Goal: Transaction & Acquisition: Purchase product/service

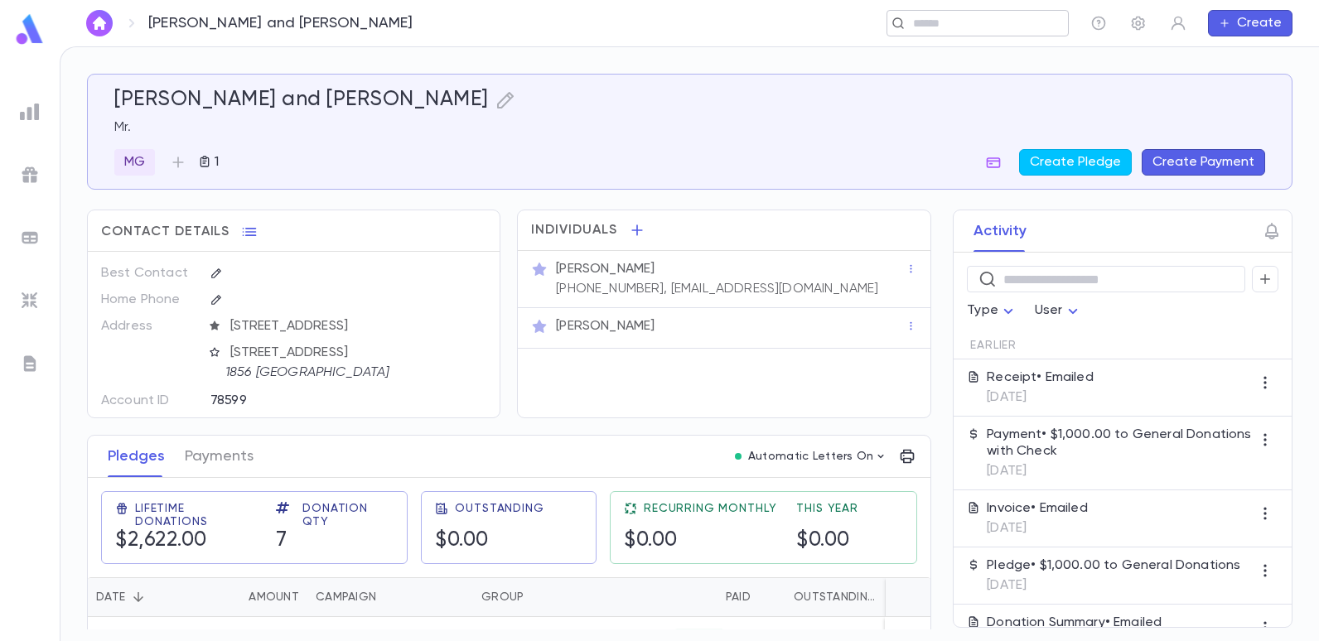
click at [967, 26] on input "text" at bounding box center [984, 24] width 153 height 16
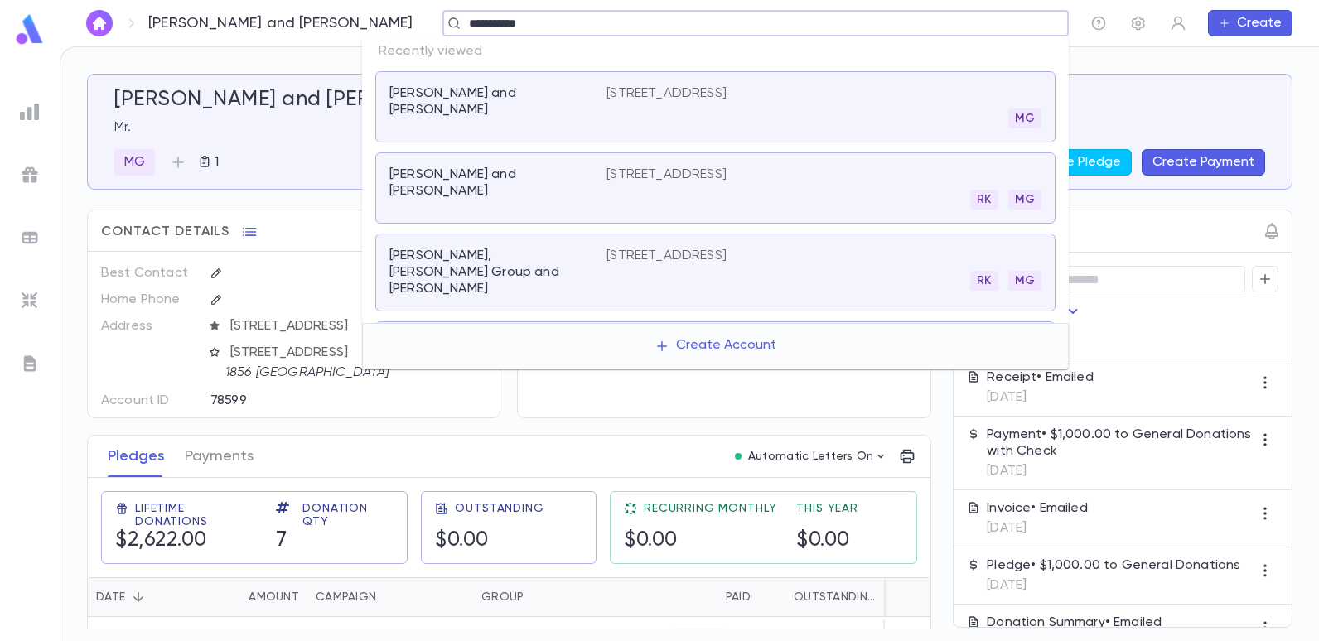
type input "**********"
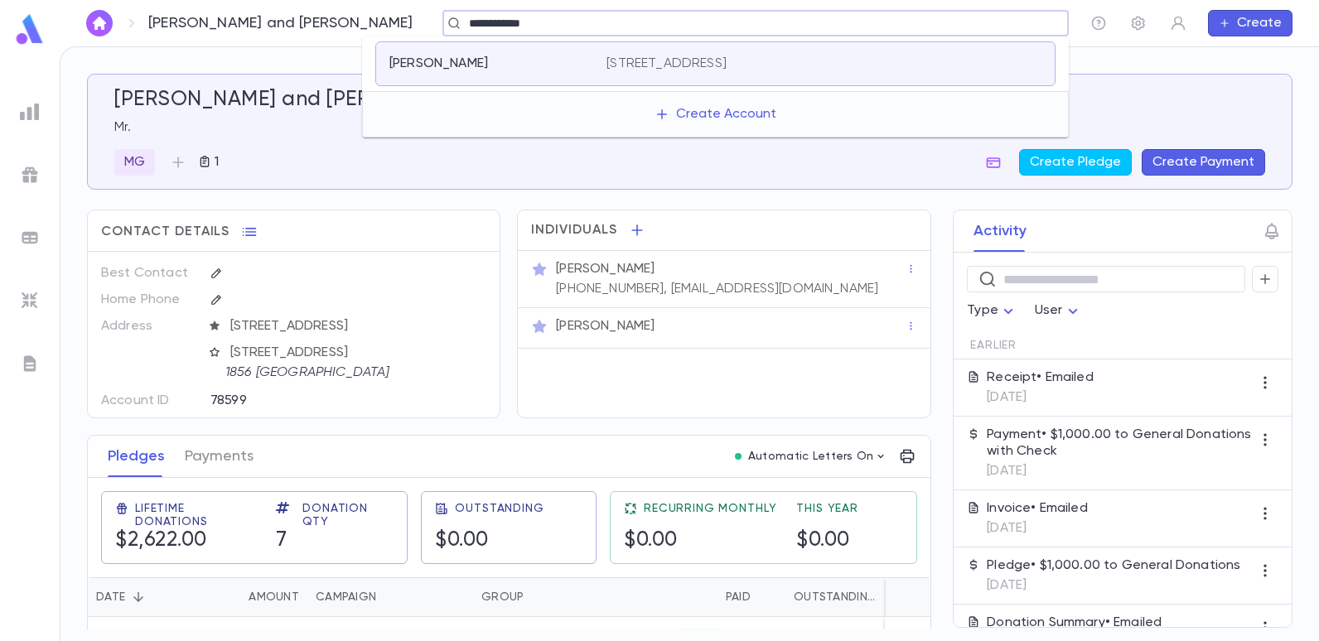
click at [727, 65] on p "412 Avenue O, Brooklyn NY 11230" at bounding box center [667, 64] width 120 height 17
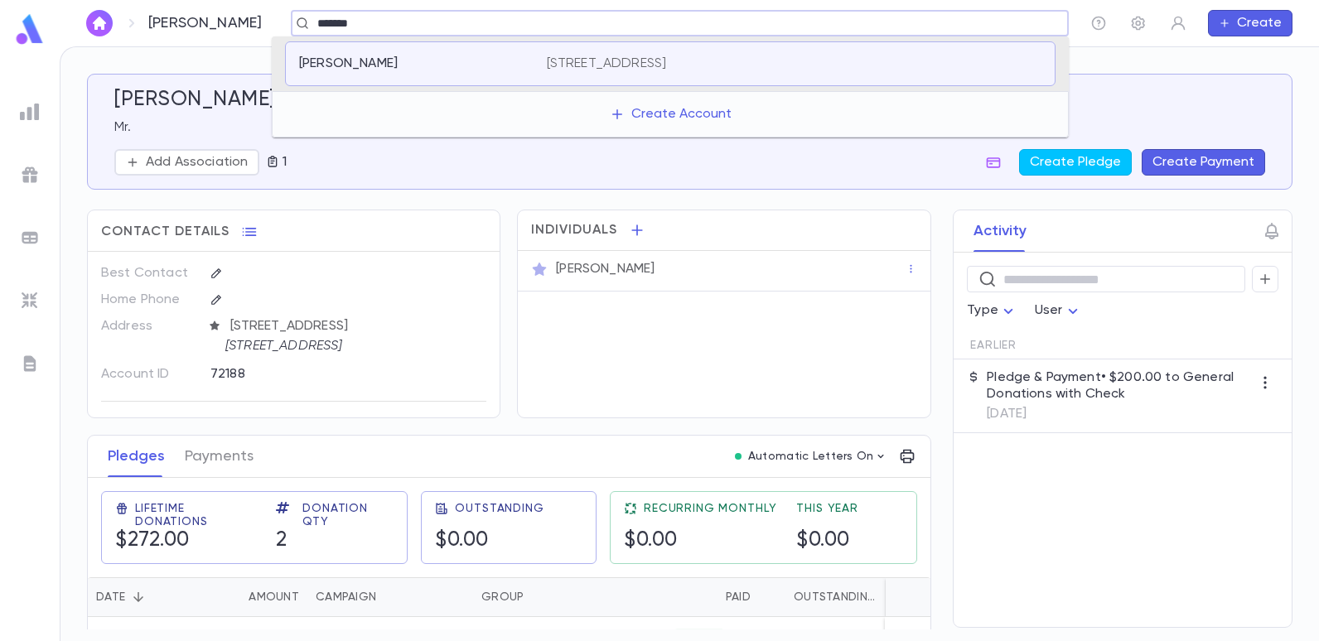
type input "*******"
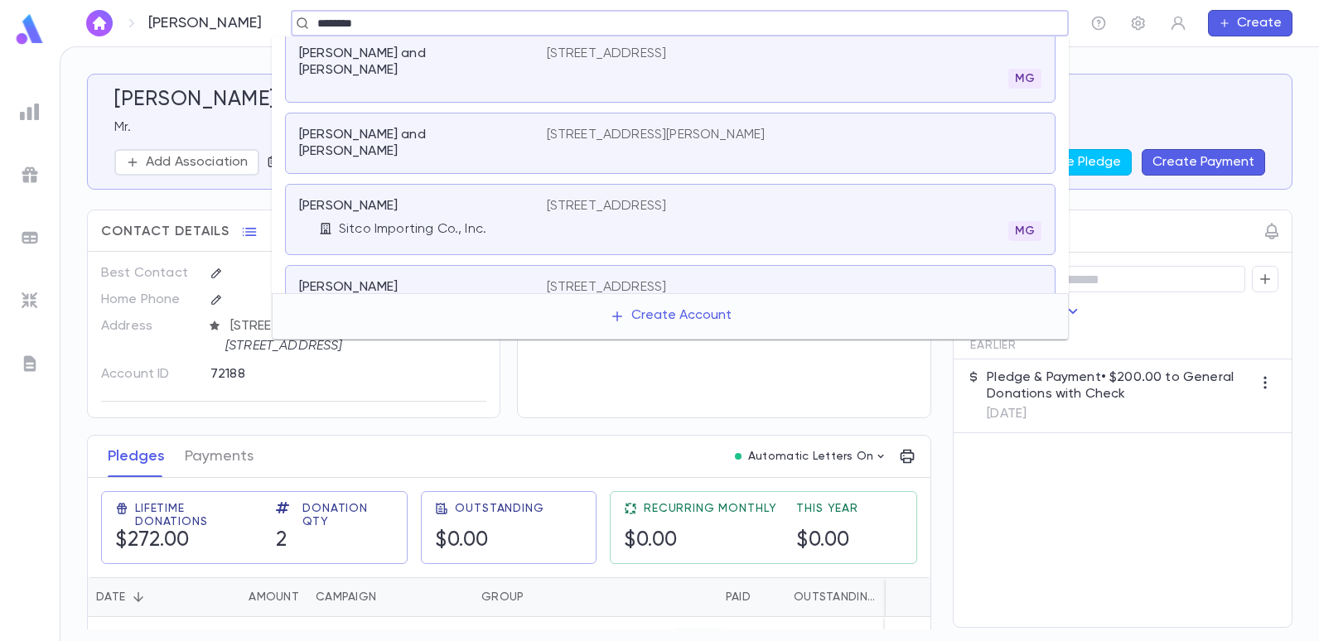
scroll to position [663, 0]
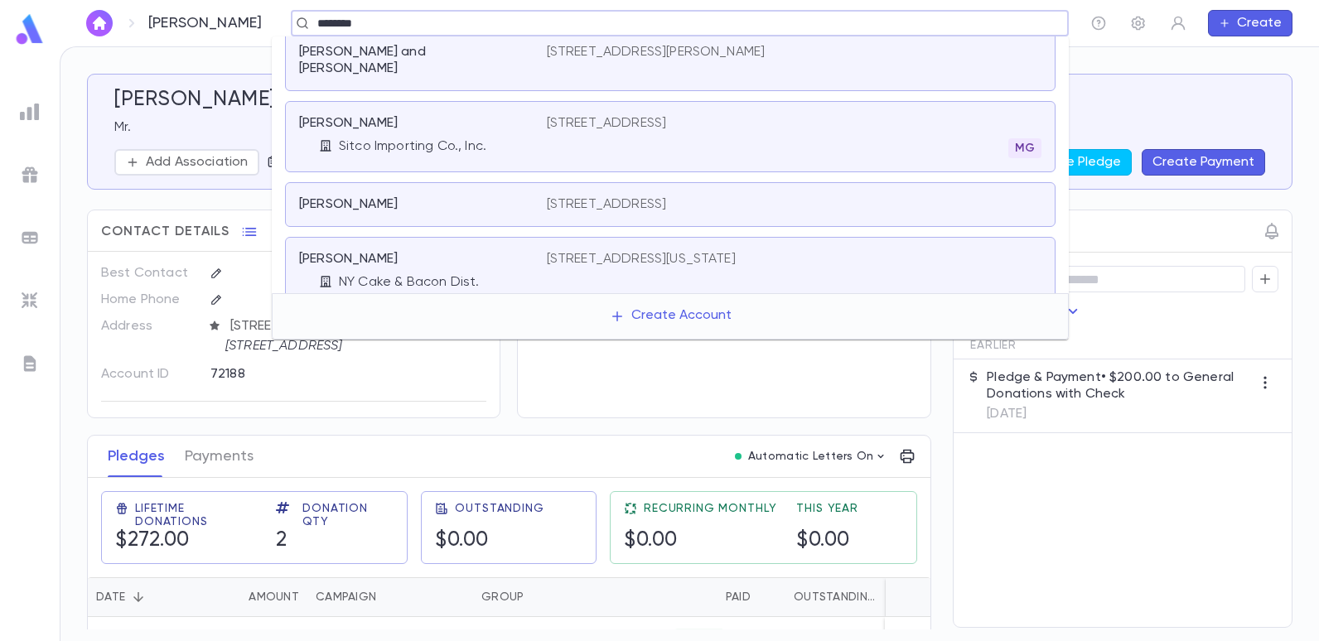
click at [667, 196] on p "412 Avenue O, Brooklyn NY 11230" at bounding box center [607, 204] width 120 height 17
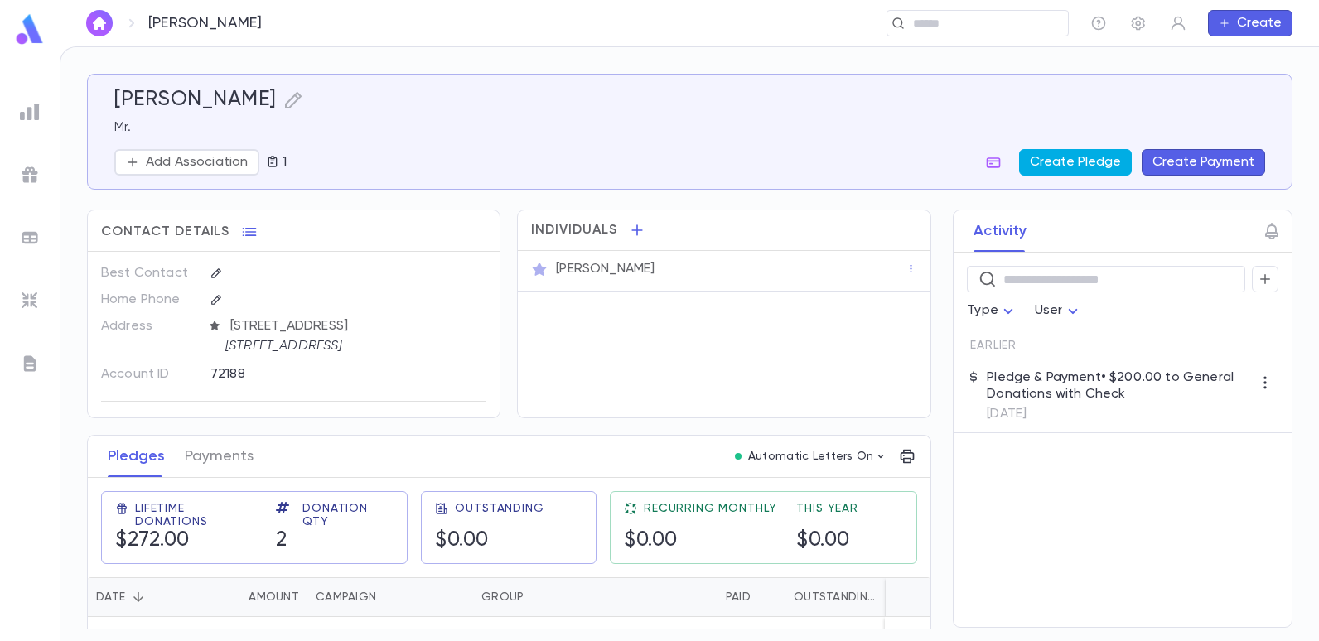
click at [1047, 159] on button "Create Pledge" at bounding box center [1075, 162] width 113 height 27
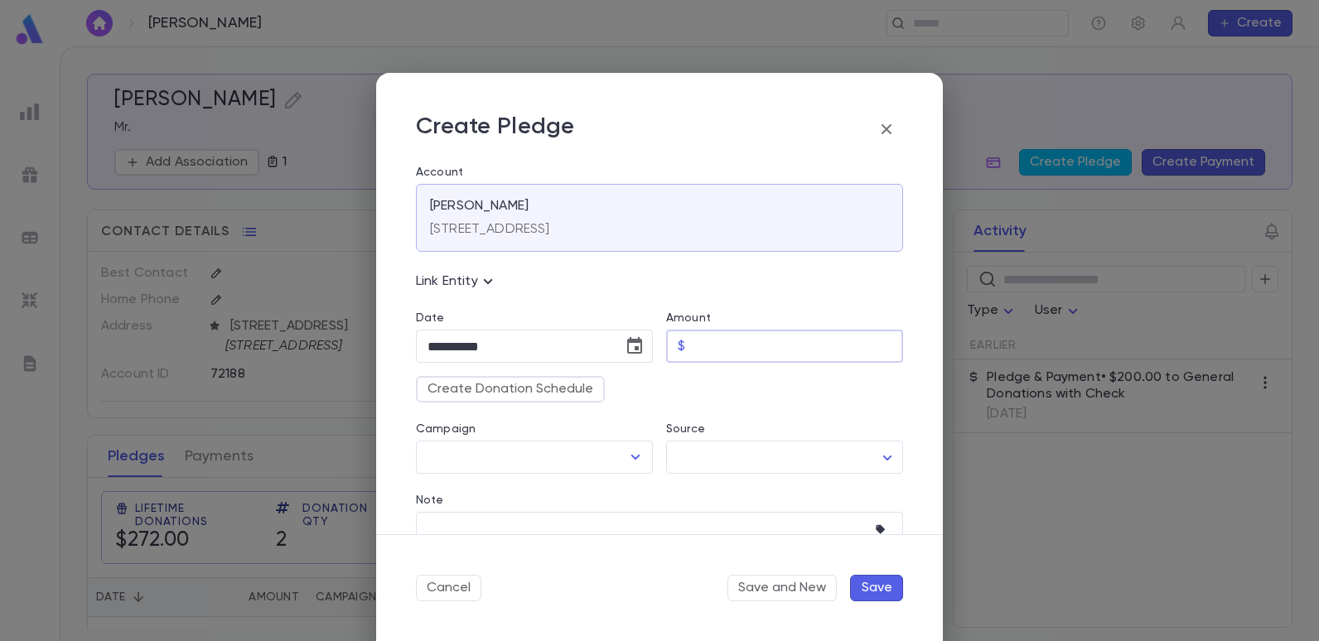
click at [728, 351] on input "Amount" at bounding box center [797, 347] width 211 height 32
click at [632, 457] on icon "Open" at bounding box center [636, 457] width 20 height 20
type input "********"
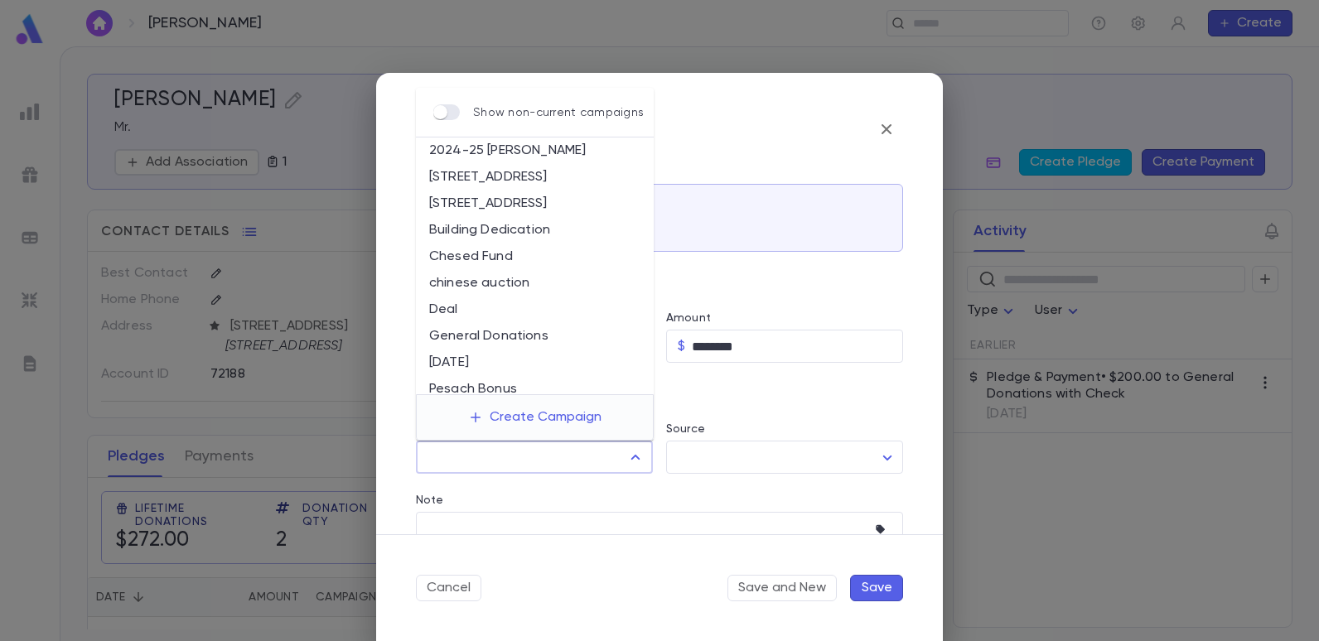
click at [478, 329] on li "General Donations" at bounding box center [535, 336] width 238 height 27
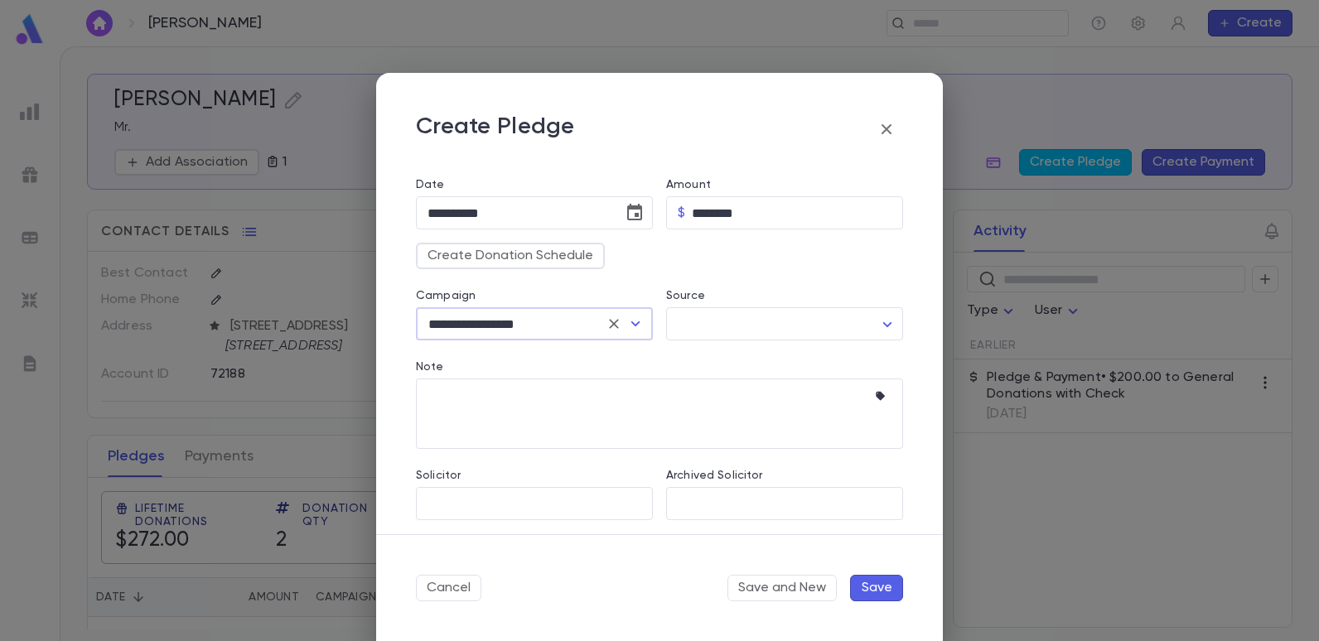
scroll to position [139, 0]
click at [631, 312] on icon "Open" at bounding box center [636, 318] width 20 height 20
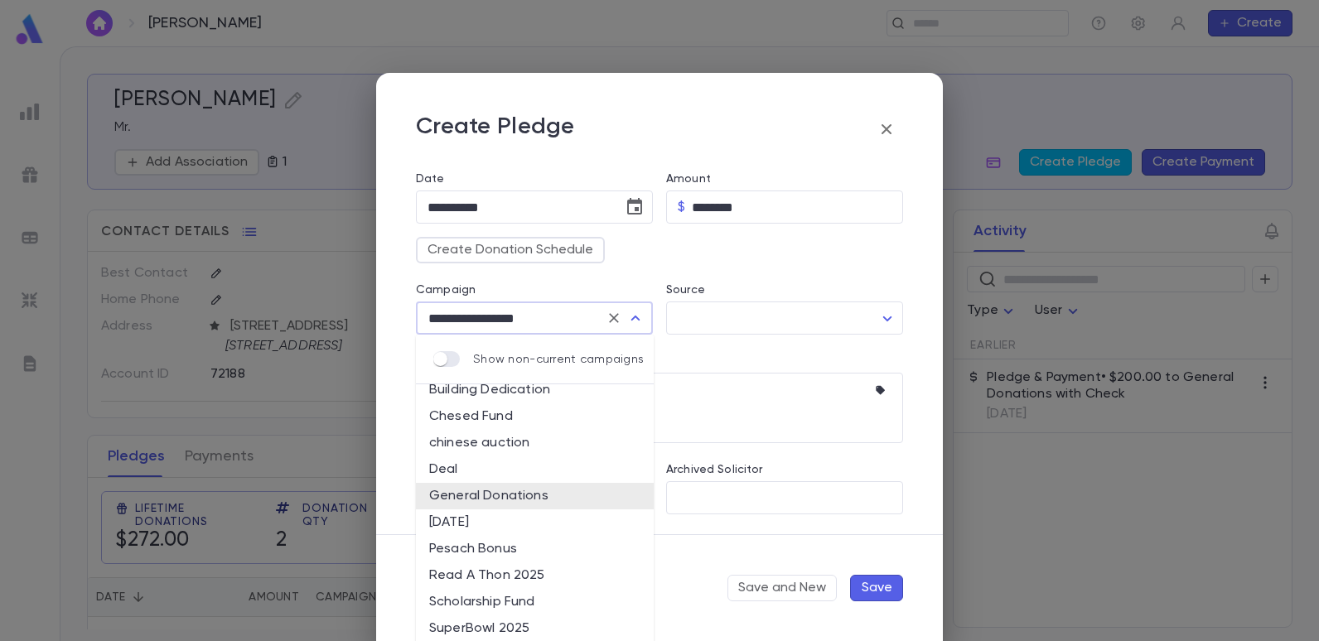
scroll to position [88, 0]
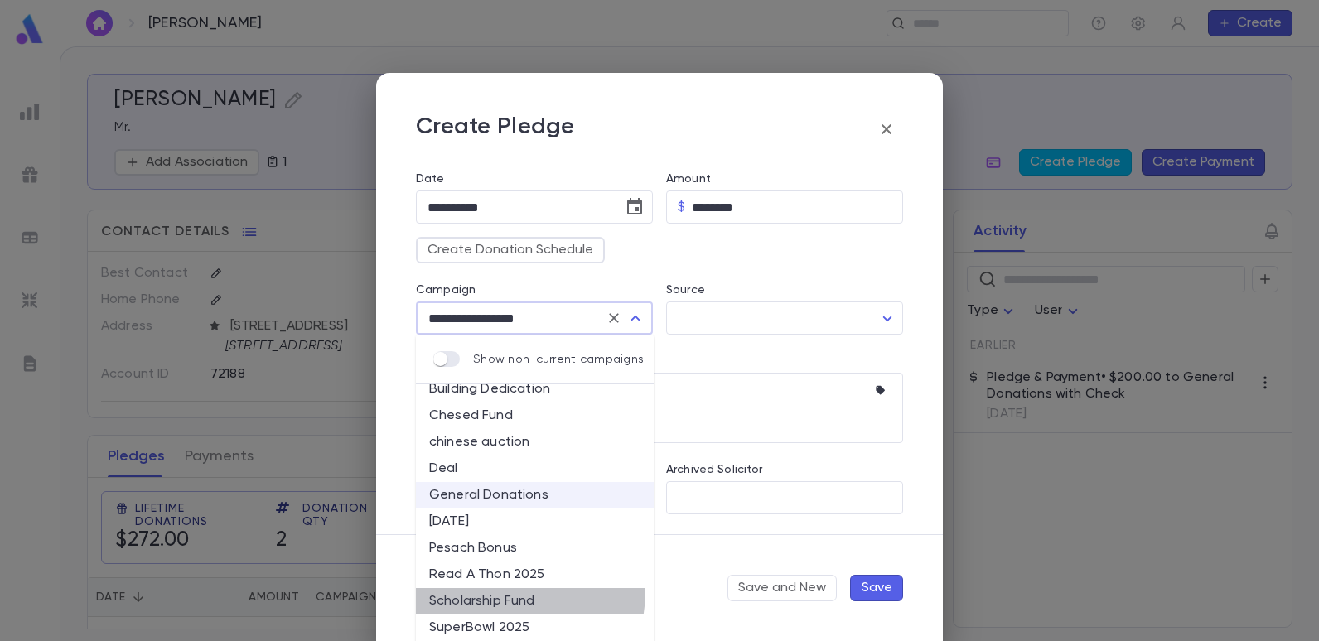
click at [521, 593] on li "Scholarship Fund" at bounding box center [535, 601] width 238 height 27
type input "**********"
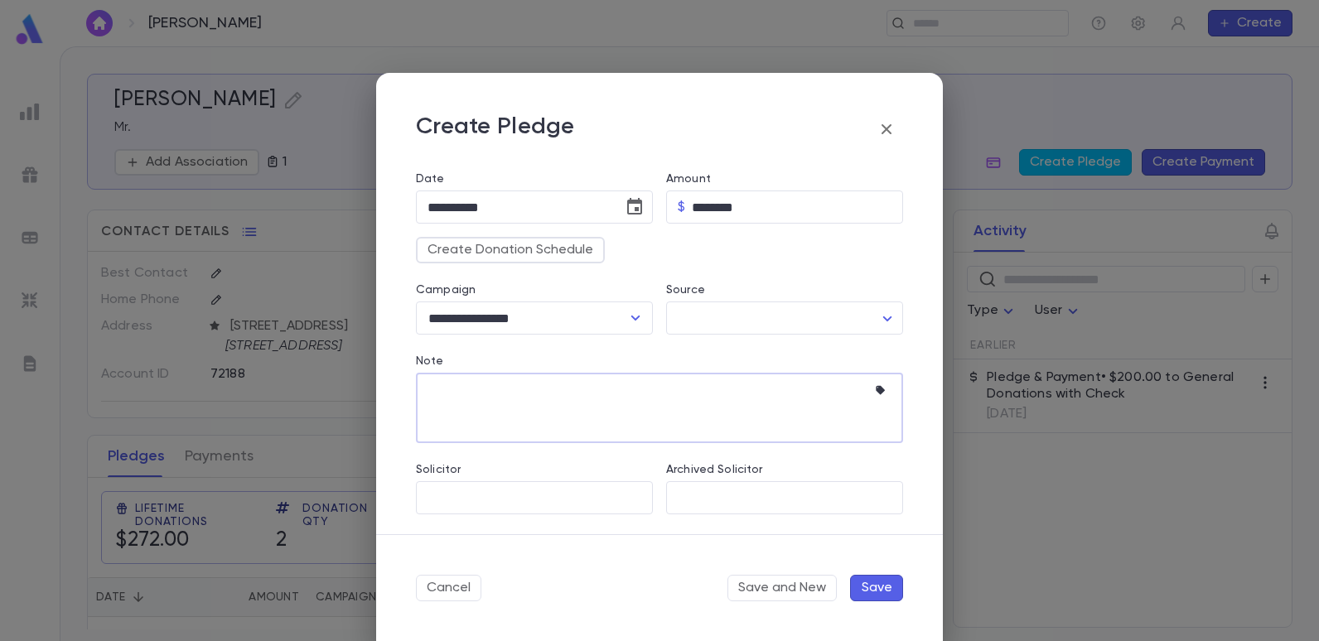
click at [472, 415] on textarea "Note" at bounding box center [647, 408] width 439 height 70
click at [709, 423] on textarea "**********" at bounding box center [644, 408] width 433 height 70
type textarea "**********"
click at [578, 491] on input "Solicitor" at bounding box center [521, 497] width 197 height 31
click at [440, 447] on li "EO" at bounding box center [533, 451] width 234 height 27
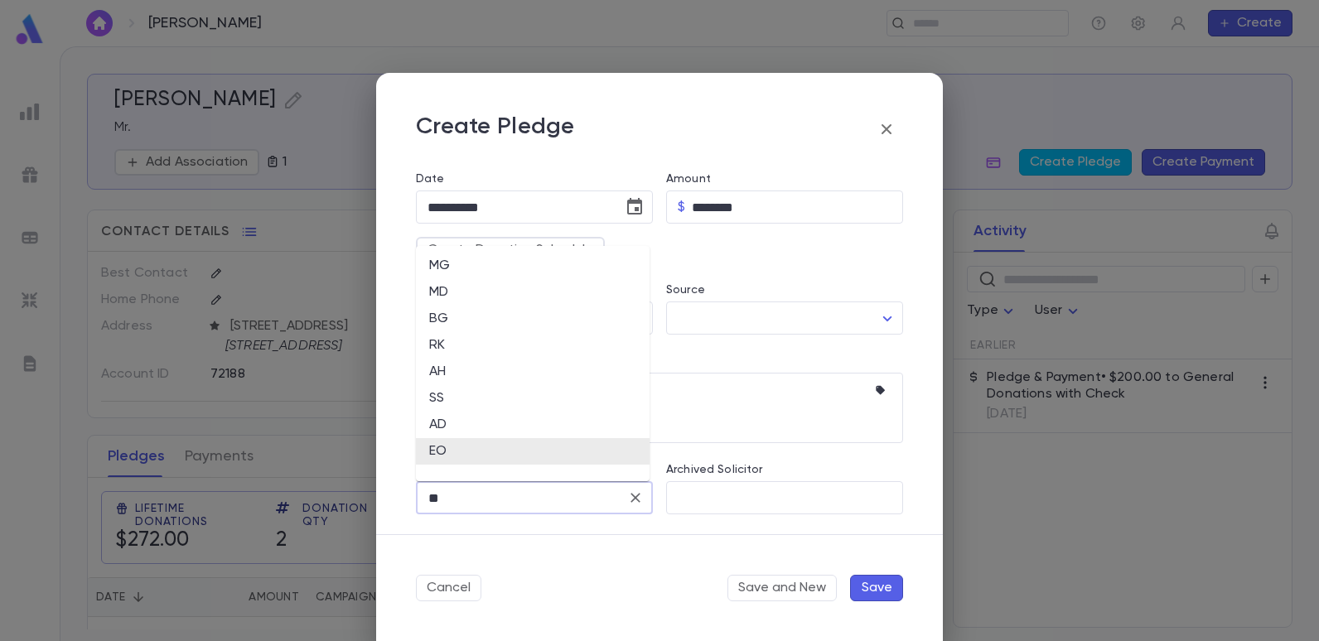
click at [481, 505] on input "**" at bounding box center [521, 497] width 197 height 31
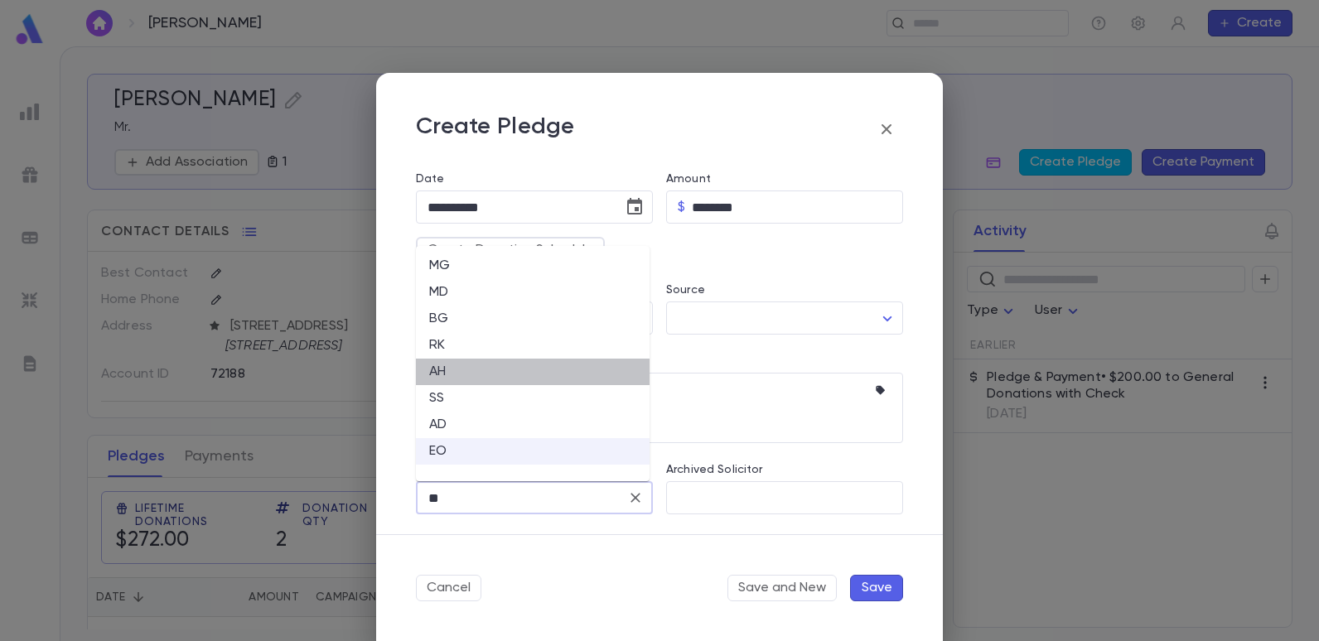
click at [446, 375] on li "AH" at bounding box center [533, 372] width 234 height 27
type input "**"
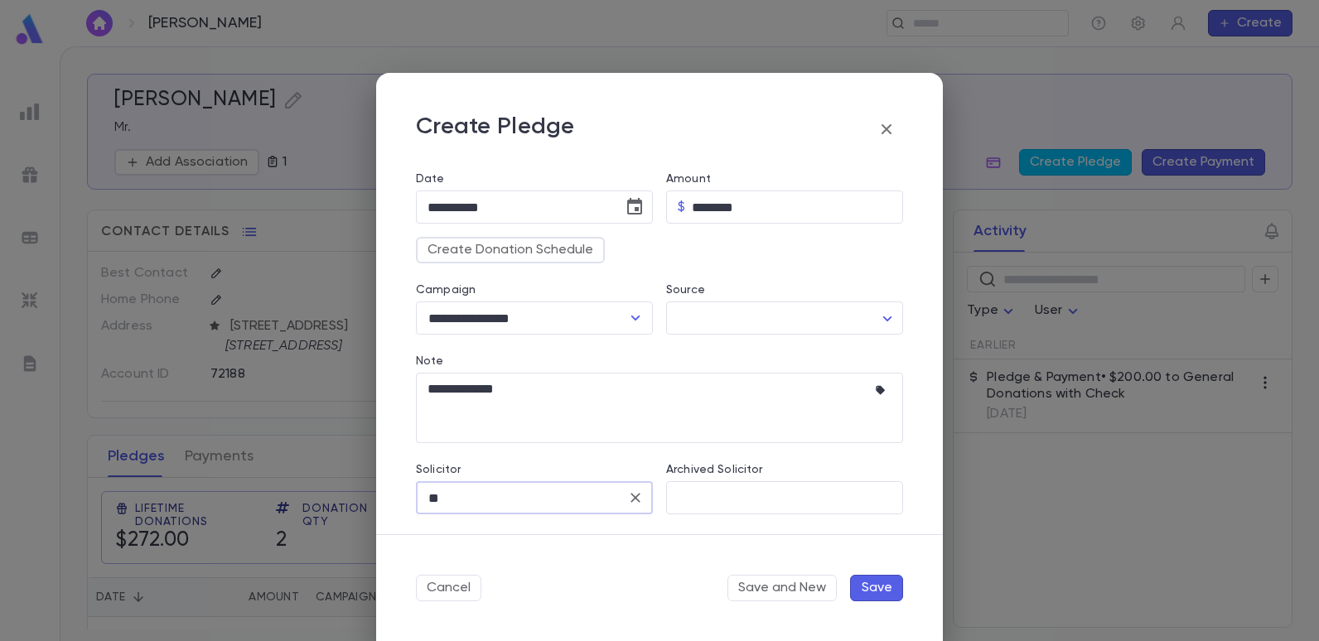
click at [874, 587] on button "Save" at bounding box center [876, 588] width 53 height 27
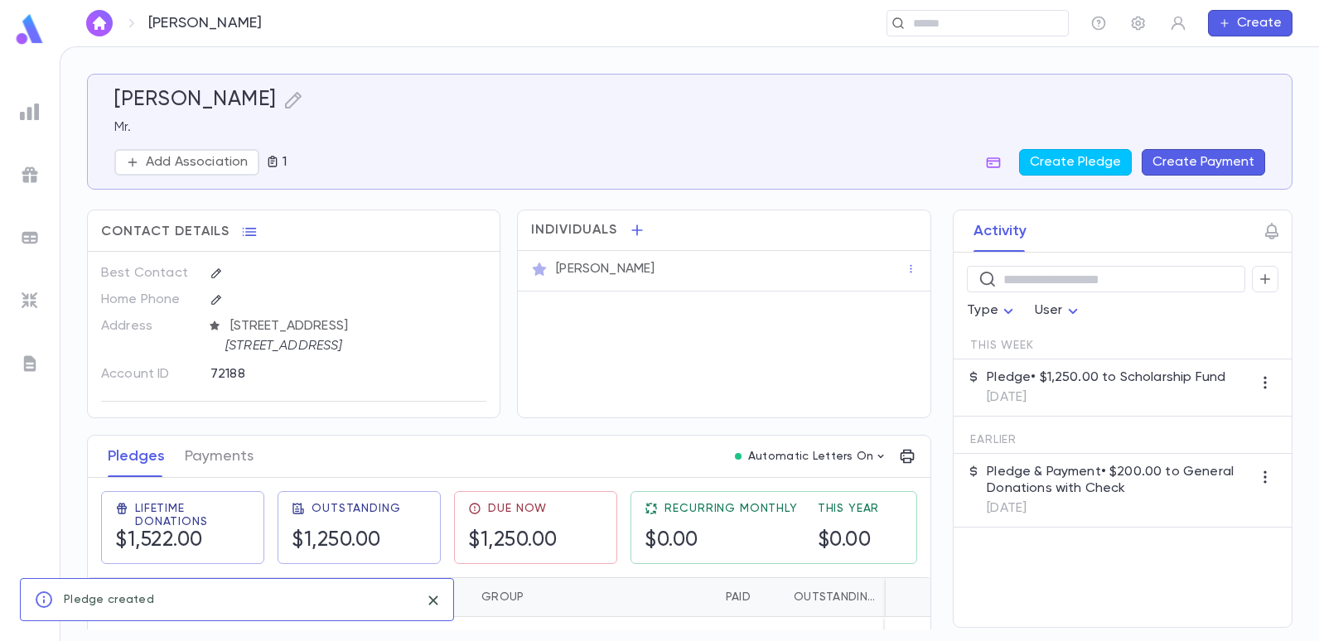
click at [1208, 164] on button "Create Payment" at bounding box center [1203, 162] width 123 height 27
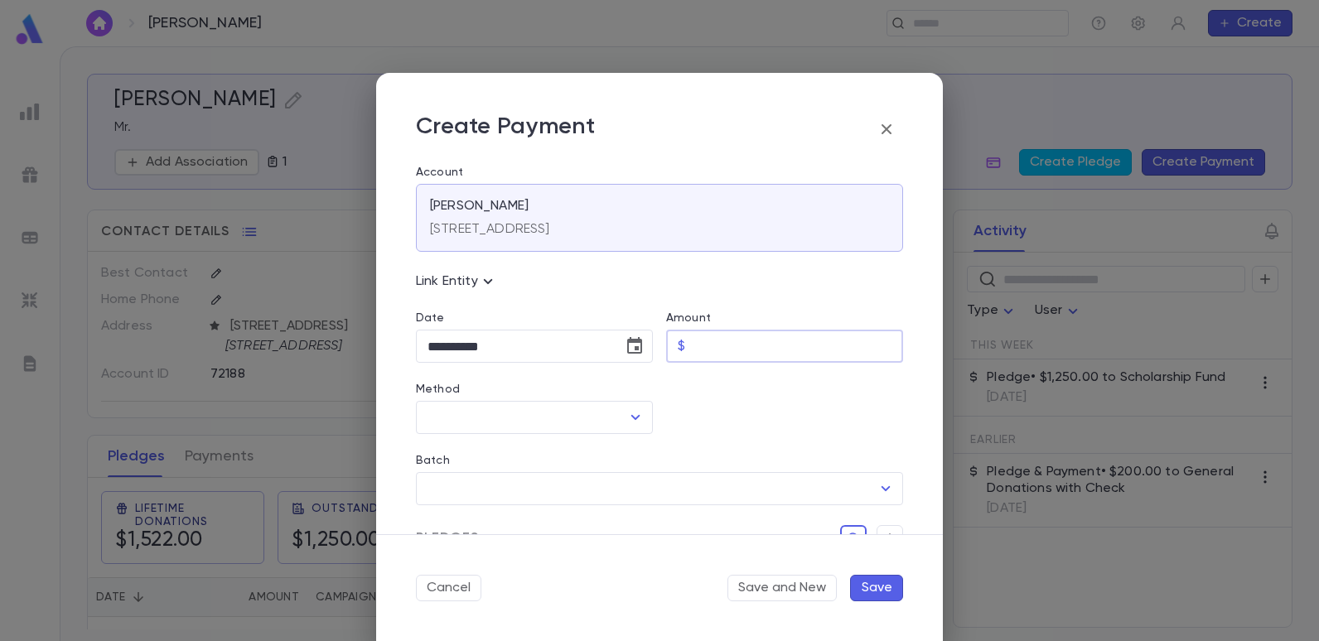
click at [753, 350] on input "Amount" at bounding box center [797, 347] width 211 height 32
click at [635, 412] on icon "Open" at bounding box center [636, 418] width 20 height 20
type input "********"
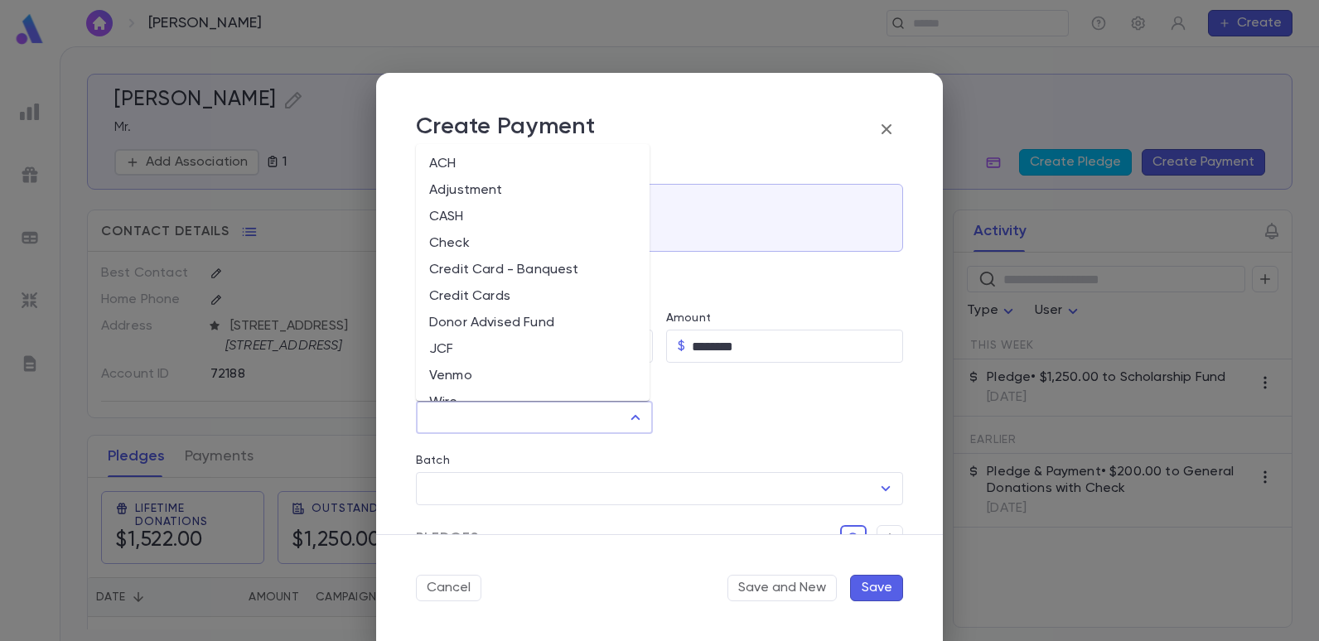
click at [483, 293] on li "Credit Cards" at bounding box center [533, 296] width 234 height 27
type input "**********"
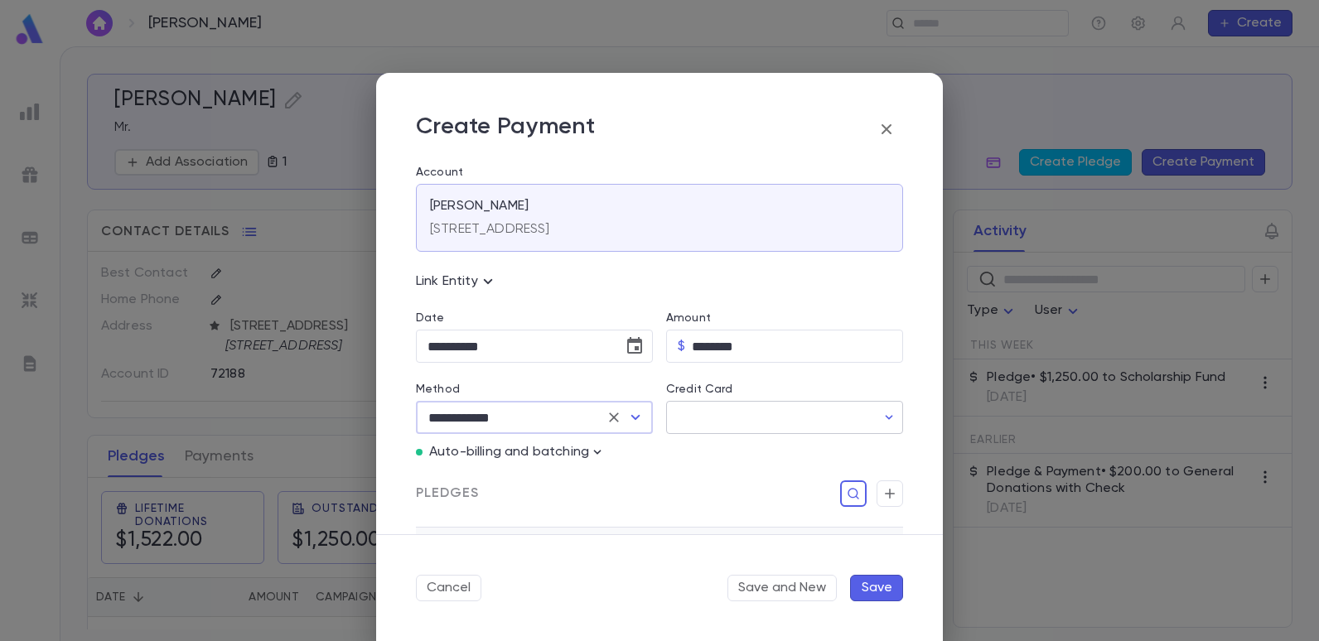
click at [699, 414] on input "Credit Card" at bounding box center [771, 418] width 210 height 32
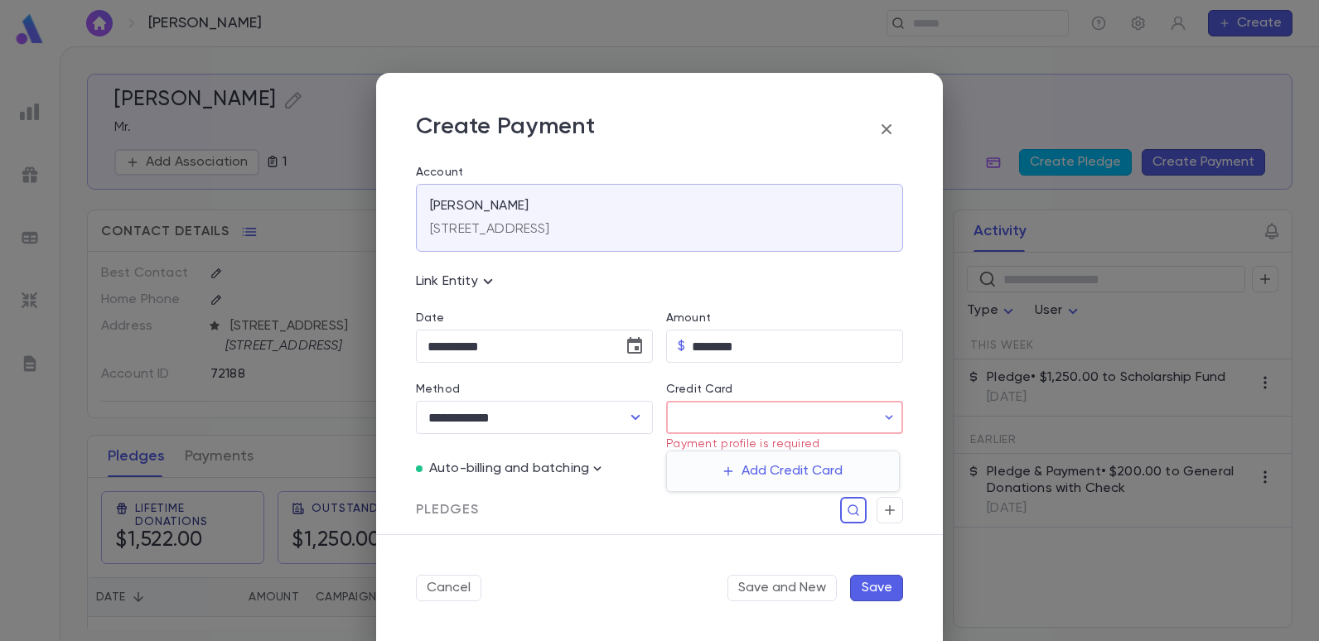
click at [797, 407] on div at bounding box center [659, 320] width 1319 height 641
click at [798, 428] on input "Credit Card" at bounding box center [771, 418] width 210 height 32
click at [808, 471] on button "Add Credit Card" at bounding box center [782, 471] width 139 height 27
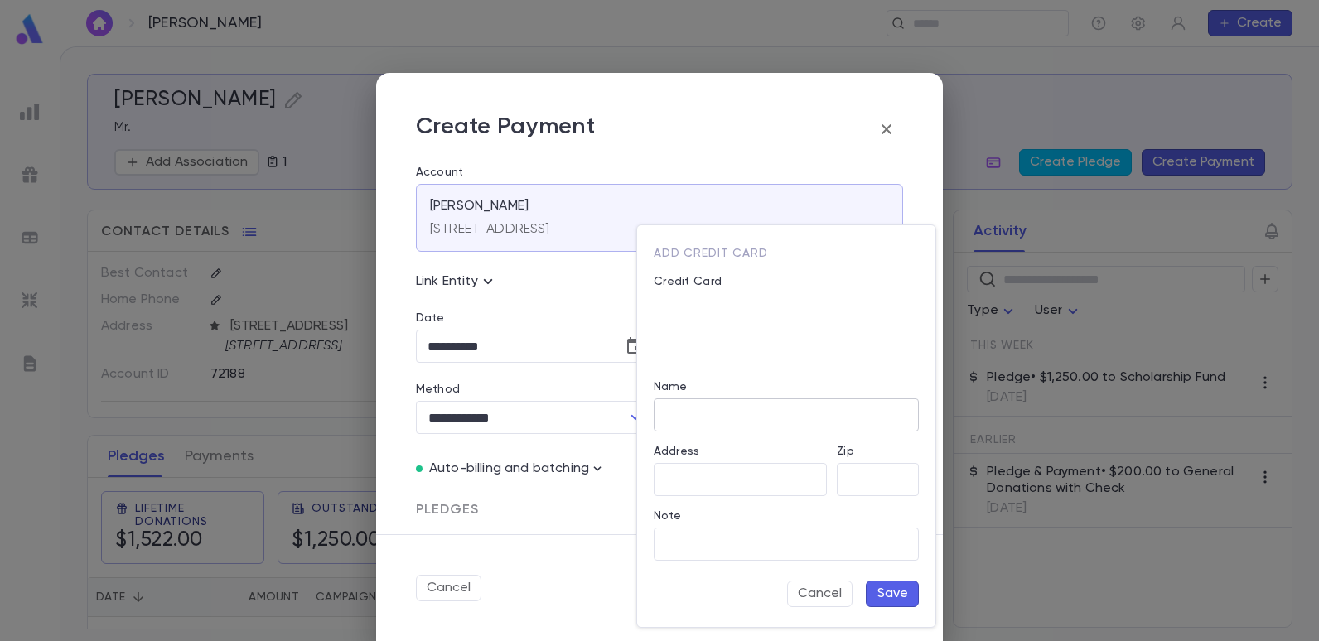
type input "**********"
type input "*****"
click at [579, 533] on div at bounding box center [659, 320] width 1319 height 641
click at [889, 589] on button "Save" at bounding box center [892, 594] width 53 height 27
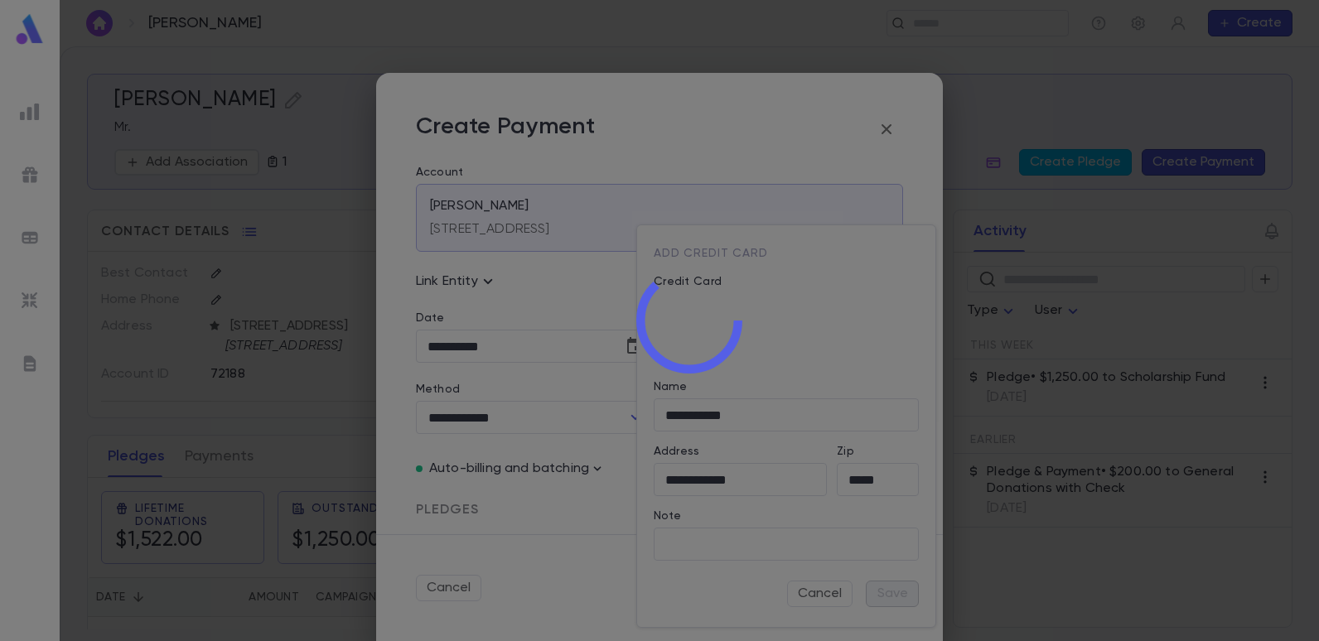
type input "********"
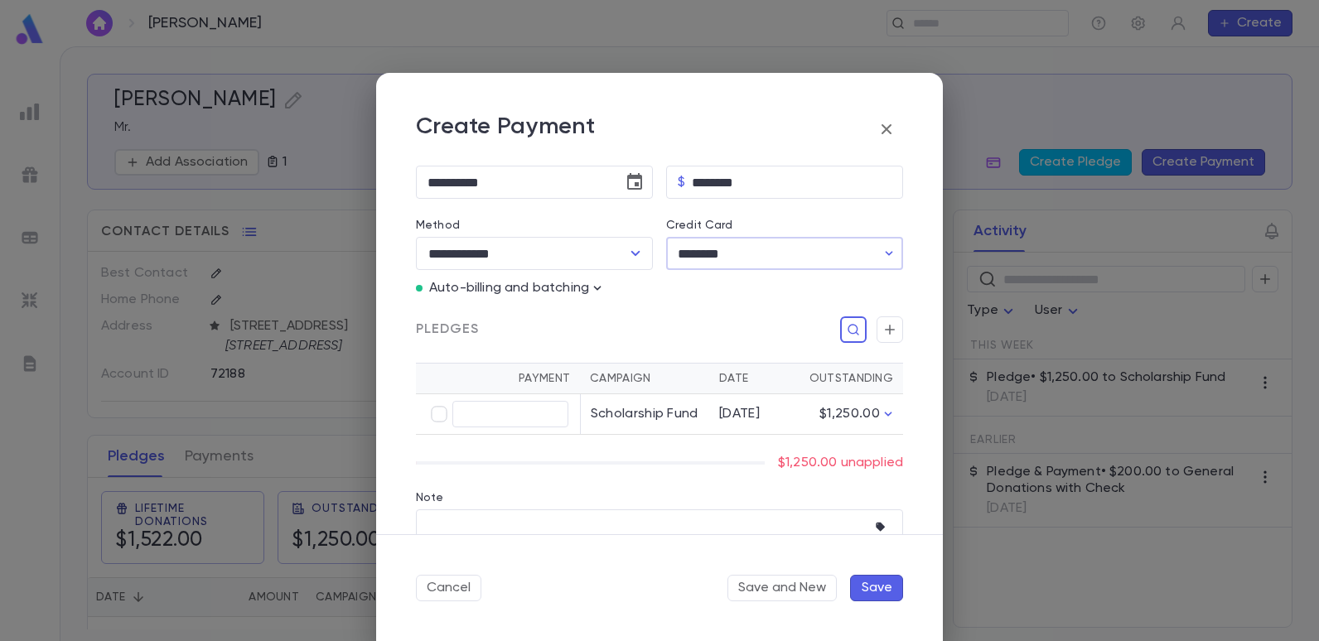
scroll to position [166, 0]
type input "********"
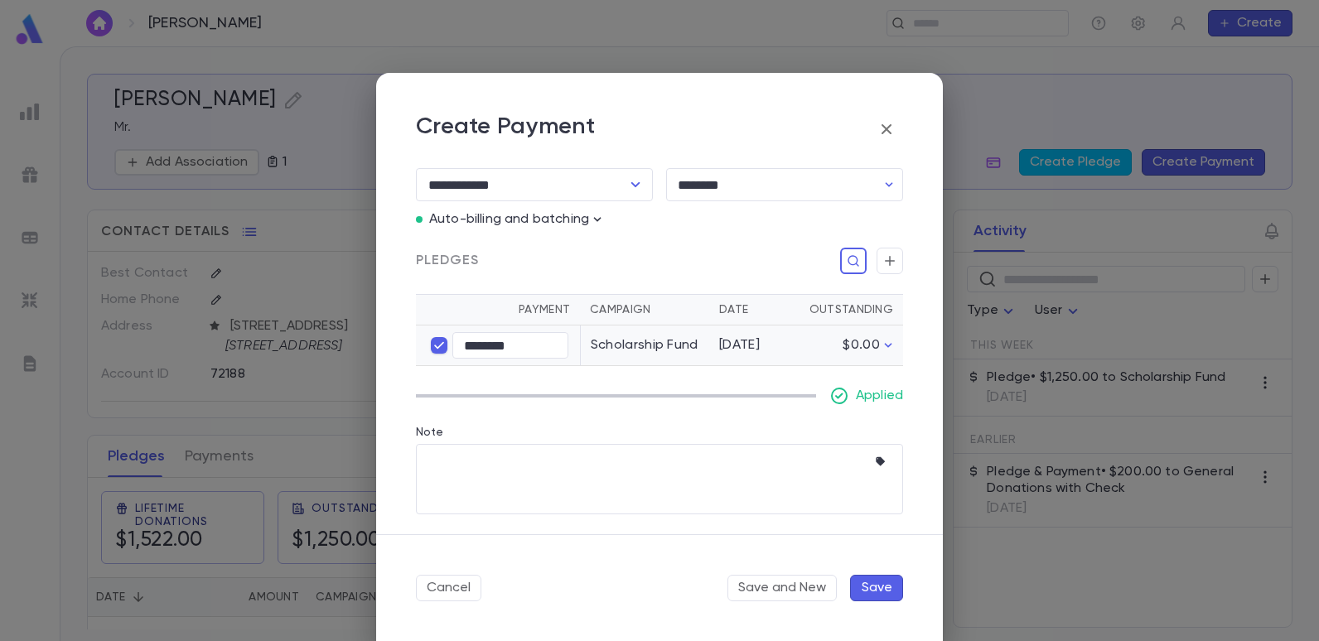
scroll to position [249, 0]
click at [486, 472] on textarea "Note" at bounding box center [647, 479] width 439 height 70
type textarea "*"
click at [868, 589] on button "Save" at bounding box center [876, 588] width 53 height 27
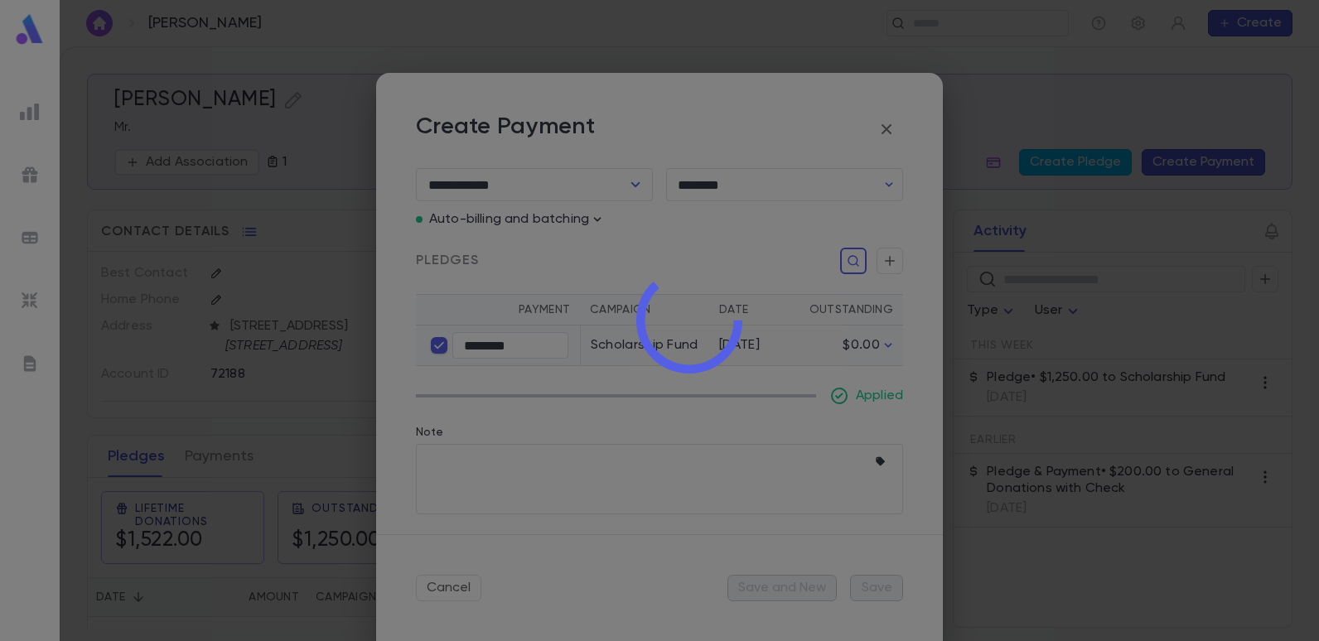
click at [447, 474] on div at bounding box center [690, 320] width 1260 height 641
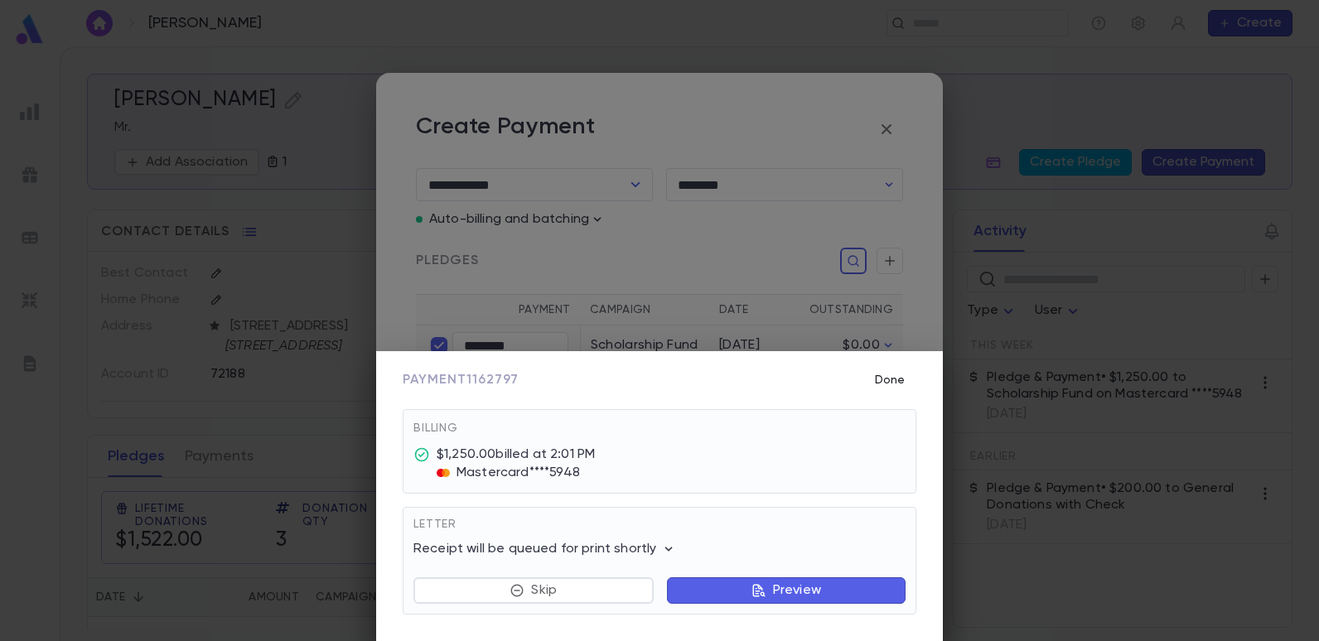
click at [888, 380] on button "Done" at bounding box center [889, 380] width 53 height 31
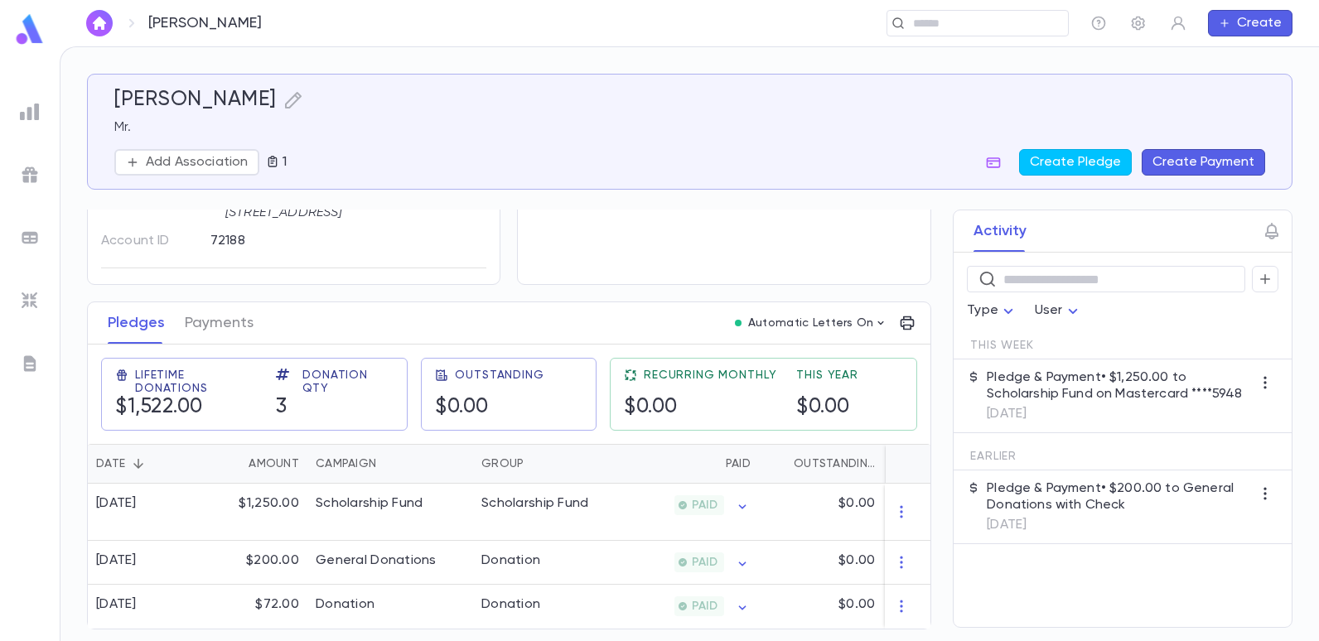
scroll to position [140, 0]
click at [572, 499] on div "Scholarship Fund" at bounding box center [534, 504] width 107 height 17
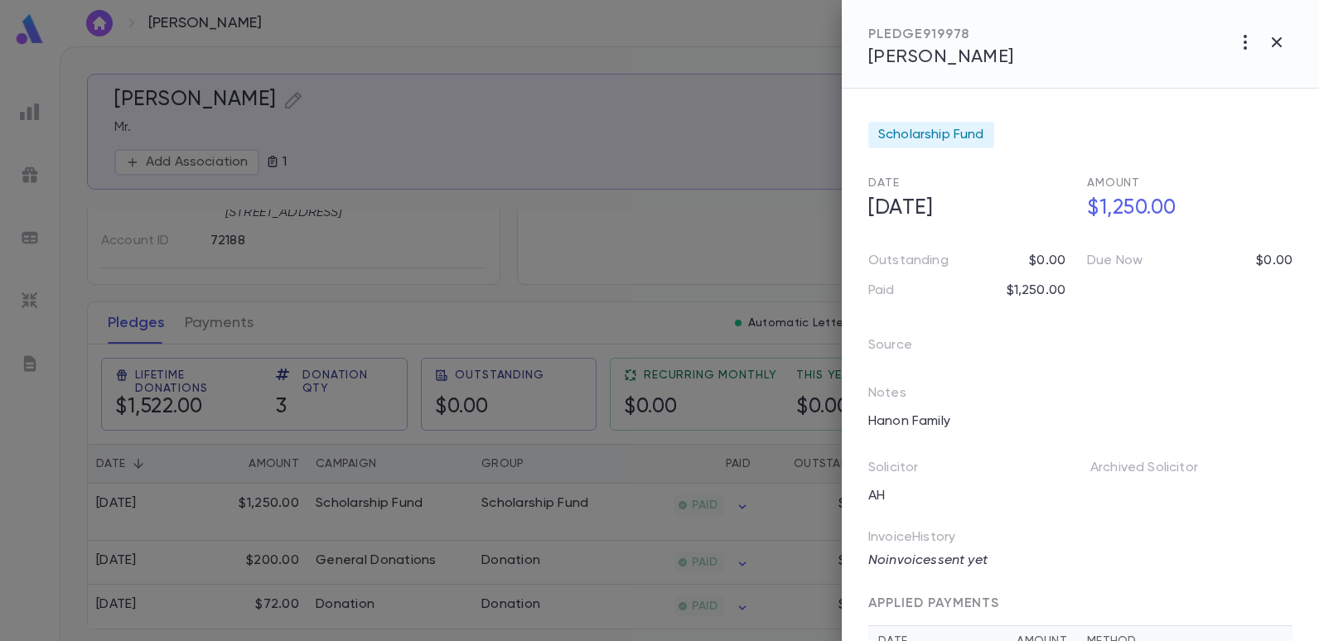
click at [698, 240] on div at bounding box center [659, 320] width 1319 height 641
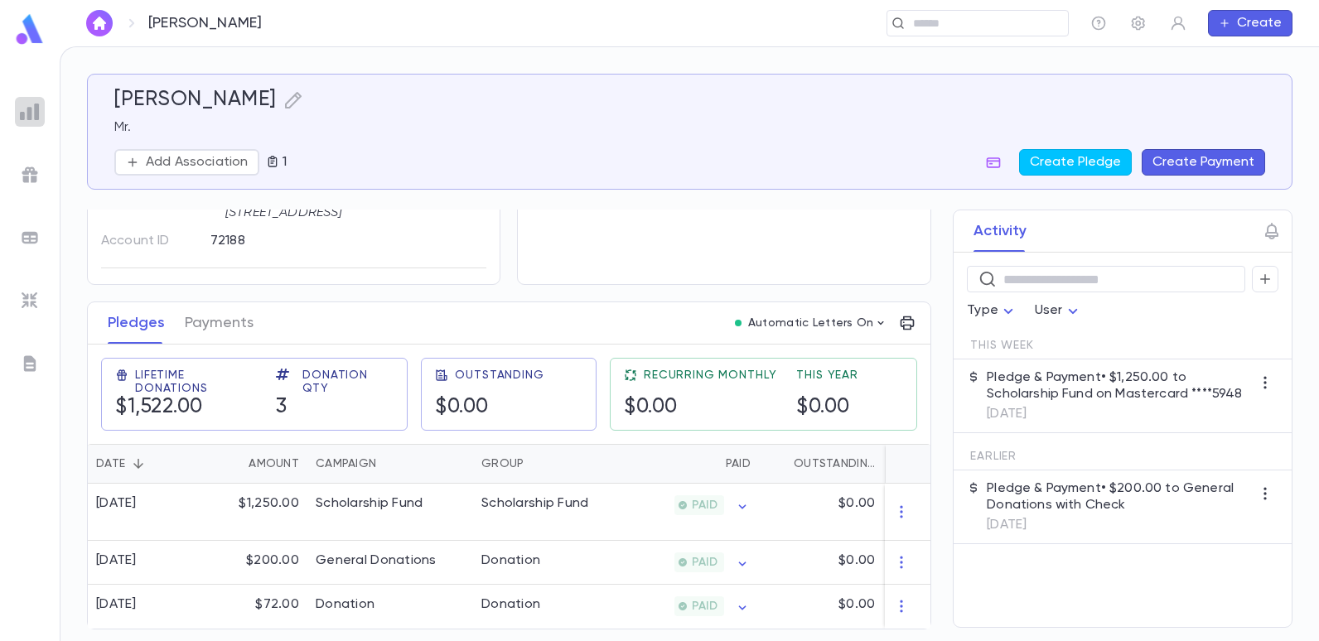
click at [43, 123] on div at bounding box center [30, 112] width 30 height 30
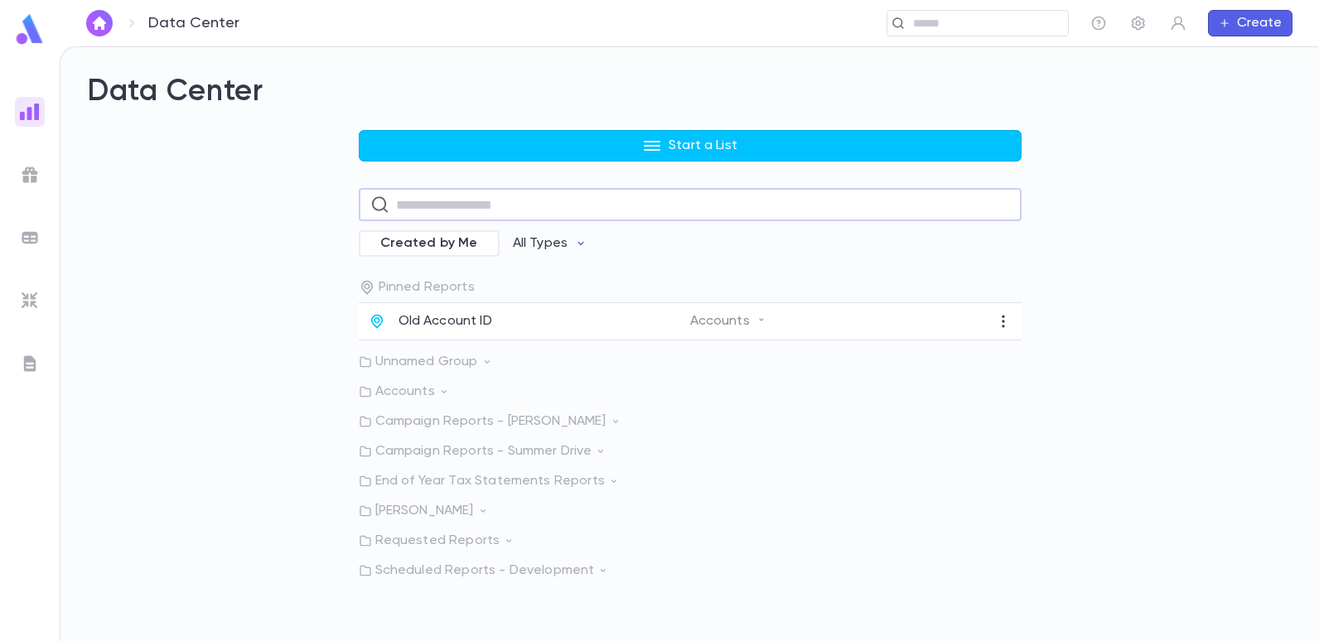
click at [532, 213] on input "text" at bounding box center [703, 205] width 614 height 32
click at [267, 239] on div "Start a List ​ Created by Me All Types Pinned Reports Old Account ID Accounts U…" at bounding box center [690, 354] width 1206 height 449
click at [431, 369] on p "Unnamed Group" at bounding box center [690, 362] width 663 height 17
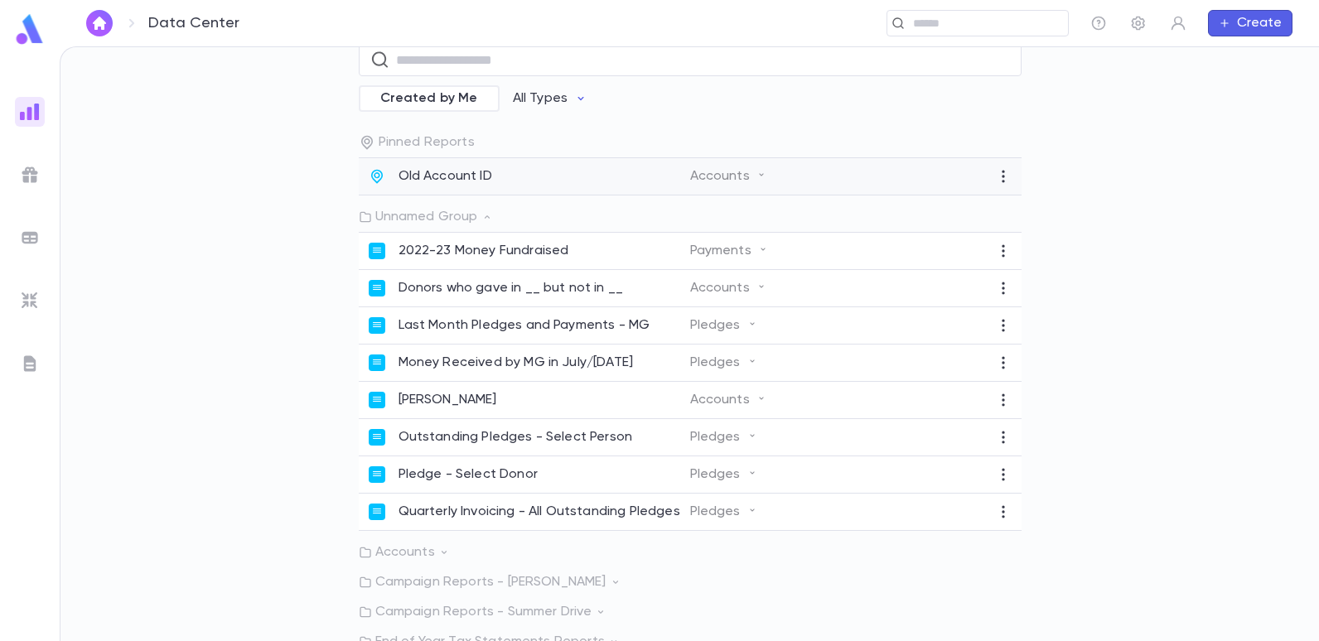
scroll to position [166, 0]
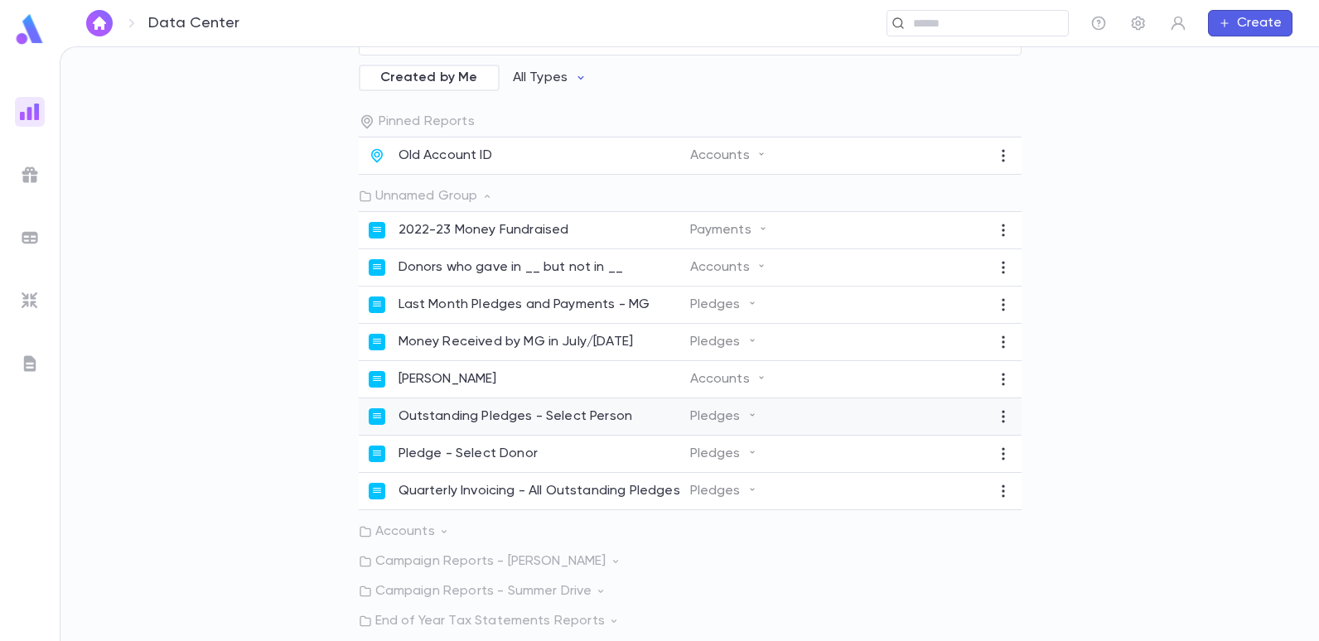
click at [476, 419] on p "Outstanding Pledges - Select Person" at bounding box center [516, 417] width 235 height 17
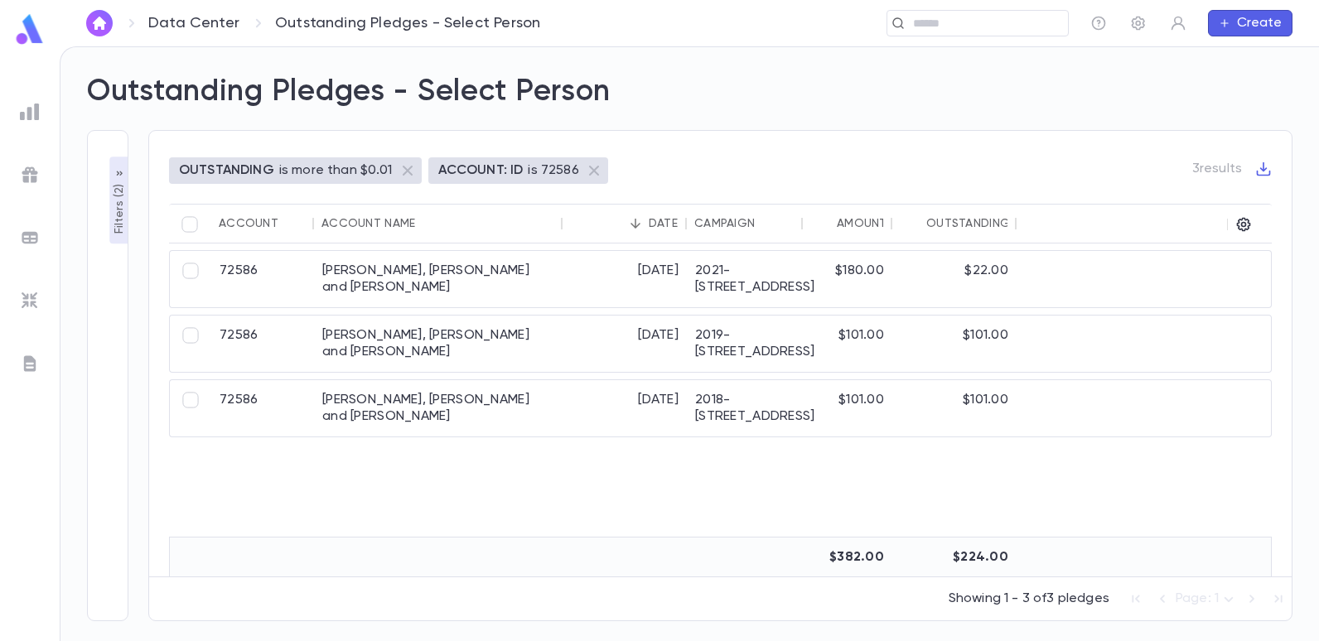
click at [122, 222] on p "Filters ( 2 )" at bounding box center [119, 208] width 17 height 54
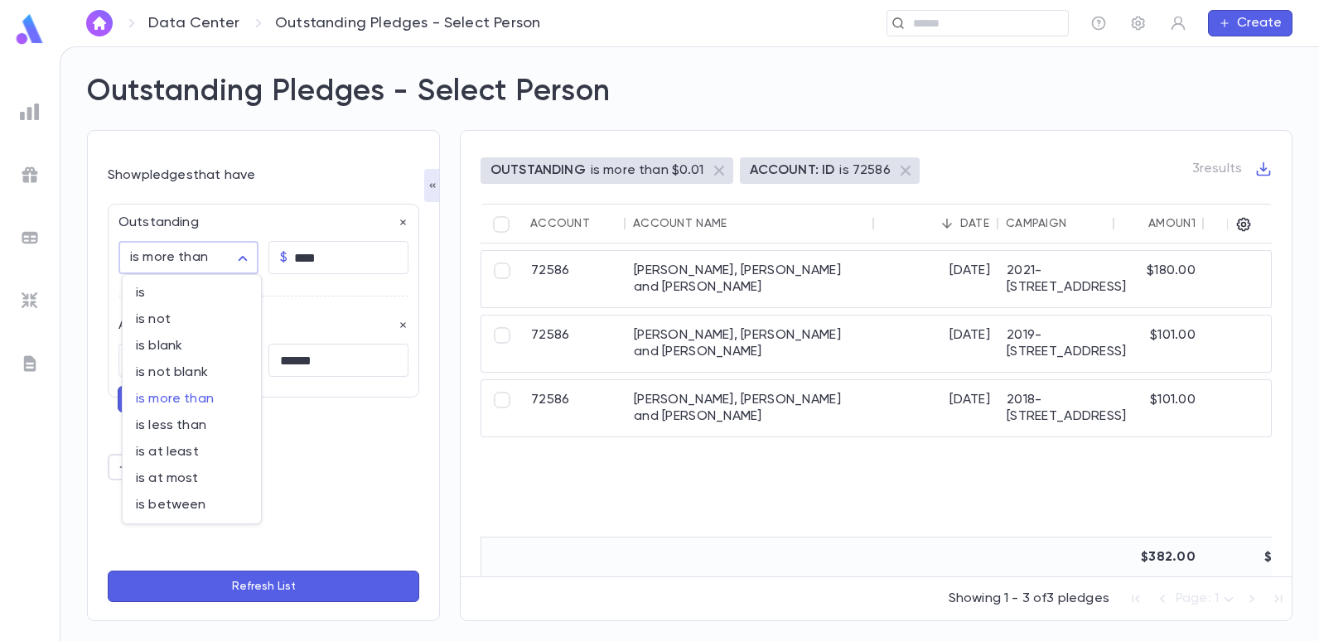
click at [246, 254] on body "**********" at bounding box center [659, 343] width 1319 height 595
click at [356, 254] on div at bounding box center [659, 320] width 1319 height 641
click at [325, 263] on input "****" at bounding box center [351, 258] width 114 height 32
type input "****"
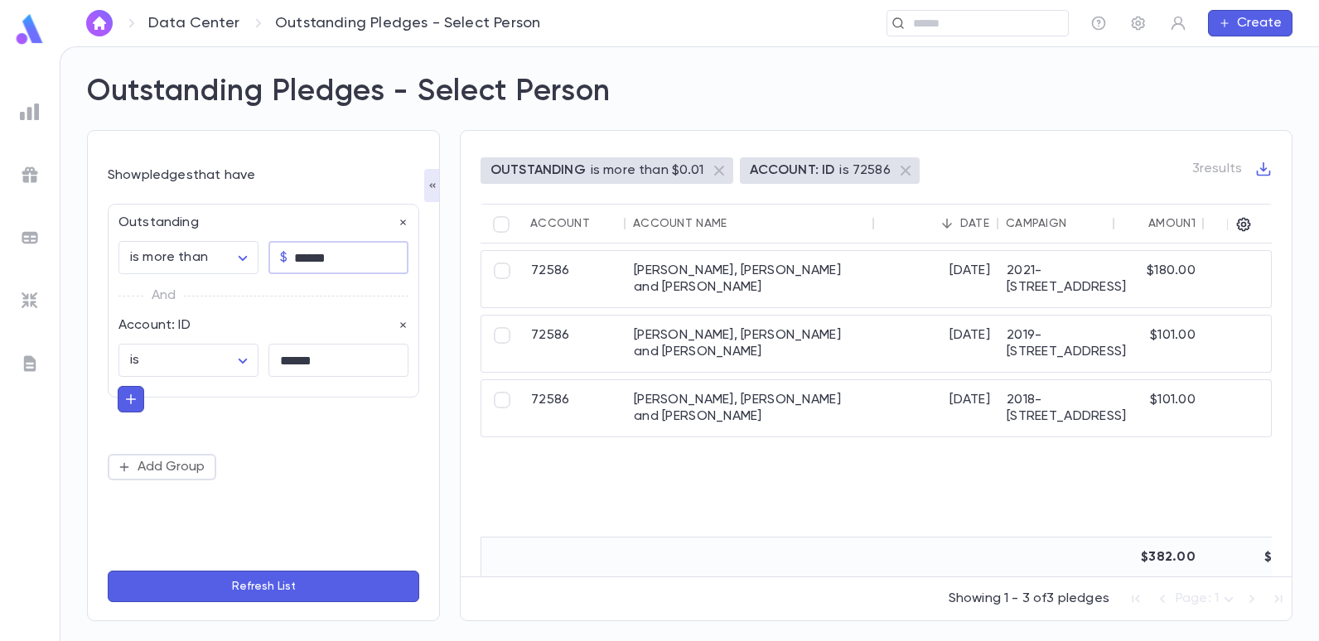
type input "******"
drag, startPoint x: 369, startPoint y: 304, endPoint x: 409, endPoint y: 291, distance: 42.7
click at [369, 303] on div "And" at bounding box center [263, 295] width 290 height 43
click at [289, 584] on button "Refresh List" at bounding box center [264, 586] width 312 height 31
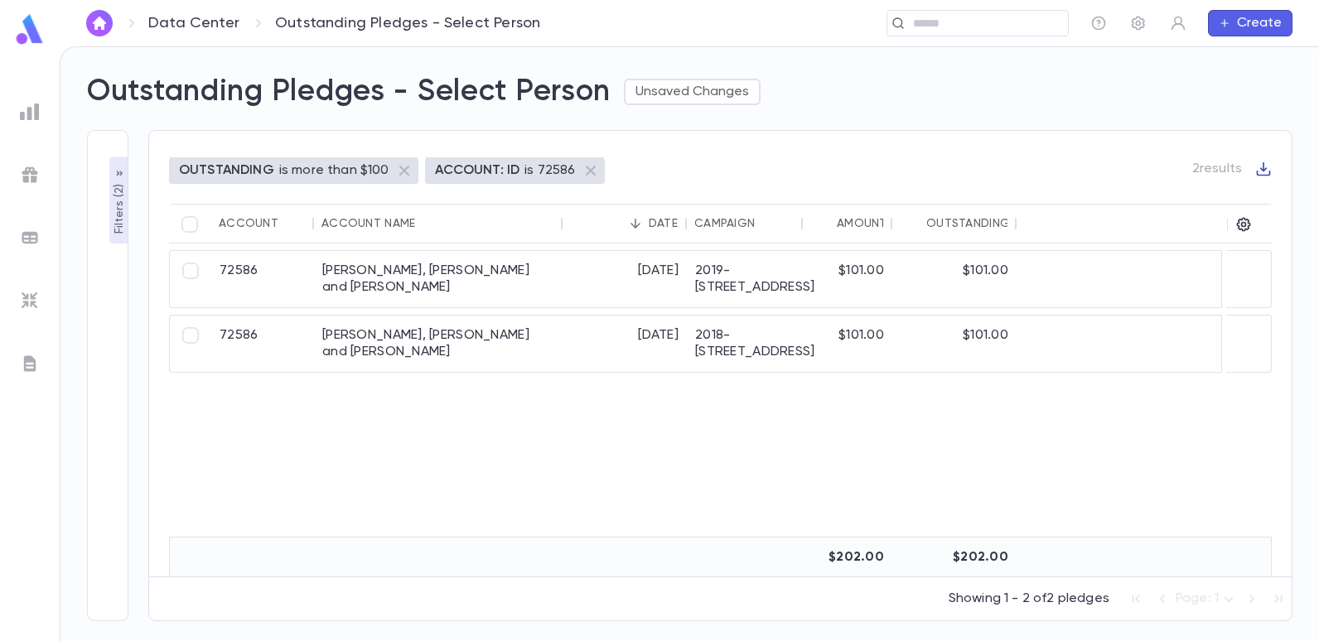
click at [1262, 168] on icon "button" at bounding box center [1263, 169] width 17 height 17
click at [181, 467] on div at bounding box center [659, 320] width 1319 height 641
click at [20, 34] on img at bounding box center [29, 29] width 33 height 32
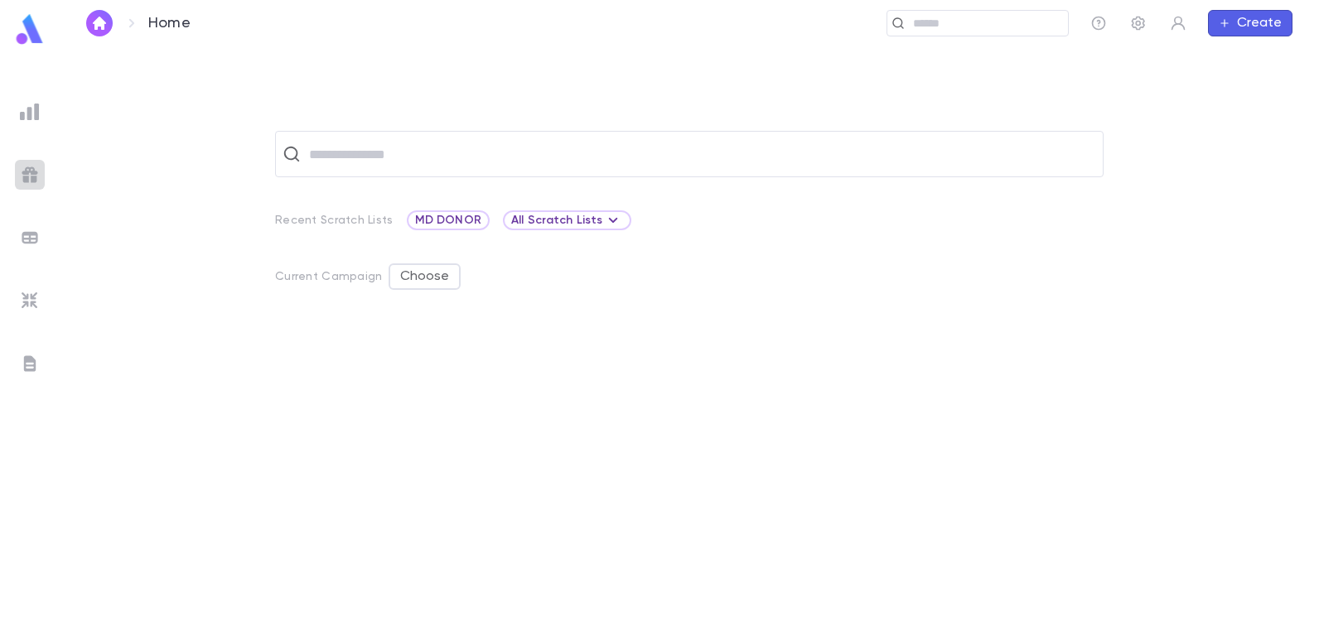
click at [29, 174] on img at bounding box center [30, 175] width 20 height 20
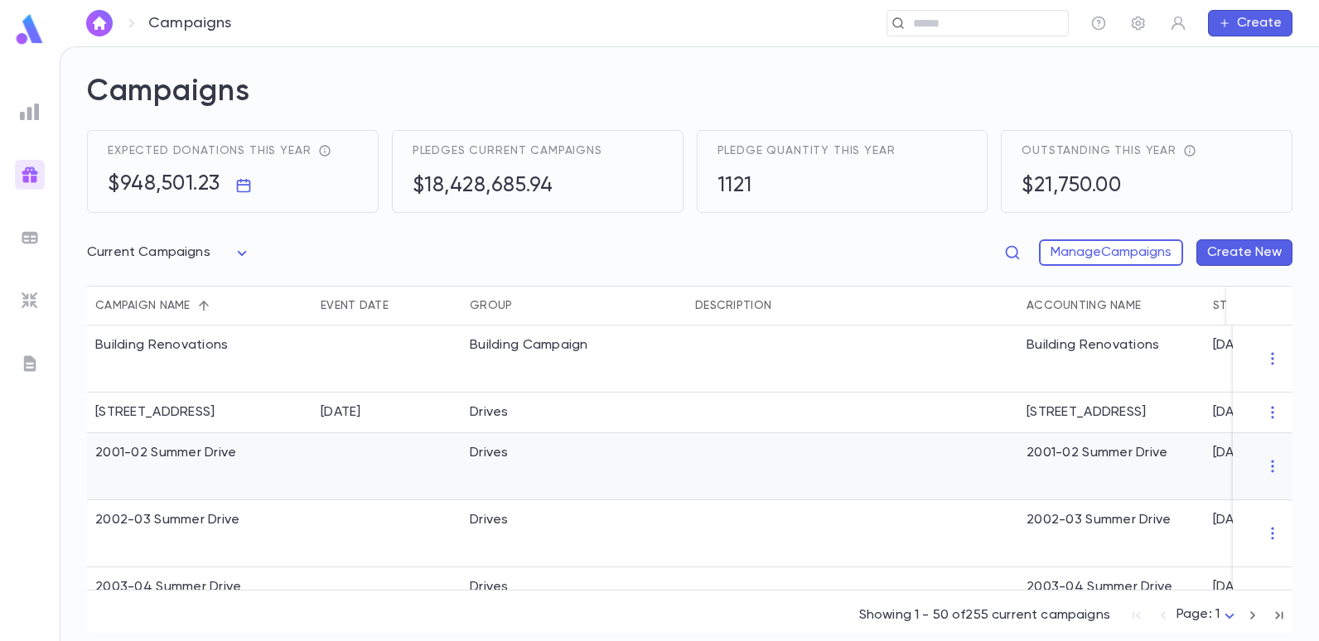
scroll to position [414, 0]
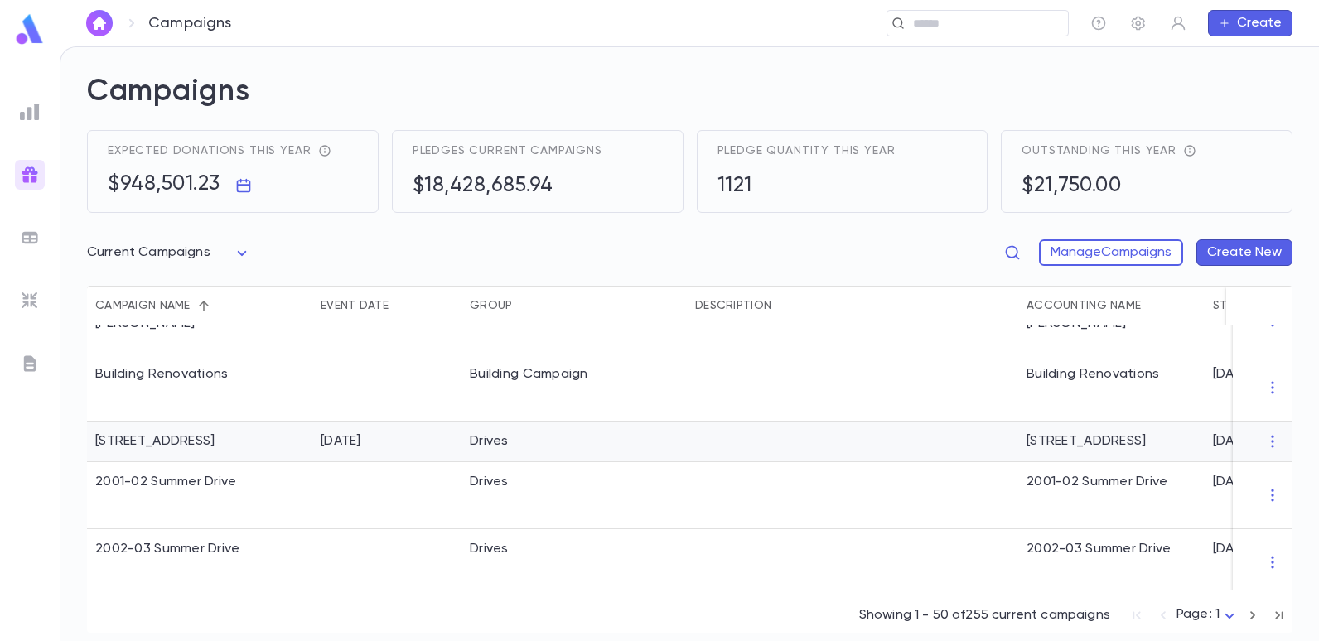
click at [177, 441] on div "[STREET_ADDRESS]" at bounding box center [154, 441] width 119 height 17
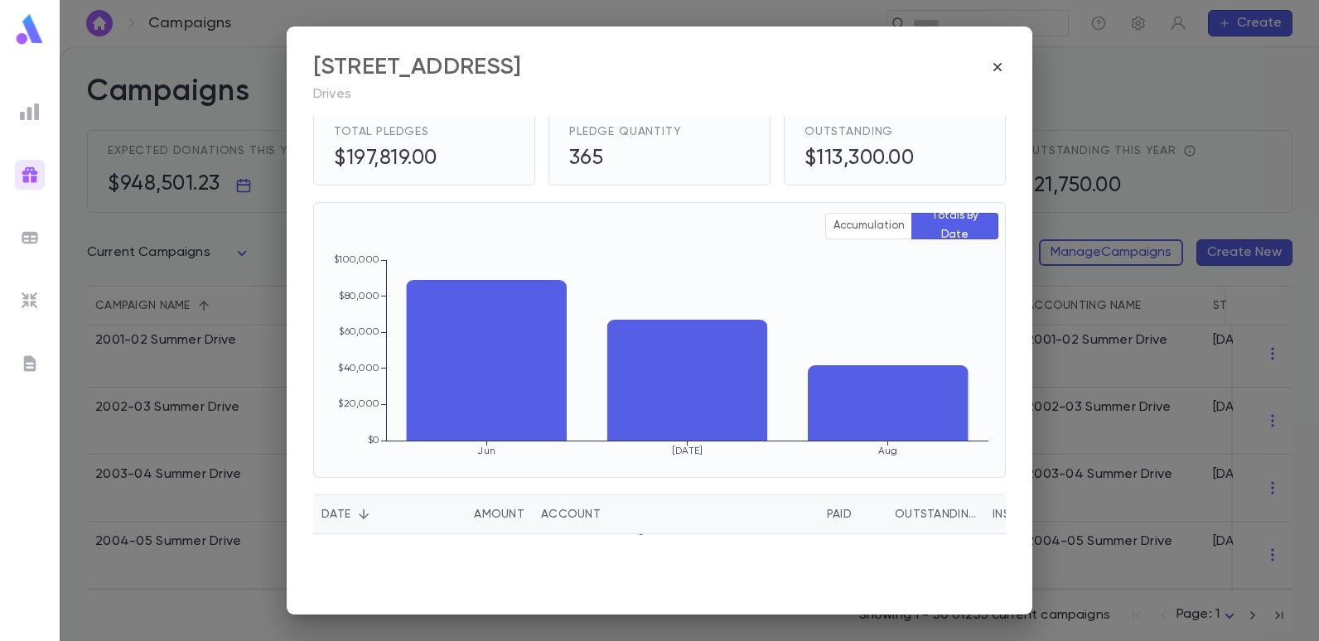
scroll to position [0, 0]
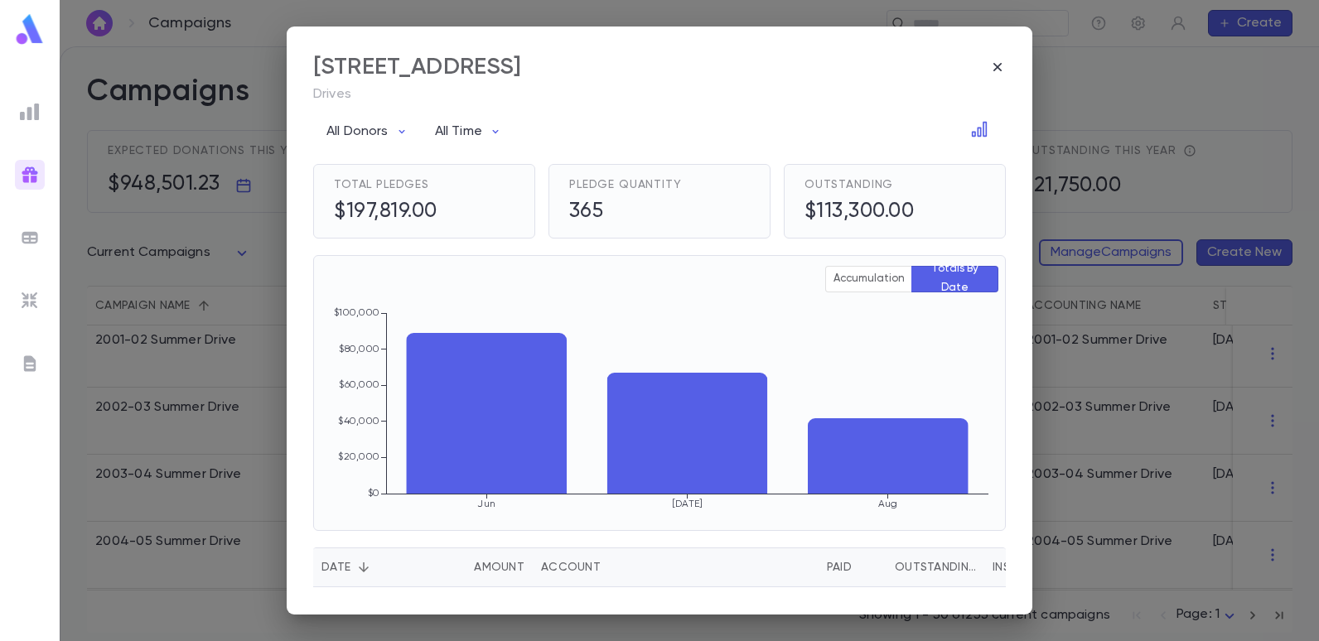
click at [636, 210] on div "365" at bounding box center [625, 212] width 113 height 25
click at [997, 62] on icon "button" at bounding box center [997, 67] width 17 height 17
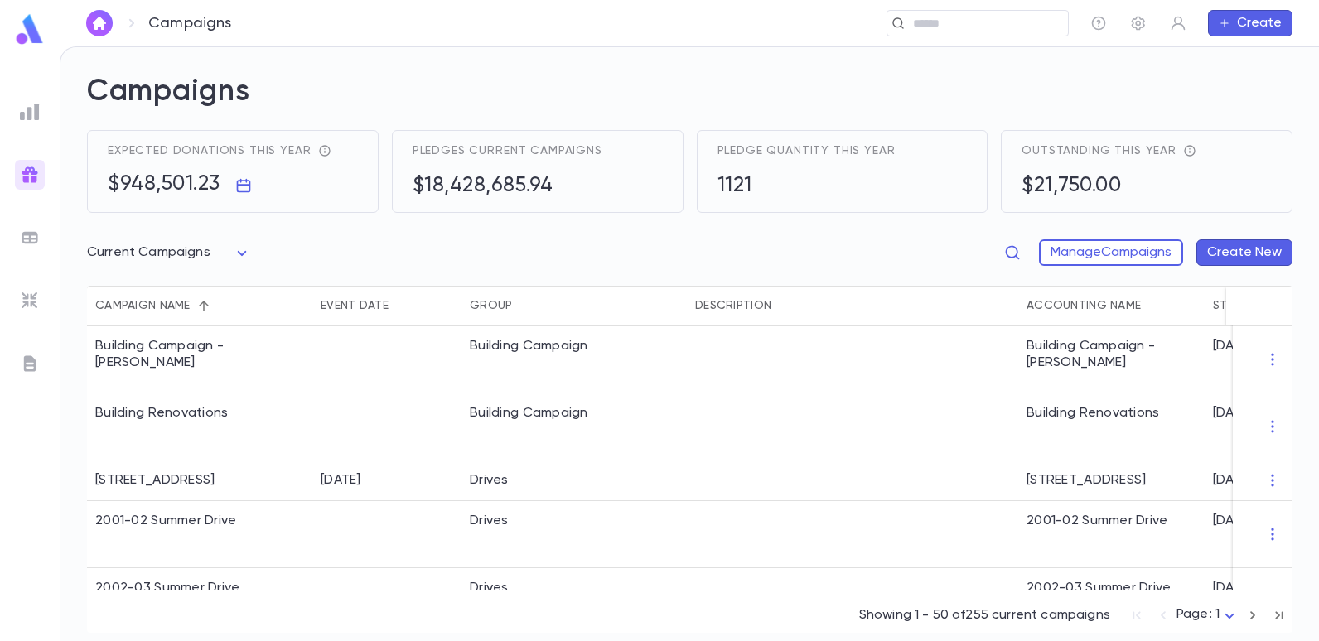
scroll to position [343, 0]
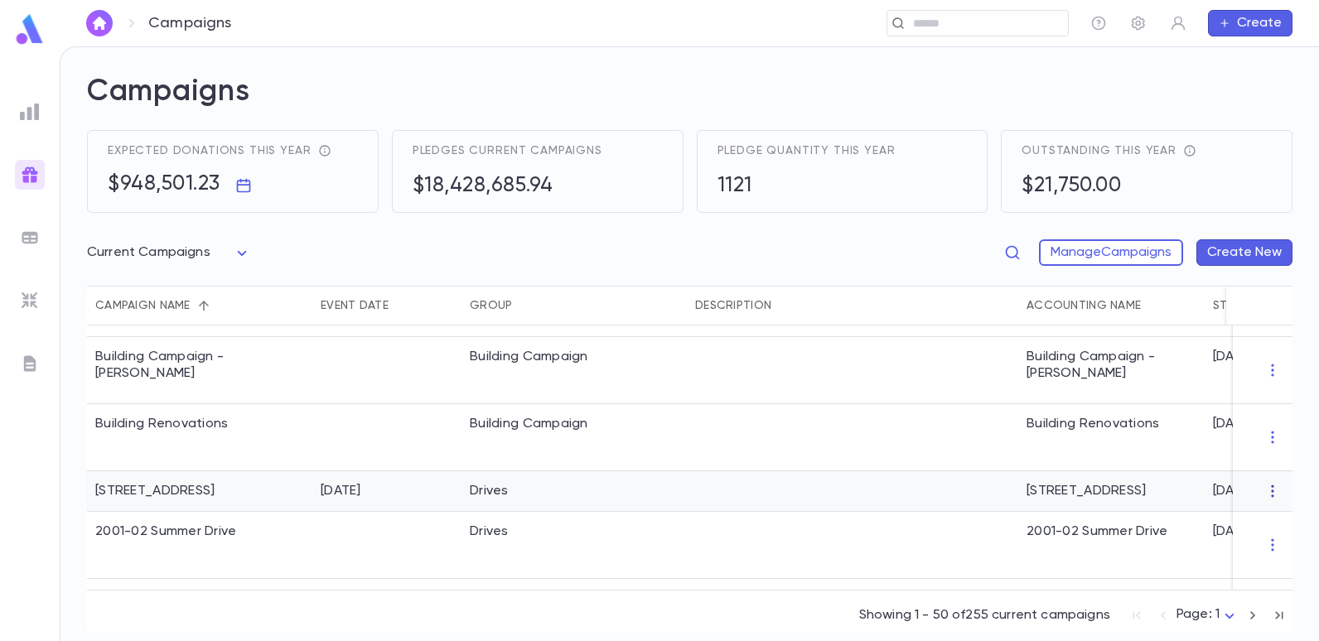
click at [1265, 492] on icon "button" at bounding box center [1273, 491] width 17 height 17
click at [877, 433] on div at bounding box center [659, 320] width 1319 height 641
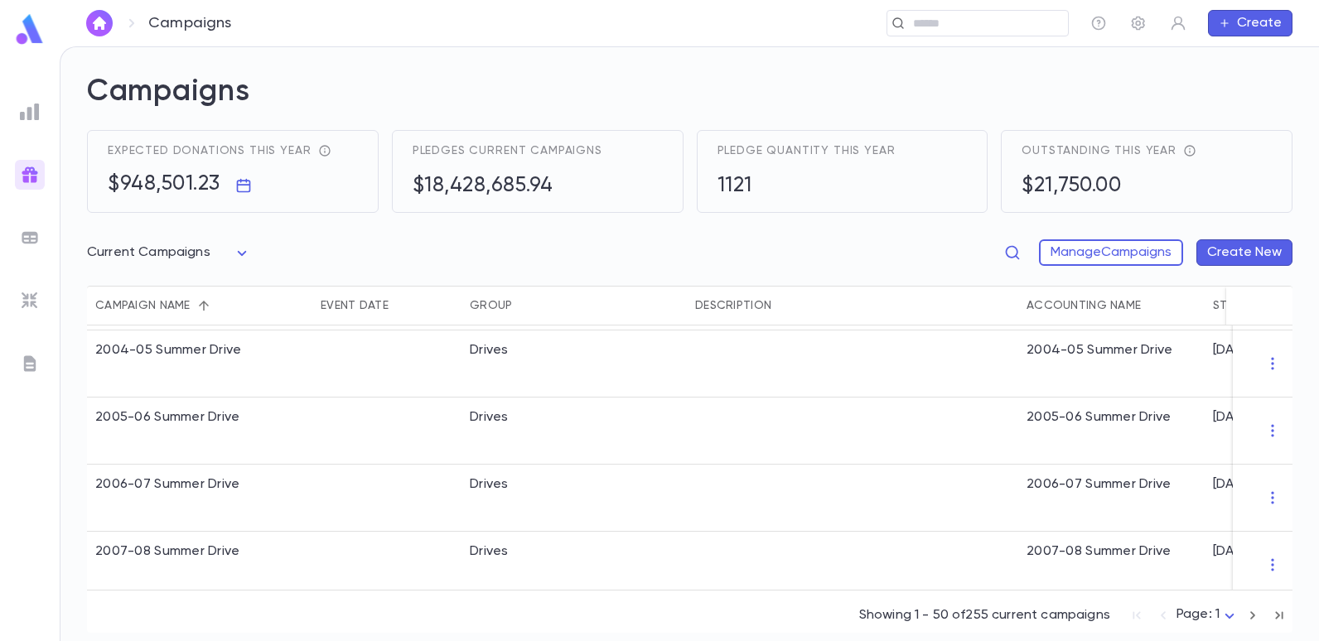
scroll to position [675, 0]
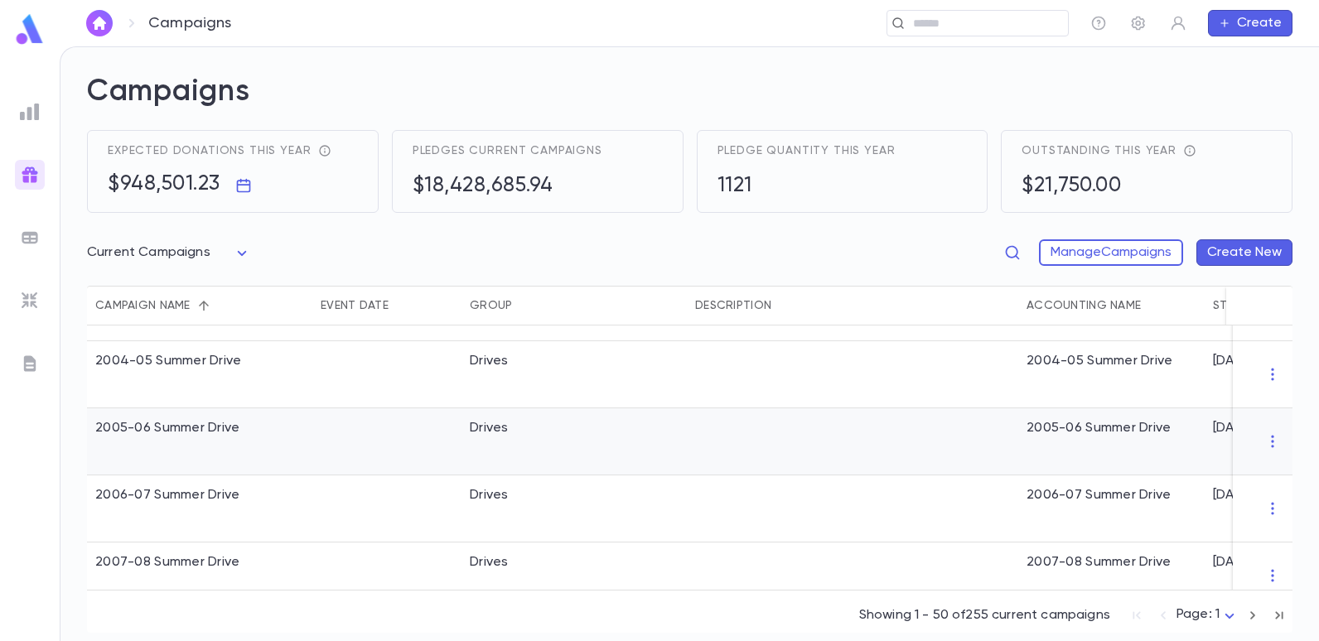
click at [494, 432] on div "Drives" at bounding box center [489, 428] width 39 height 17
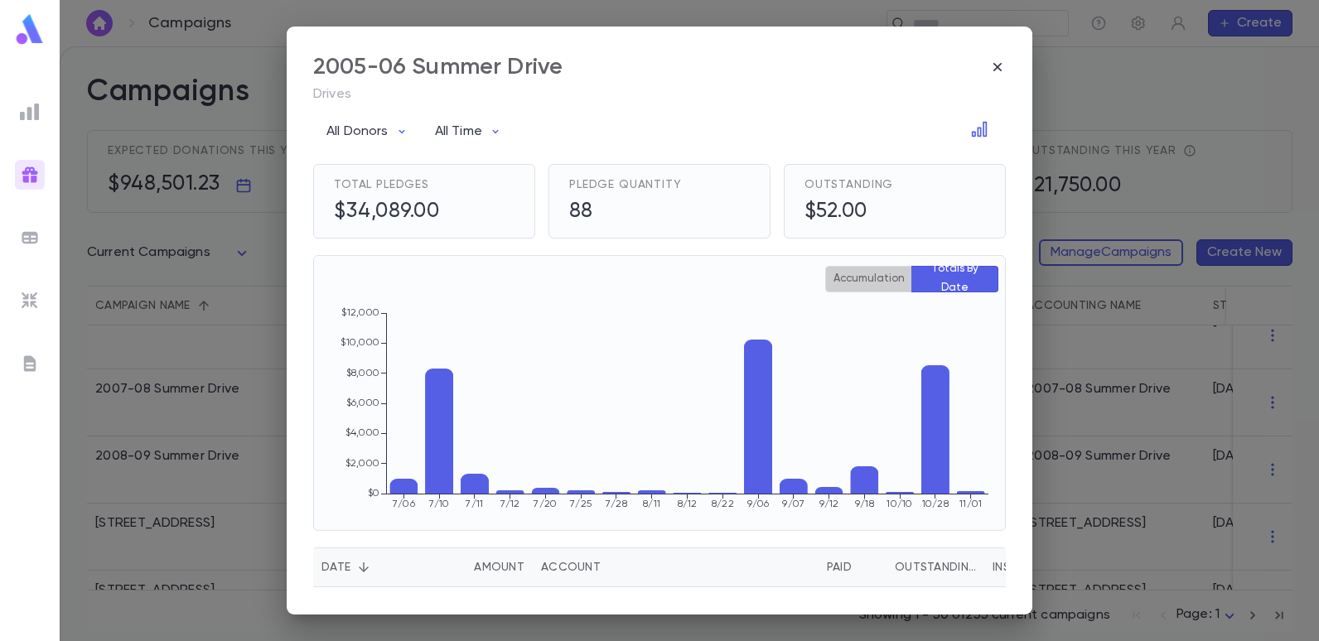
click at [846, 282] on button "Accumulation" at bounding box center [868, 279] width 87 height 27
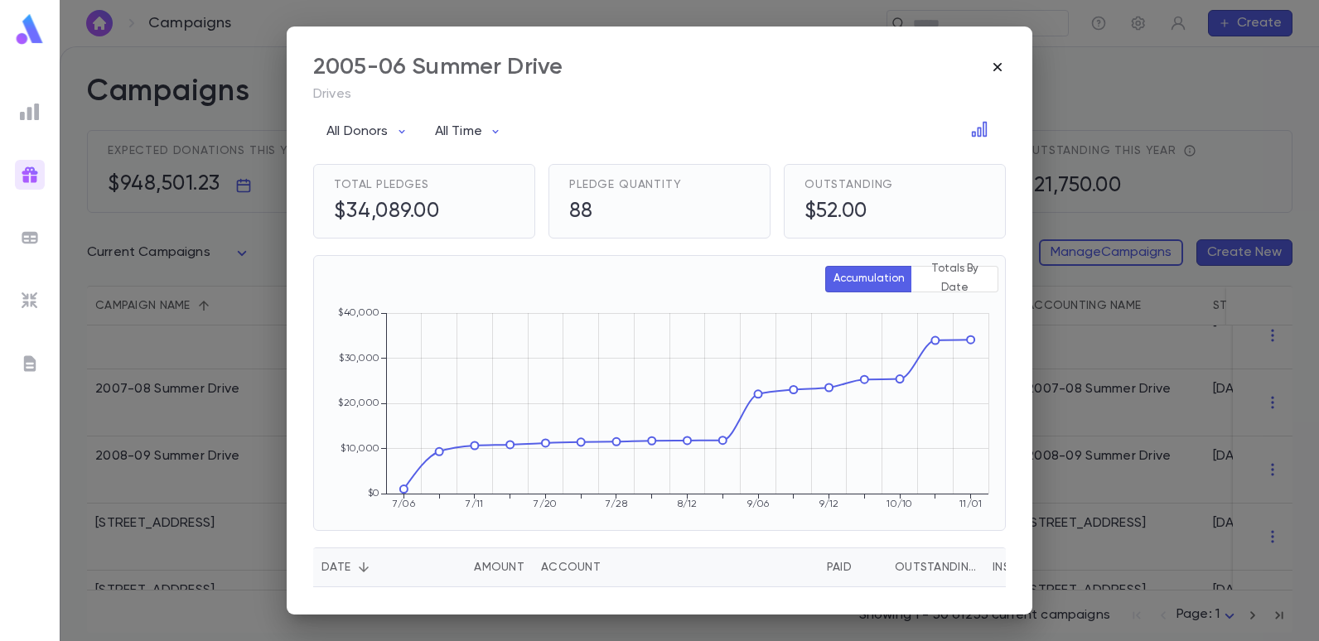
click at [997, 66] on icon "button" at bounding box center [998, 67] width 8 height 8
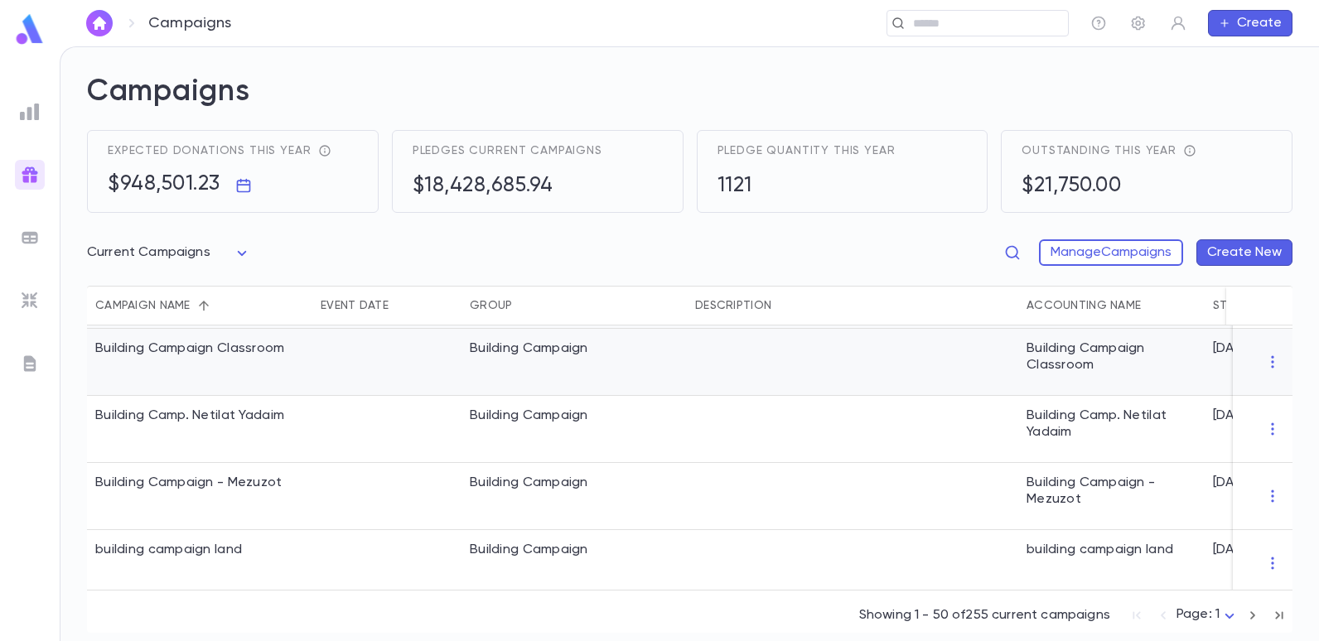
scroll to position [0, 0]
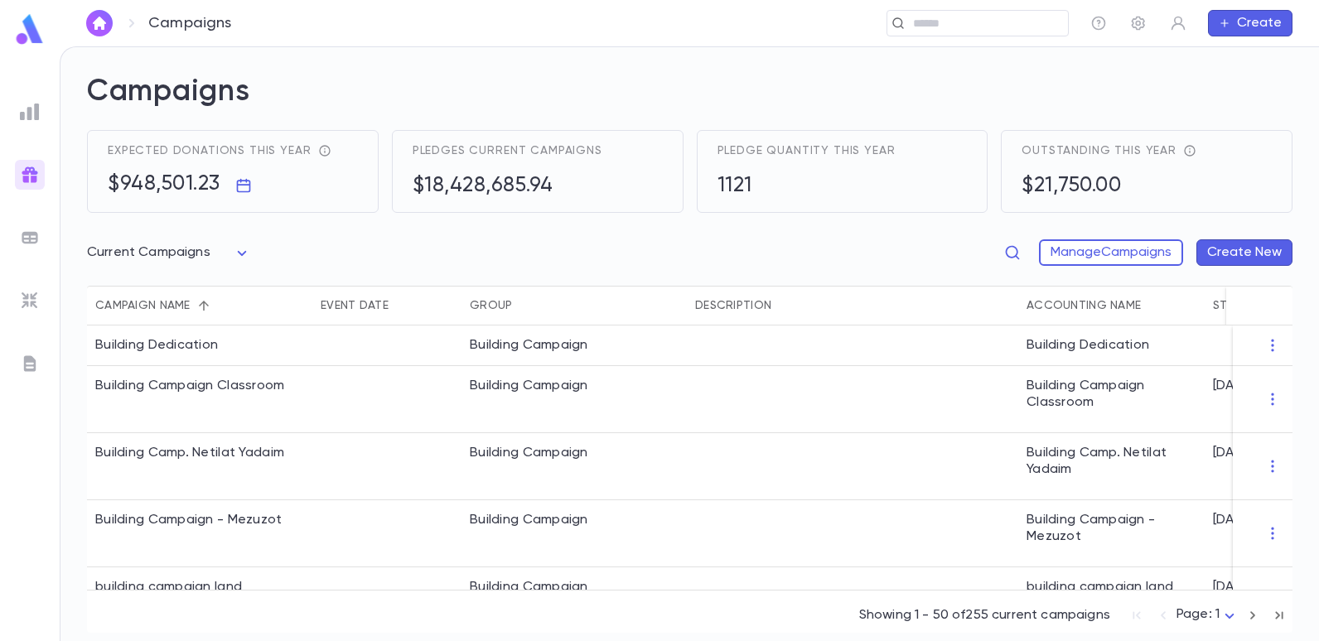
click at [29, 234] on img at bounding box center [30, 238] width 20 height 20
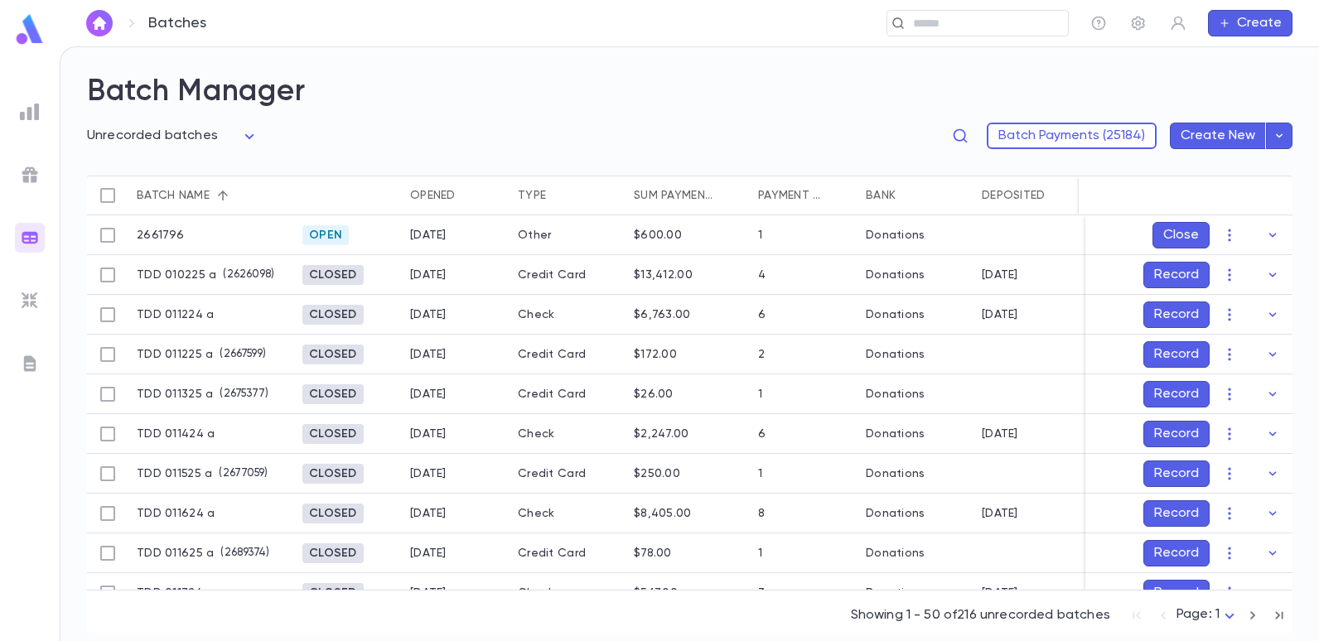
click at [26, 297] on img at bounding box center [30, 301] width 20 height 20
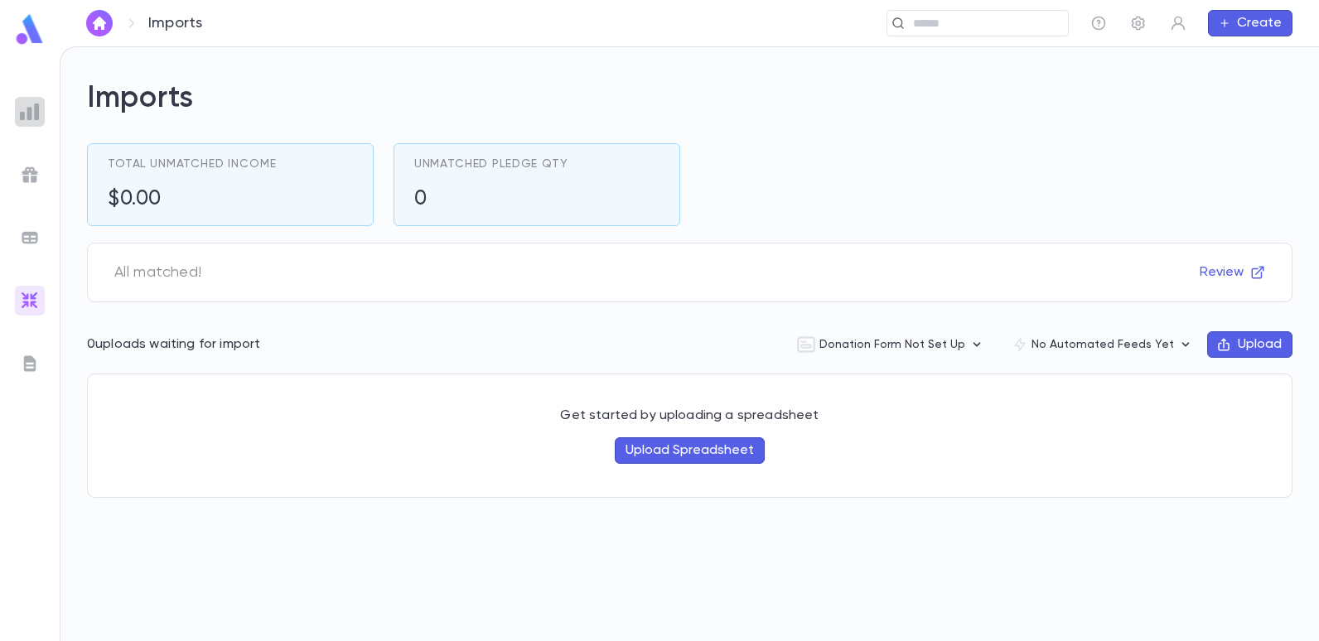
click at [30, 118] on img at bounding box center [30, 112] width 20 height 20
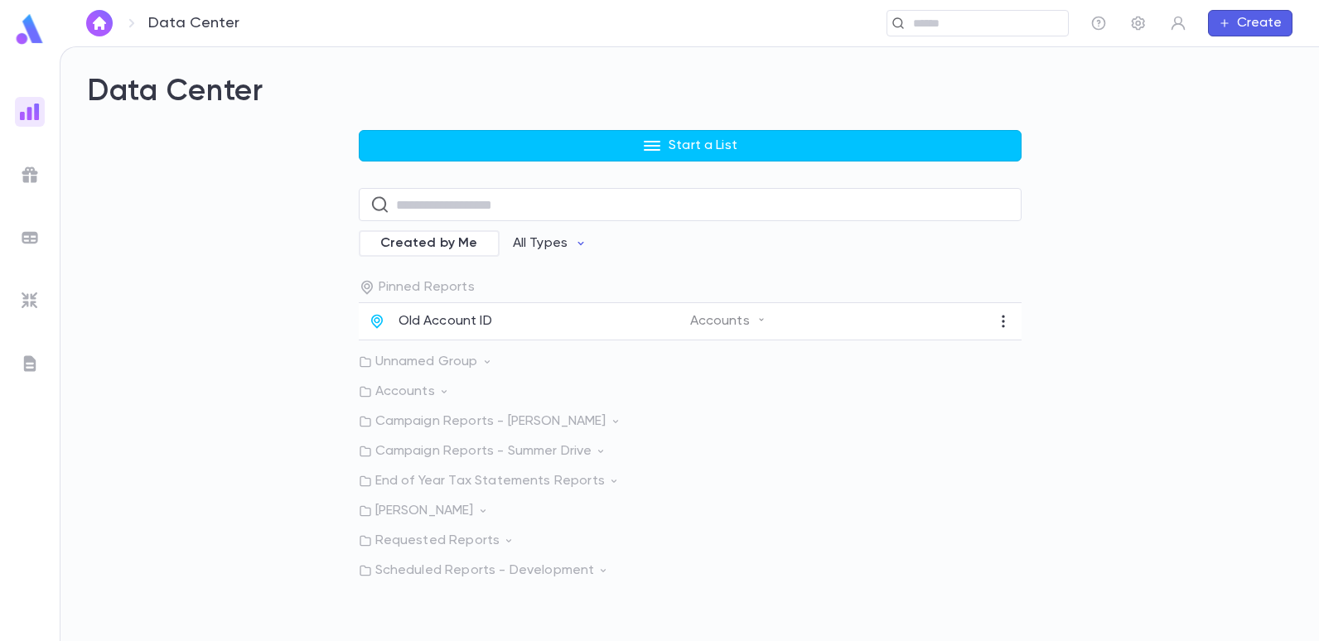
click at [456, 540] on p "Requested Reports" at bounding box center [690, 541] width 663 height 17
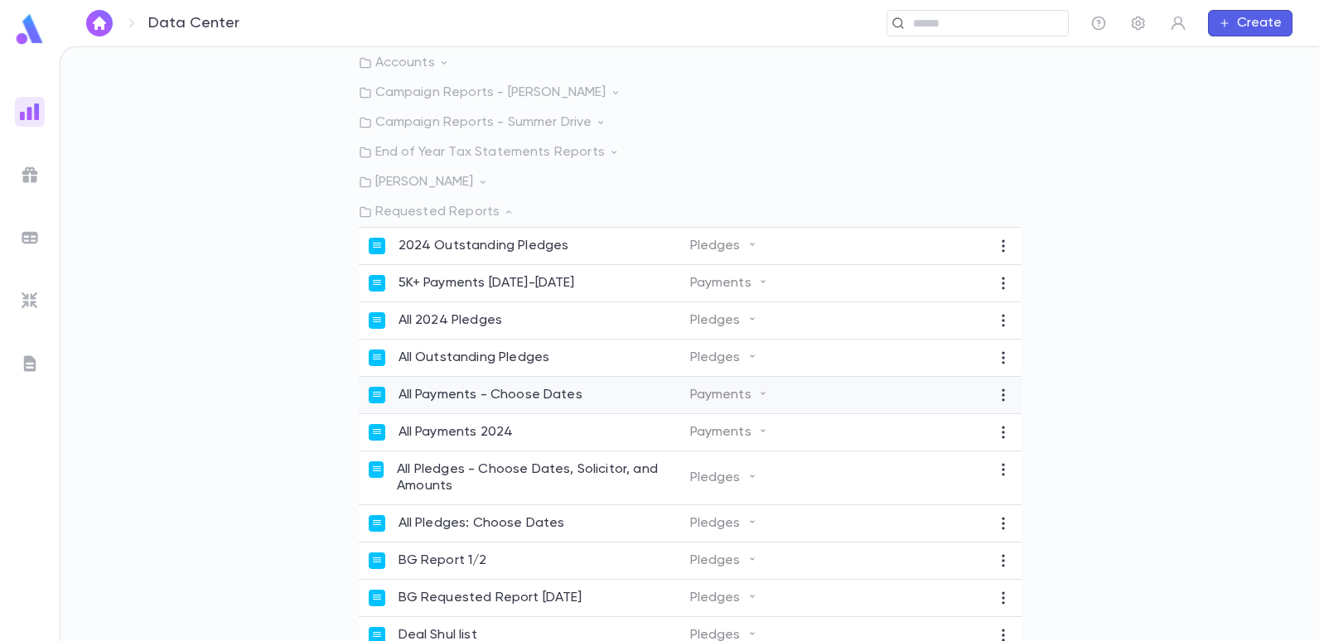
scroll to position [331, 0]
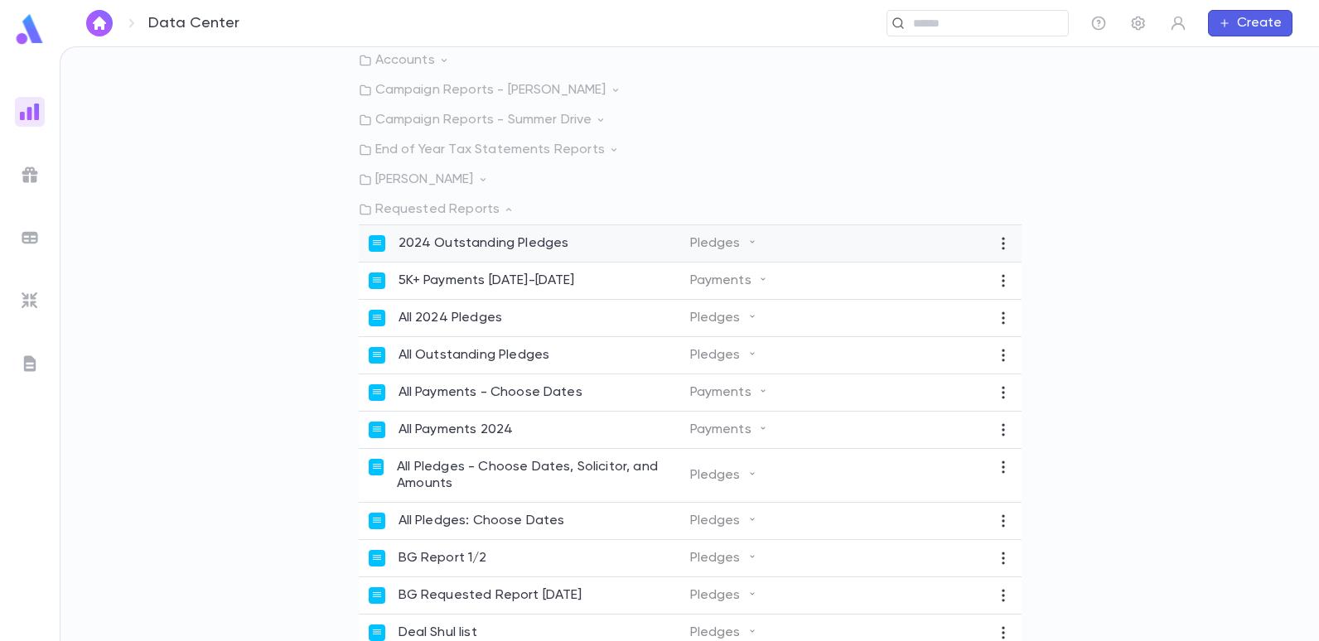
click at [465, 239] on p "2024 Outstanding Pledges" at bounding box center [484, 243] width 171 height 17
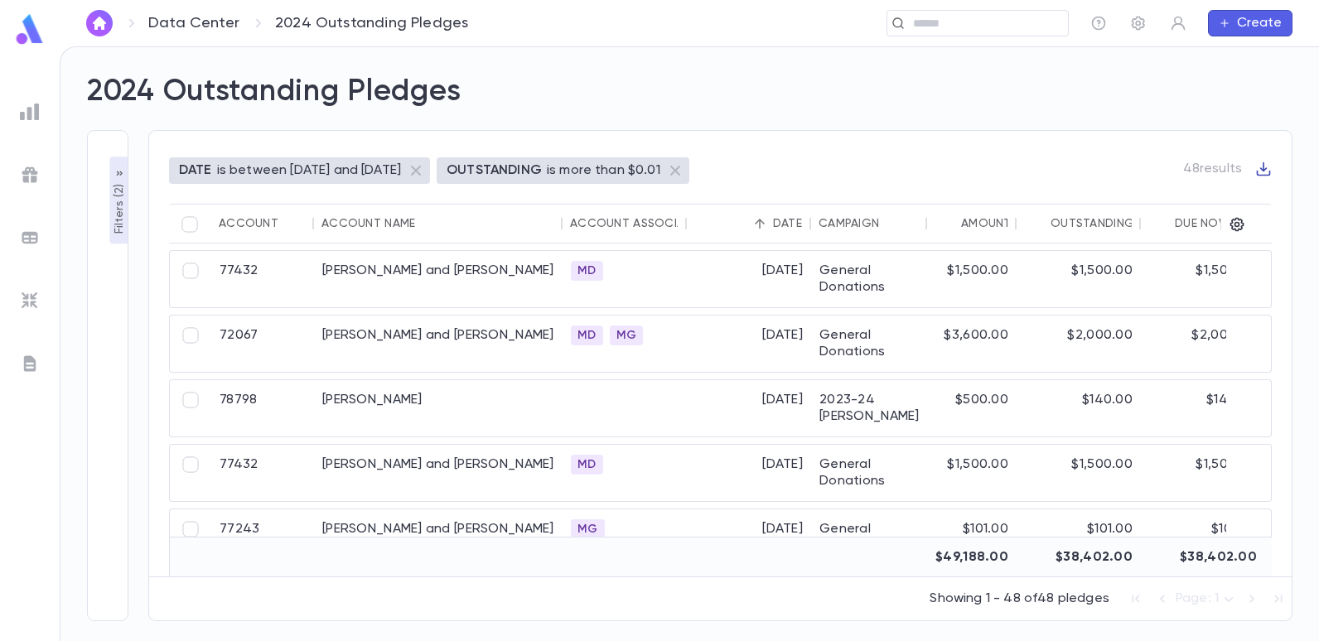
click at [1263, 166] on icon "button" at bounding box center [1263, 169] width 17 height 17
click at [1231, 225] on li "Download PDF" at bounding box center [1248, 223] width 119 height 27
click at [874, 90] on div "2024 Outstanding Pledges" at bounding box center [680, 82] width 1226 height 56
click at [1245, 21] on button "Create" at bounding box center [1250, 23] width 85 height 27
click at [1132, 80] on div at bounding box center [659, 320] width 1319 height 641
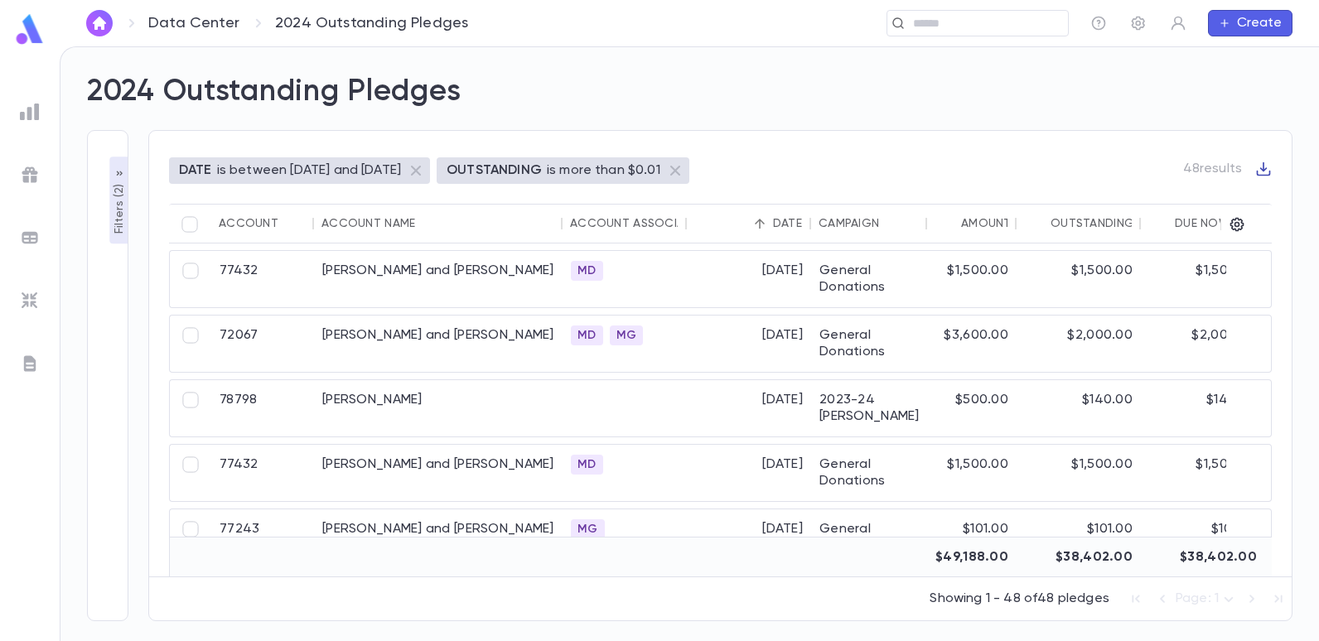
click at [1269, 166] on icon "button" at bounding box center [1263, 169] width 17 height 17
click at [1250, 222] on li "Download PDF" at bounding box center [1248, 223] width 119 height 27
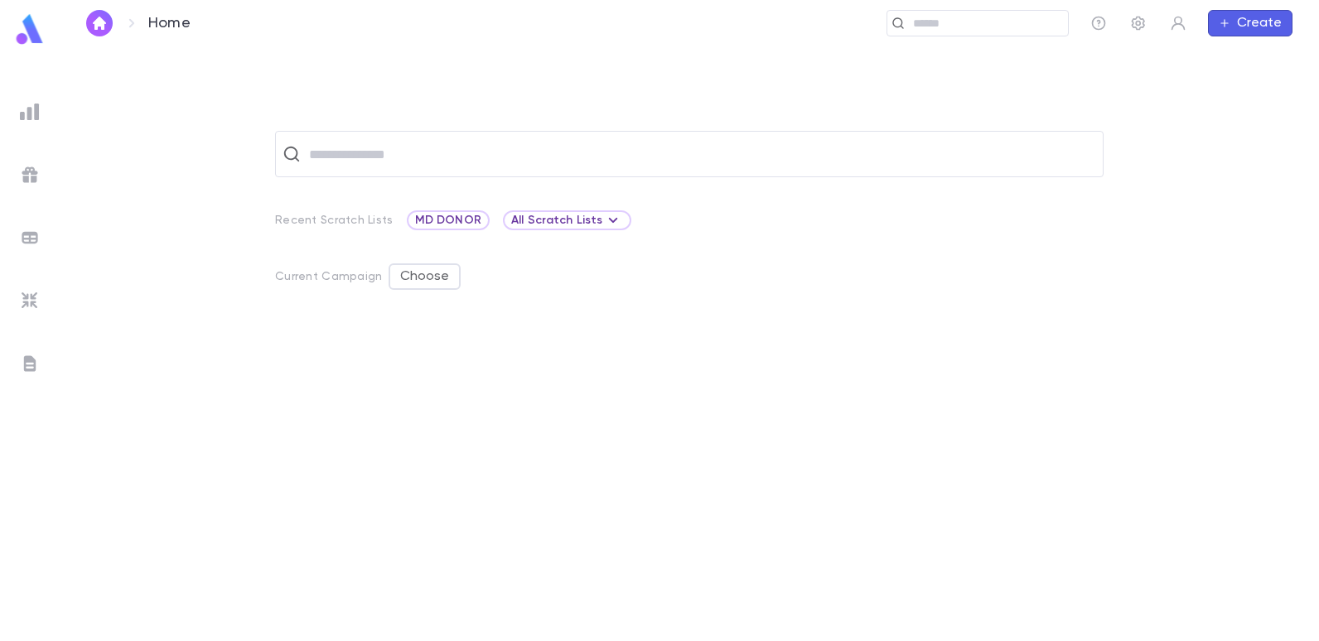
click at [27, 113] on img at bounding box center [30, 112] width 20 height 20
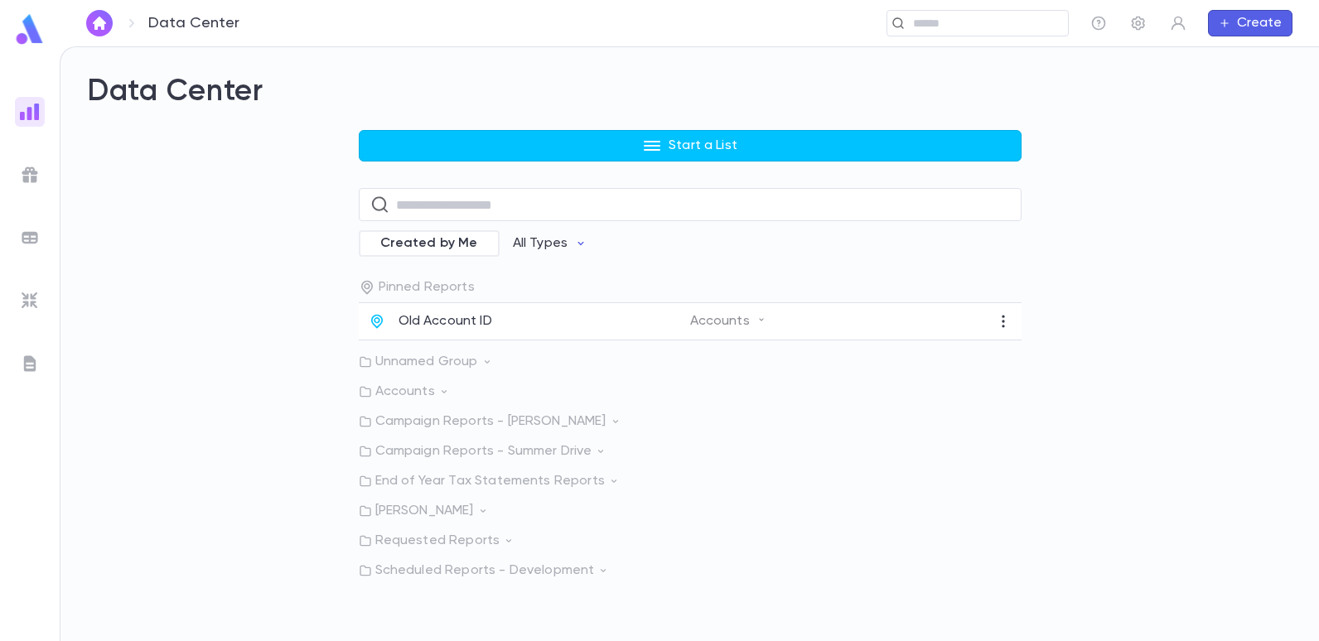
click at [523, 448] on p "Campaign Reports - Summer Drive" at bounding box center [690, 451] width 663 height 17
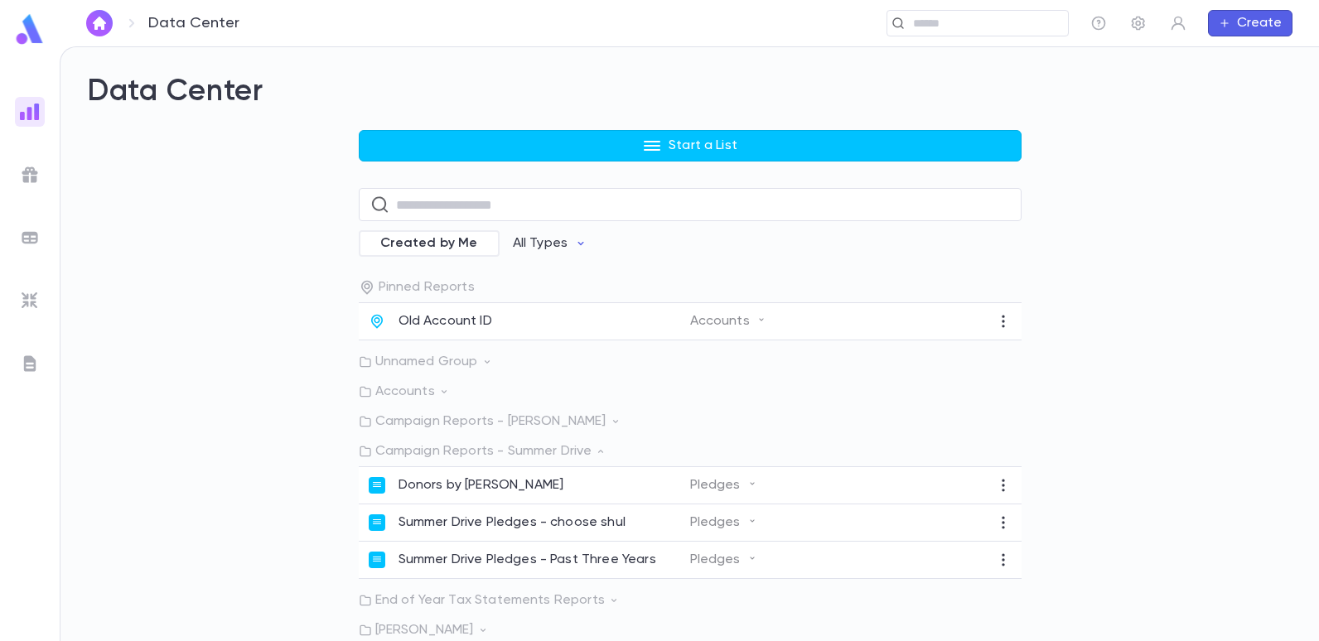
scroll to position [60, 0]
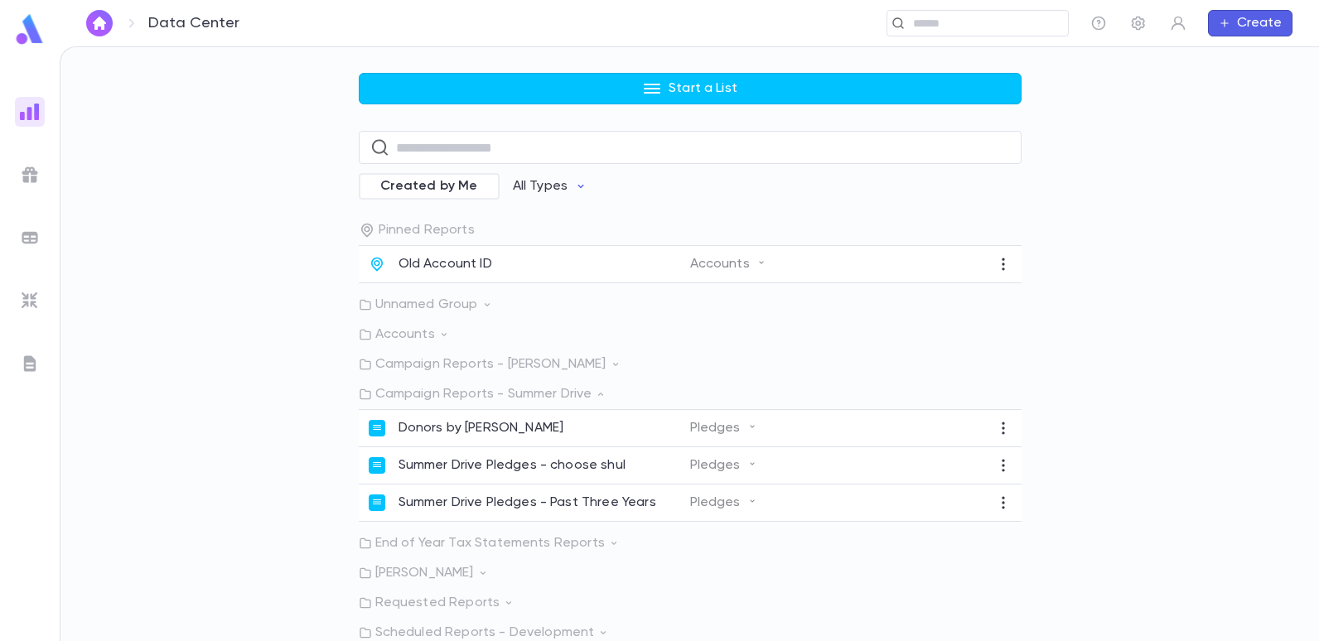
click at [288, 266] on div "Start a List ​ Created by Me All Types Pinned Reports Old Account ID Accounts U…" at bounding box center [690, 357] width 1206 height 568
click at [233, 180] on div "Start a List ​ Created by Me All Types Pinned Reports Old Account ID Accounts U…" at bounding box center [690, 357] width 1206 height 568
click at [24, 178] on img at bounding box center [30, 175] width 20 height 20
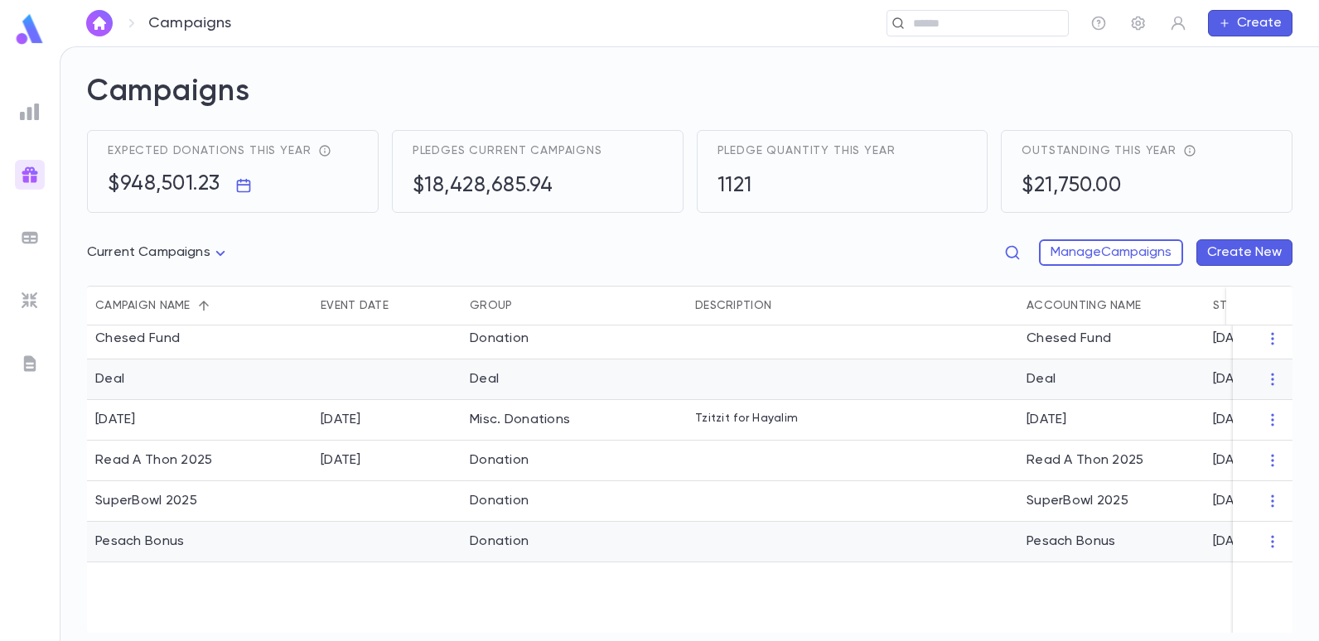
scroll to position [230, 0]
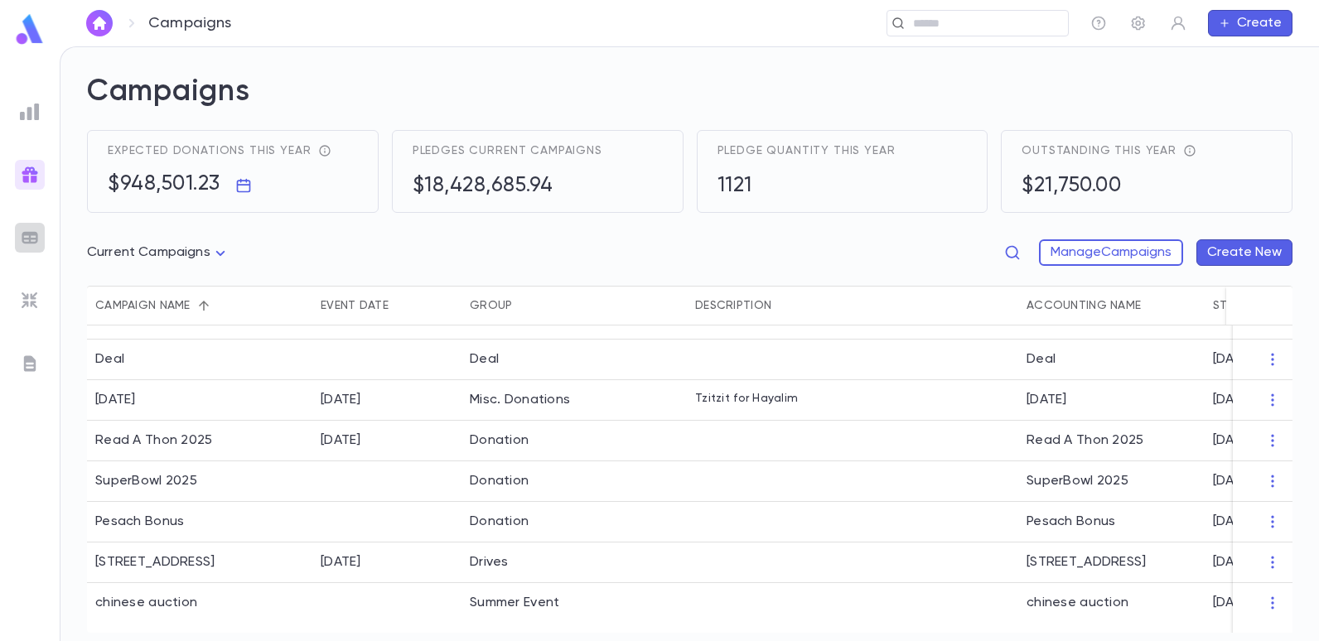
click at [35, 239] on img at bounding box center [30, 238] width 20 height 20
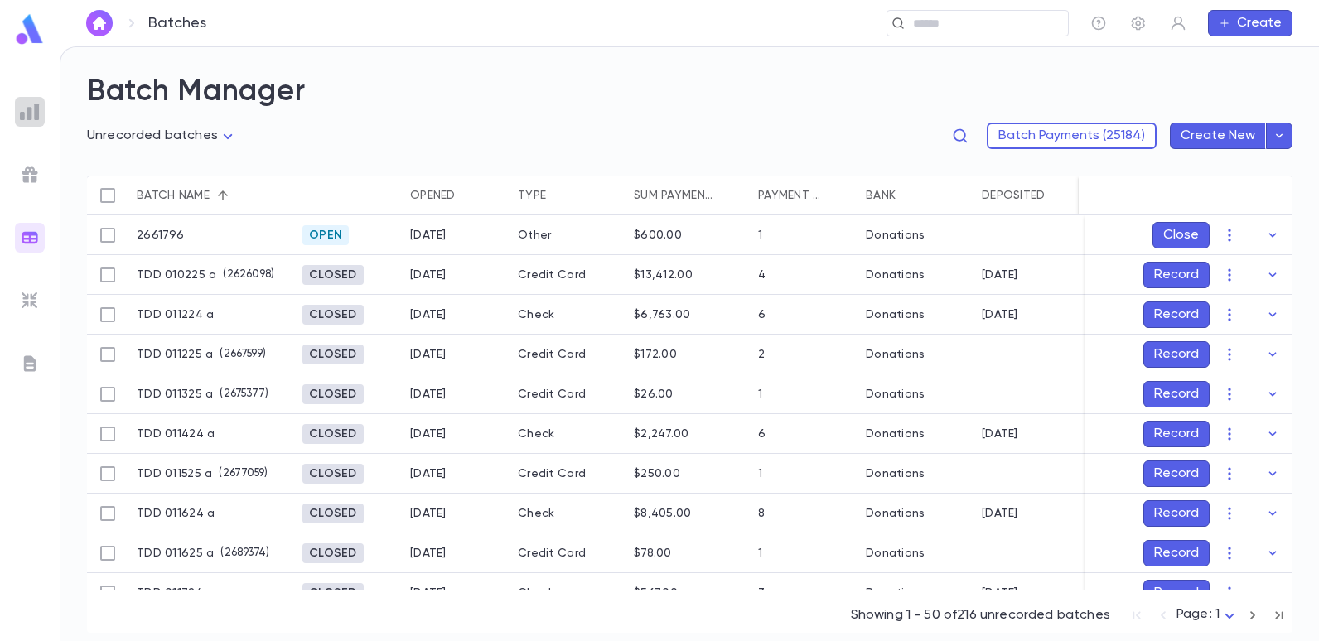
click at [31, 114] on img at bounding box center [30, 112] width 20 height 20
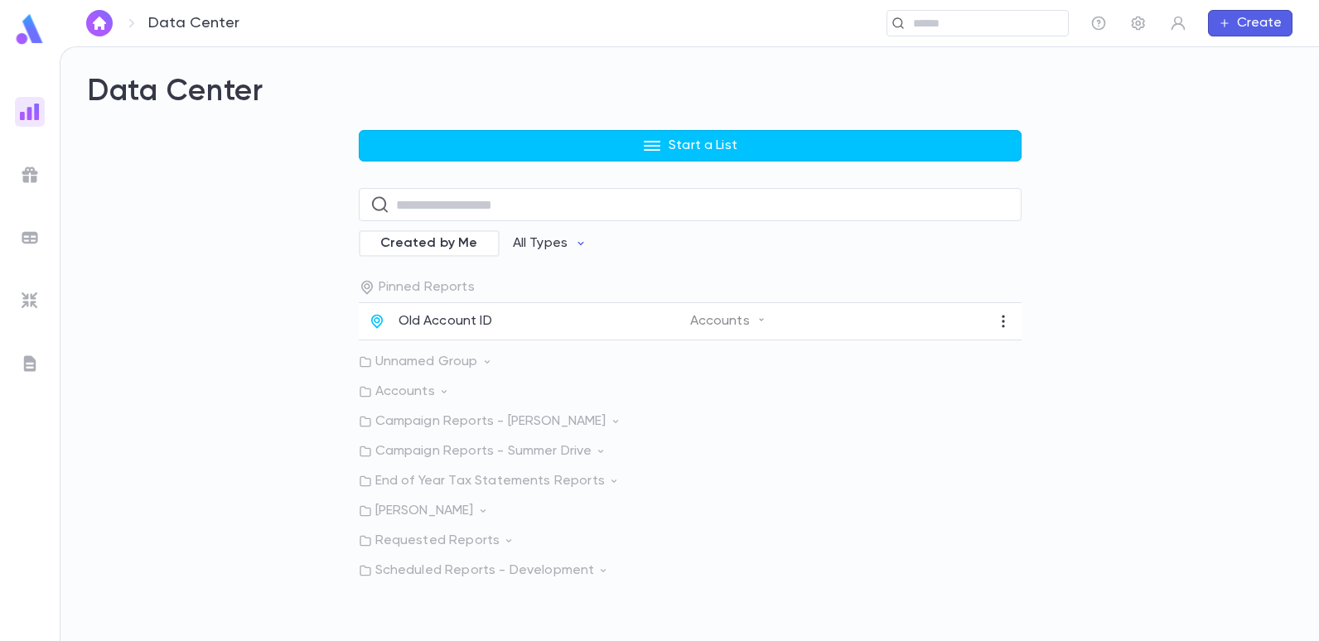
click at [412, 387] on p "Accounts" at bounding box center [690, 392] width 663 height 17
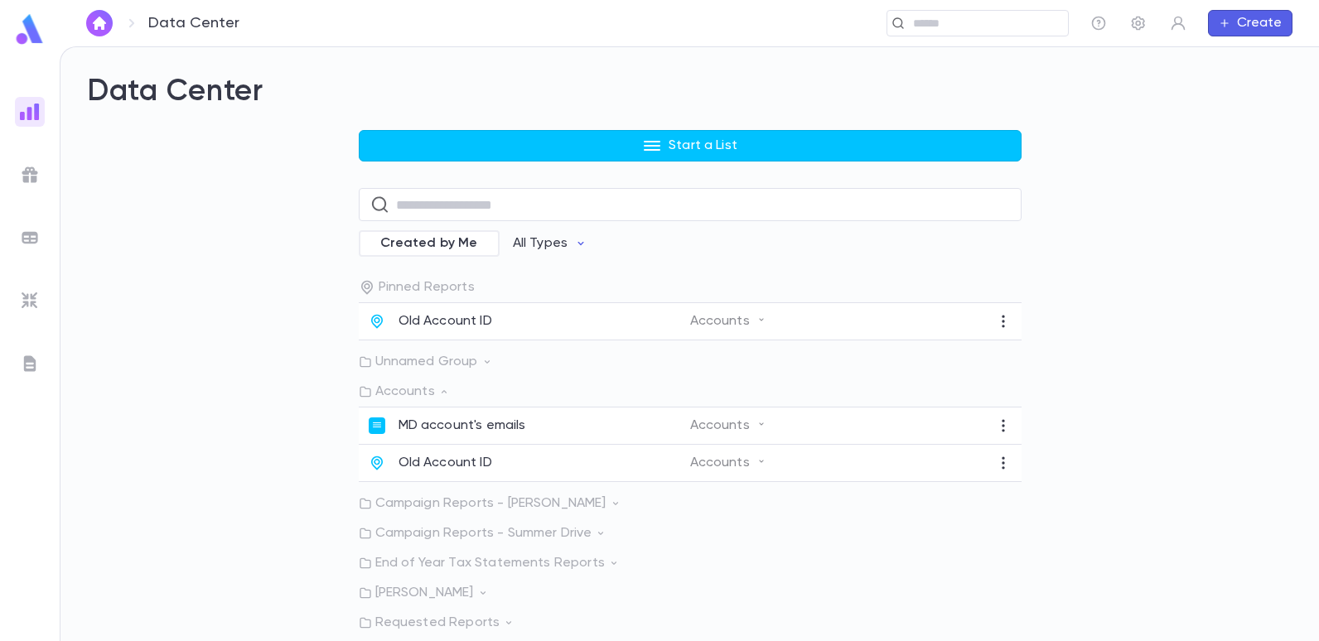
click at [225, 297] on div "Start a List ​ Created by Me All Types Pinned Reports Old Account ID Accounts U…" at bounding box center [690, 395] width 1206 height 531
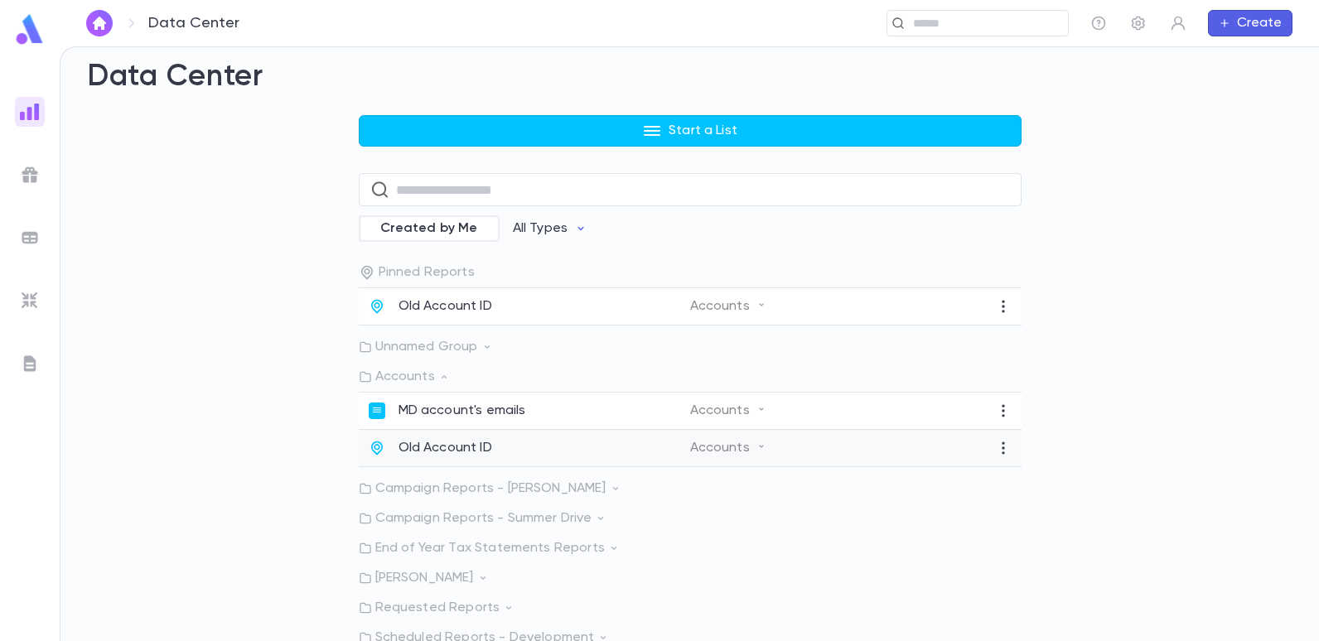
scroll to position [22, 0]
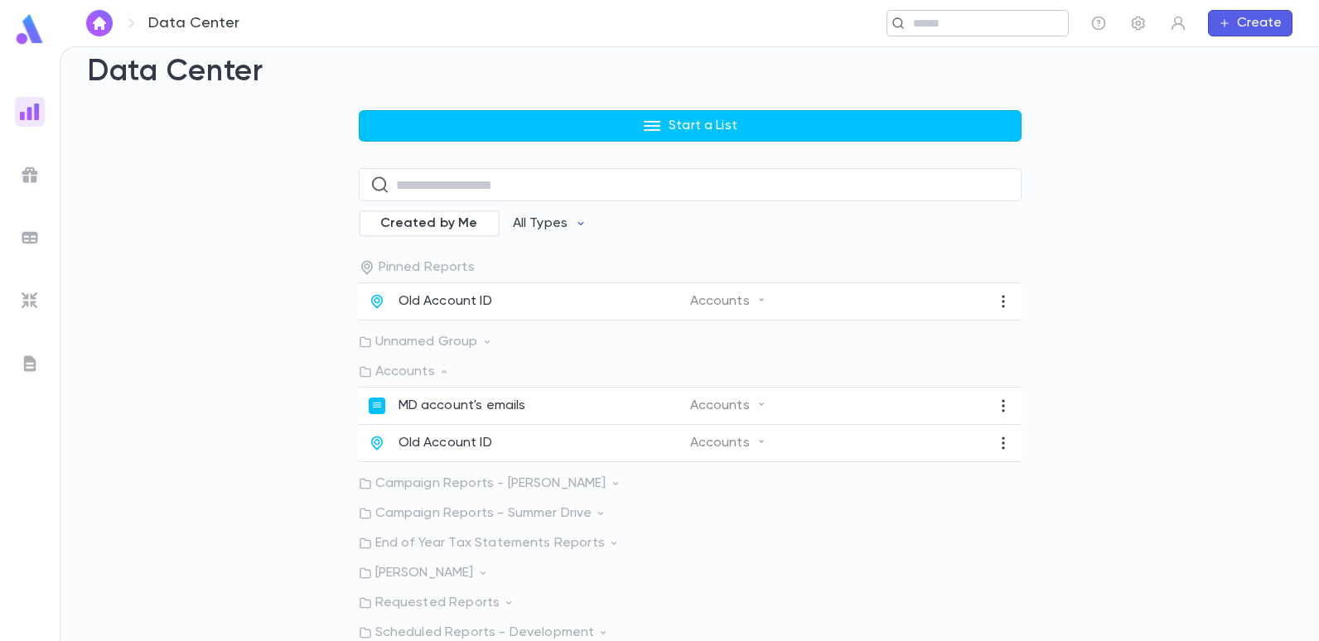
click at [988, 31] on input "text" at bounding box center [984, 24] width 153 height 16
click at [1171, 239] on div "Start a List ​ Created by Me All Types Pinned Reports Old Account ID Accounts U…" at bounding box center [690, 375] width 1206 height 531
click at [589, 181] on input "text" at bounding box center [703, 185] width 614 height 32
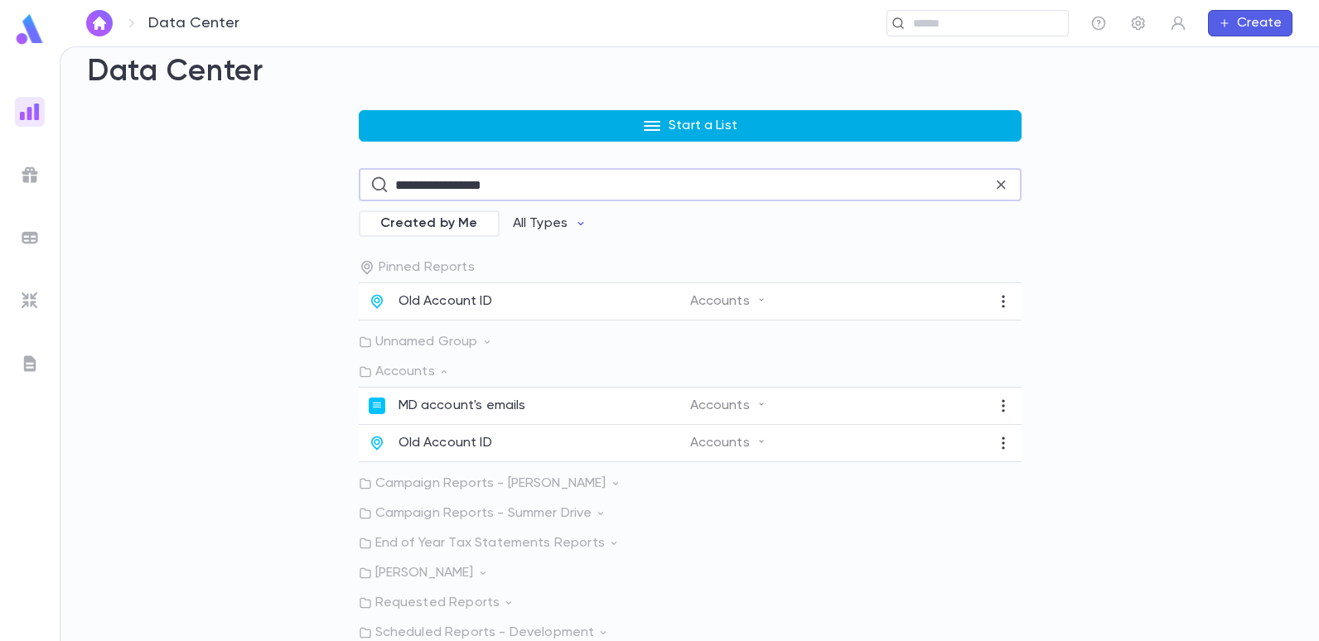
scroll to position [0, 0]
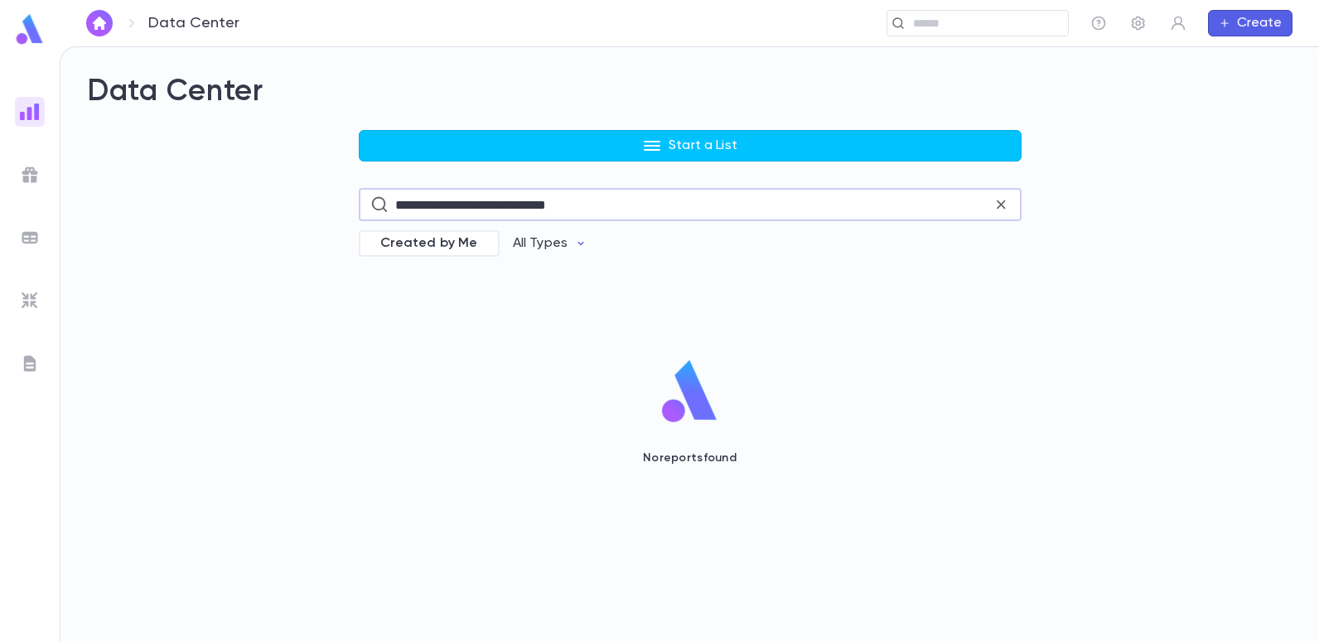
click at [507, 213] on input "**********" at bounding box center [693, 205] width 597 height 32
click at [371, 206] on icon at bounding box center [379, 205] width 18 height 20
click at [379, 209] on icon at bounding box center [379, 205] width 18 height 20
click at [604, 206] on input "**********" at bounding box center [693, 205] width 597 height 32
type input "*"
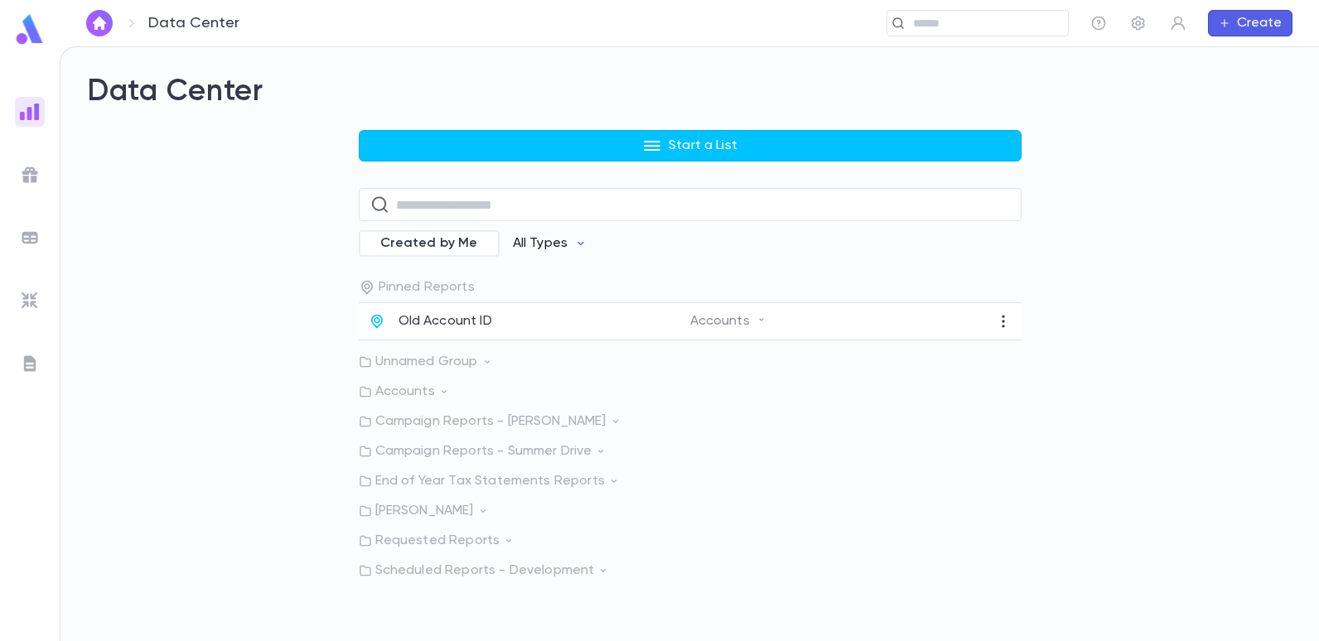
click at [574, 239] on icon "button" at bounding box center [580, 243] width 13 height 13
click at [665, 423] on div at bounding box center [659, 320] width 1319 height 641
click at [492, 273] on div "Start a List ​ Created by Me All Types Pinned Reports Old Account ID Accounts U…" at bounding box center [690, 354] width 663 height 449
click at [442, 202] on input "text" at bounding box center [703, 205] width 614 height 32
click at [912, 510] on p "[PERSON_NAME]" at bounding box center [690, 511] width 663 height 17
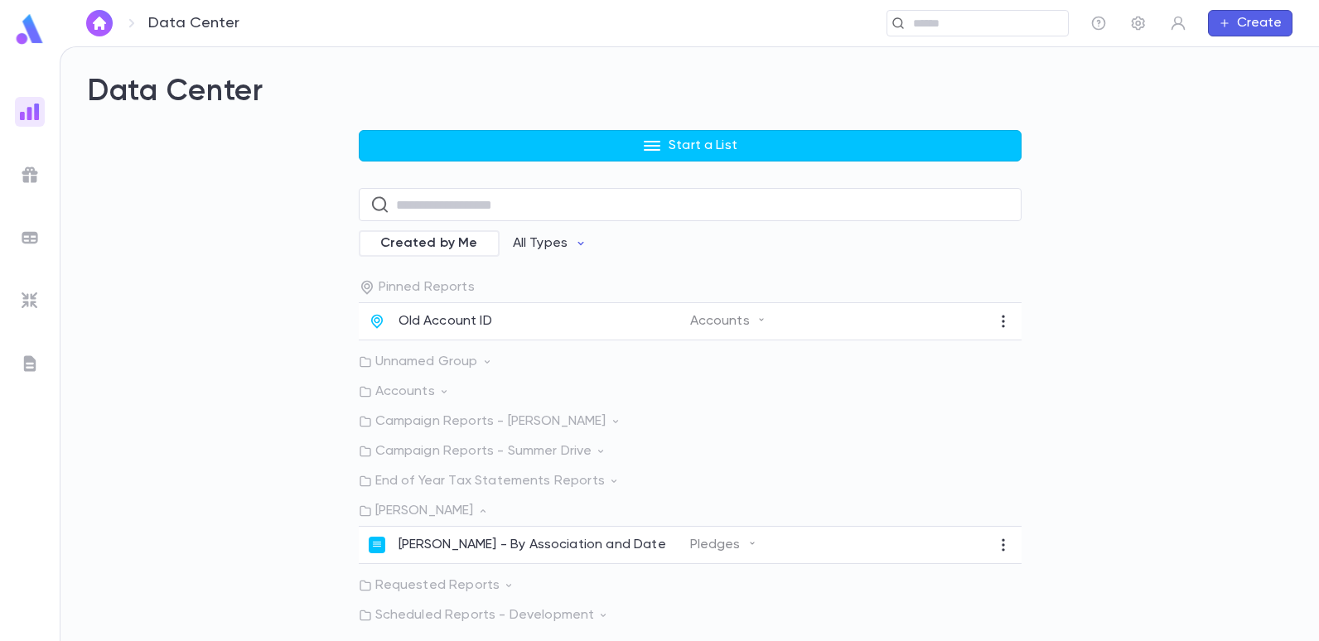
click at [408, 360] on p "Unnamed Group" at bounding box center [690, 362] width 663 height 17
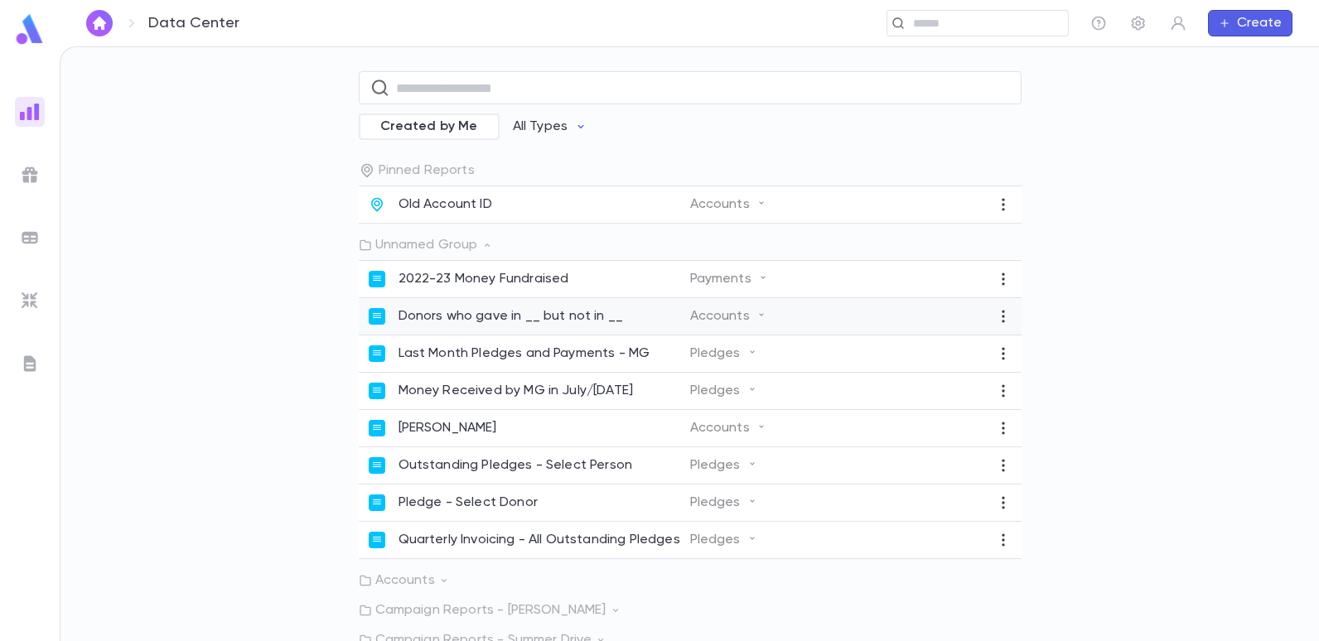
scroll to position [166, 0]
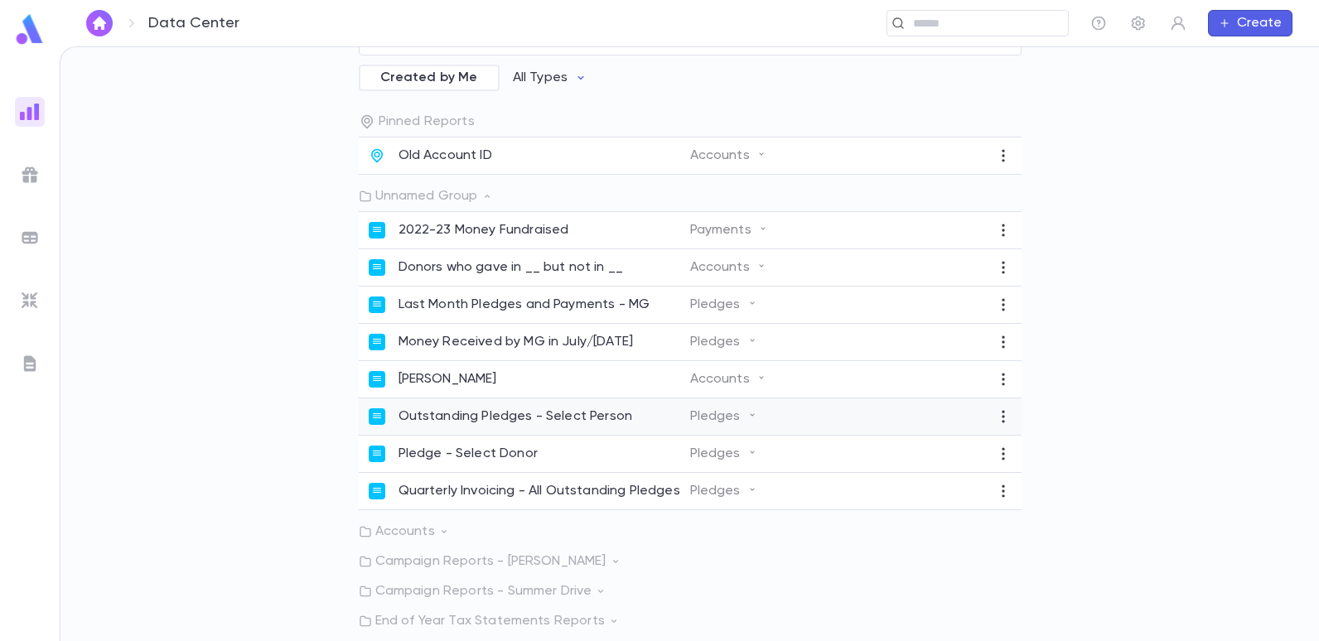
click at [515, 421] on p "Outstanding Pledges - Select Person" at bounding box center [516, 417] width 235 height 17
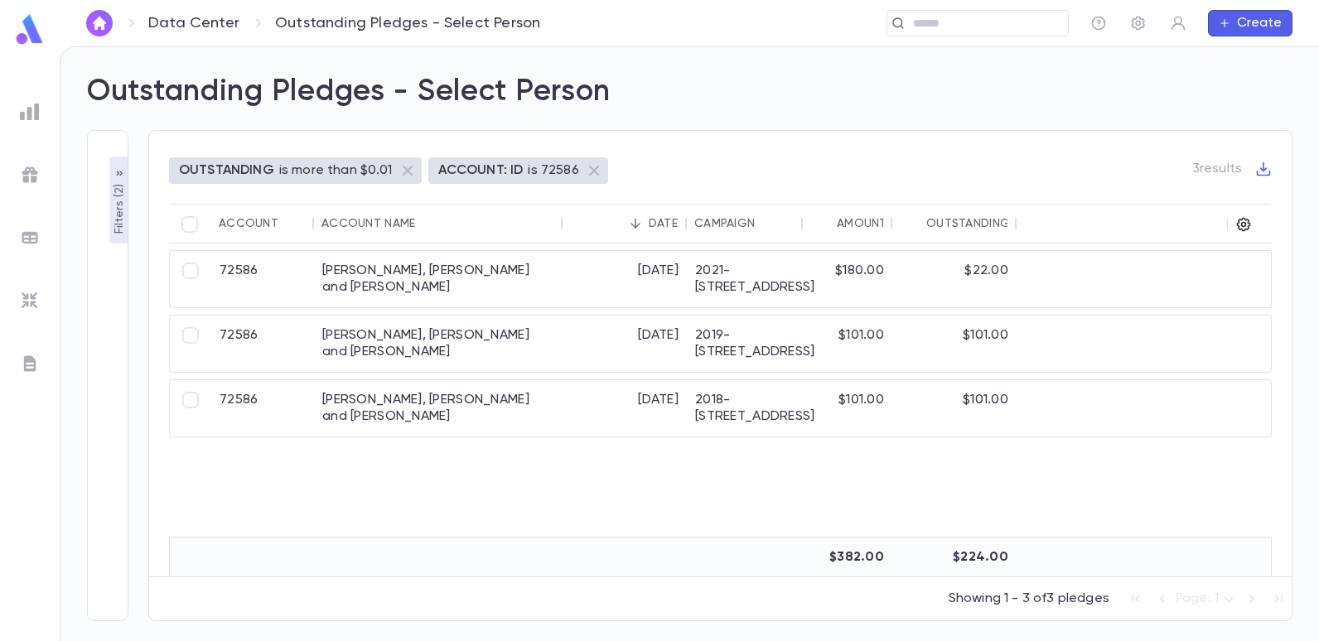
click at [122, 217] on p "Filters ( 2 )" at bounding box center [119, 208] width 17 height 54
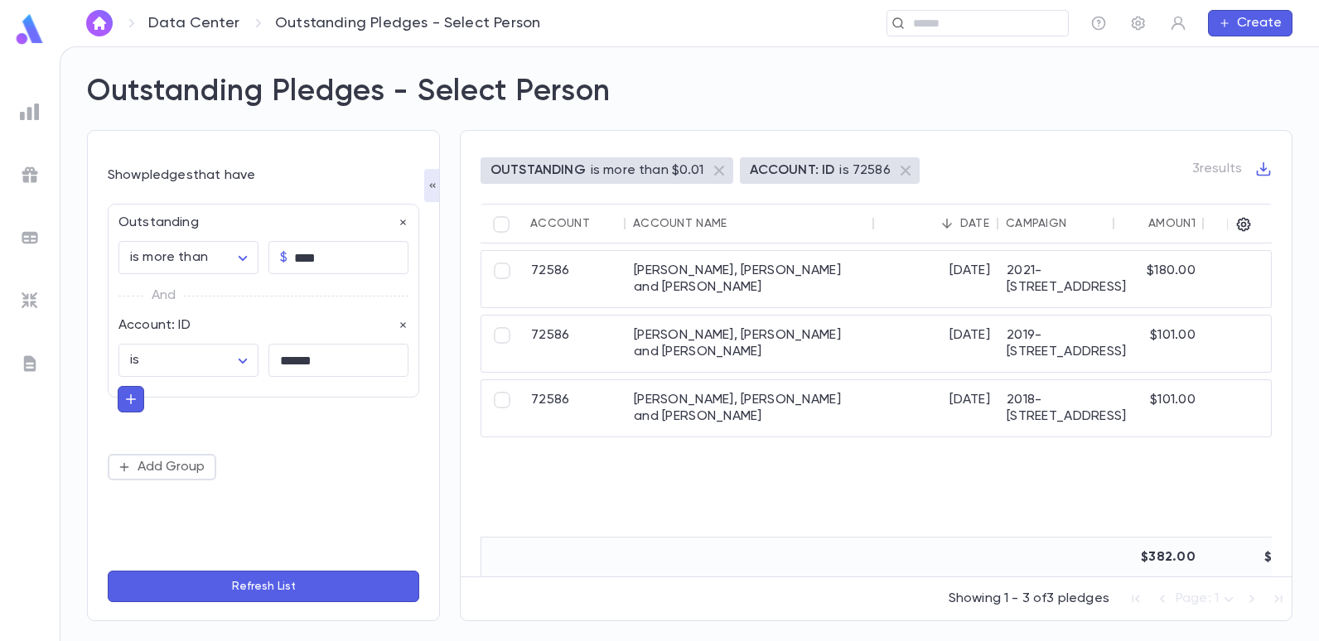
click at [271, 577] on button "Refresh List" at bounding box center [264, 586] width 312 height 31
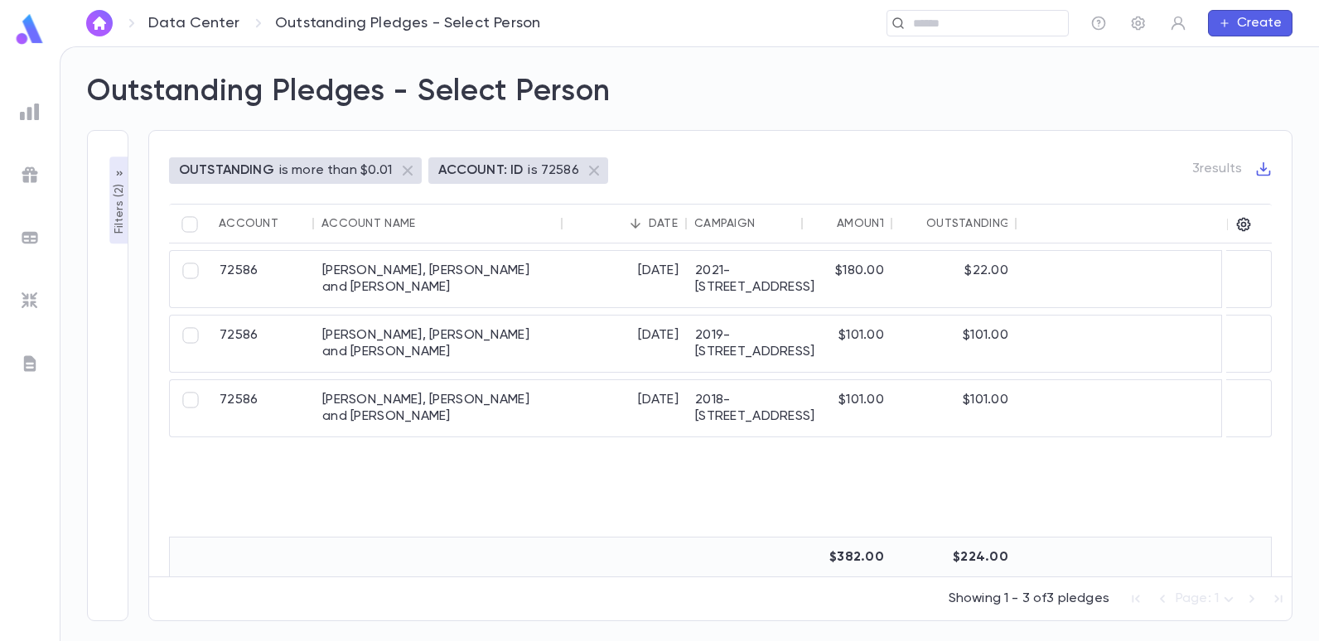
click at [254, 172] on p "OUTSTANDING" at bounding box center [226, 170] width 95 height 17
click at [926, 12] on div "​" at bounding box center [978, 23] width 182 height 27
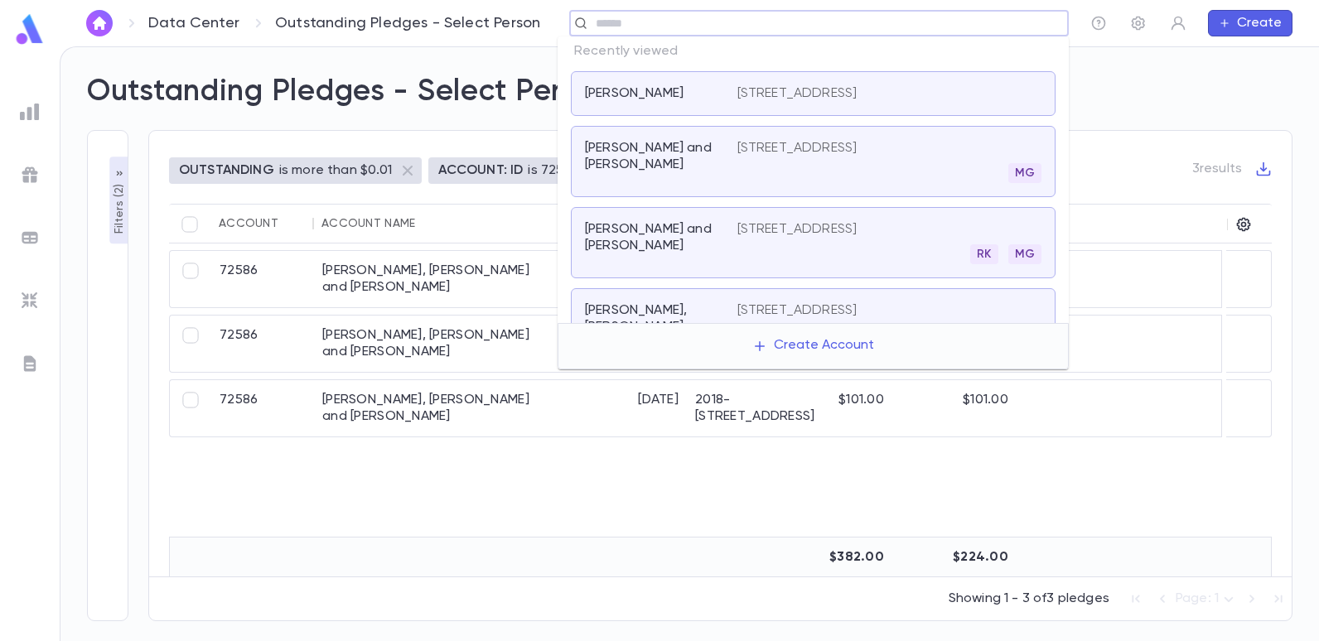
click at [695, 22] on input "text" at bounding box center [826, 24] width 471 height 16
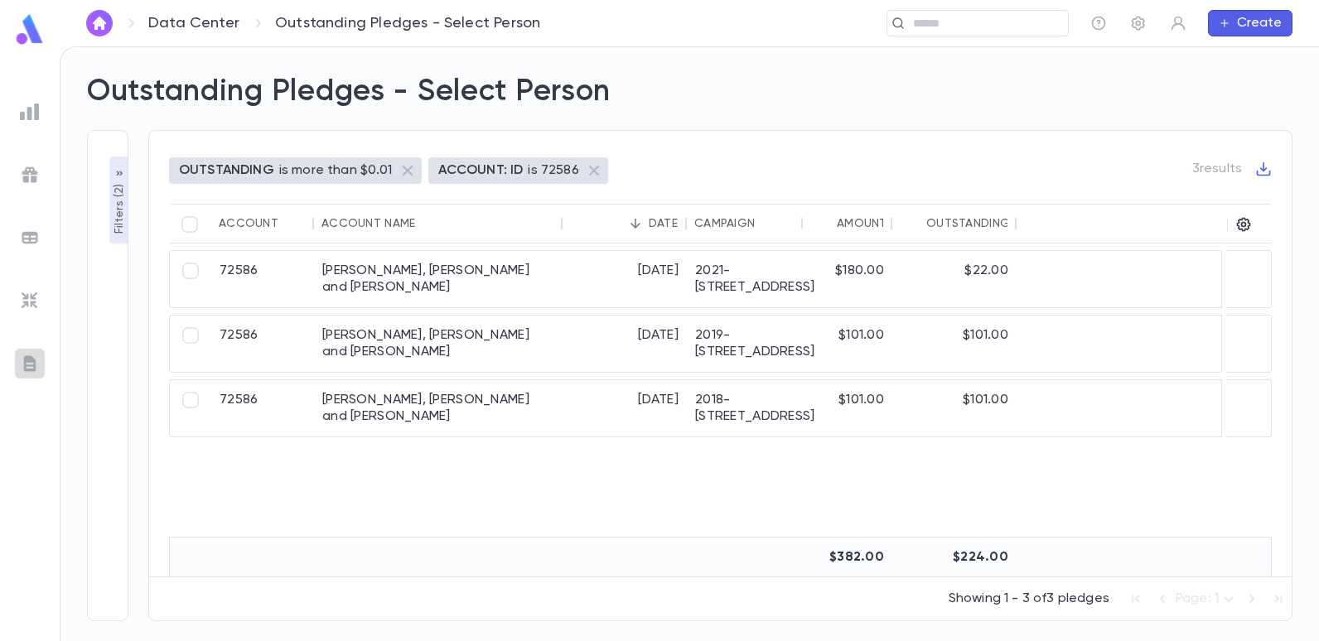
click at [25, 361] on img at bounding box center [30, 364] width 20 height 20
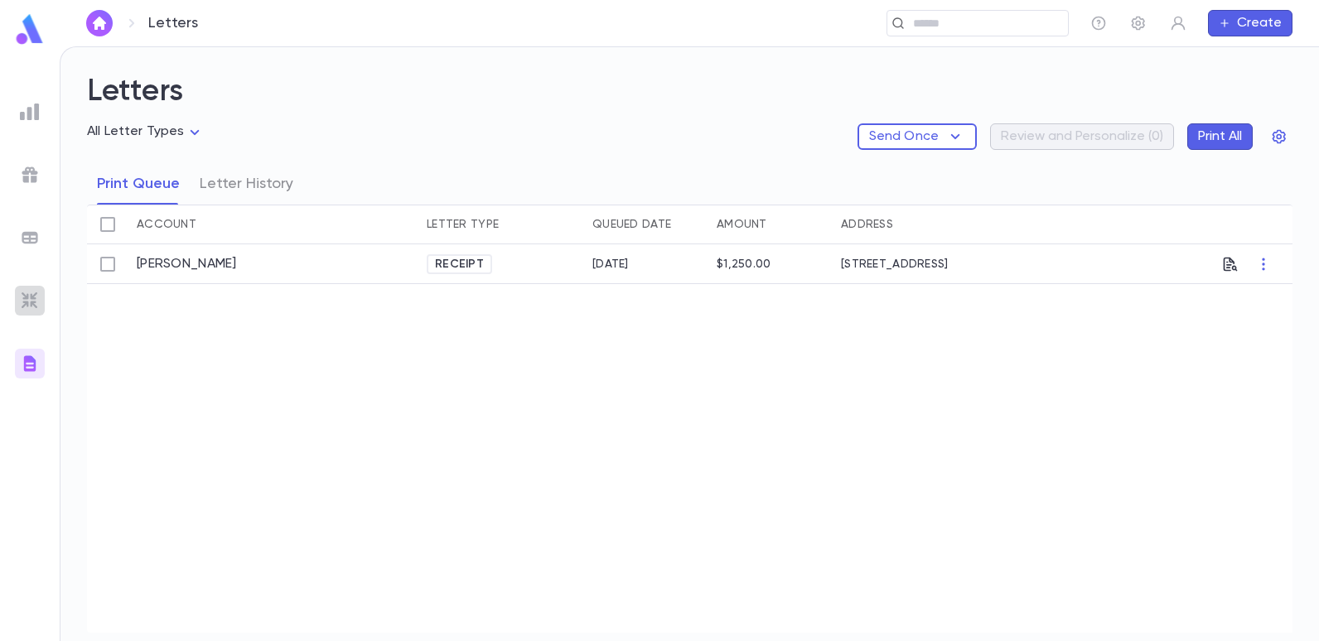
click at [28, 295] on img at bounding box center [30, 301] width 20 height 20
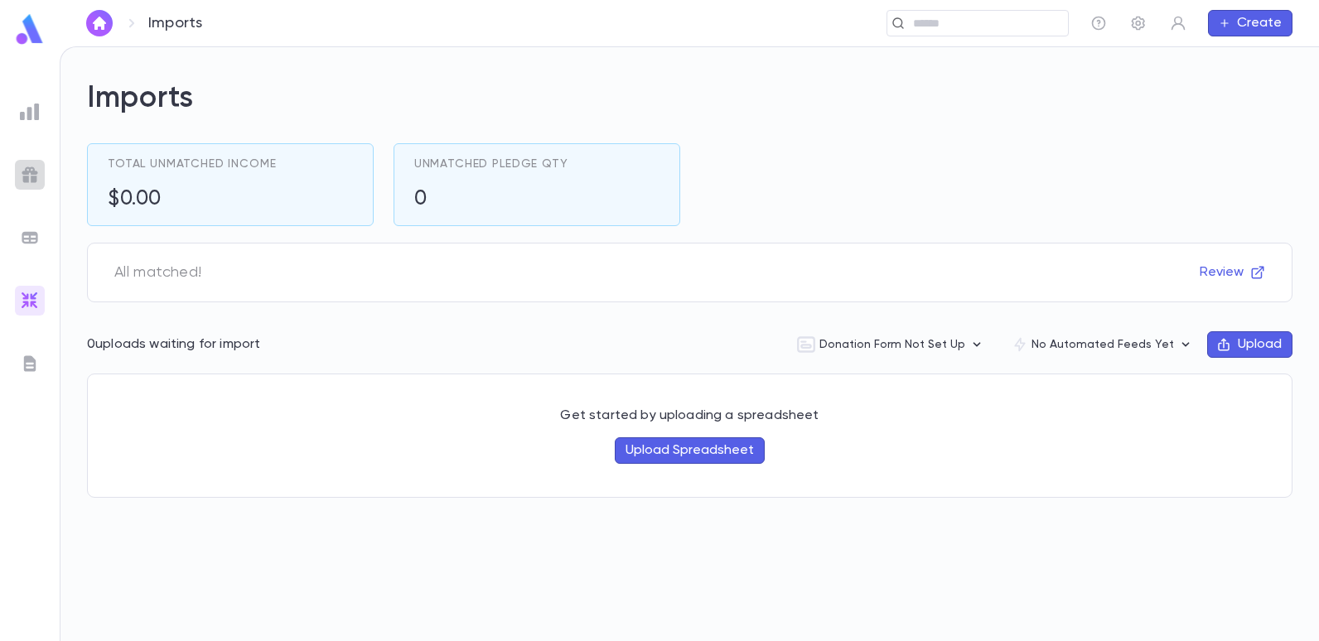
click at [32, 175] on img at bounding box center [30, 175] width 20 height 20
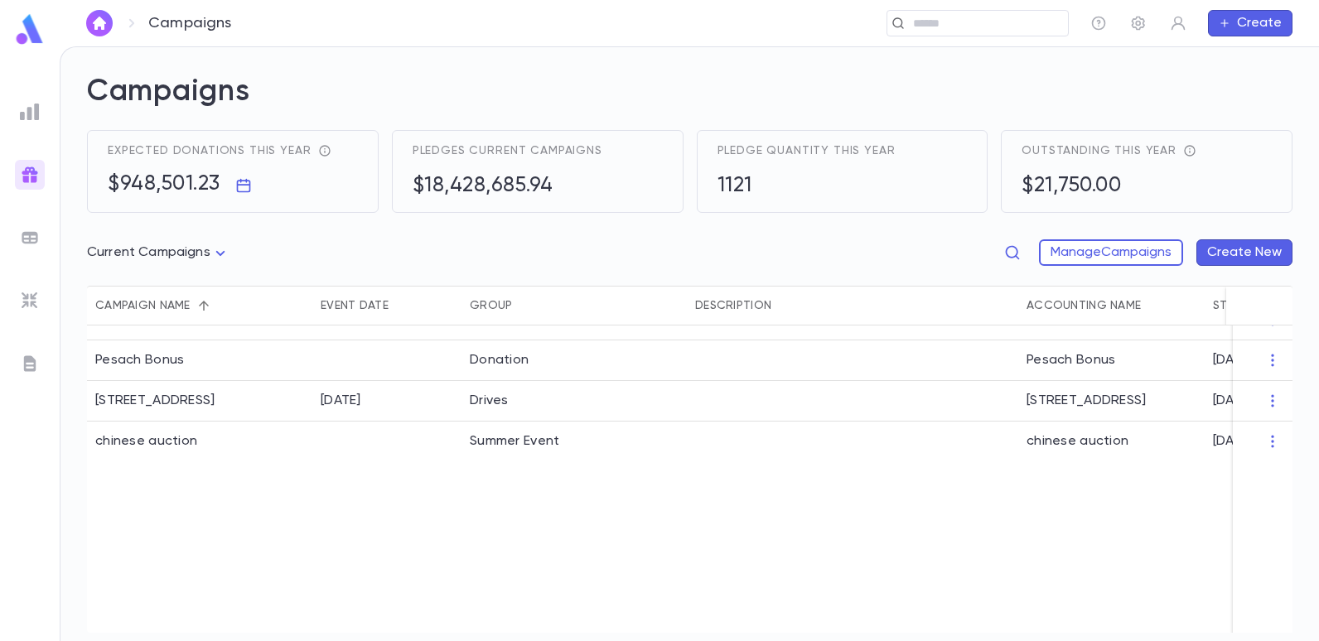
scroll to position [308, 0]
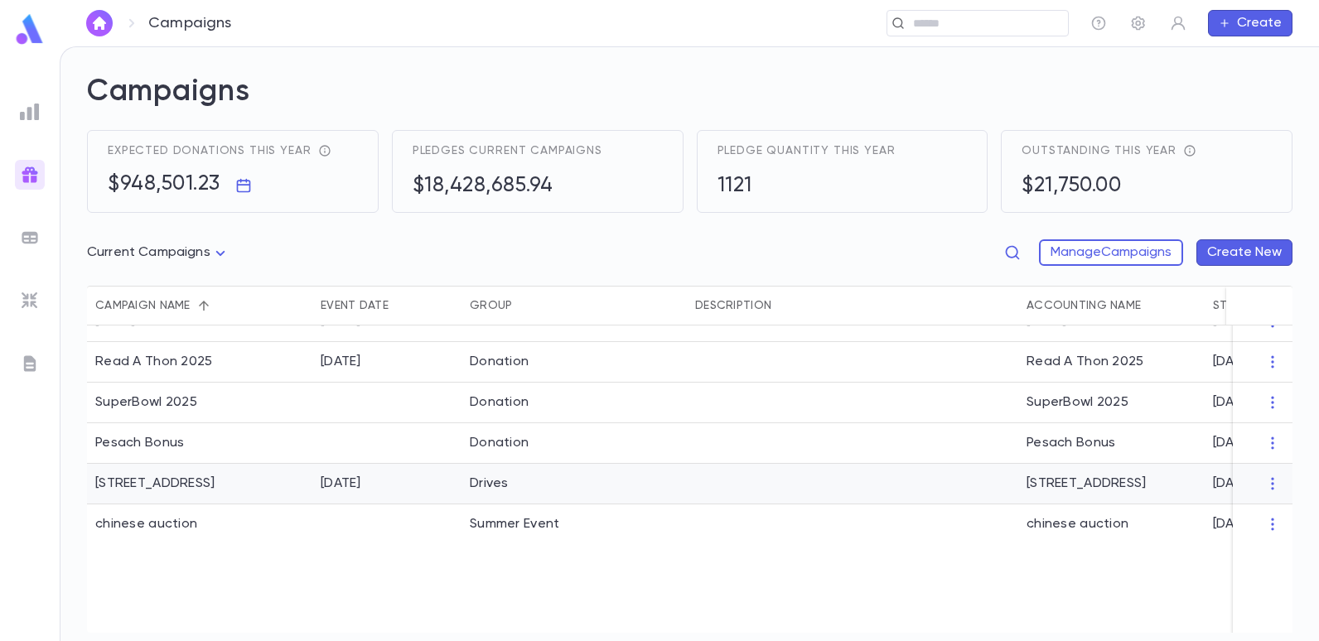
click at [183, 483] on div "[STREET_ADDRESS]" at bounding box center [154, 484] width 119 height 17
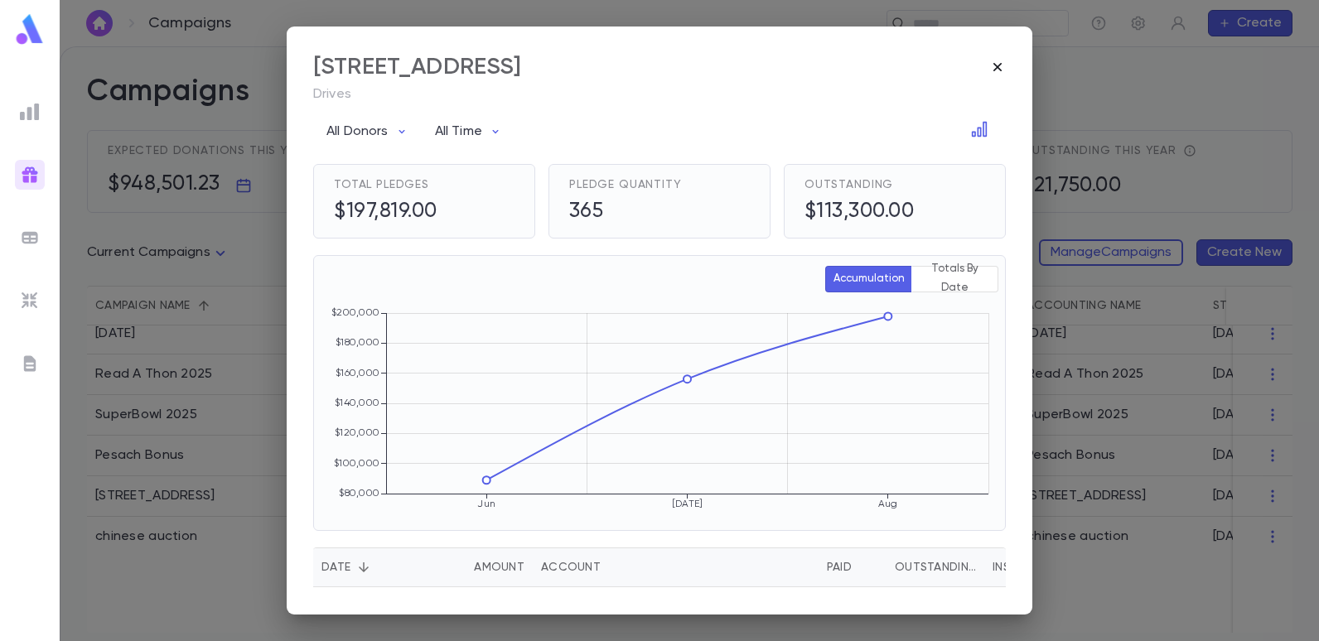
click at [1000, 64] on icon "button" at bounding box center [998, 67] width 8 height 8
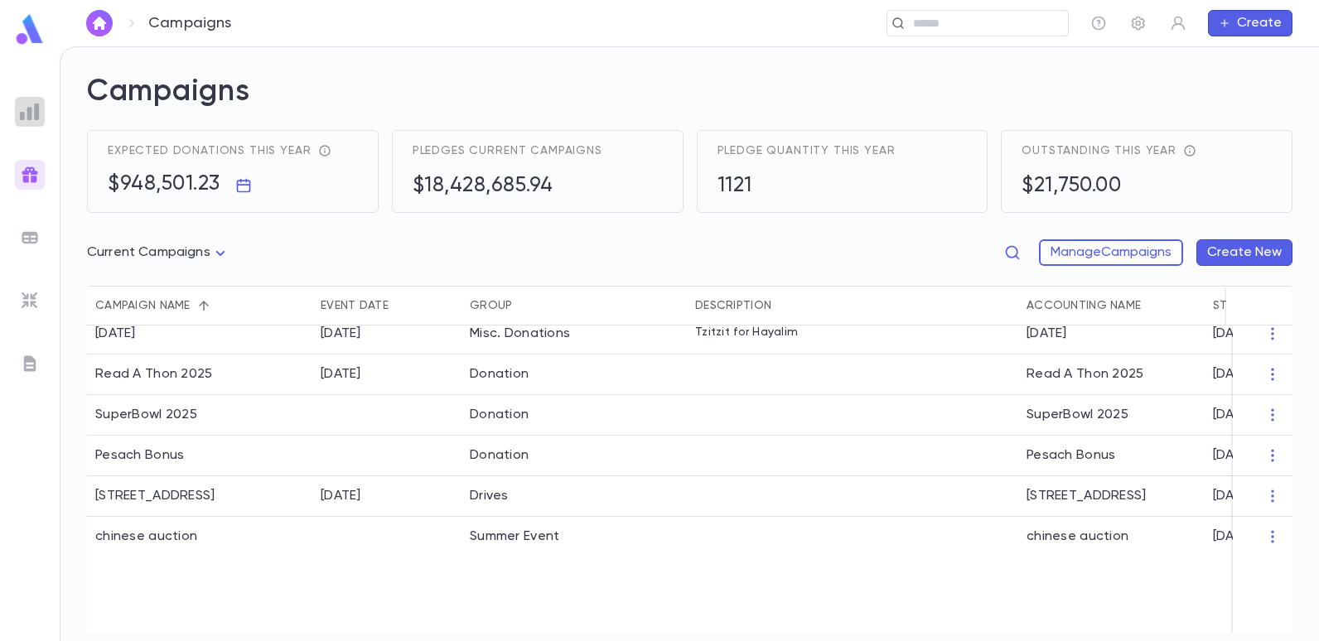
click at [31, 117] on img at bounding box center [30, 112] width 20 height 20
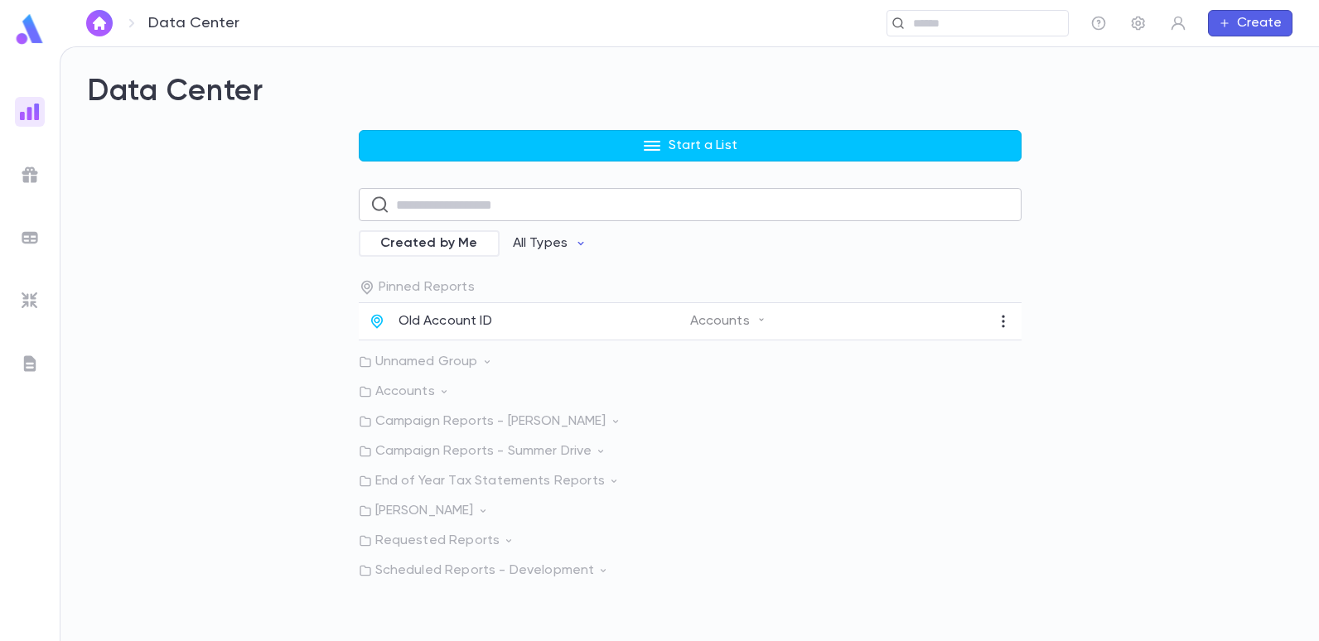
click at [417, 208] on input "text" at bounding box center [703, 205] width 614 height 32
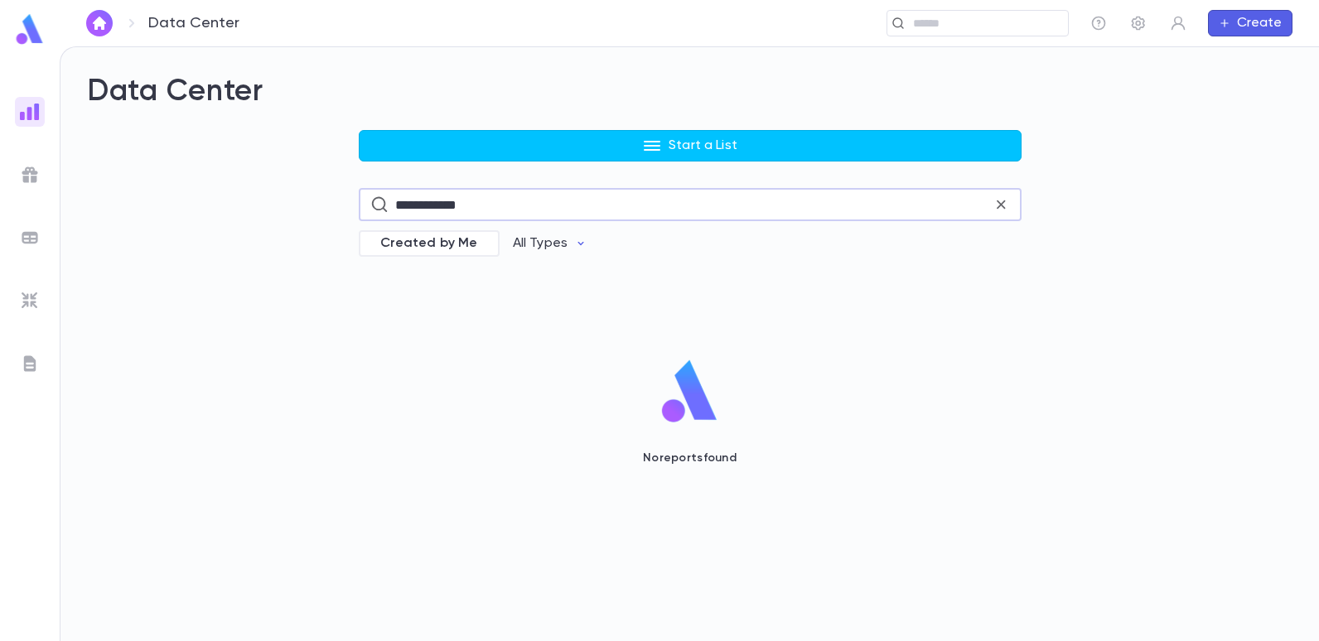
click at [483, 212] on input "**********" at bounding box center [693, 205] width 597 height 32
type input "*"
click at [574, 246] on icon "button" at bounding box center [580, 243] width 13 height 13
click at [544, 407] on li "Pledges" at bounding box center [558, 411] width 121 height 27
click at [228, 215] on div "Start a List ******* ​ Created by Me Pledges No reports found" at bounding box center [690, 347] width 1206 height 434
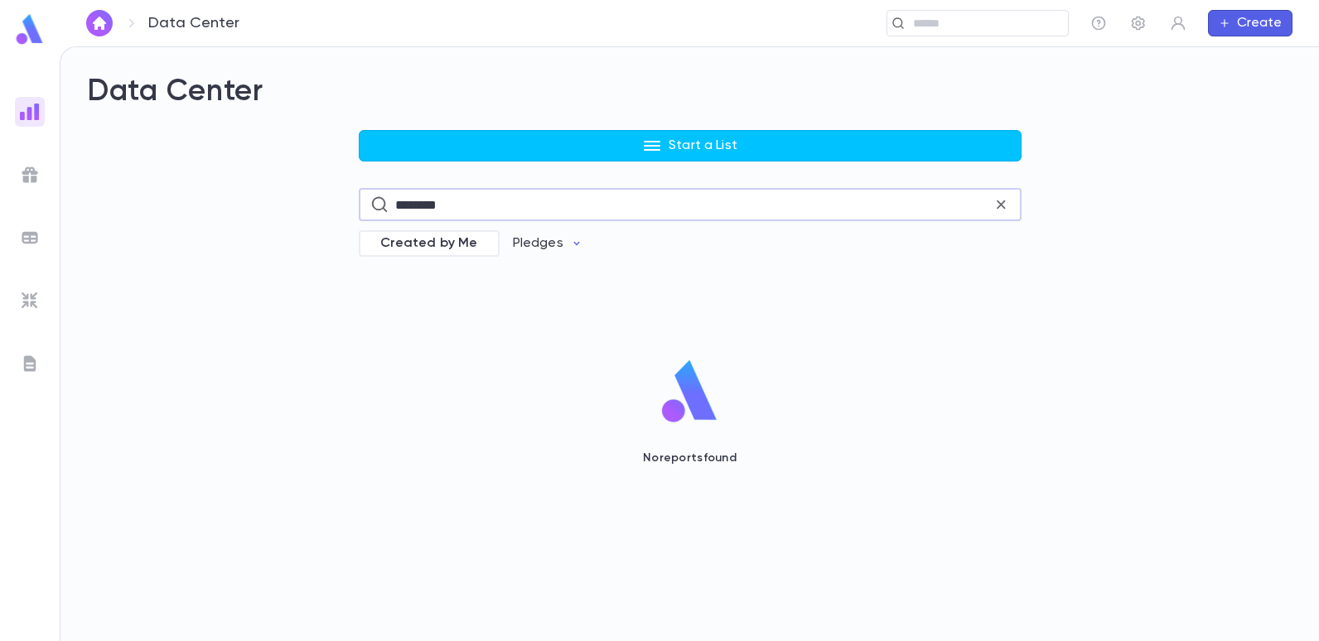
click at [446, 213] on input "*******" at bounding box center [693, 205] width 597 height 32
type input "*"
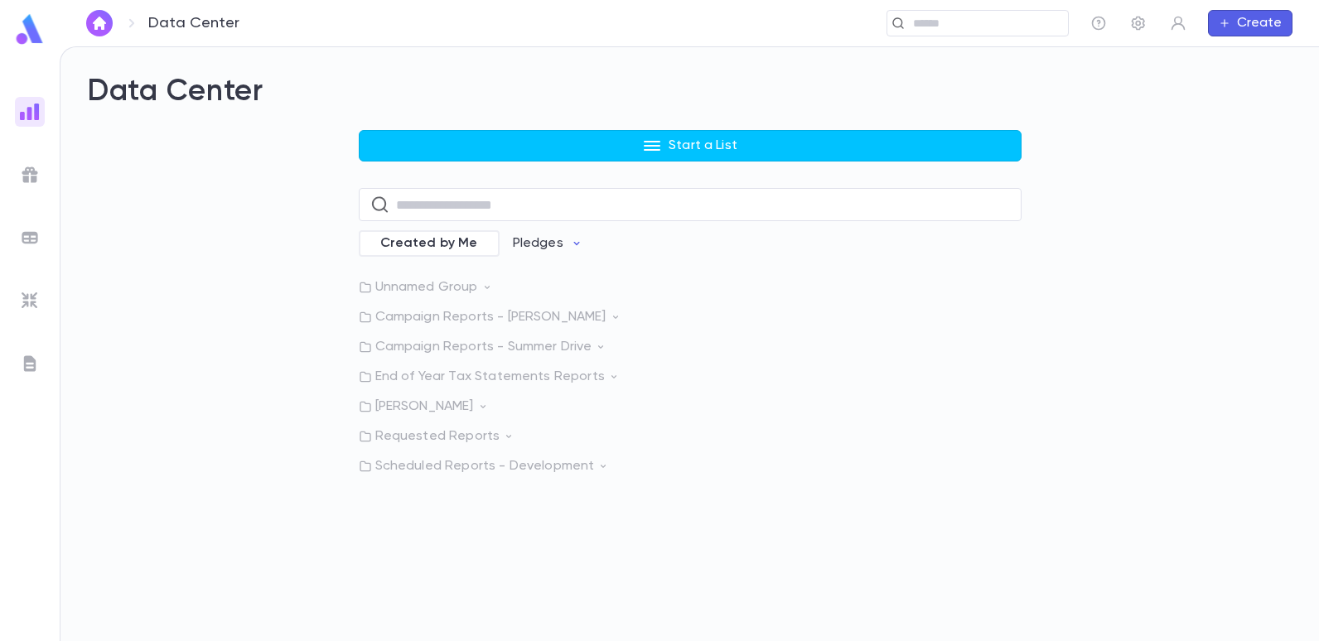
click at [207, 336] on div "Start a List ​ Created by Me Pledges Unnamed Group Campaign Reports - Chasdei L…" at bounding box center [690, 302] width 1206 height 345
click at [413, 352] on p "Campaign Reports - Summer Drive" at bounding box center [690, 347] width 663 height 17
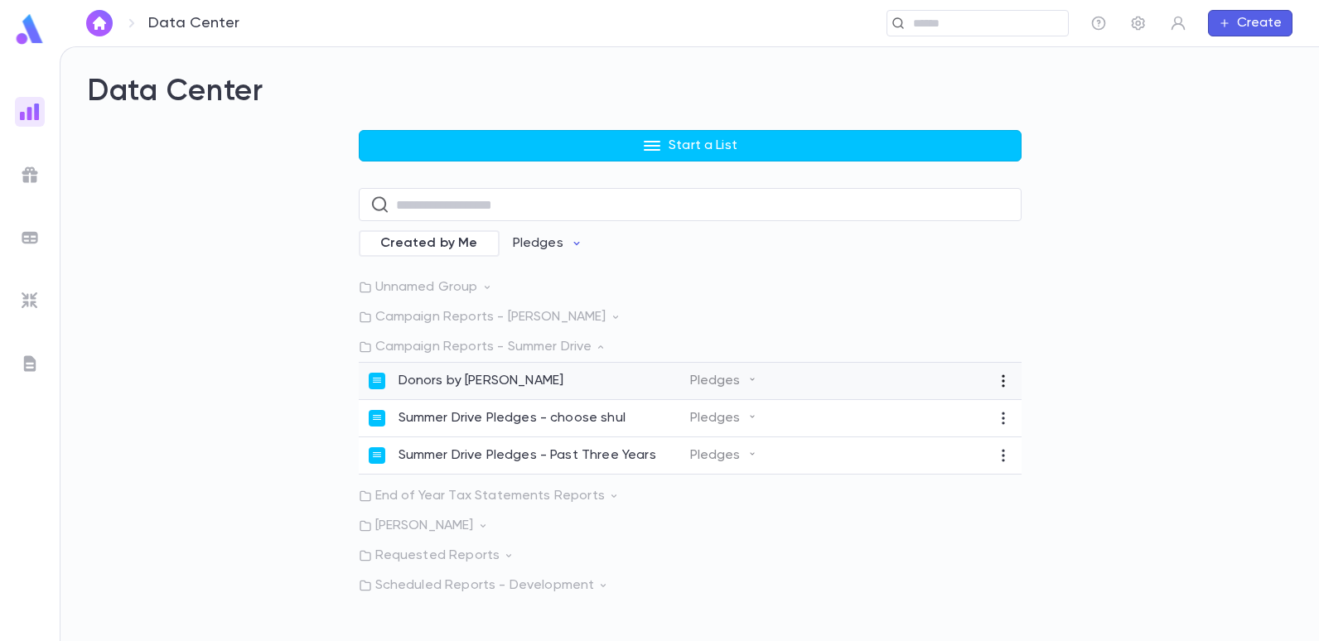
click at [1000, 375] on icon "button" at bounding box center [1003, 381] width 17 height 17
click at [1077, 343] on div at bounding box center [659, 320] width 1319 height 641
click at [748, 418] on icon at bounding box center [752, 417] width 10 height 10
click at [699, 330] on div "Unnamed Group Campaign Reports - Chasdei Lev Campaign Reports - Summer Drive Do…" at bounding box center [690, 436] width 663 height 315
click at [31, 28] on img at bounding box center [29, 29] width 33 height 32
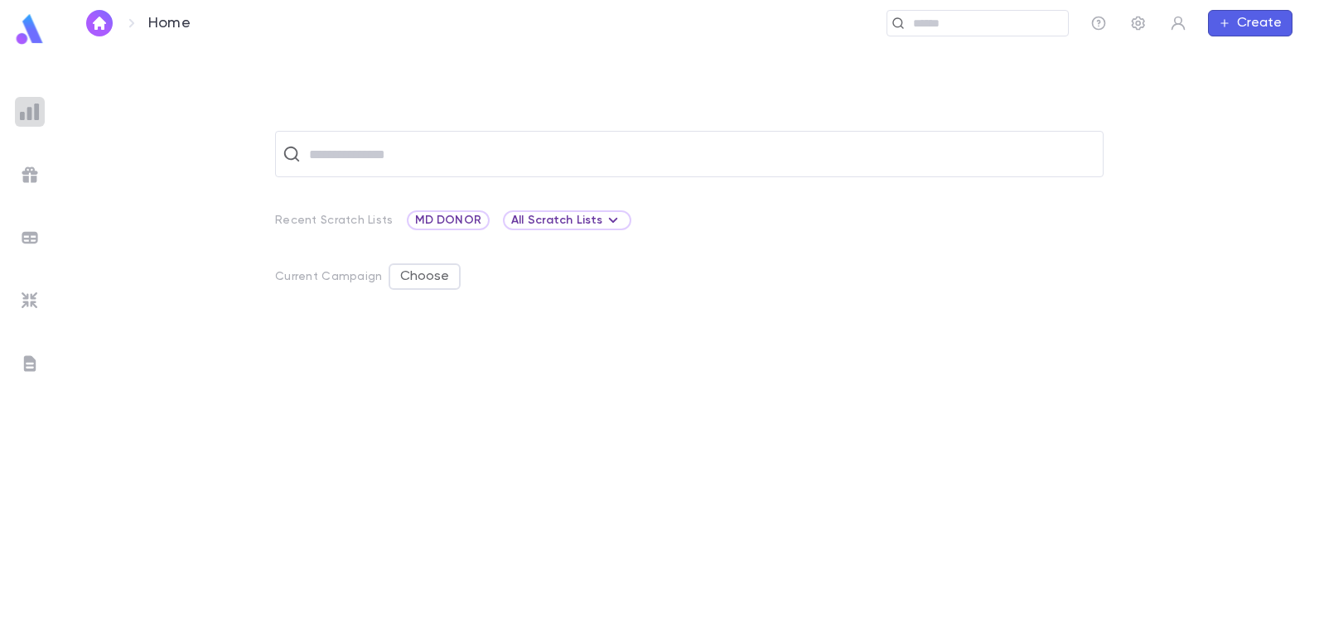
click at [34, 114] on img at bounding box center [30, 112] width 20 height 20
click at [26, 34] on img at bounding box center [29, 29] width 33 height 32
click at [100, 20] on img "button" at bounding box center [99, 23] width 20 height 13
click at [26, 28] on img at bounding box center [29, 29] width 33 height 32
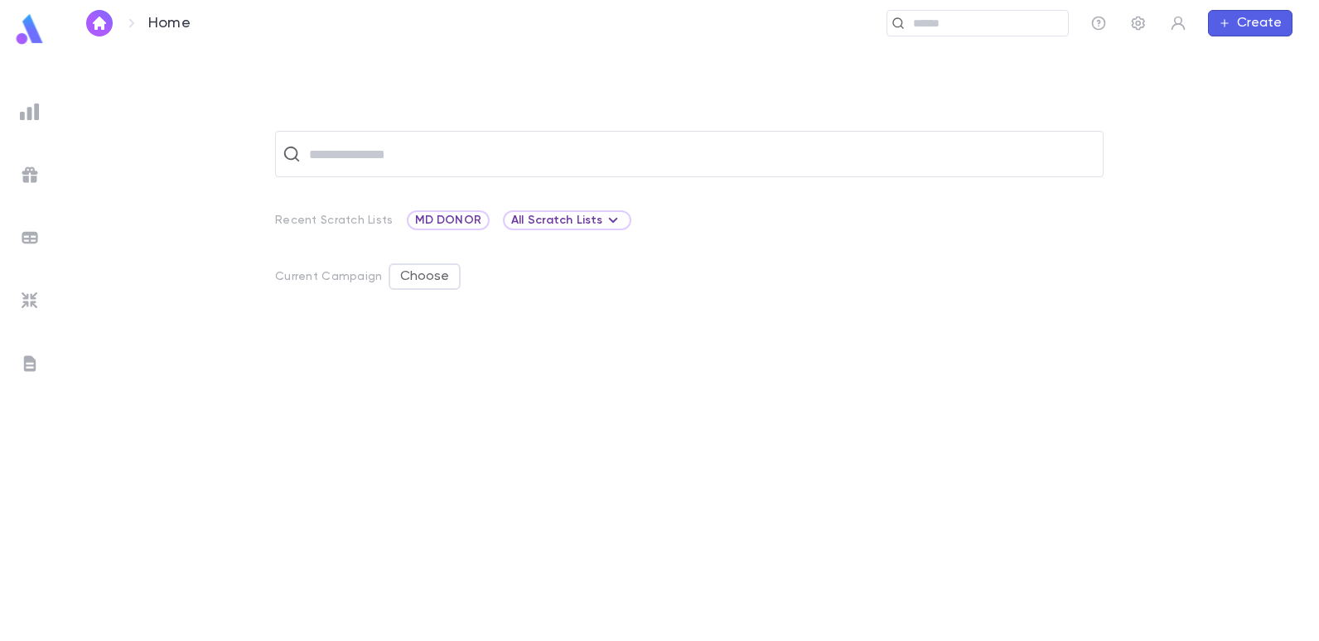
click at [26, 28] on img at bounding box center [29, 29] width 33 height 32
click at [25, 28] on img at bounding box center [29, 29] width 33 height 32
click at [23, 28] on img at bounding box center [29, 29] width 33 height 32
click at [46, 113] on ul at bounding box center [30, 365] width 60 height 551
click at [29, 109] on img at bounding box center [30, 112] width 20 height 20
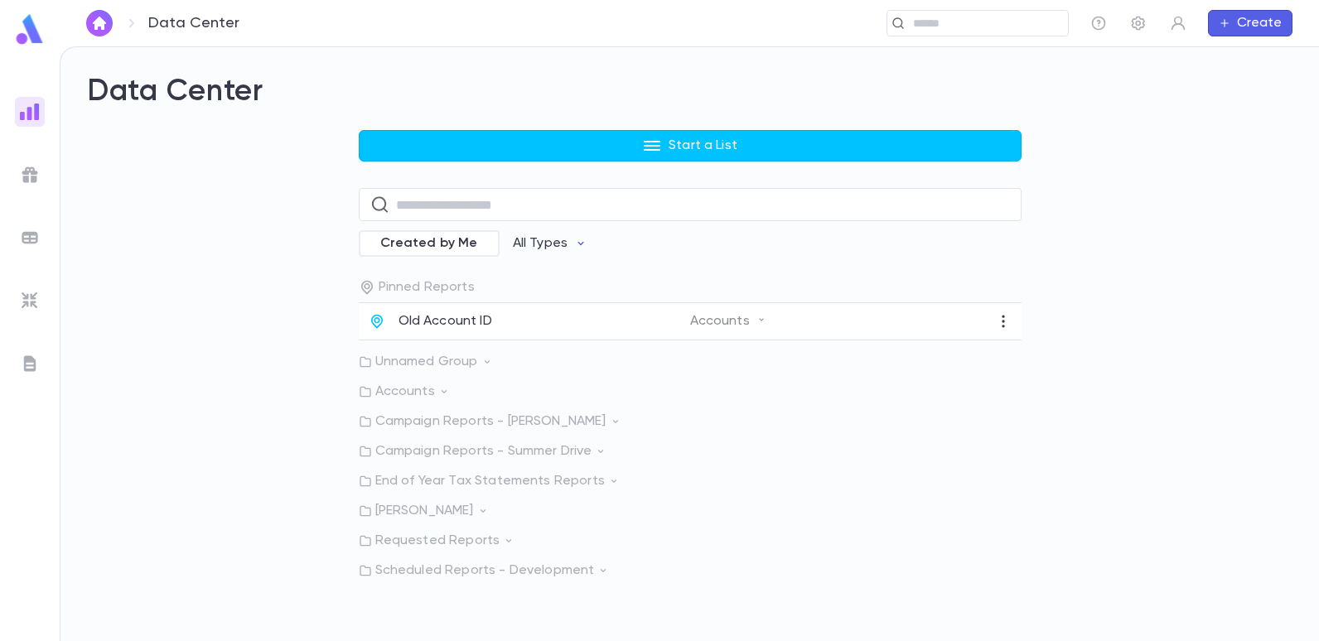
click at [415, 394] on p "Accounts" at bounding box center [690, 392] width 663 height 17
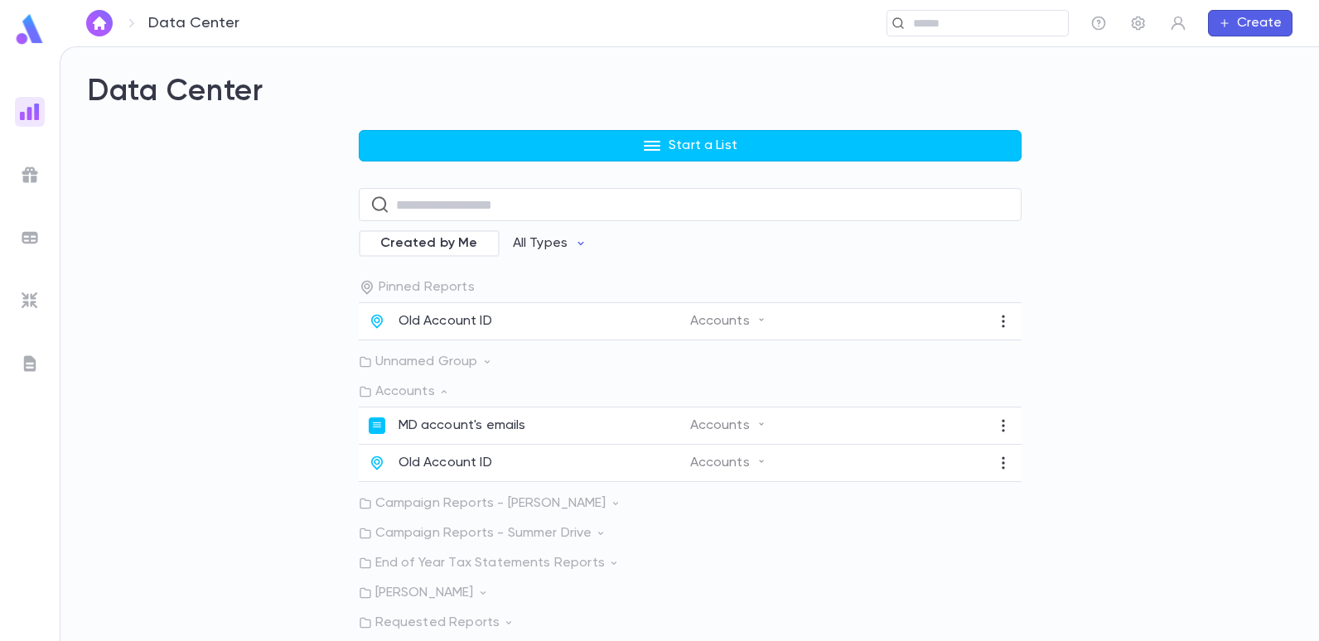
drag, startPoint x: 301, startPoint y: 408, endPoint x: 310, endPoint y: 426, distance: 20.4
click at [302, 408] on div "Start a List ​ Created by Me All Types Pinned Reports Old Account ID Accounts U…" at bounding box center [690, 395] width 1206 height 531
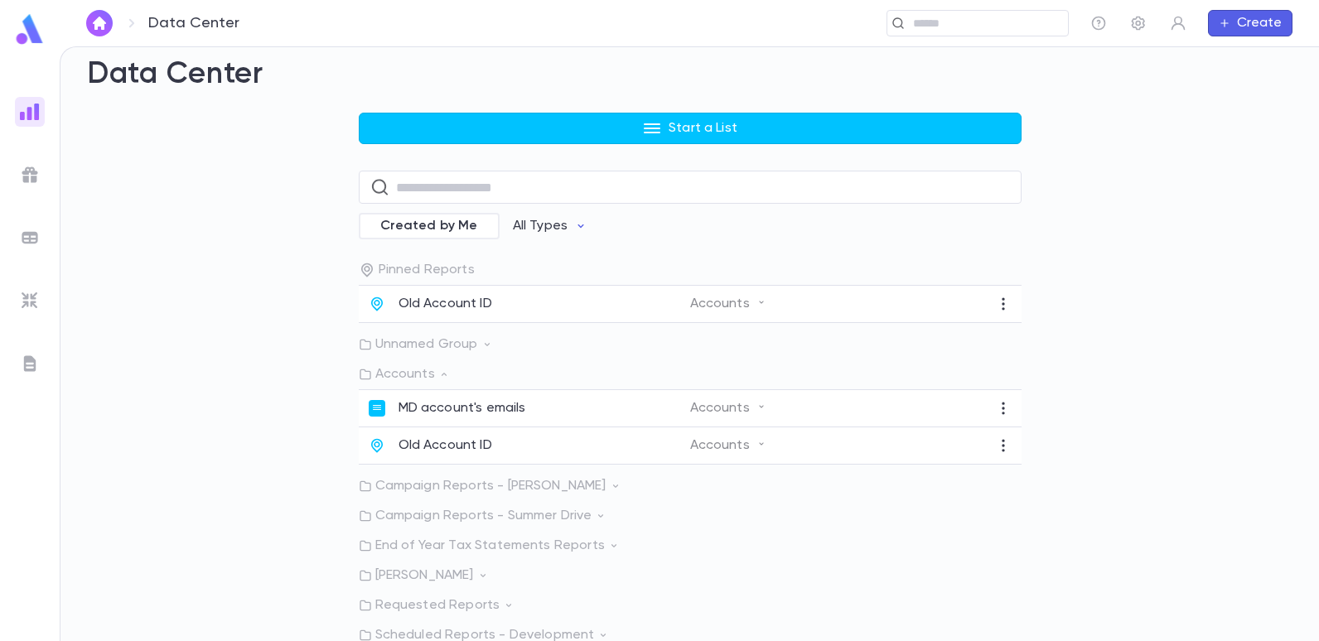
scroll to position [22, 0]
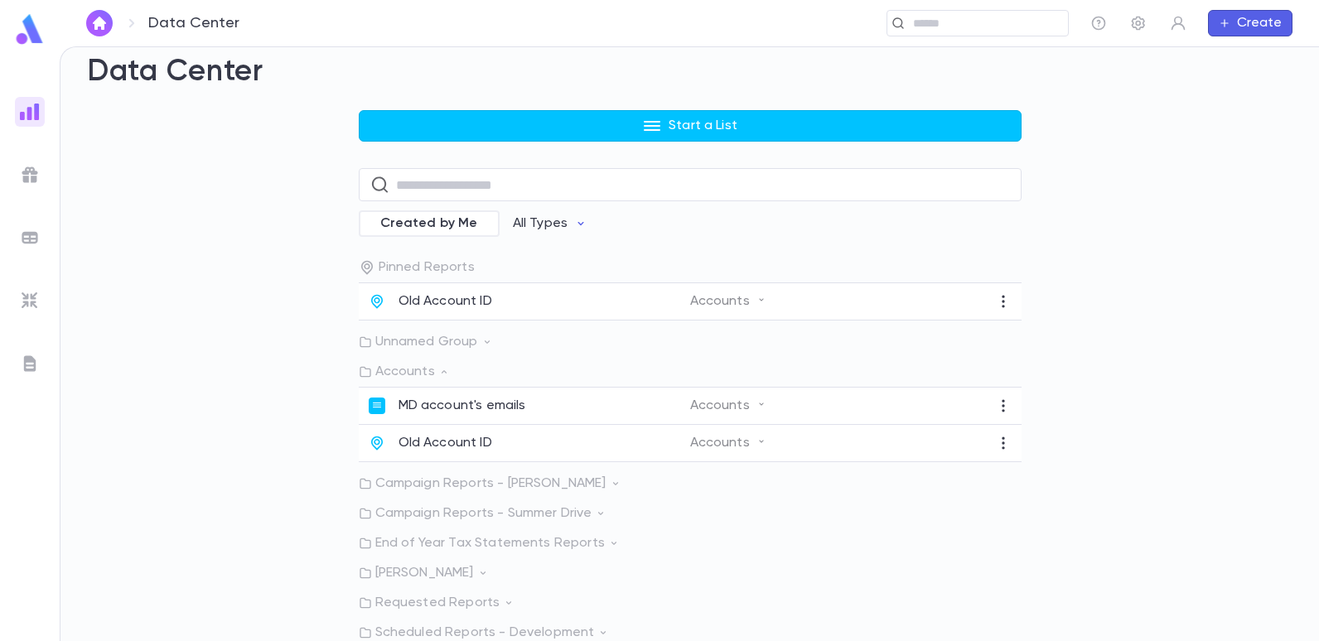
click at [457, 633] on p "Scheduled Reports - Development" at bounding box center [690, 633] width 663 height 17
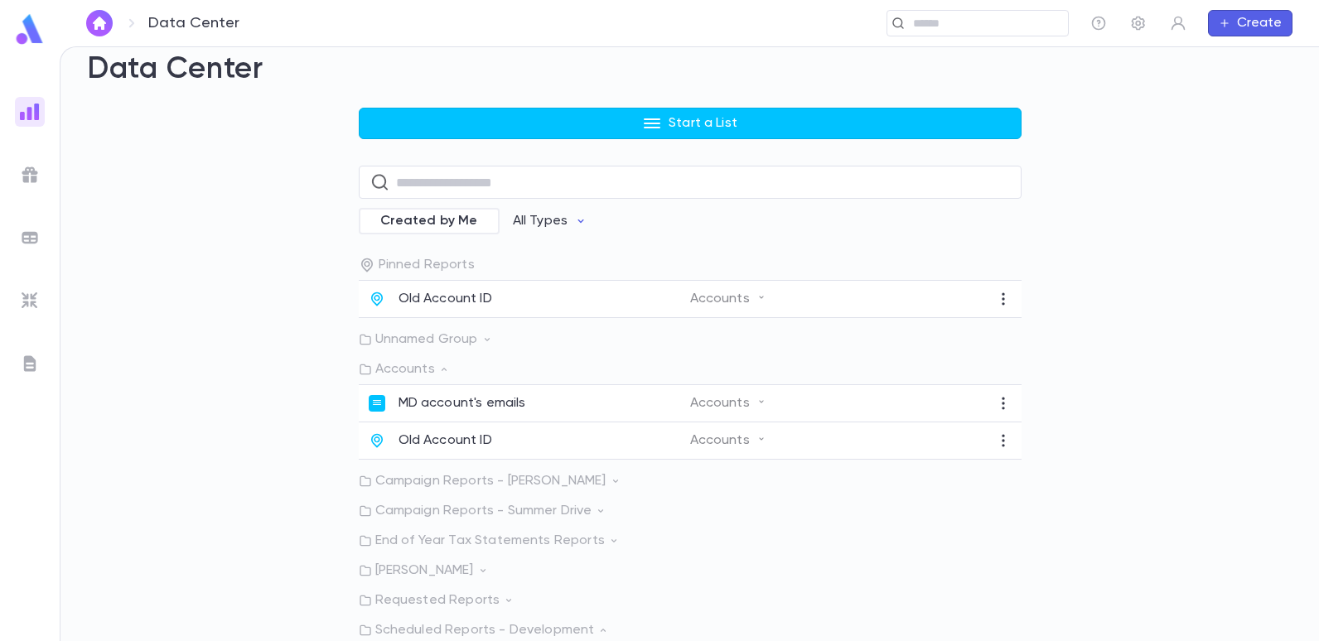
click at [443, 626] on p "Scheduled Reports - Development" at bounding box center [690, 630] width 663 height 17
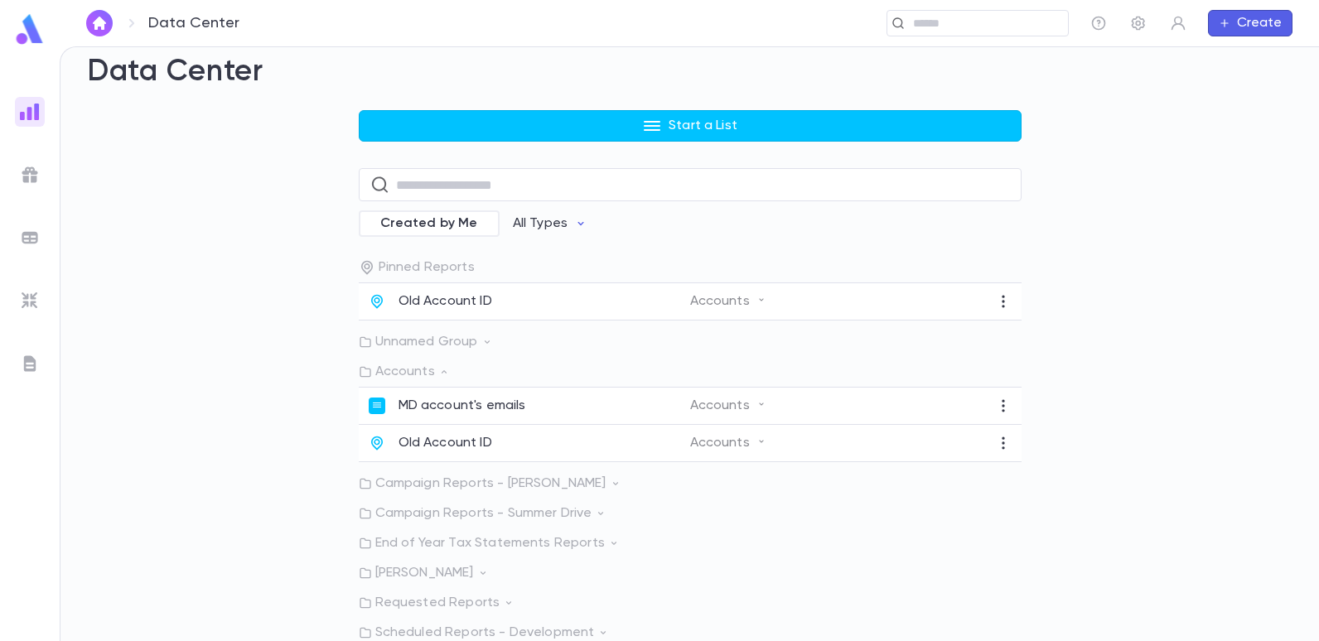
click at [442, 631] on p "Scheduled Reports - Development" at bounding box center [690, 633] width 663 height 17
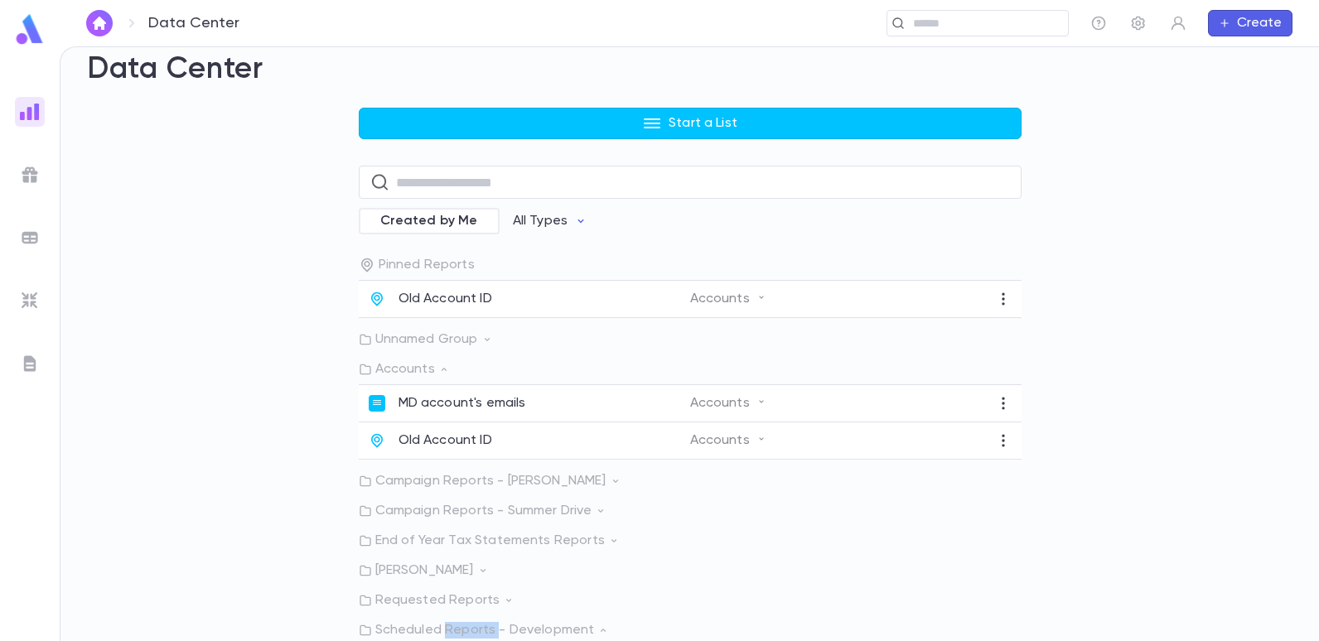
click at [442, 631] on p "Scheduled Reports - Development" at bounding box center [690, 630] width 663 height 17
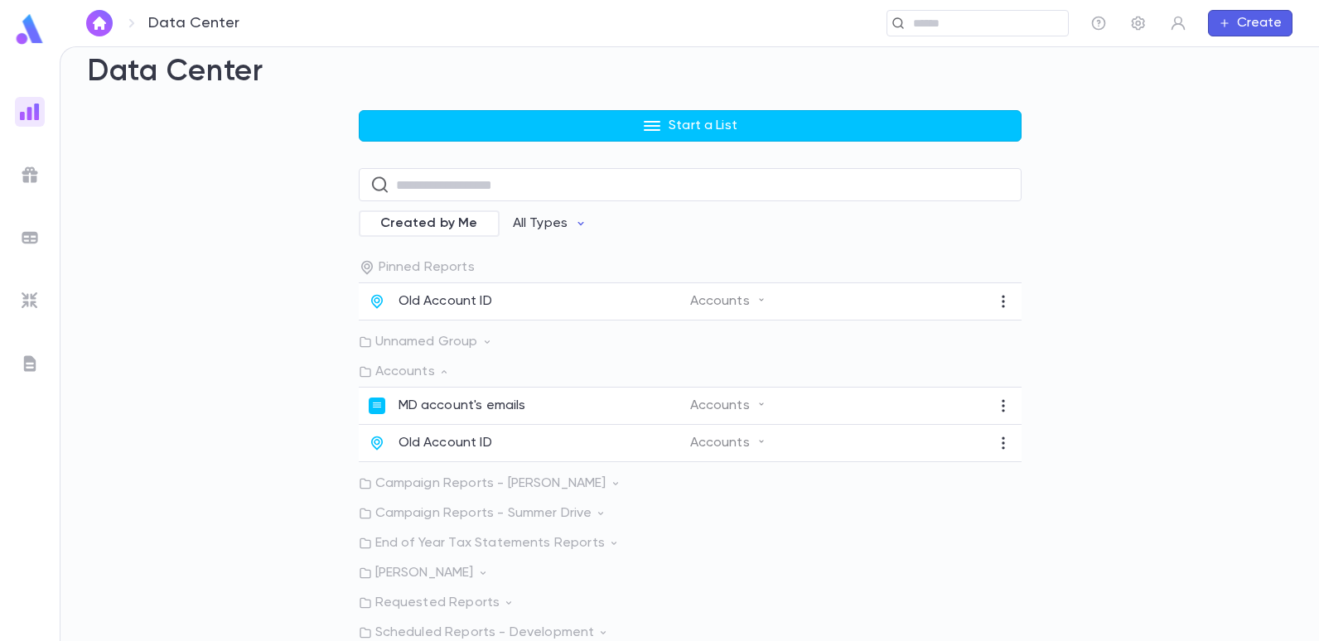
drag, startPoint x: 439, startPoint y: 631, endPoint x: 854, endPoint y: 538, distance: 424.6
click at [707, 593] on div "Pinned Reports Old Account ID Accounts Unnamed Group Accounts MD account's emai…" at bounding box center [690, 450] width 663 height 382
click at [139, 178] on div "Start a List ​ Created by Me All Types Pinned Reports Old Account ID Accounts U…" at bounding box center [690, 375] width 1206 height 531
click at [30, 113] on img at bounding box center [30, 112] width 20 height 20
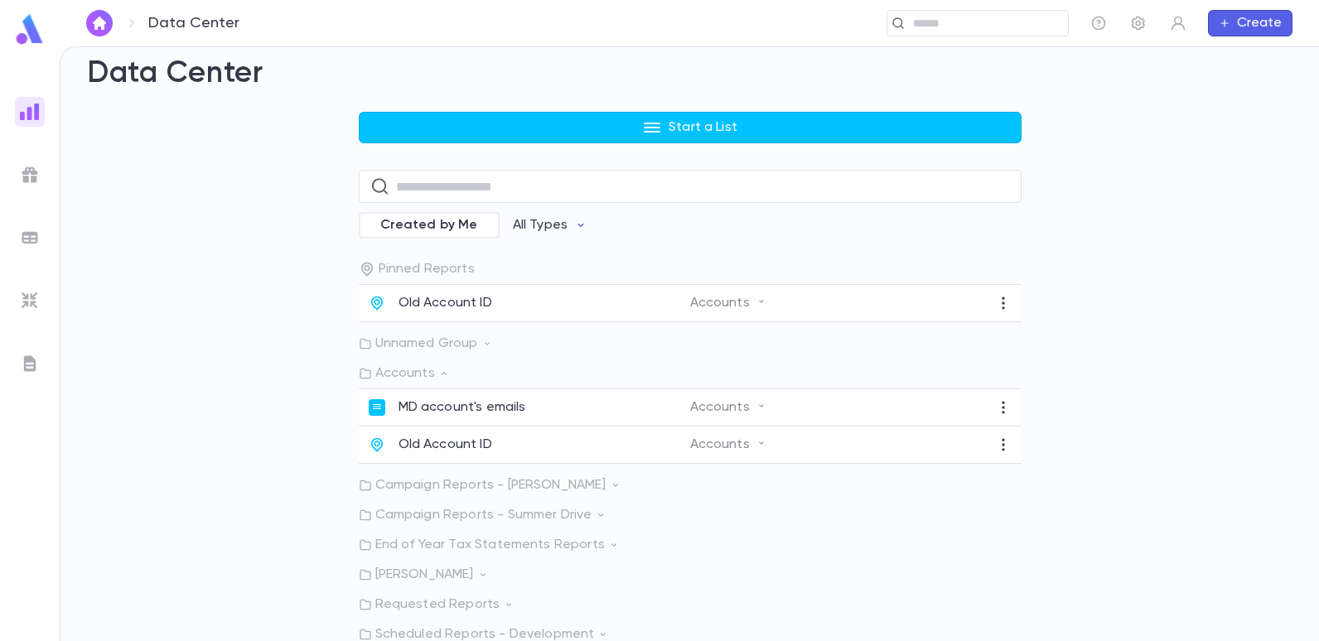
scroll to position [0, 0]
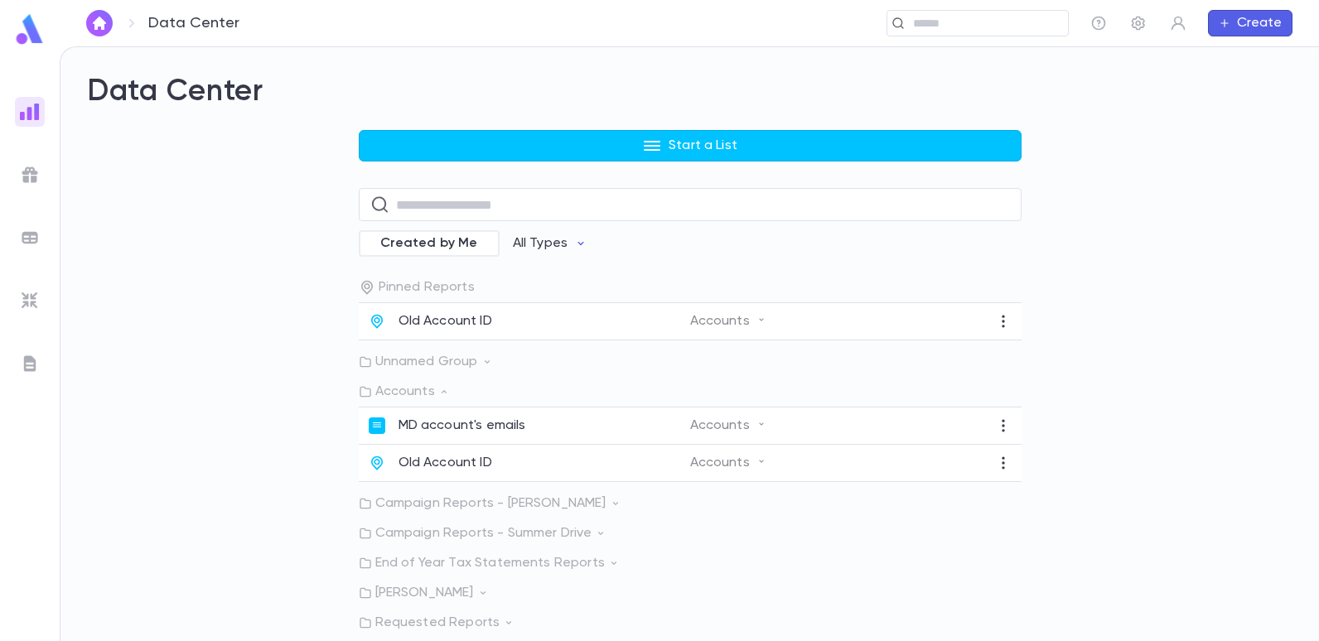
click at [330, 104] on h2 "Data Center" at bounding box center [690, 92] width 1206 height 36
click at [31, 123] on div at bounding box center [30, 112] width 30 height 30
click at [23, 172] on img at bounding box center [30, 175] width 20 height 20
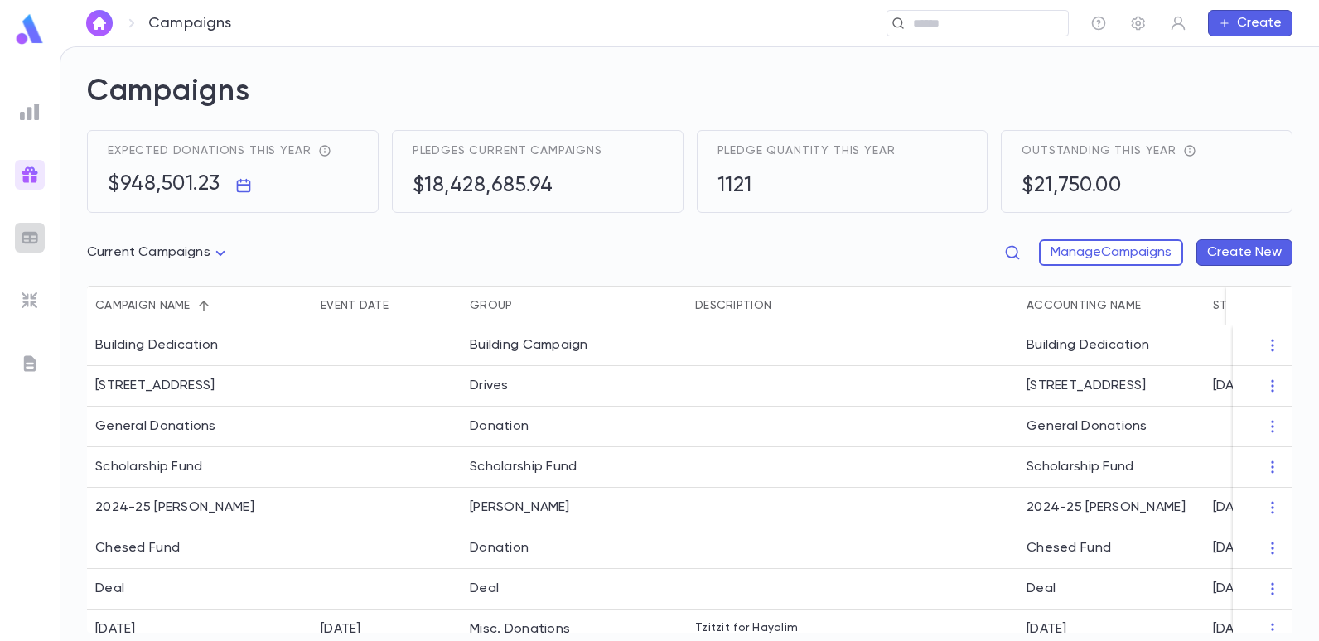
click at [26, 231] on img at bounding box center [30, 238] width 20 height 20
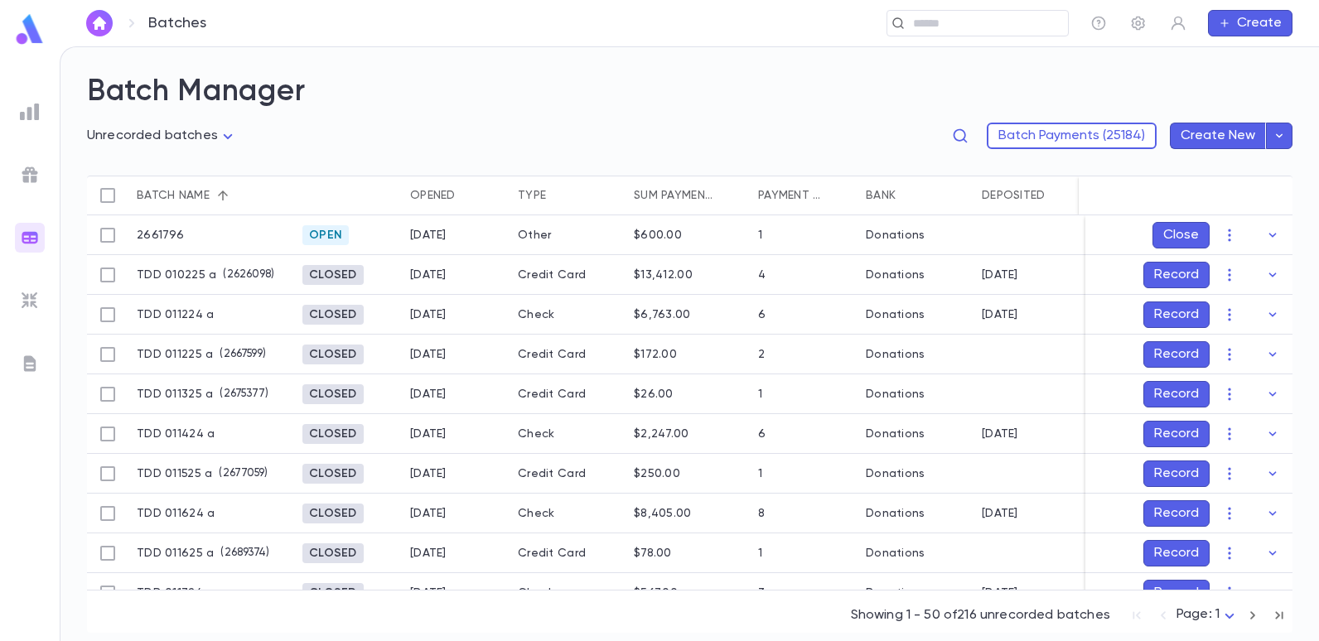
click at [25, 293] on img at bounding box center [30, 301] width 20 height 20
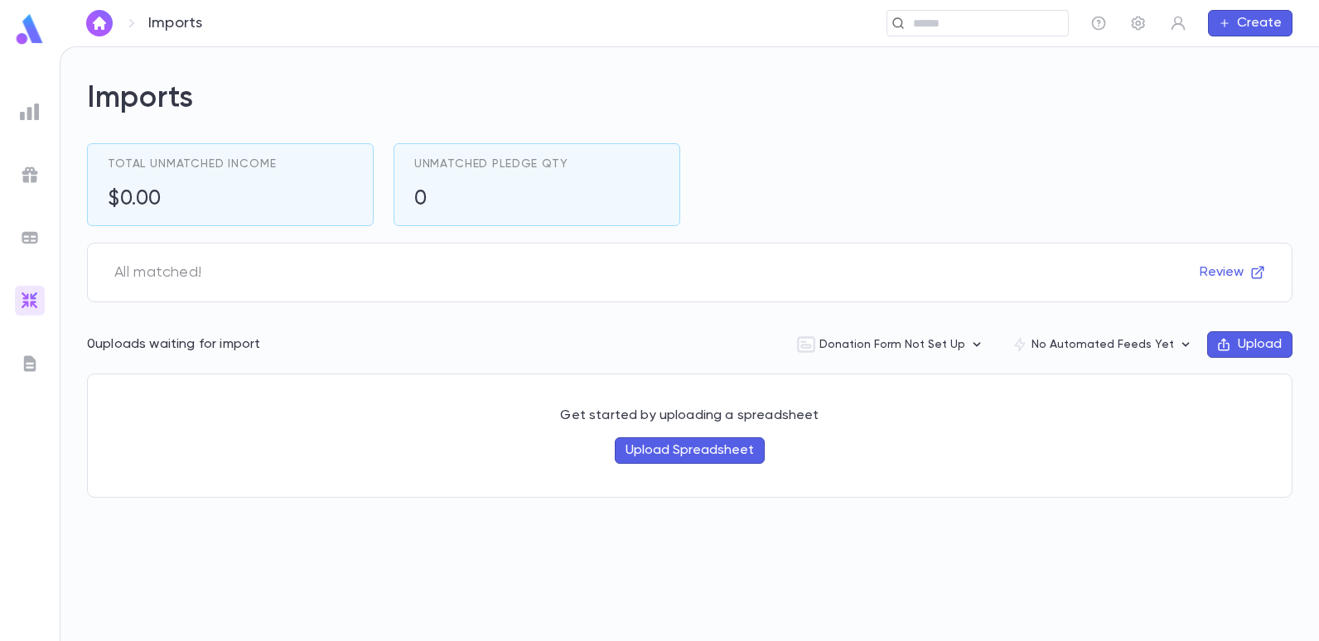
click at [31, 362] on img at bounding box center [30, 364] width 20 height 20
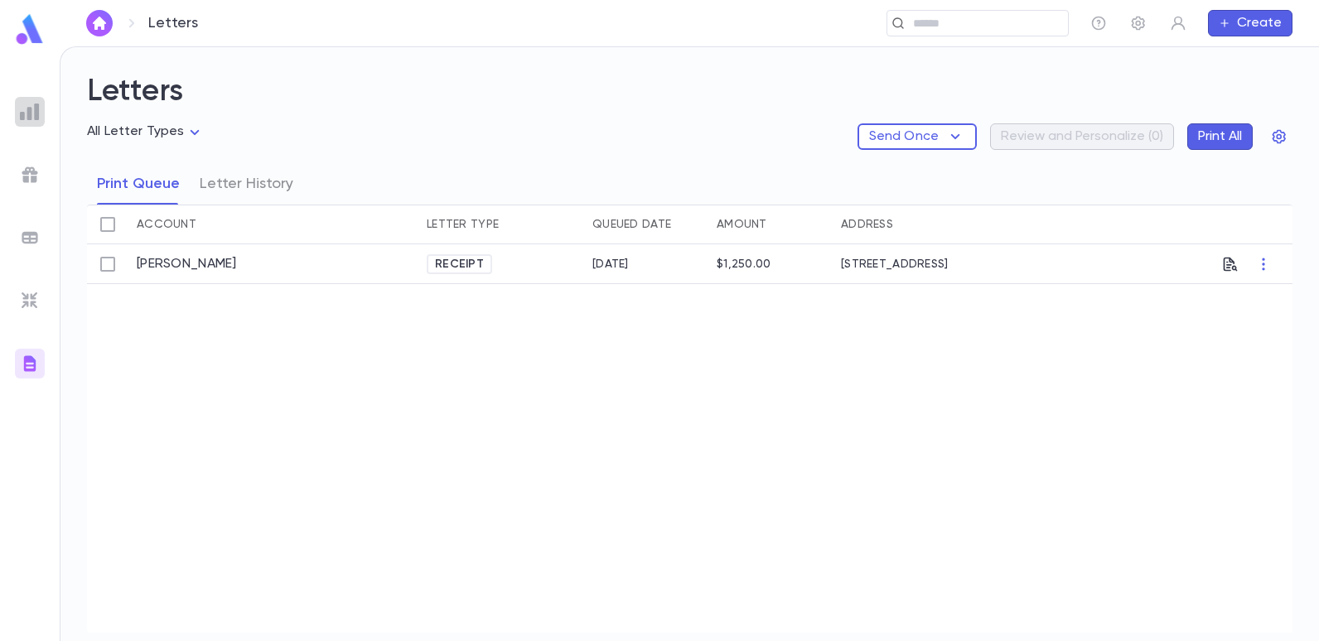
click at [31, 114] on img at bounding box center [30, 112] width 20 height 20
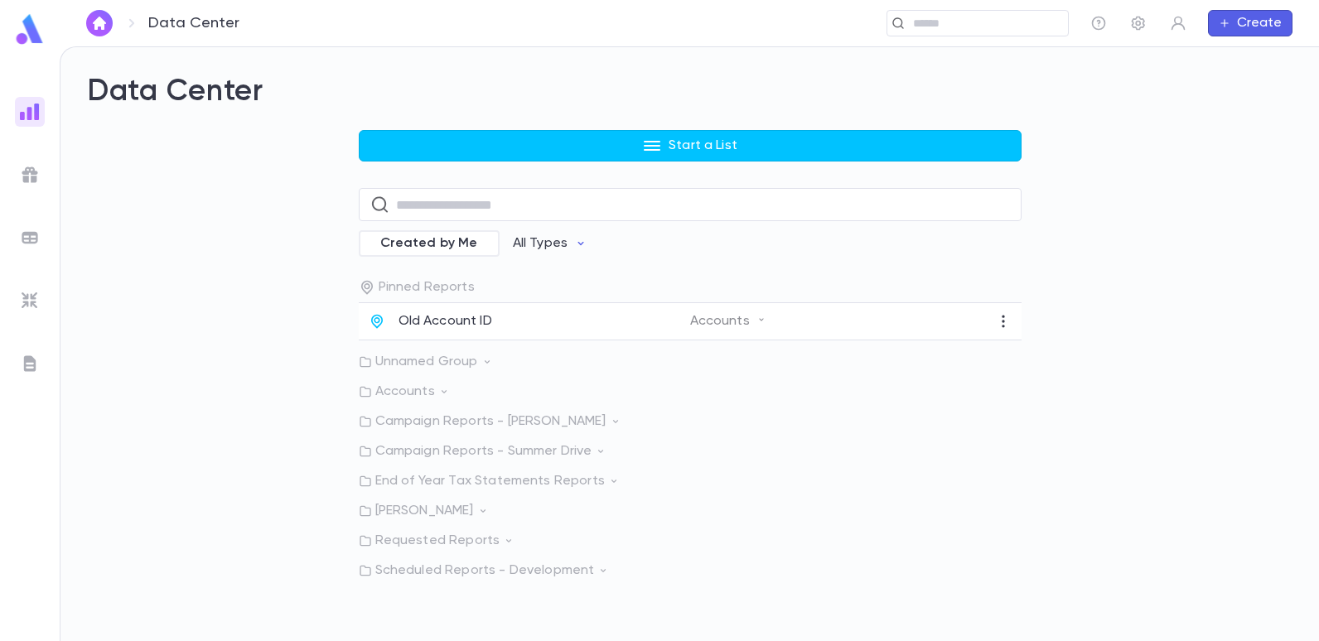
click at [546, 568] on p "Scheduled Reports - Development" at bounding box center [690, 571] width 663 height 17
click at [539, 568] on p "Scheduled Reports - Development" at bounding box center [690, 571] width 663 height 17
click at [556, 570] on p "Scheduled Reports - Development" at bounding box center [690, 571] width 663 height 17
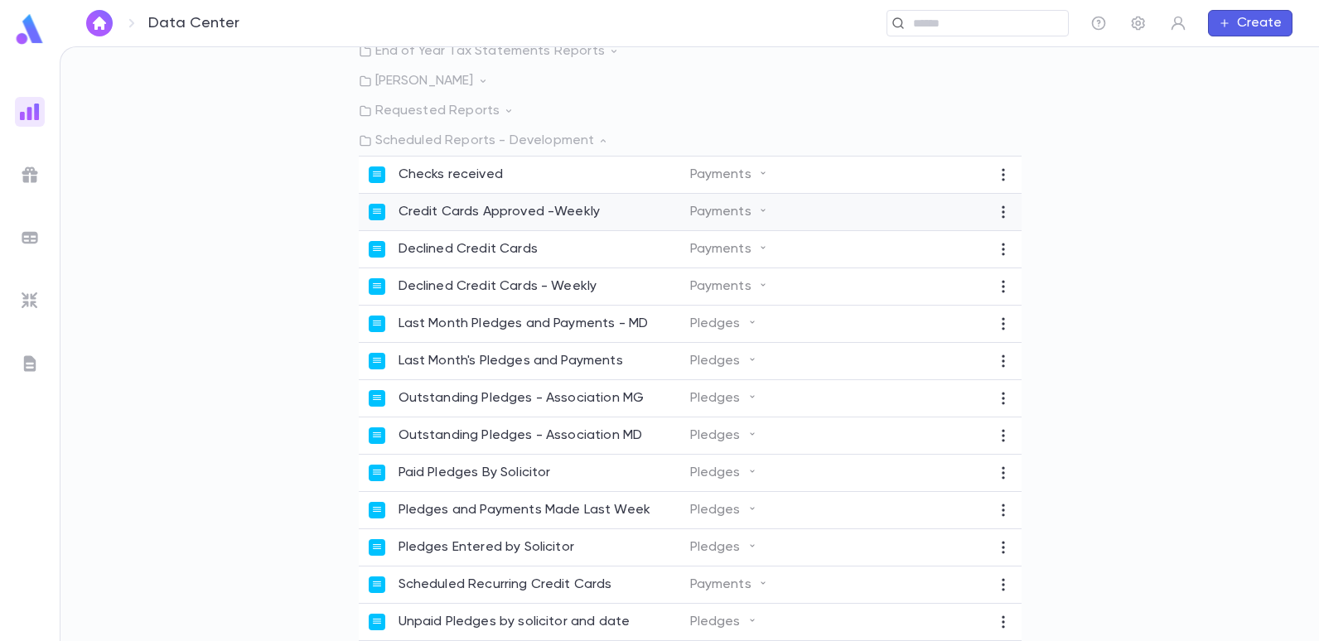
scroll to position [442, 0]
click at [501, 621] on p "Unpaid Pledges by solicitor and date" at bounding box center [515, 622] width 232 height 17
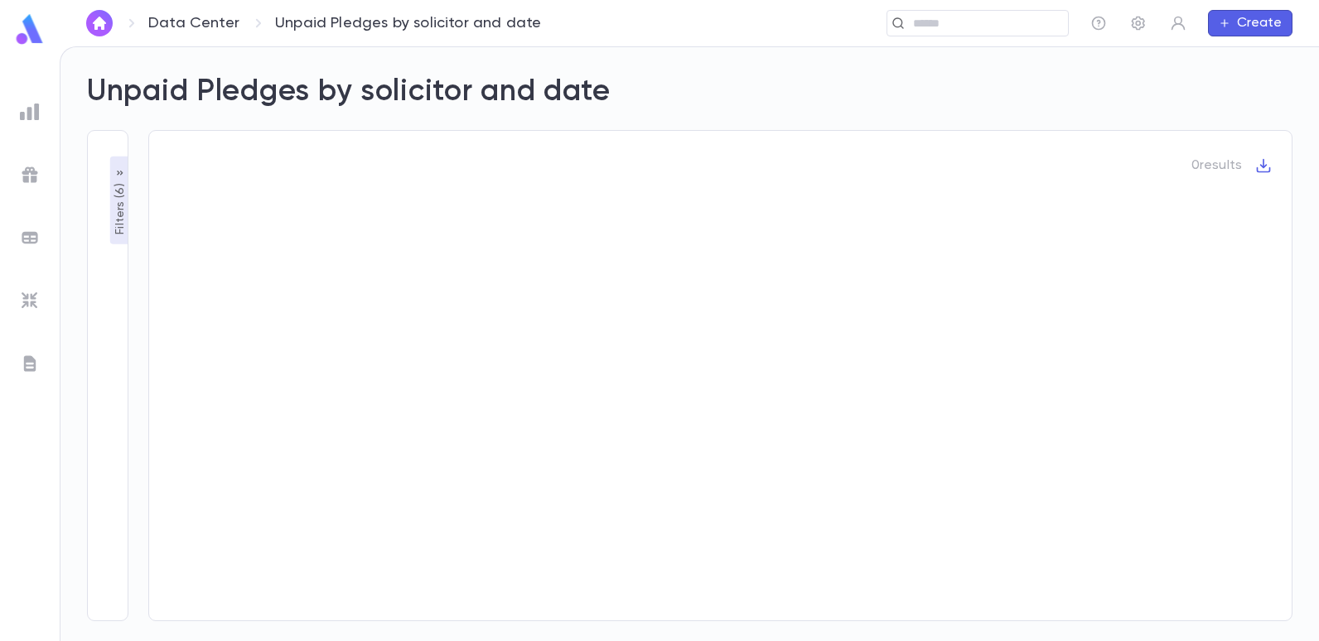
type input "**"
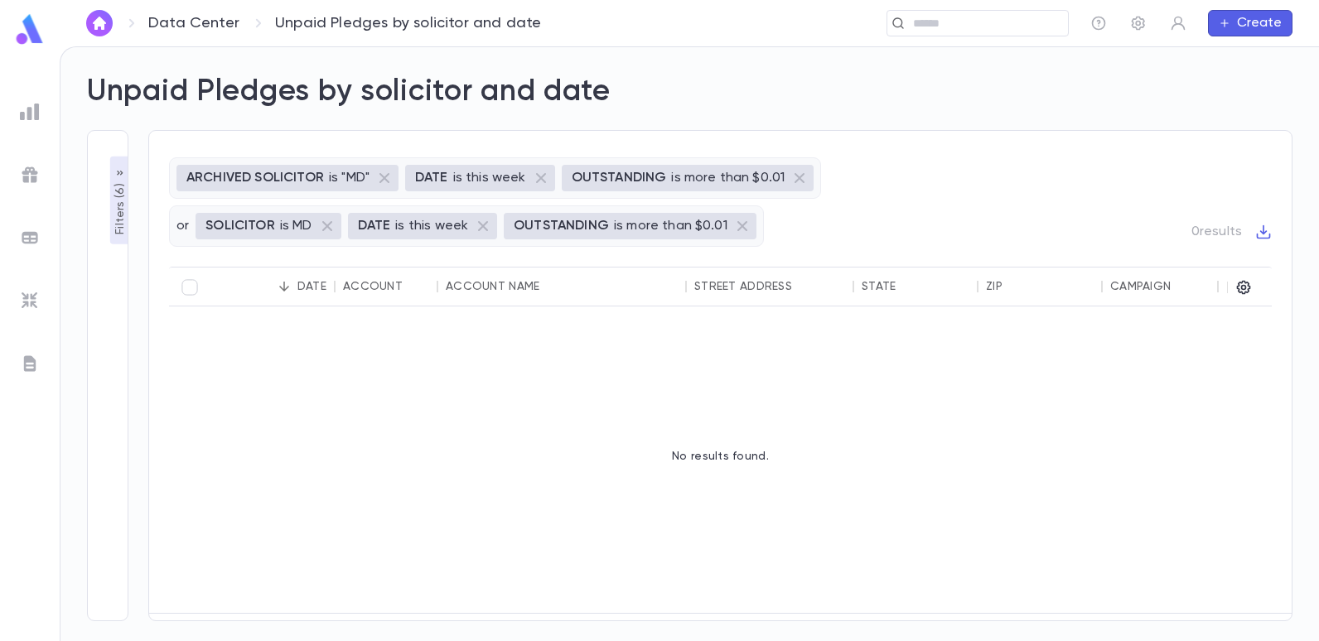
click at [647, 177] on p "OUTSTANDING" at bounding box center [619, 178] width 95 height 17
click at [686, 183] on p "is more than $0.01" at bounding box center [728, 178] width 114 height 17
click at [118, 222] on p "Filters ( 6 )" at bounding box center [120, 207] width 17 height 55
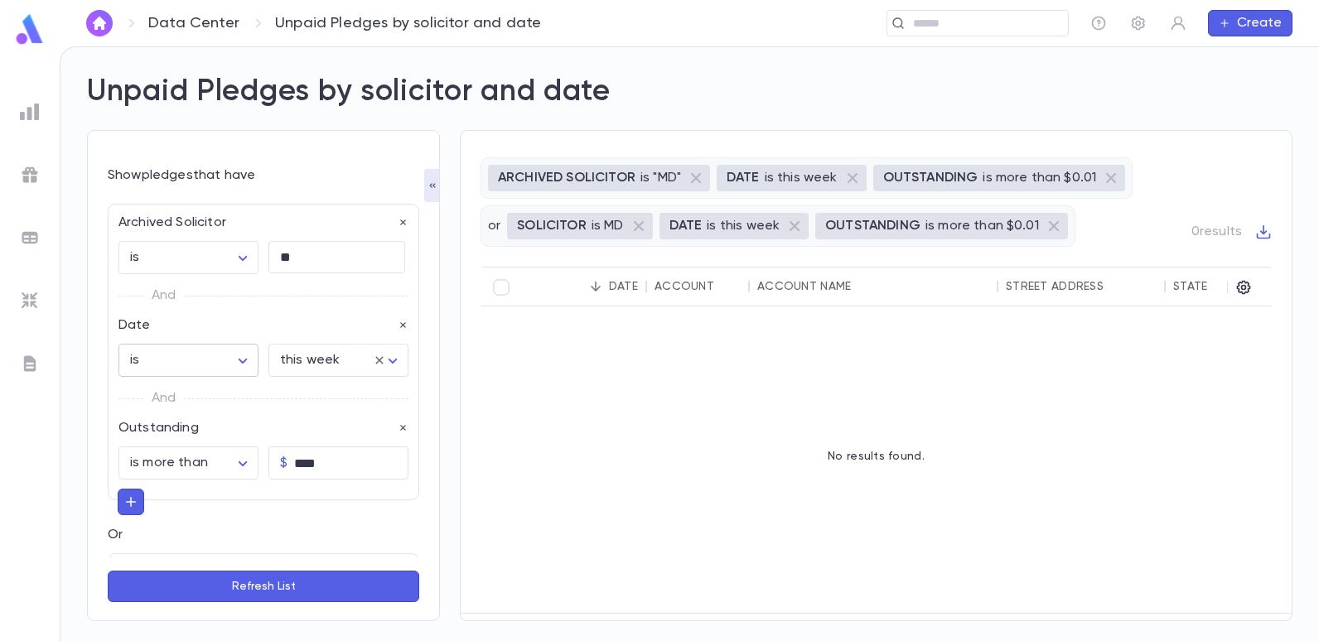
click at [237, 361] on body "**********" at bounding box center [659, 343] width 1319 height 595
click at [166, 361] on div at bounding box center [659, 320] width 1319 height 641
click at [220, 368] on body "**********" at bounding box center [659, 343] width 1319 height 595
click at [328, 267] on div at bounding box center [659, 320] width 1319 height 641
click at [328, 257] on textarea "**" at bounding box center [337, 257] width 114 height 32
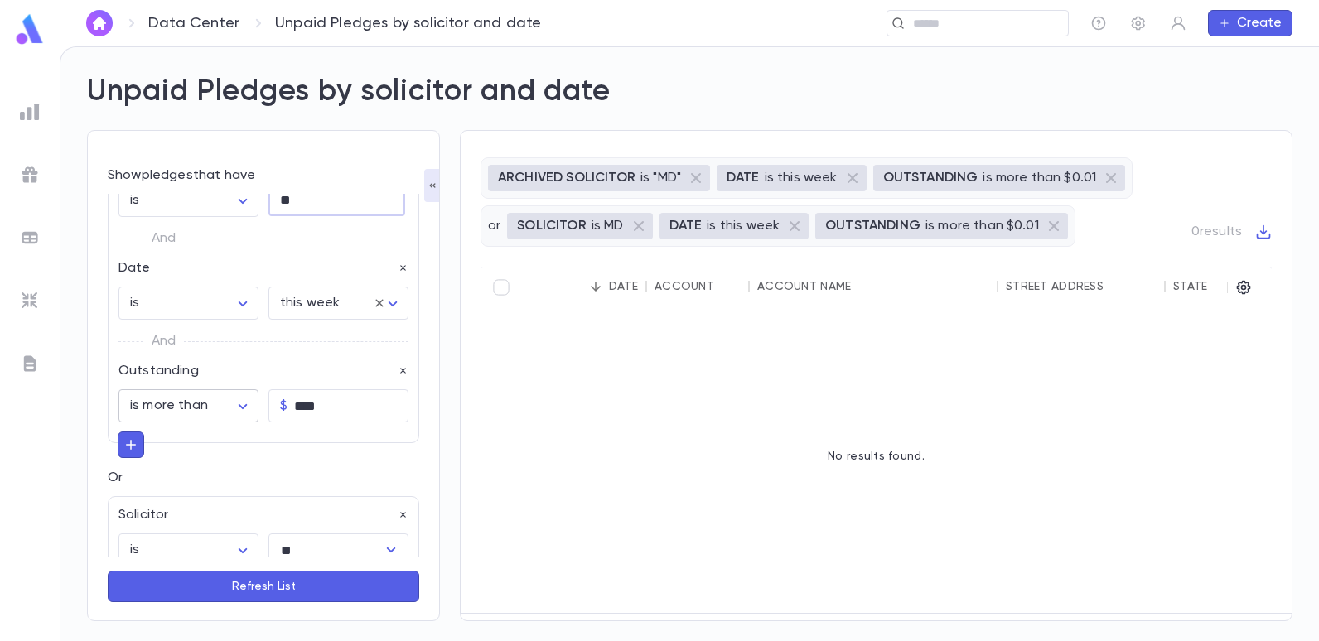
scroll to position [83, 0]
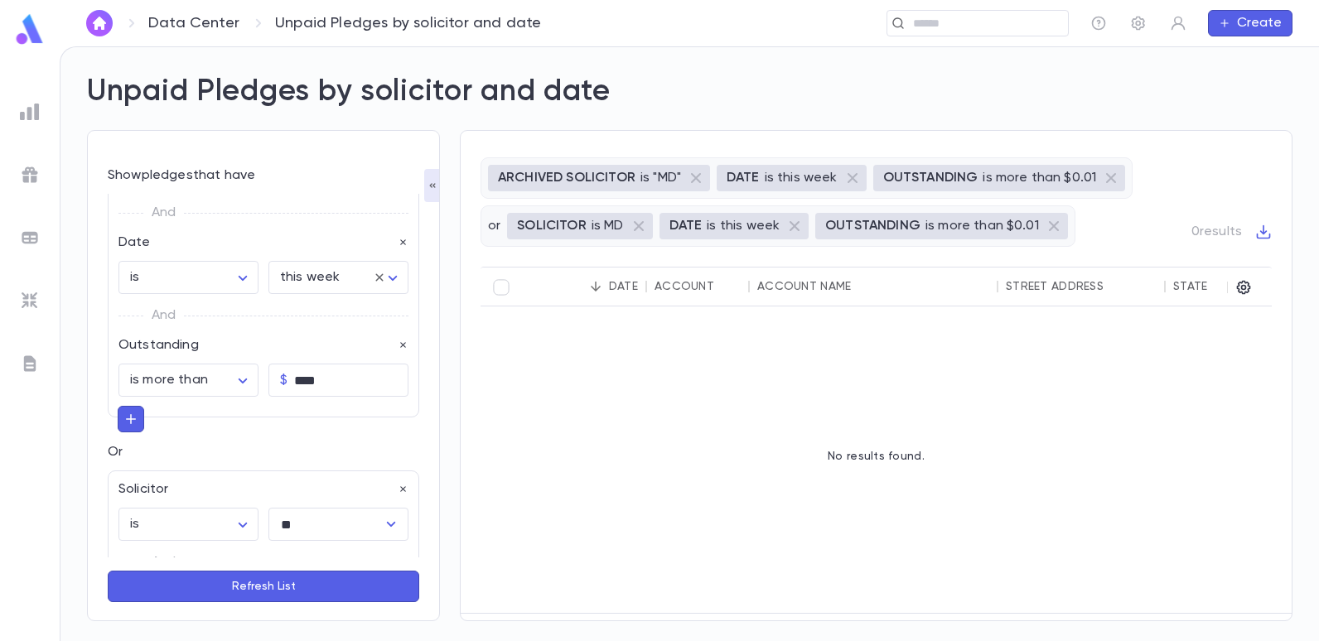
click at [123, 418] on button "button" at bounding box center [131, 419] width 27 height 27
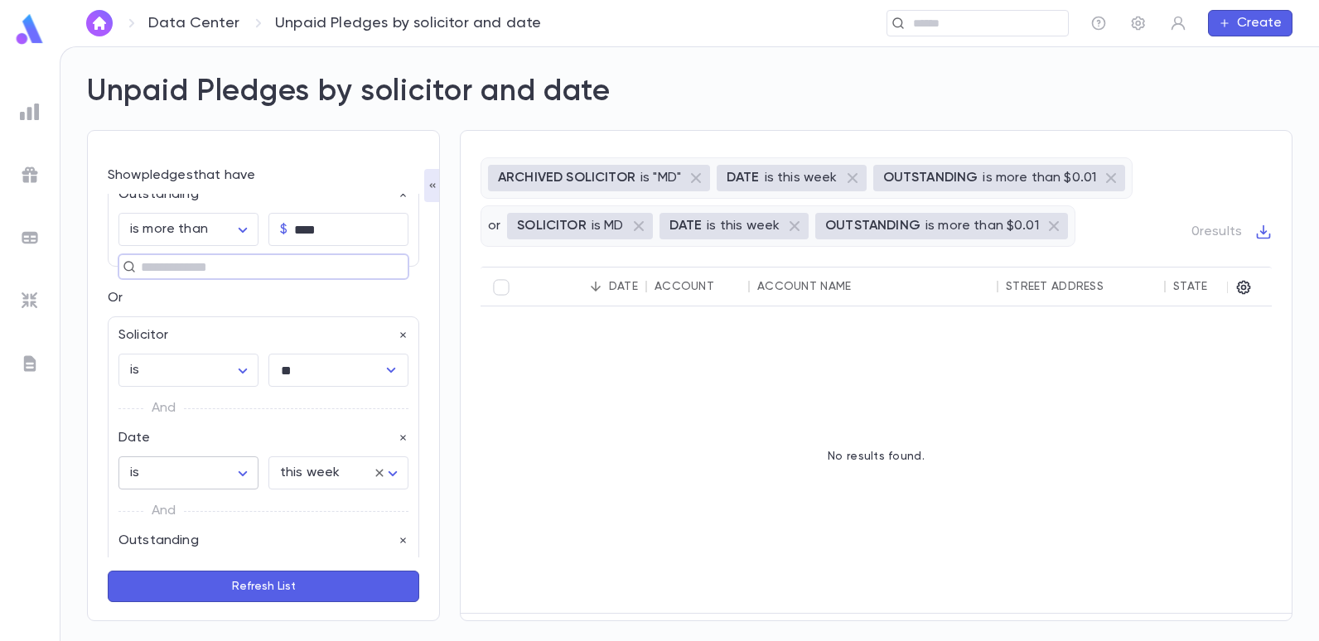
scroll to position [249, 0]
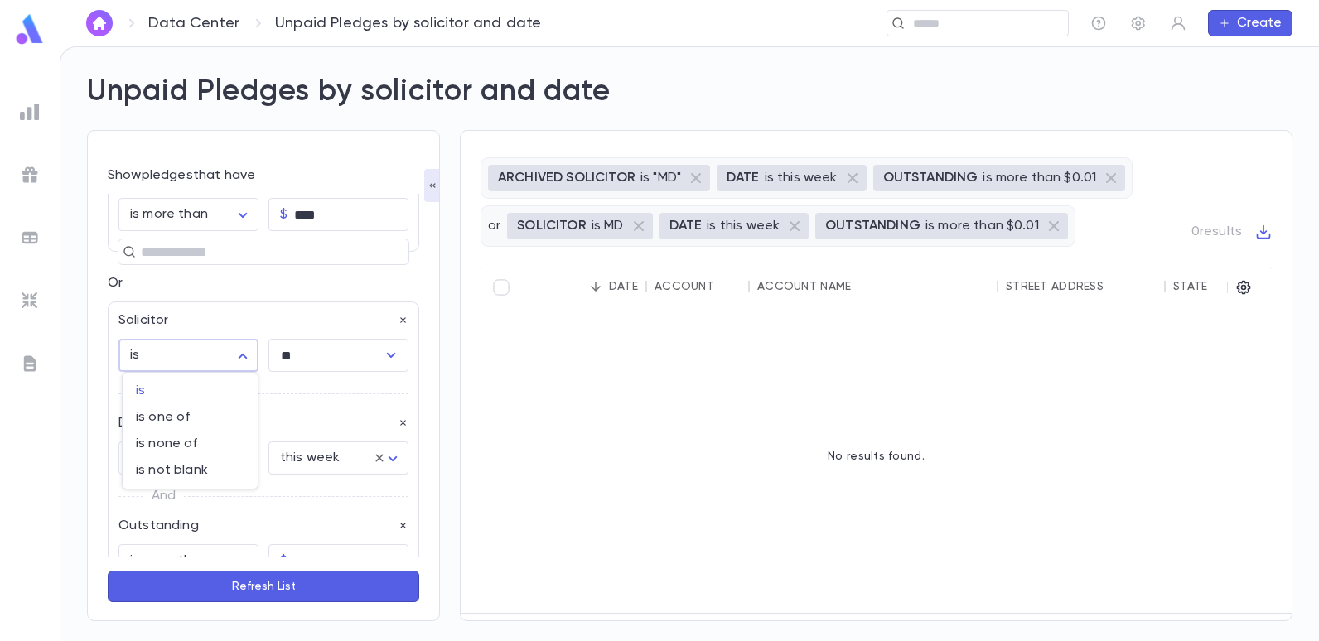
click at [235, 354] on body "**********" at bounding box center [659, 343] width 1319 height 595
click at [297, 387] on div at bounding box center [659, 320] width 1319 height 641
click at [172, 396] on p "And" at bounding box center [164, 393] width 24 height 23
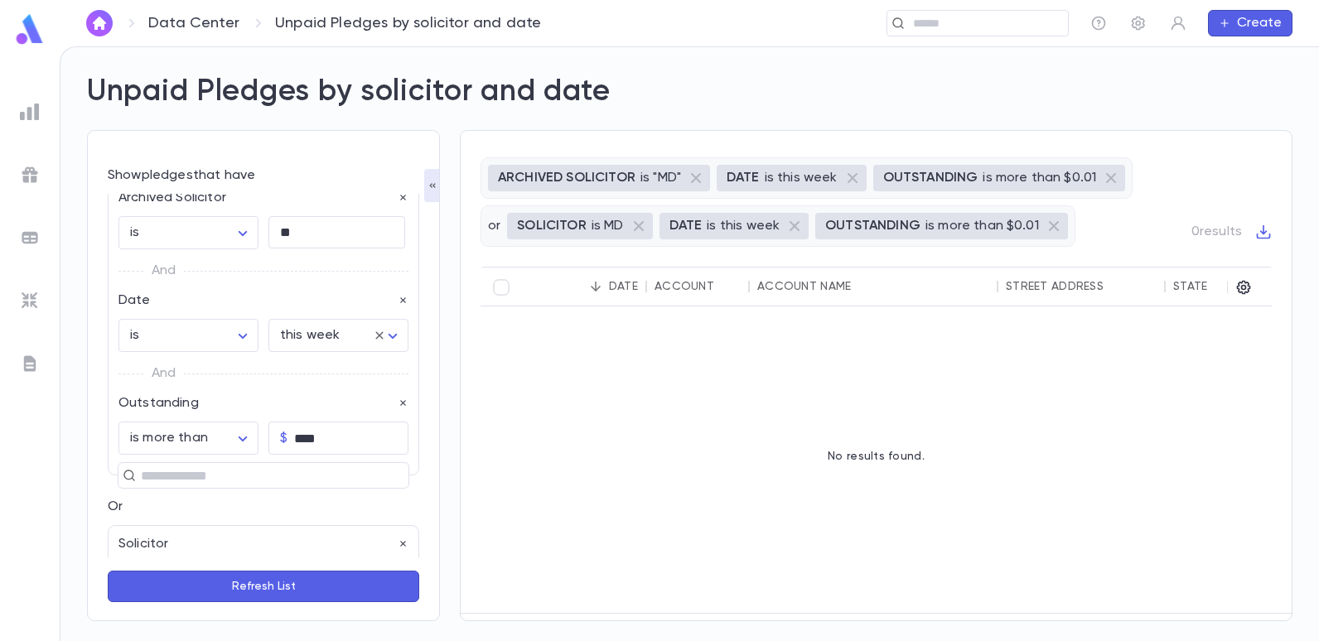
scroll to position [0, 0]
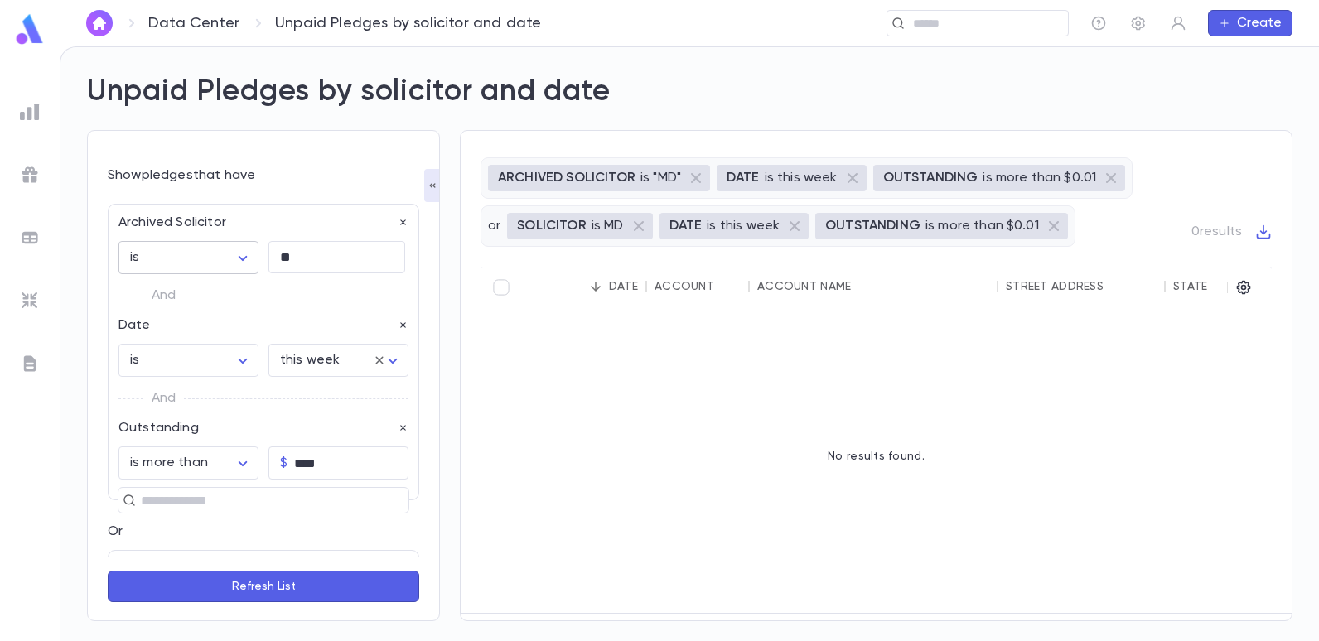
click at [236, 256] on body "**********" at bounding box center [659, 343] width 1319 height 595
click at [357, 258] on div at bounding box center [659, 320] width 1319 height 641
click at [334, 250] on textarea "**" at bounding box center [337, 257] width 114 height 32
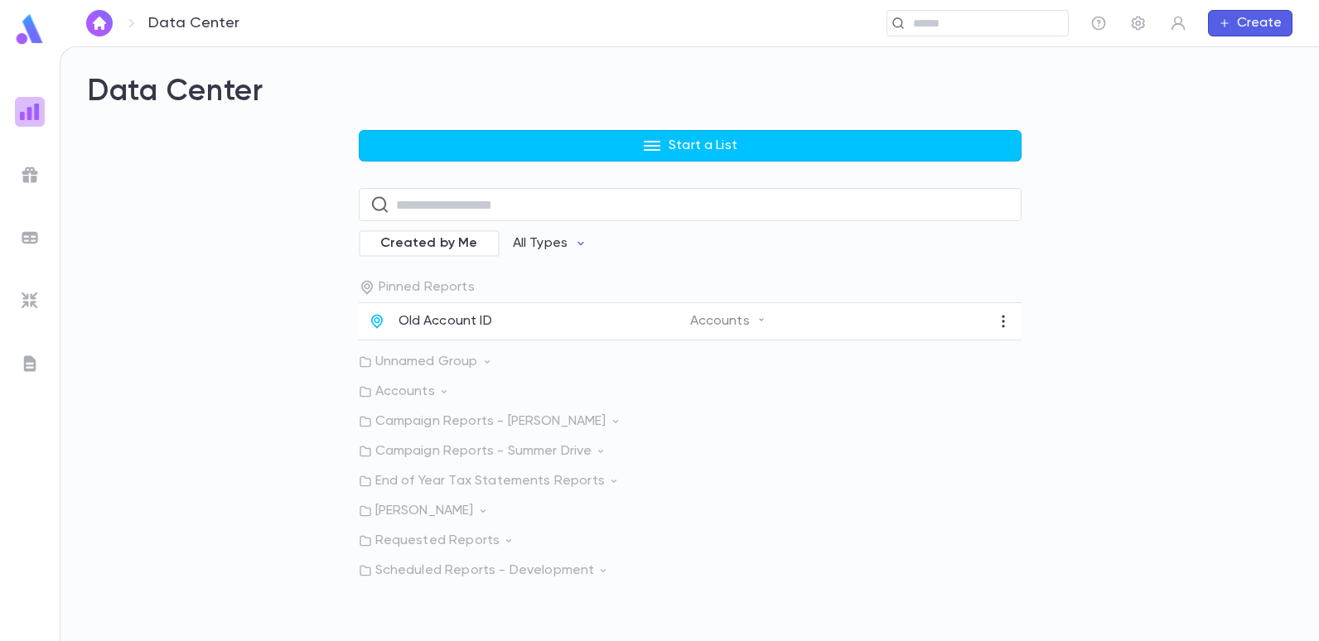
click at [25, 105] on img at bounding box center [30, 112] width 20 height 20
click at [26, 112] on img at bounding box center [30, 112] width 20 height 20
click at [161, 273] on div "Start a List ​ Created by Me All Types Pinned Reports Old Account ID Accounts U…" at bounding box center [690, 354] width 1206 height 449
click at [26, 97] on div at bounding box center [30, 112] width 30 height 30
click at [32, 36] on img at bounding box center [29, 29] width 33 height 32
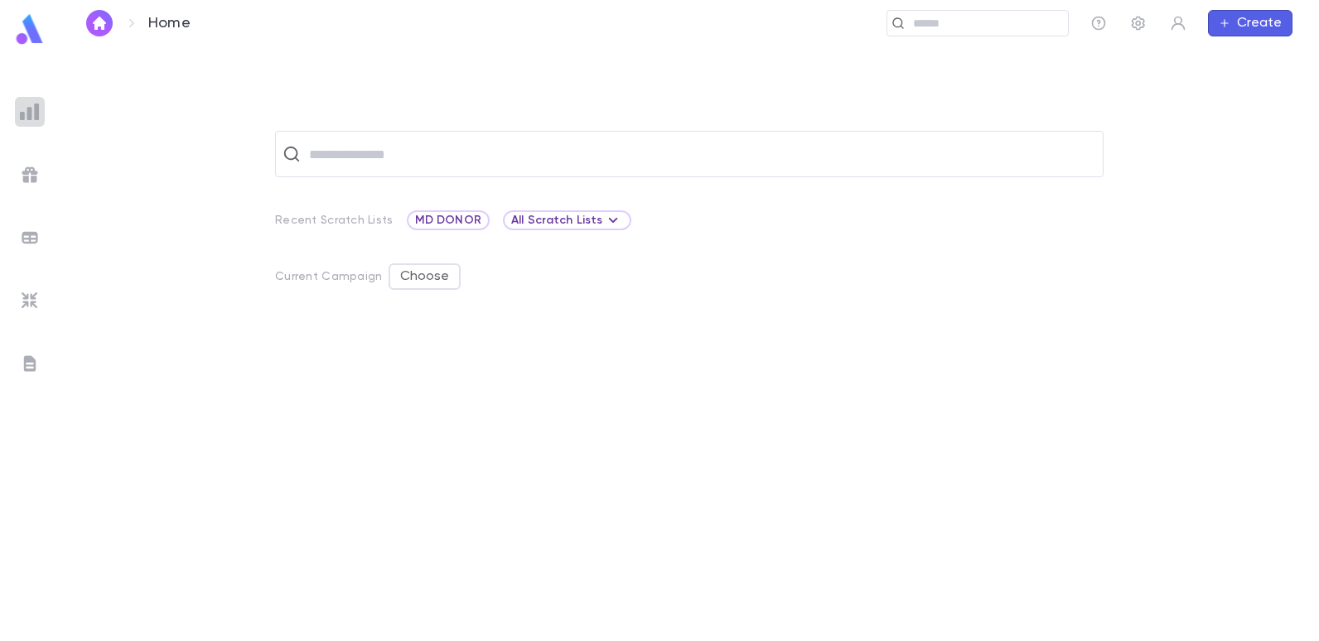
click at [35, 106] on img at bounding box center [30, 112] width 20 height 20
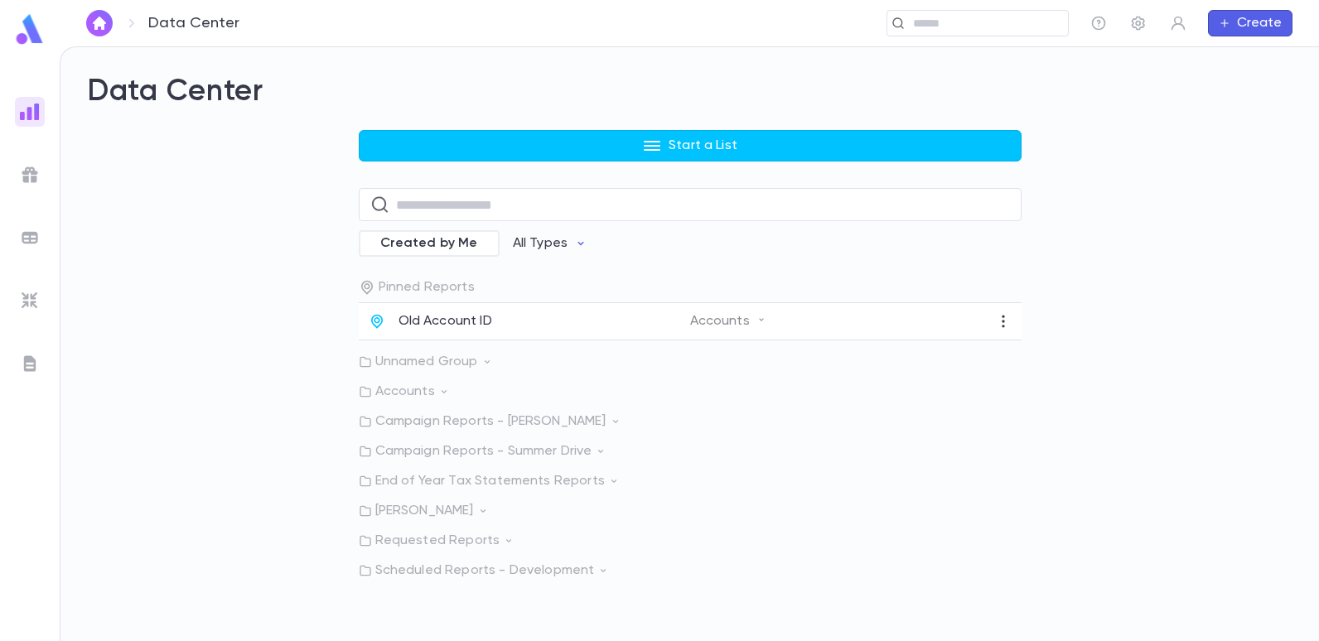
click at [413, 541] on p "Requested Reports" at bounding box center [690, 541] width 663 height 17
click at [411, 536] on p "Requested Reports" at bounding box center [690, 541] width 663 height 17
click at [415, 542] on p "Requested Reports" at bounding box center [690, 541] width 663 height 17
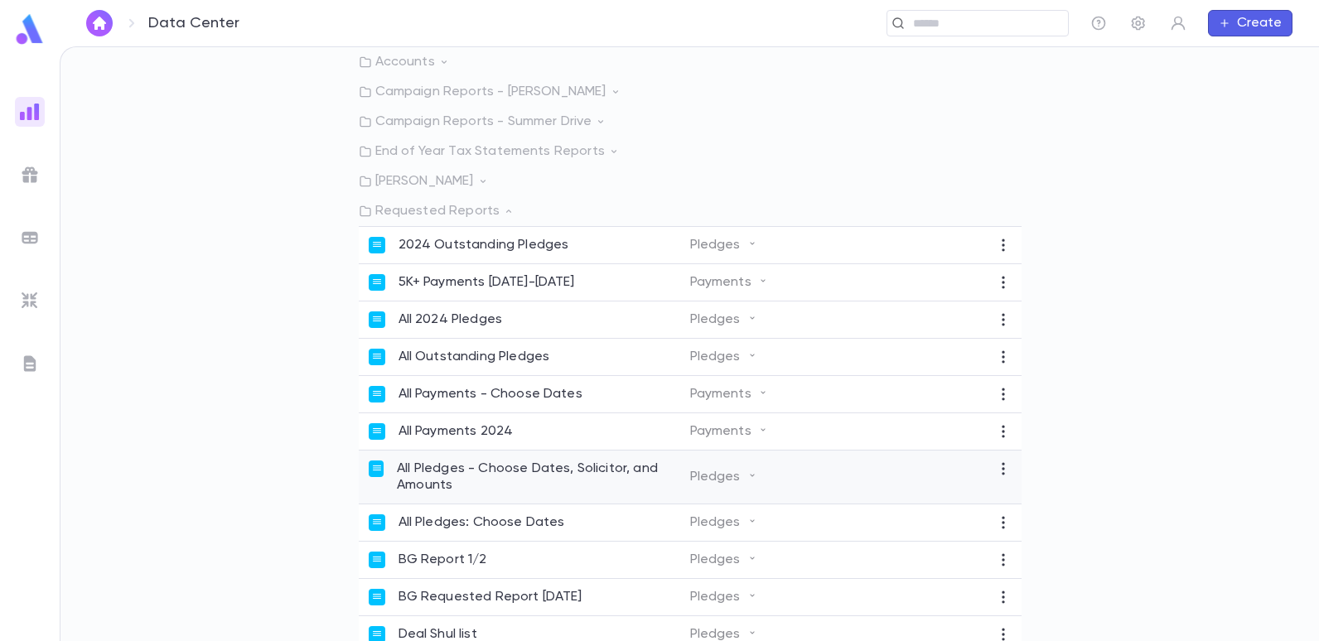
scroll to position [331, 0]
click at [479, 354] on p "All Outstanding Pledges" at bounding box center [475, 355] width 152 height 17
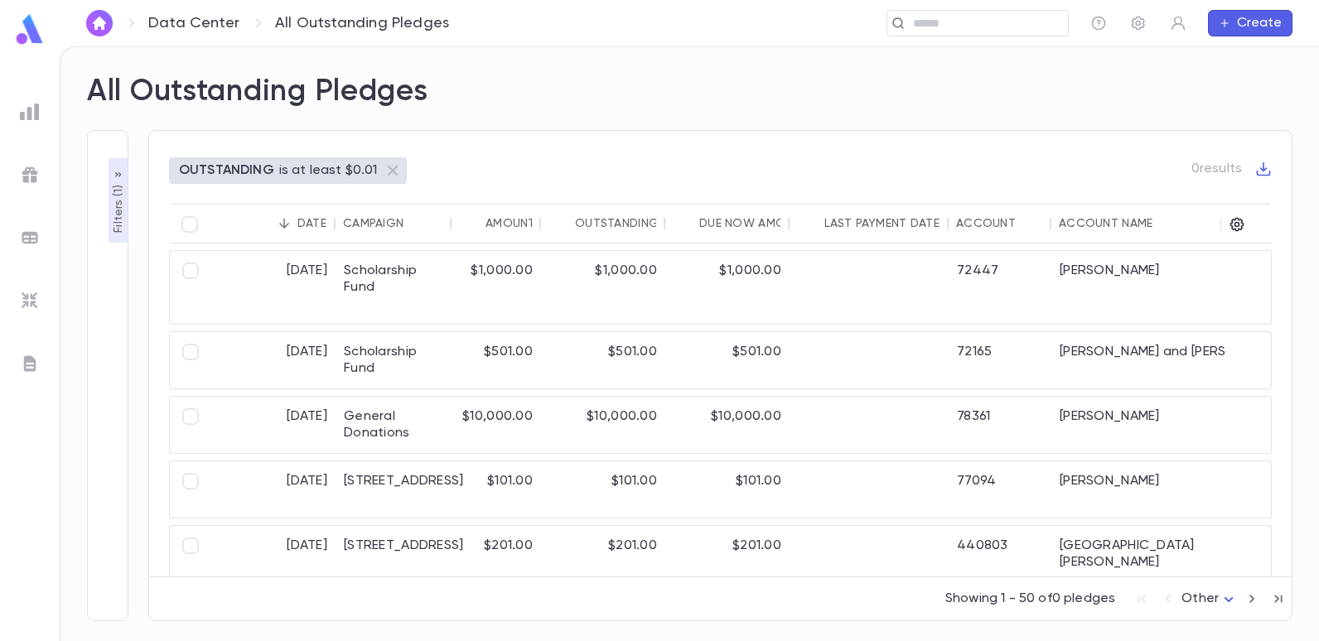
click at [112, 206] on p "Filters ( 1 )" at bounding box center [118, 206] width 17 height 51
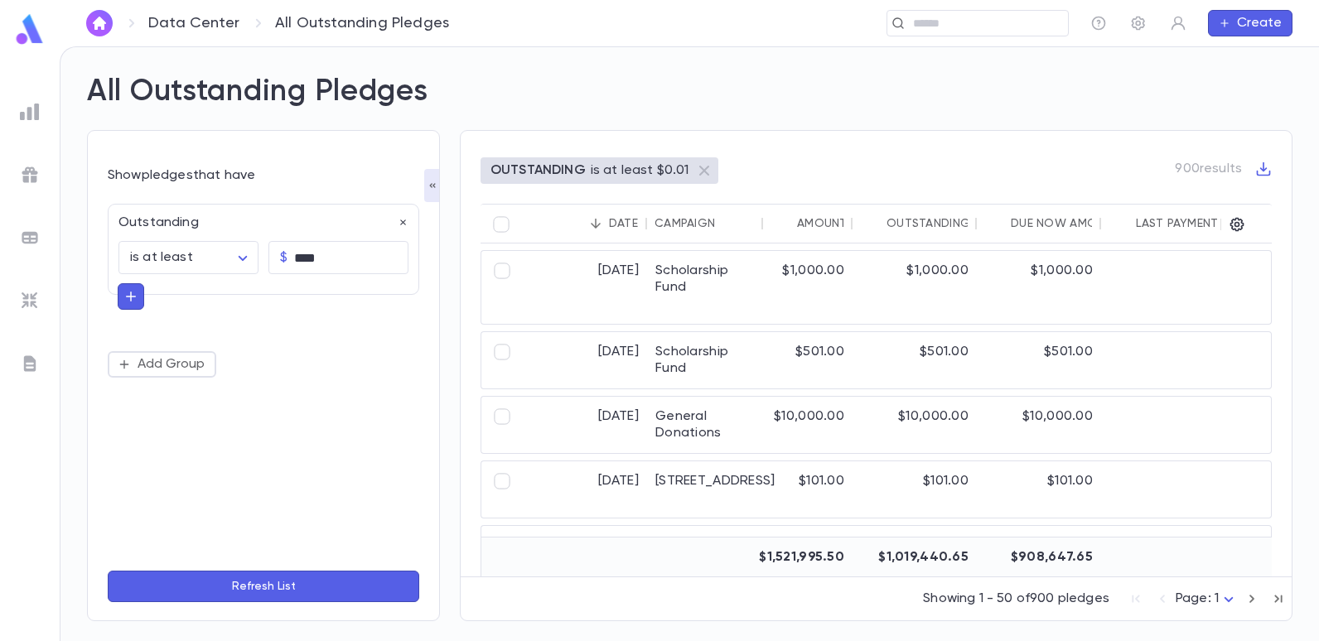
click at [243, 584] on button "Refresh List" at bounding box center [264, 586] width 312 height 31
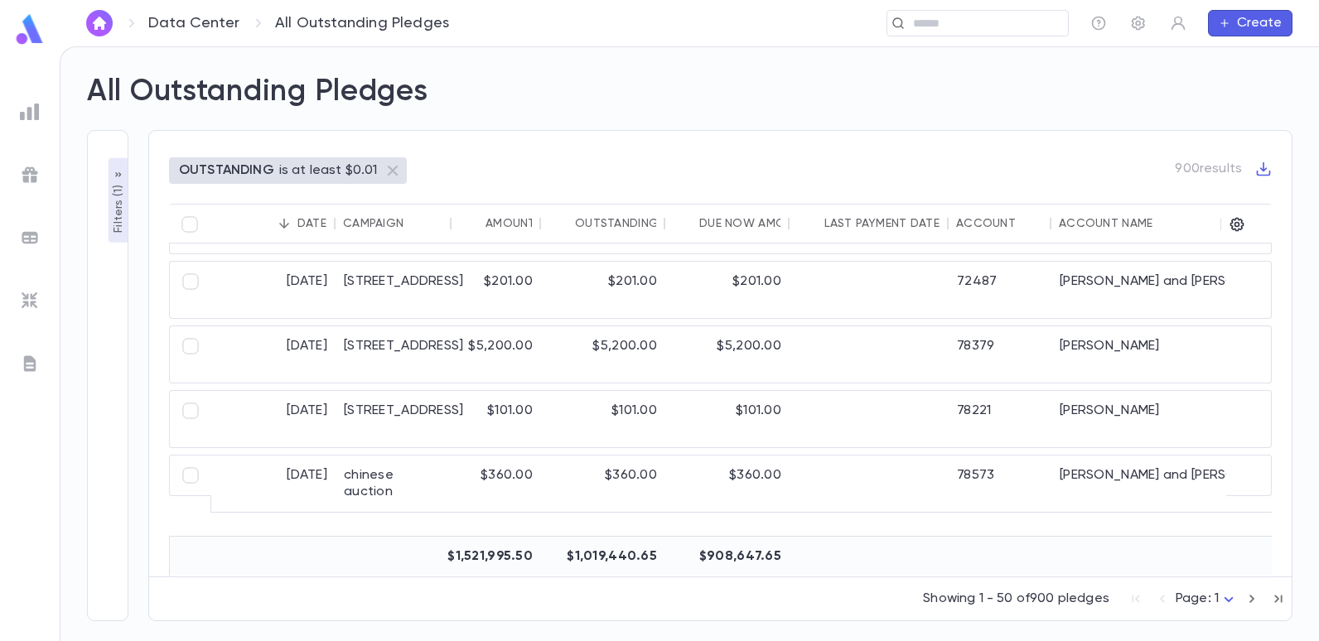
scroll to position [2701, 0]
click at [1260, 165] on icon "button" at bounding box center [1263, 169] width 17 height 17
click at [1251, 220] on li "Download PDF" at bounding box center [1248, 223] width 119 height 27
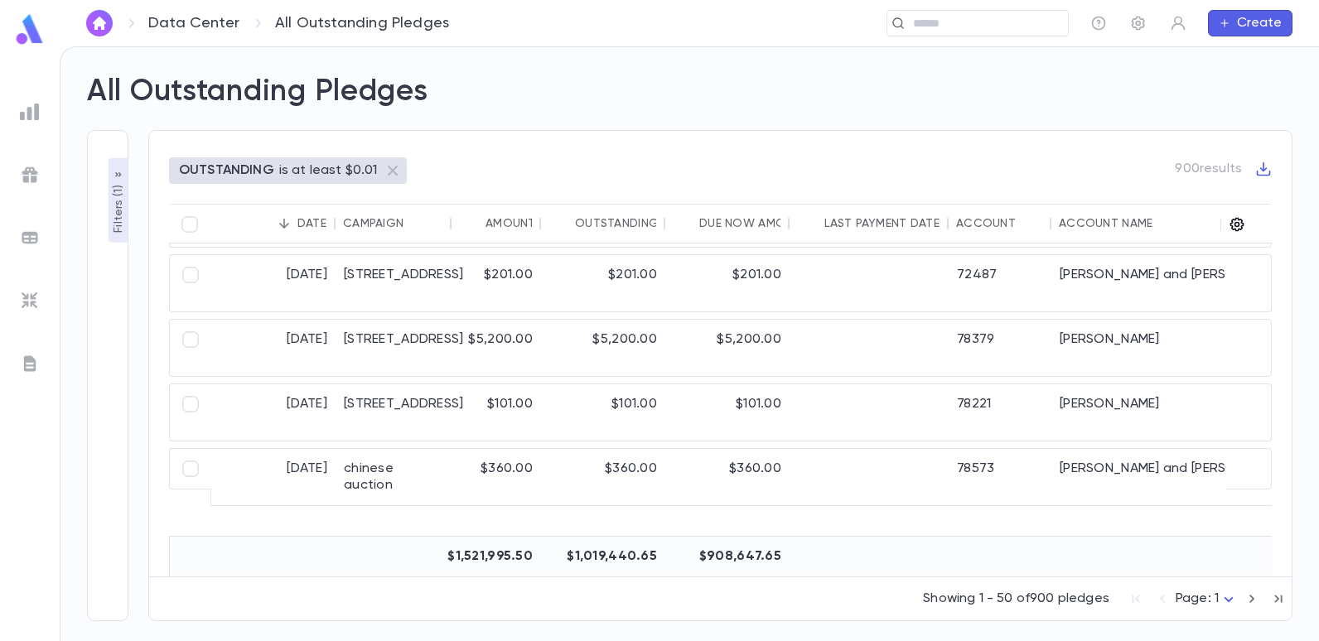
click at [1238, 229] on icon "button" at bounding box center [1237, 224] width 17 height 17
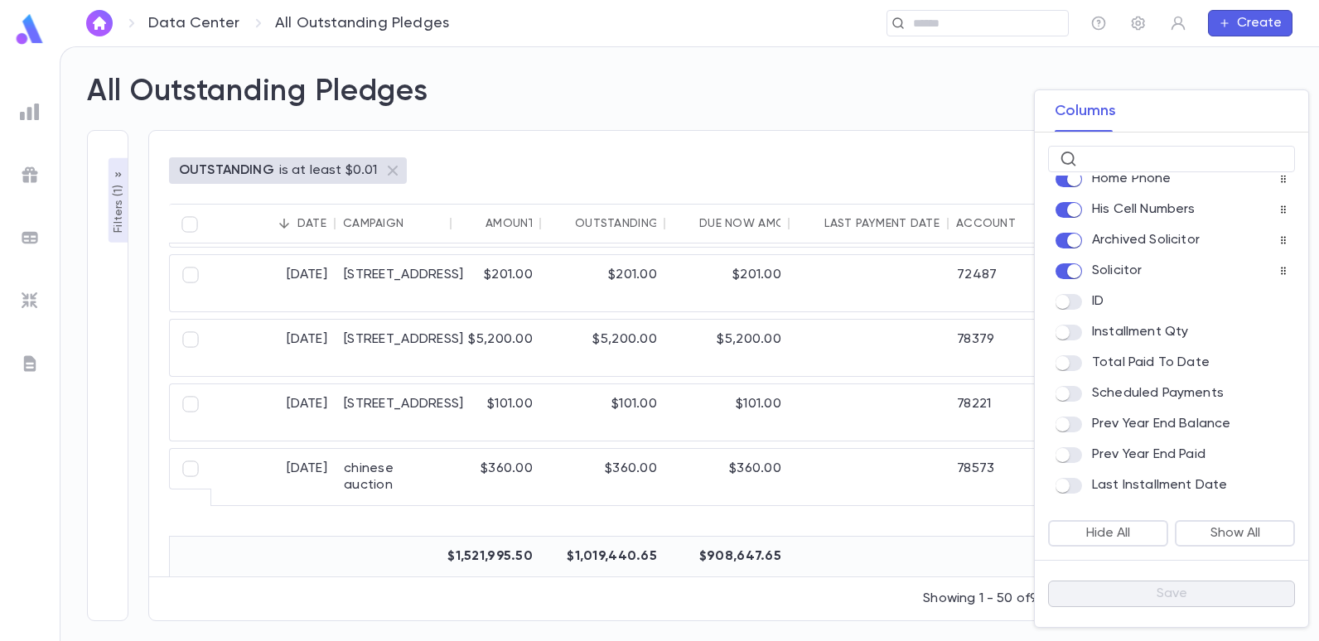
scroll to position [331, 0]
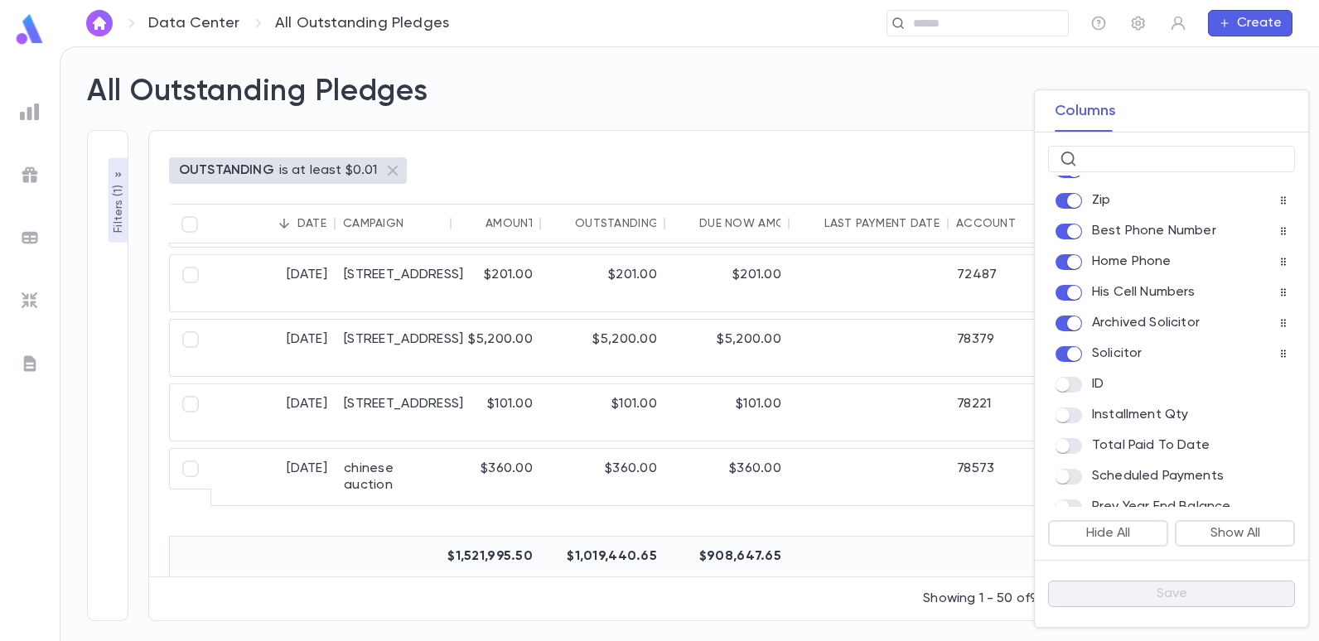
click at [938, 141] on div at bounding box center [659, 320] width 1319 height 641
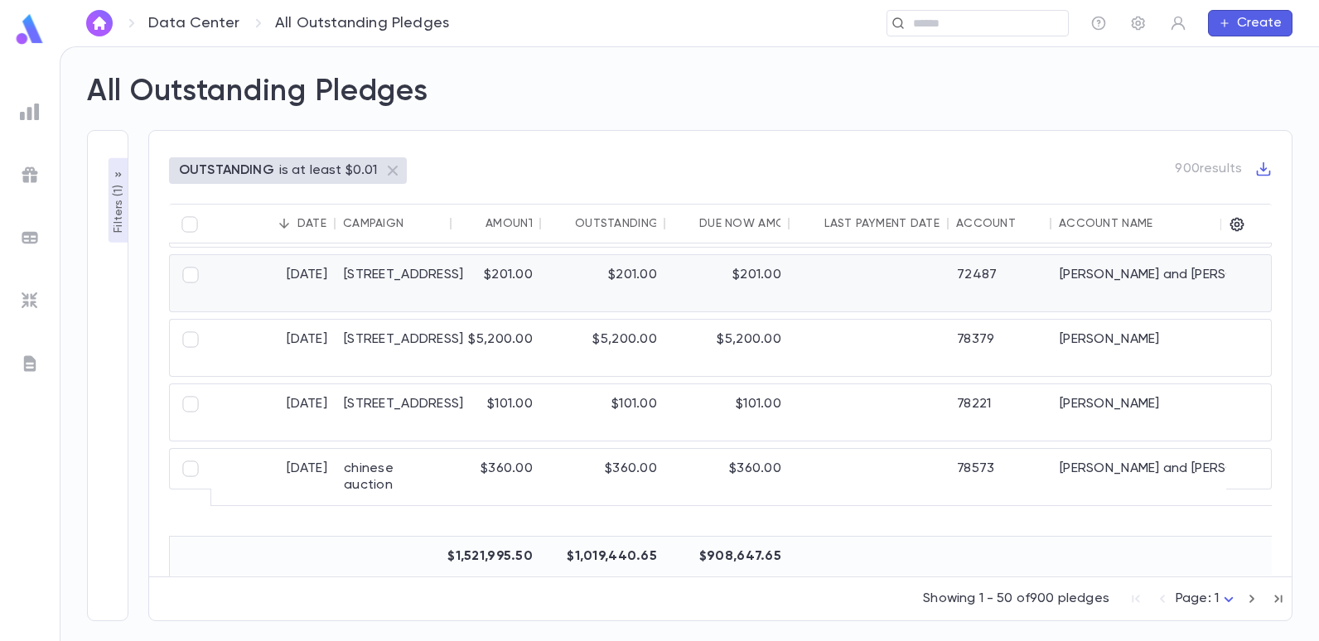
scroll to position [2618, 0]
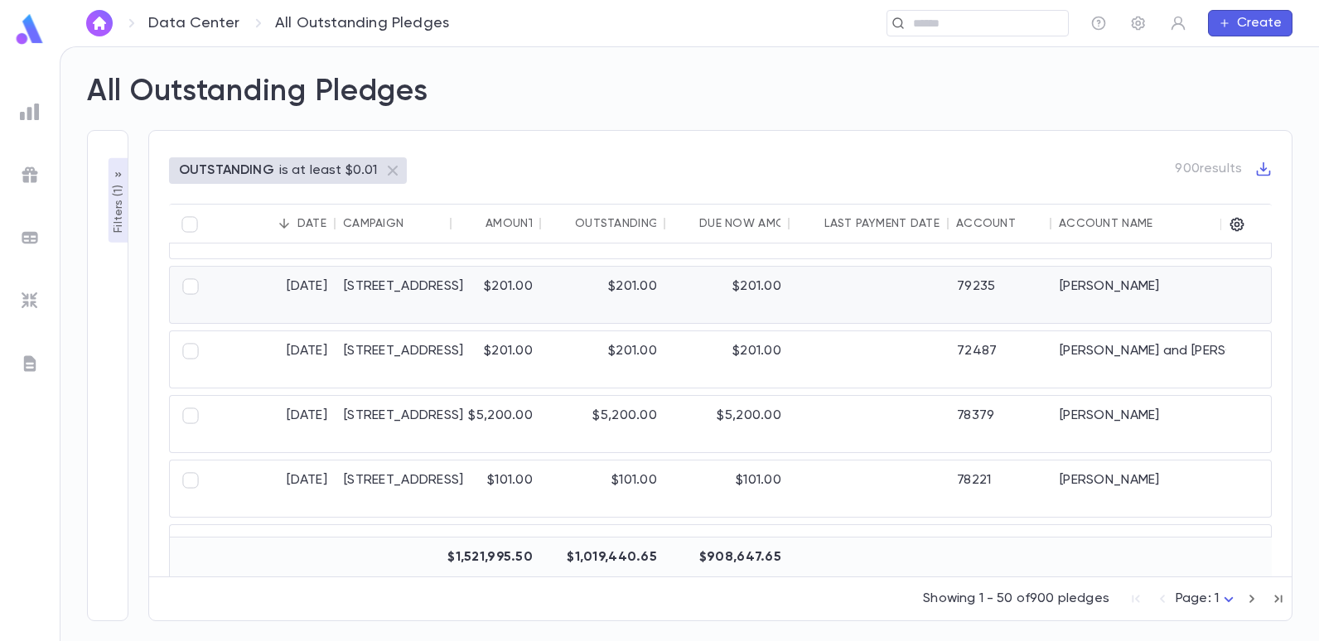
click at [510, 281] on div "$201.00" at bounding box center [496, 295] width 89 height 56
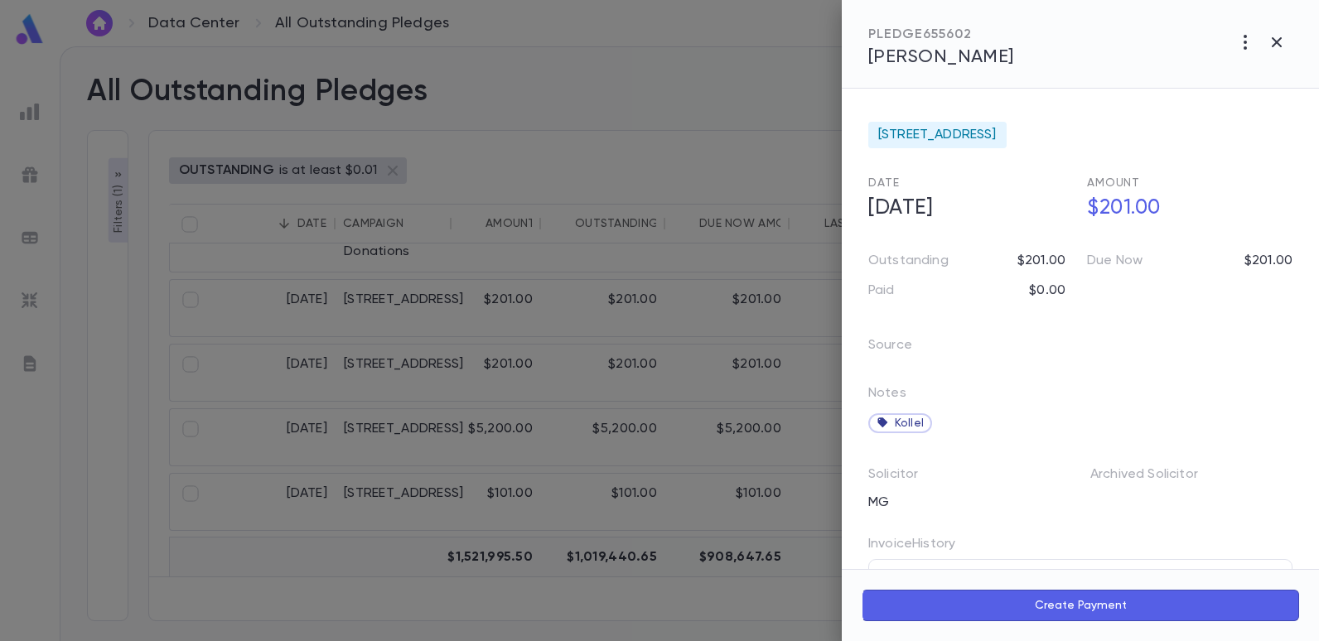
click at [864, 99] on div "2025-26 Summer Drive Date 7/21/2025 Amount $201.00 Outstanding $201.00 Due Now …" at bounding box center [1080, 329] width 477 height 481
click at [1274, 36] on icon "button" at bounding box center [1277, 42] width 20 height 20
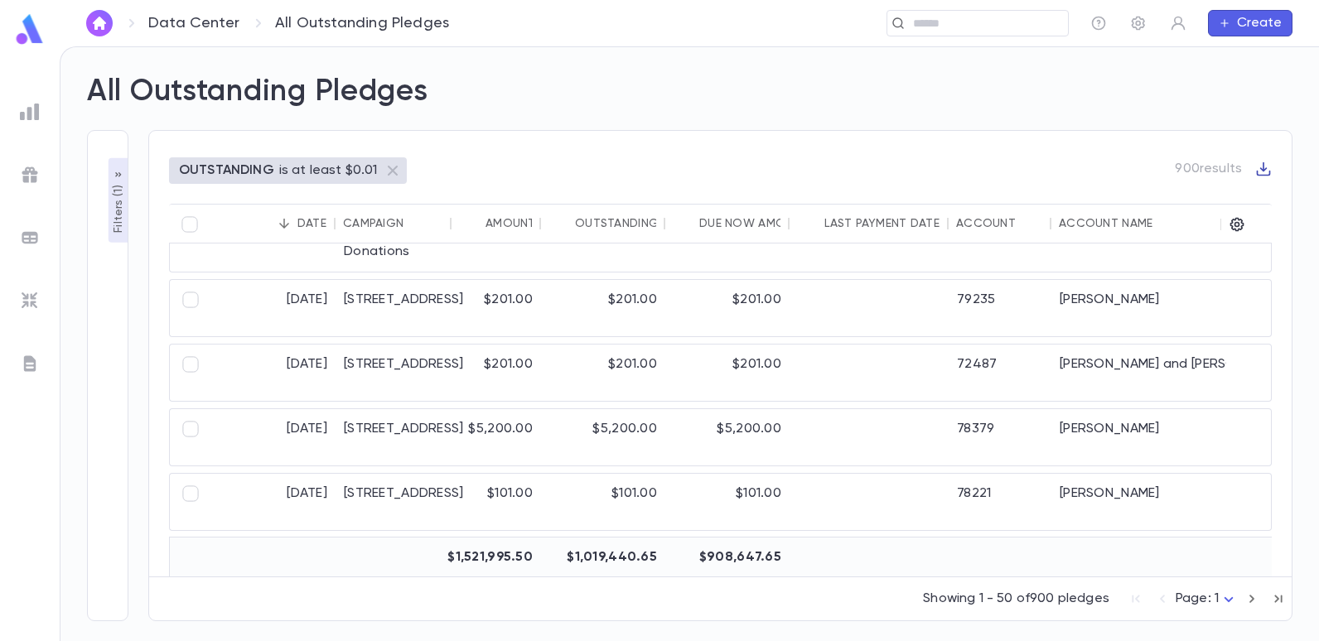
click at [1260, 167] on icon "button" at bounding box center [1263, 169] width 17 height 17
click at [1253, 193] on li "Download CSV" at bounding box center [1248, 196] width 119 height 27
click at [798, 109] on div "All Outstanding Pledges" at bounding box center [680, 82] width 1226 height 56
click at [1240, 220] on icon "button" at bounding box center [1238, 225] width 14 height 14
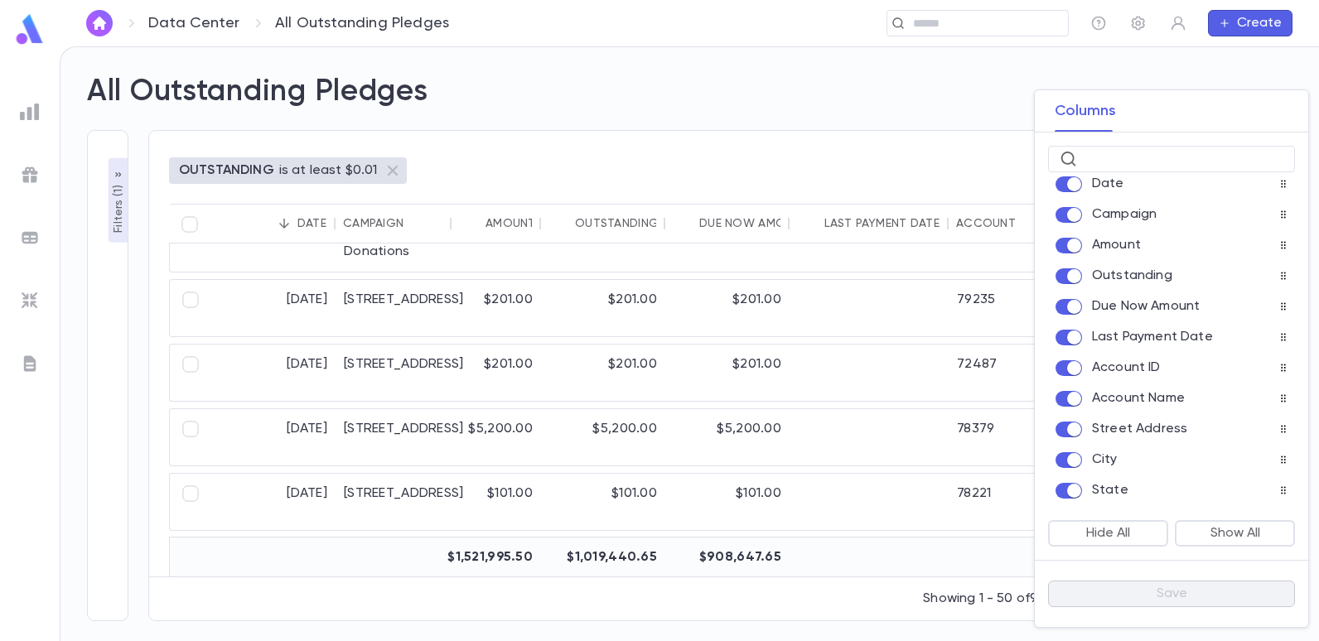
scroll to position [0, 0]
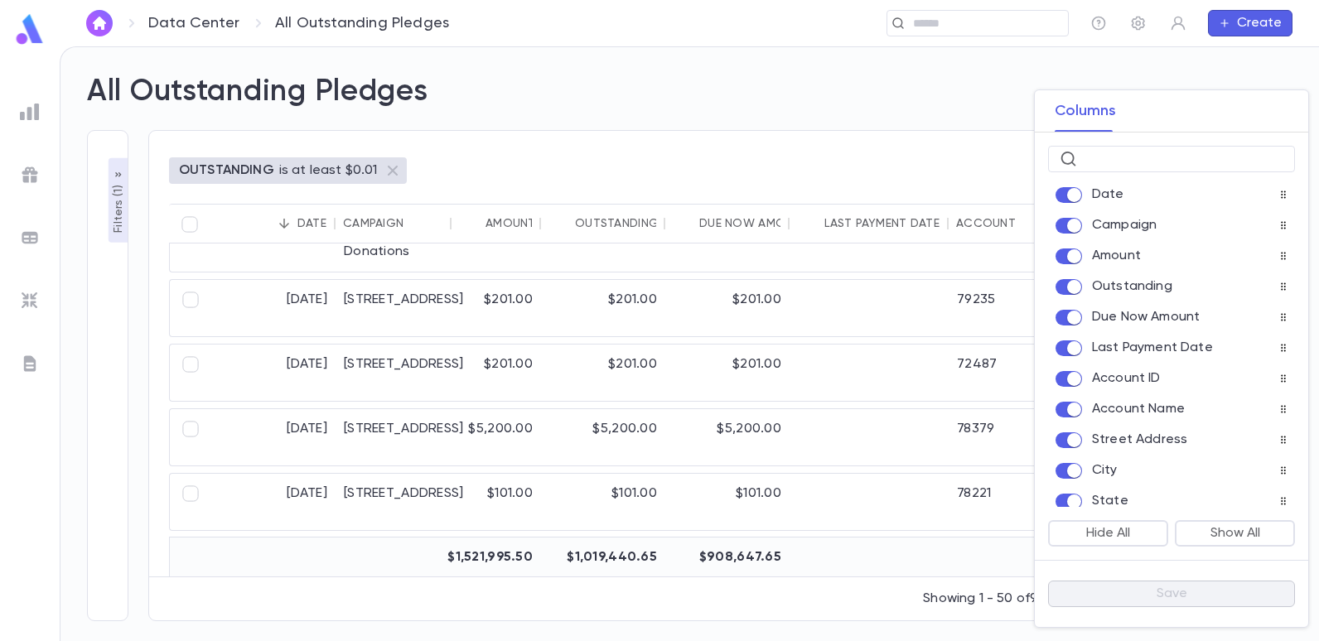
click at [1279, 194] on icon at bounding box center [1284, 195] width 10 height 10
click at [1279, 197] on icon at bounding box center [1284, 195] width 10 height 10
click at [1111, 198] on p "Date" at bounding box center [1108, 194] width 32 height 17
click at [1280, 199] on icon at bounding box center [1284, 195] width 10 height 10
click at [117, 208] on div at bounding box center [659, 320] width 1319 height 641
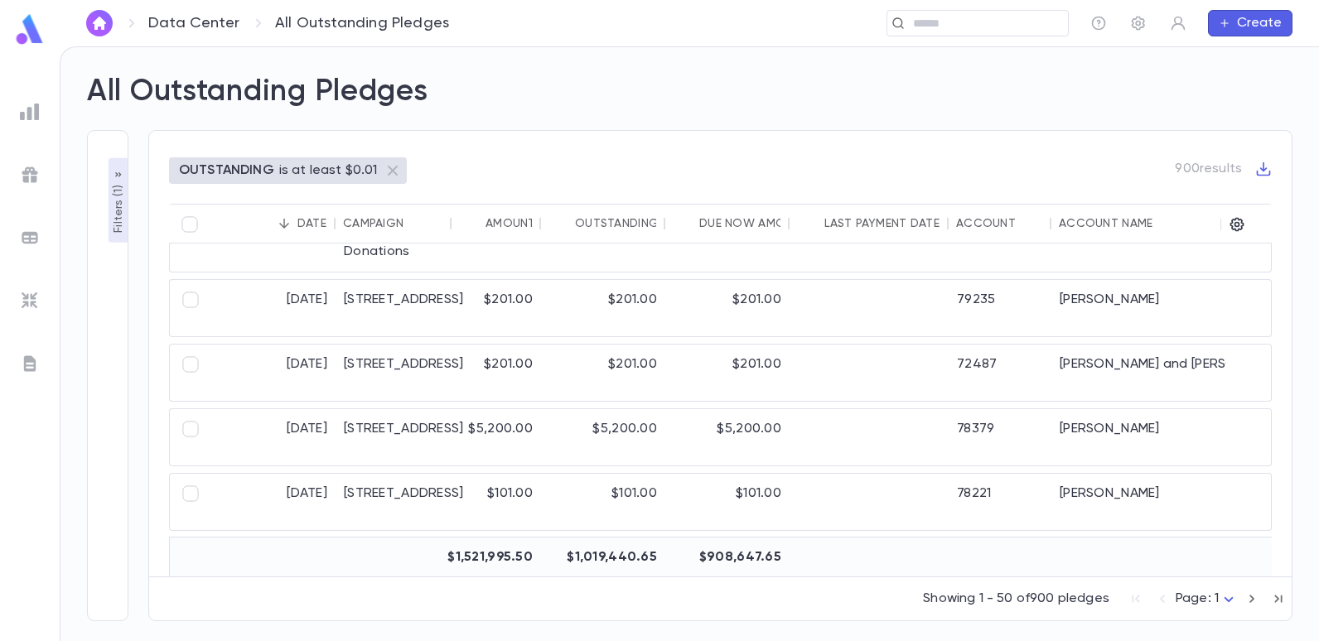
click at [119, 208] on p "Filters ( 1 )" at bounding box center [118, 206] width 17 height 51
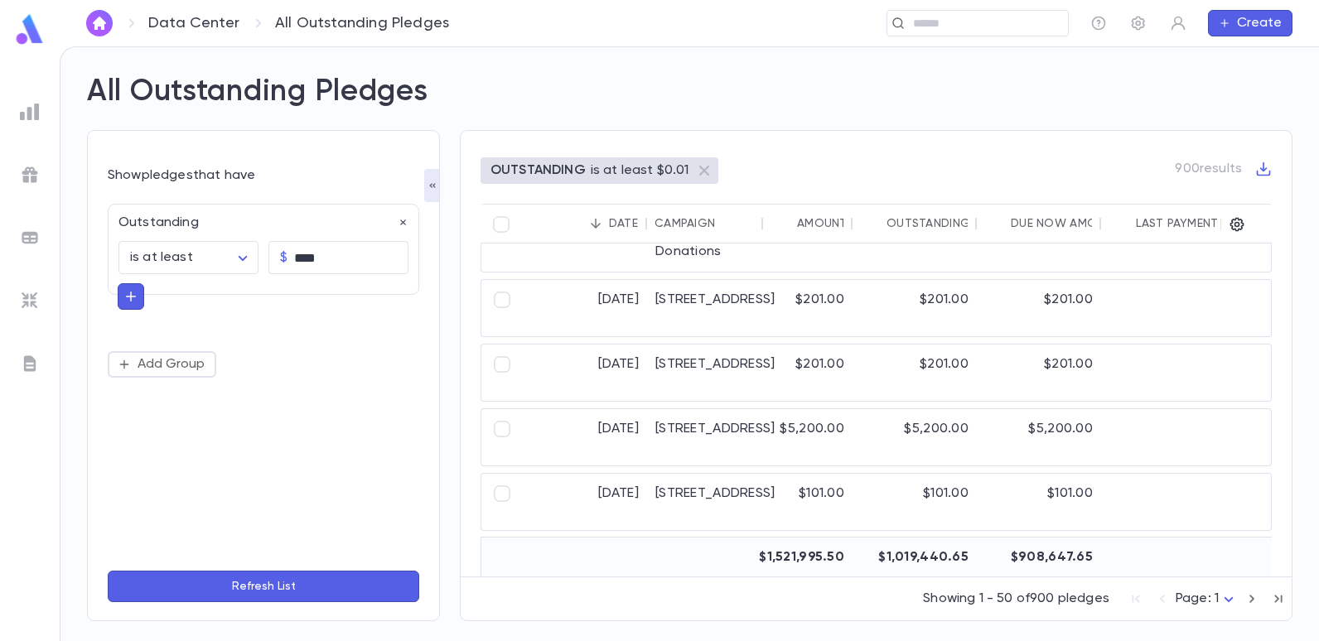
click at [621, 219] on div "Date" at bounding box center [623, 223] width 29 height 13
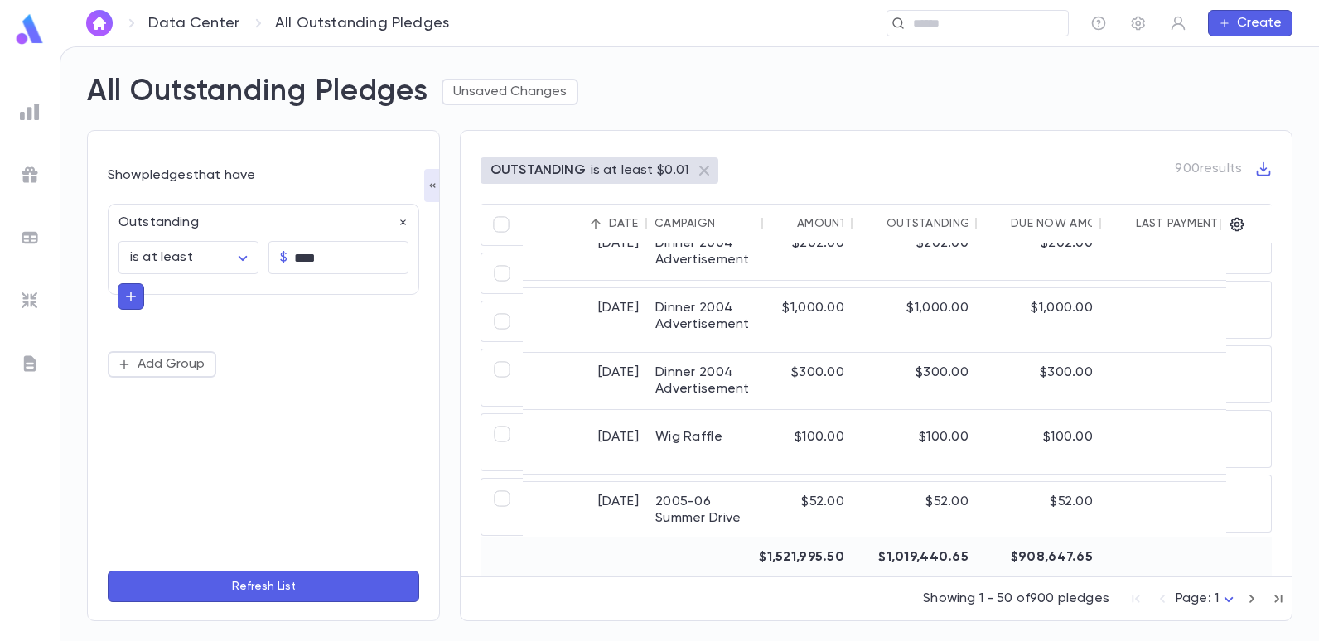
scroll to position [1126, 0]
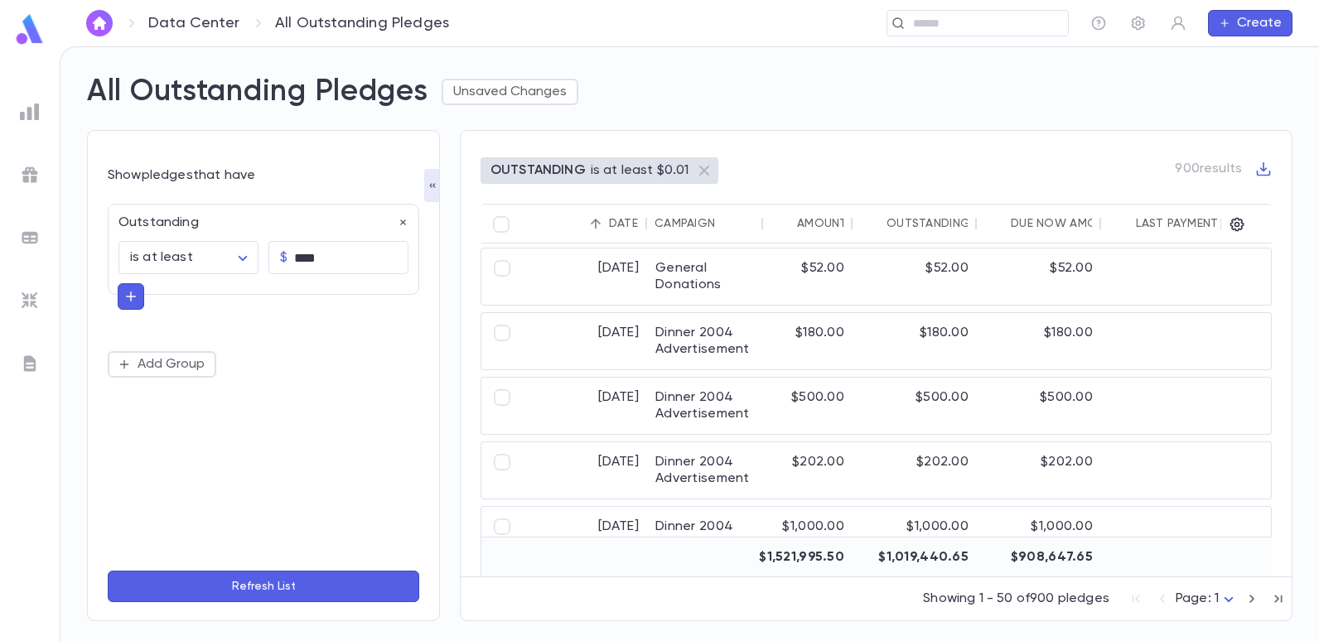
click at [127, 296] on icon "button" at bounding box center [130, 296] width 15 height 17
click at [298, 330] on div "**********" at bounding box center [264, 289] width 312 height 171
click at [185, 364] on button "Add Group" at bounding box center [162, 361] width 109 height 27
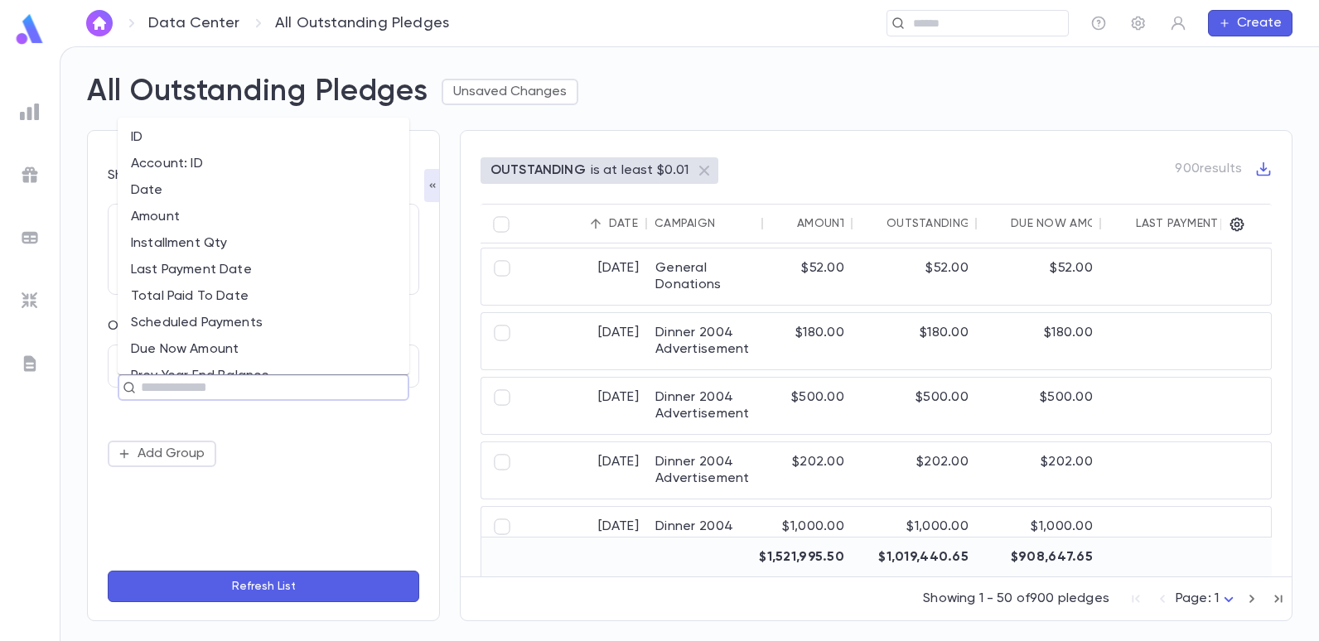
click at [173, 380] on input "text" at bounding box center [256, 387] width 241 height 23
click at [139, 190] on li "Date" at bounding box center [264, 190] width 292 height 27
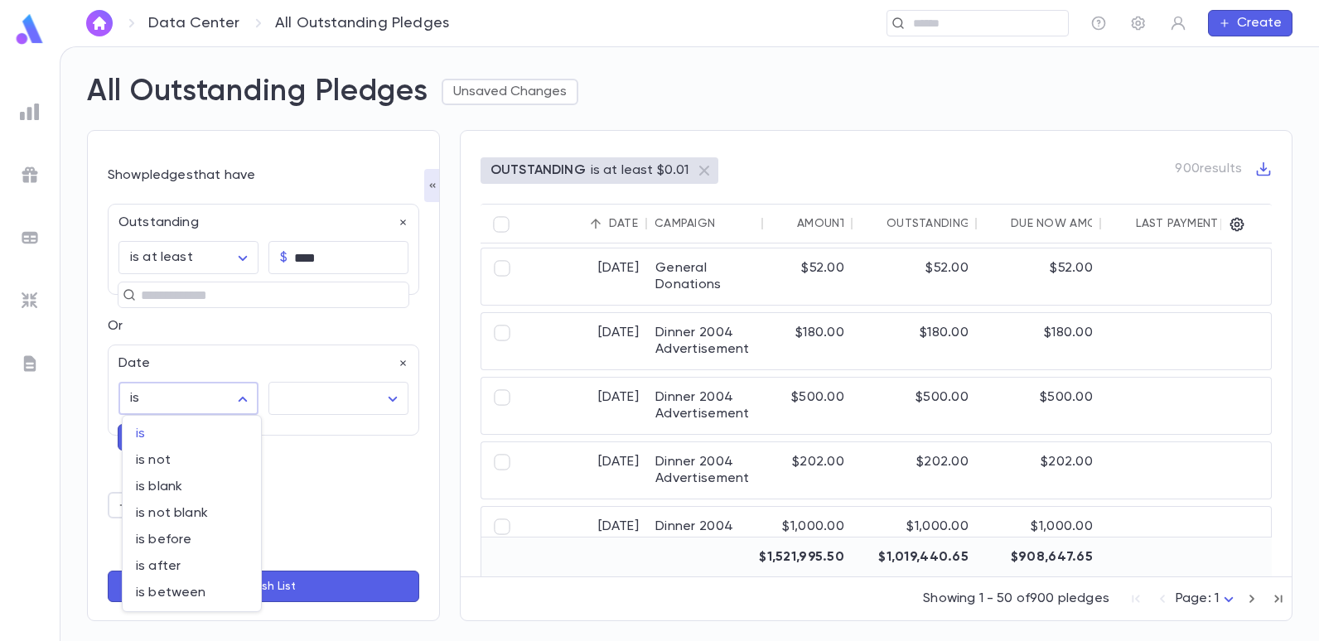
click at [244, 397] on body "**********" at bounding box center [659, 343] width 1319 height 595
click at [151, 391] on div at bounding box center [659, 320] width 1319 height 641
click at [151, 399] on body "**********" at bounding box center [659, 343] width 1319 height 595
click at [306, 331] on div at bounding box center [659, 320] width 1319 height 641
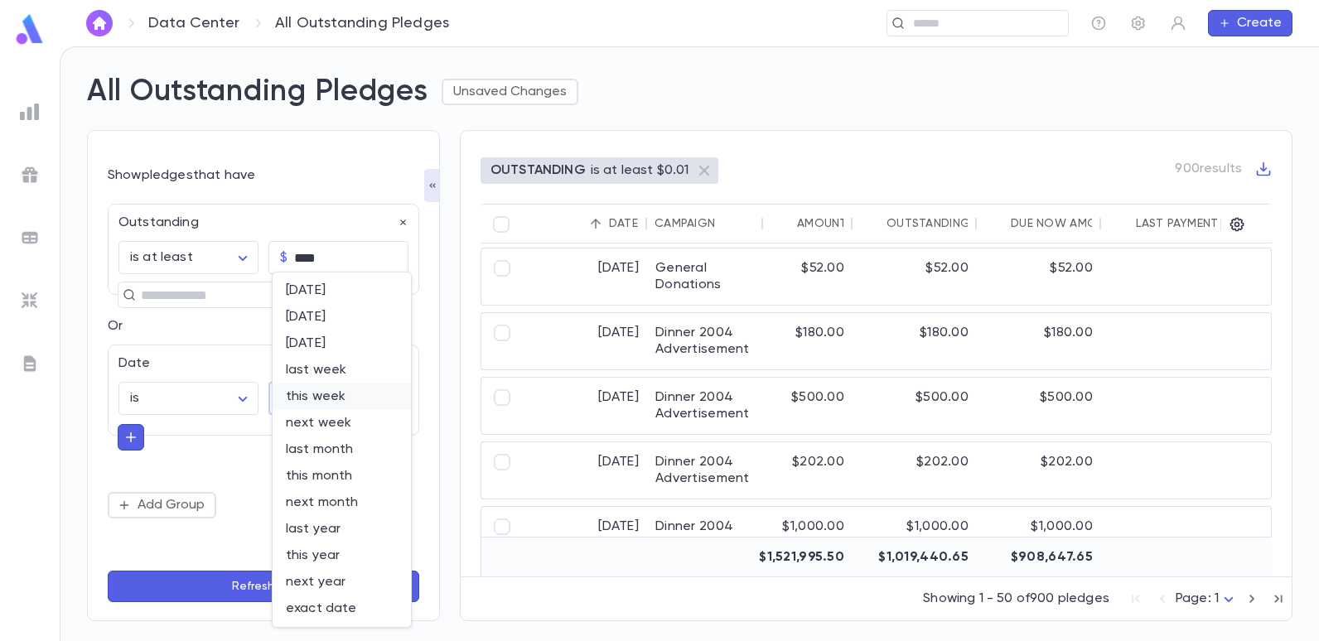
click at [351, 394] on body "**********" at bounding box center [659, 343] width 1319 height 595
click at [323, 452] on span "last month" at bounding box center [342, 450] width 112 height 17
type input "*********"
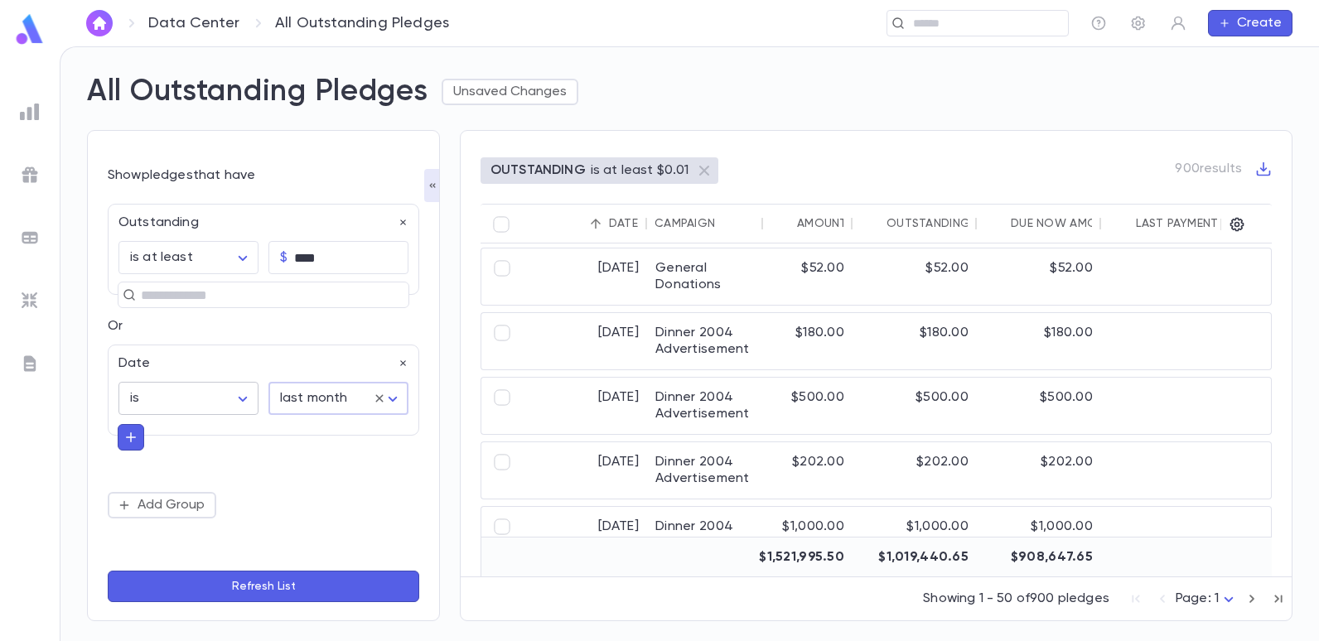
click at [177, 400] on body "**********" at bounding box center [659, 343] width 1319 height 595
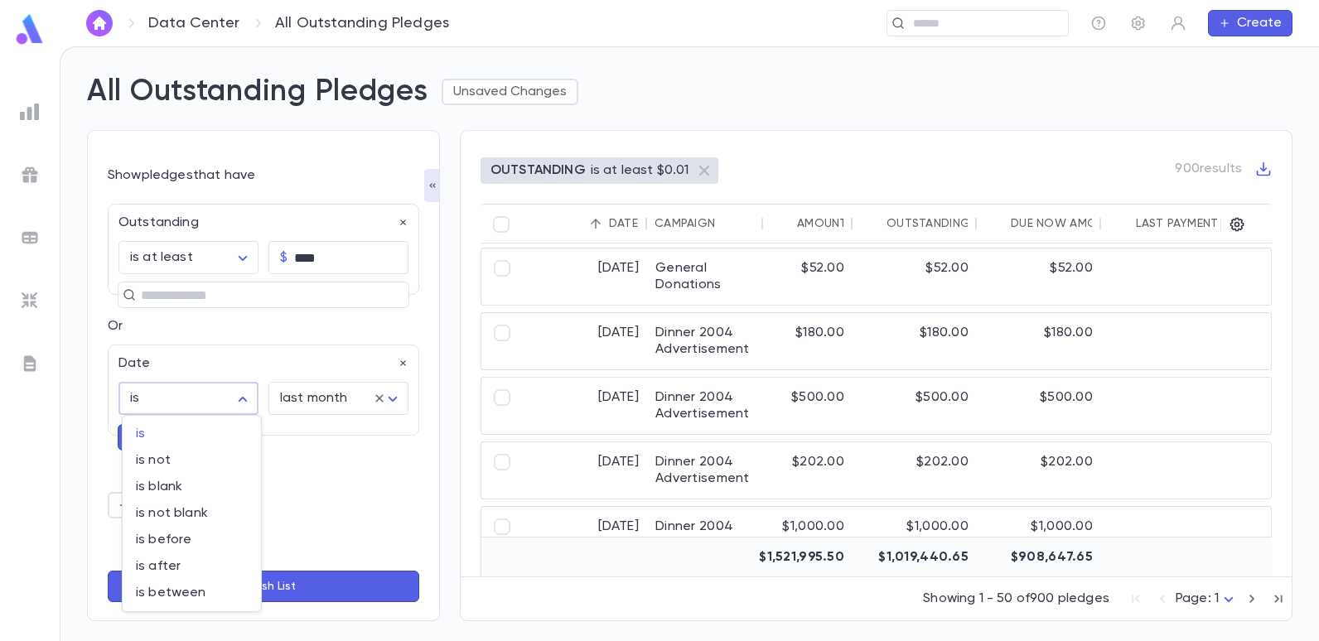
click at [288, 585] on div at bounding box center [659, 320] width 1319 height 641
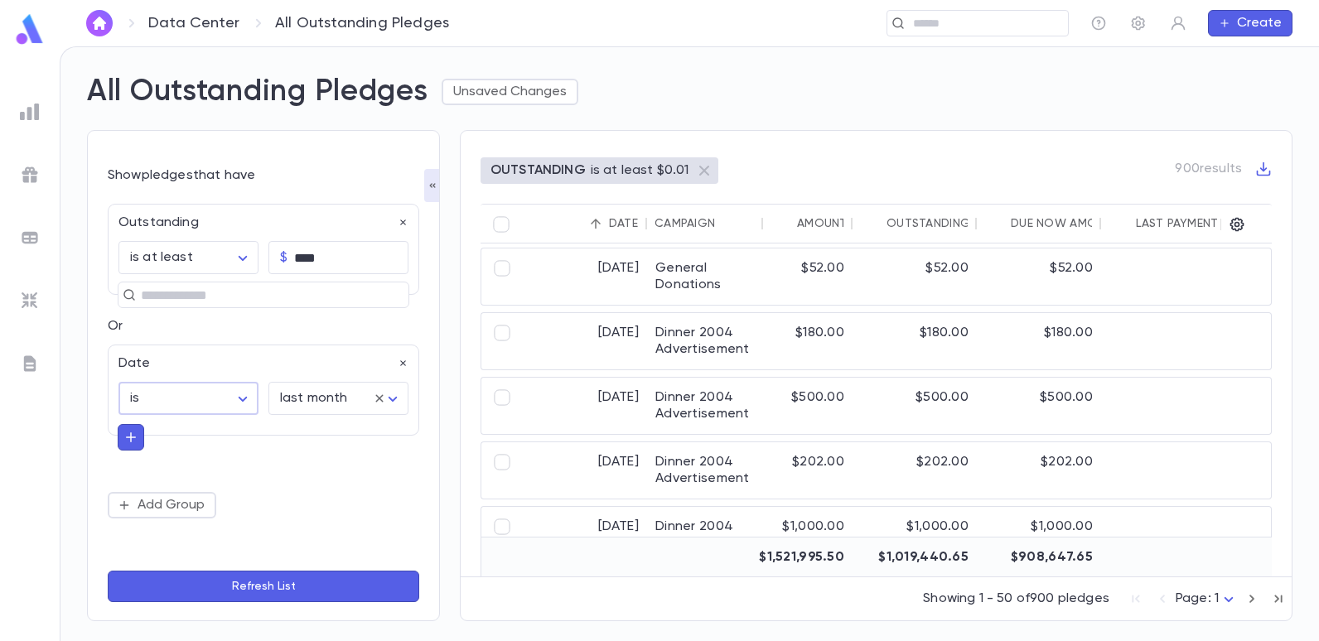
click at [285, 583] on button "Refresh List" at bounding box center [264, 586] width 312 height 31
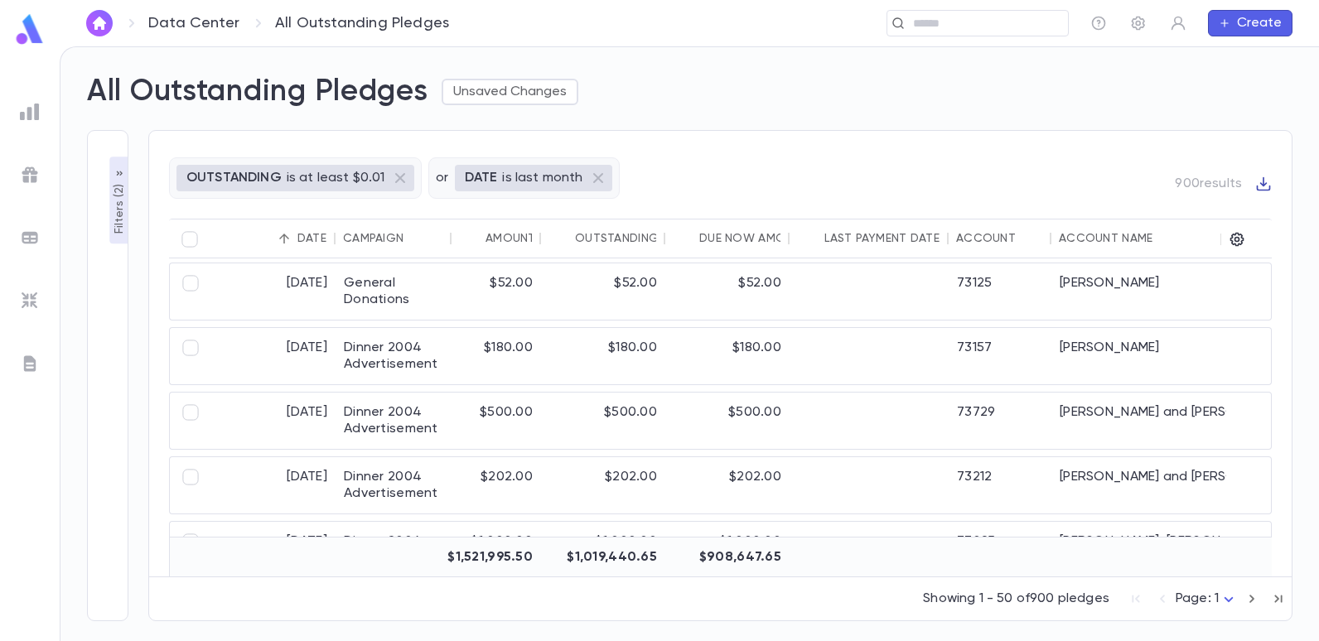
click at [1261, 179] on icon "button" at bounding box center [1263, 184] width 17 height 17
click at [1250, 209] on li "Download CSV" at bounding box center [1248, 211] width 119 height 27
click at [757, 162] on div "OUTSTANDING is at least $0.01 or DATE is last month 954 results" at bounding box center [720, 187] width 1103 height 61
click at [312, 172] on p "is at least $0.01" at bounding box center [336, 178] width 99 height 17
click at [1262, 176] on icon "button" at bounding box center [1263, 184] width 17 height 17
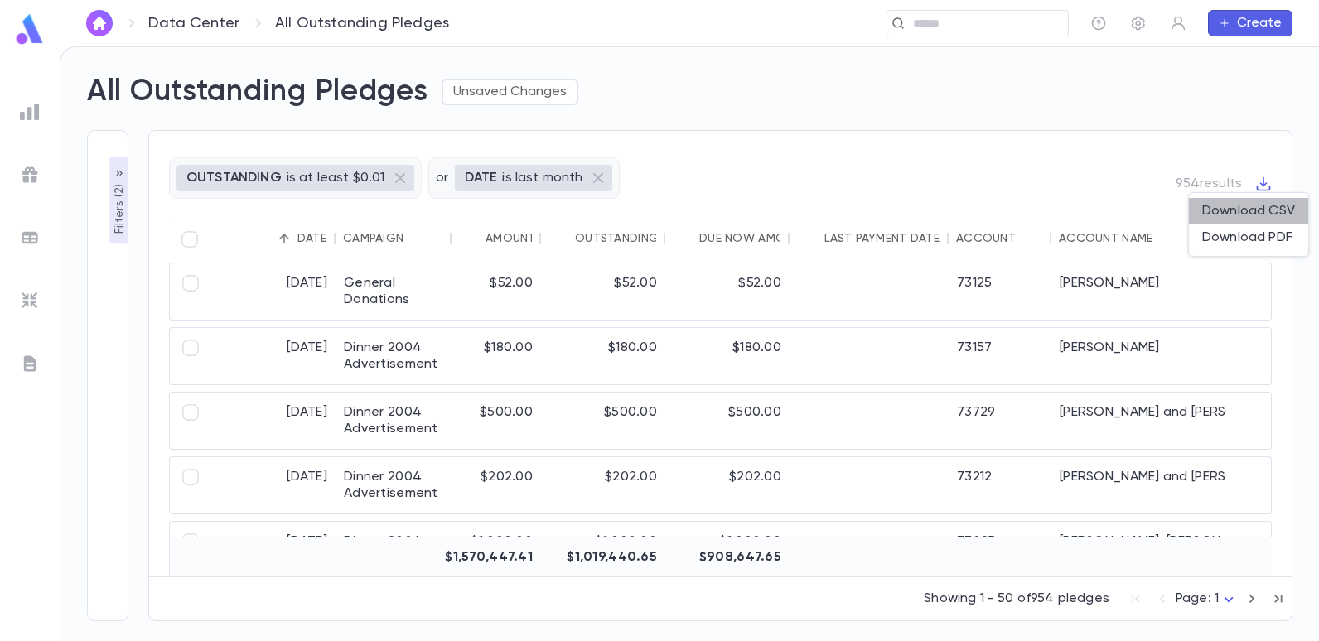
click at [1240, 205] on li "Download CSV" at bounding box center [1248, 211] width 119 height 27
drag, startPoint x: 858, startPoint y: 44, endPoint x: 807, endPoint y: 28, distance: 52.9
click at [858, 44] on div "Data Center All Outstanding Pledges ​ Create" at bounding box center [690, 23] width 1260 height 46
click at [762, 21] on div "​" at bounding box center [773, 23] width 591 height 27
click at [117, 196] on p "Filters ( 2 )" at bounding box center [119, 208] width 17 height 54
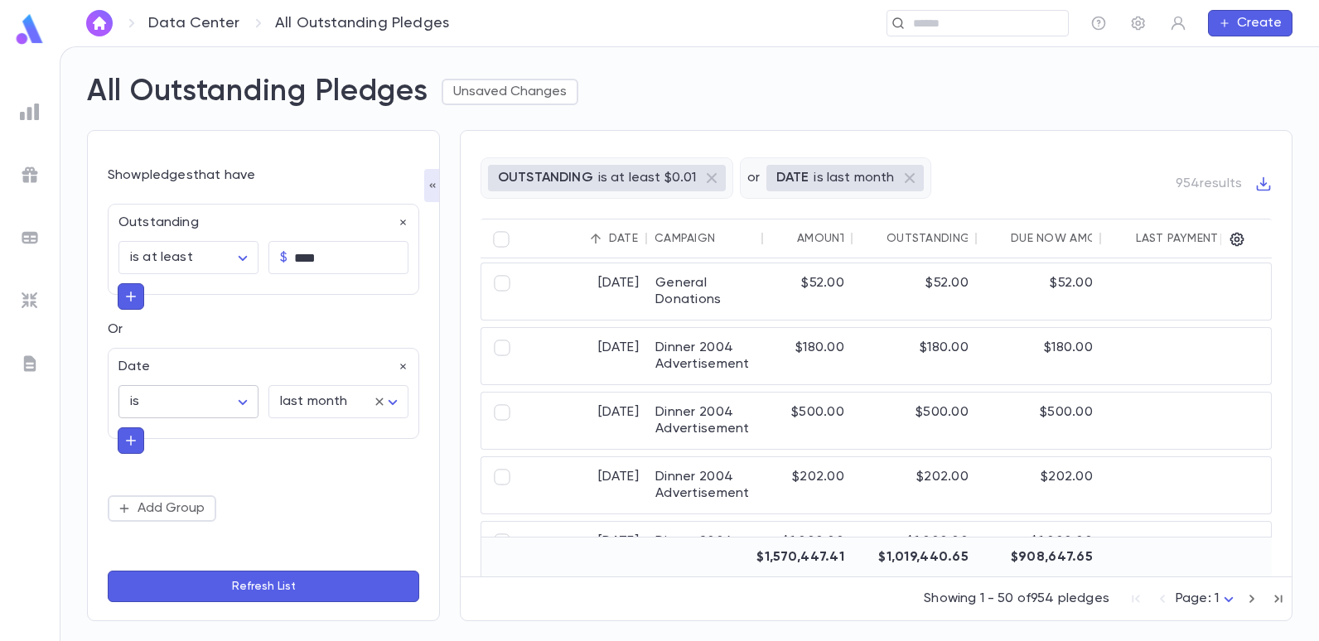
click at [138, 402] on body "**********" at bounding box center [659, 343] width 1319 height 595
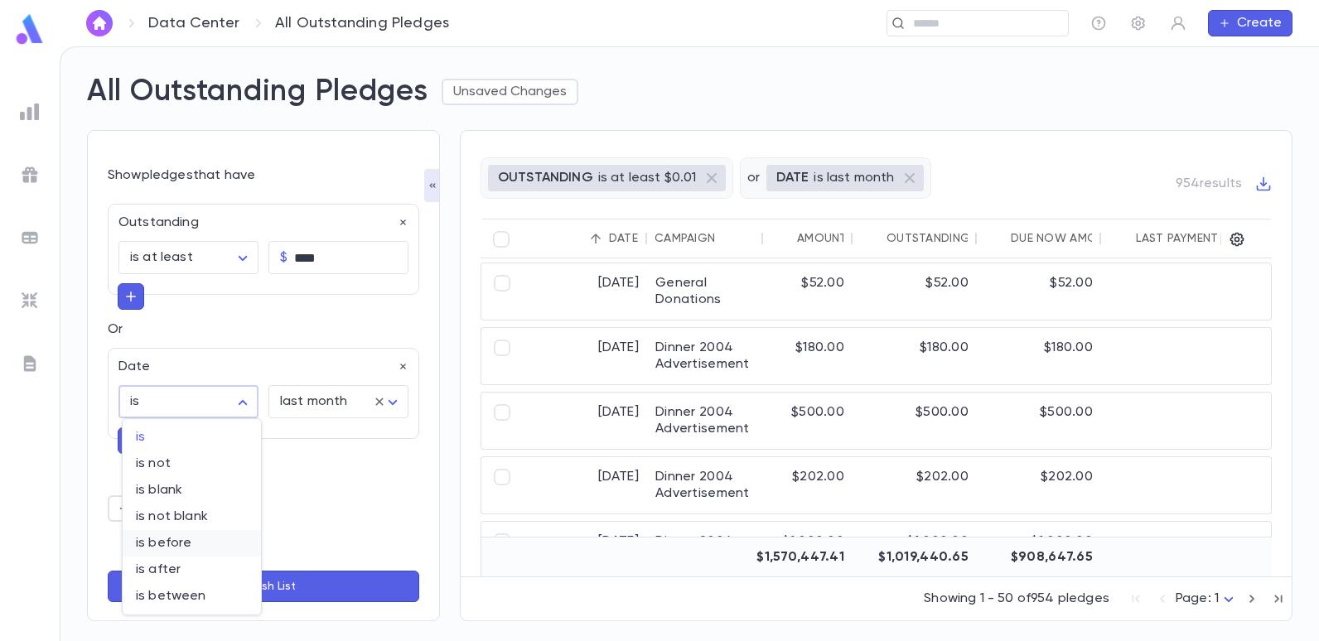
click at [178, 539] on span "is before" at bounding box center [192, 543] width 112 height 17
type input "********"
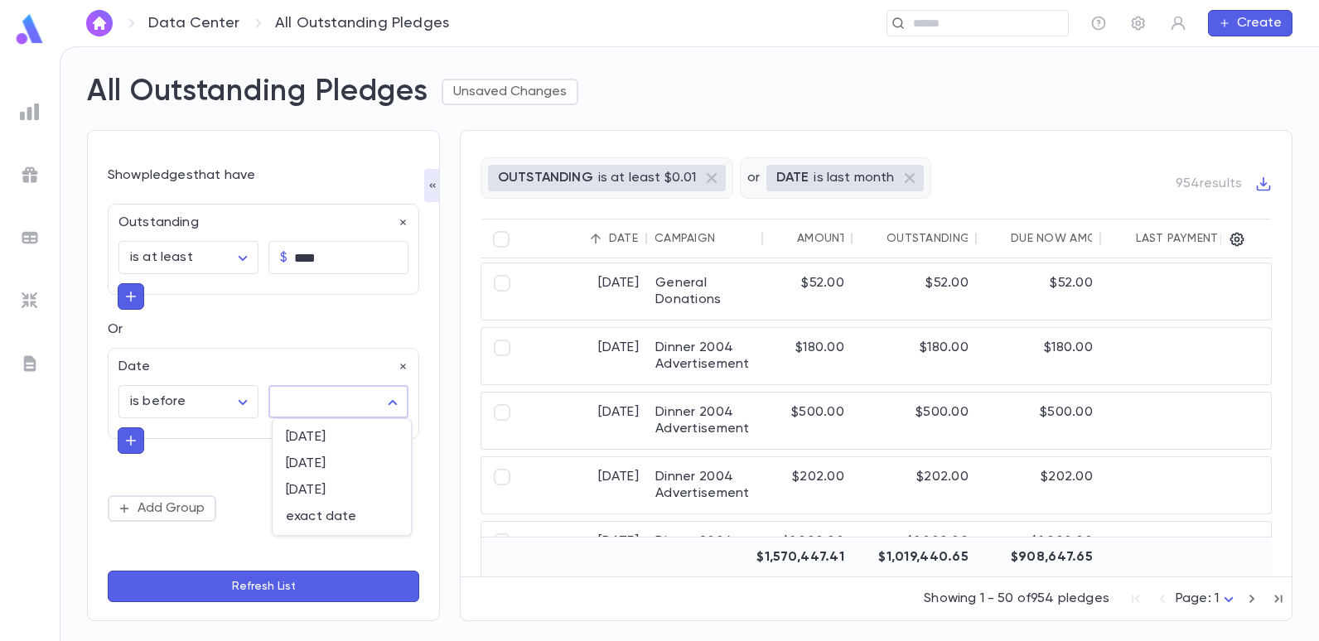
click at [394, 400] on body "**********" at bounding box center [659, 343] width 1319 height 595
click at [345, 518] on span "exact date" at bounding box center [342, 517] width 112 height 17
type input "*********"
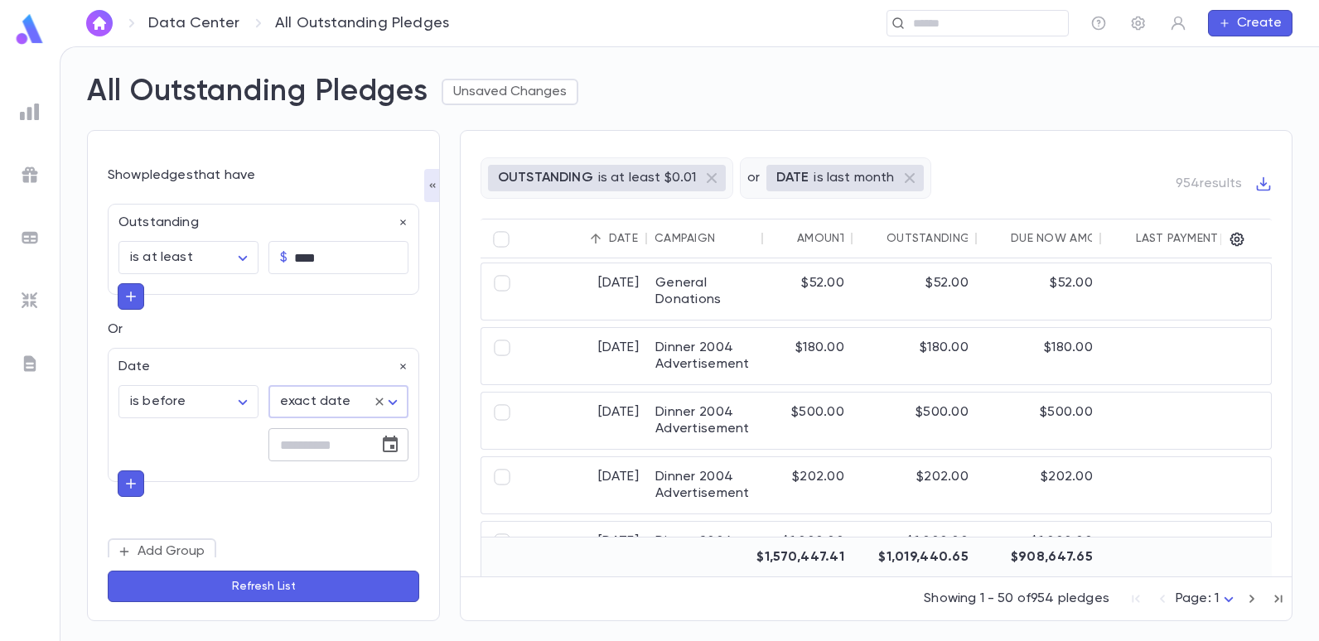
click at [294, 445] on input "tel" at bounding box center [317, 445] width 99 height 32
type input "**********"
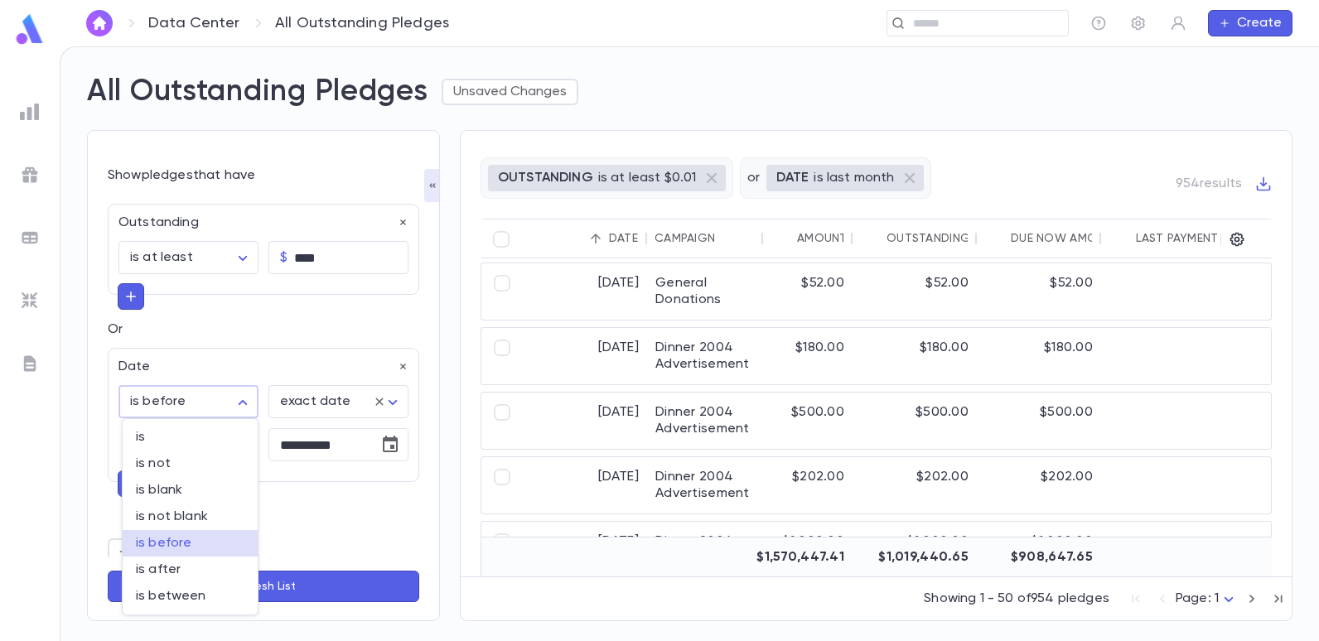
click at [242, 394] on body "**********" at bounding box center [659, 343] width 1319 height 595
click at [175, 568] on span "is after" at bounding box center [190, 570] width 109 height 17
type input "**********"
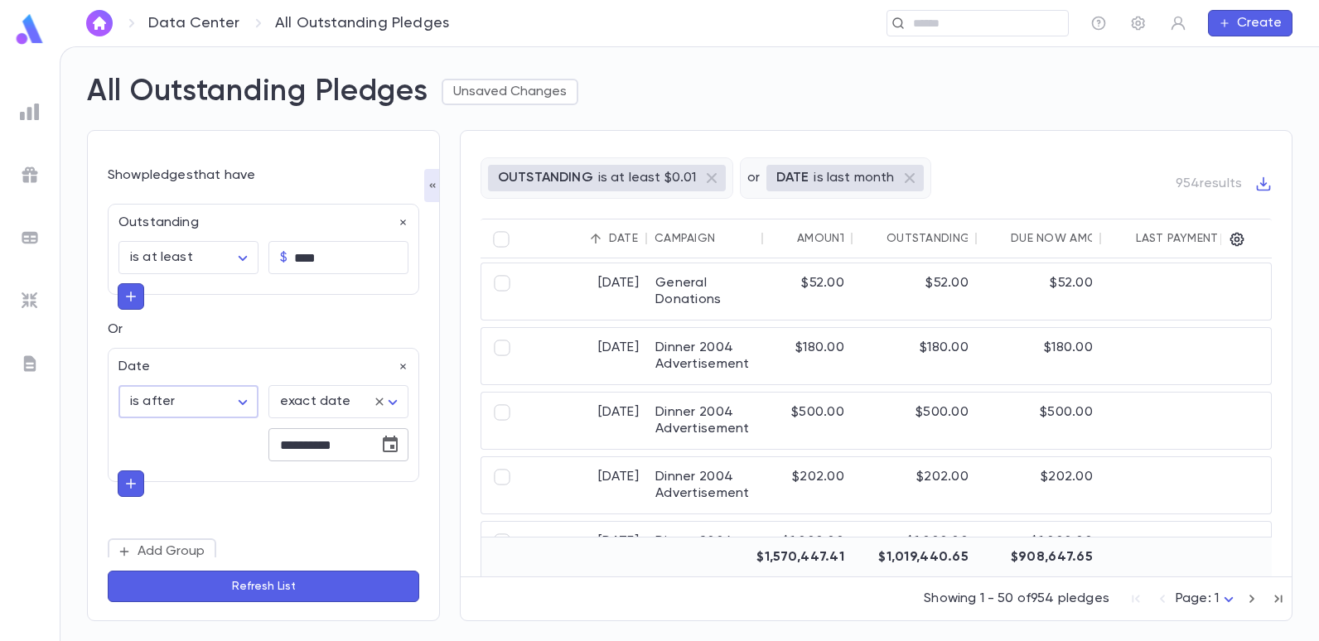
click at [387, 441] on icon "Choose date, selected date is Jun 1, 2001" at bounding box center [390, 444] width 15 height 17
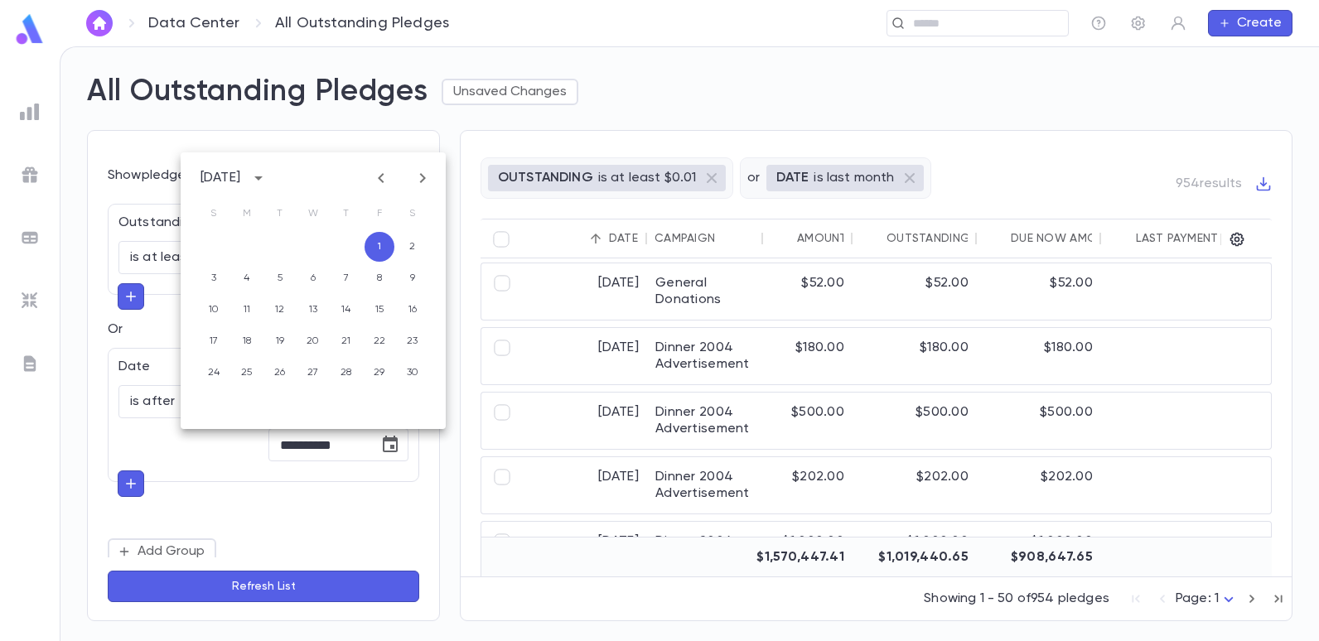
click at [238, 576] on button "Refresh List" at bounding box center [264, 586] width 312 height 31
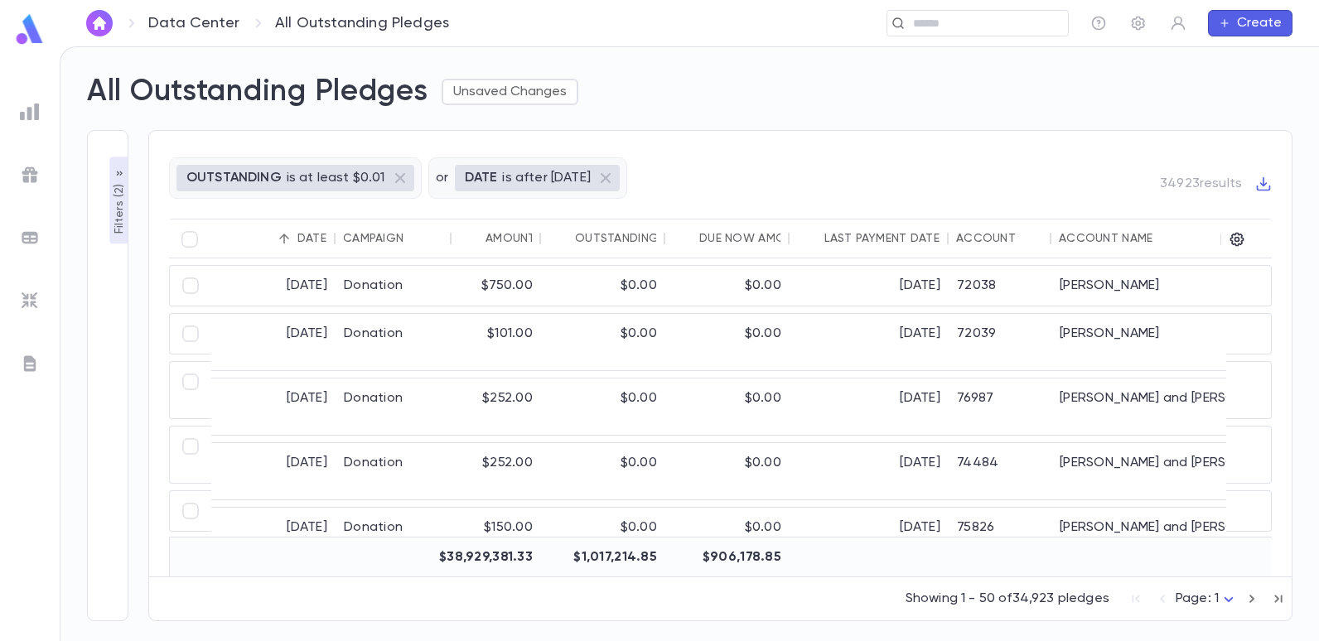
click at [109, 225] on button "Filters ( 2 )" at bounding box center [119, 200] width 20 height 87
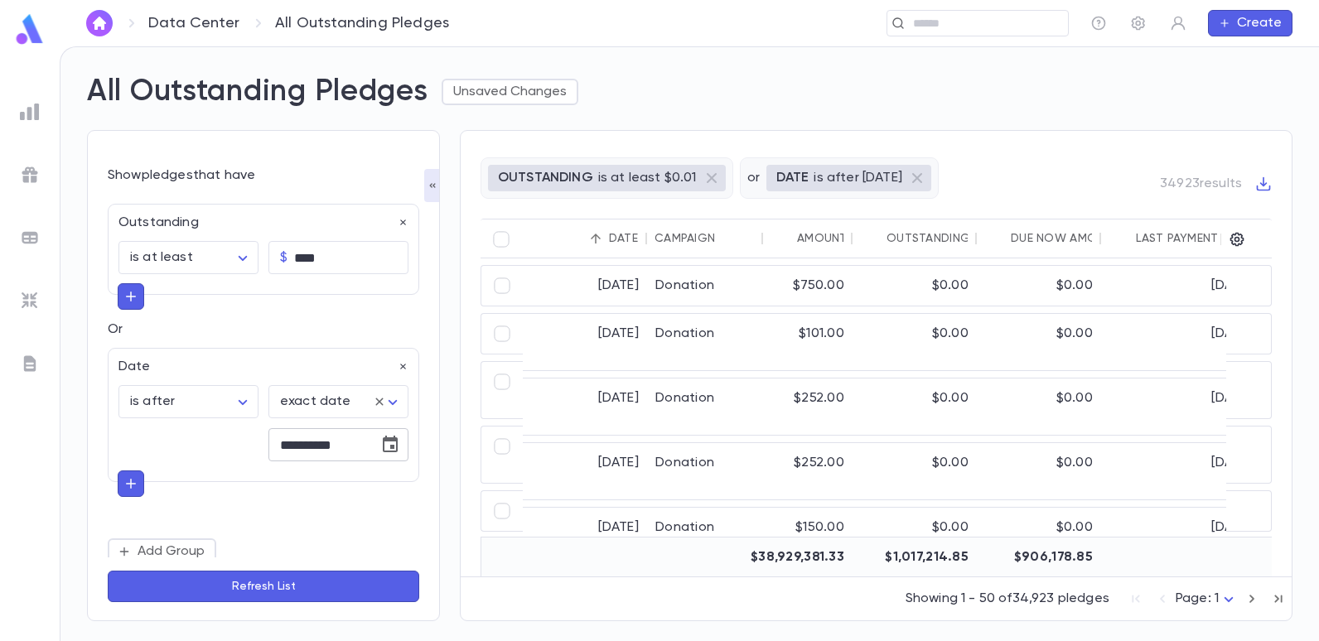
click at [392, 437] on icon "Choose date, selected date is Jun 1, 2001" at bounding box center [390, 445] width 20 height 20
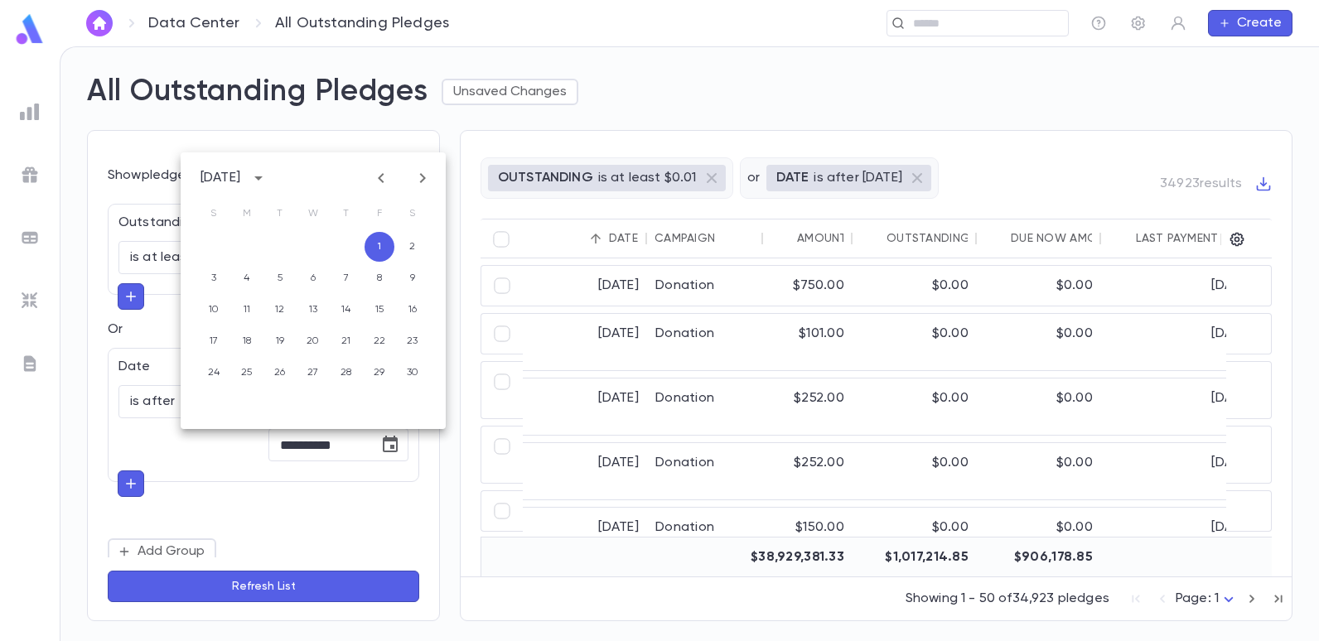
click at [263, 178] on icon "calendar view is open, switch to year view" at bounding box center [258, 179] width 8 height 4
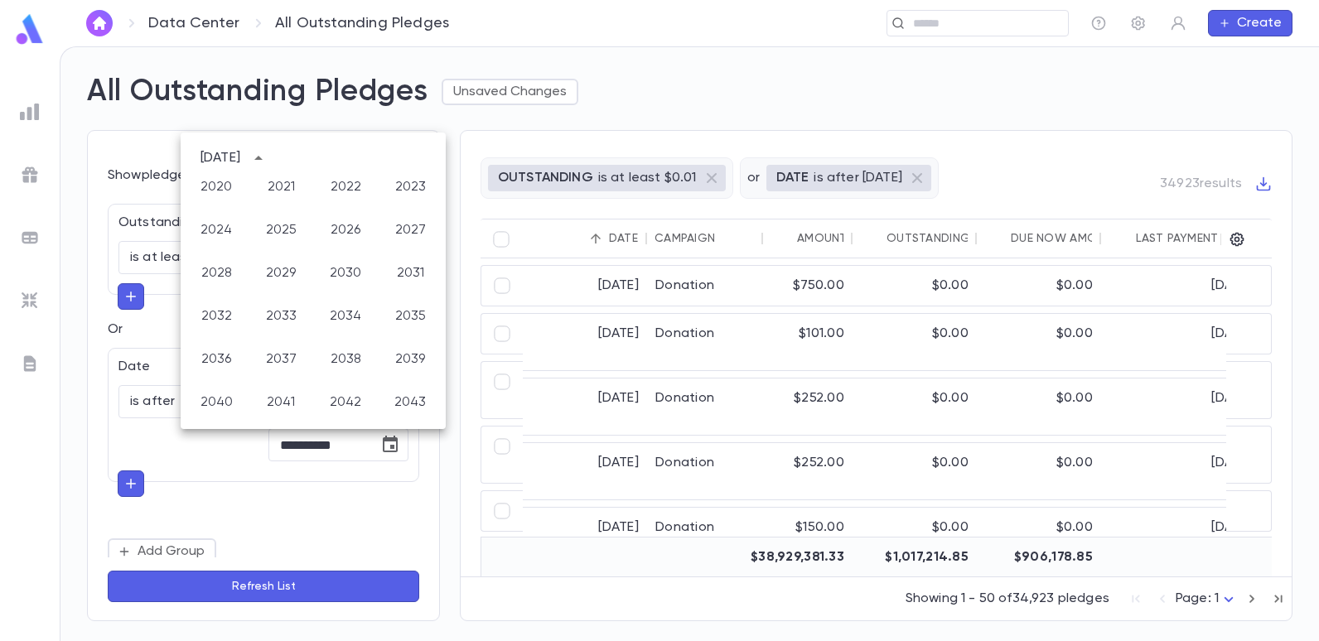
scroll to position [1221, 0]
click at [285, 310] on button "2025" at bounding box center [281, 313] width 60 height 30
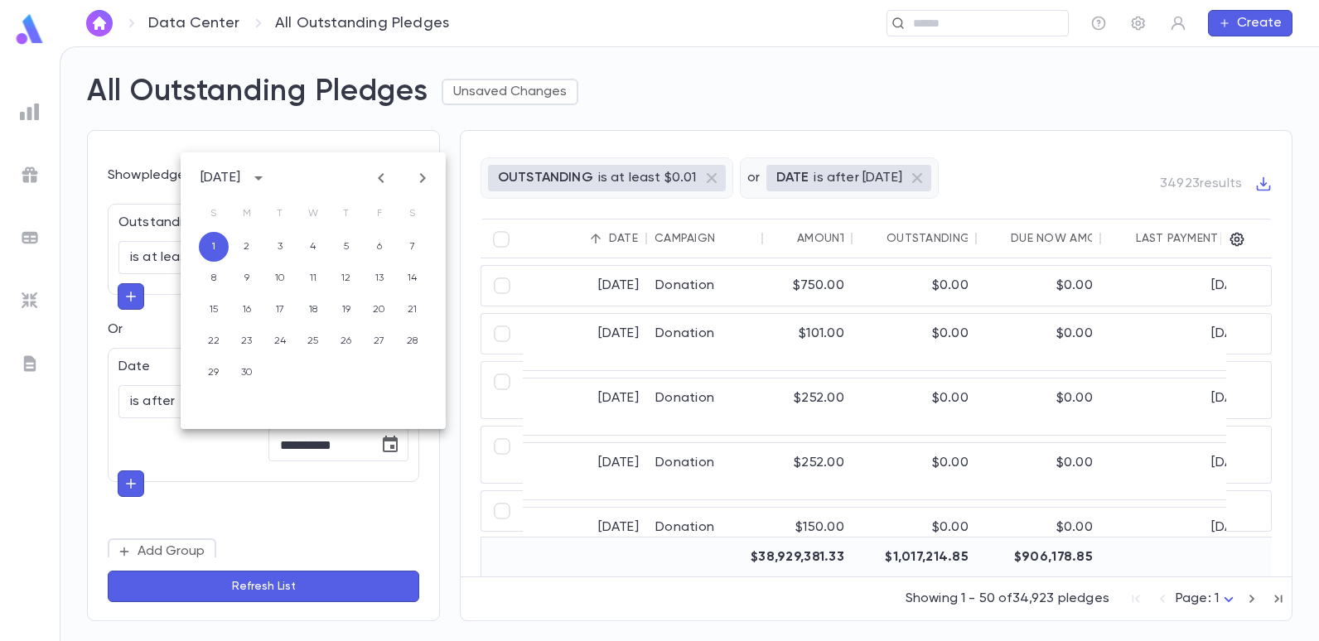
click at [232, 588] on button "Refresh List" at bounding box center [264, 586] width 312 height 31
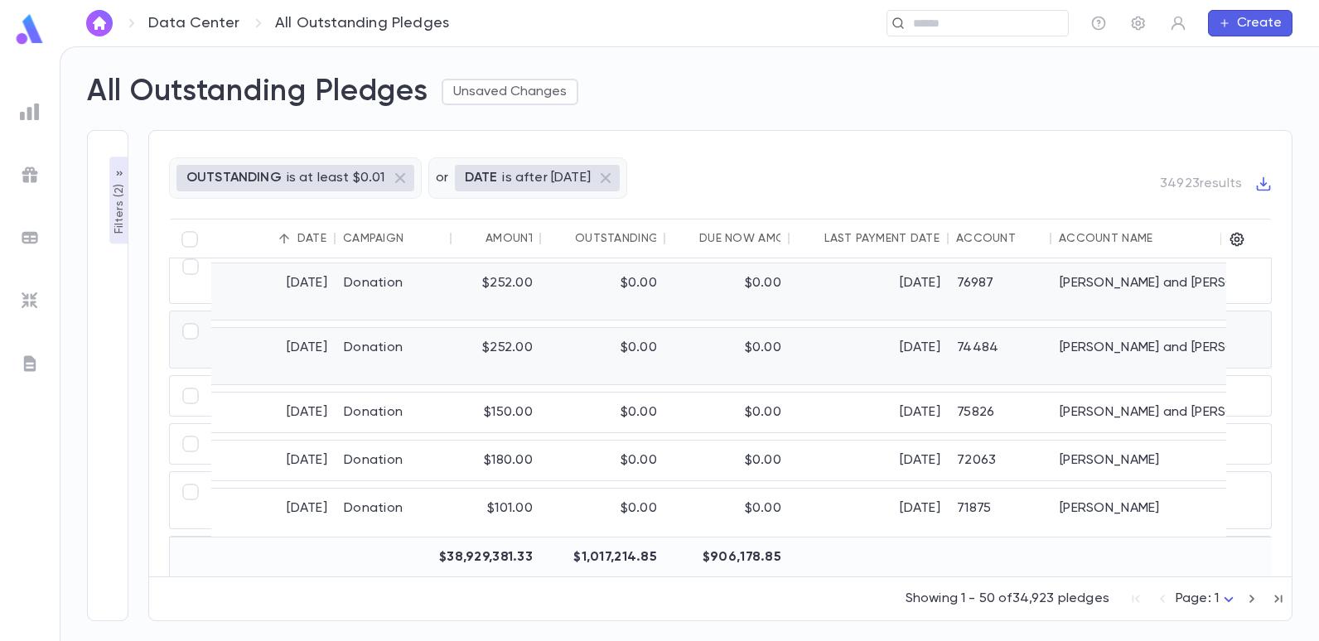
scroll to position [0, 0]
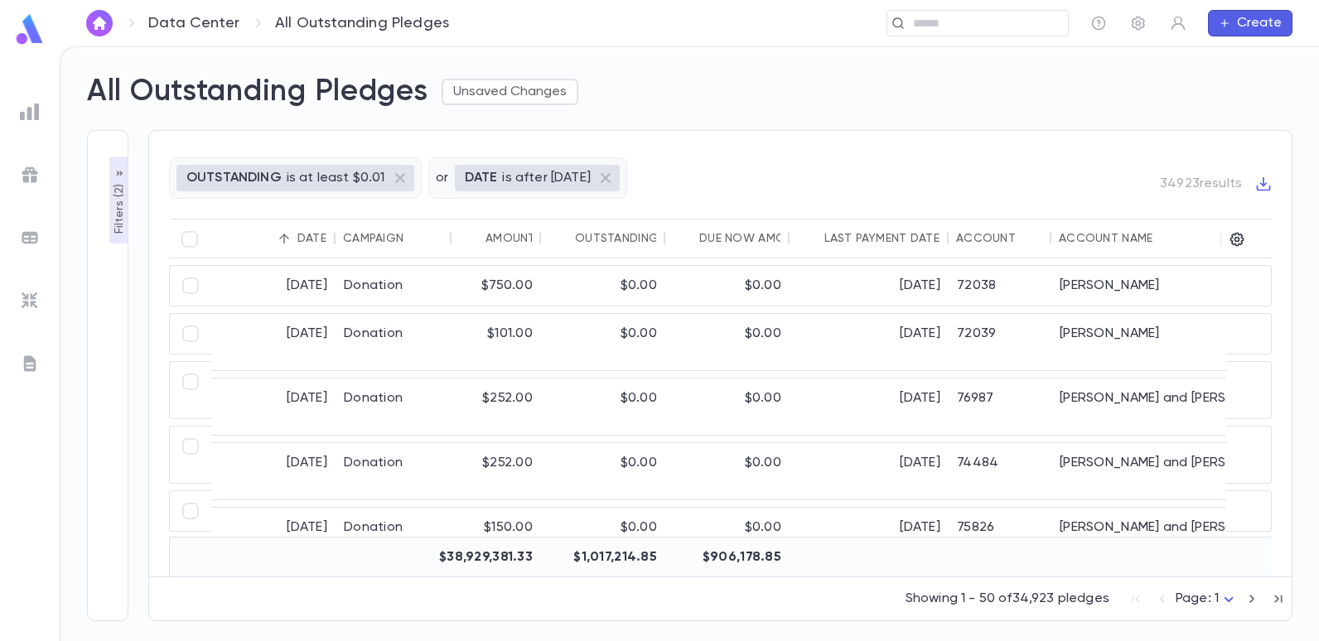
click at [118, 214] on p "Filters ( 2 )" at bounding box center [119, 208] width 17 height 54
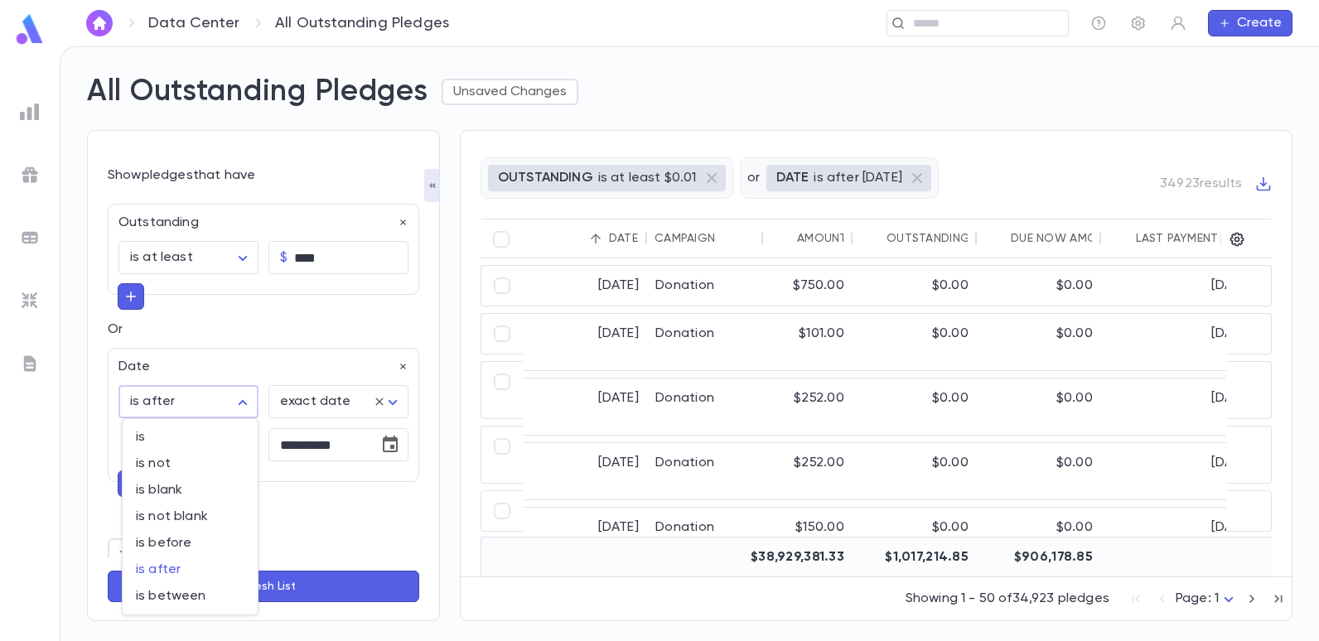
click at [236, 397] on body "**********" at bounding box center [659, 343] width 1319 height 595
click at [262, 510] on div at bounding box center [659, 320] width 1319 height 641
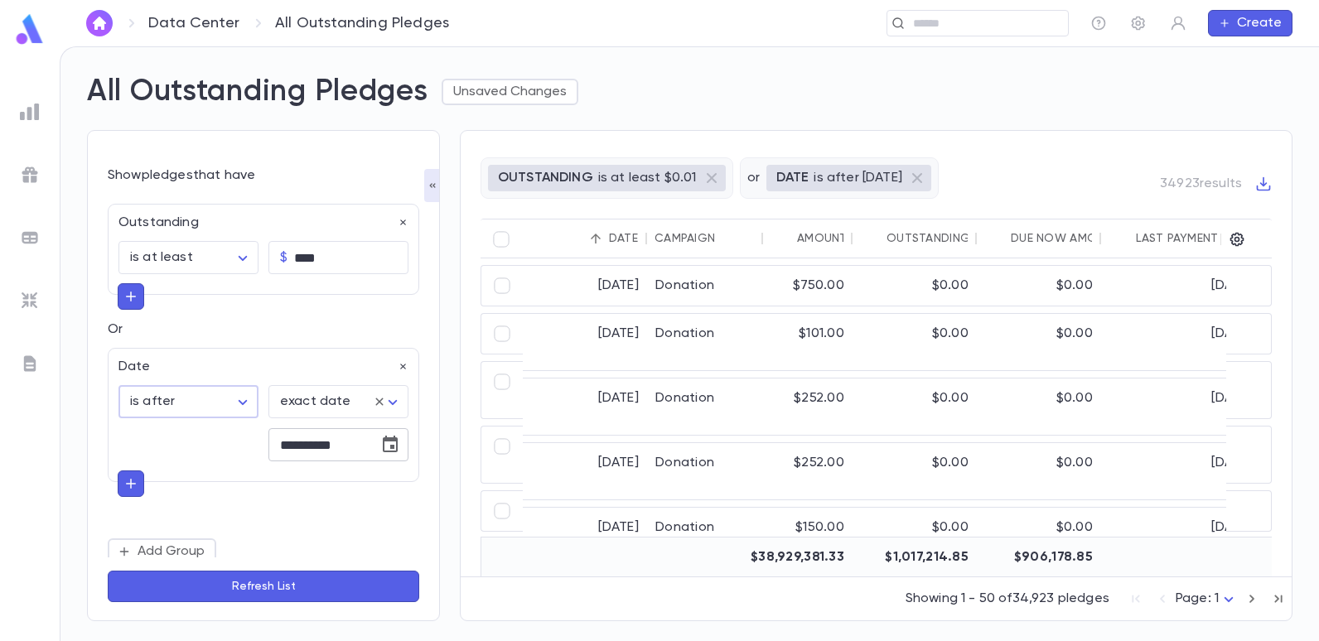
click at [383, 442] on icon "Choose date, selected date is Jun 1, 2001" at bounding box center [390, 444] width 15 height 17
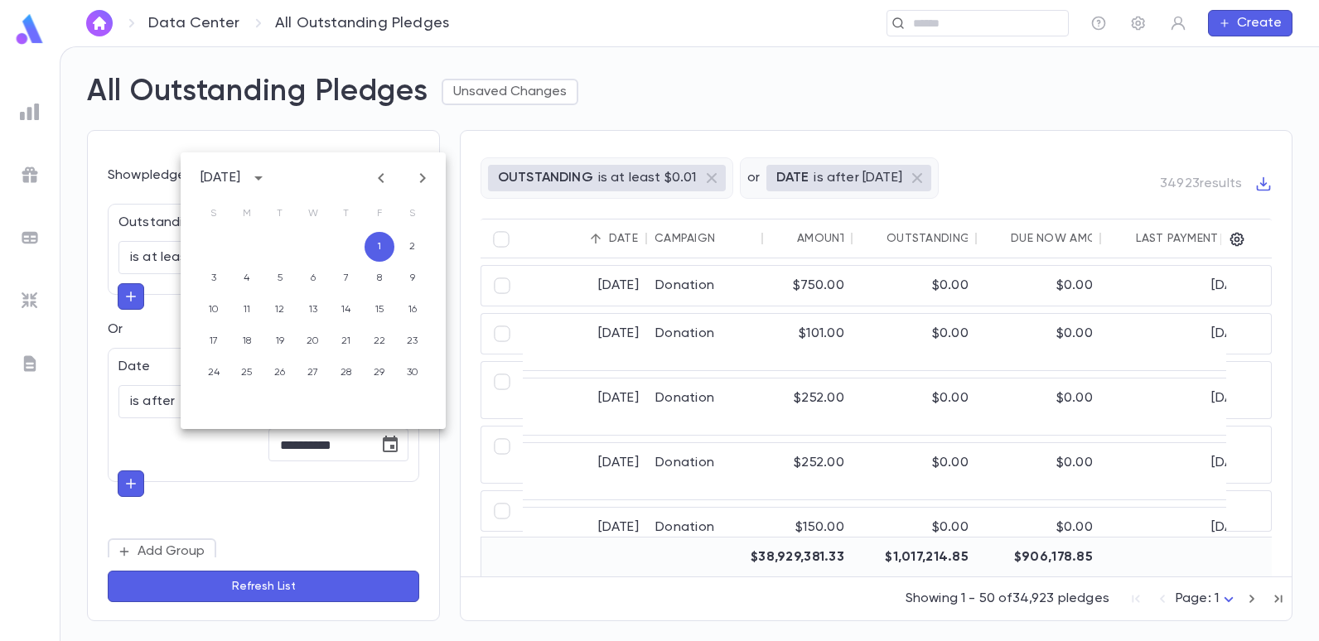
click at [377, 179] on icon "Previous month" at bounding box center [381, 178] width 20 height 20
click at [268, 180] on icon "calendar view is open, switch to year view" at bounding box center [259, 178] width 20 height 20
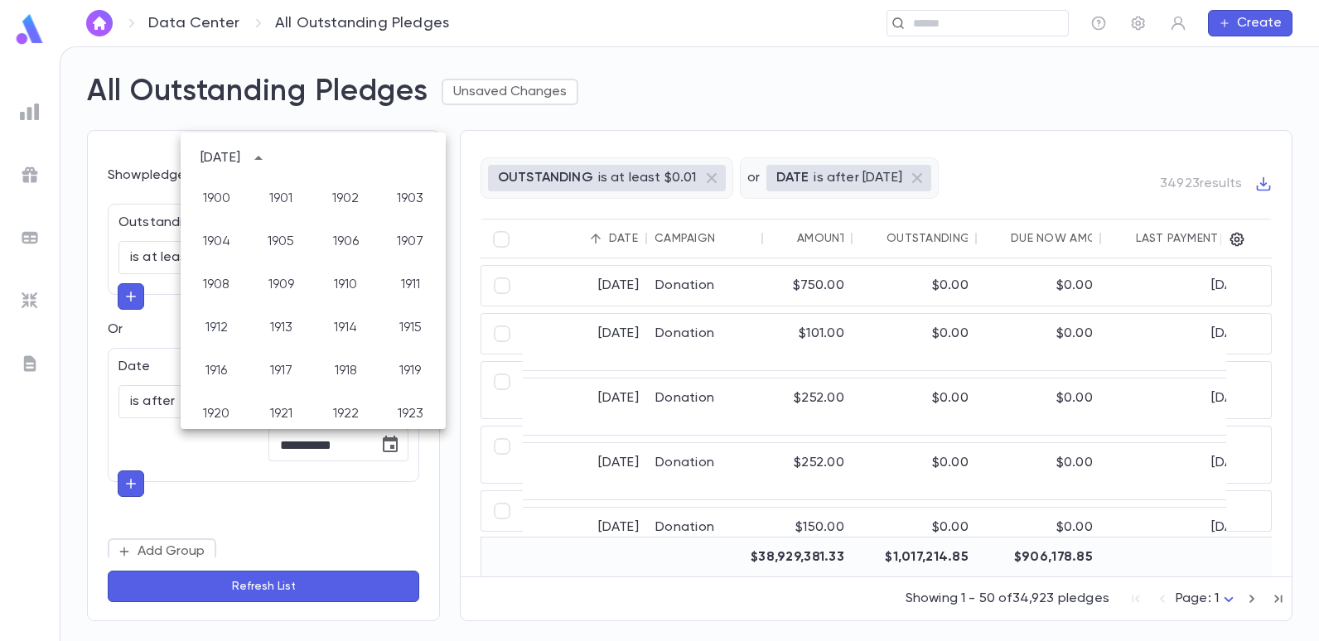
scroll to position [973, 0]
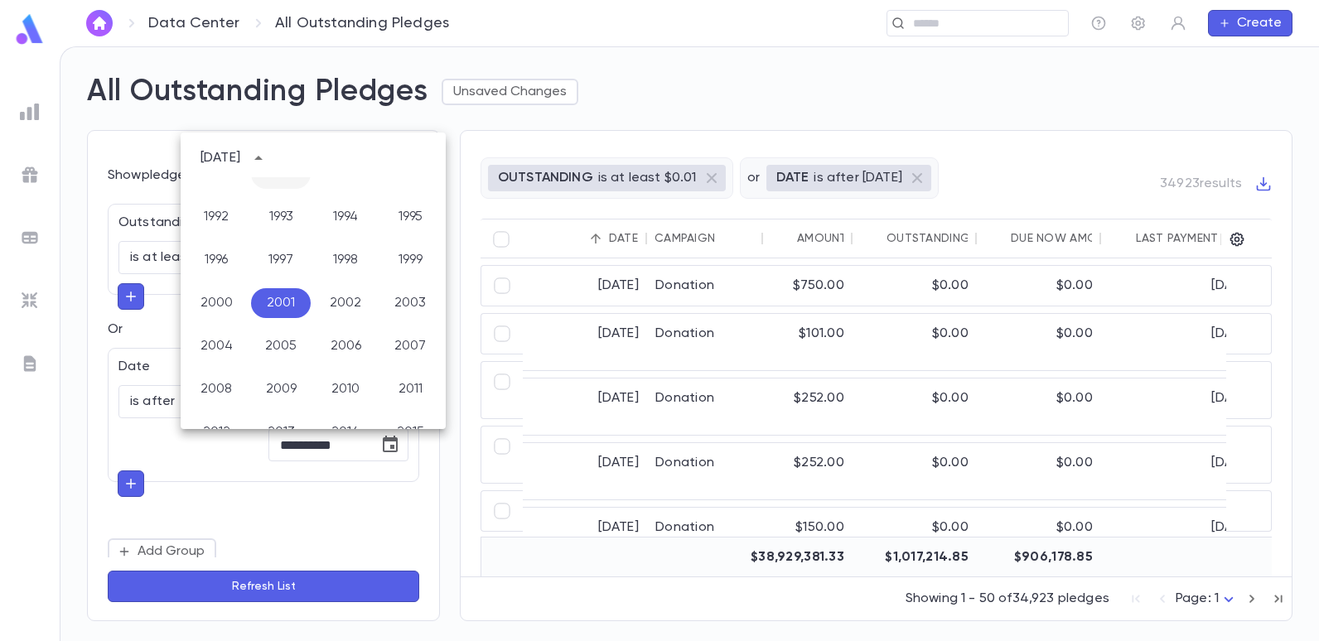
click at [274, 180] on button "1989" at bounding box center [281, 174] width 60 height 30
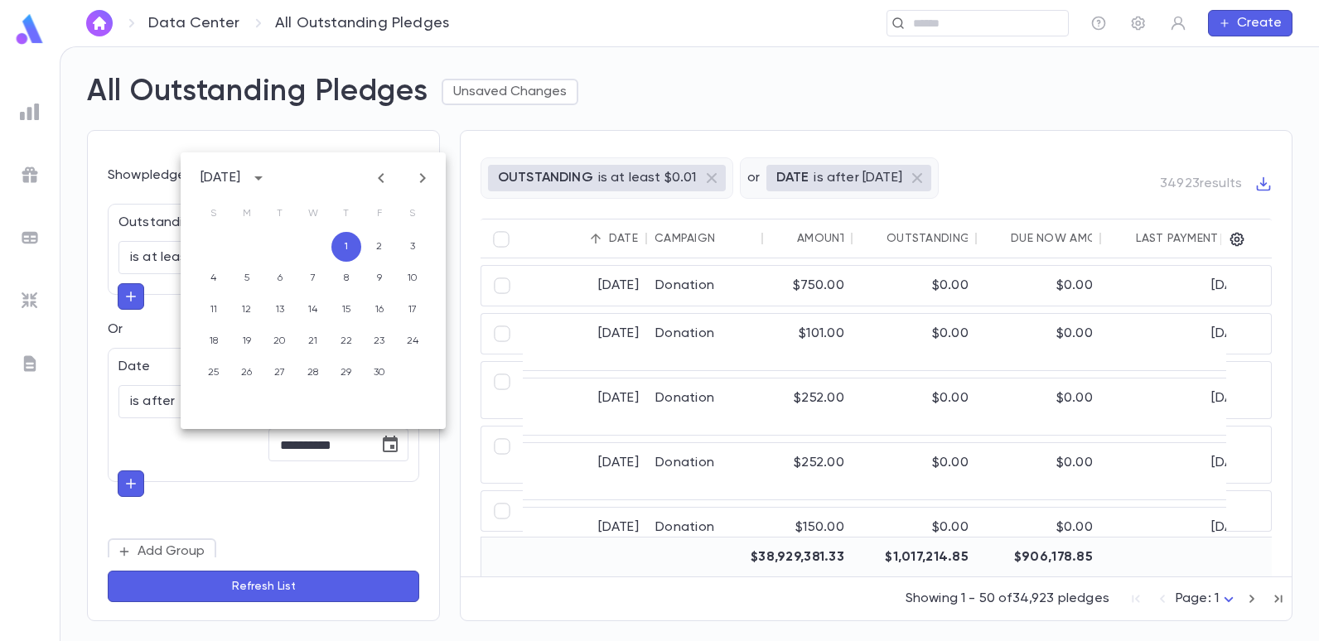
click at [268, 180] on icon "calendar view is open, switch to year view" at bounding box center [259, 178] width 20 height 20
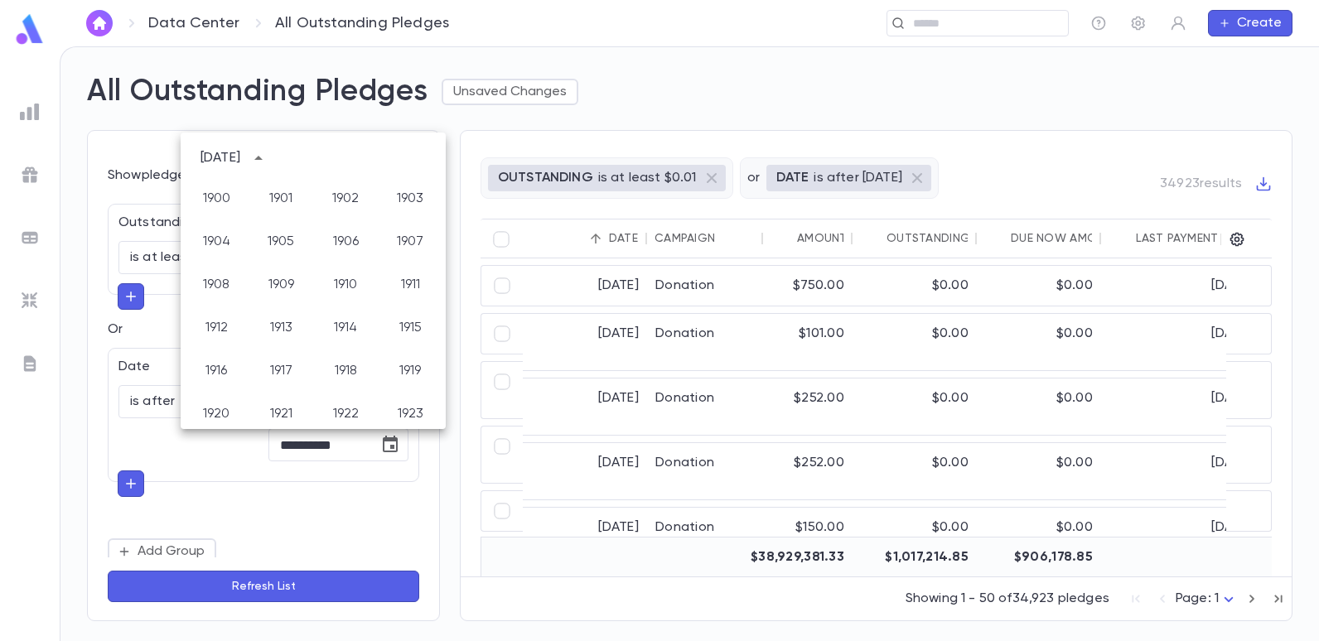
scroll to position [844, 0]
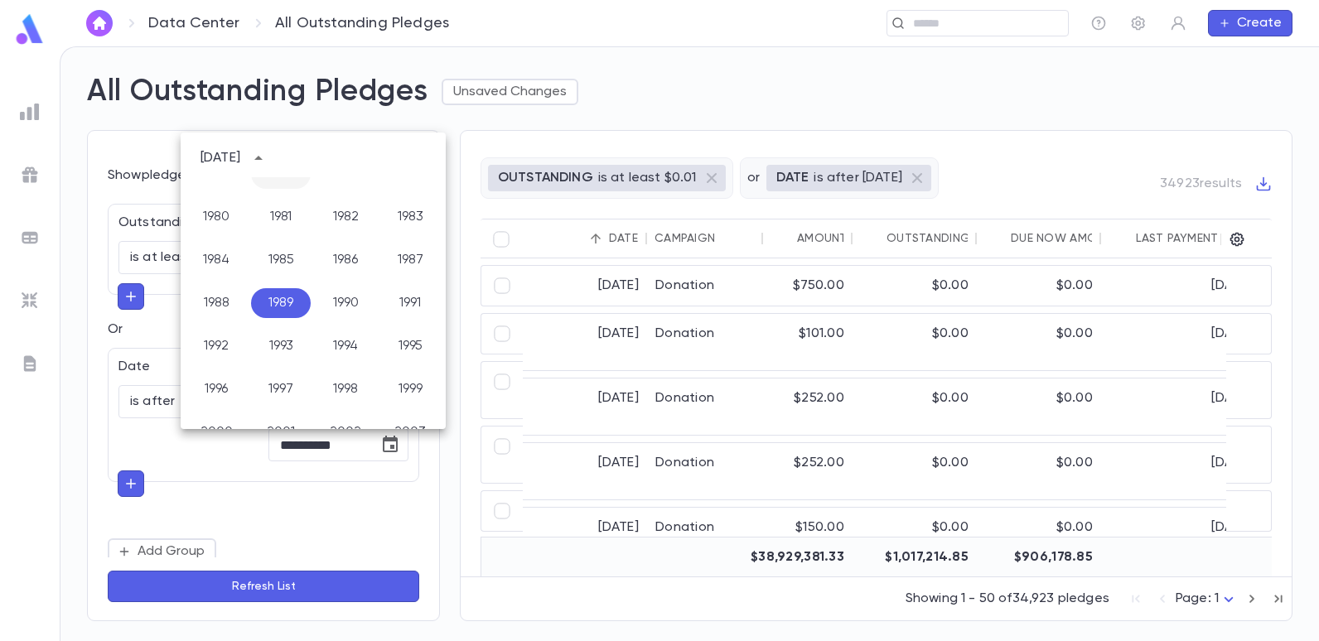
click at [274, 180] on button "1977" at bounding box center [281, 174] width 60 height 30
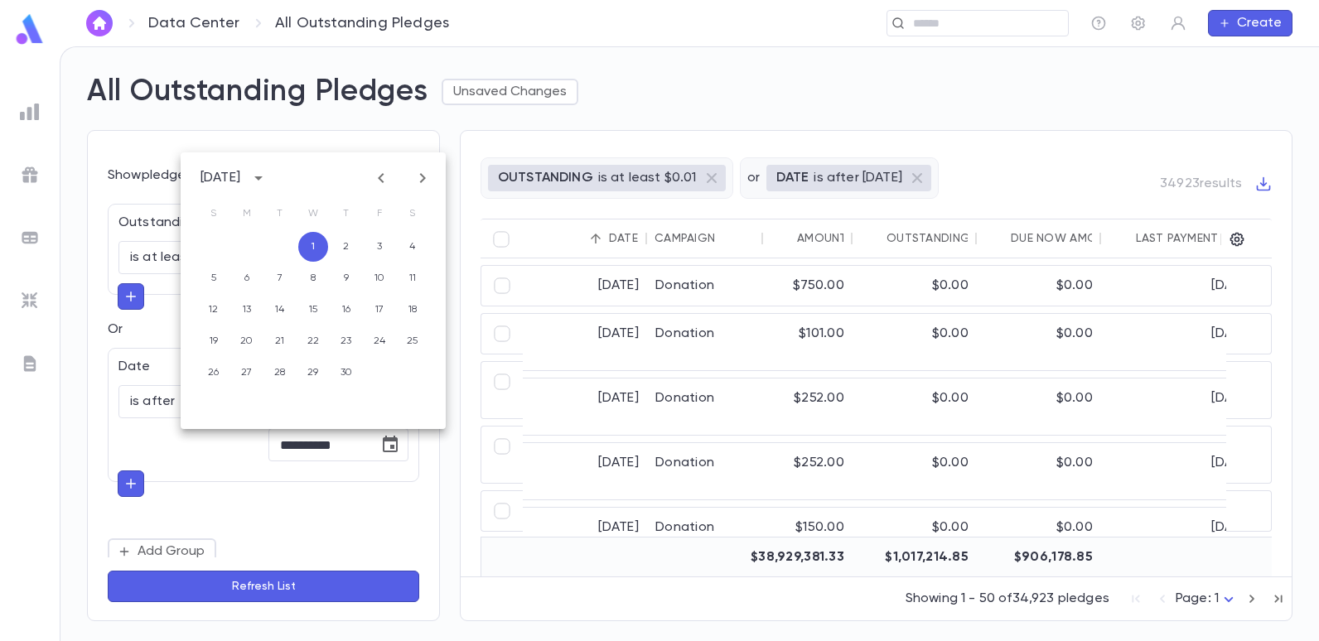
click at [423, 181] on icon "Next month" at bounding box center [423, 178] width 6 height 10
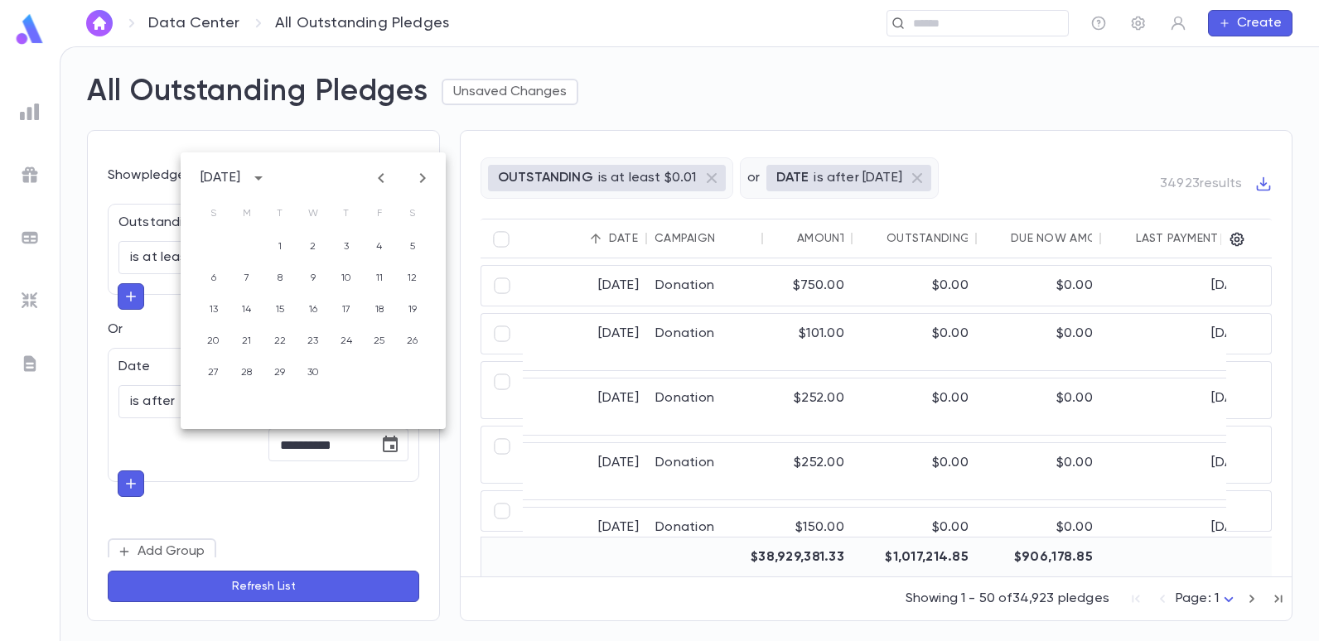
click at [423, 181] on icon "Next month" at bounding box center [423, 178] width 6 height 10
click at [263, 177] on icon "calendar view is open, switch to year view" at bounding box center [258, 179] width 8 height 4
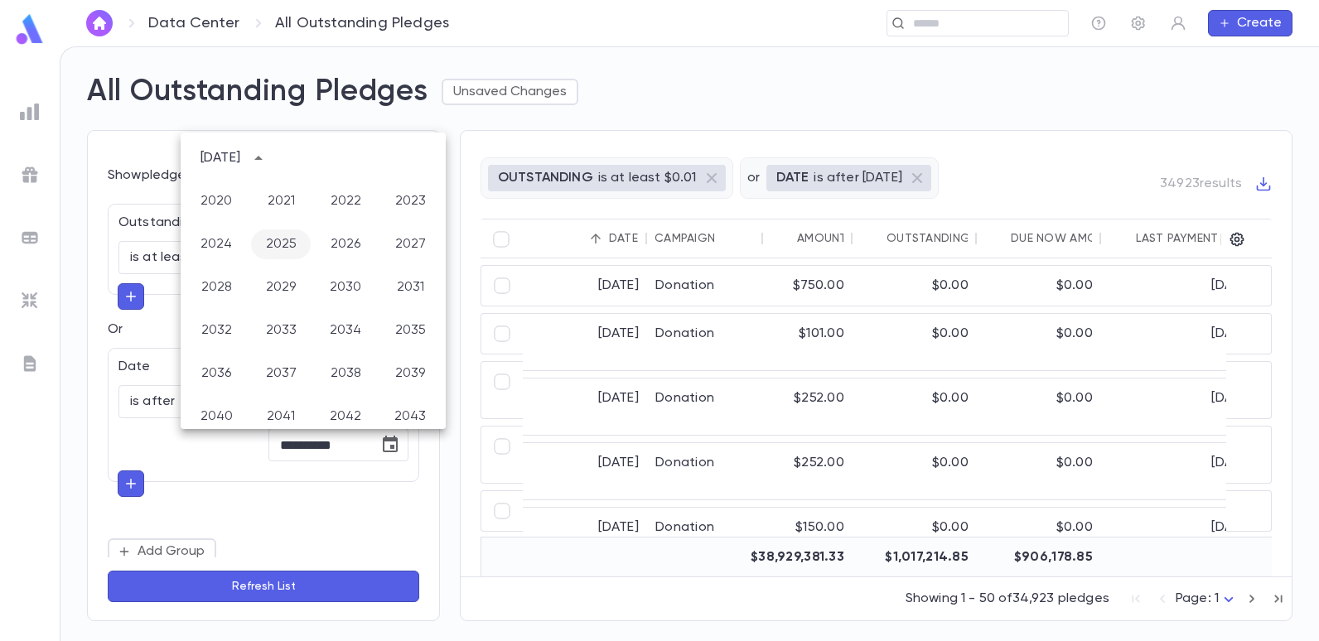
scroll to position [1294, 0]
click at [284, 237] on button "2025" at bounding box center [281, 240] width 60 height 30
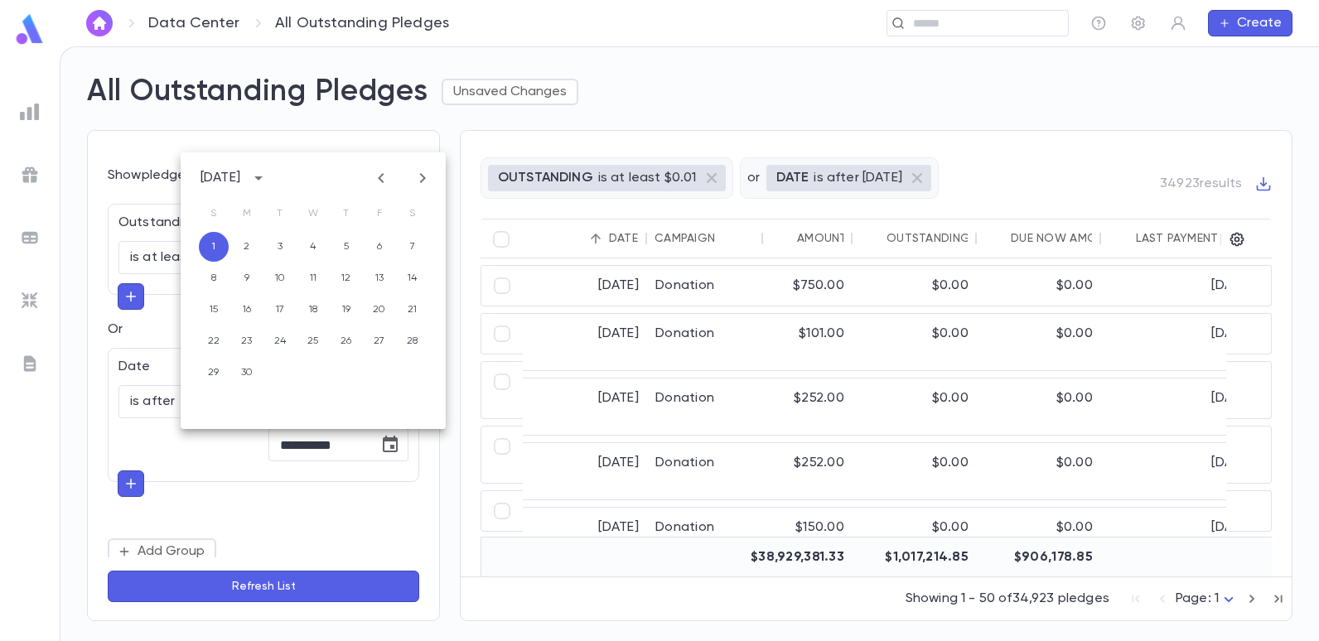
click at [241, 589] on button "Refresh List" at bounding box center [264, 586] width 312 height 31
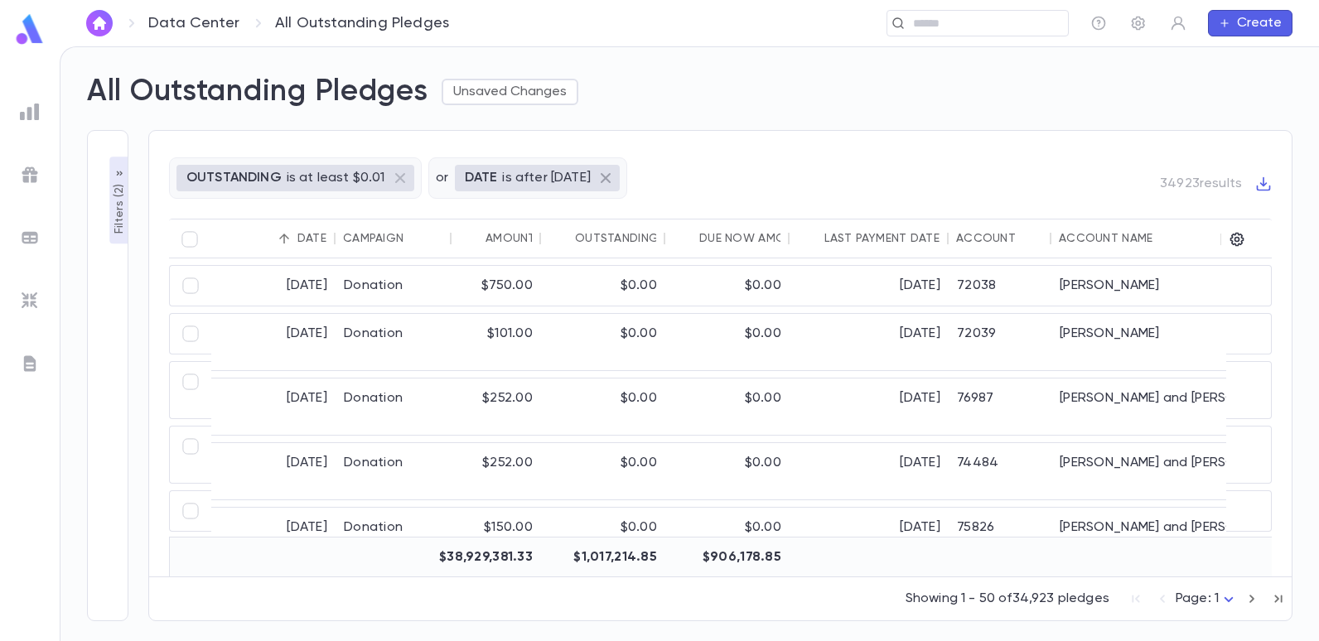
click at [612, 173] on icon at bounding box center [606, 178] width 20 height 20
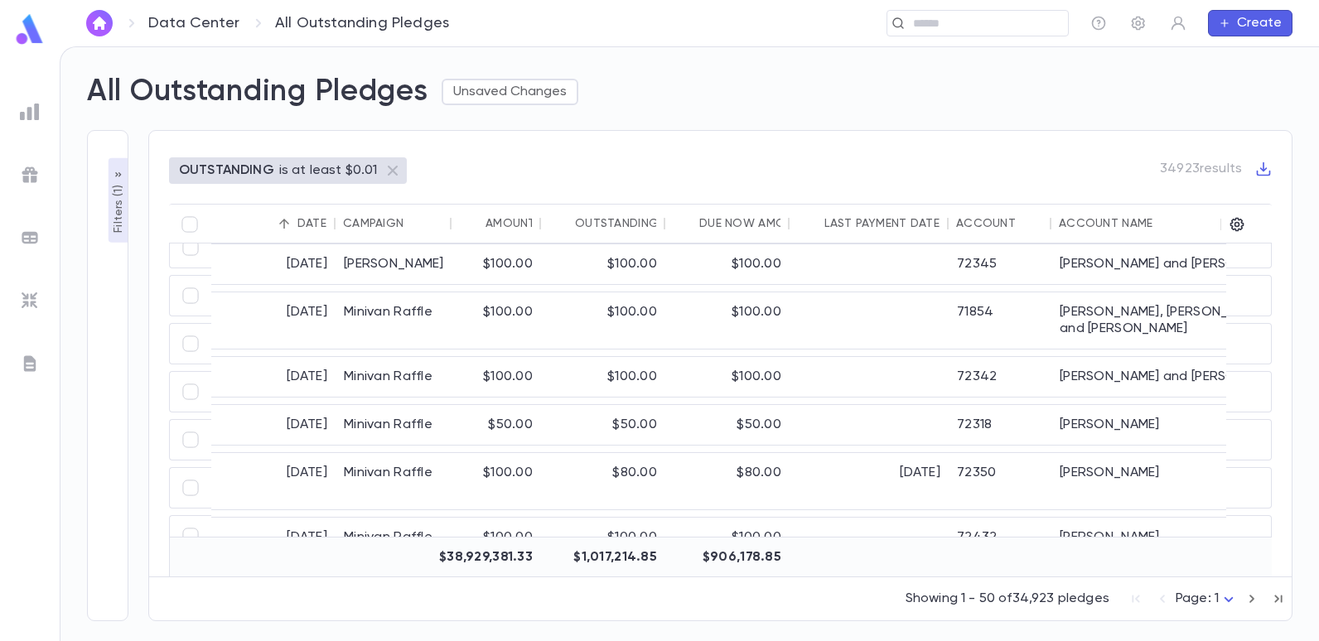
scroll to position [0, 0]
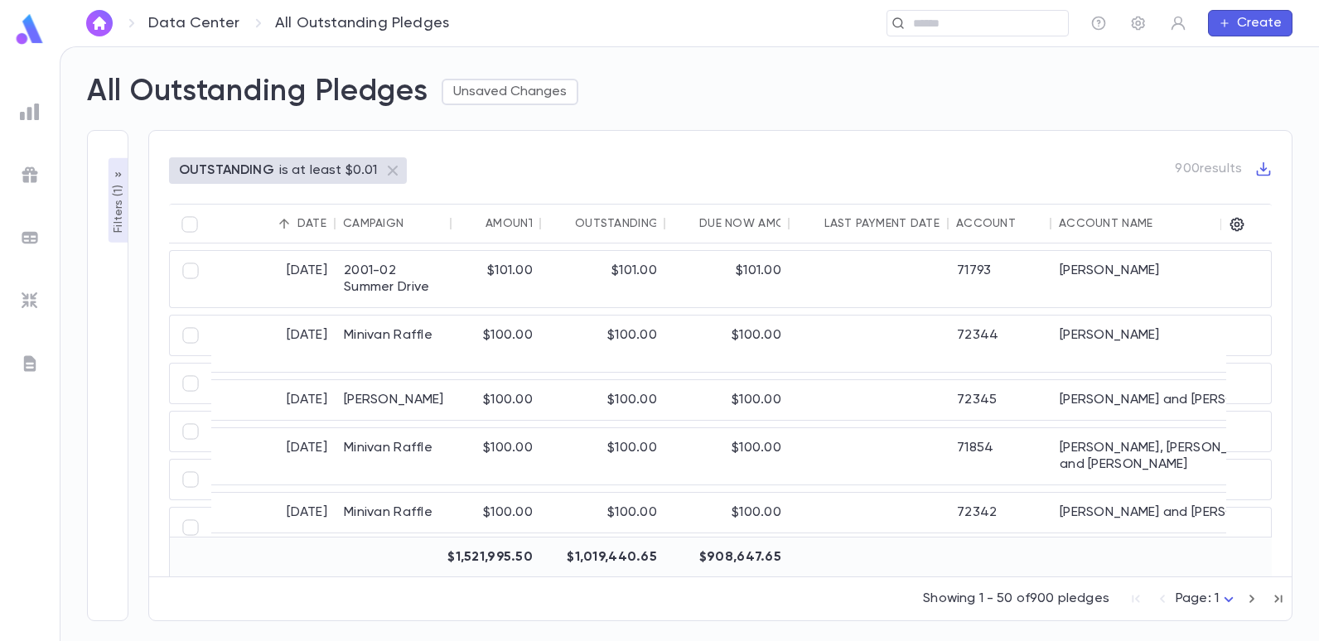
click at [106, 208] on div "**********" at bounding box center [107, 375] width 41 height 491
click at [125, 212] on p "Filters ( 1 )" at bounding box center [118, 206] width 17 height 51
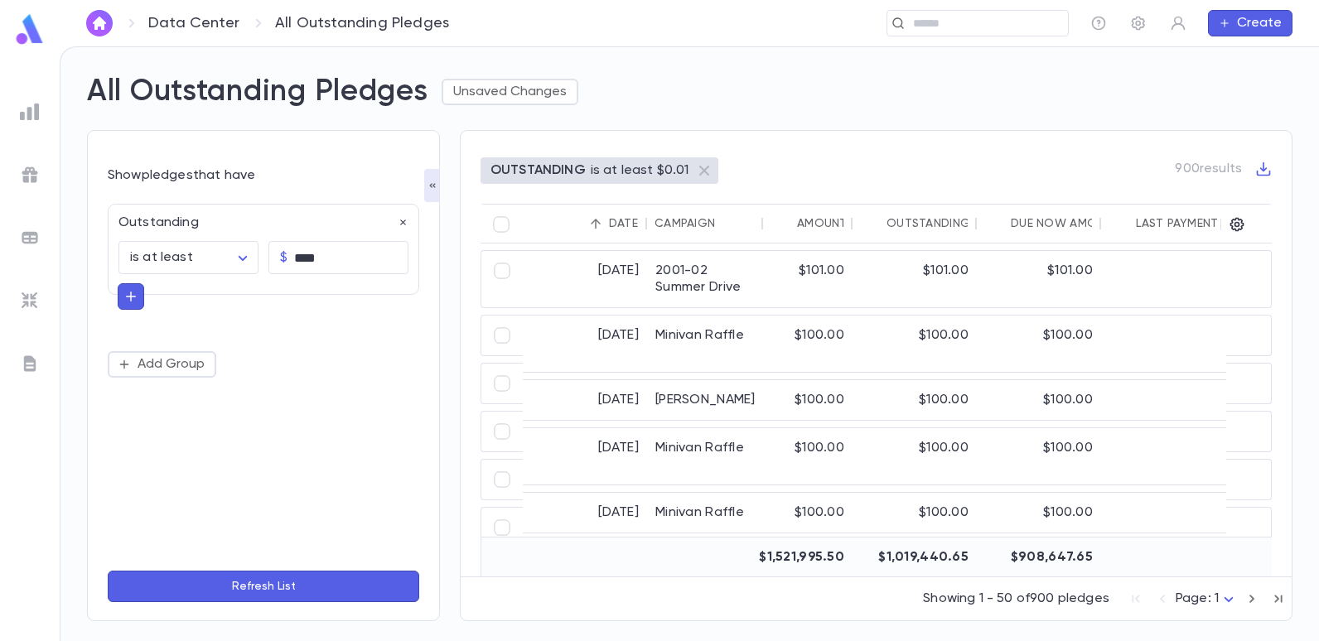
click at [128, 288] on button "button" at bounding box center [131, 296] width 27 height 27
click at [147, 360] on button "Add Group" at bounding box center [162, 361] width 109 height 27
click at [218, 389] on input "text" at bounding box center [256, 387] width 241 height 23
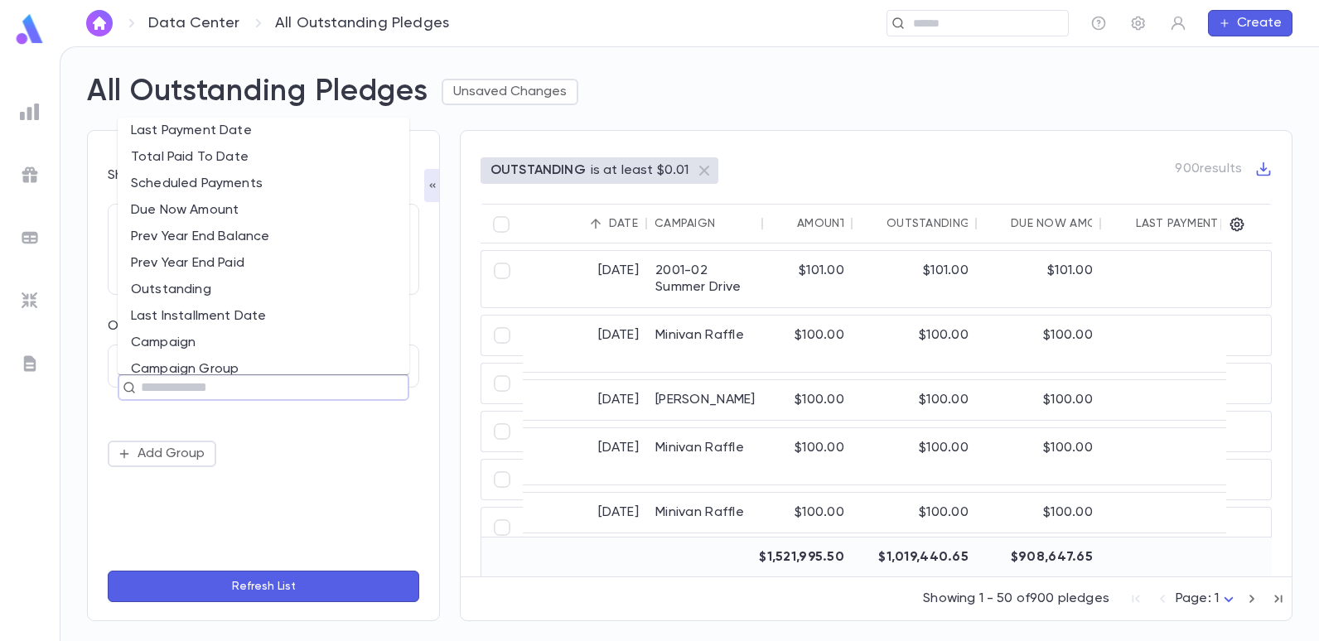
scroll to position [166, 0]
click at [196, 258] on li "Outstanding" at bounding box center [264, 263] width 292 height 27
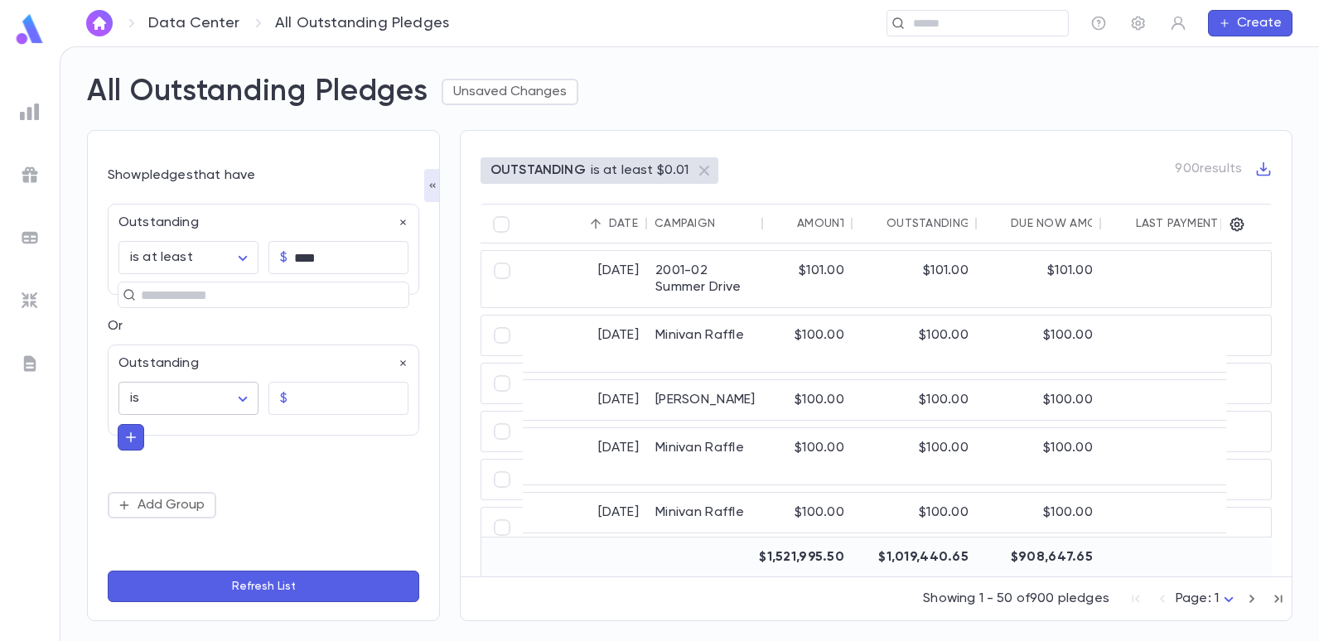
click at [201, 399] on body "**********" at bounding box center [659, 343] width 1319 height 595
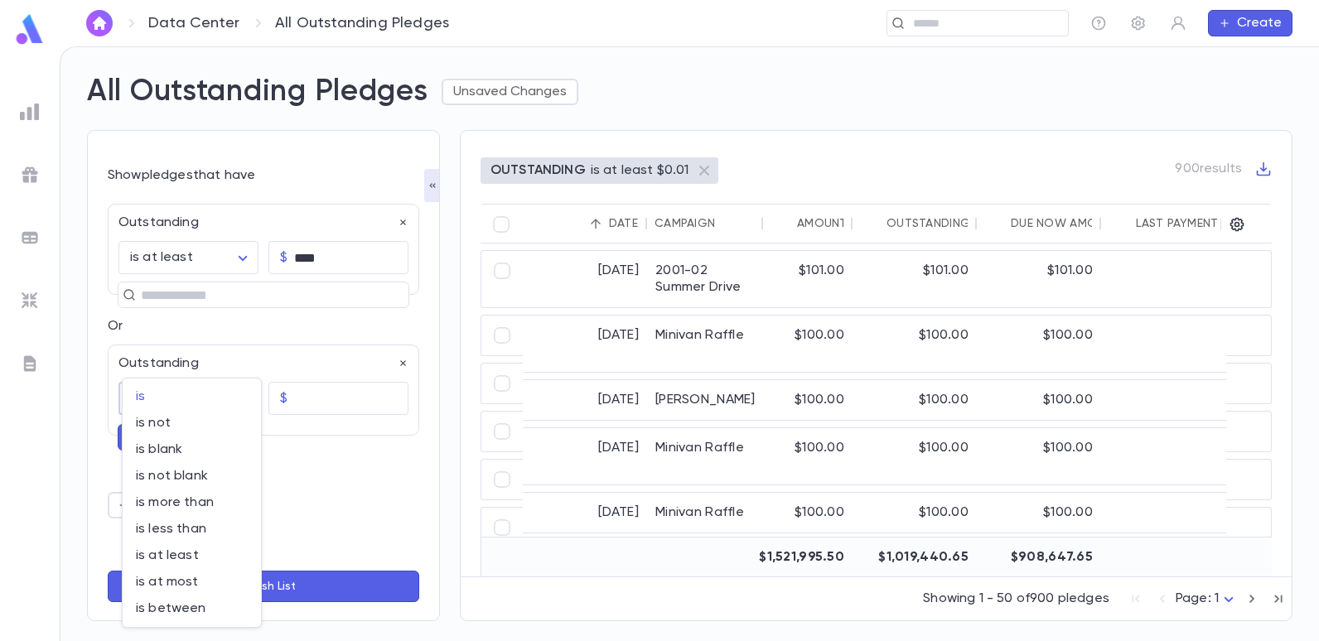
click at [307, 453] on div at bounding box center [659, 320] width 1319 height 641
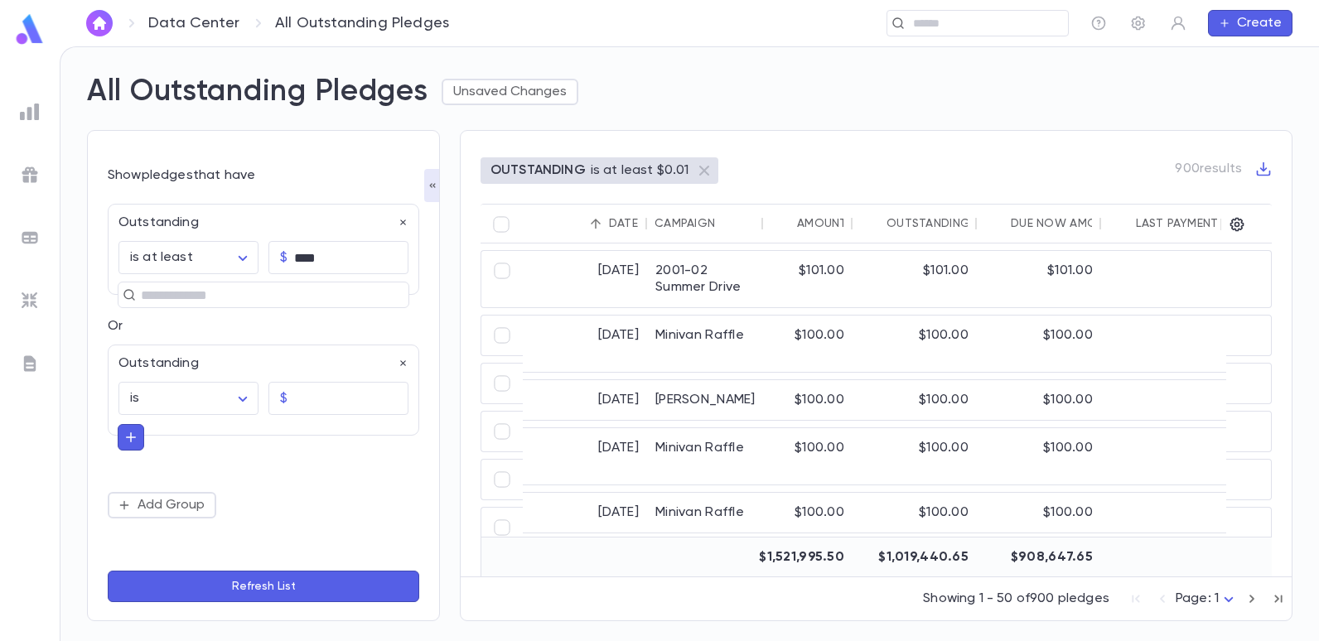
click at [122, 438] on button "button" at bounding box center [131, 437] width 27 height 27
click at [242, 401] on body "**********" at bounding box center [659, 343] width 1319 height 595
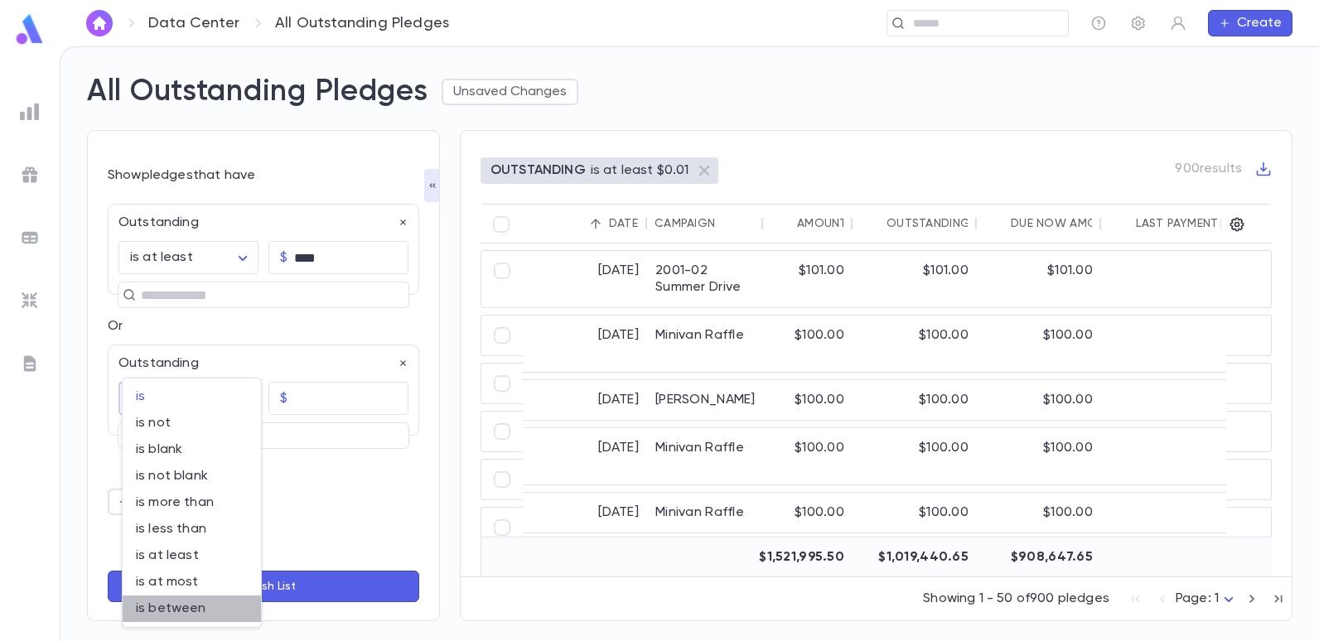
click at [175, 612] on span "is between" at bounding box center [192, 609] width 112 height 17
type input "*******"
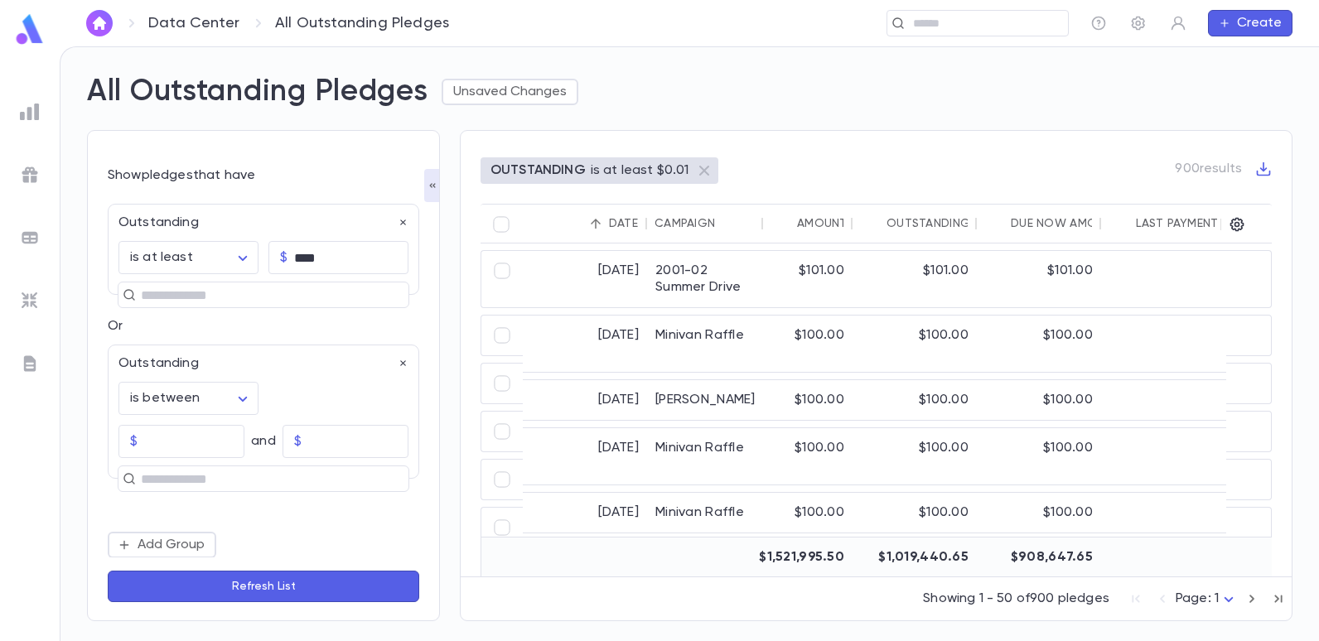
drag, startPoint x: 289, startPoint y: 538, endPoint x: 310, endPoint y: 426, distance: 113.8
click at [289, 536] on div "Add Group" at bounding box center [264, 545] width 312 height 27
click at [162, 298] on input "text" at bounding box center [256, 294] width 241 height 23
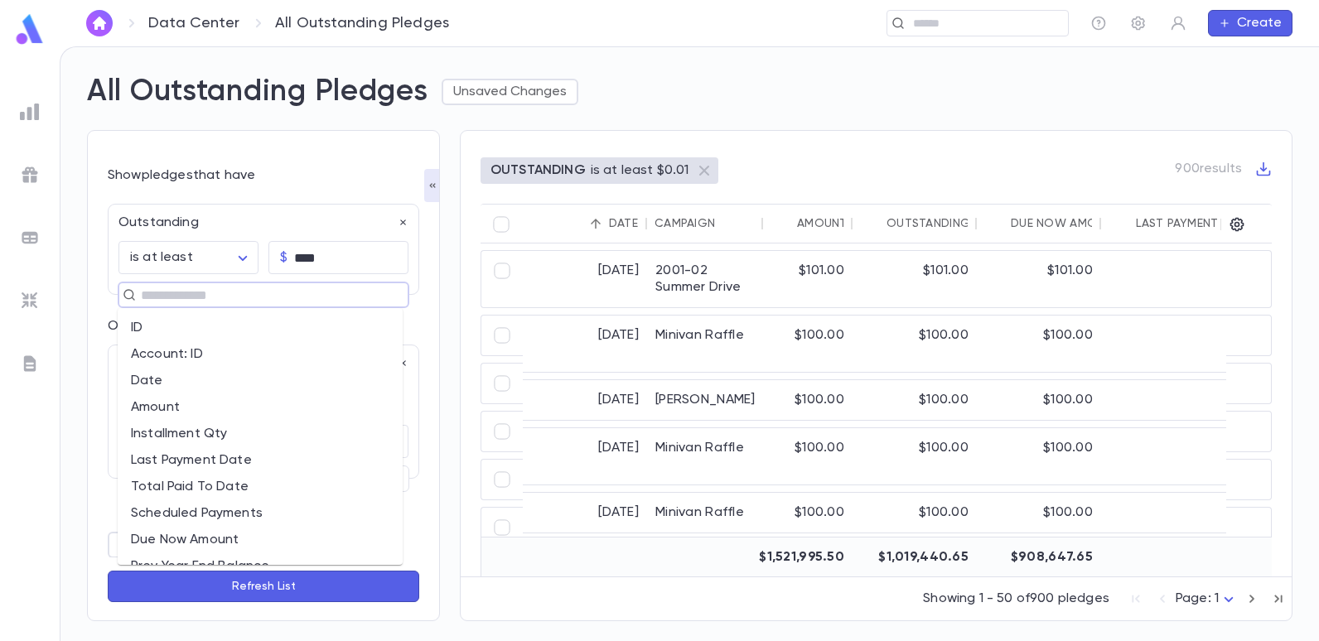
click at [147, 376] on li "Date" at bounding box center [260, 381] width 285 height 27
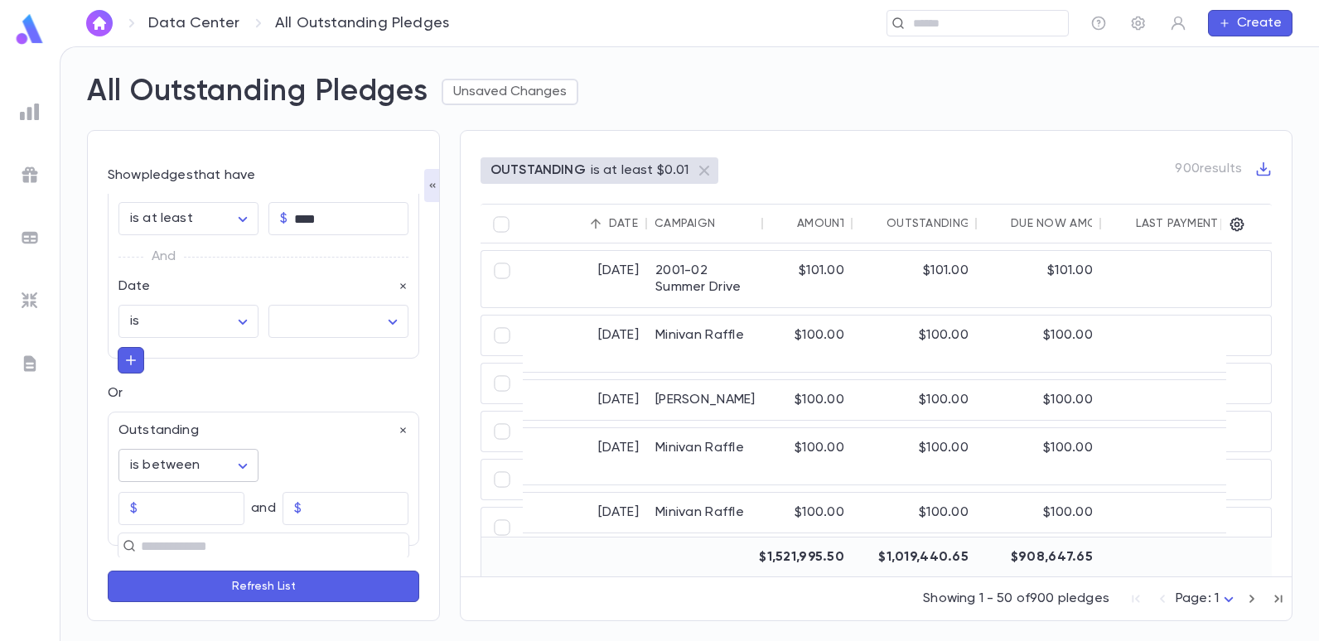
scroll to position [0, 0]
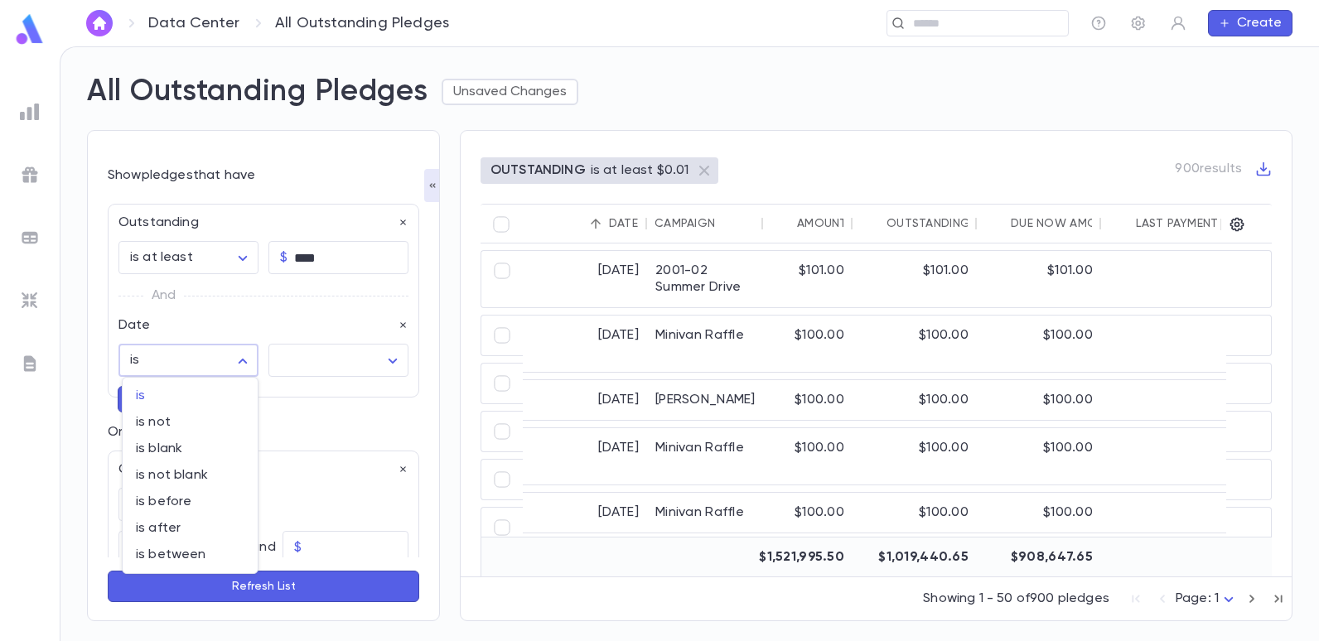
click at [177, 346] on body "**********" at bounding box center [659, 343] width 1319 height 595
click at [152, 526] on span "is after" at bounding box center [190, 528] width 109 height 17
type input "**********"
click at [341, 361] on body "**********" at bounding box center [659, 343] width 1319 height 595
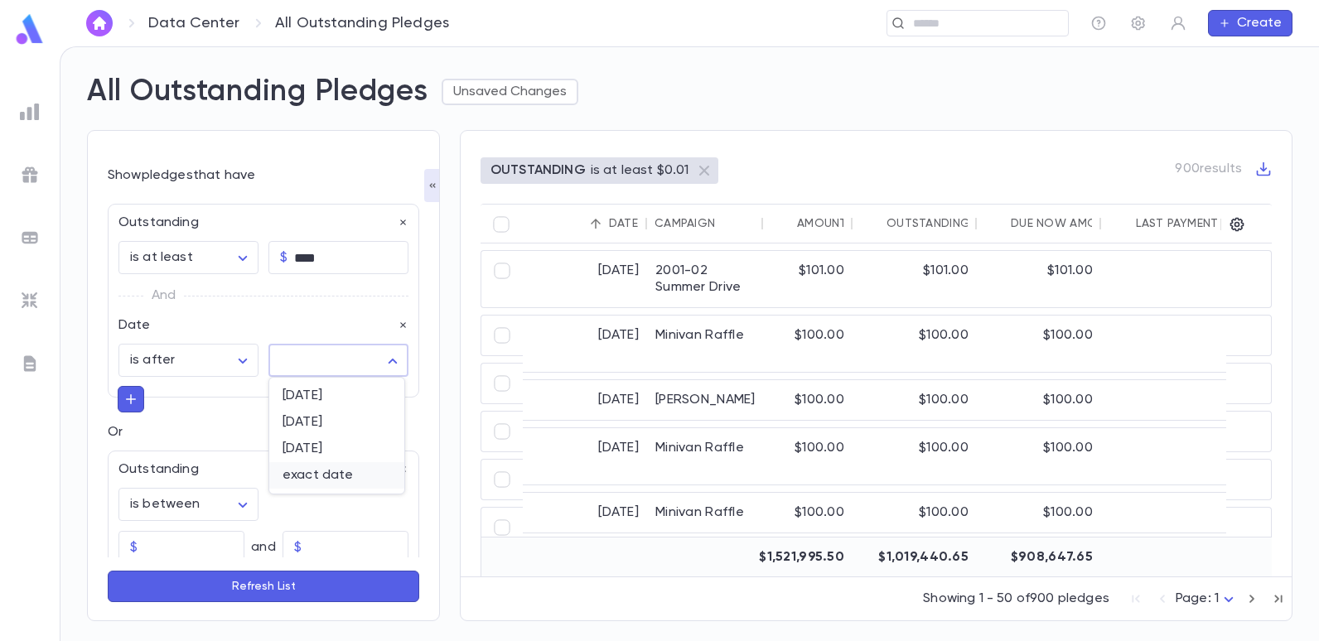
drag, startPoint x: 315, startPoint y: 473, endPoint x: 314, endPoint y: 463, distance: 10.0
click at [316, 473] on span "exact date" at bounding box center [337, 475] width 109 height 17
type input "*********"
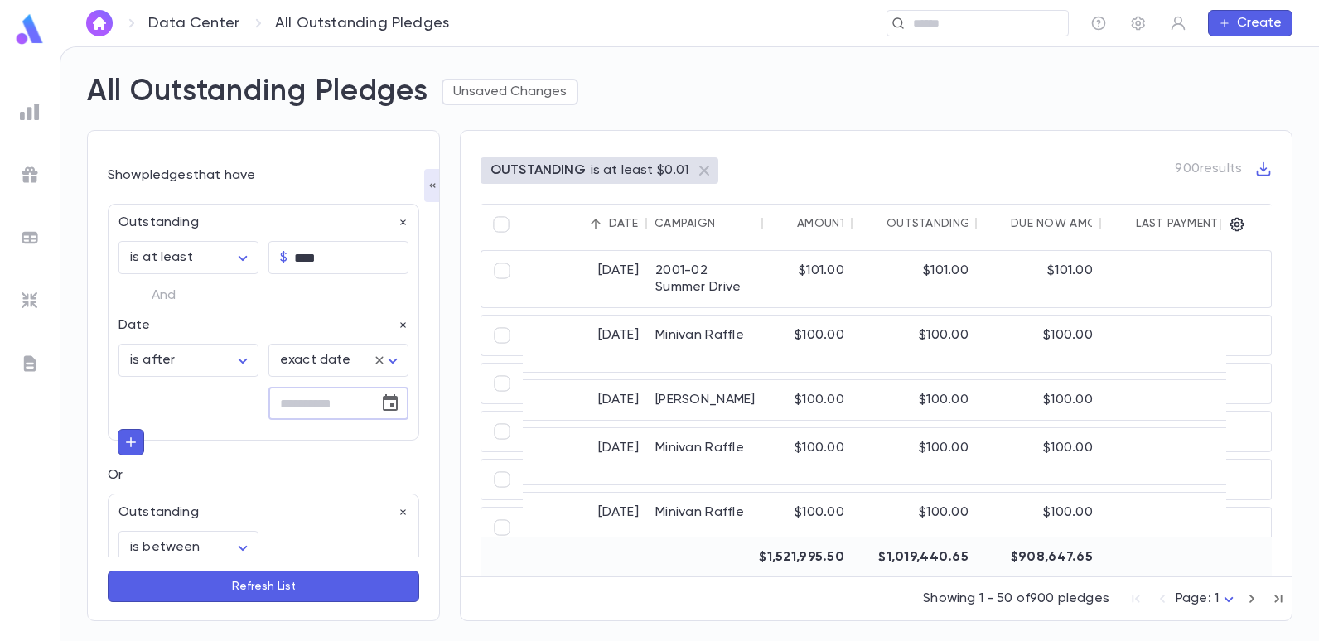
click at [294, 397] on input "tel" at bounding box center [317, 404] width 99 height 32
type input "**********"
click at [254, 582] on button "Refresh List" at bounding box center [264, 586] width 312 height 31
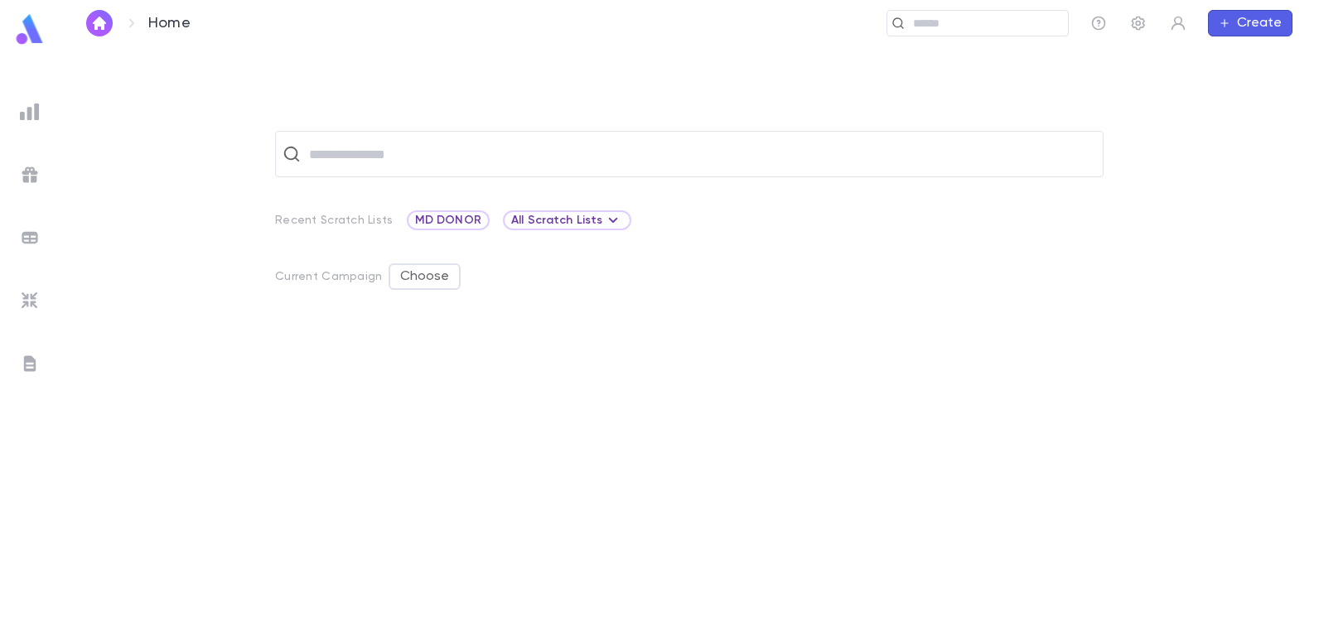
click at [41, 108] on div at bounding box center [30, 112] width 30 height 30
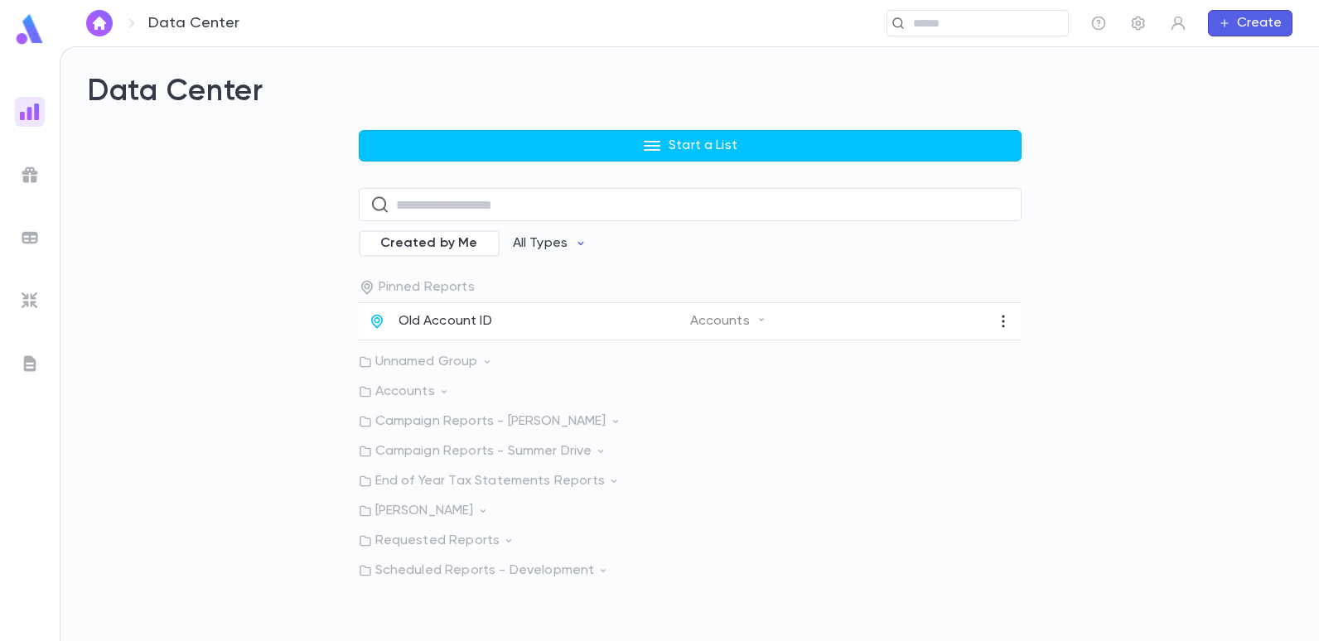
click at [419, 563] on p "Scheduled Reports - Development" at bounding box center [690, 571] width 663 height 17
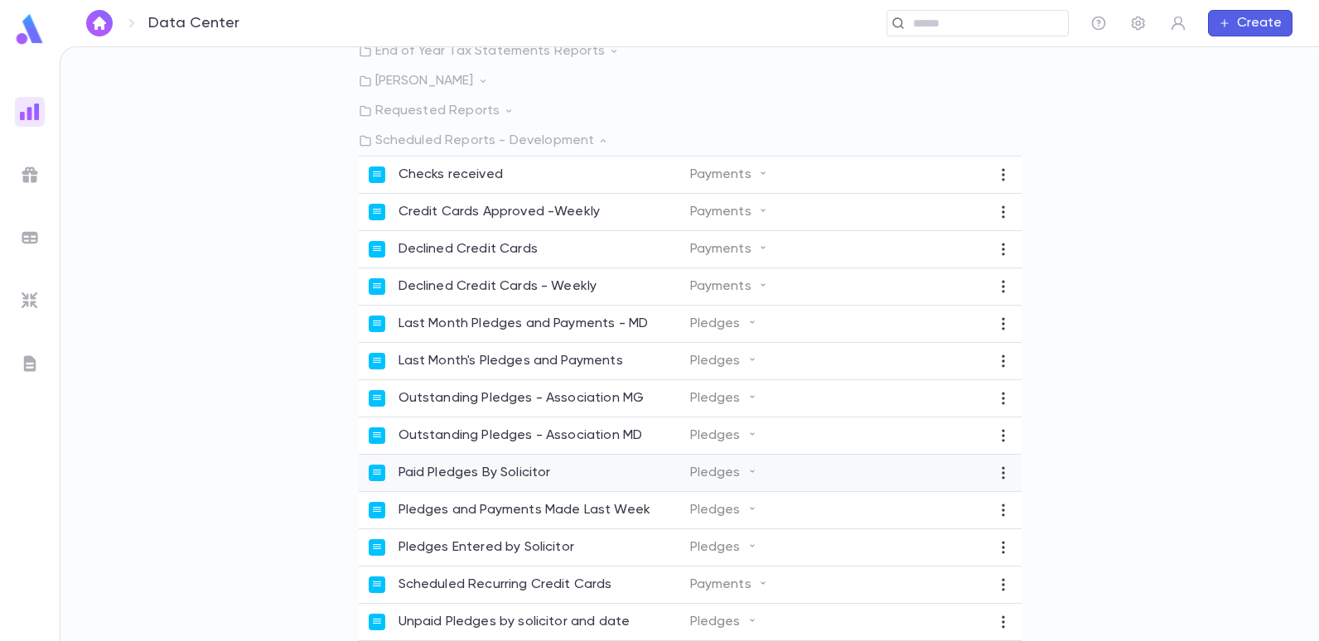
scroll to position [442, 0]
click at [534, 620] on p "Unpaid Pledges by solicitor and date" at bounding box center [515, 622] width 232 height 17
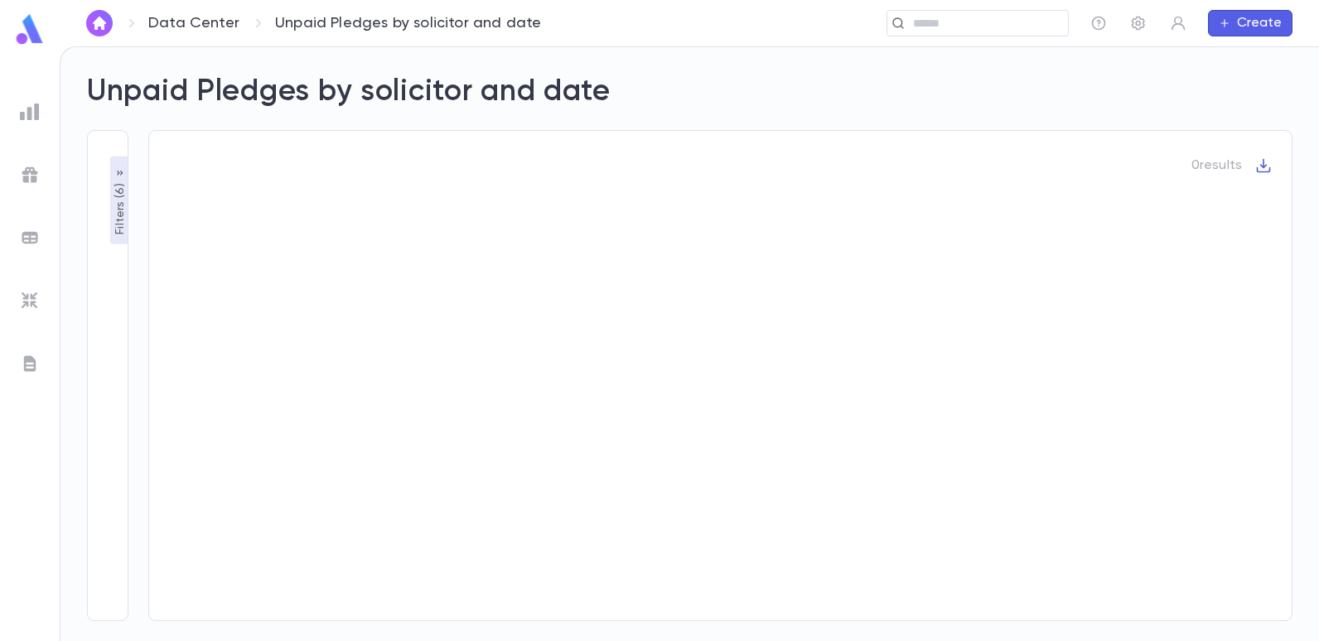
type input "**"
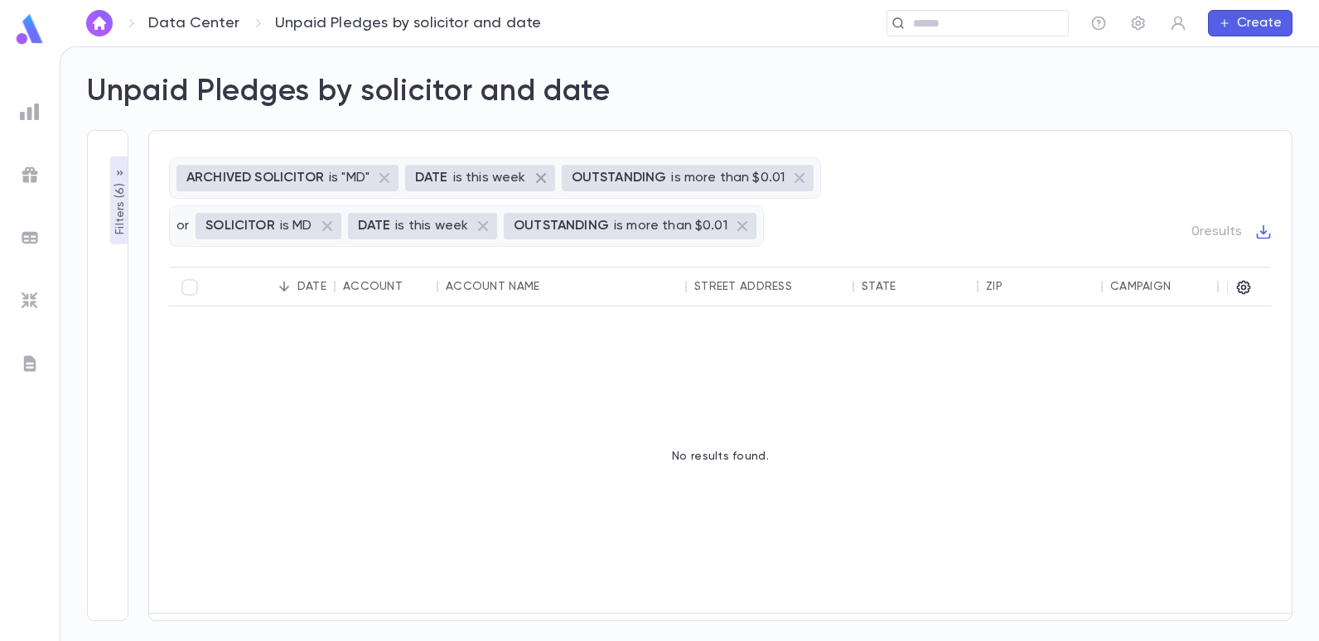
click at [536, 176] on icon at bounding box center [541, 178] width 20 height 20
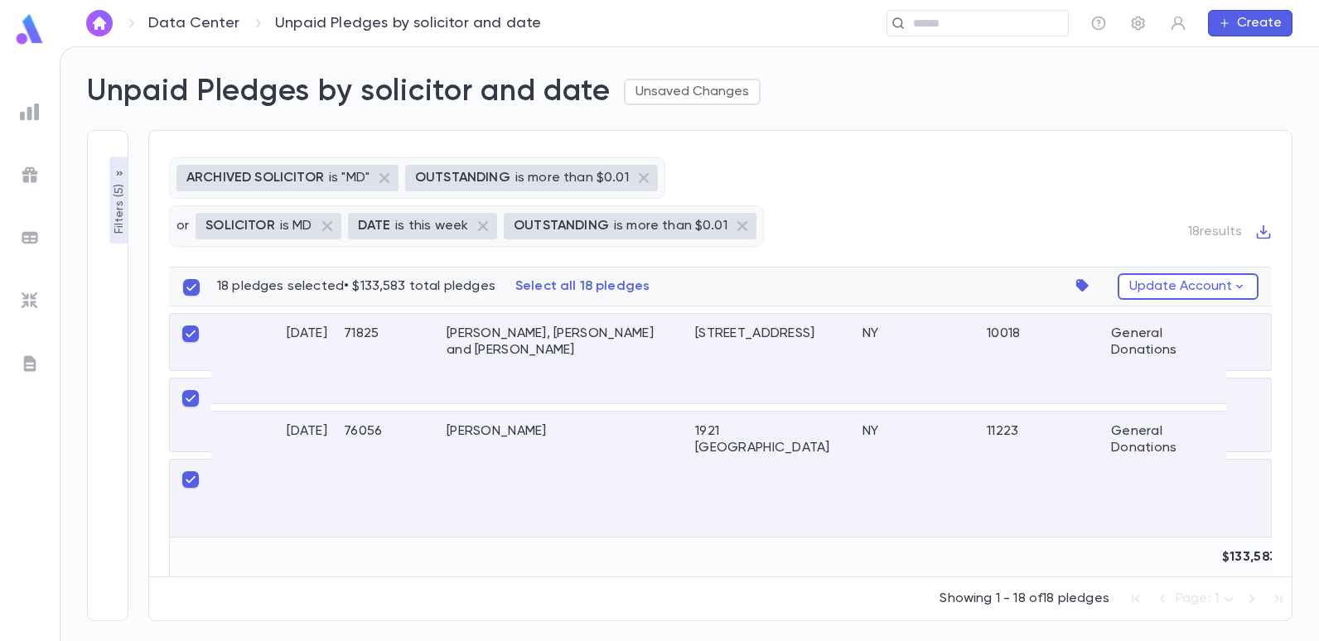
click at [150, 300] on div "ARCHIVED SOLICITOR is "MD" OUTSTANDING is more than $0.01 or SOLICITOR is MD DA…" at bounding box center [720, 375] width 1144 height 491
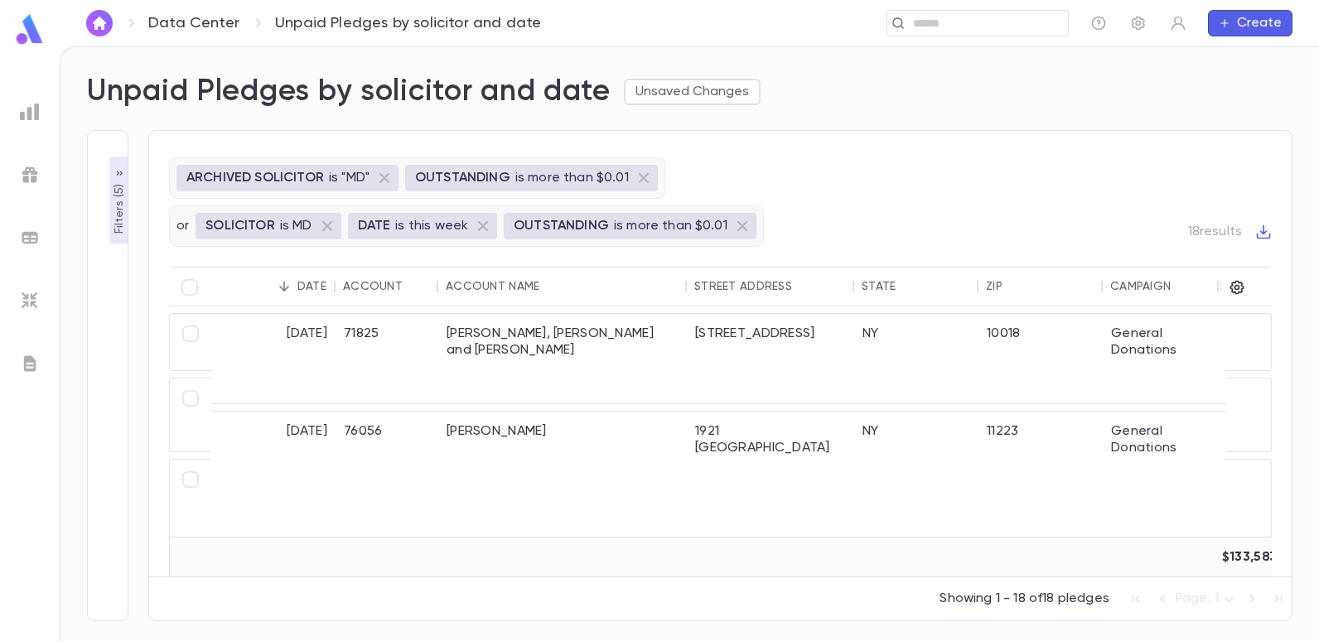
click at [122, 196] on p "Filters ( 5 )" at bounding box center [119, 208] width 17 height 54
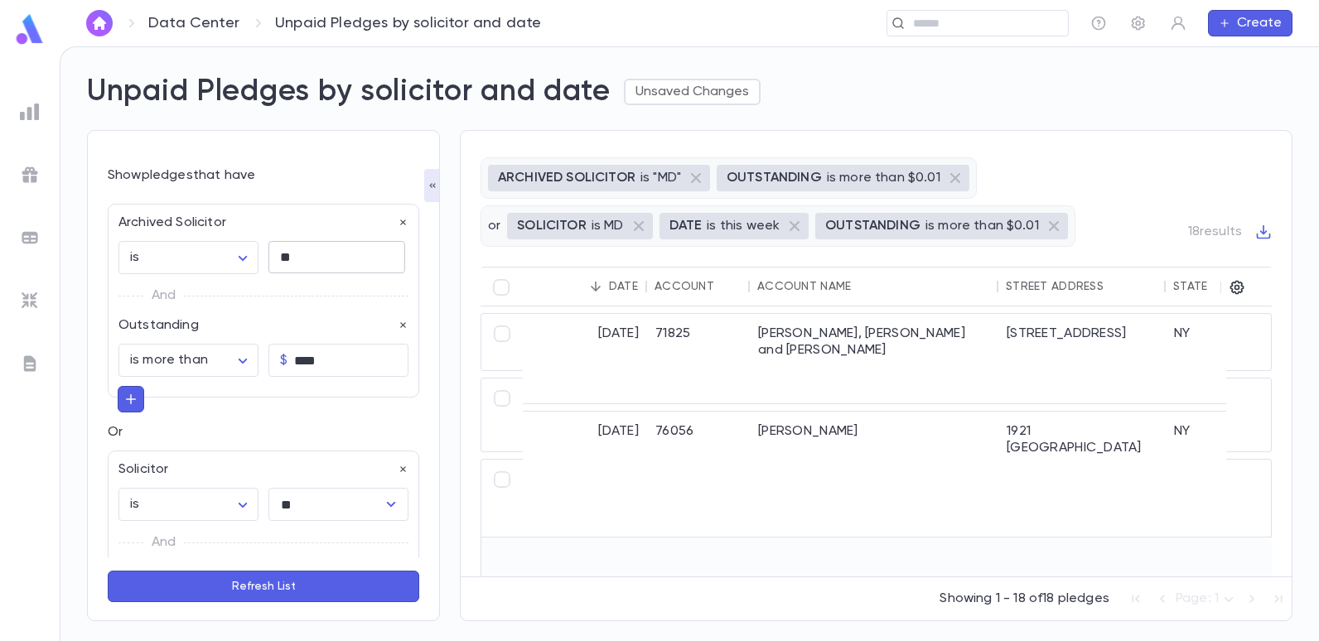
click at [354, 259] on textarea "**" at bounding box center [337, 257] width 114 height 32
click at [238, 259] on body "**********" at bounding box center [659, 343] width 1319 height 595
click at [293, 306] on div at bounding box center [659, 320] width 1319 height 641
click at [131, 392] on icon "button" at bounding box center [130, 399] width 15 height 17
click at [199, 394] on input "text" at bounding box center [256, 397] width 241 height 23
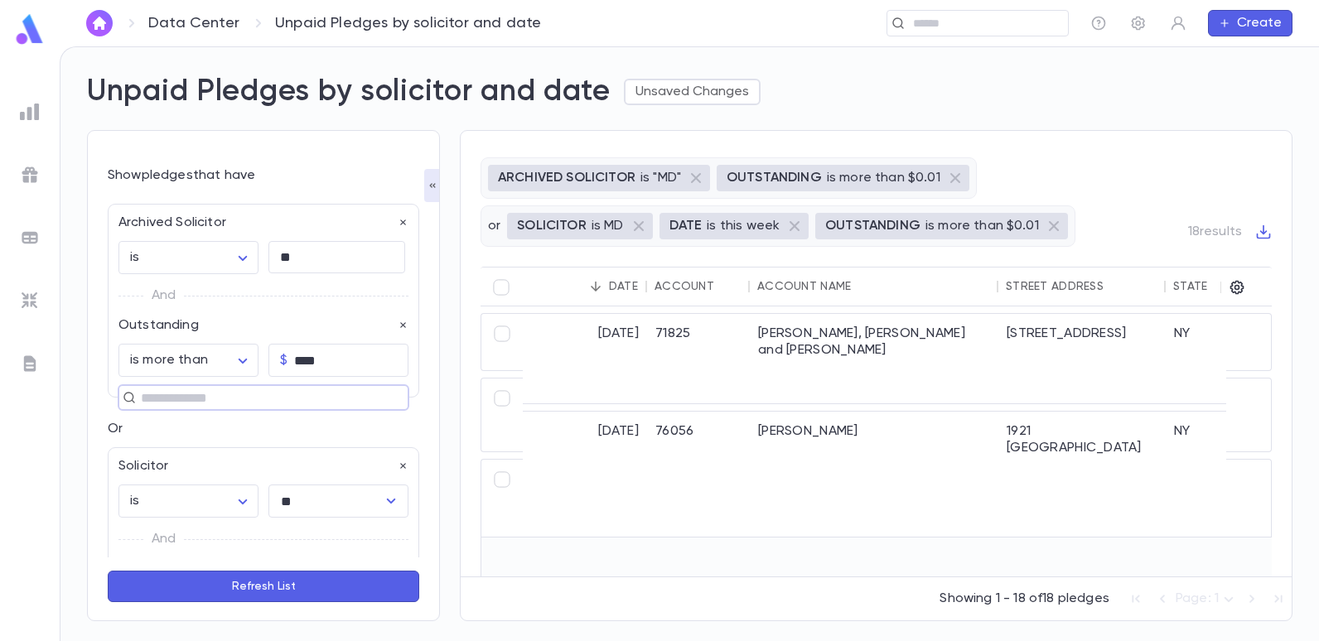
click at [197, 404] on input "text" at bounding box center [256, 397] width 241 height 23
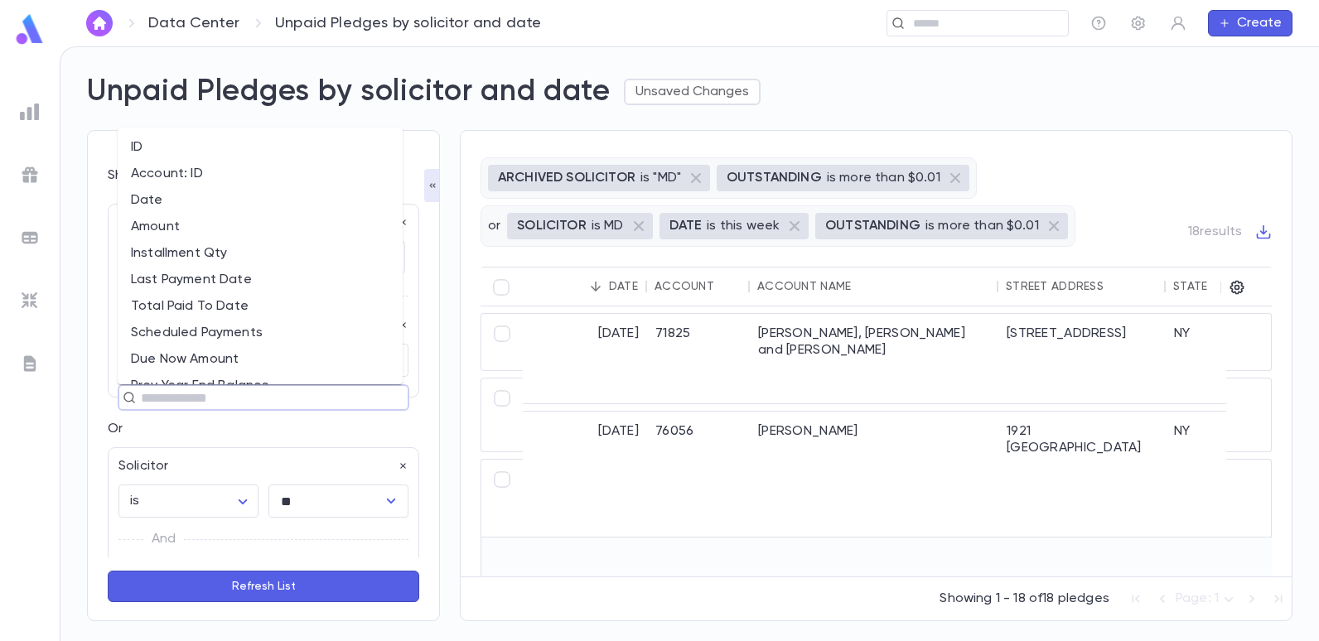
click at [197, 404] on input "text" at bounding box center [256, 397] width 241 height 23
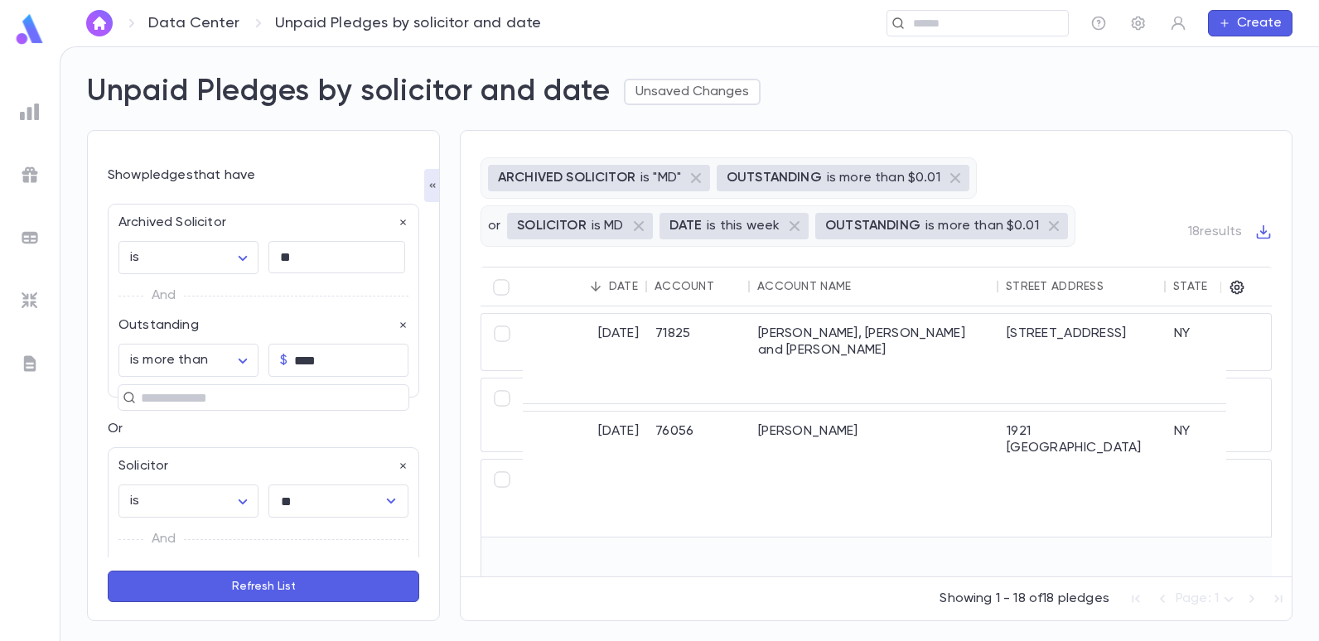
click at [180, 431] on p "Or" at bounding box center [264, 429] width 312 height 17
click at [166, 294] on p "And" at bounding box center [164, 295] width 24 height 23
copy p "And"
click at [237, 256] on body "**********" at bounding box center [659, 343] width 1319 height 595
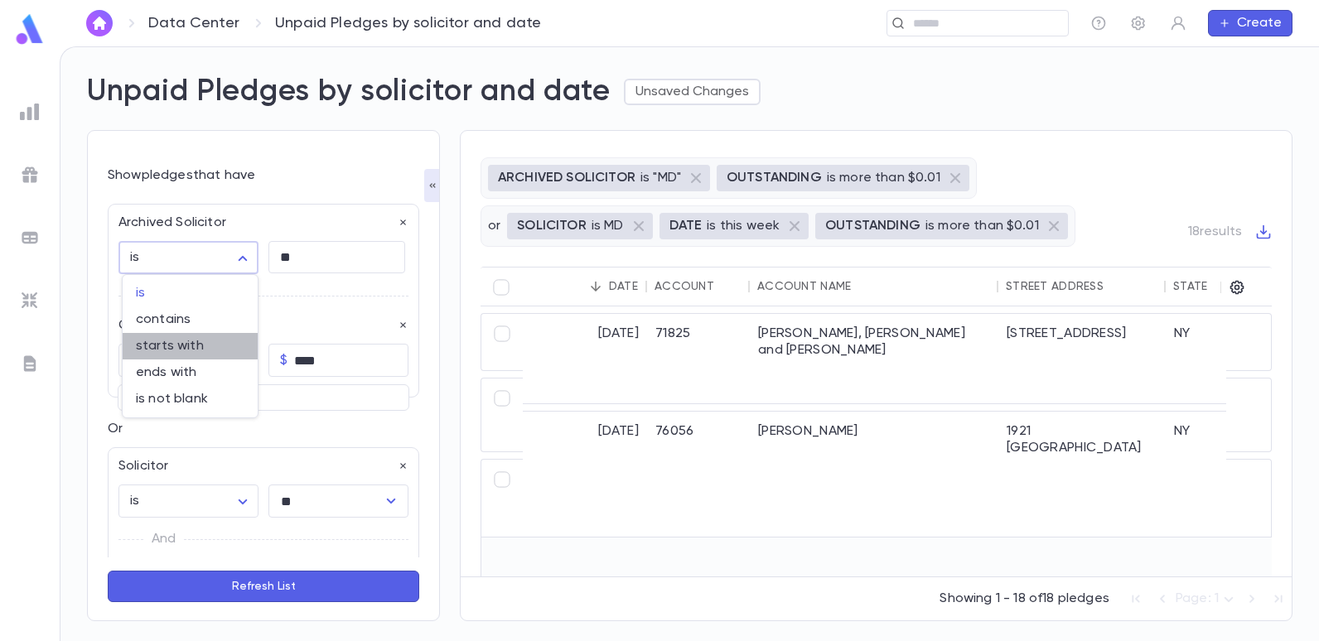
click at [187, 342] on span "starts with" at bounding box center [190, 346] width 109 height 17
type input "**********"
click at [296, 291] on div "And" at bounding box center [263, 295] width 290 height 43
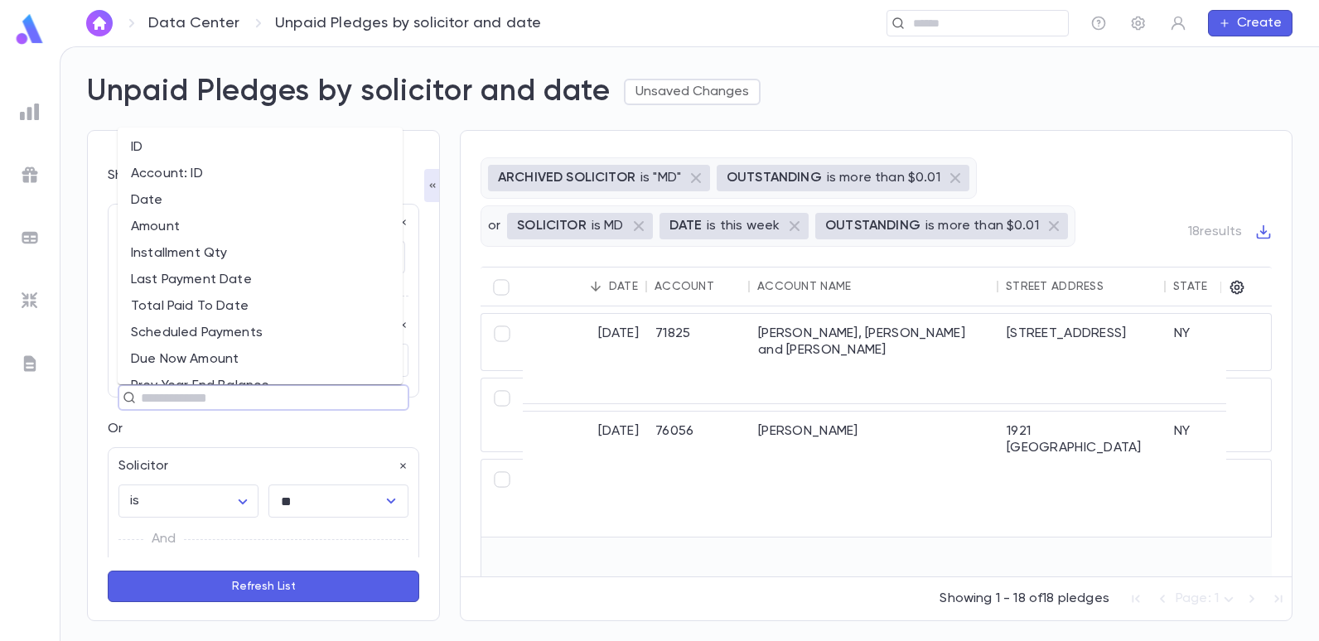
click at [186, 391] on input "text" at bounding box center [256, 397] width 241 height 23
click at [154, 198] on li "Date" at bounding box center [260, 200] width 285 height 27
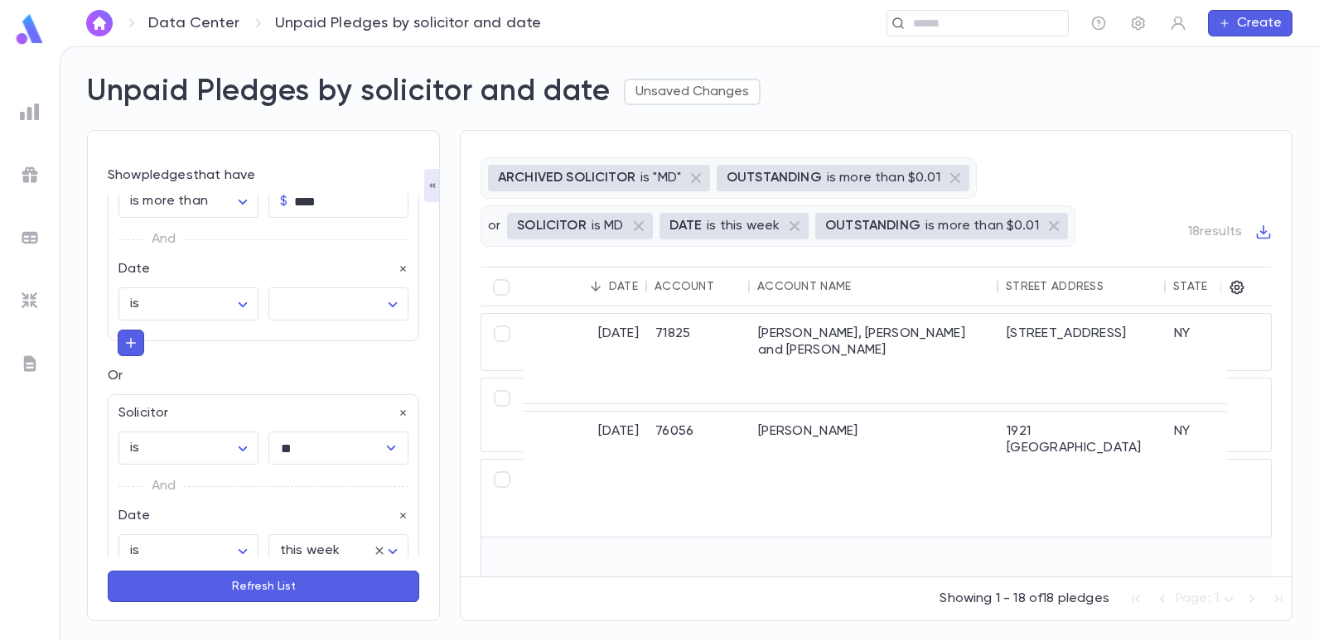
scroll to position [166, 0]
click at [162, 479] on p "And" at bounding box center [164, 479] width 24 height 23
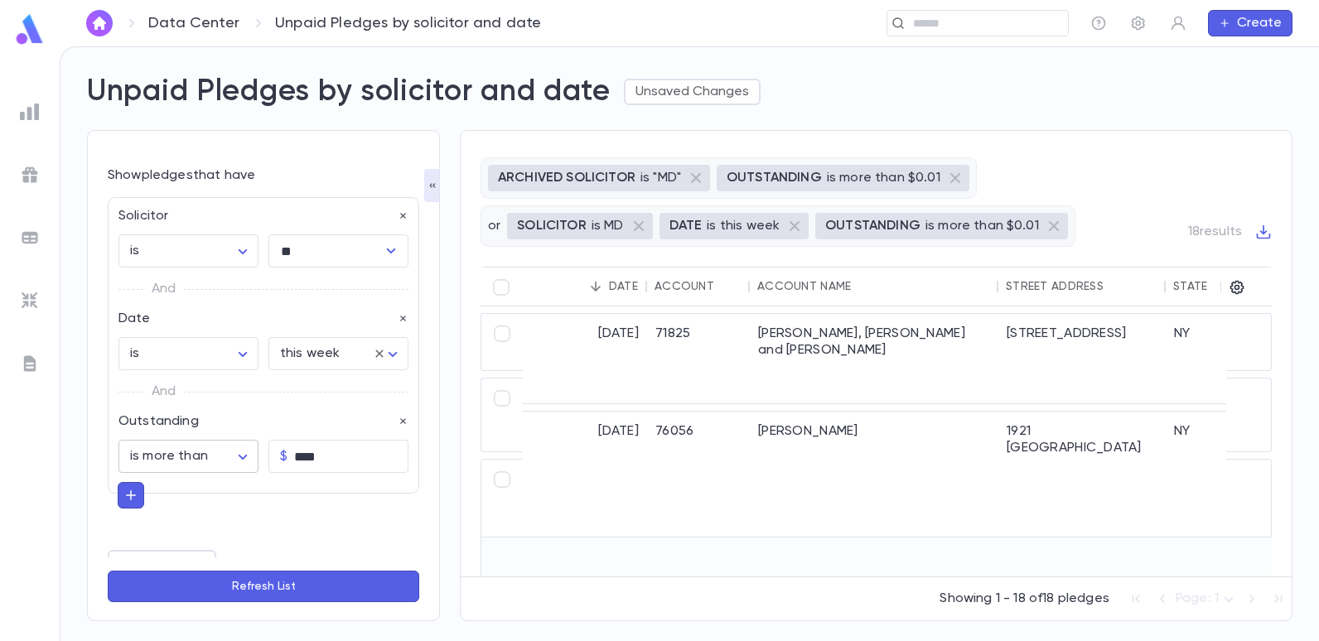
scroll to position [375, 0]
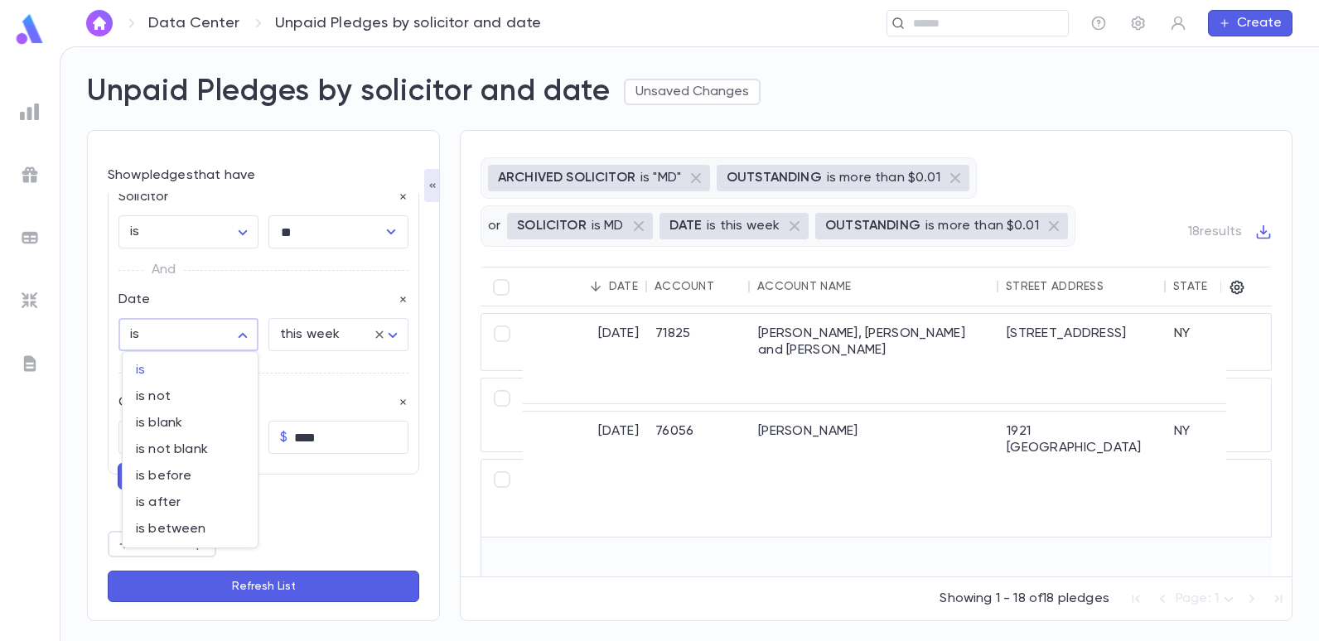
click at [231, 331] on body "**********" at bounding box center [659, 343] width 1319 height 595
click at [172, 500] on span "is after" at bounding box center [190, 503] width 109 height 17
type input "**********"
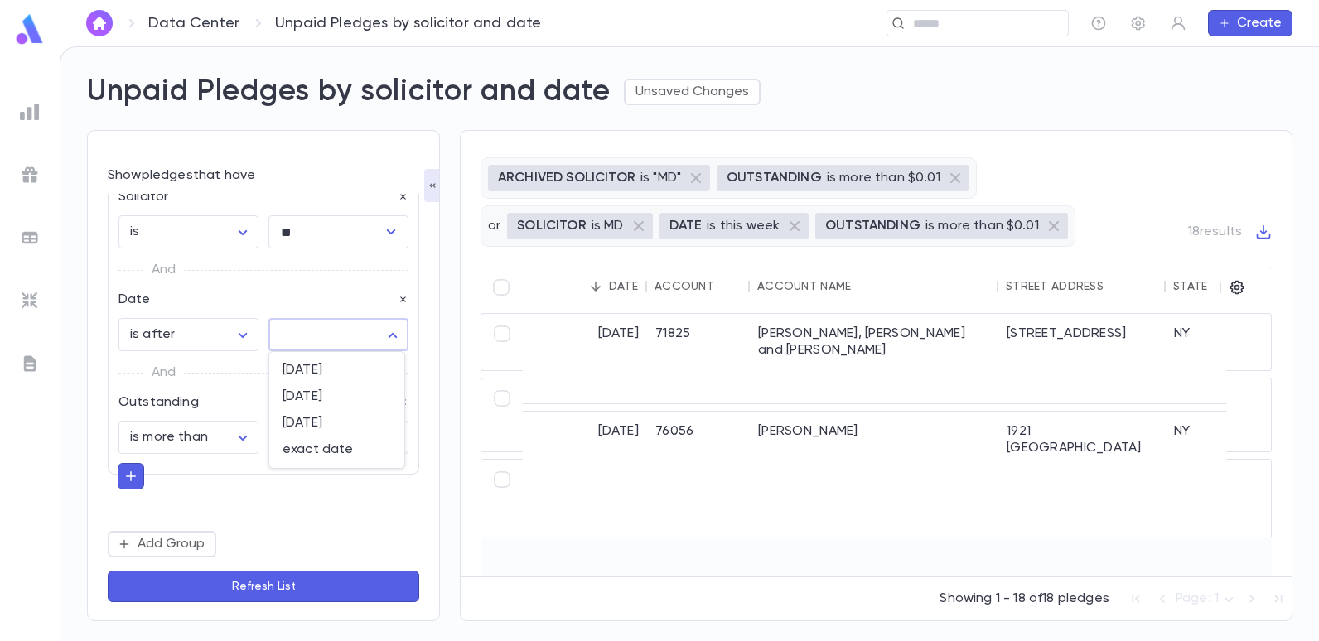
click at [383, 332] on body "**********" at bounding box center [659, 343] width 1319 height 595
click at [319, 443] on span "exact date" at bounding box center [337, 450] width 109 height 17
type input "*********"
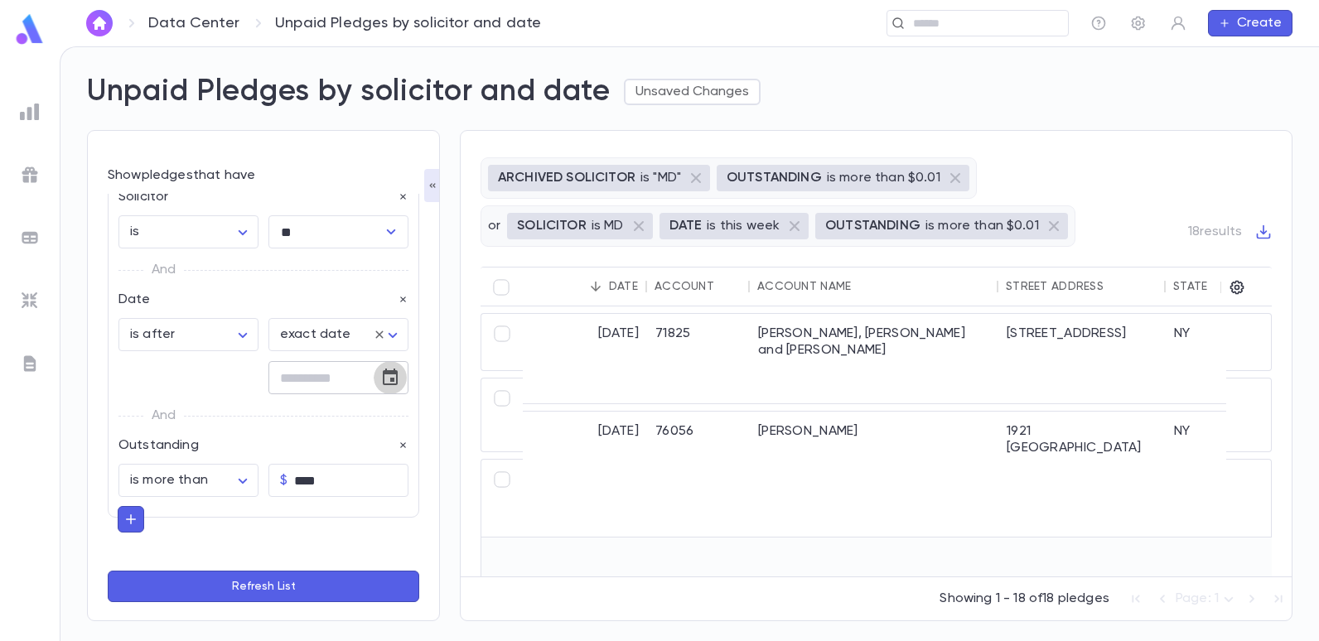
click at [380, 378] on icon "Choose date" at bounding box center [390, 378] width 20 height 20
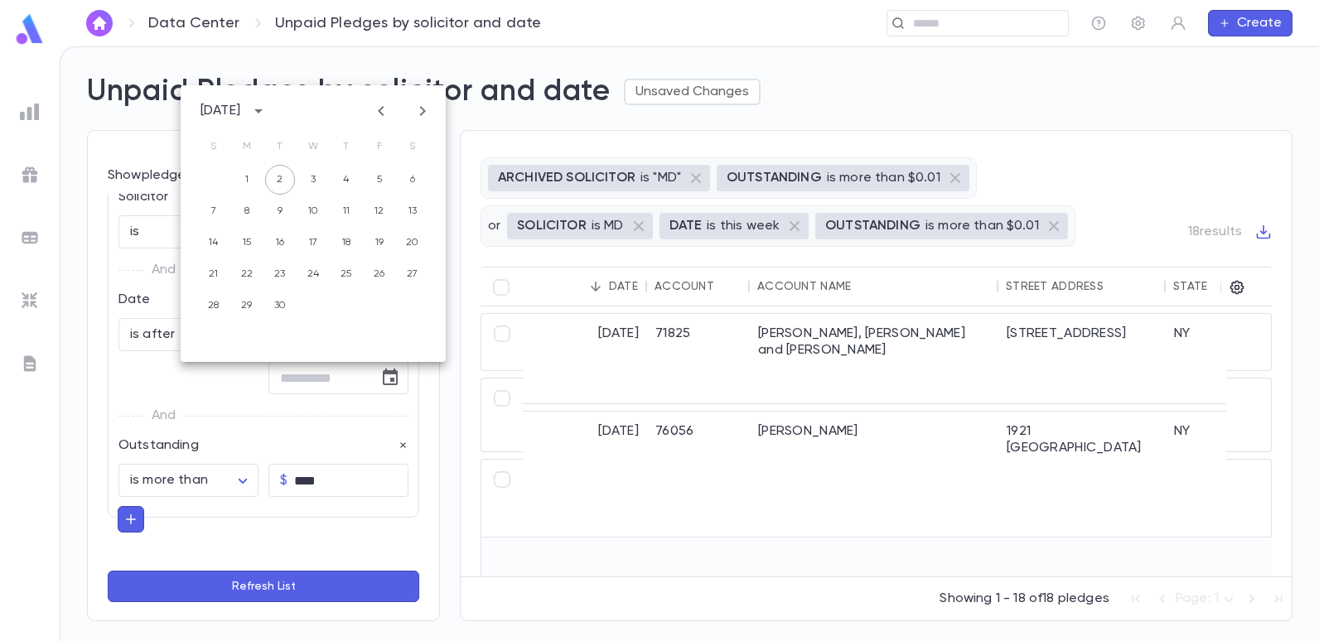
click at [413, 108] on icon "Next month" at bounding box center [423, 111] width 20 height 20
click at [426, 115] on icon "Next month" at bounding box center [423, 111] width 20 height 20
click at [381, 106] on icon "Previous month" at bounding box center [381, 111] width 20 height 20
click at [380, 107] on icon "Previous month" at bounding box center [381, 111] width 20 height 20
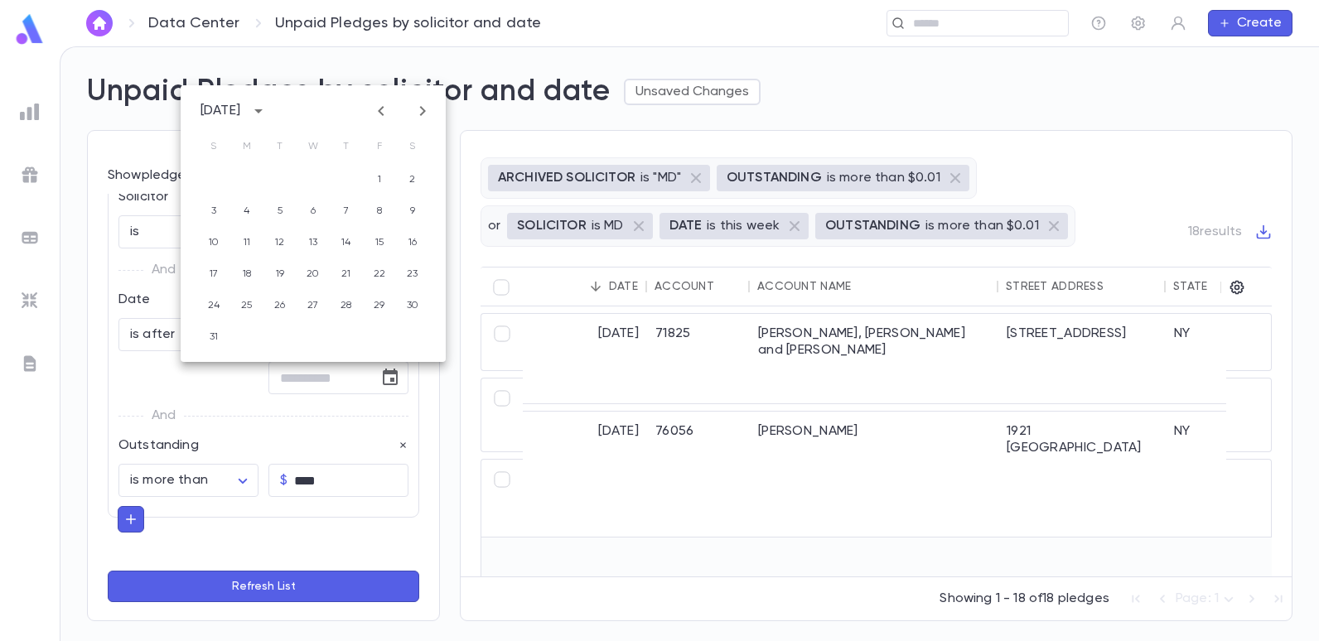
click at [380, 107] on icon "Previous month" at bounding box center [381, 111] width 20 height 20
click at [350, 176] on button "1" at bounding box center [346, 180] width 30 height 30
type input "**********"
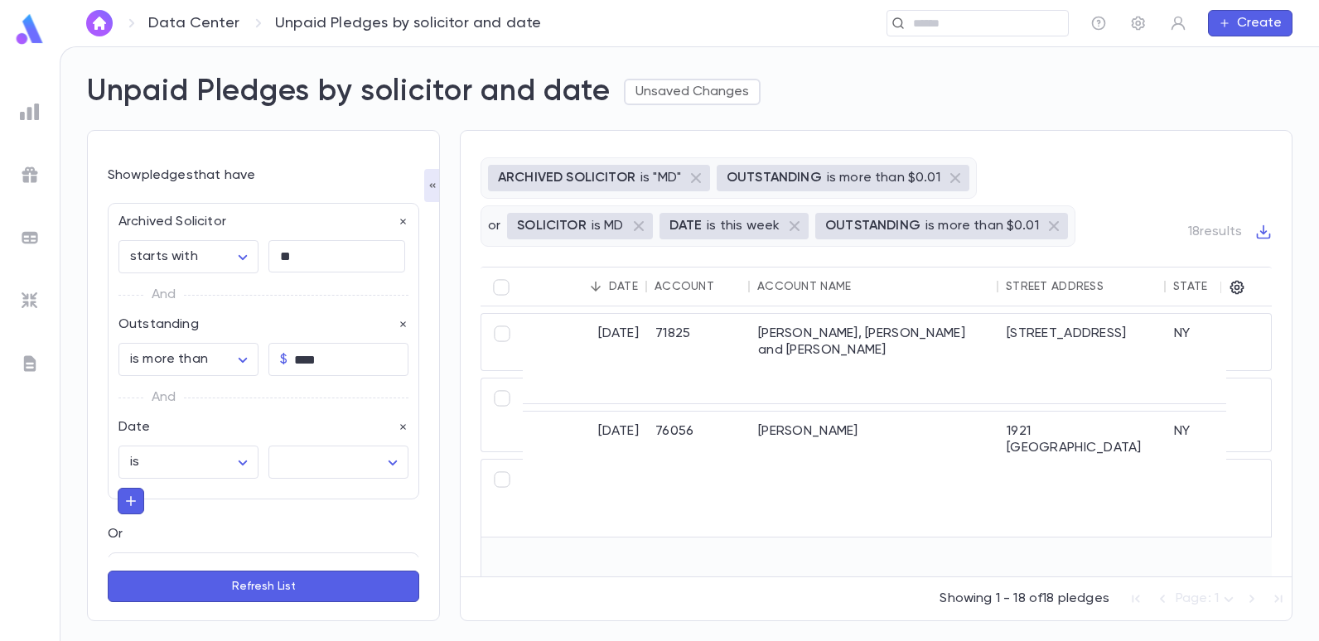
scroll to position [0, 0]
click at [233, 254] on body "**********" at bounding box center [659, 343] width 1319 height 595
click at [179, 319] on span "contains" at bounding box center [190, 320] width 109 height 17
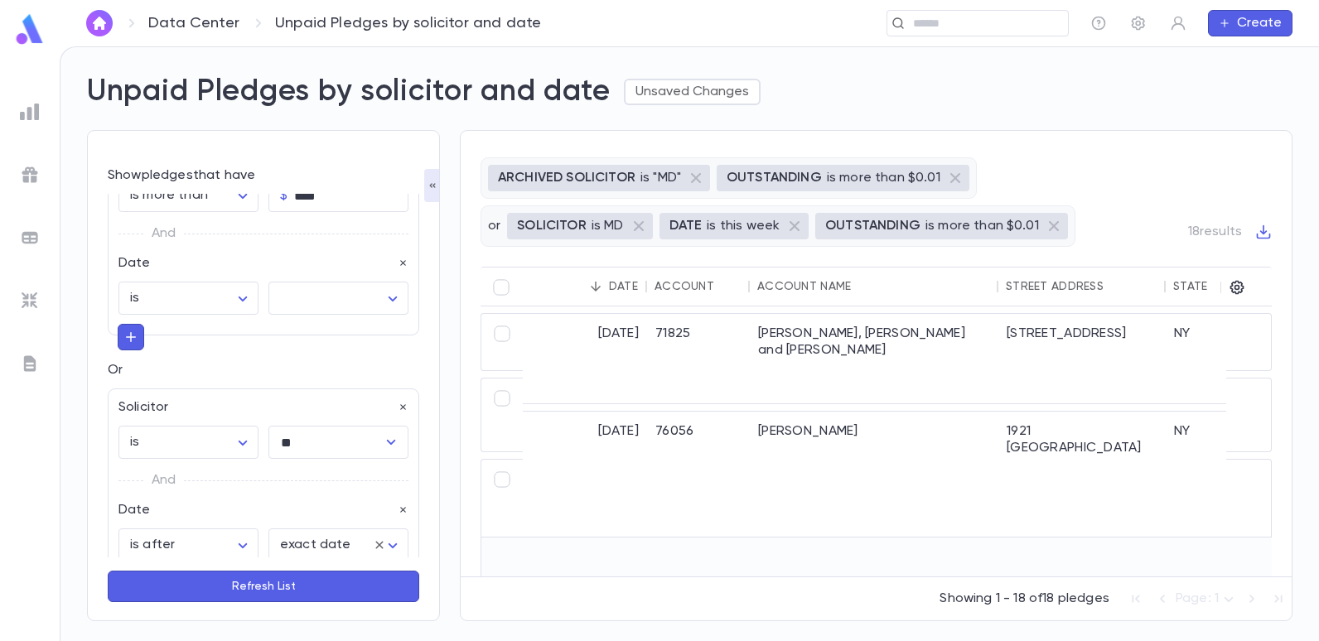
scroll to position [166, 0]
click at [243, 293] on body "**********" at bounding box center [659, 343] width 1319 height 595
drag, startPoint x: 292, startPoint y: 368, endPoint x: 546, endPoint y: 287, distance: 267.0
click at [294, 368] on div at bounding box center [659, 320] width 1319 height 641
click at [322, 301] on body "**********" at bounding box center [659, 343] width 1319 height 595
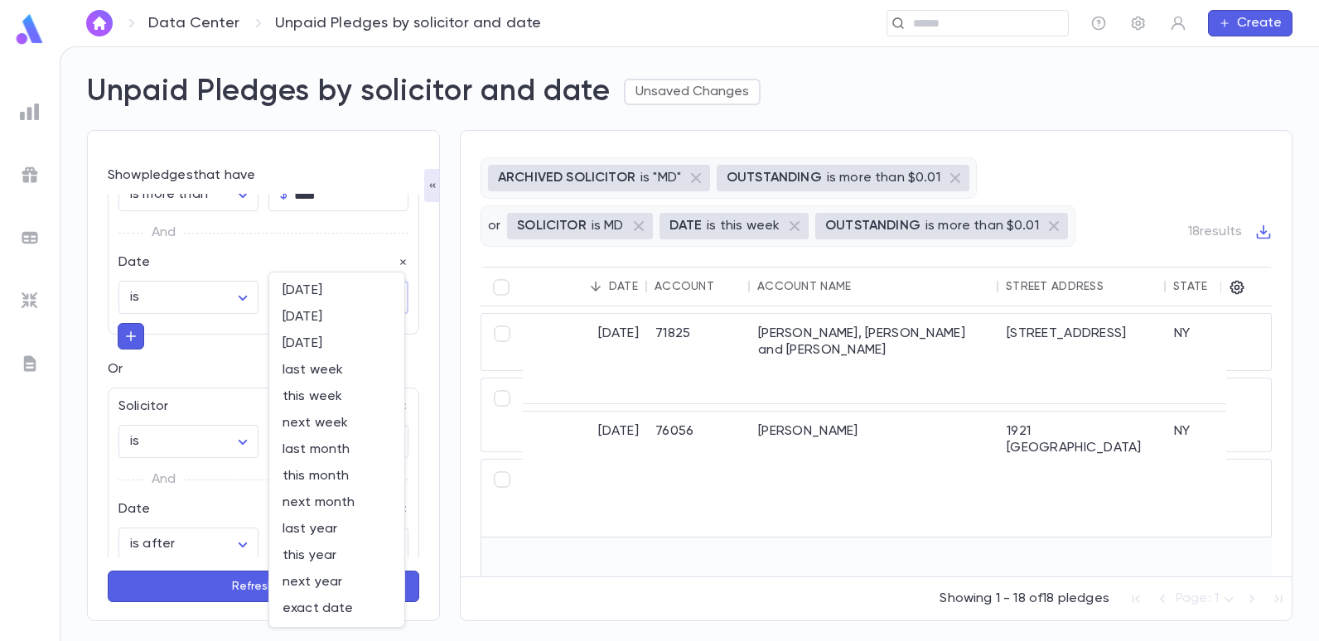
click at [238, 311] on div at bounding box center [659, 320] width 1319 height 641
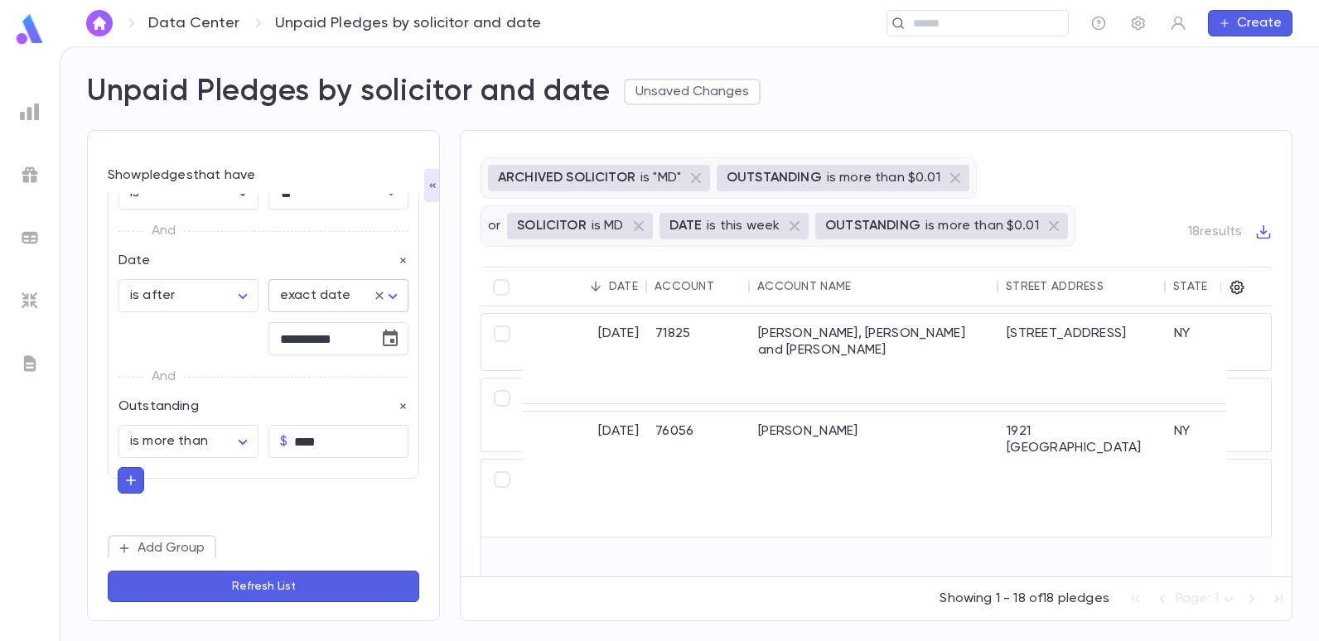
scroll to position [418, 0]
click at [177, 546] on button "Add Group" at bounding box center [162, 544] width 109 height 27
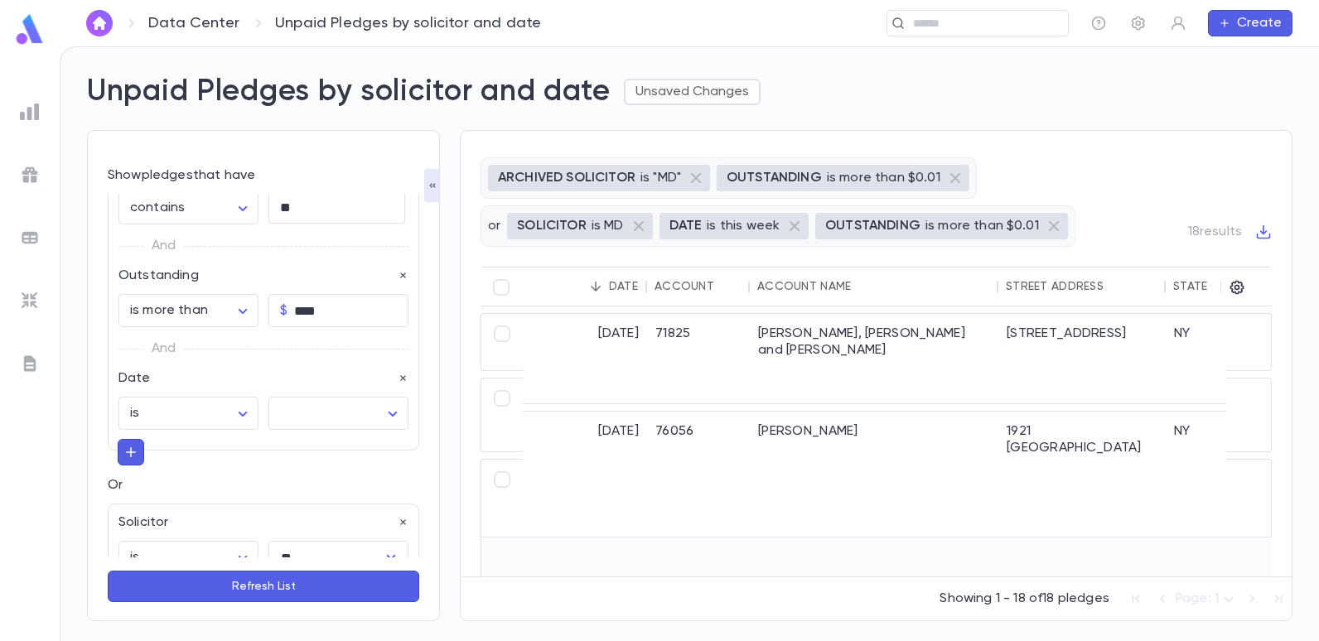
scroll to position [0, 0]
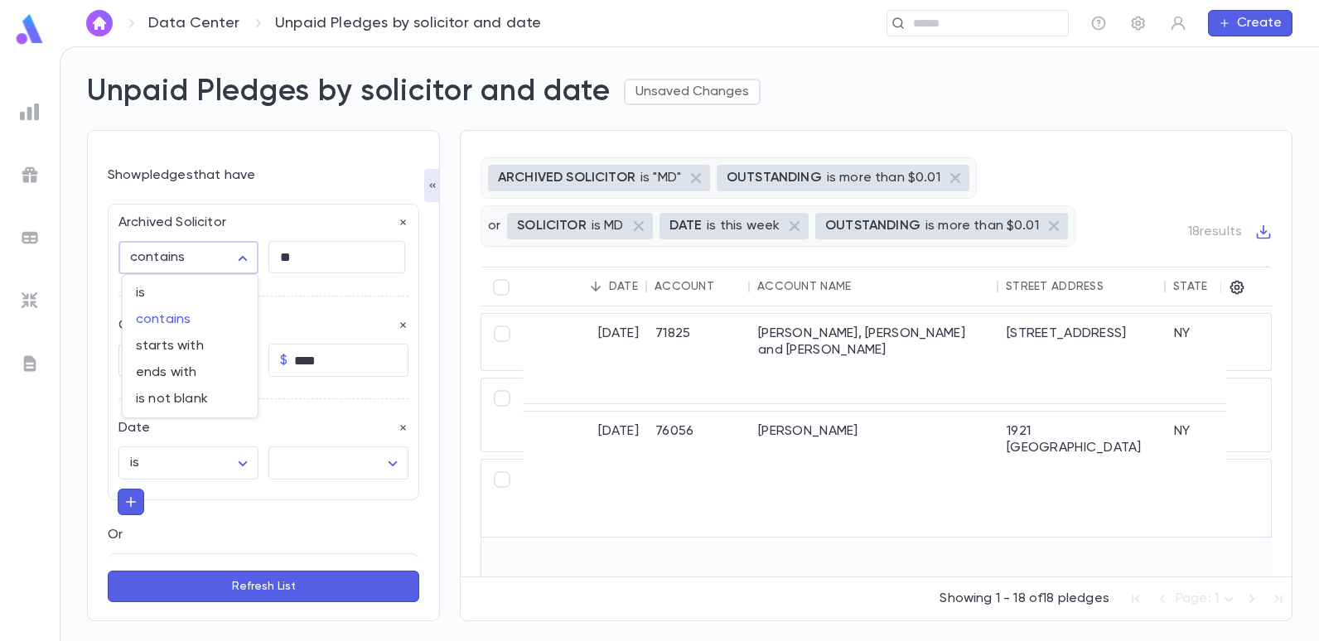
click at [239, 254] on body "**********" at bounding box center [659, 343] width 1319 height 595
click at [189, 351] on span "starts with" at bounding box center [190, 346] width 109 height 17
type input "**********"
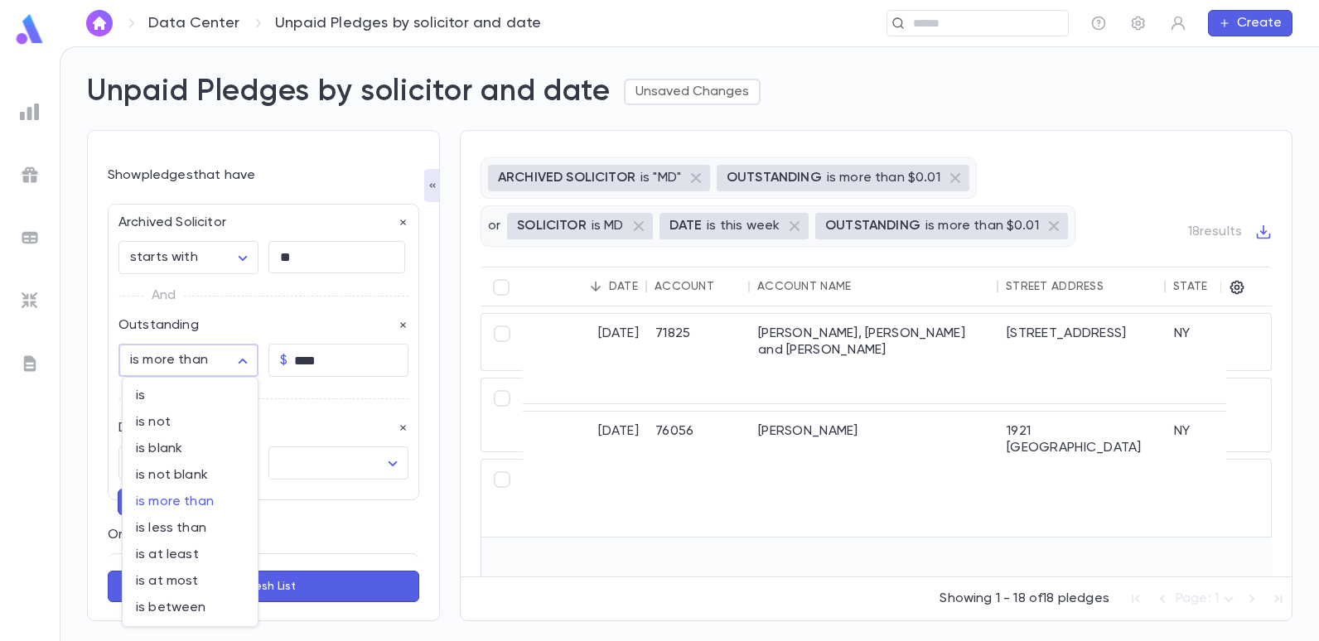
click at [175, 356] on body "**********" at bounding box center [659, 343] width 1319 height 595
click at [254, 322] on div at bounding box center [659, 320] width 1319 height 641
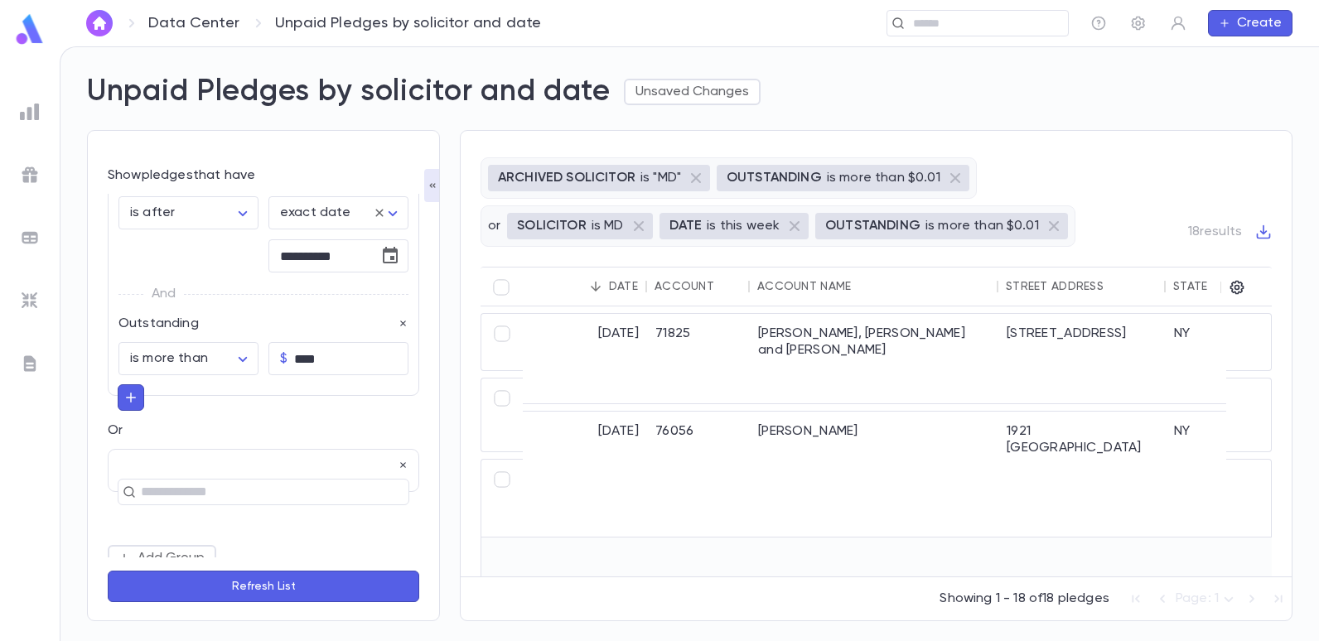
scroll to position [511, 0]
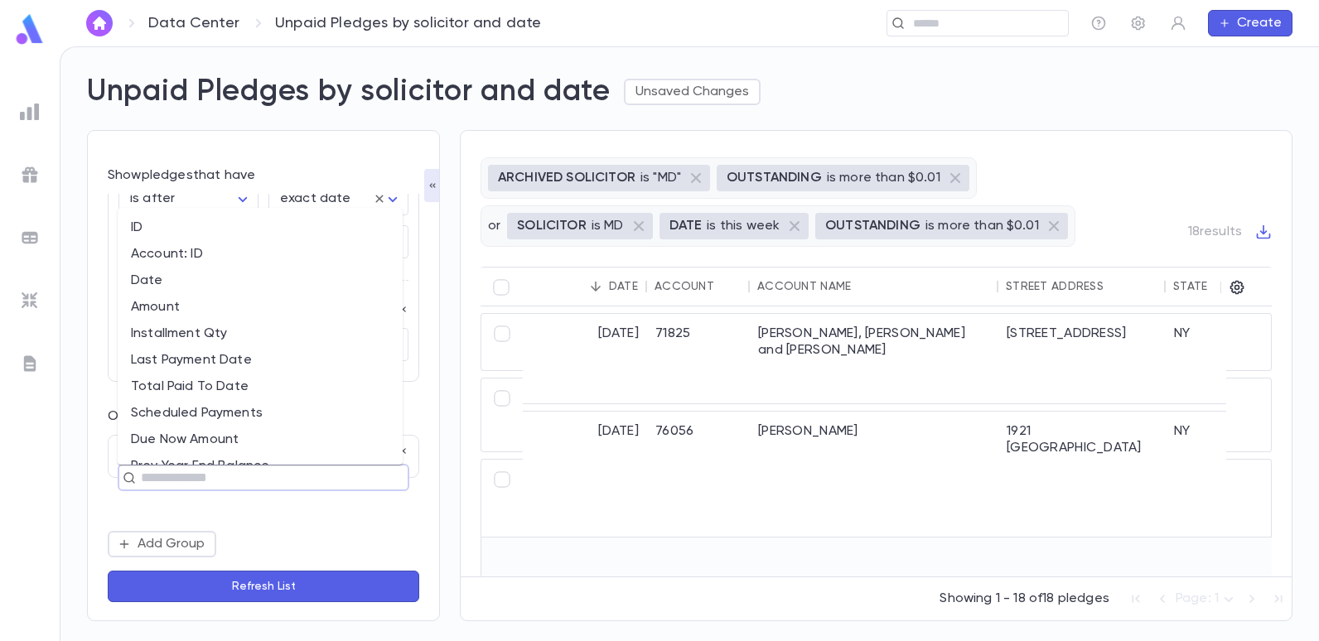
click at [226, 486] on input "text" at bounding box center [256, 478] width 241 height 23
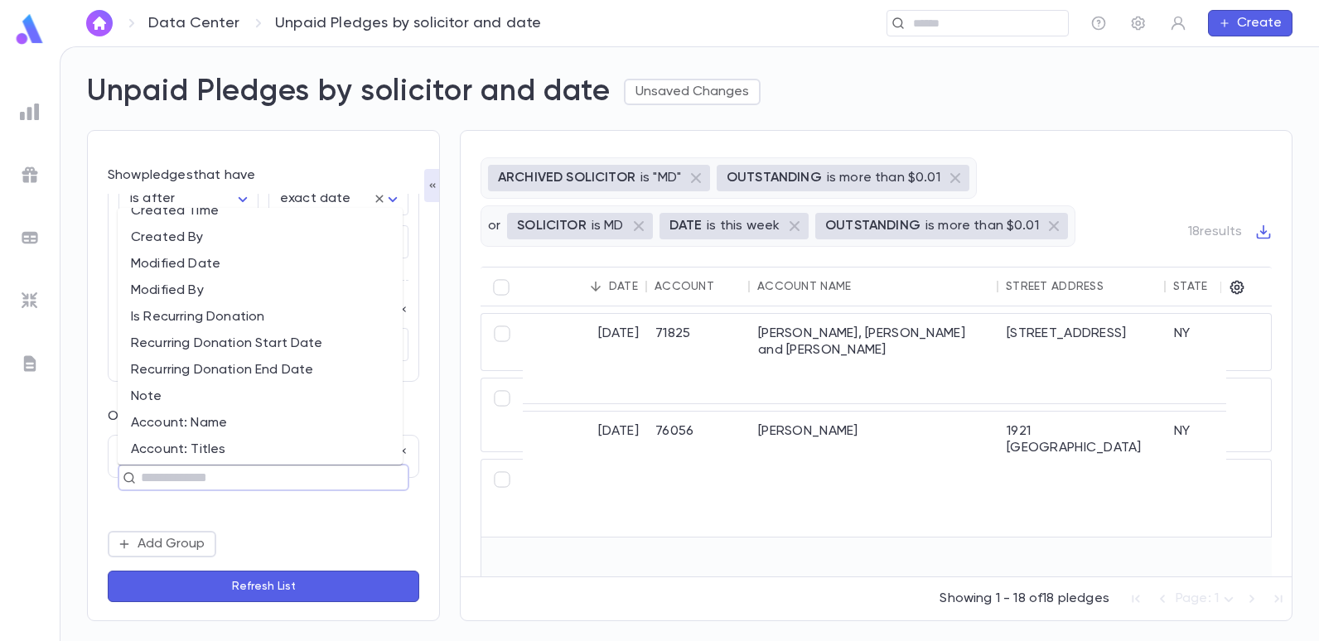
scroll to position [497, 0]
click at [221, 417] on li "Account: Name" at bounding box center [260, 420] width 285 height 27
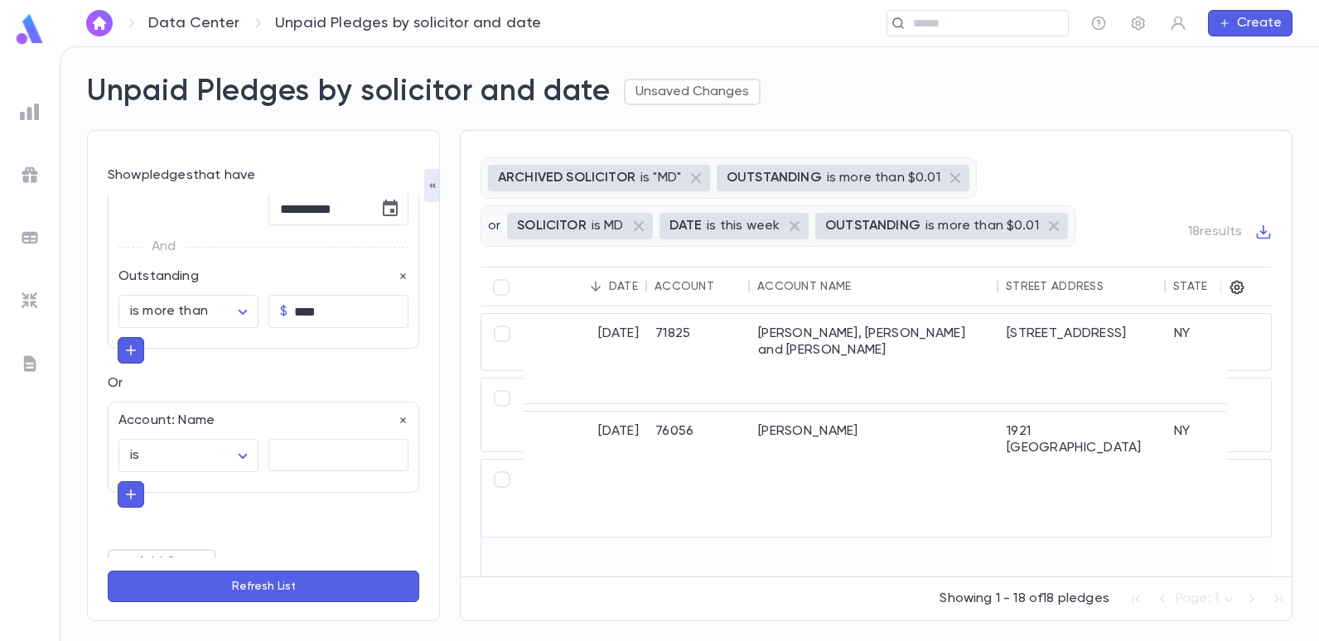
scroll to position [563, 0]
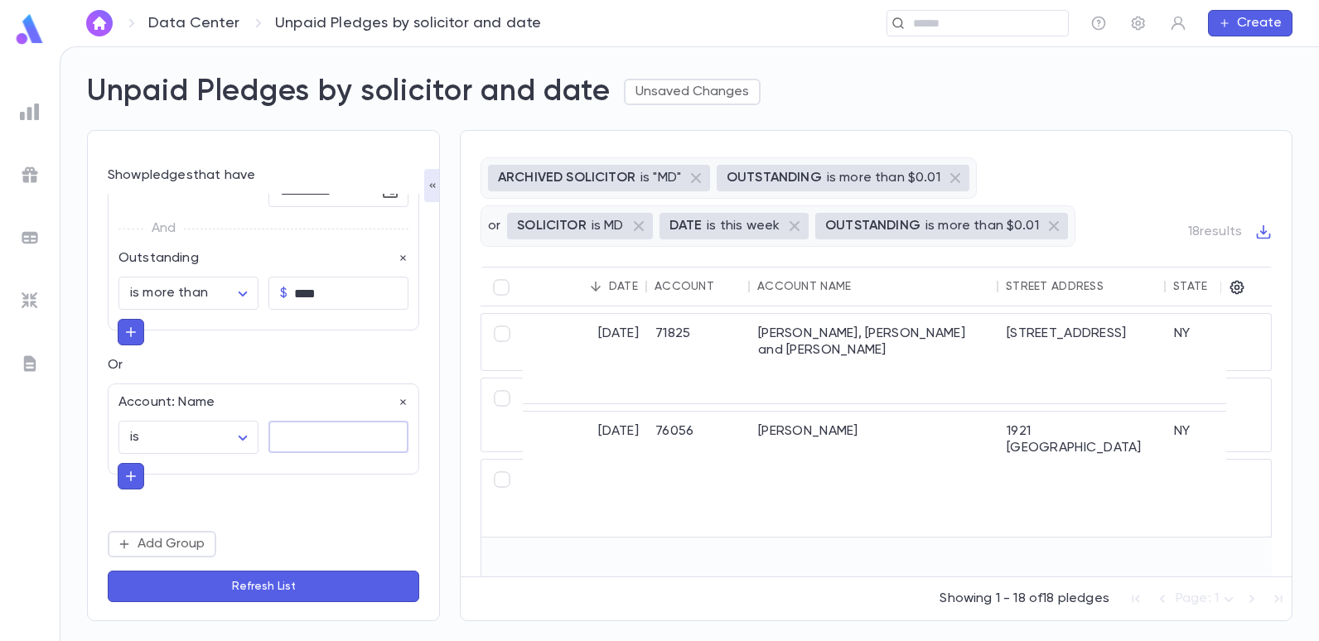
click at [314, 443] on textarea at bounding box center [338, 437] width 117 height 32
type textarea "**"
click at [275, 589] on button "Refresh List" at bounding box center [264, 586] width 312 height 31
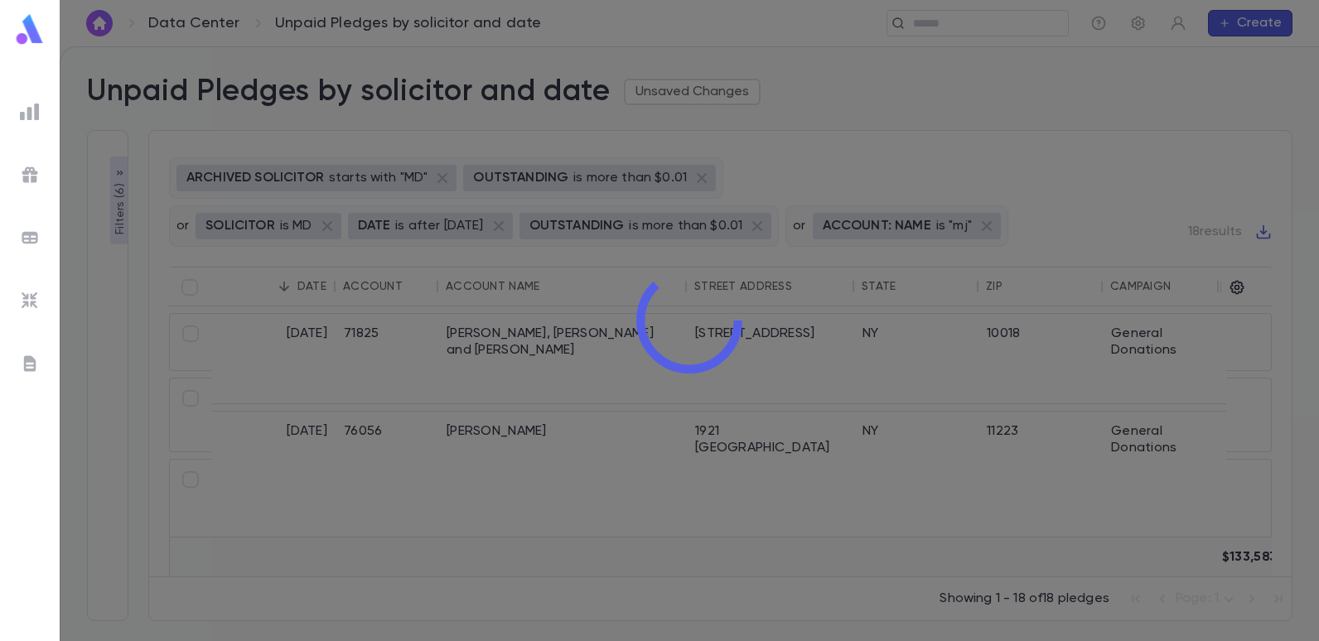
scroll to position [0, 0]
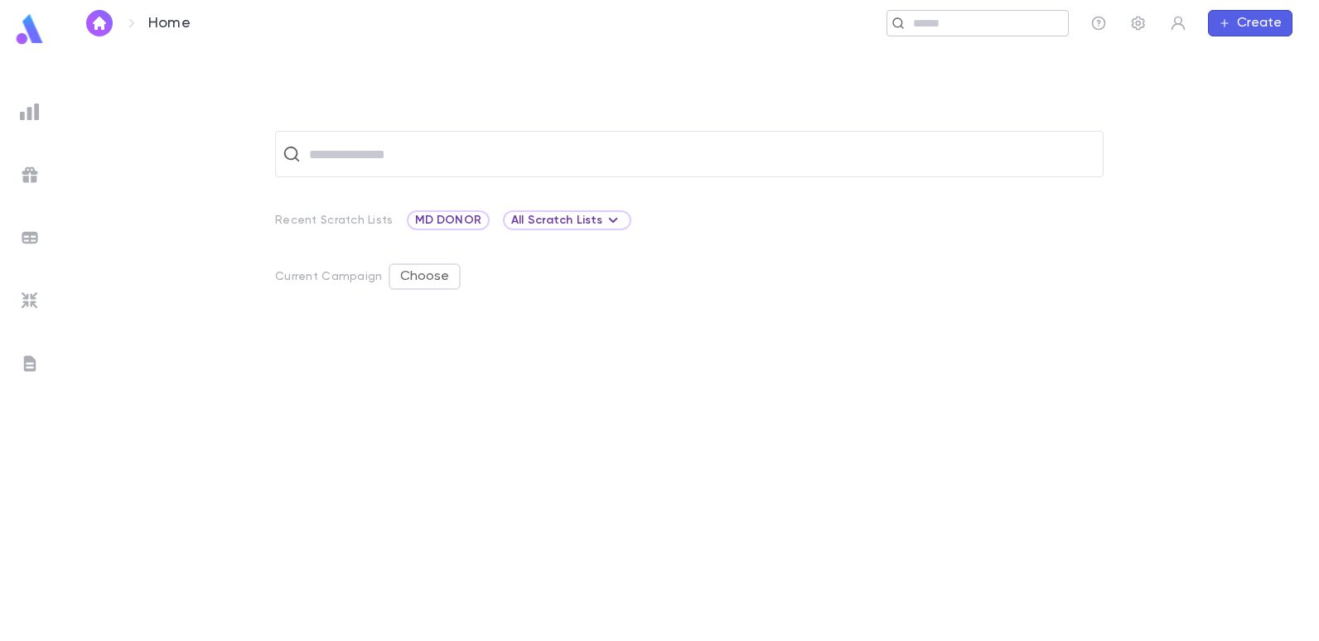
click at [949, 27] on input "text" at bounding box center [984, 24] width 153 height 16
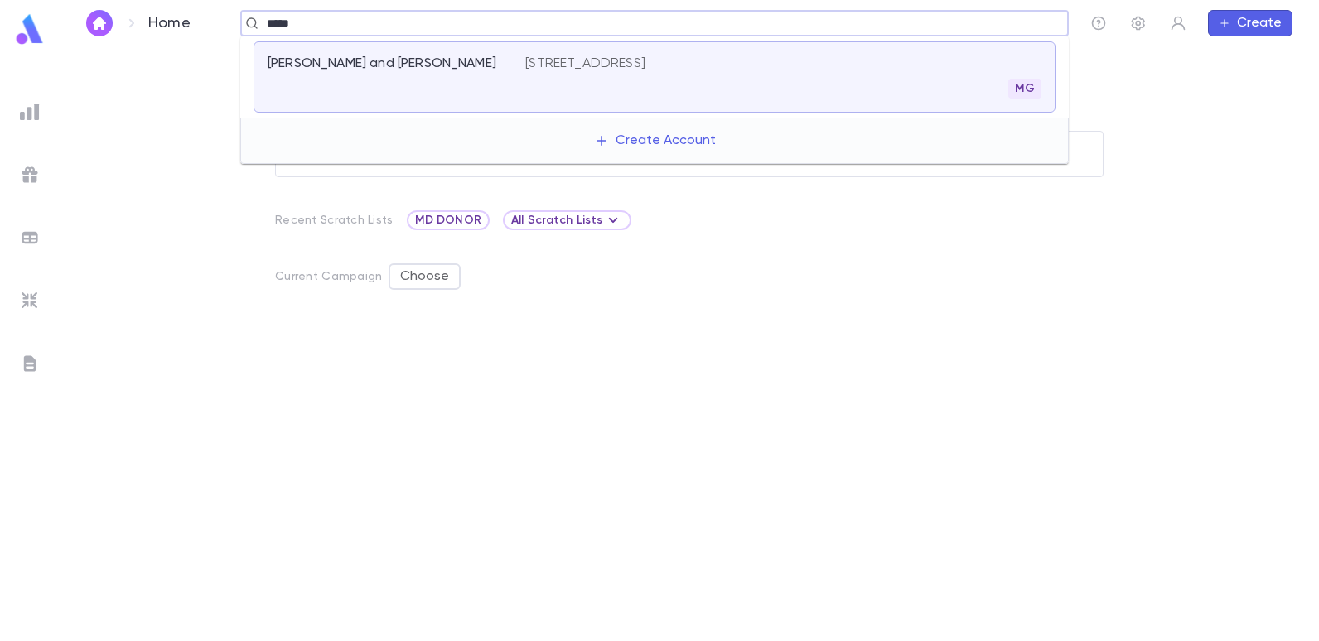
type input "******"
click at [395, 62] on p "[PERSON_NAME] and [PERSON_NAME]" at bounding box center [382, 64] width 229 height 17
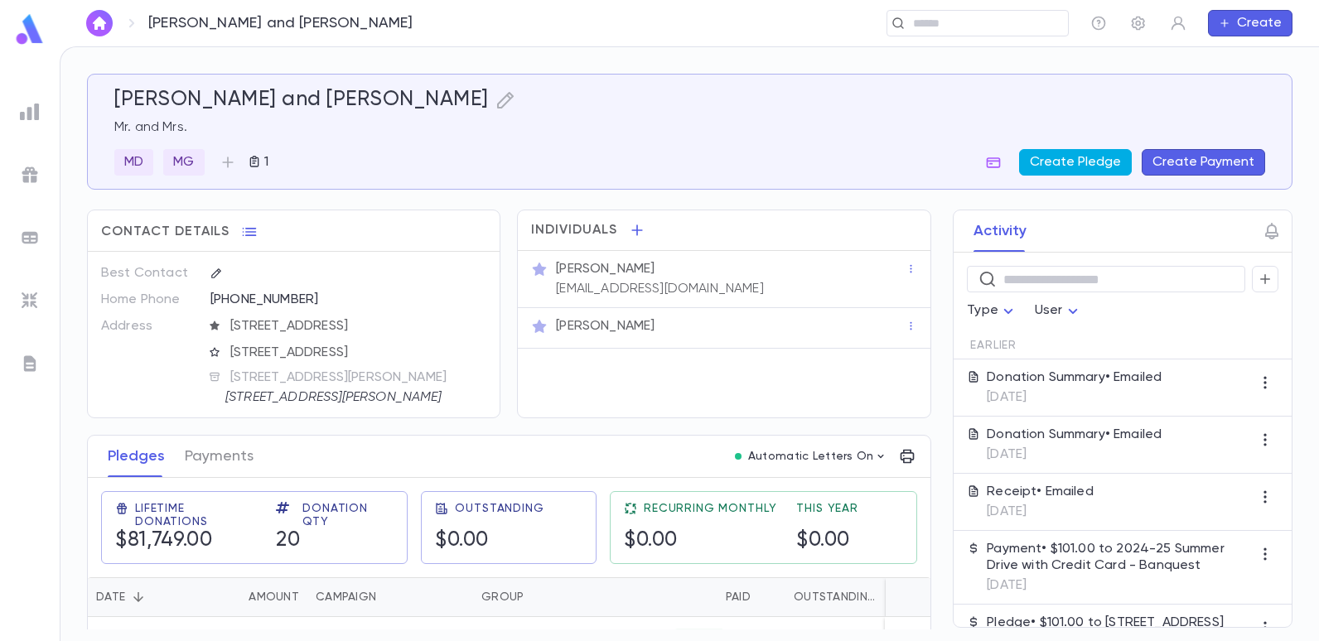
click at [1083, 163] on button "Create Pledge" at bounding box center [1075, 162] width 113 height 27
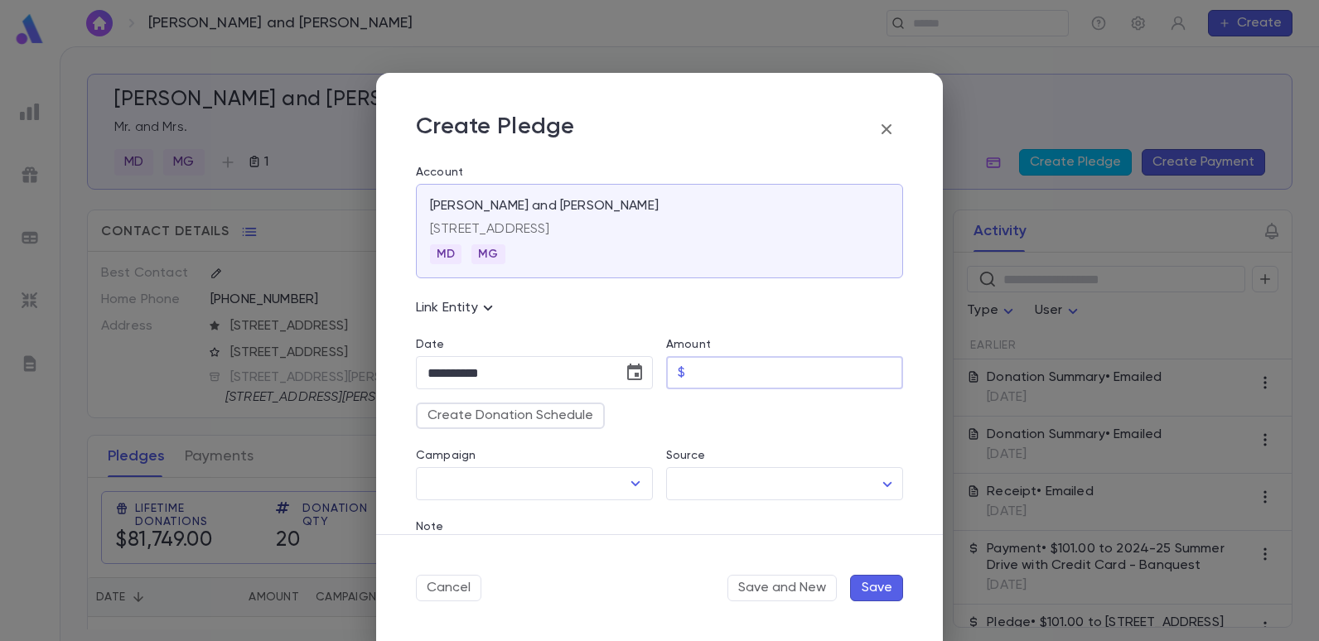
click at [692, 385] on input "Amount" at bounding box center [797, 373] width 211 height 32
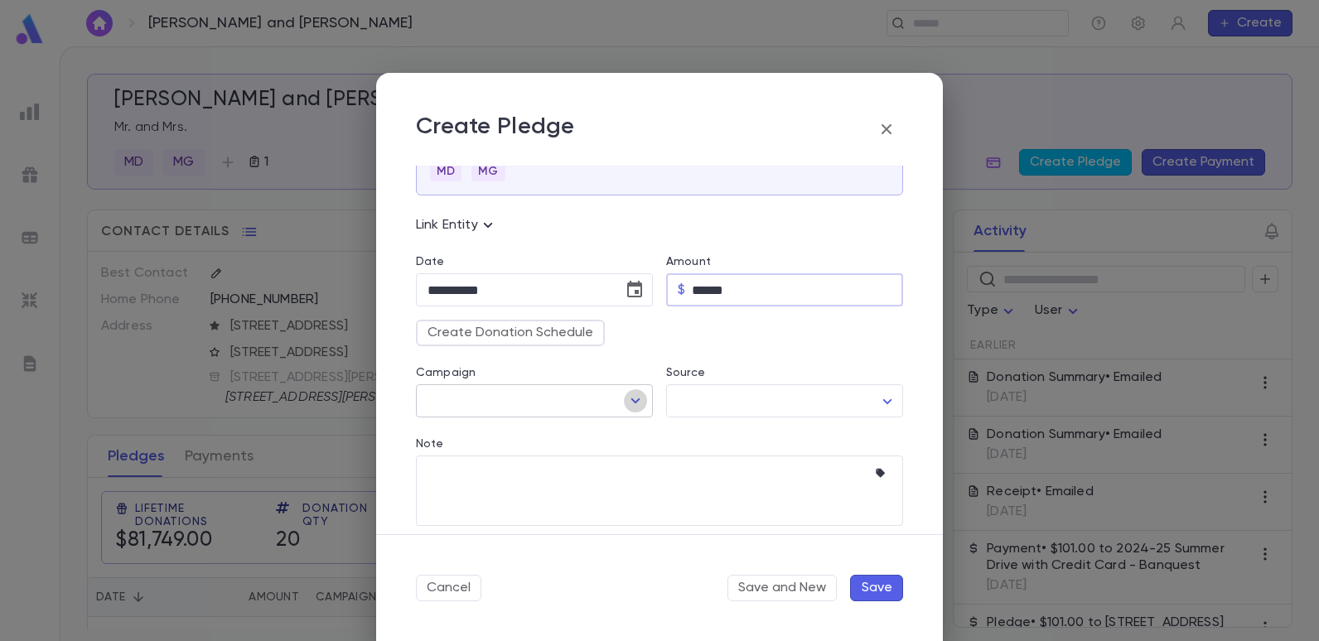
click at [629, 404] on icon "Open" at bounding box center [636, 401] width 20 height 20
type input "******"
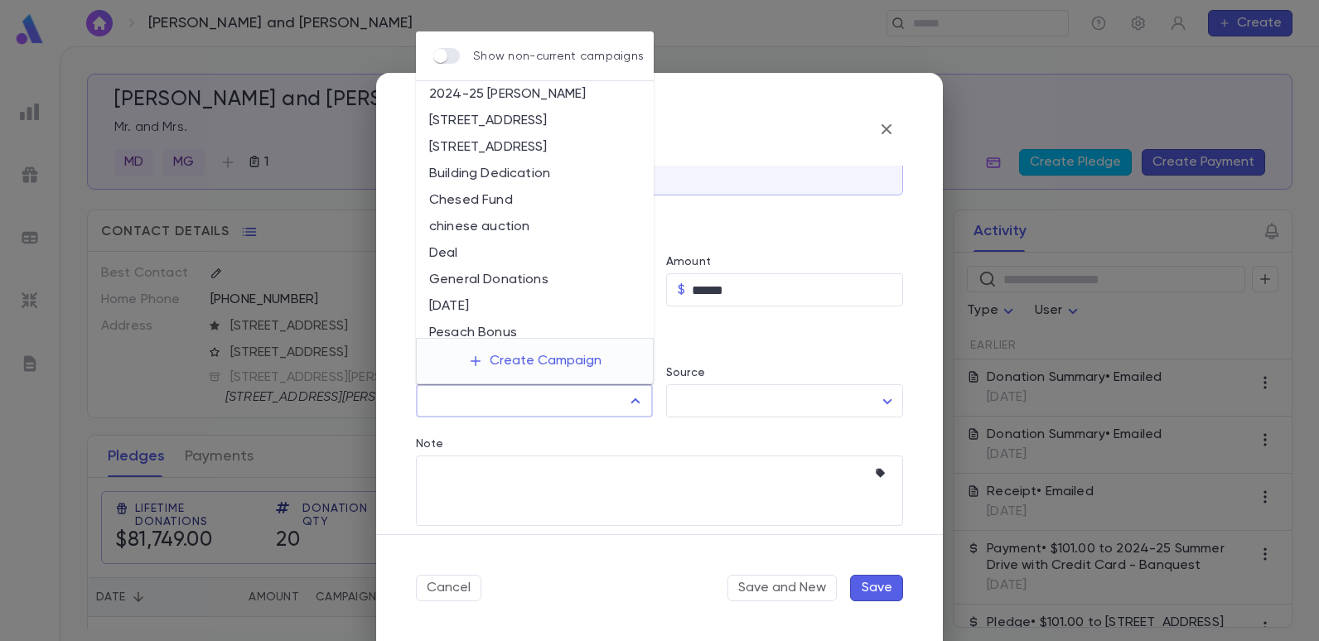
click at [496, 151] on li "[STREET_ADDRESS]" at bounding box center [535, 147] width 238 height 27
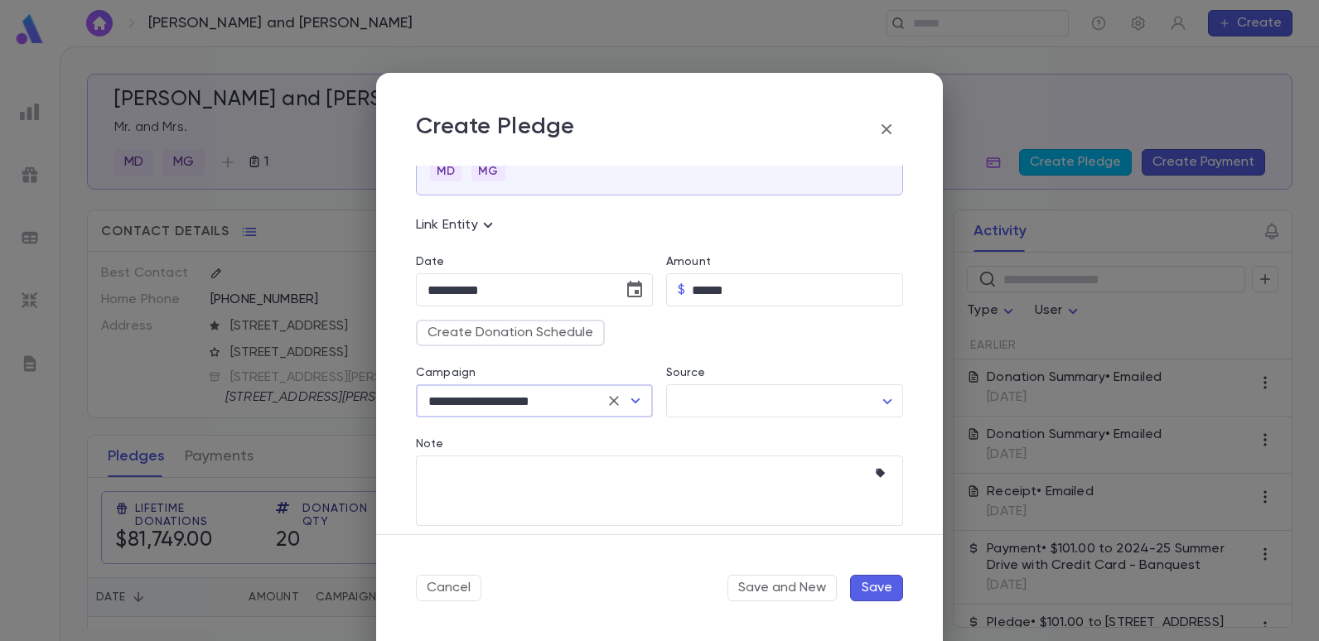
type input "**********"
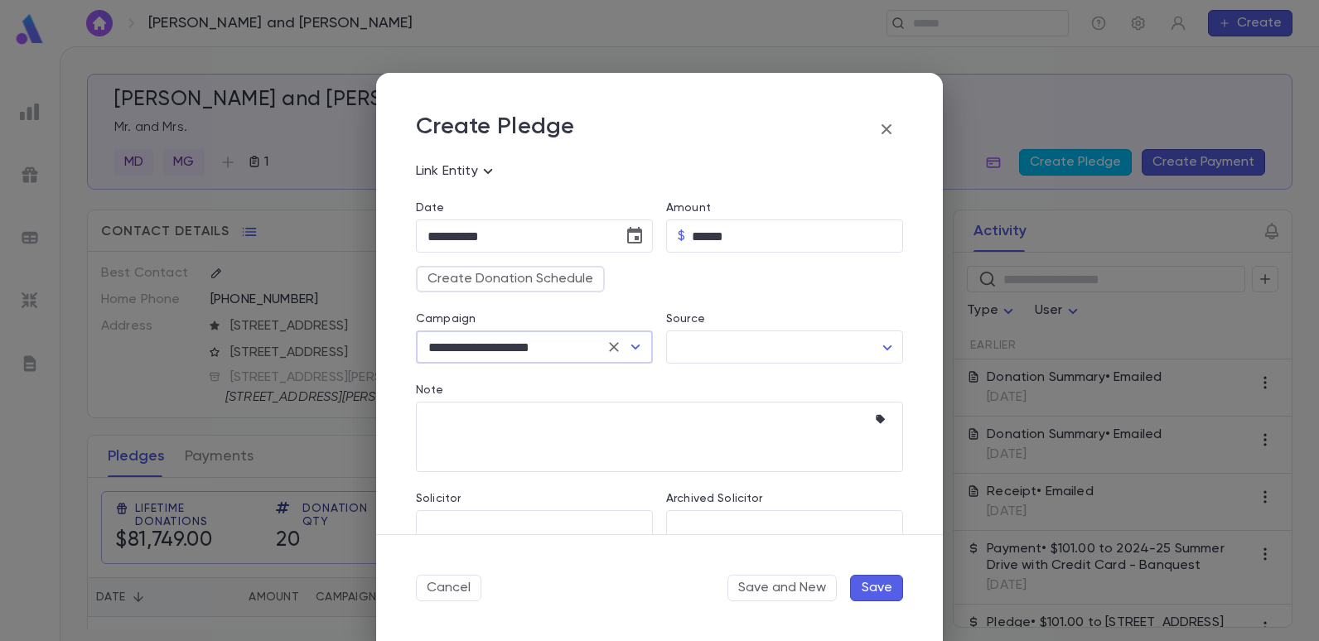
scroll to position [166, 0]
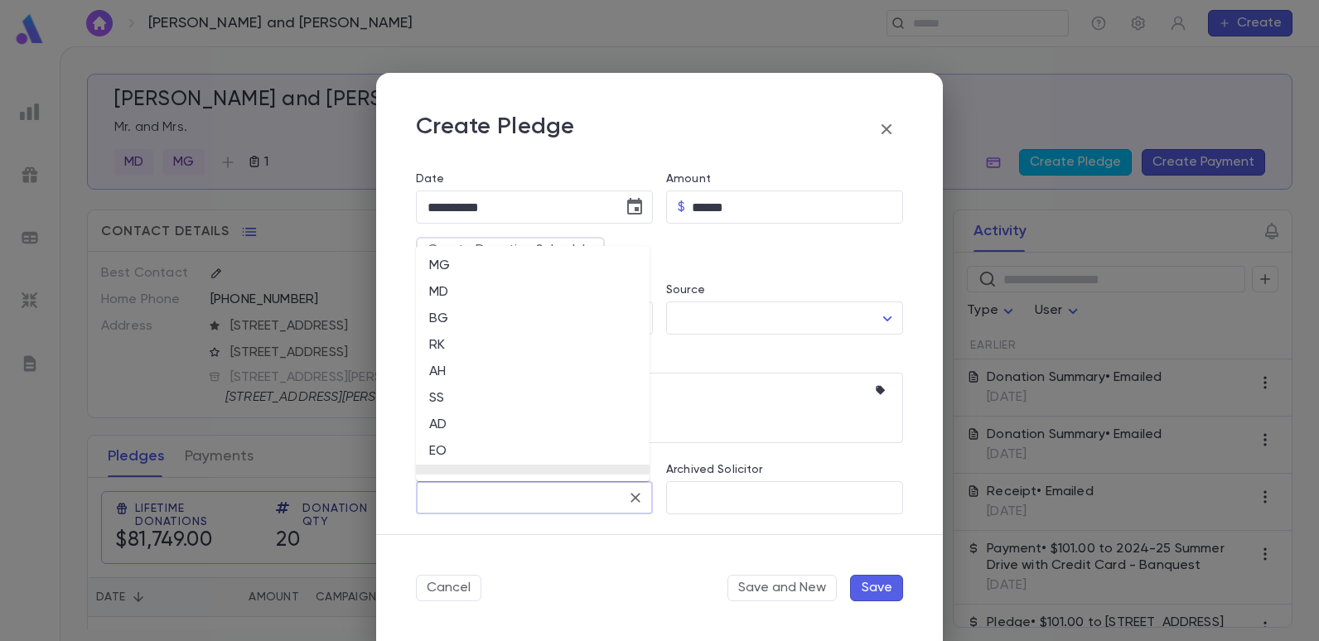
click at [467, 505] on input "Solicitor" at bounding box center [521, 497] width 197 height 31
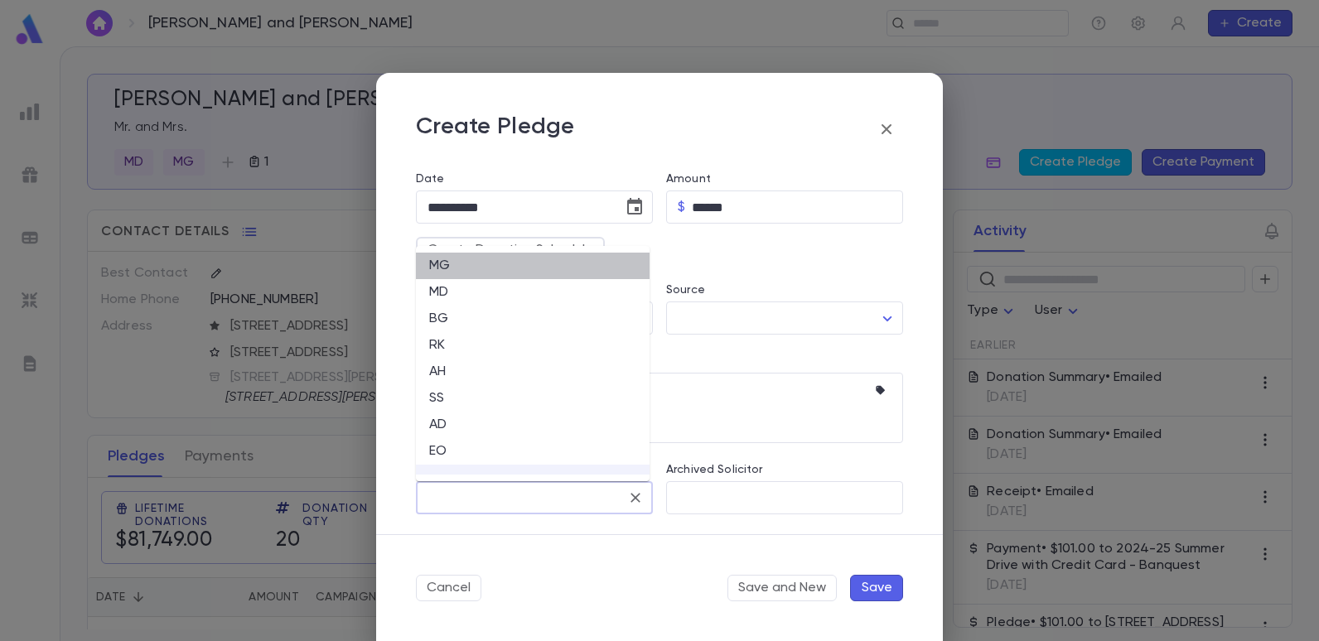
click at [441, 267] on li "MG" at bounding box center [533, 266] width 234 height 27
type input "**"
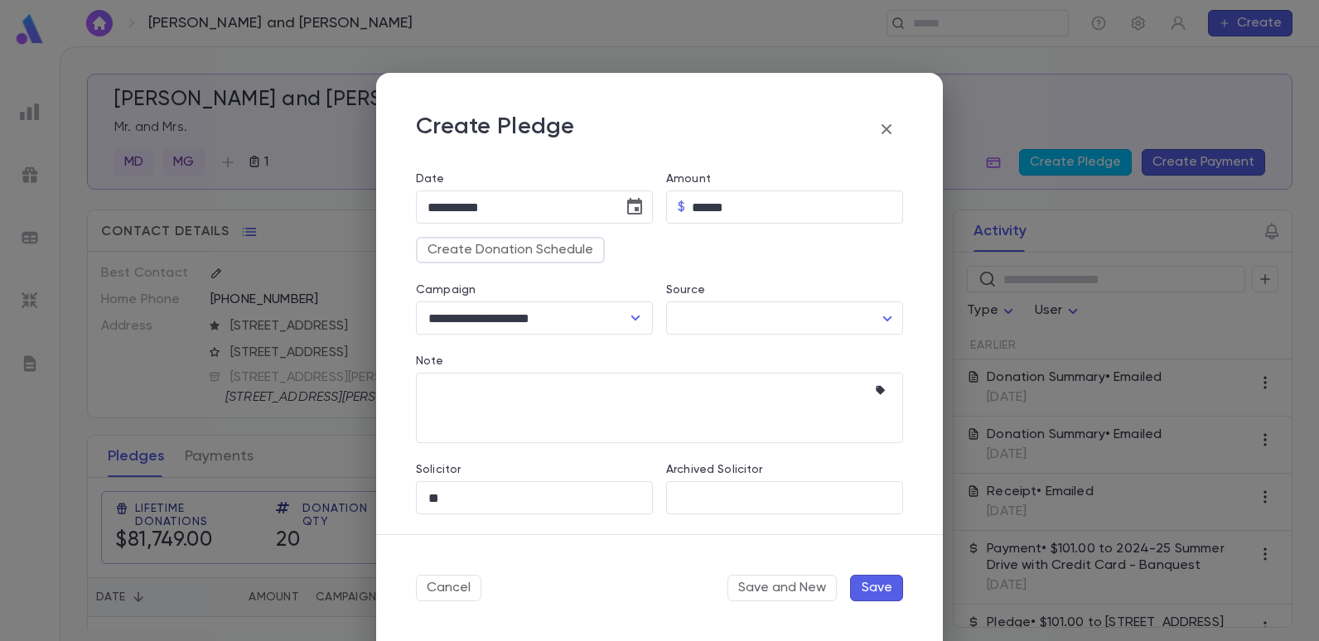
click at [872, 589] on button "Save" at bounding box center [876, 588] width 53 height 27
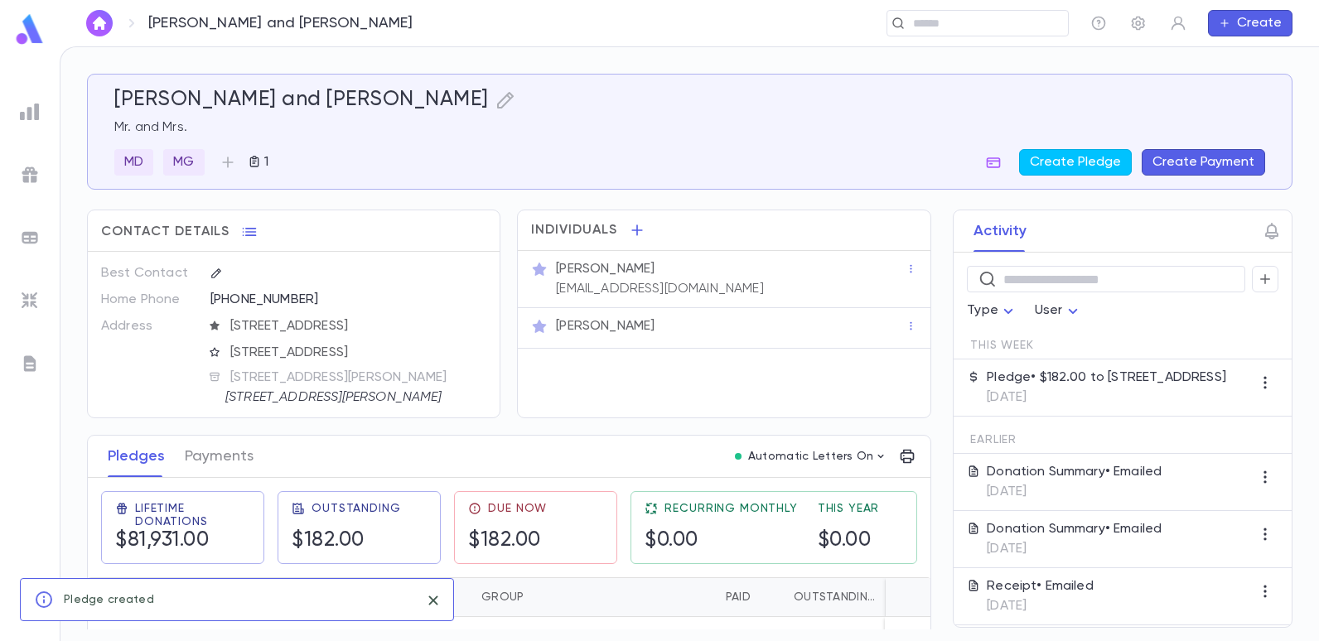
click at [1056, 406] on p "[DATE]" at bounding box center [1106, 397] width 239 height 17
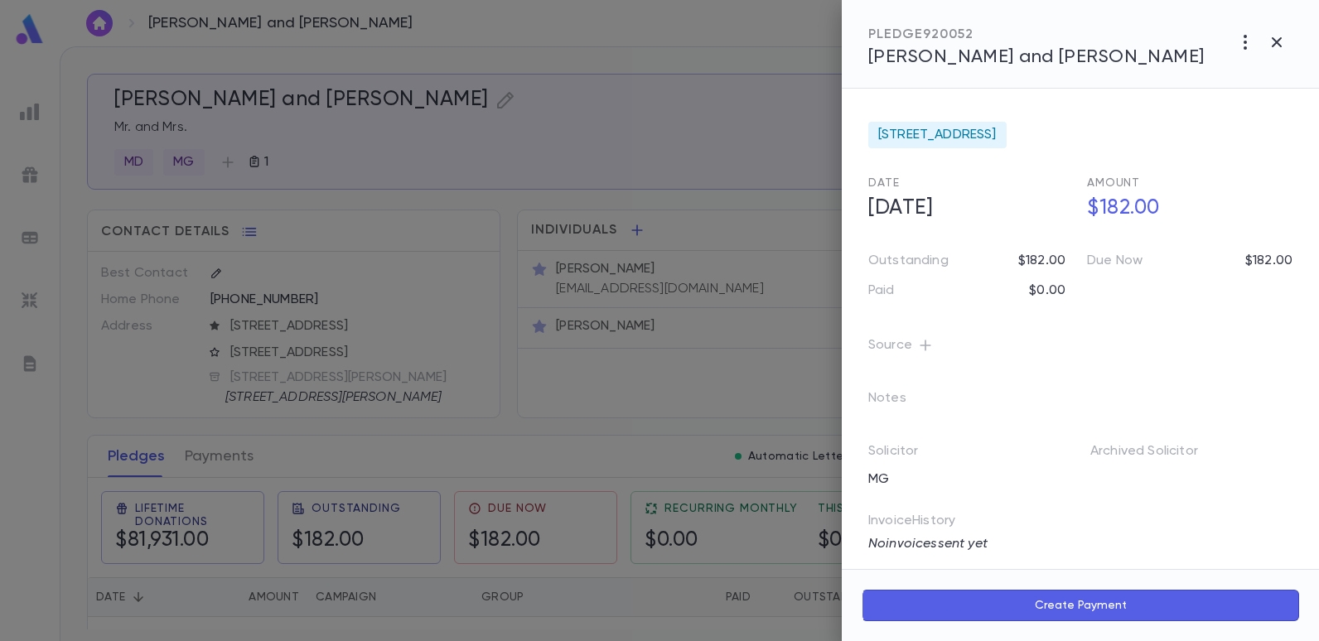
click at [928, 347] on icon "button" at bounding box center [925, 345] width 17 height 17
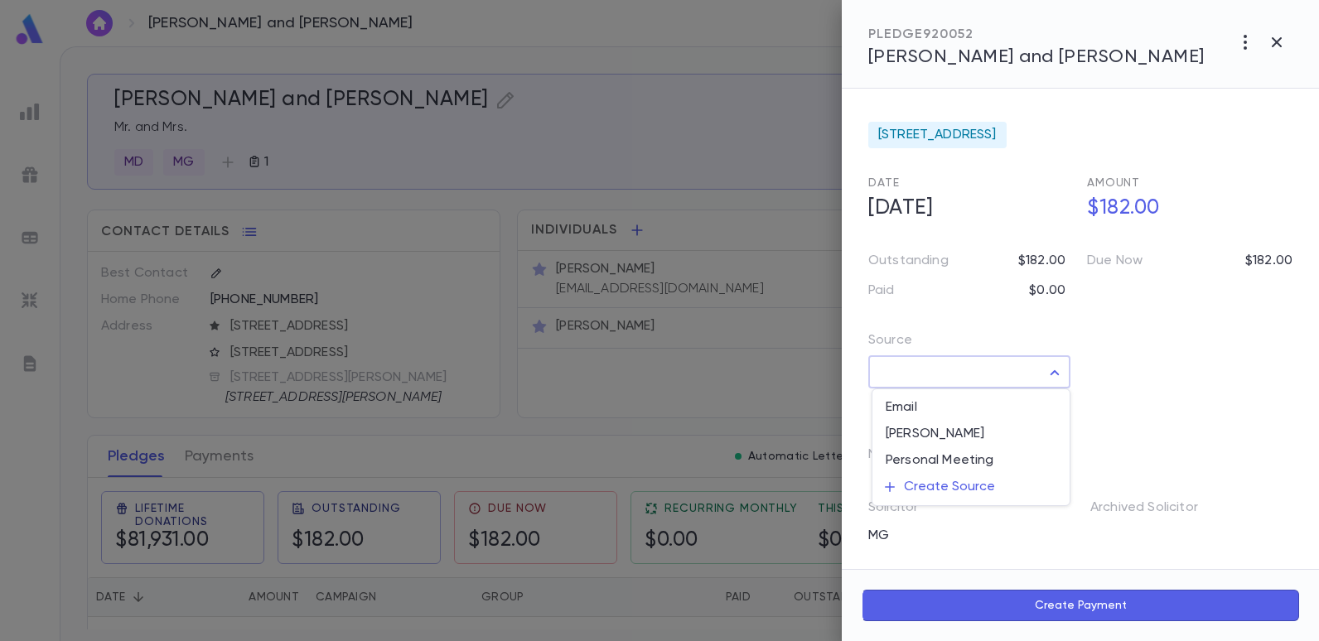
click at [1054, 373] on body "[PERSON_NAME] and [PERSON_NAME] ​ Create [PERSON_NAME] and [PERSON_NAME] Mr. an…" at bounding box center [659, 343] width 1319 height 595
click at [919, 429] on li "[PERSON_NAME]" at bounding box center [971, 434] width 197 height 27
type input "**"
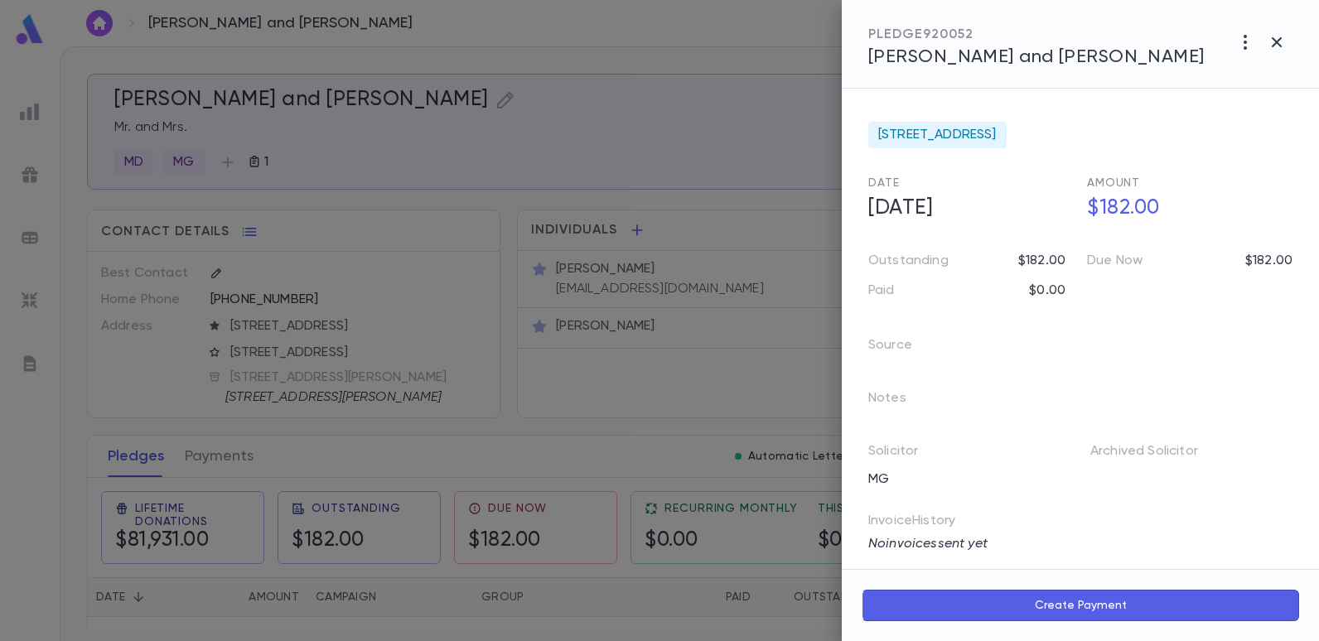
click at [1210, 373] on div "Source Notes Solicitor MG Archived Solicitor Invoice History No invoices sent y…" at bounding box center [1071, 432] width 444 height 240
click at [912, 355] on button "button" at bounding box center [925, 345] width 27 height 27
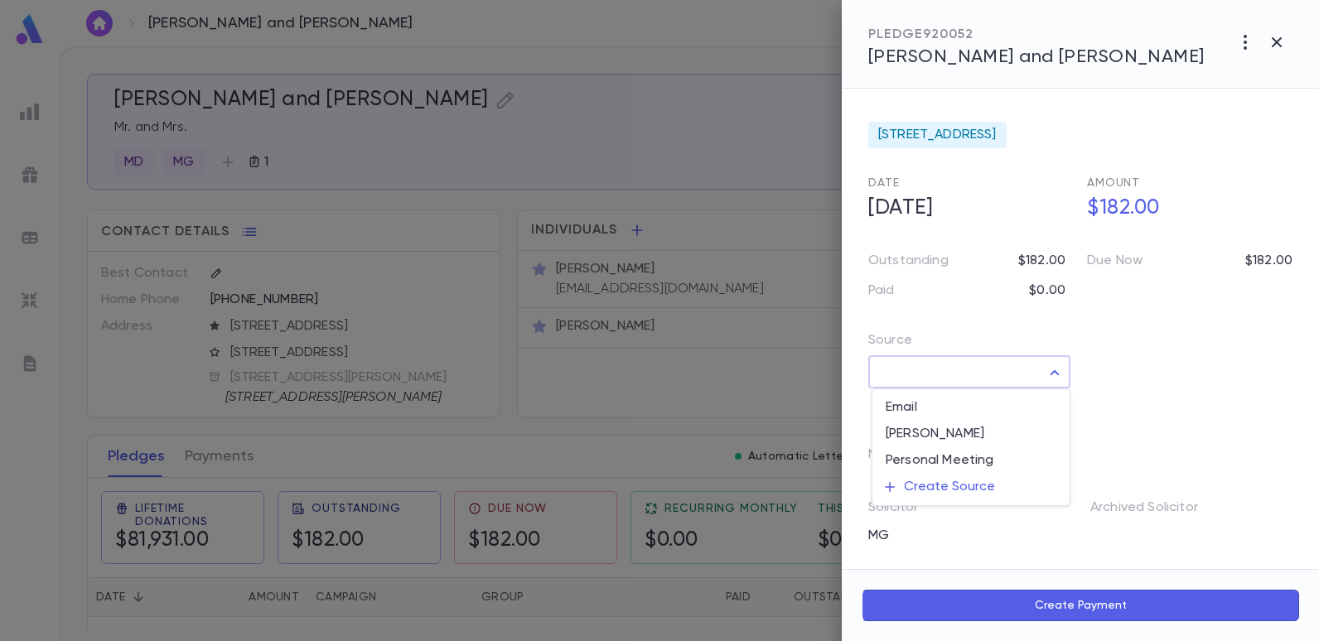
click at [1043, 375] on body "[PERSON_NAME] and [PERSON_NAME] ​ Create [PERSON_NAME] and [PERSON_NAME] Mr. an…" at bounding box center [659, 343] width 1319 height 595
click at [907, 428] on li "[PERSON_NAME]" at bounding box center [971, 434] width 197 height 27
type input "**"
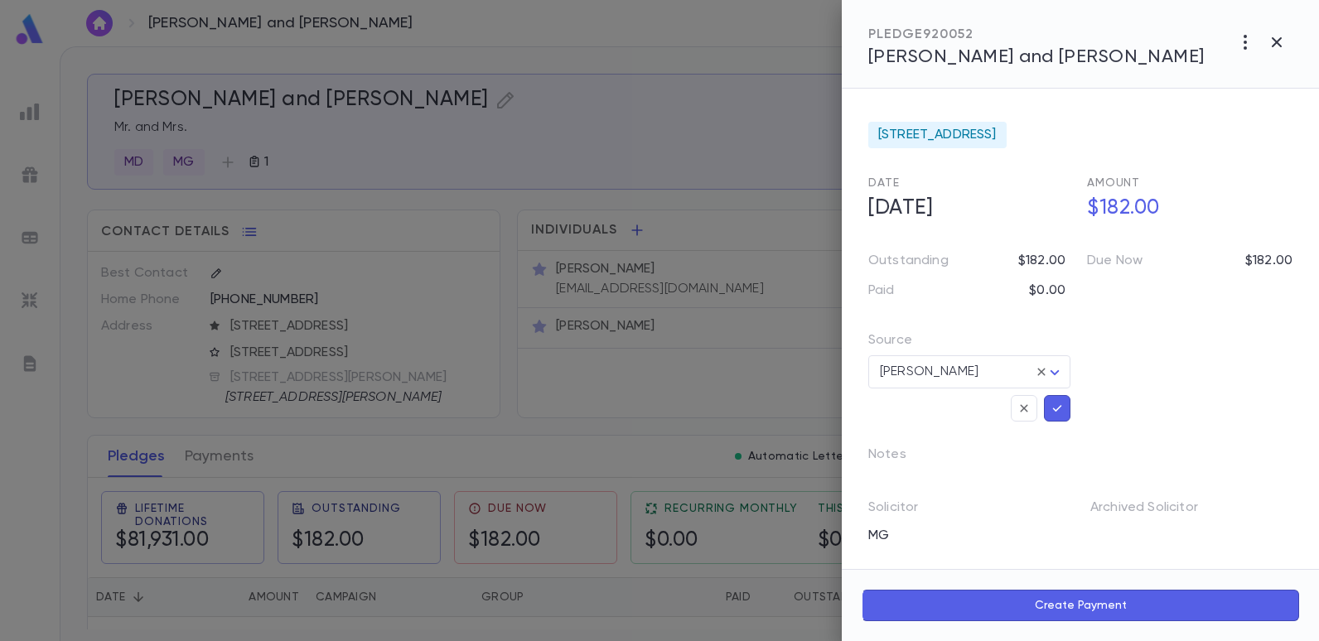
click at [1052, 404] on icon "button" at bounding box center [1057, 408] width 15 height 17
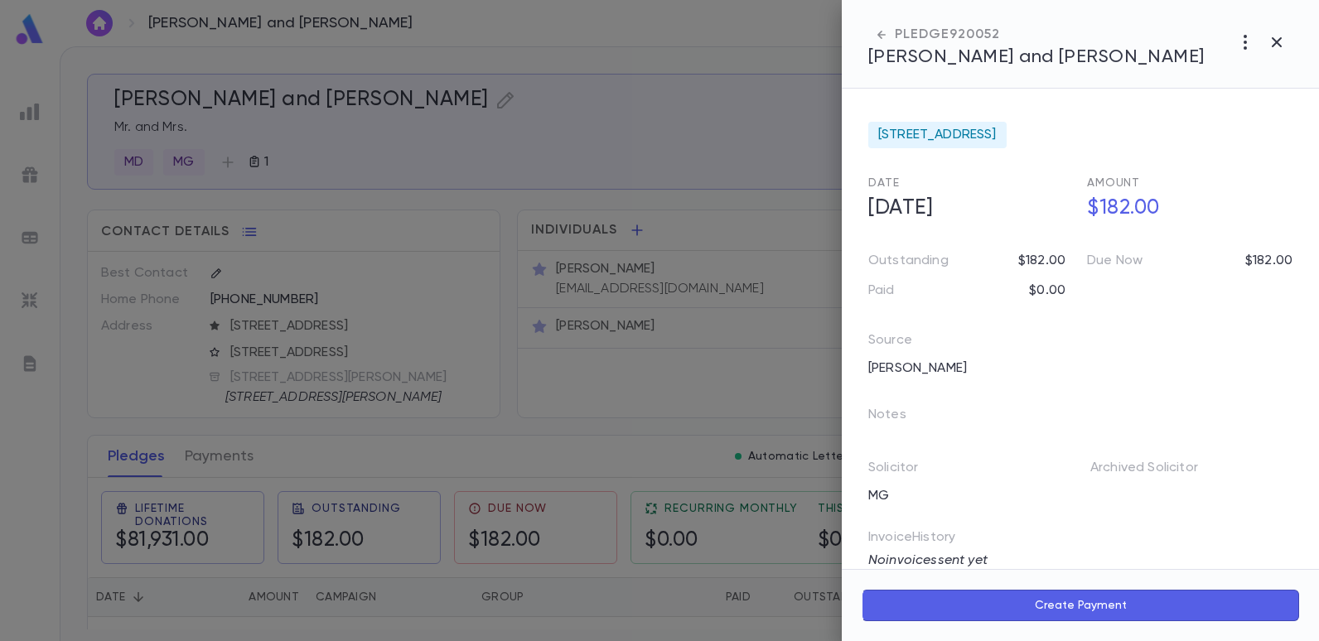
click at [791, 135] on div at bounding box center [659, 320] width 1319 height 641
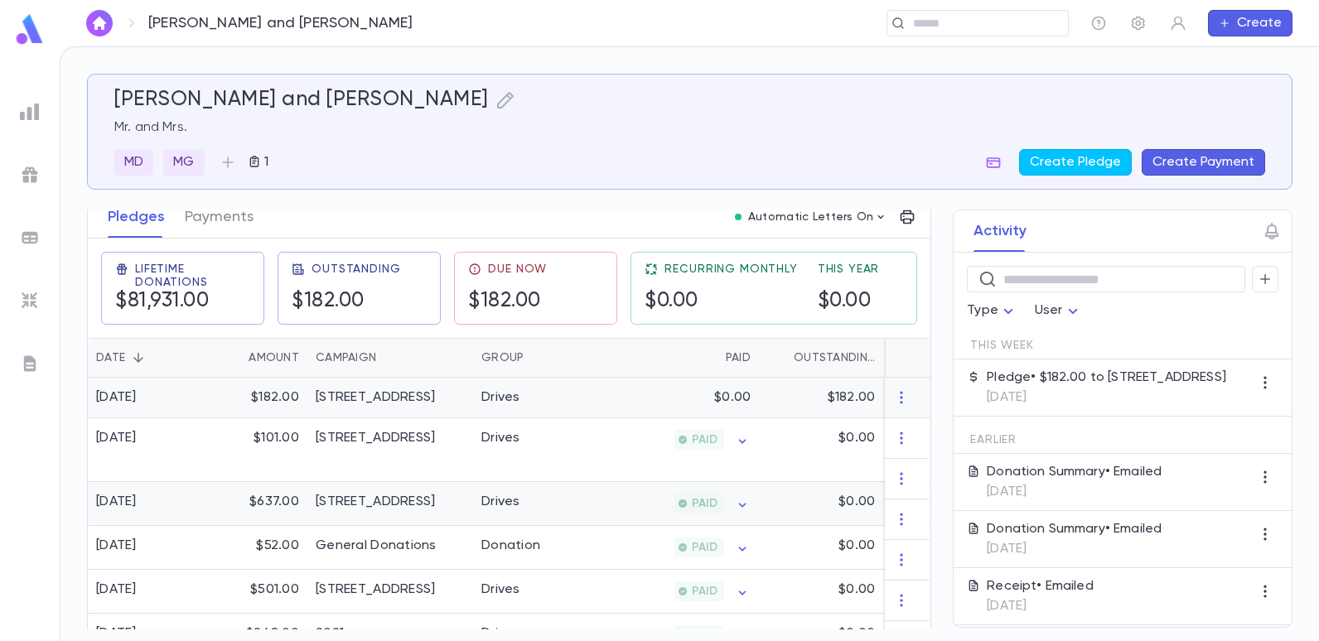
scroll to position [249, 0]
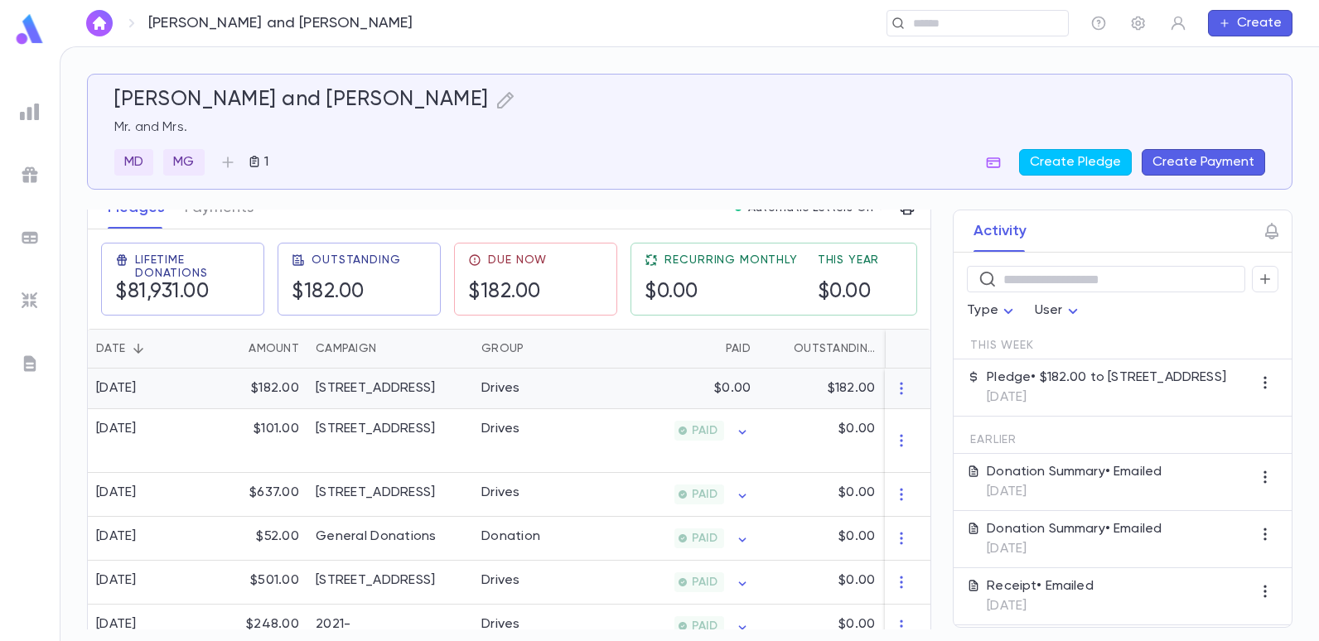
click at [426, 384] on div "[STREET_ADDRESS]" at bounding box center [375, 388] width 119 height 17
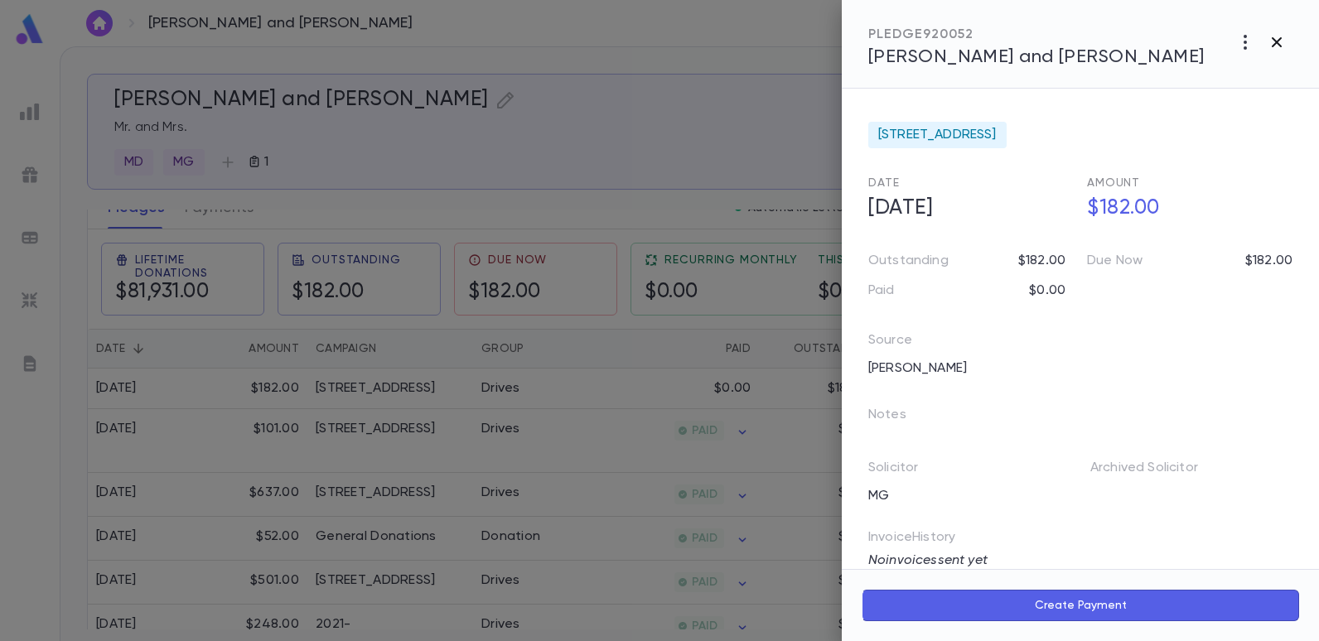
click at [1276, 35] on icon "button" at bounding box center [1277, 42] width 20 height 20
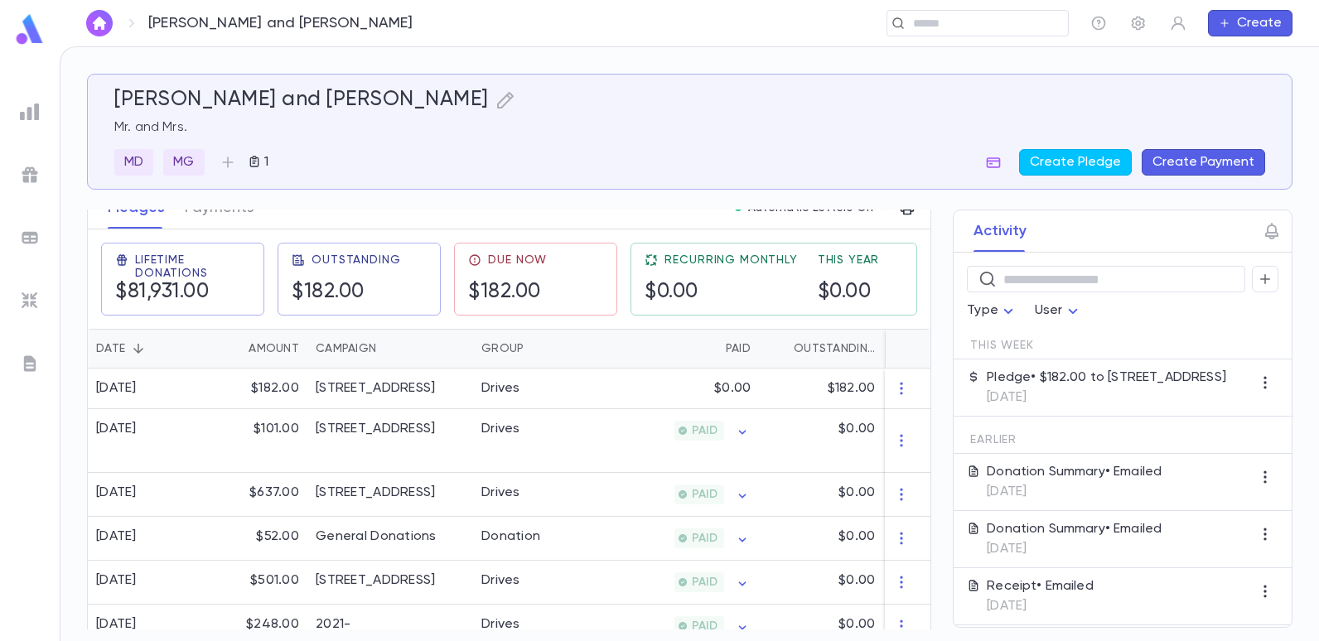
click at [1043, 386] on p "Pledge • $182.00 to [STREET_ADDRESS]" at bounding box center [1106, 378] width 239 height 17
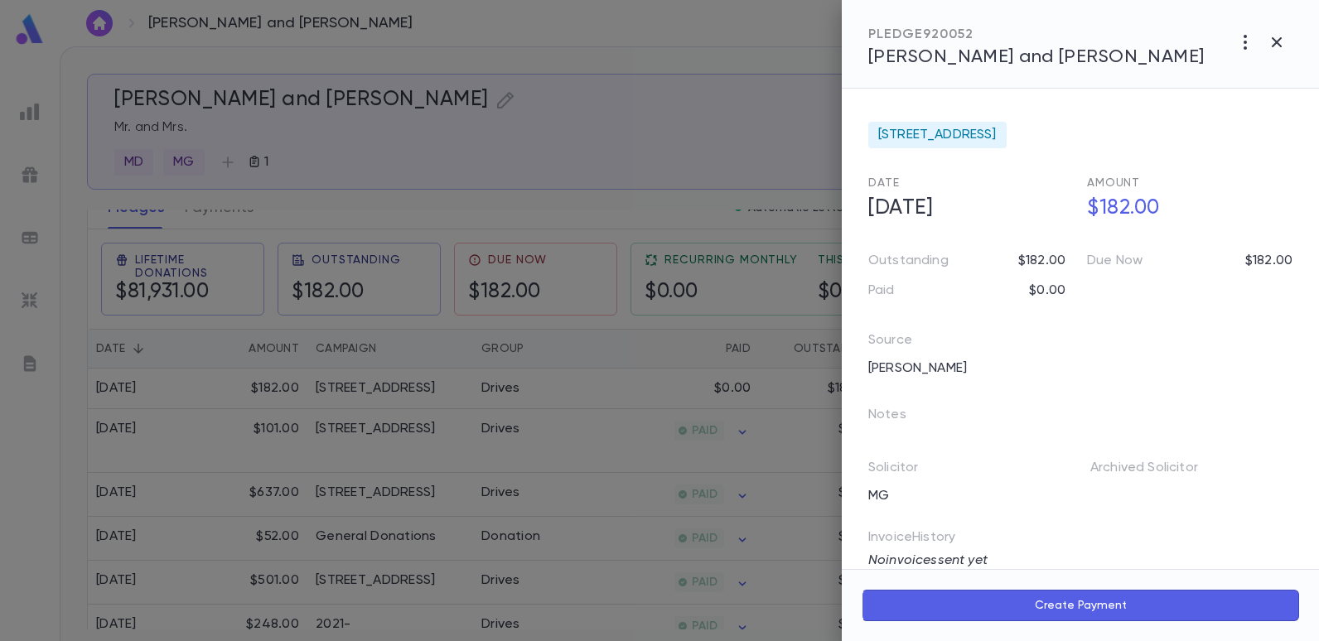
click at [610, 143] on div at bounding box center [659, 320] width 1319 height 641
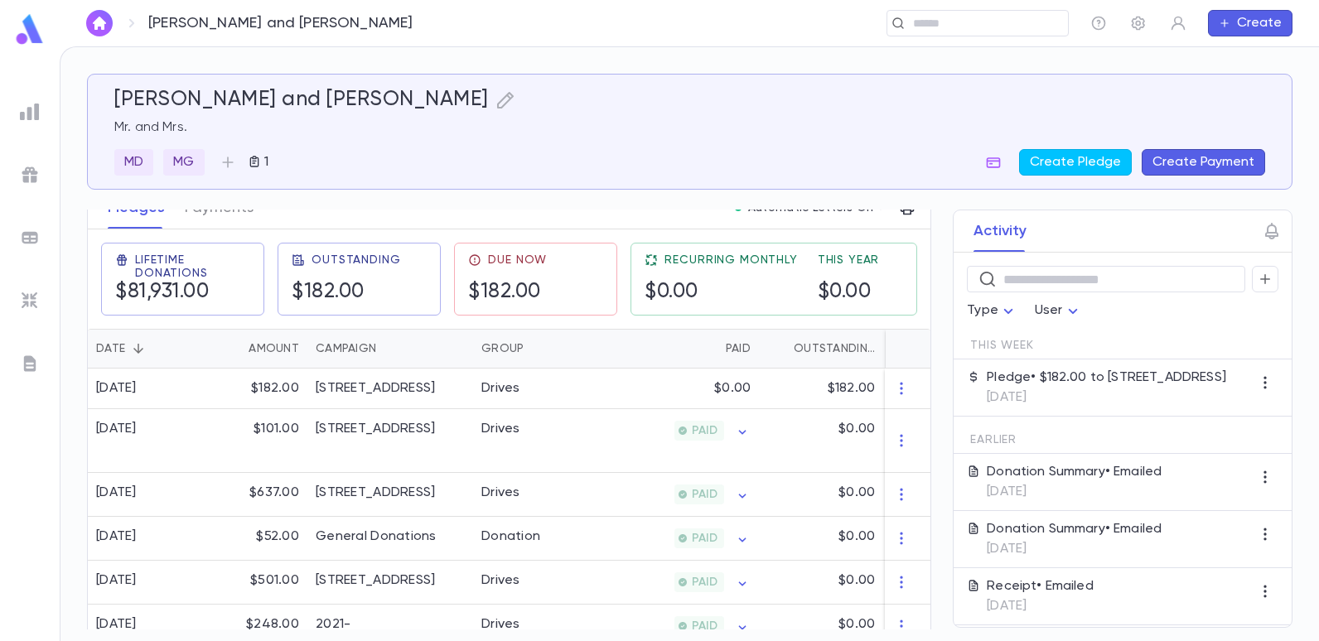
click at [1187, 164] on button "Create Payment" at bounding box center [1203, 162] width 123 height 27
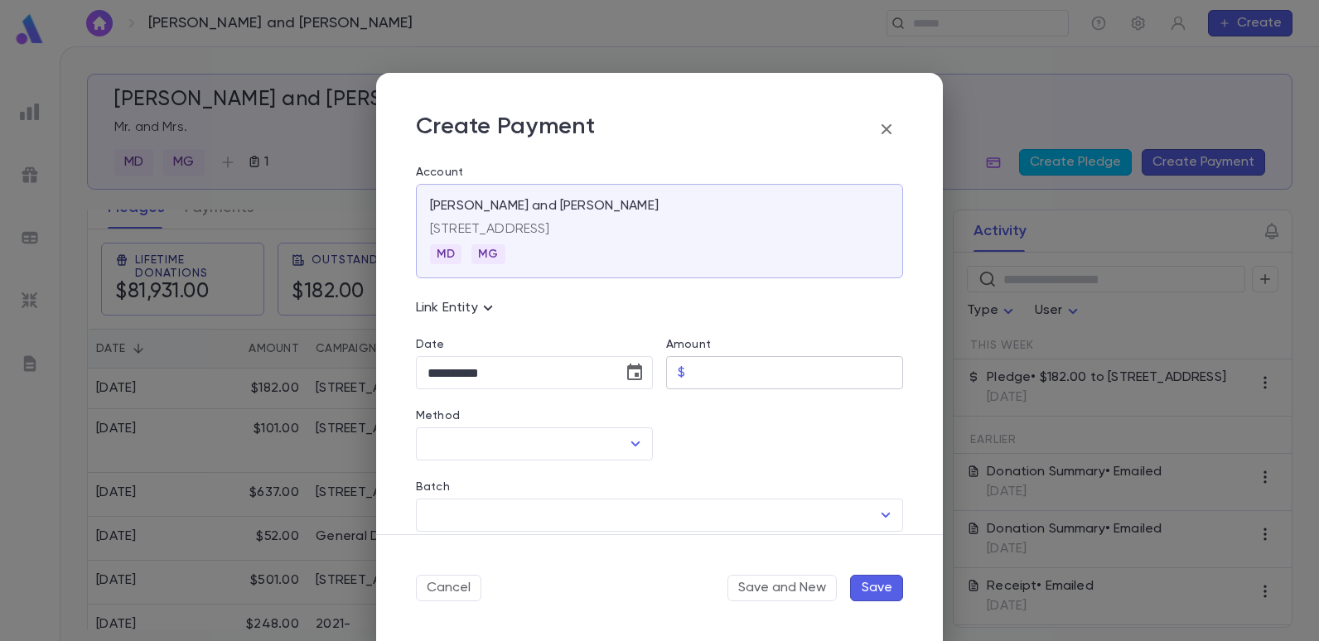
click at [692, 373] on input "Amount" at bounding box center [797, 373] width 211 height 32
type input "******"
click at [737, 459] on div at bounding box center [778, 424] width 250 height 71
click at [626, 443] on icon "Open" at bounding box center [636, 444] width 20 height 20
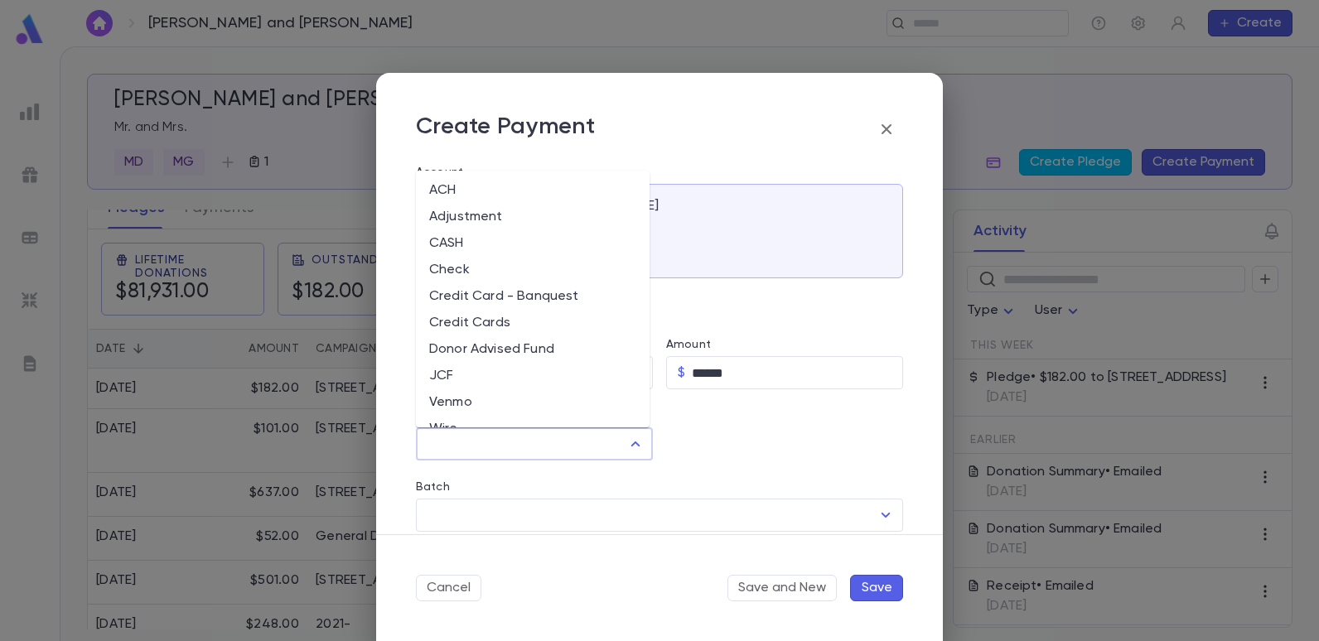
click at [454, 319] on li "Credit Cards" at bounding box center [533, 323] width 234 height 27
type input "**********"
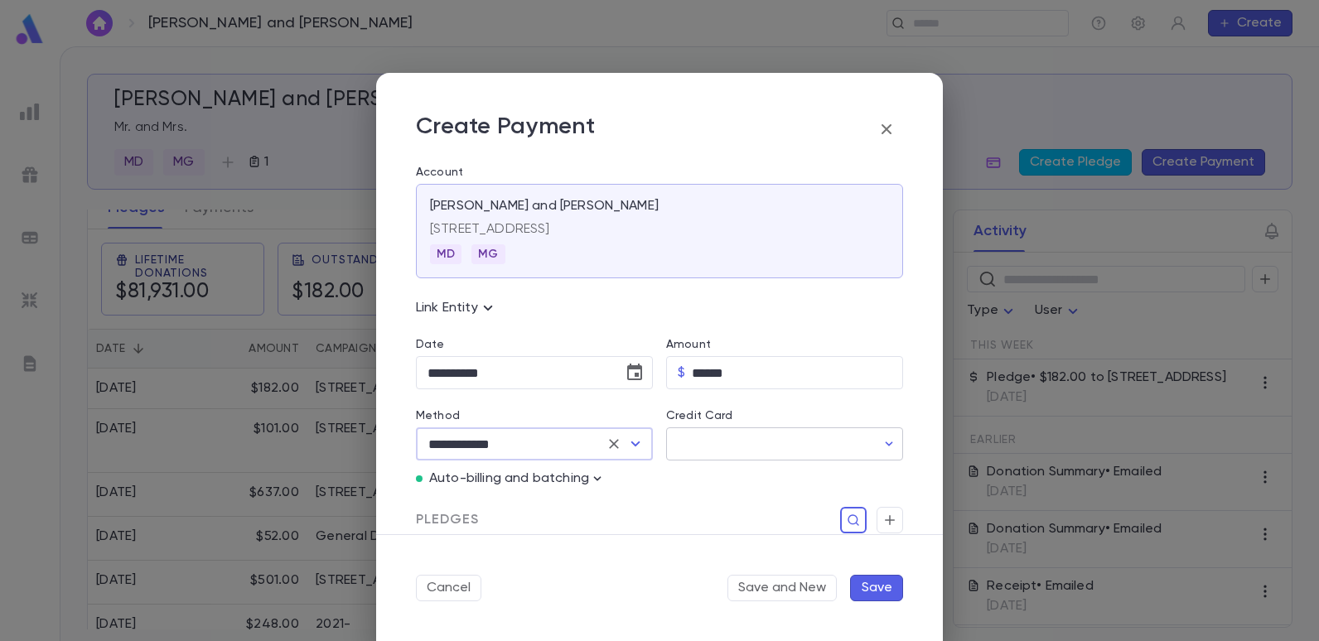
click at [747, 436] on input "Credit Card" at bounding box center [771, 444] width 210 height 32
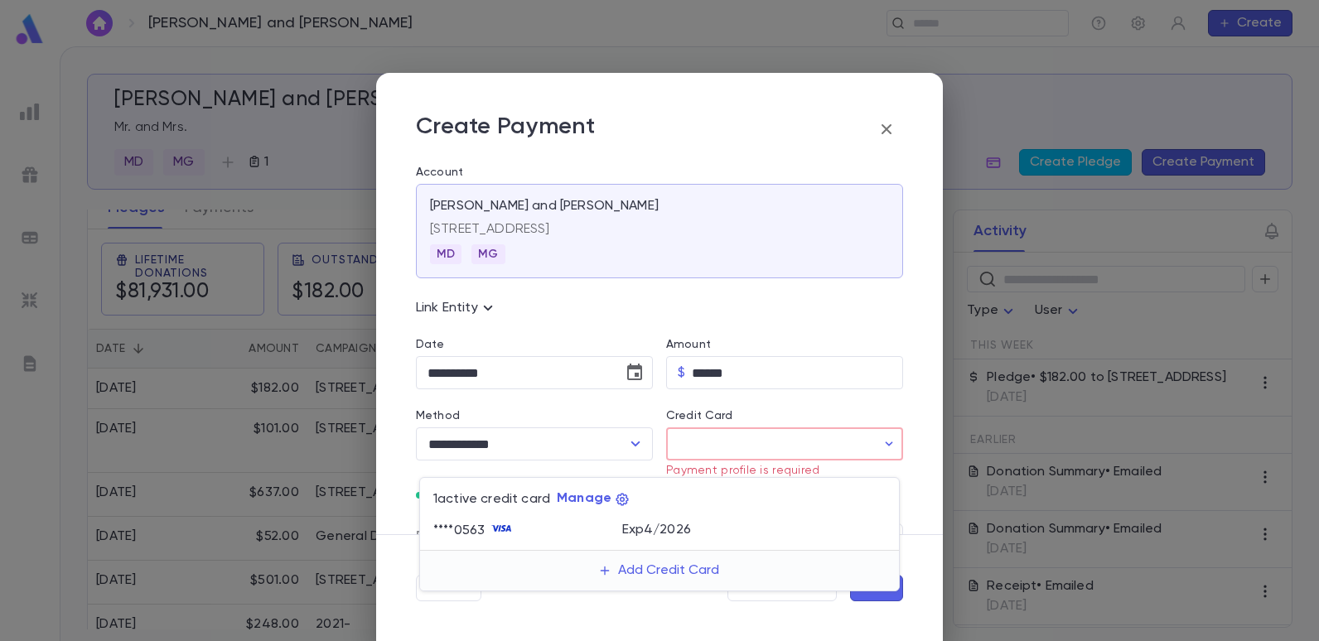
click at [761, 451] on div at bounding box center [659, 320] width 1319 height 641
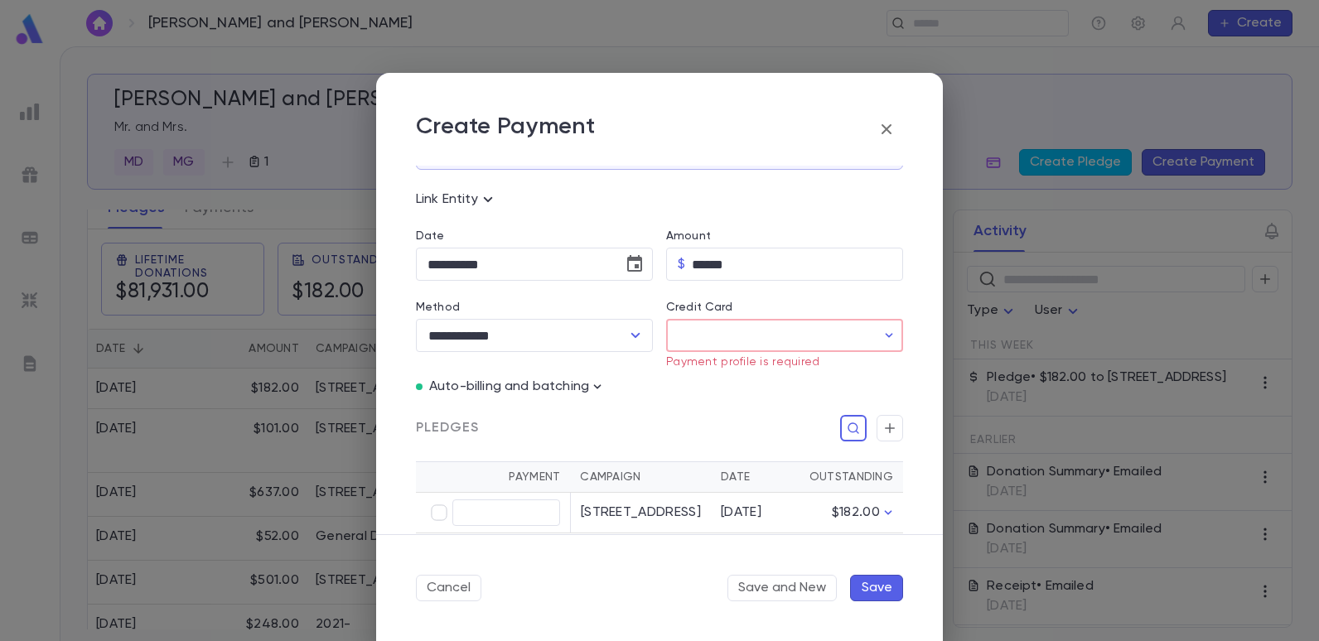
scroll to position [83, 0]
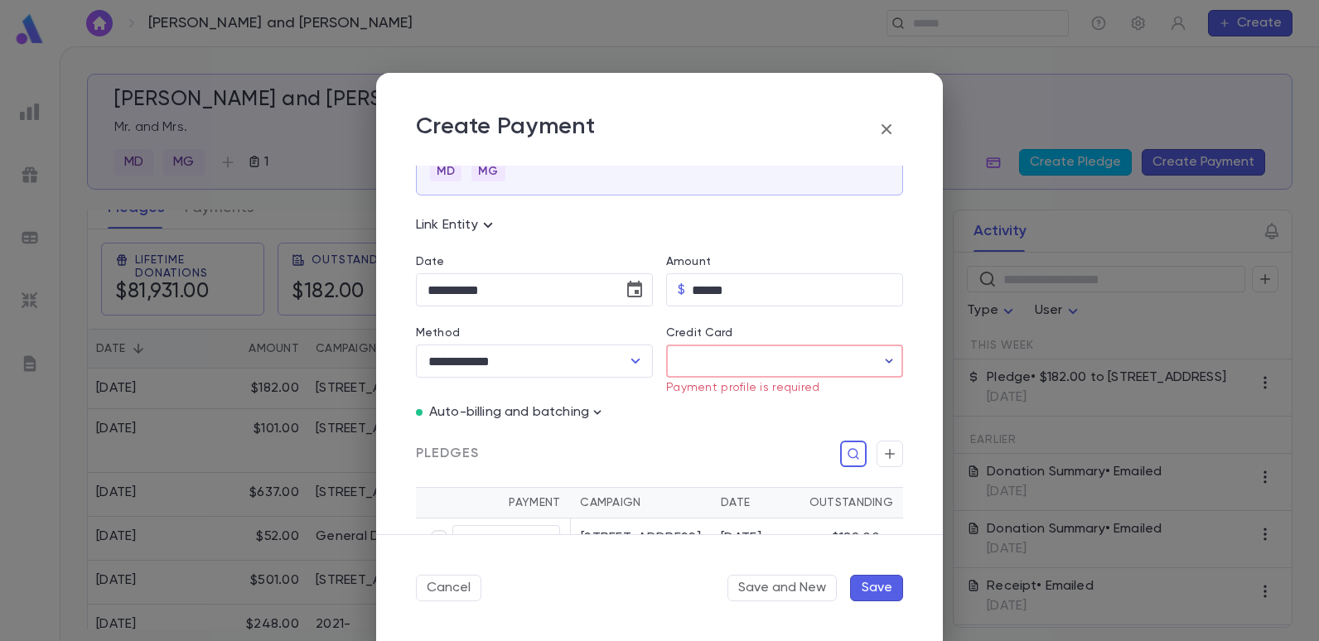
click at [884, 363] on icon "button" at bounding box center [889, 361] width 17 height 17
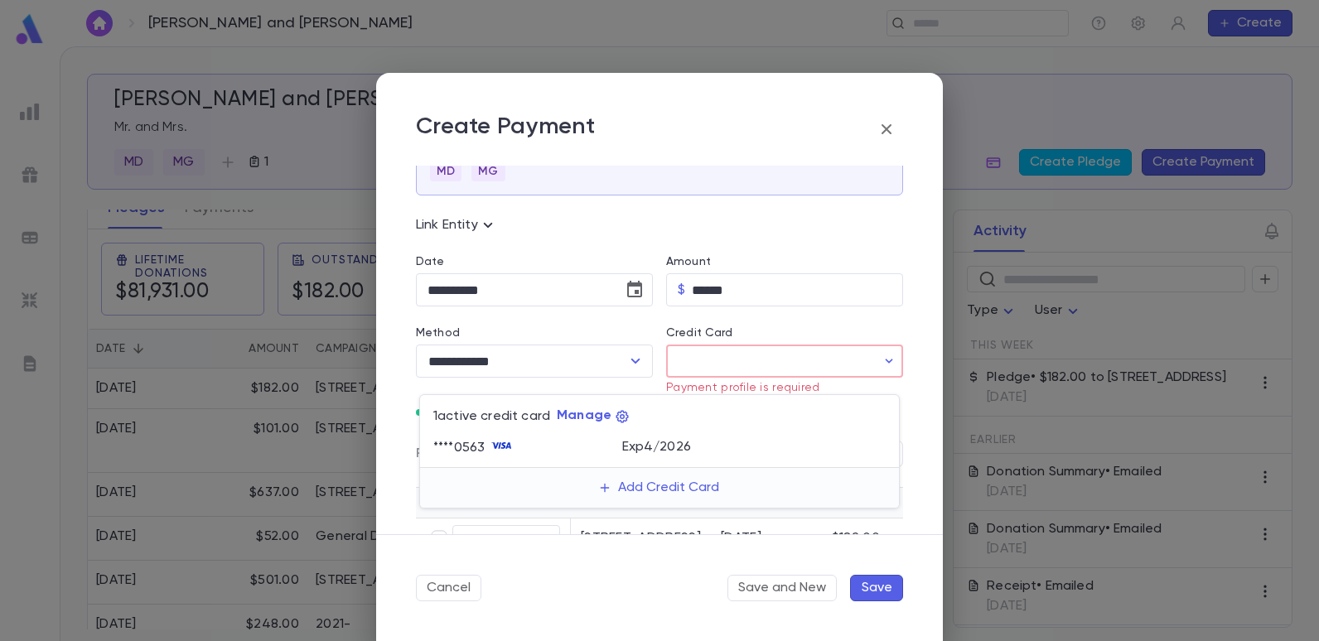
click at [640, 447] on p "Exp 4 / 2026" at bounding box center [656, 447] width 69 height 17
type input "********"
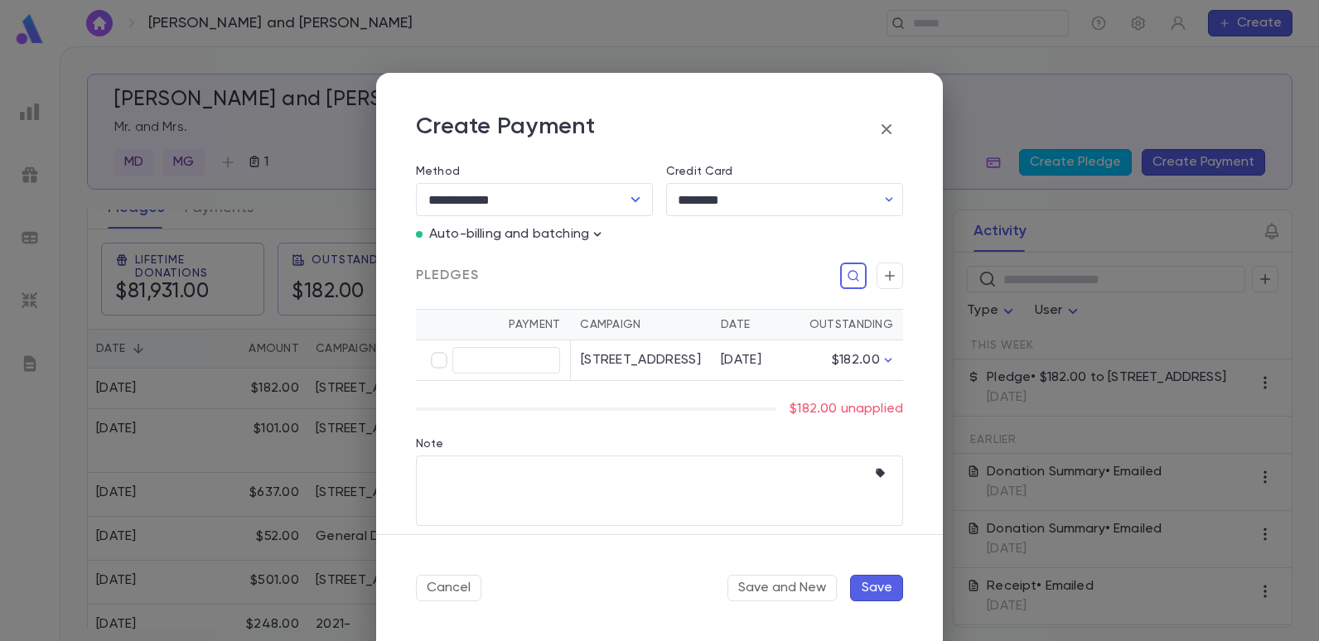
scroll to position [249, 0]
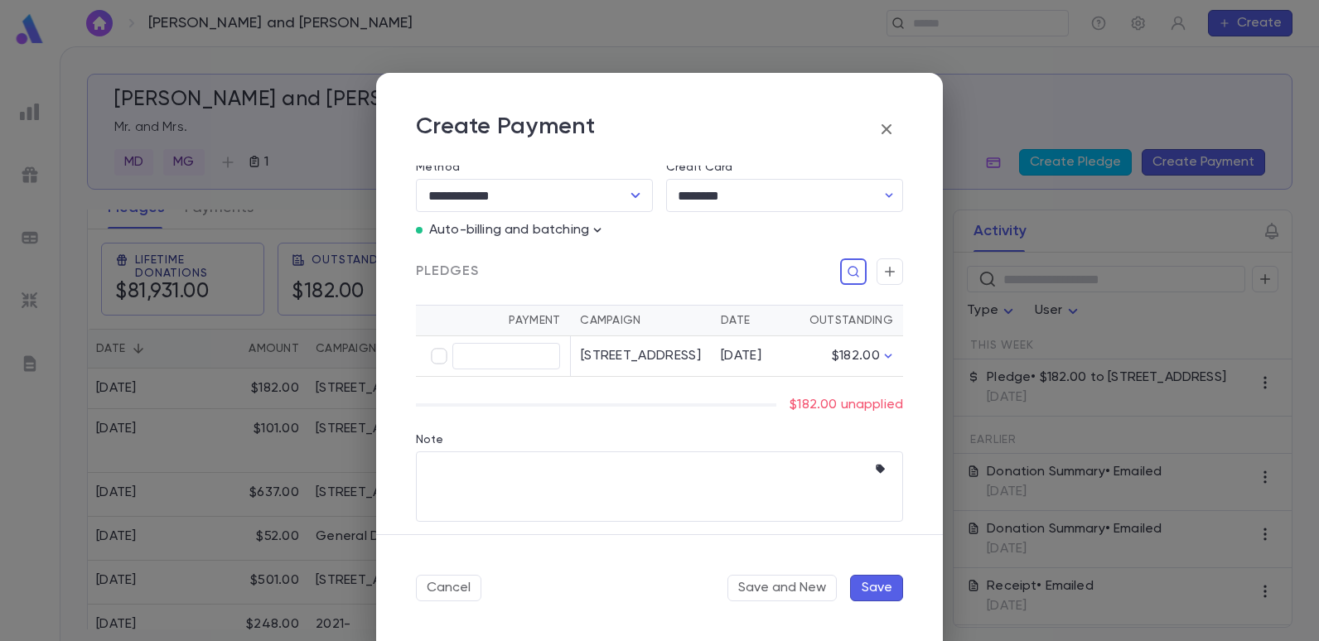
type input "******"
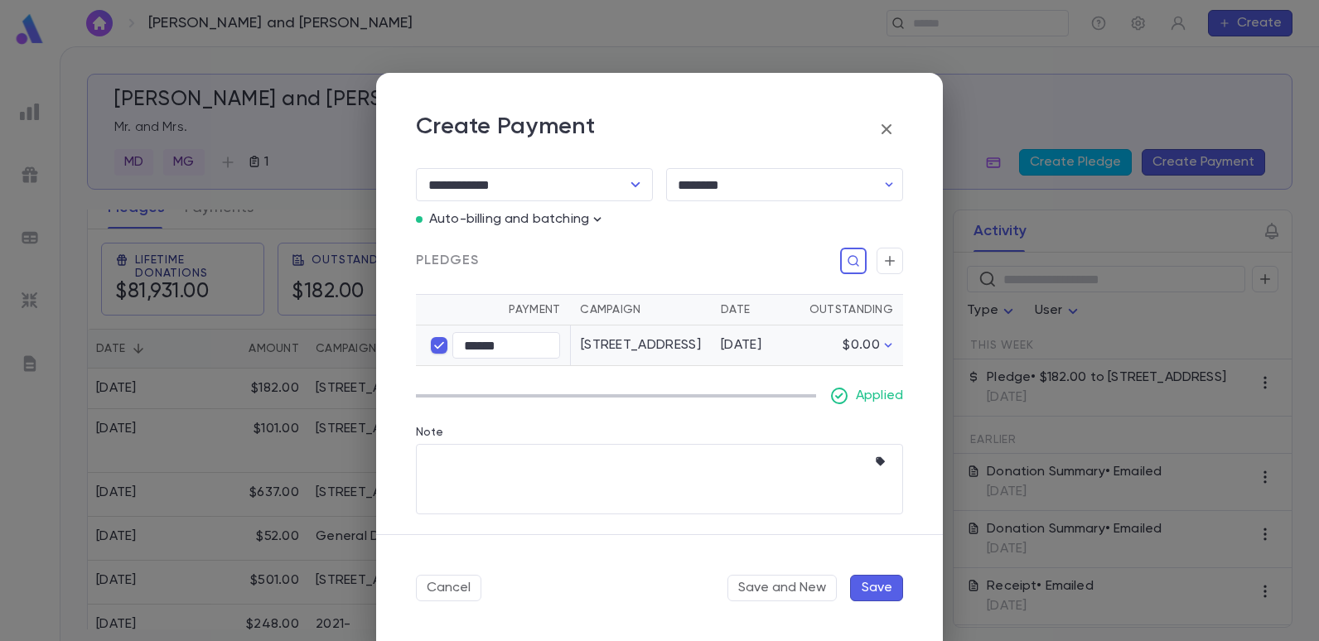
scroll to position [276, 0]
click at [886, 587] on button "Save" at bounding box center [876, 588] width 53 height 27
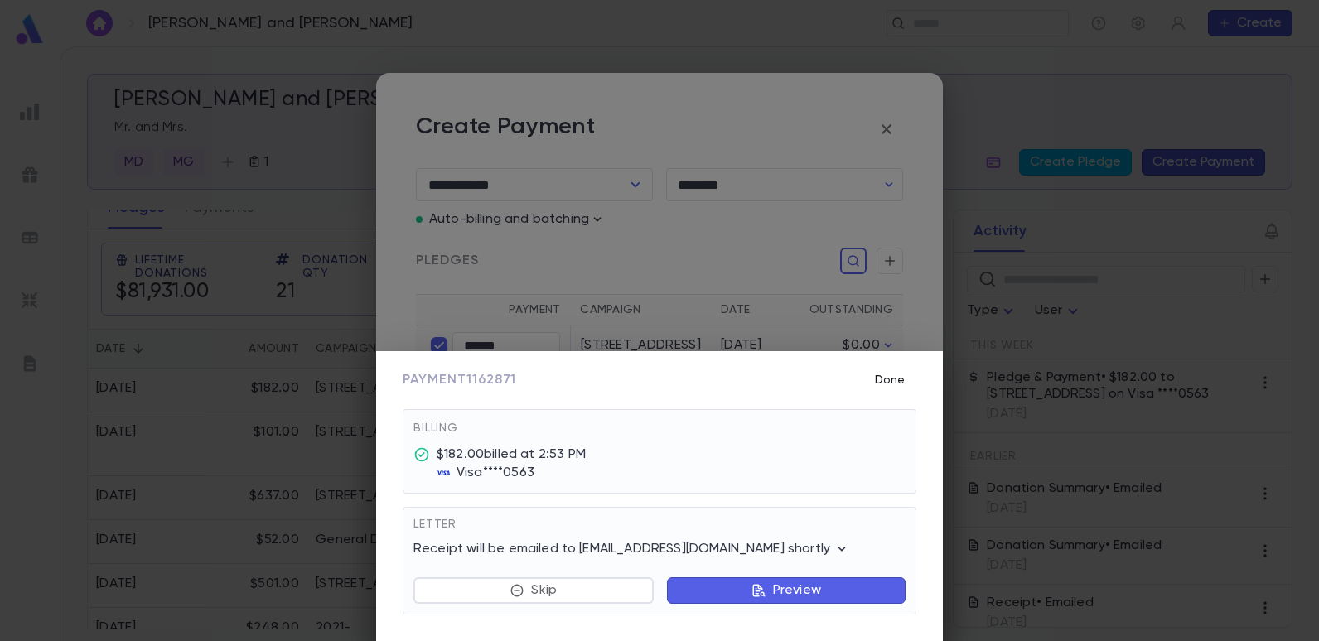
click at [902, 379] on button "Done" at bounding box center [889, 380] width 53 height 31
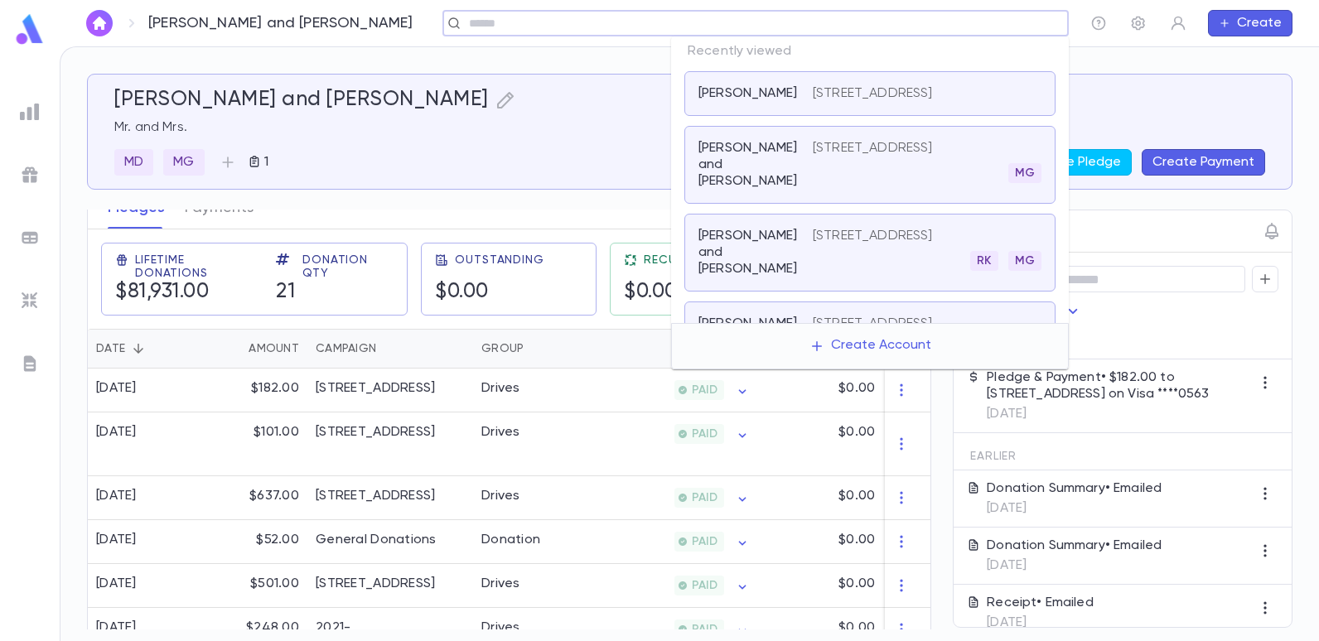
click at [934, 21] on input "text" at bounding box center [750, 24] width 573 height 16
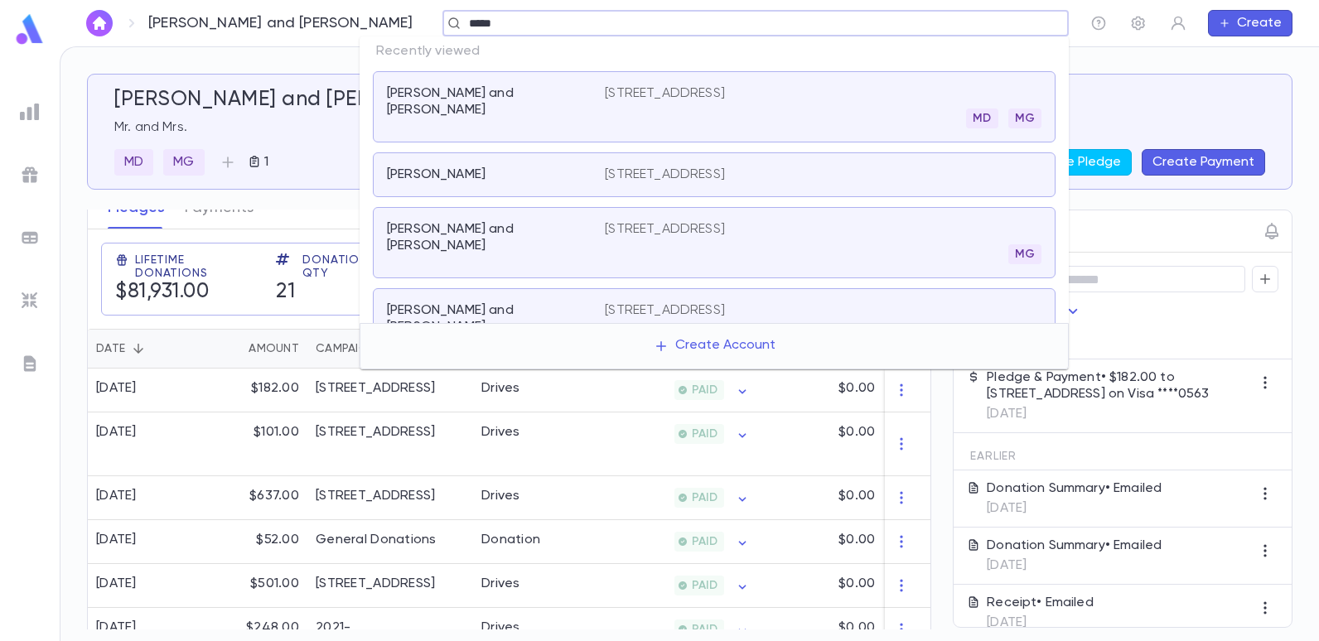
type input "******"
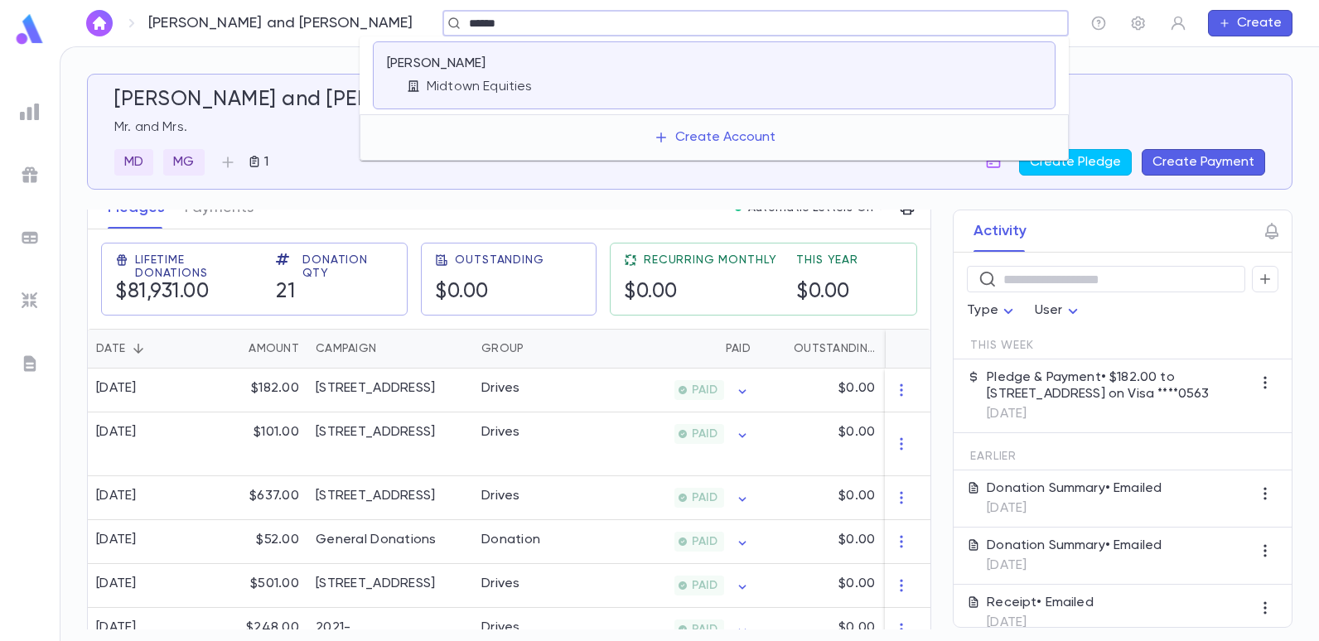
click at [467, 89] on p "Midtown Equities" at bounding box center [480, 87] width 106 height 17
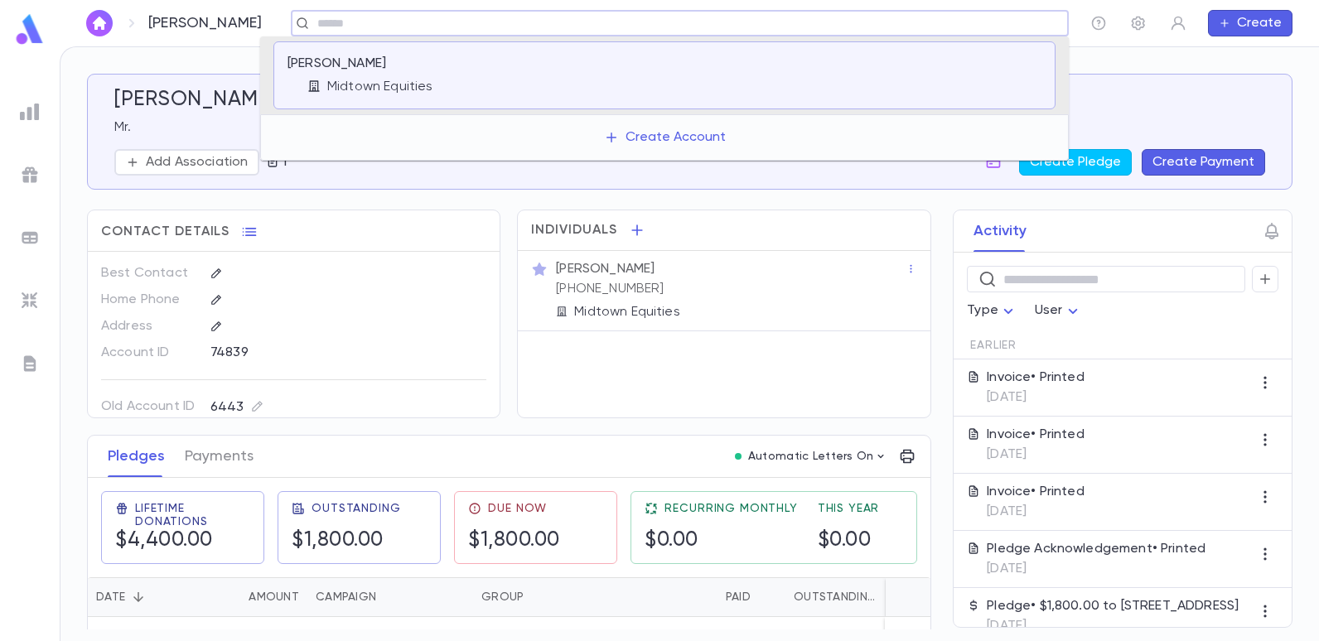
click at [430, 22] on input "text" at bounding box center [674, 24] width 724 height 16
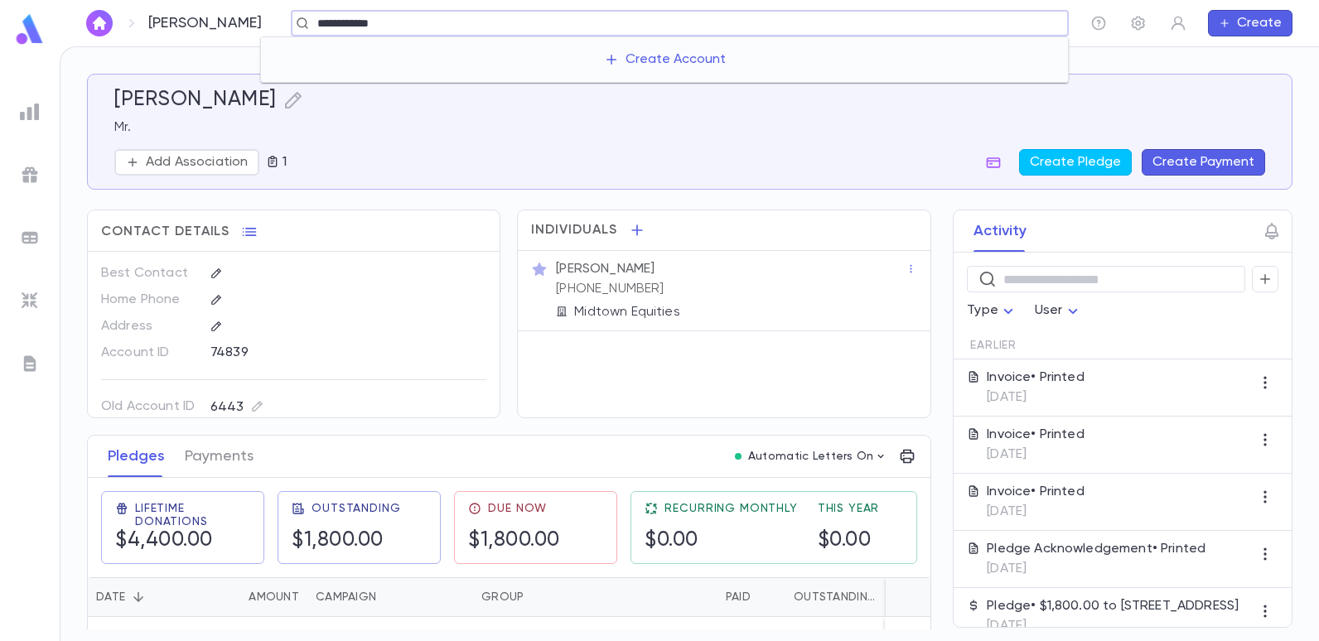
type input "**********"
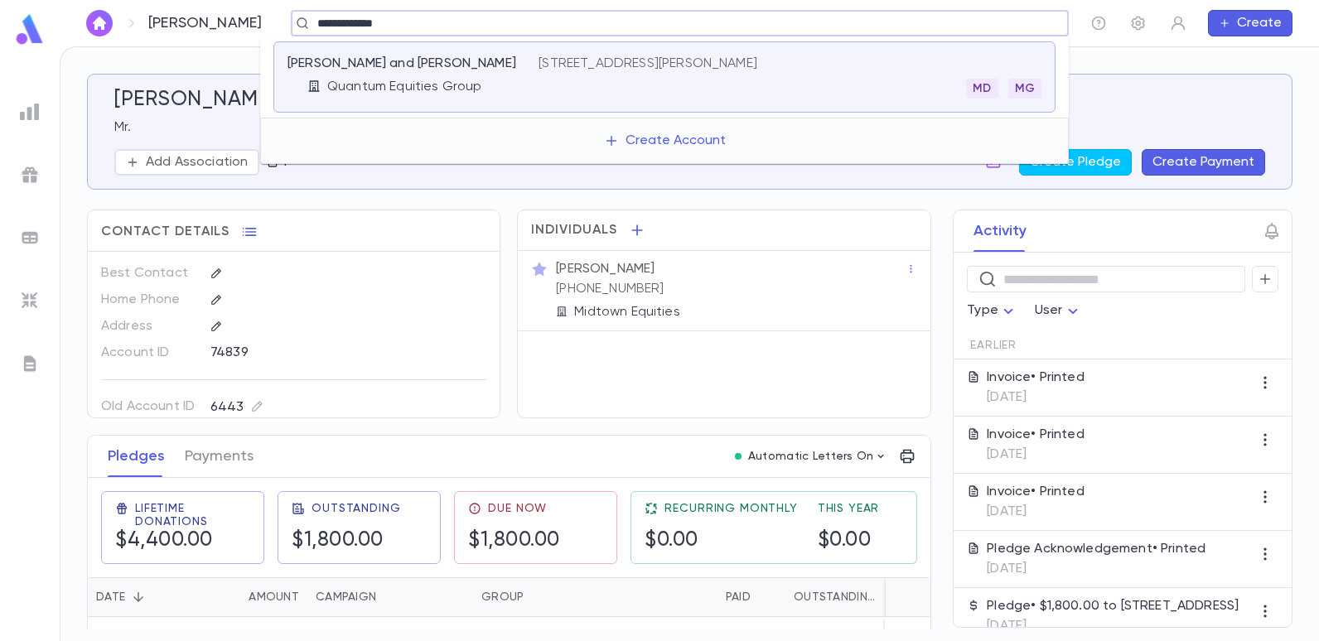
click at [396, 70] on p "[PERSON_NAME] and [PERSON_NAME]" at bounding box center [402, 64] width 229 height 17
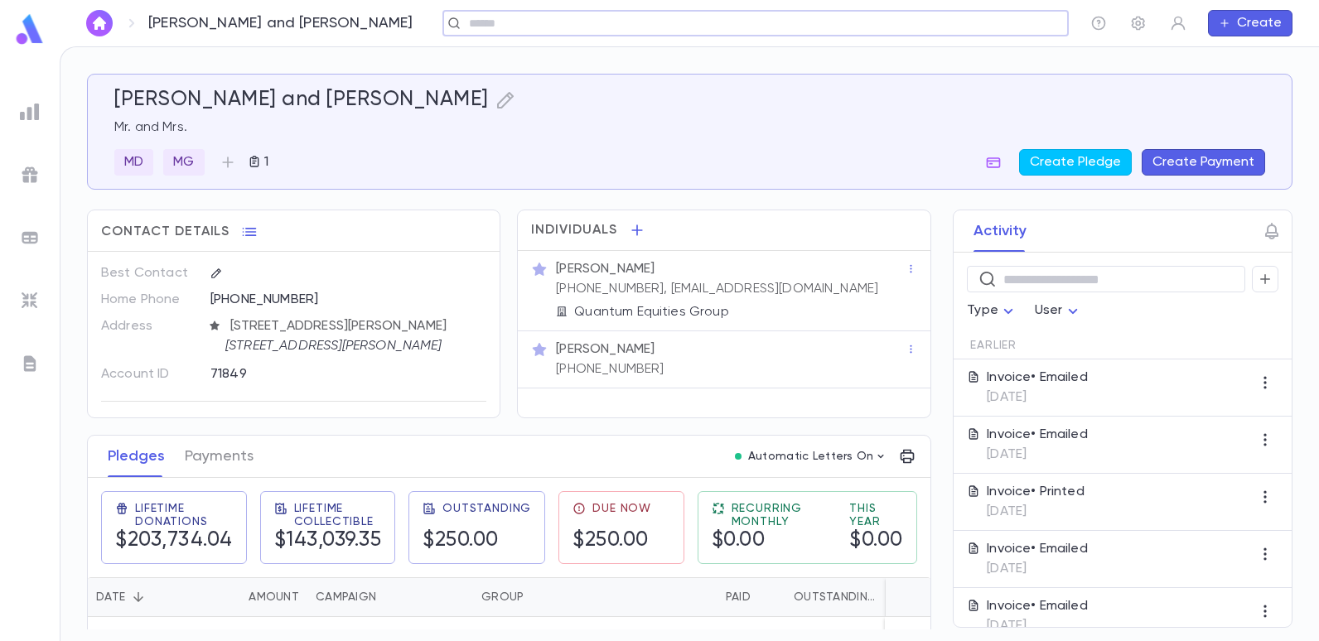
click at [1204, 157] on button "Create Payment" at bounding box center [1203, 162] width 123 height 27
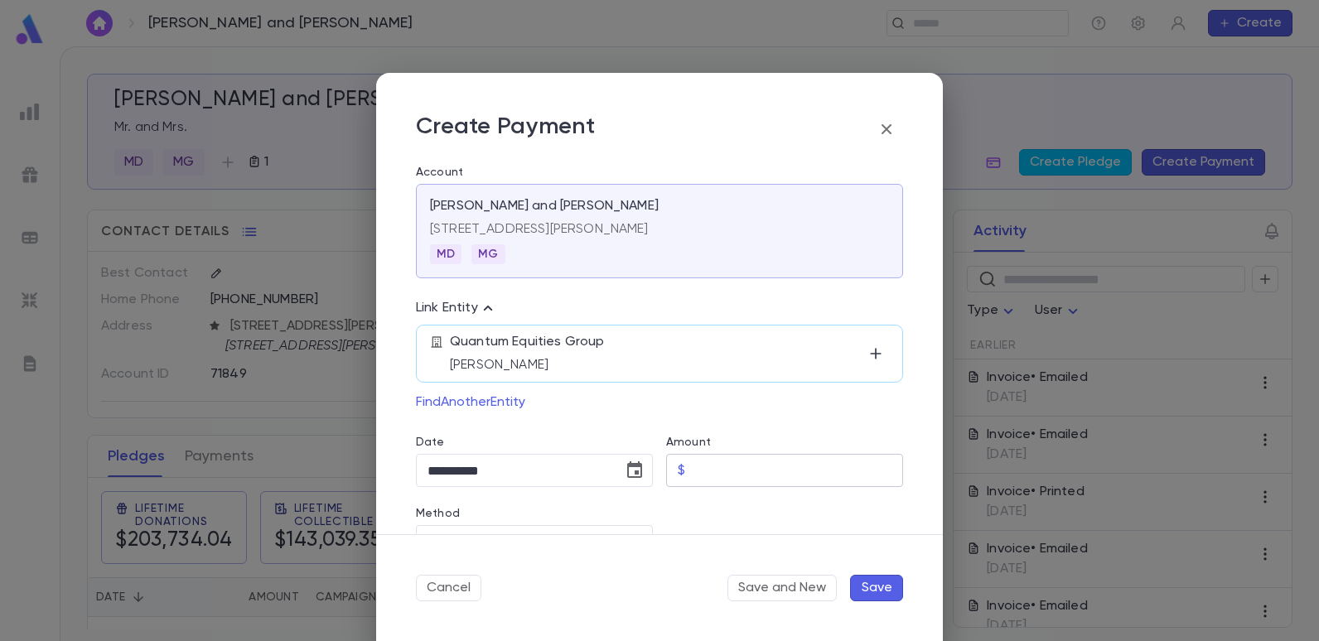
click at [703, 464] on input "Amount" at bounding box center [797, 471] width 211 height 32
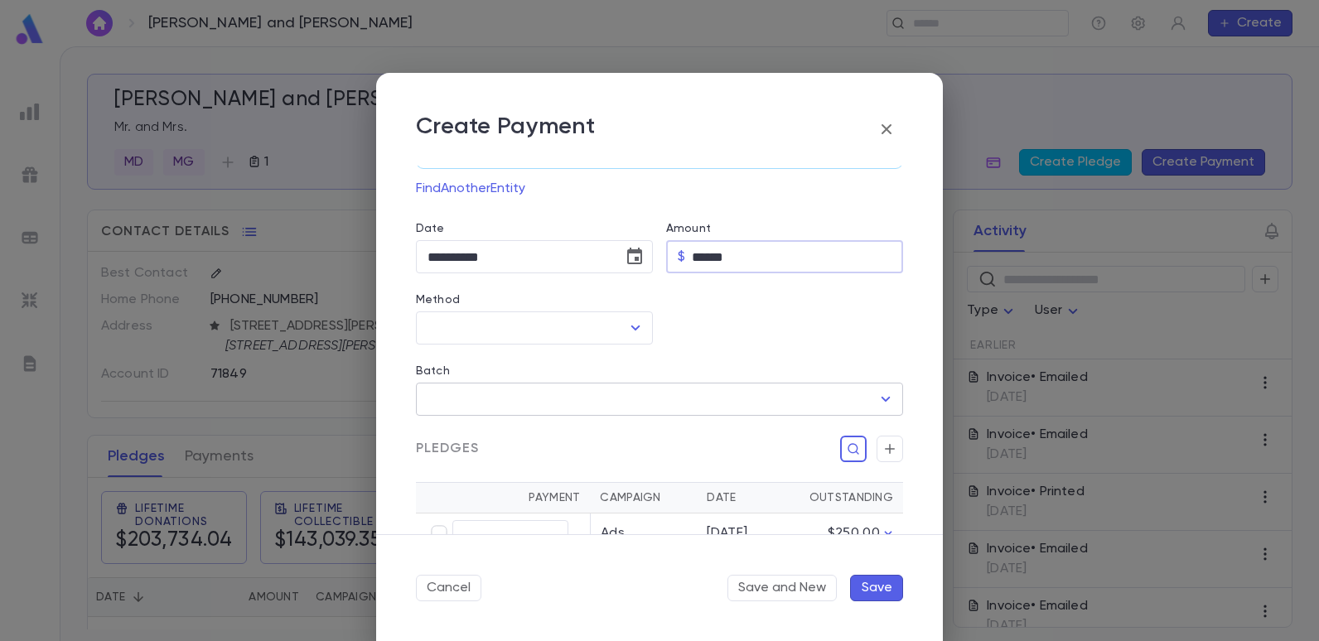
scroll to position [249, 0]
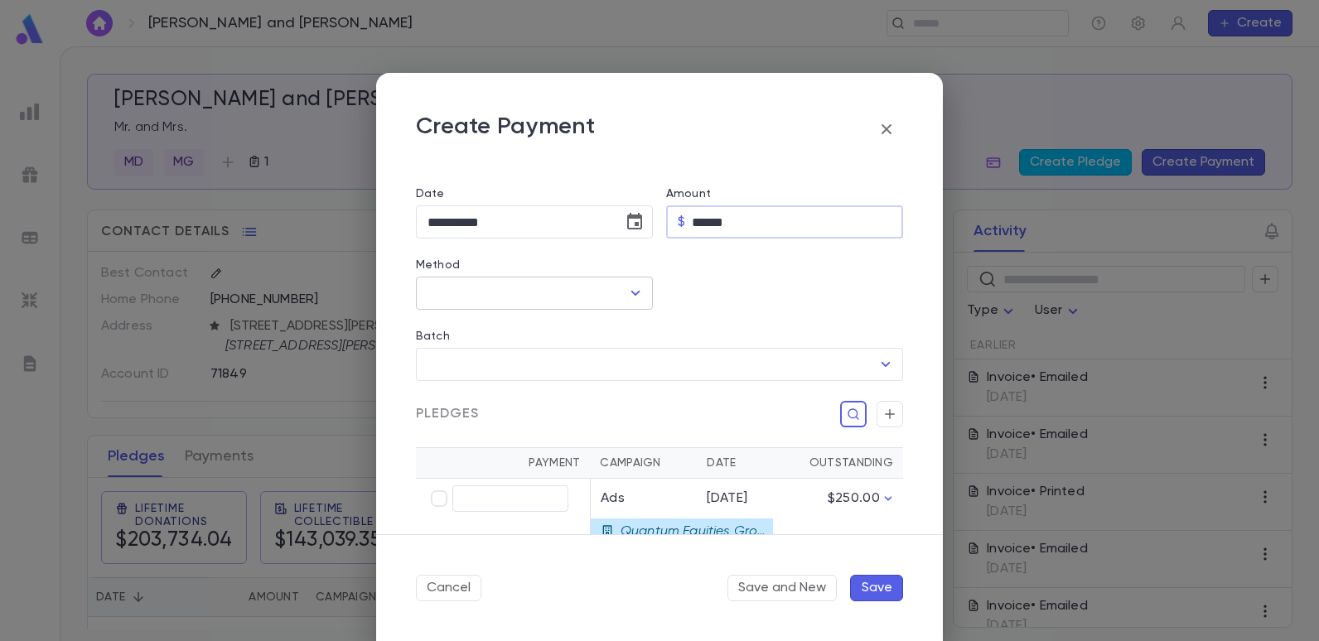
click at [631, 288] on icon "Open" at bounding box center [636, 293] width 20 height 20
type input "******"
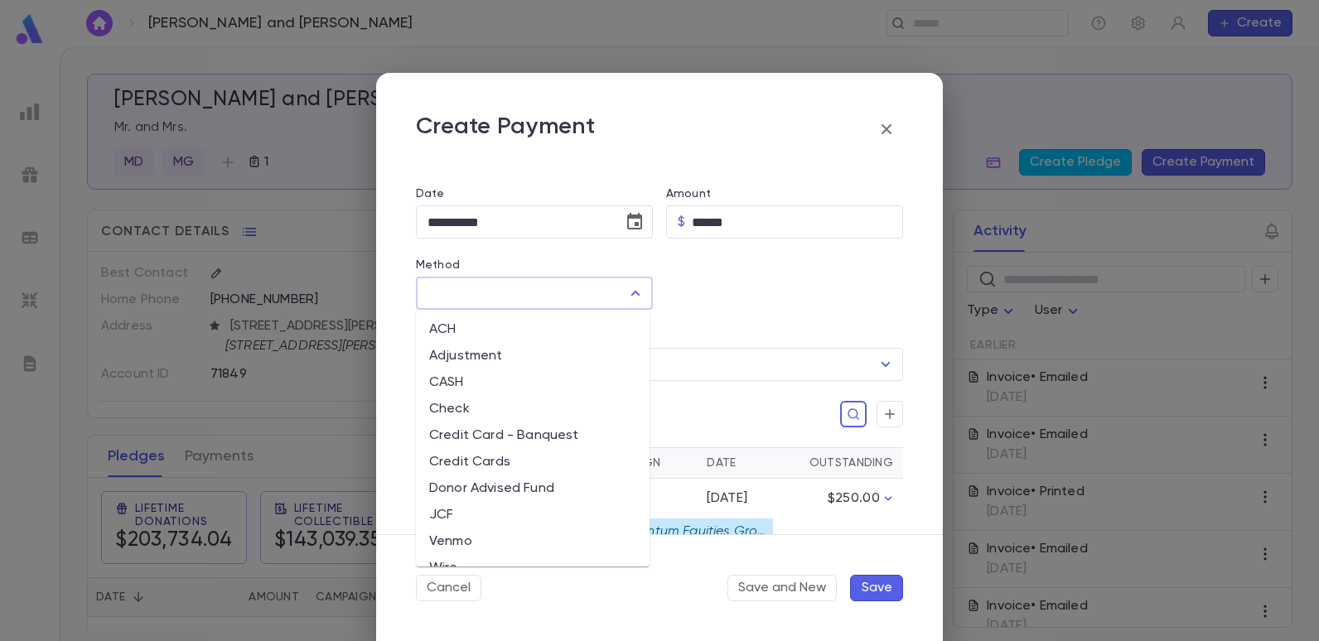
click at [456, 383] on li "CASH" at bounding box center [533, 383] width 234 height 27
type input "****"
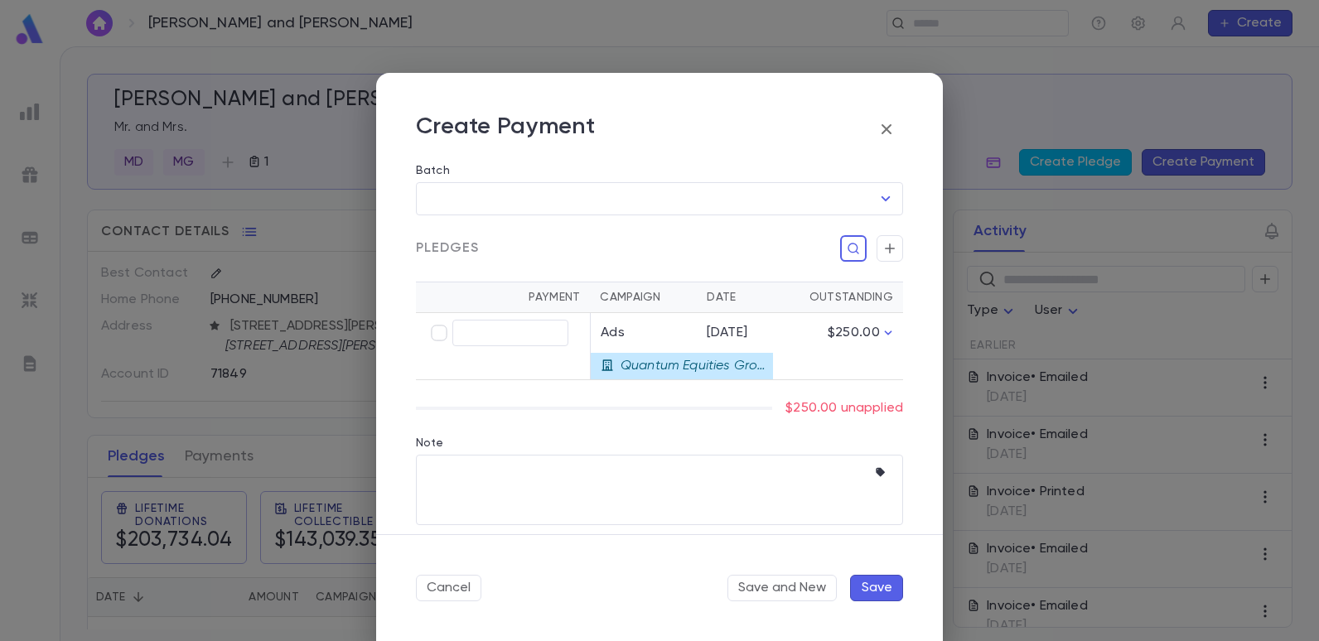
scroll to position [426, 0]
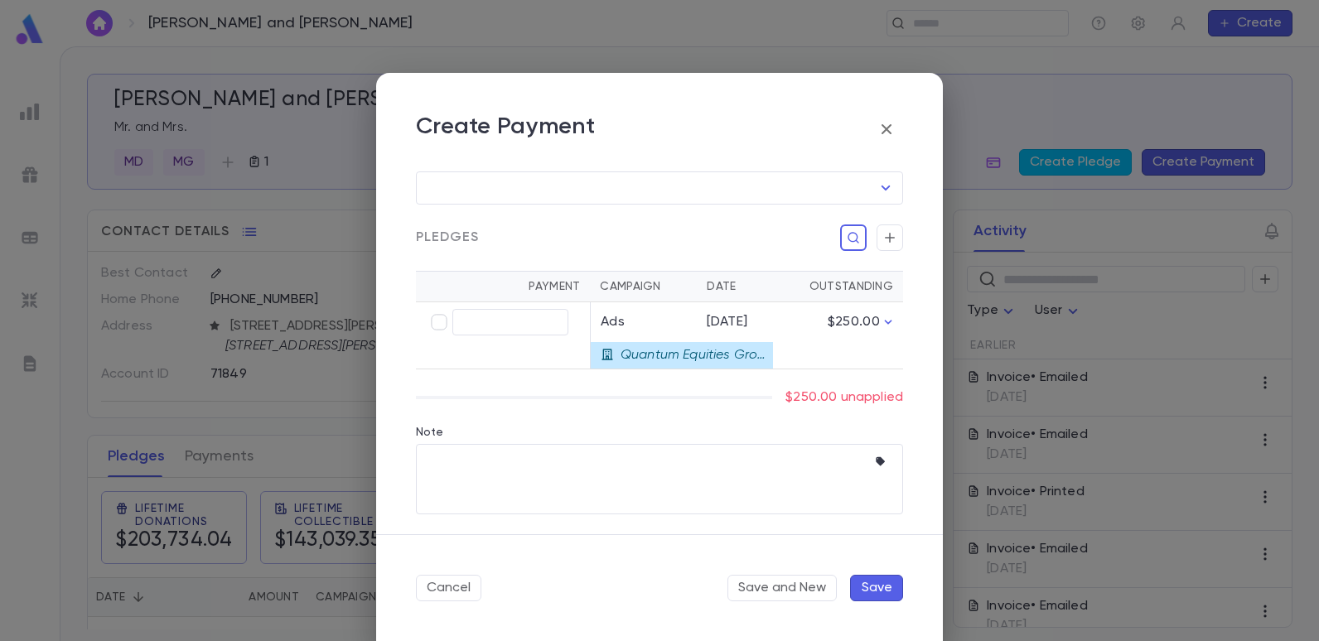
type input "******"
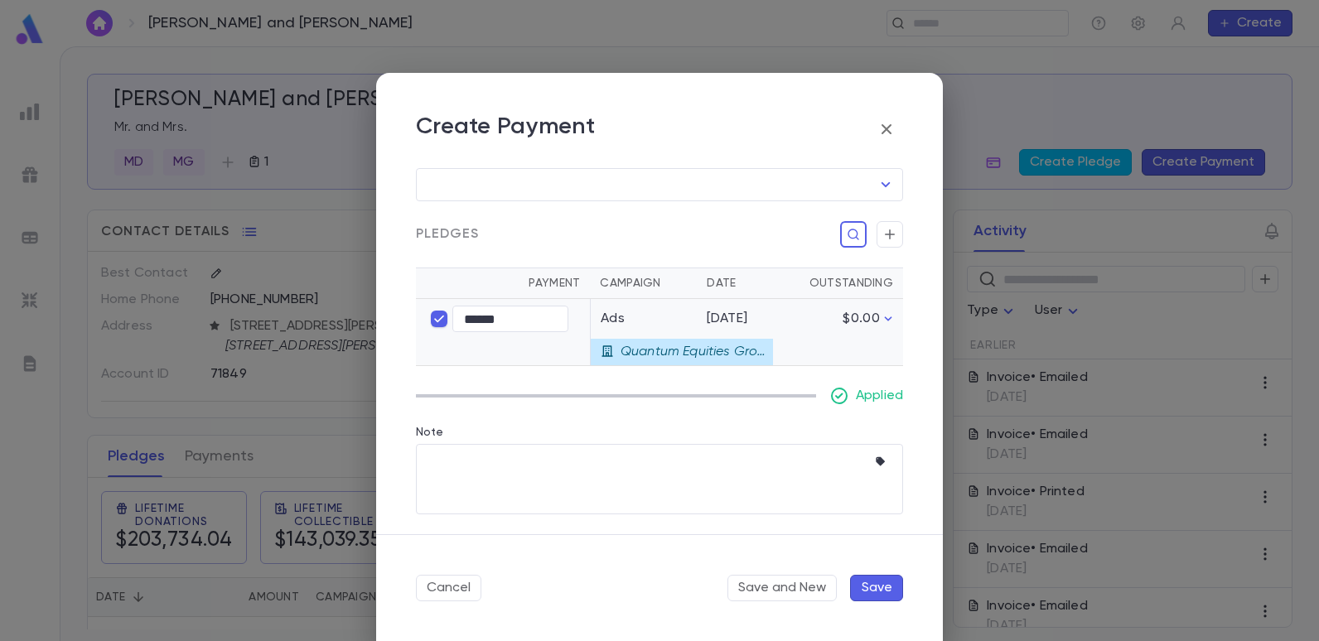
click at [864, 591] on button "Save" at bounding box center [876, 588] width 53 height 27
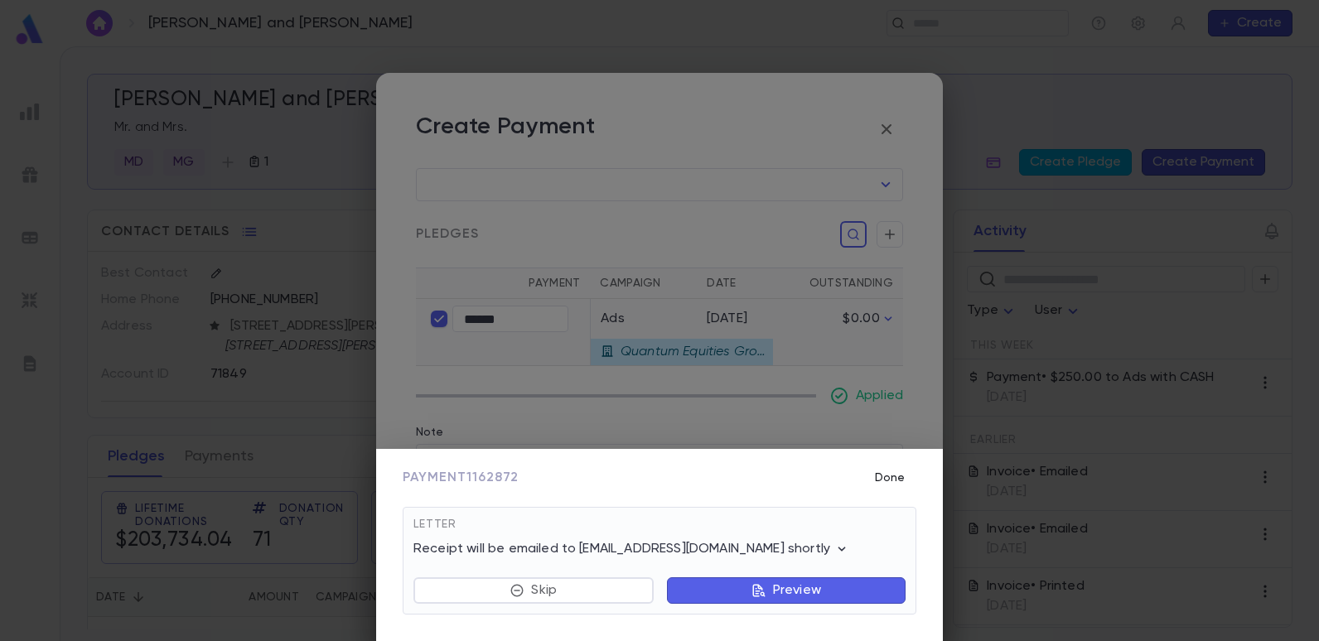
click at [895, 473] on button "Done" at bounding box center [889, 477] width 53 height 31
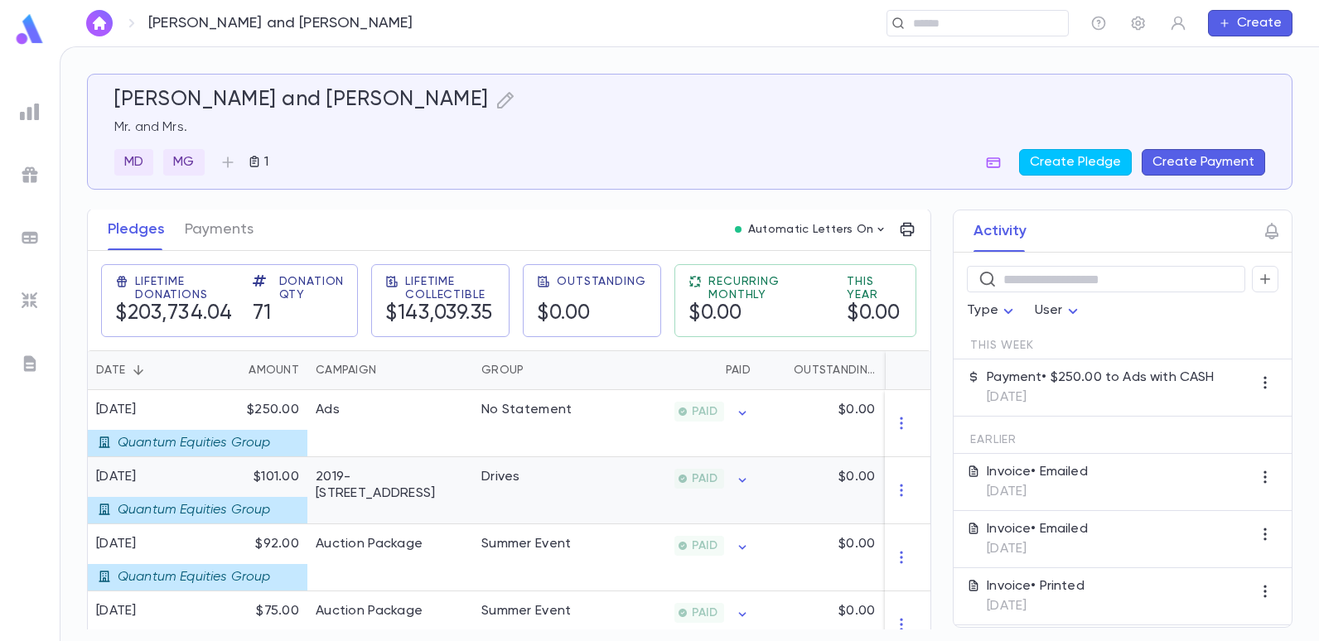
scroll to position [249, 0]
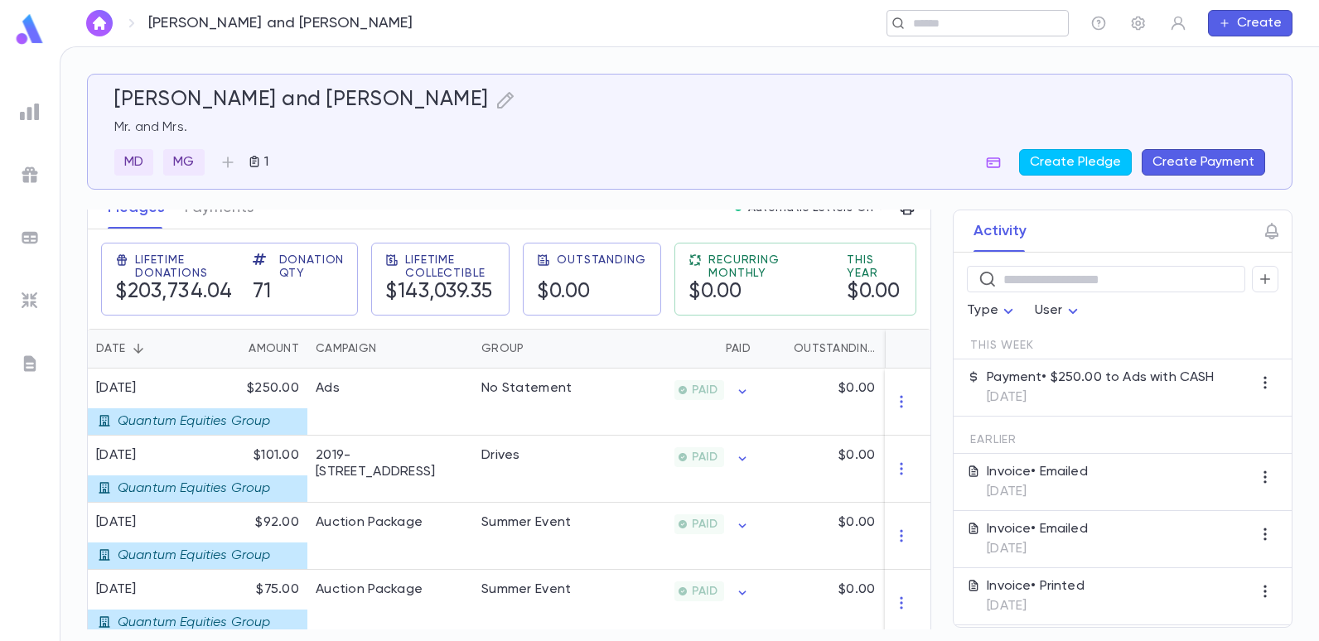
click at [956, 28] on input "text" at bounding box center [972, 24] width 128 height 16
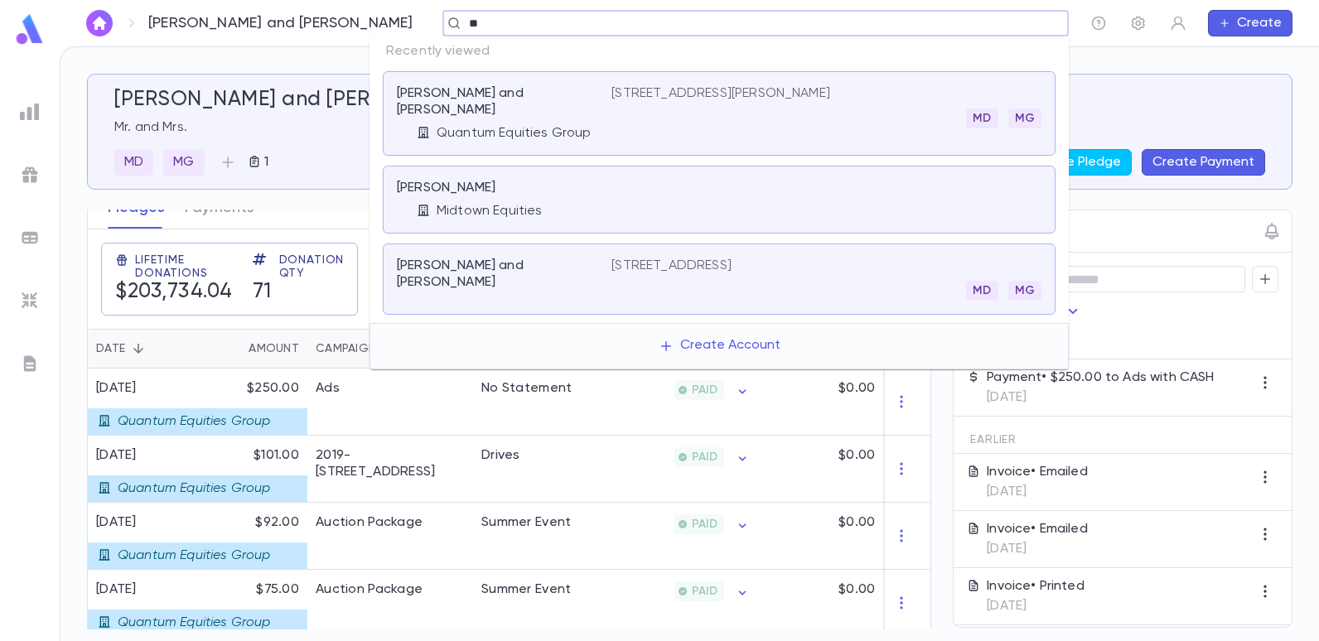
type input "*"
type input "******"
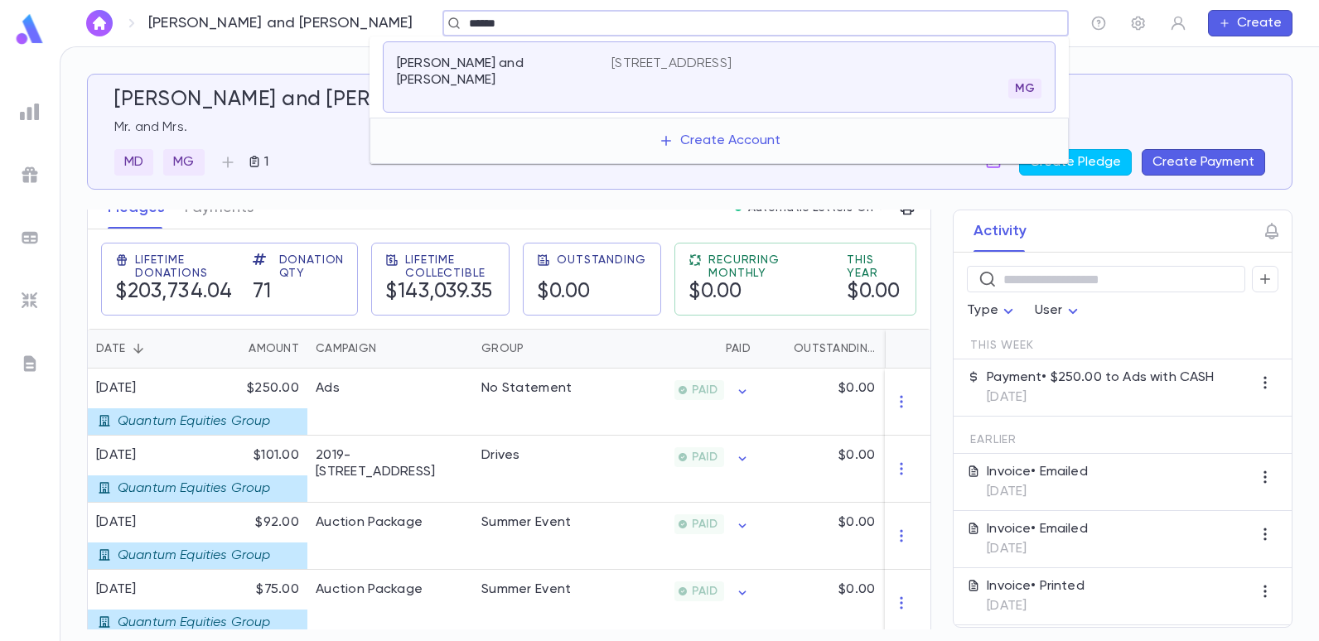
click at [732, 65] on p "[STREET_ADDRESS]" at bounding box center [672, 64] width 120 height 17
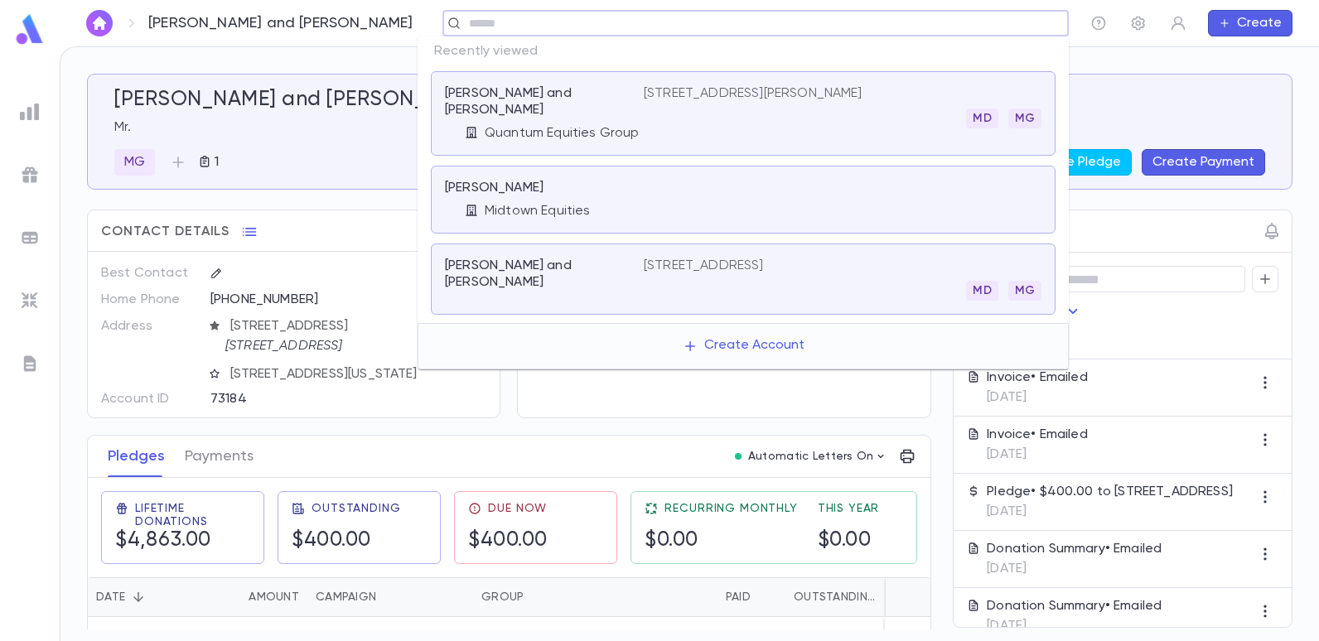
click at [976, 30] on input "text" at bounding box center [750, 24] width 573 height 16
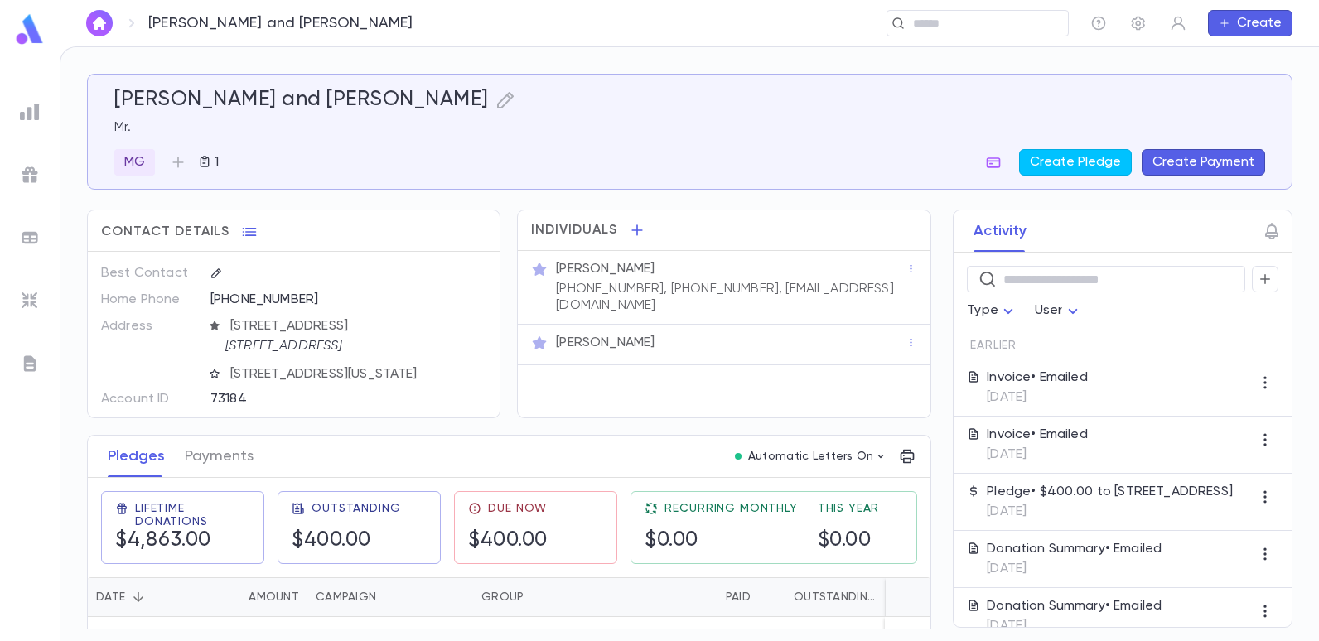
click at [181, 52] on div "[PERSON_NAME] and [PERSON_NAME] Mr. MG 1 Create Pledge Create Payment Contact D…" at bounding box center [689, 344] width 1259 height 594
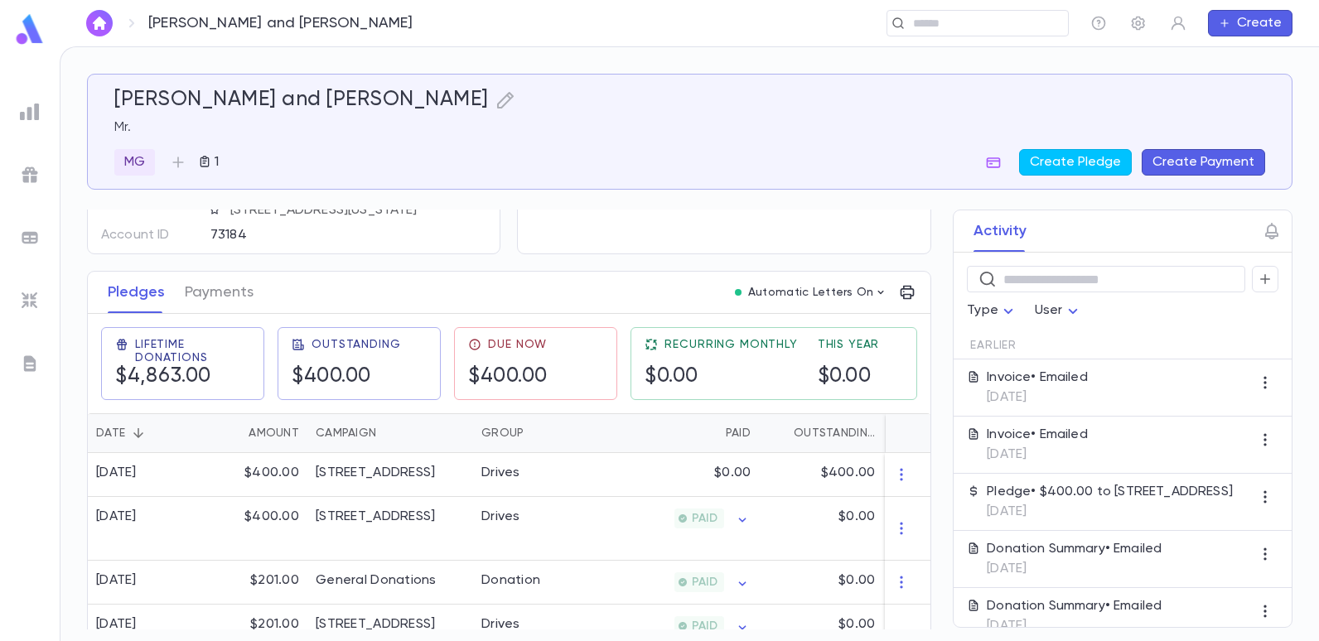
scroll to position [166, 0]
click at [1210, 160] on button "Create Payment" at bounding box center [1203, 162] width 123 height 27
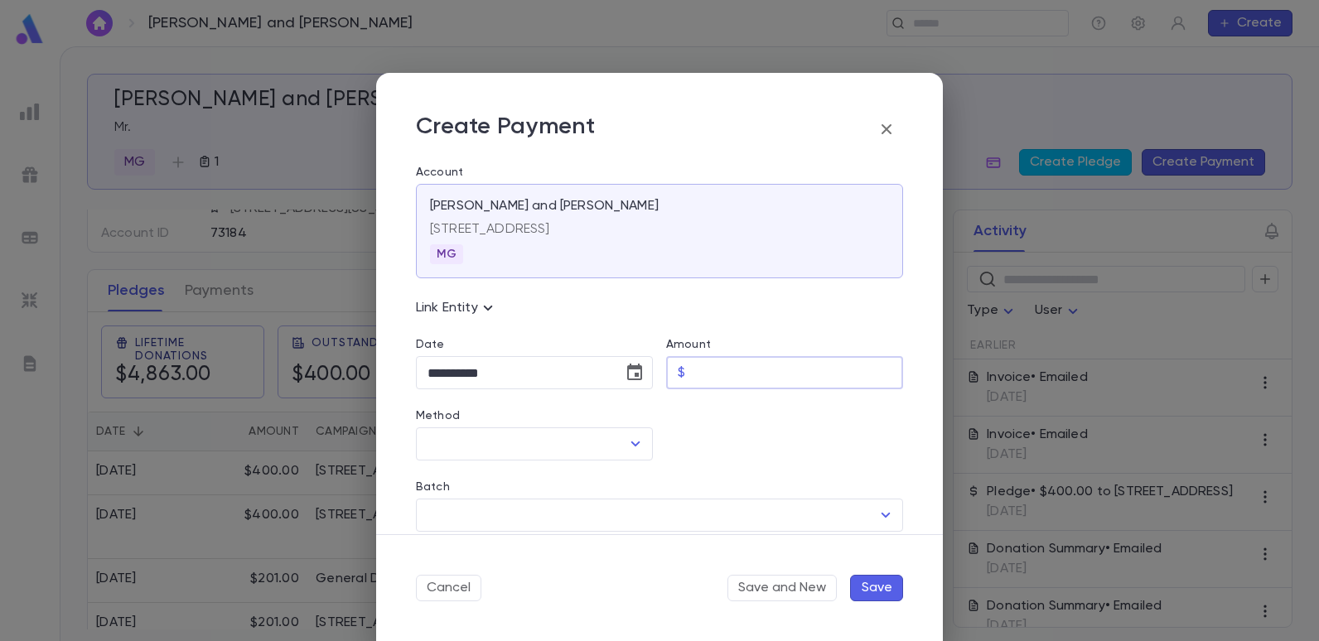
click at [715, 363] on input "Amount" at bounding box center [797, 373] width 211 height 32
type input "******"
click at [704, 457] on div at bounding box center [778, 424] width 250 height 71
click at [630, 442] on icon "Open" at bounding box center [636, 444] width 20 height 20
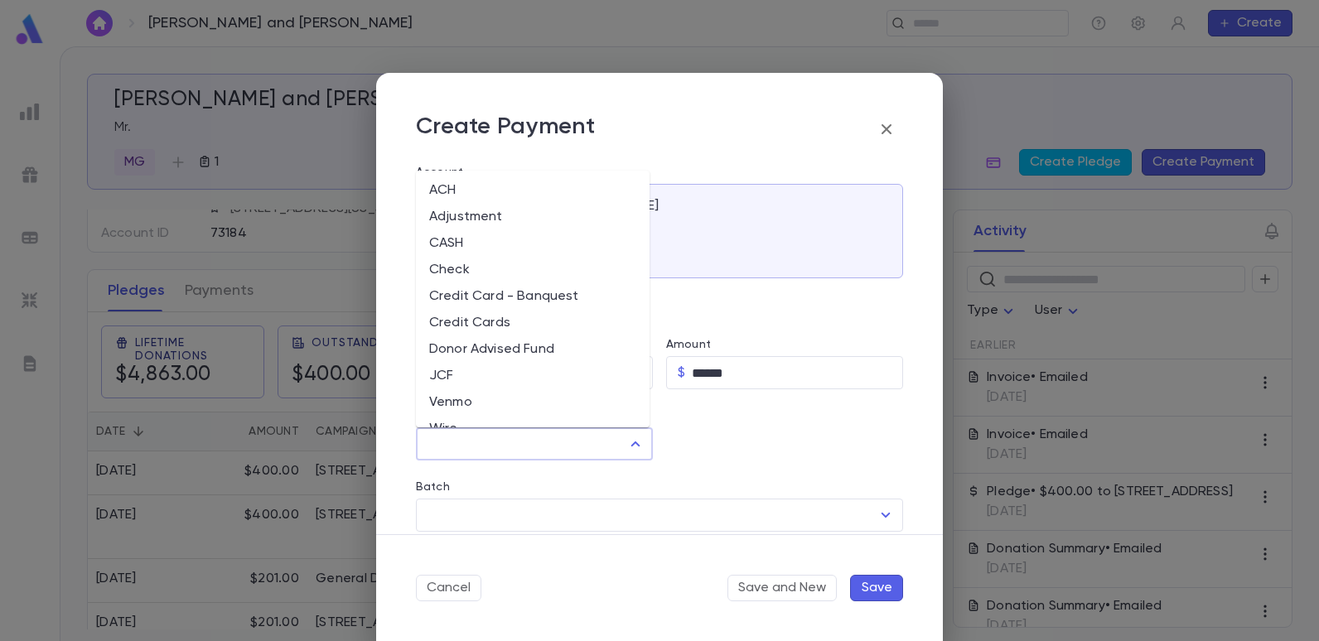
click at [446, 264] on li "Check" at bounding box center [533, 270] width 234 height 27
type input "*****"
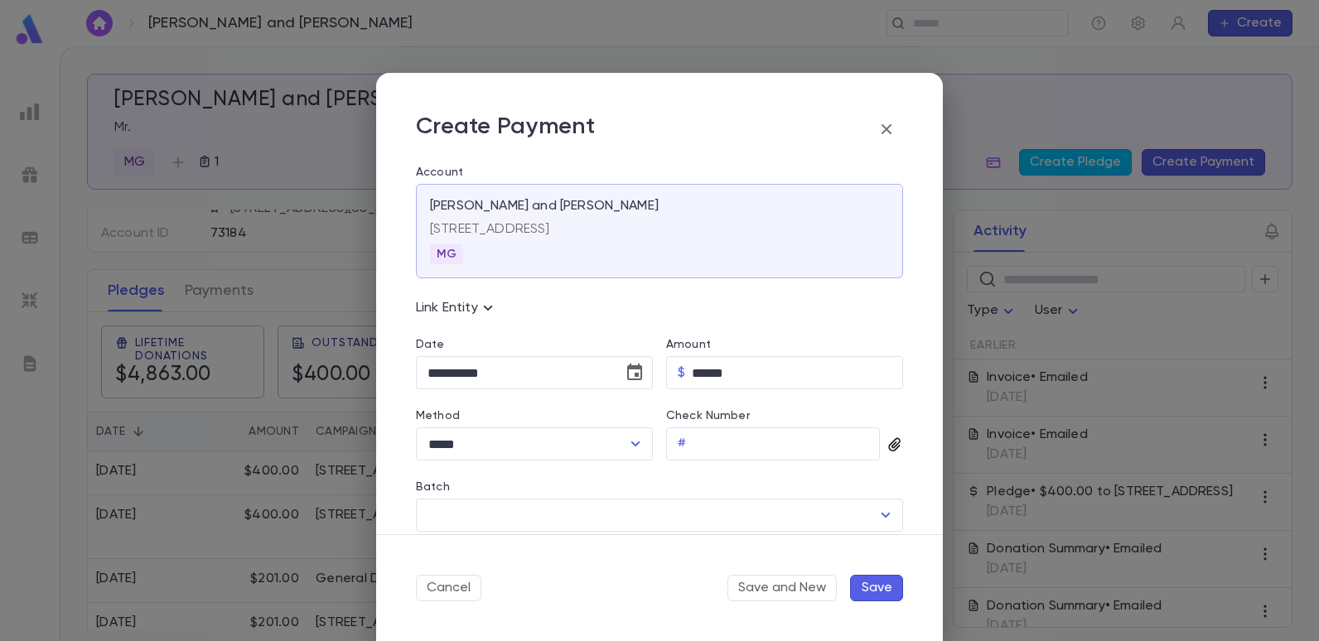
click at [892, 450] on icon "button" at bounding box center [895, 445] width 17 height 17
click at [921, 471] on div "Upload Front Image" at bounding box center [958, 472] width 123 height 17
click at [0, 0] on input "Upload Front Image" at bounding box center [0, 0] width 0 height 0
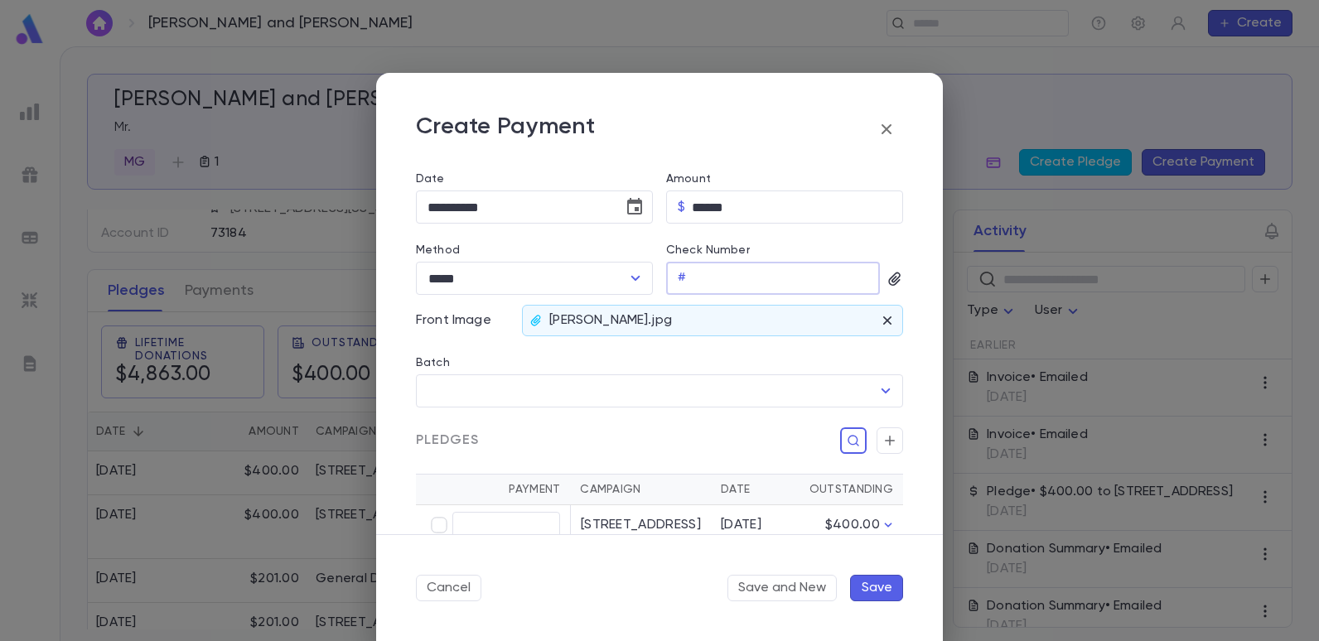
click at [693, 281] on input "Check Number" at bounding box center [786, 279] width 187 height 32
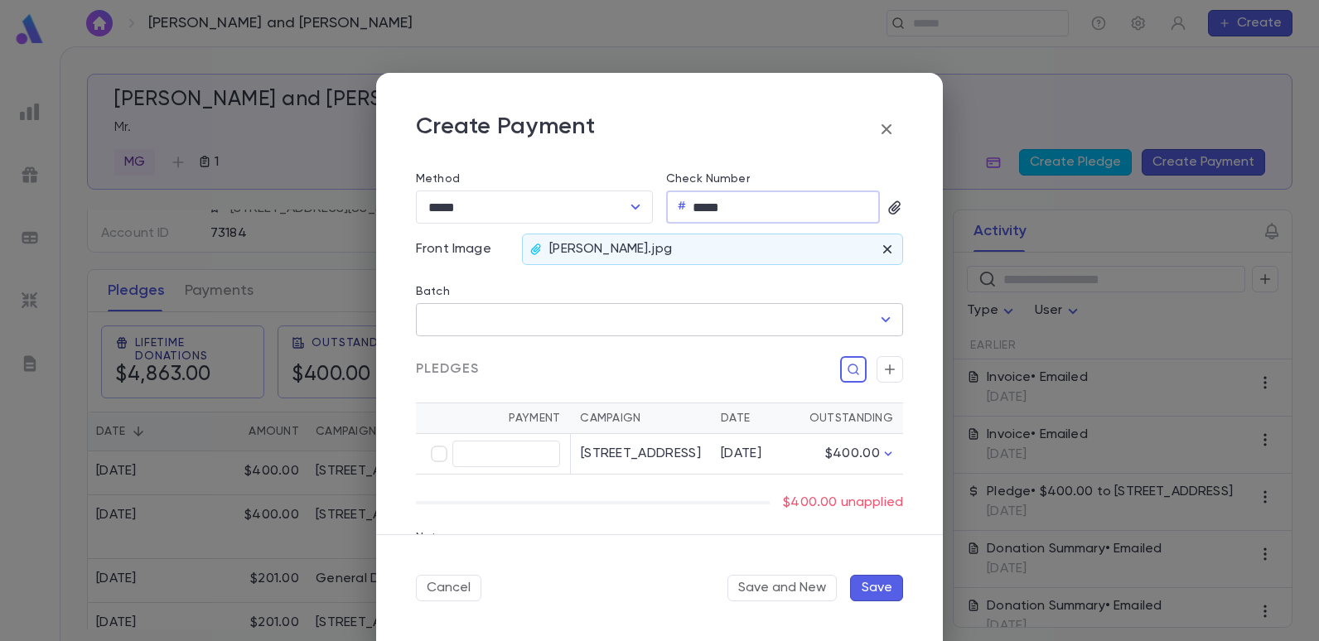
scroll to position [331, 0]
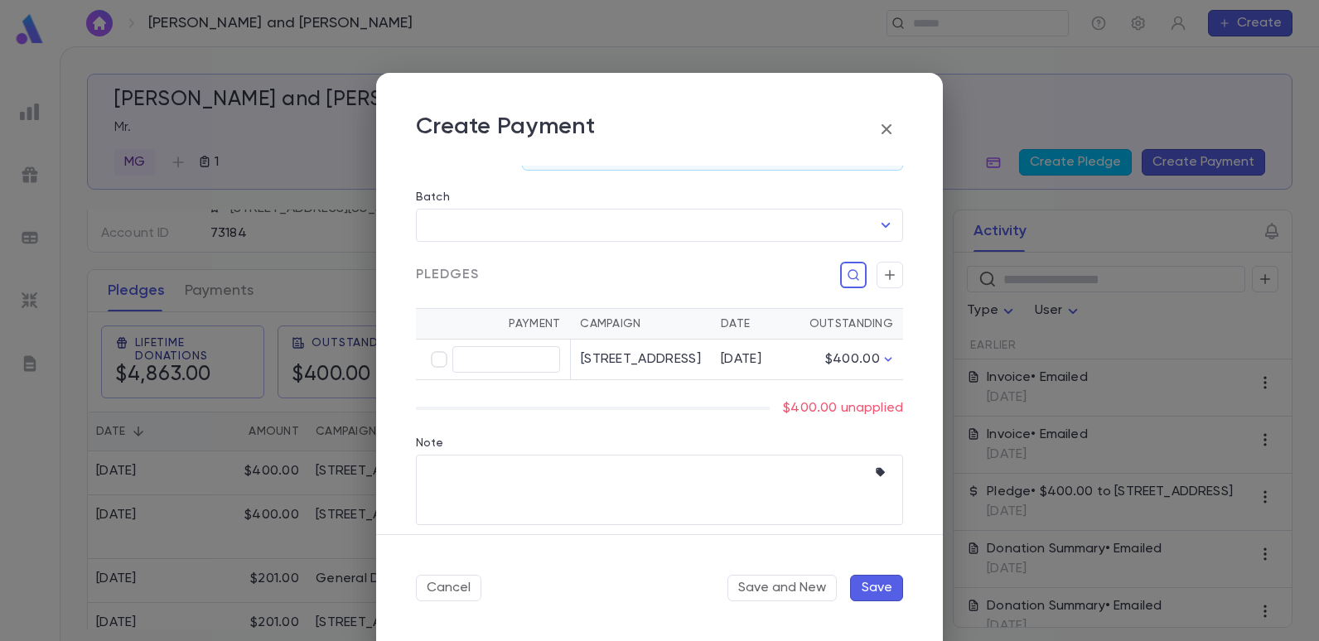
type input "*****"
type input "******"
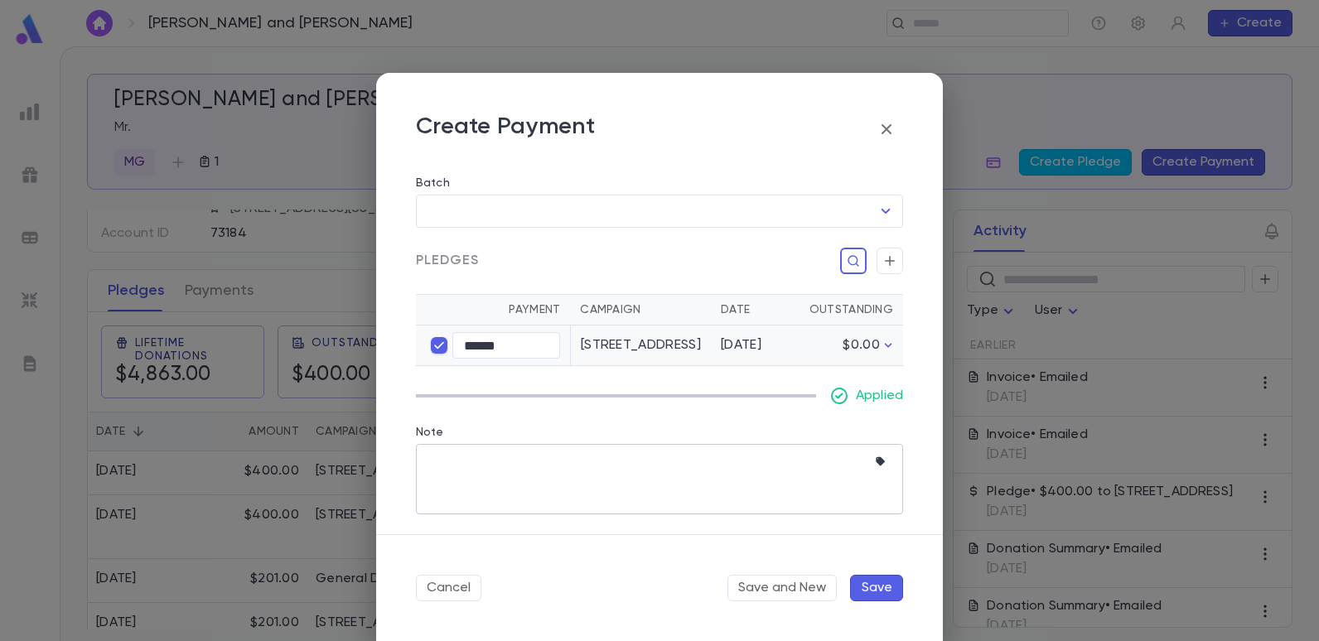
scroll to position [362, 0]
click at [883, 580] on button "Save" at bounding box center [876, 588] width 53 height 27
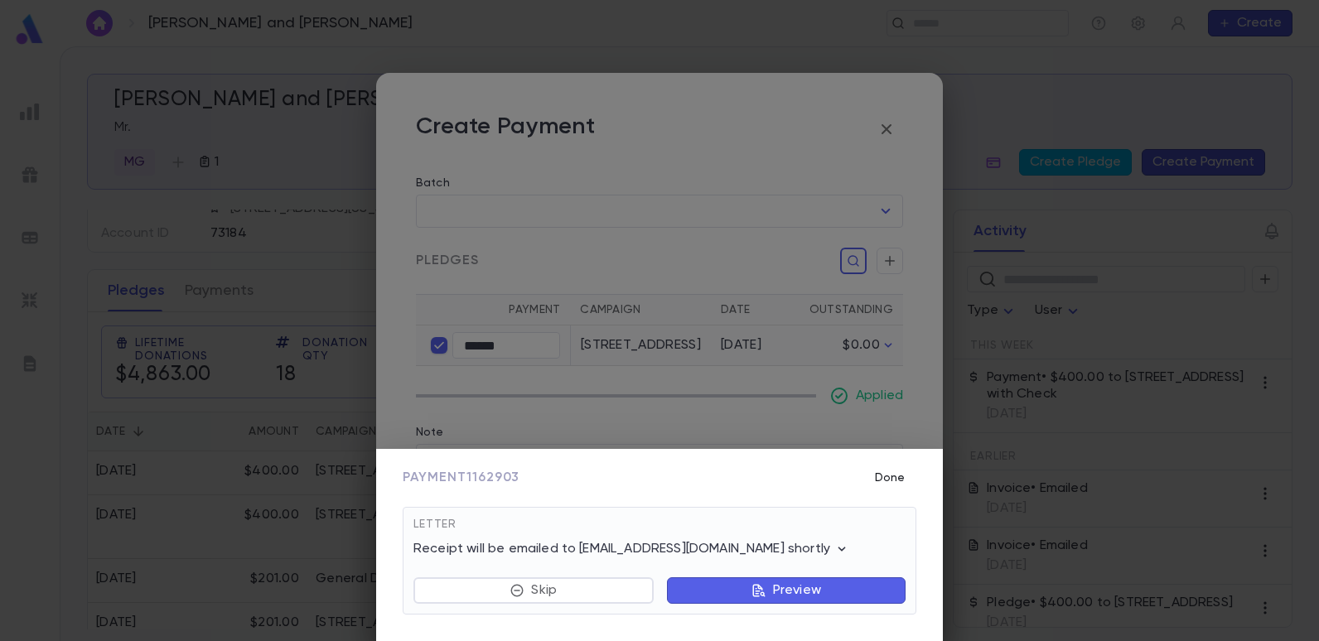
click at [882, 473] on button "Done" at bounding box center [889, 477] width 53 height 31
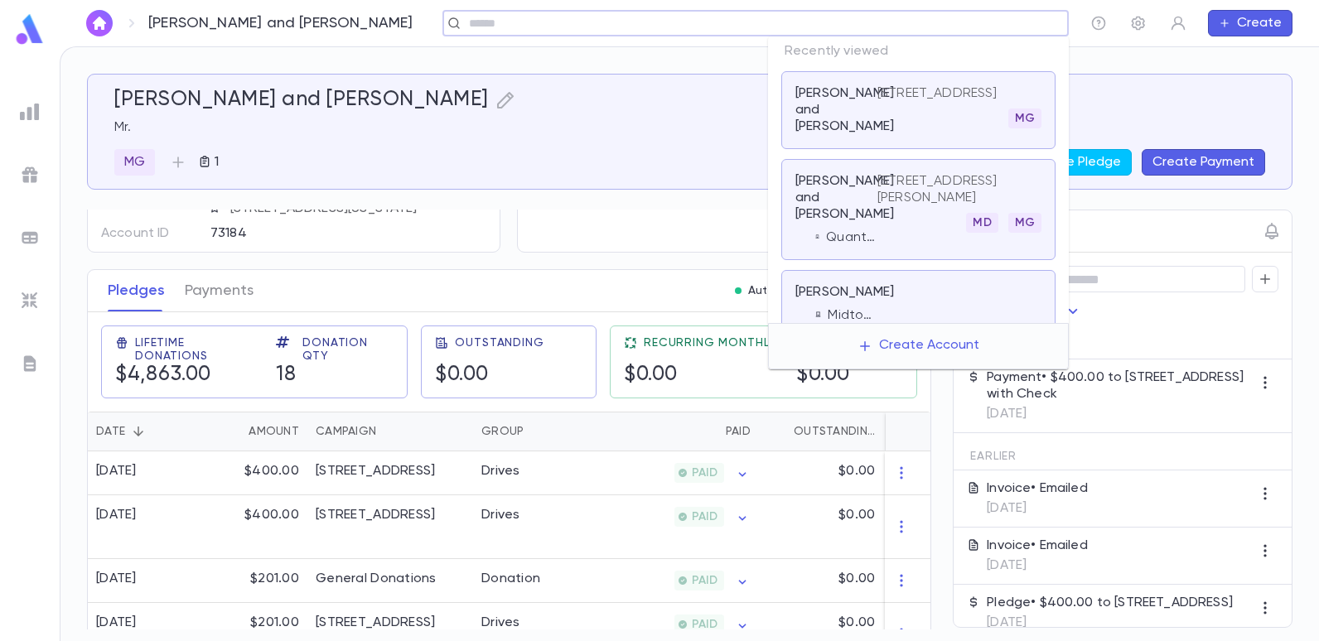
drag, startPoint x: 924, startPoint y: 21, endPoint x: 841, endPoint y: 9, distance: 83.7
click at [921, 21] on input "text" at bounding box center [750, 24] width 573 height 16
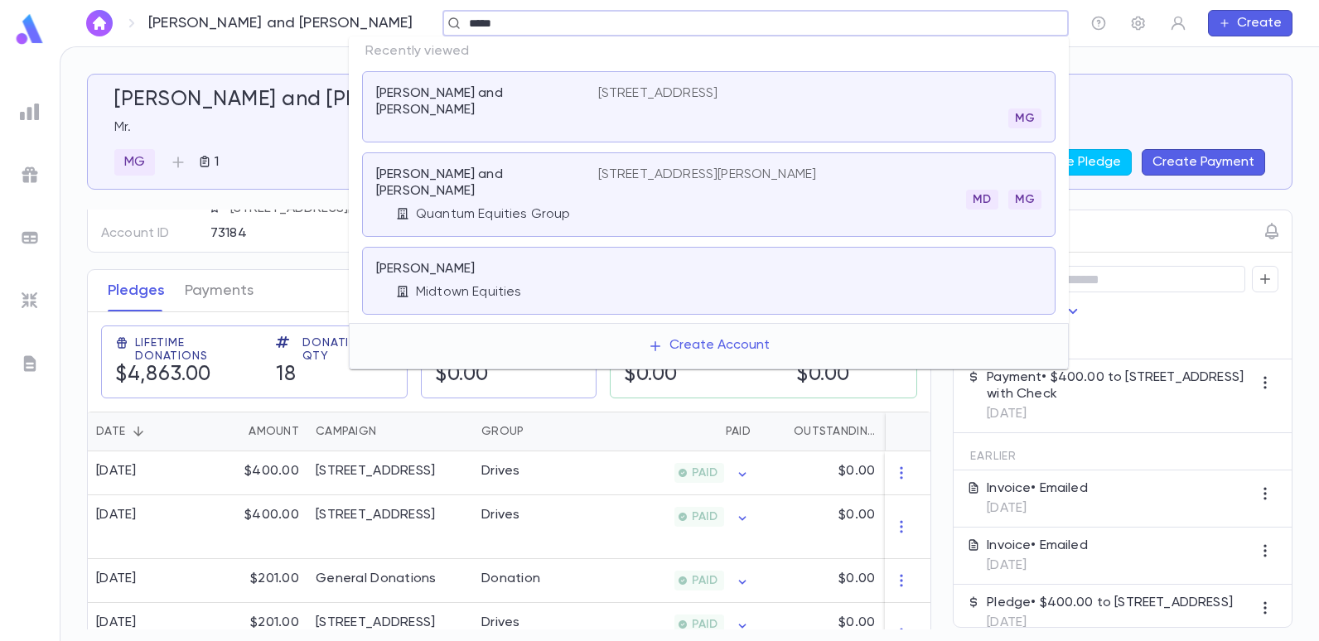
type input "******"
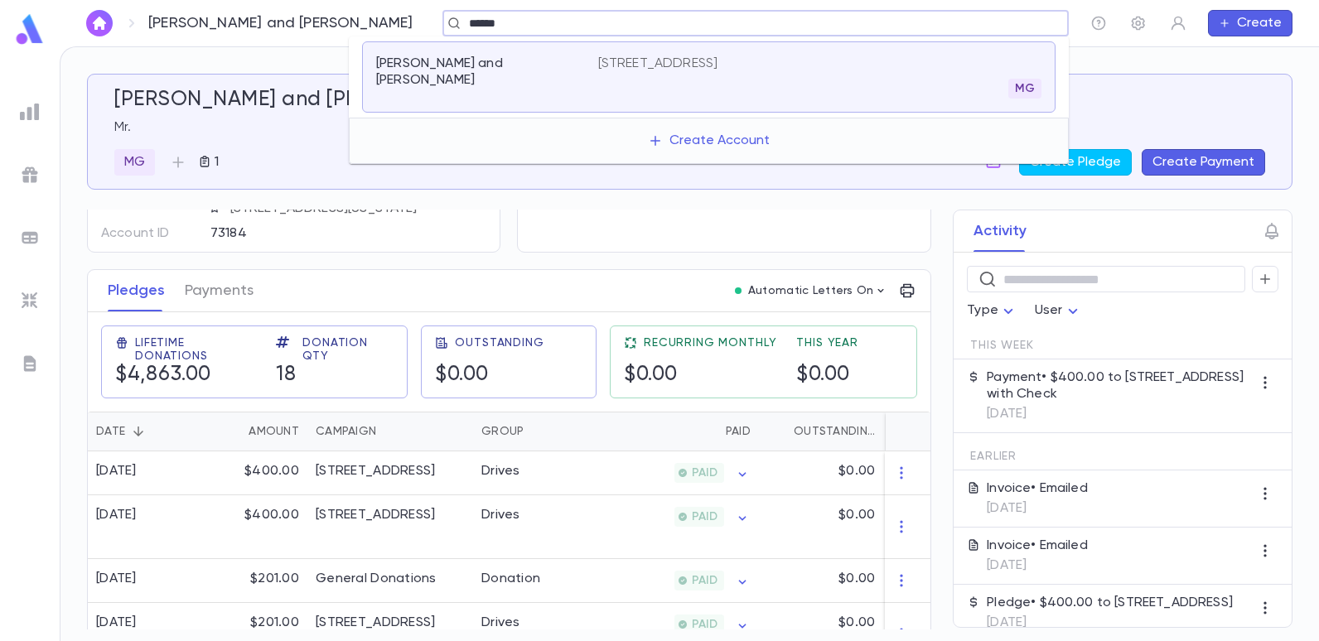
click at [464, 66] on p "[PERSON_NAME] and [PERSON_NAME]" at bounding box center [477, 72] width 202 height 33
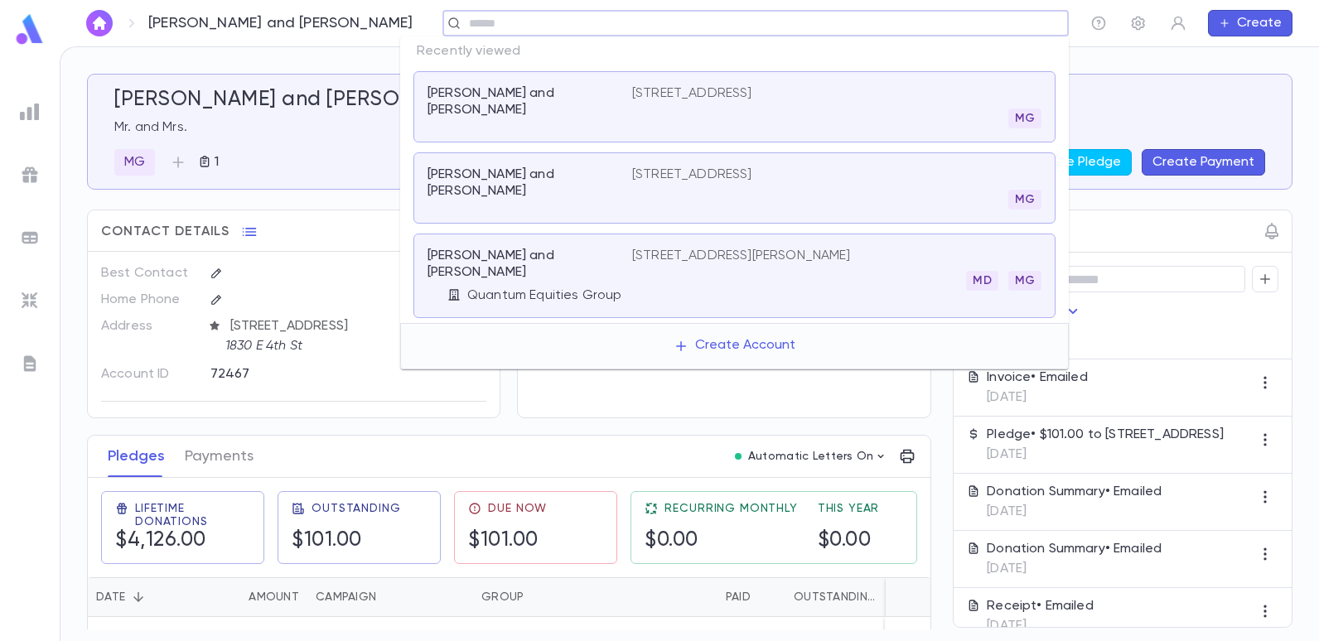
click at [959, 18] on input "text" at bounding box center [750, 24] width 573 height 16
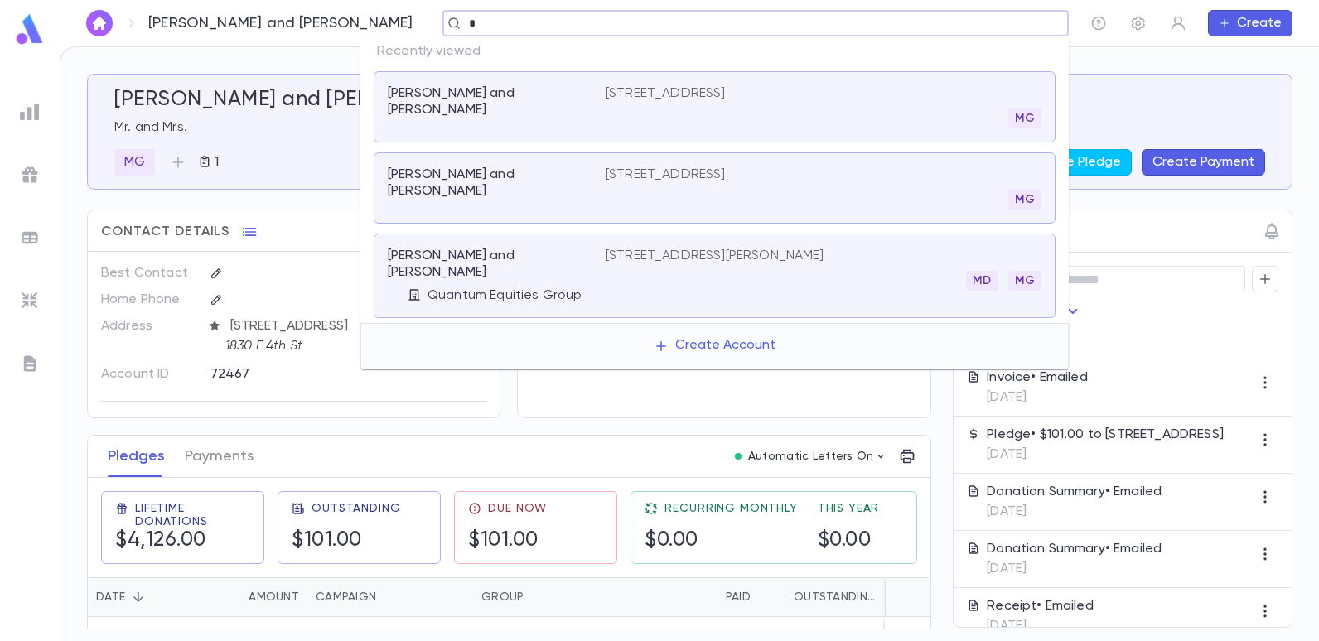
type input "*"
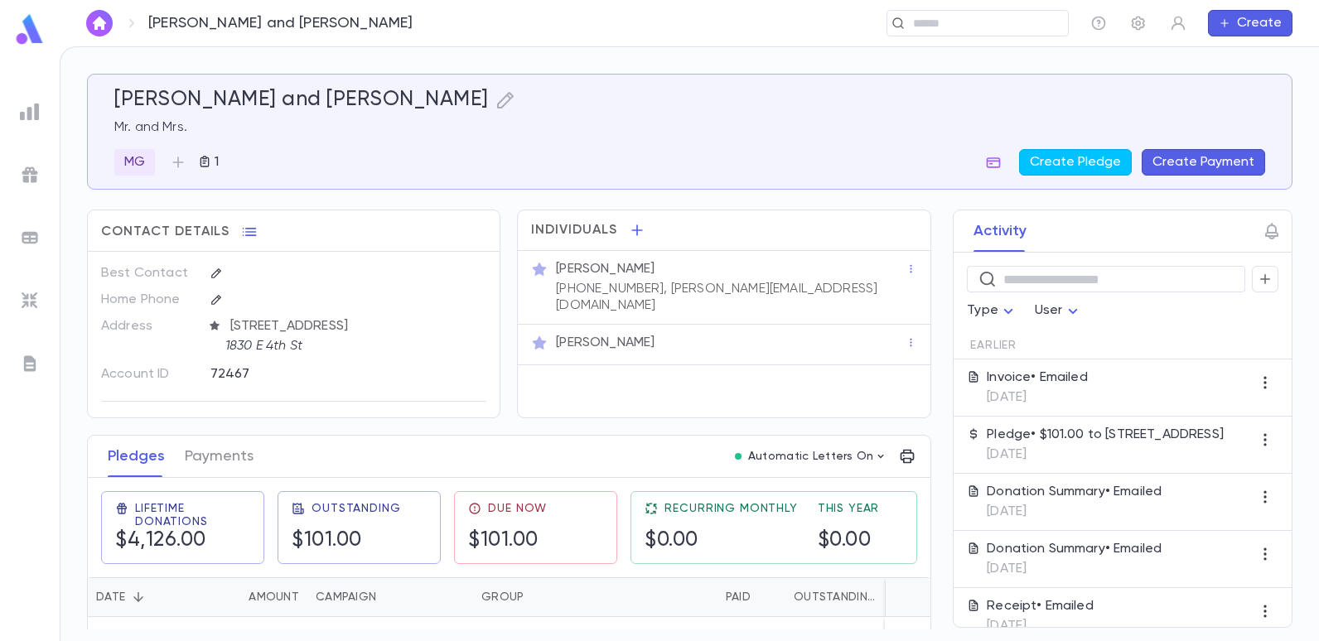
click at [254, 58] on div "[PERSON_NAME] and [PERSON_NAME] Mr. and Mrs. MG 1 Create Pledge Create Payment …" at bounding box center [689, 344] width 1259 height 594
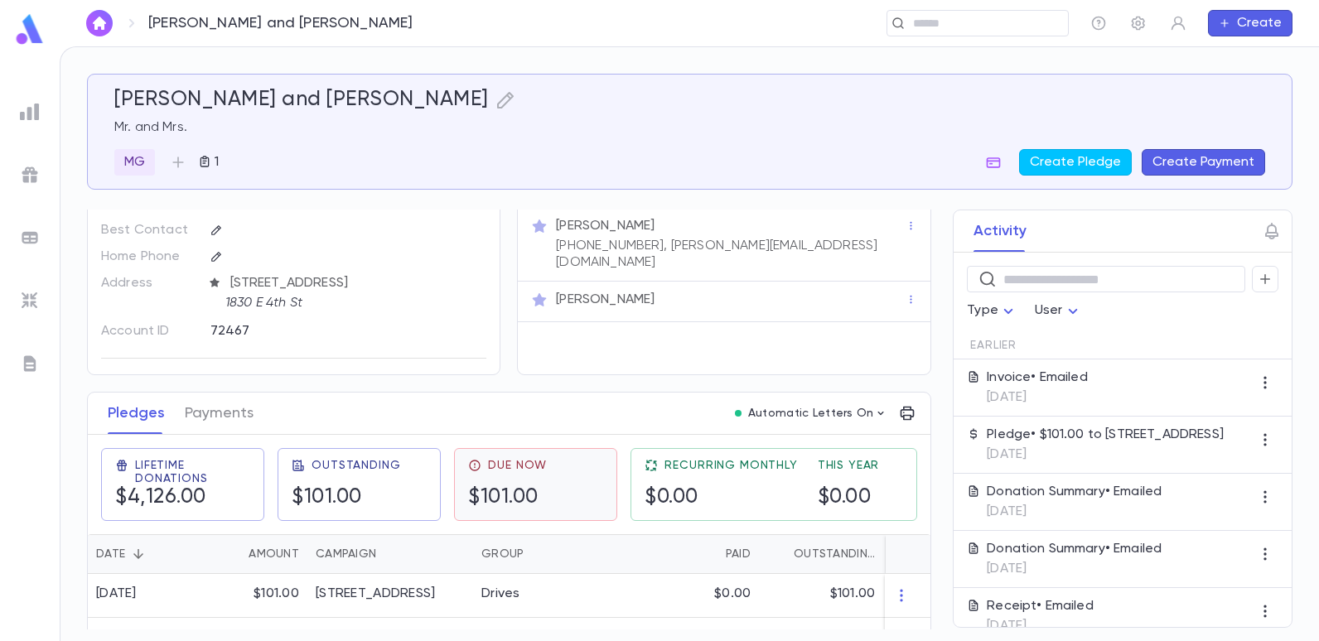
scroll to position [83, 0]
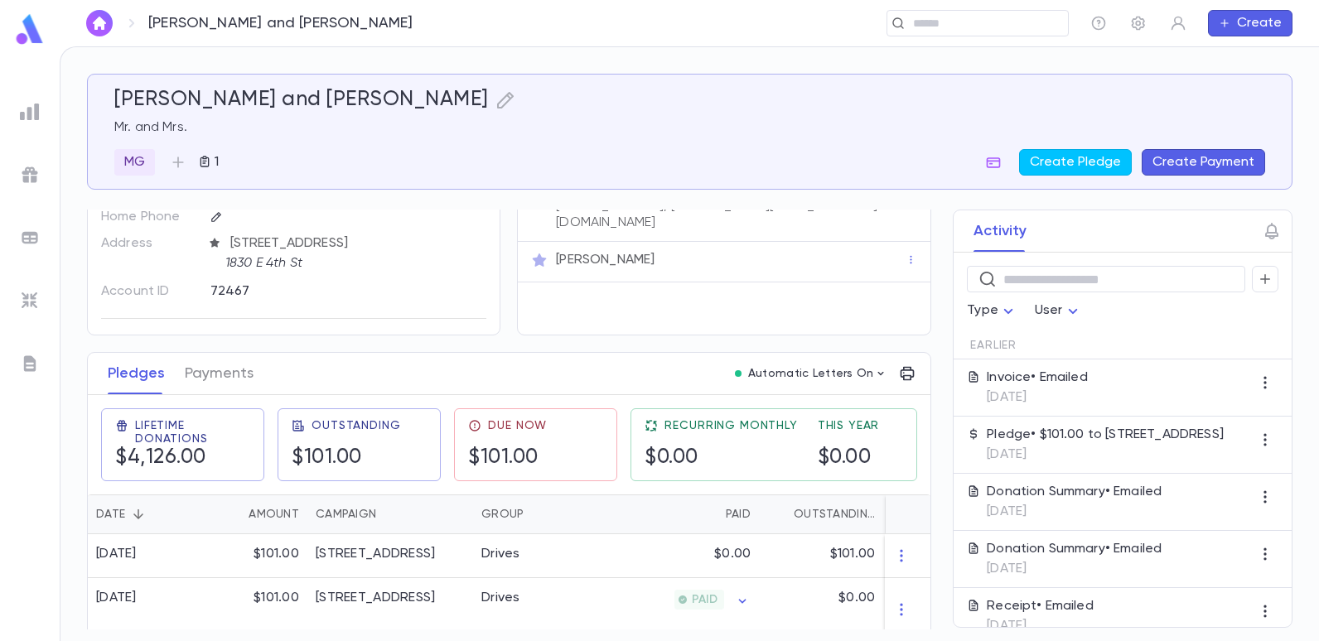
click at [1182, 157] on button "Create Payment" at bounding box center [1203, 162] width 123 height 27
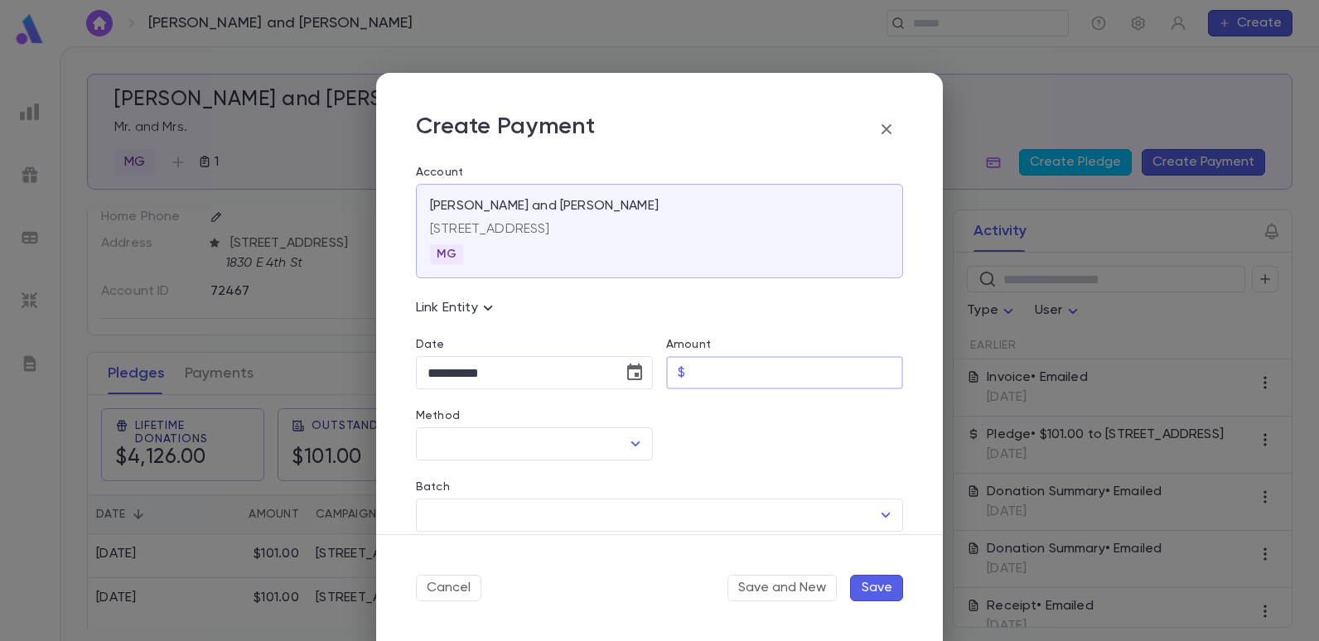
click at [765, 374] on input "Amount" at bounding box center [797, 373] width 211 height 32
type input "******"
click at [757, 448] on div at bounding box center [778, 424] width 250 height 71
click at [635, 440] on icon "Open" at bounding box center [636, 444] width 20 height 20
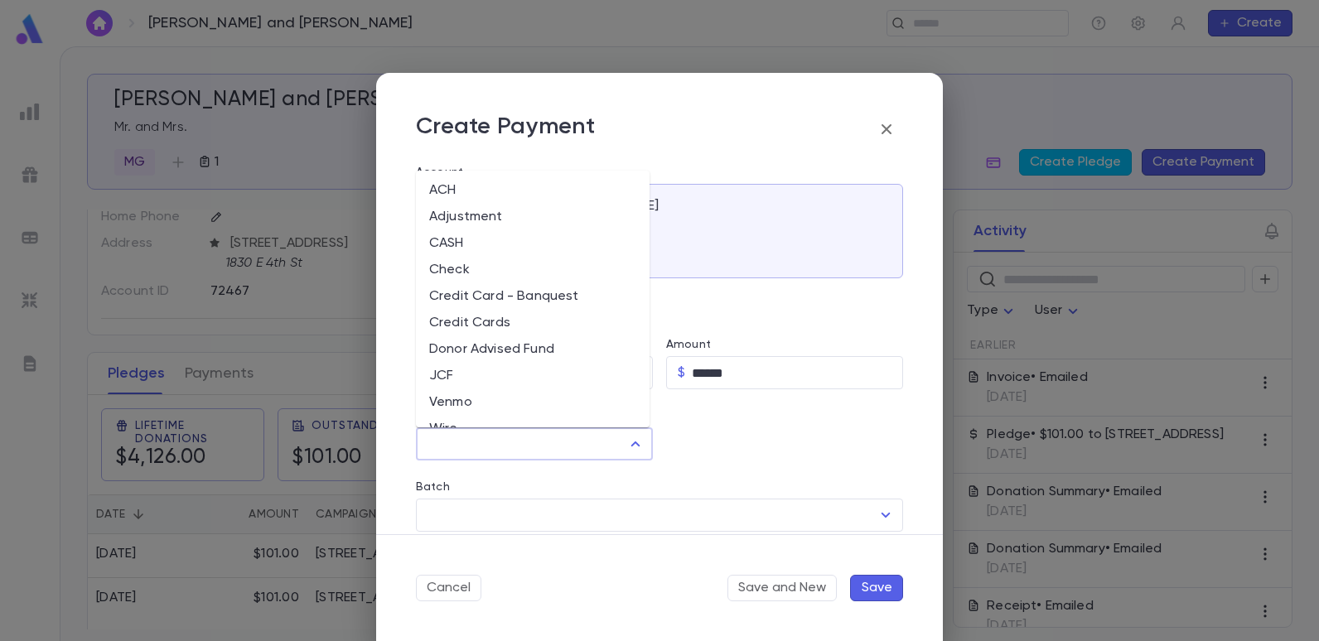
click at [455, 264] on li "Check" at bounding box center [533, 270] width 234 height 27
type input "*****"
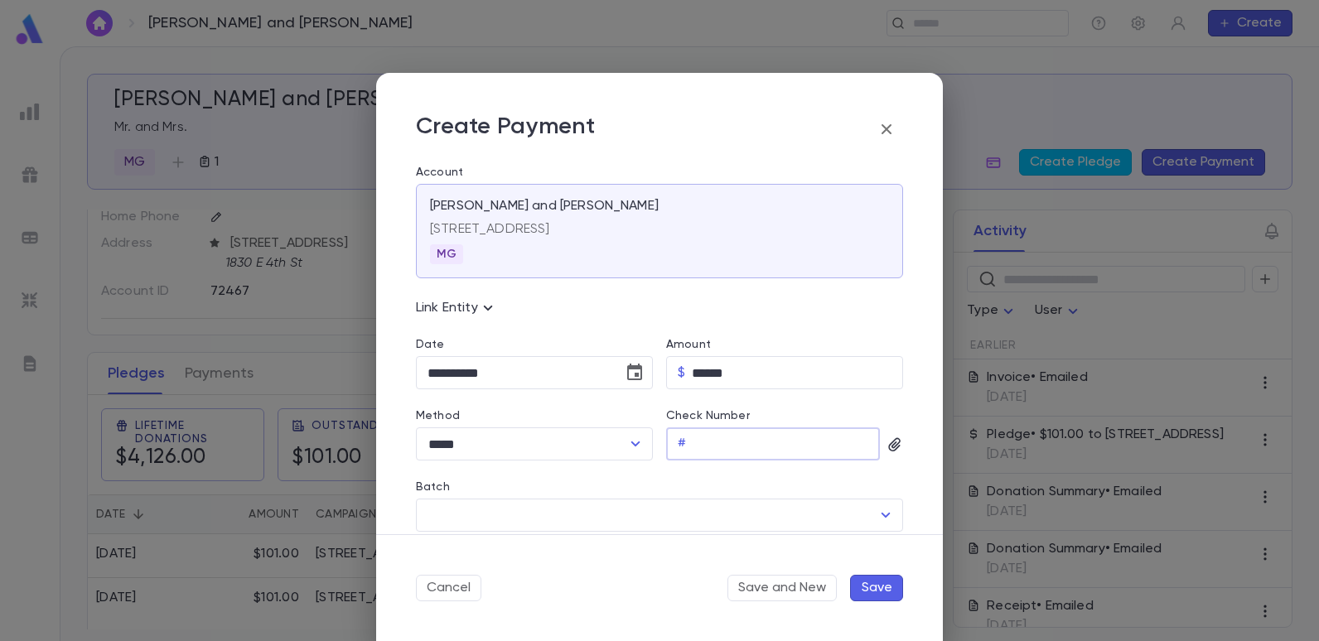
click at [696, 449] on input "Check Number" at bounding box center [786, 444] width 187 height 32
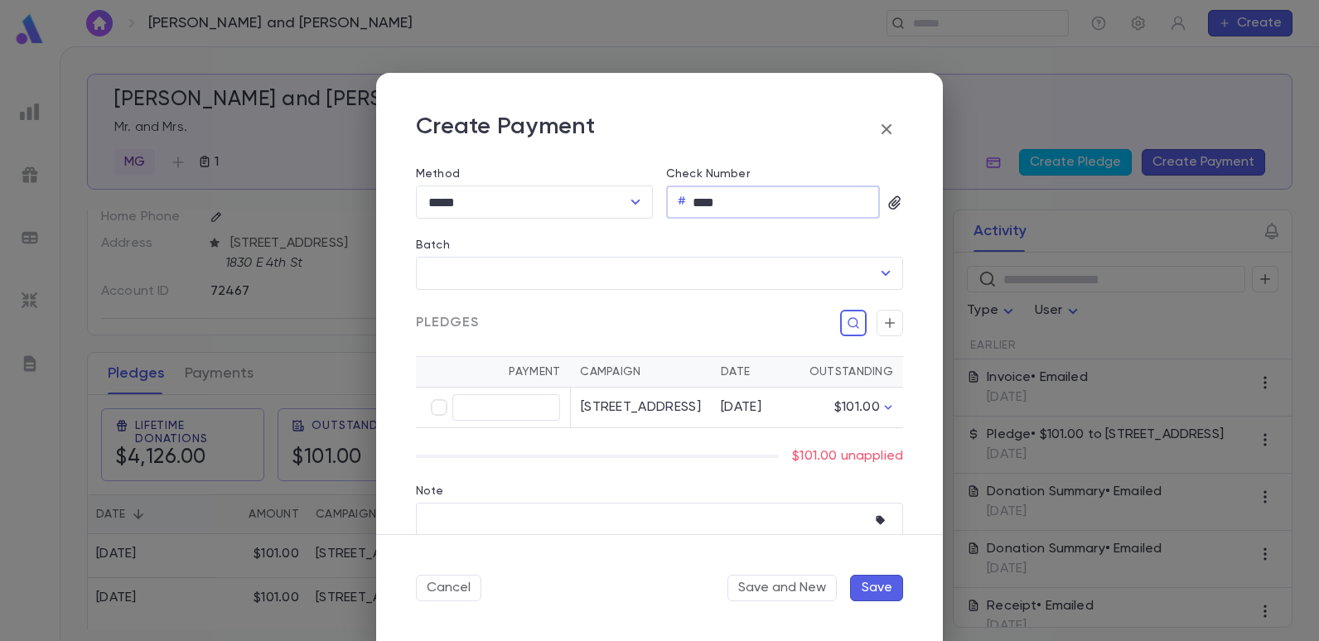
scroll to position [249, 0]
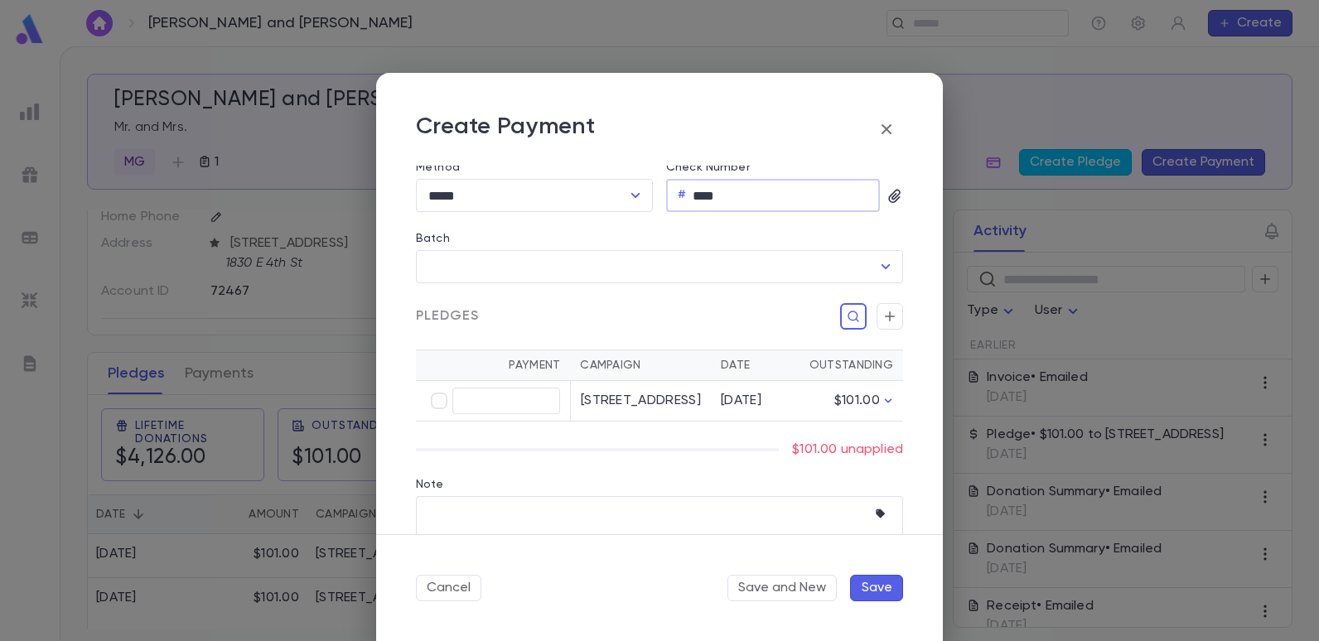
type input "****"
type input "******"
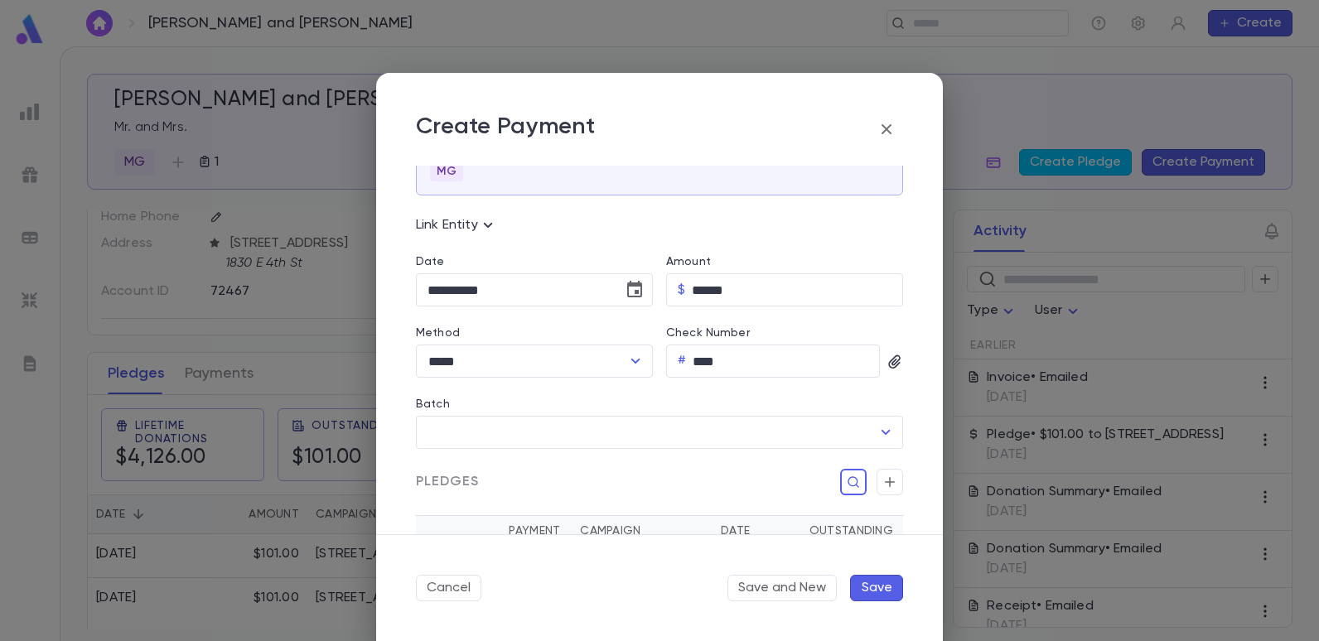
scroll to position [0, 0]
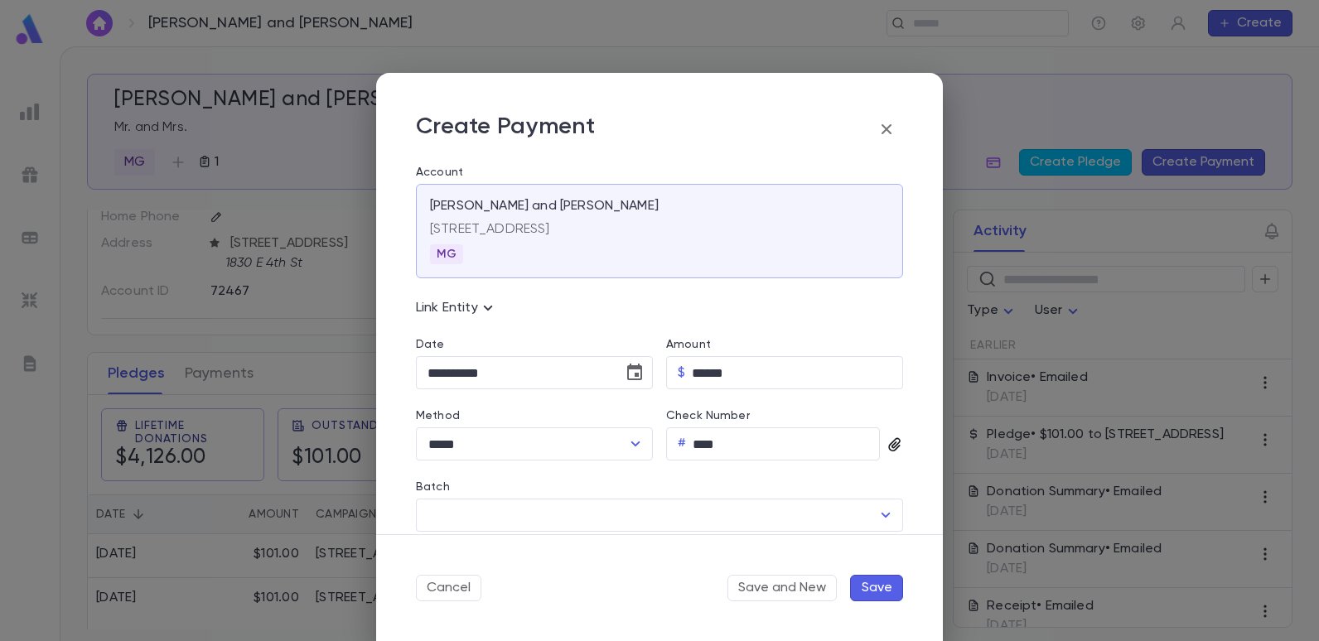
click at [889, 445] on icon "button" at bounding box center [895, 445] width 17 height 17
click at [900, 475] on div "Upload Front Image" at bounding box center [958, 472] width 123 height 17
click at [0, 0] on input "Upload Front Image" at bounding box center [0, 0] width 0 height 0
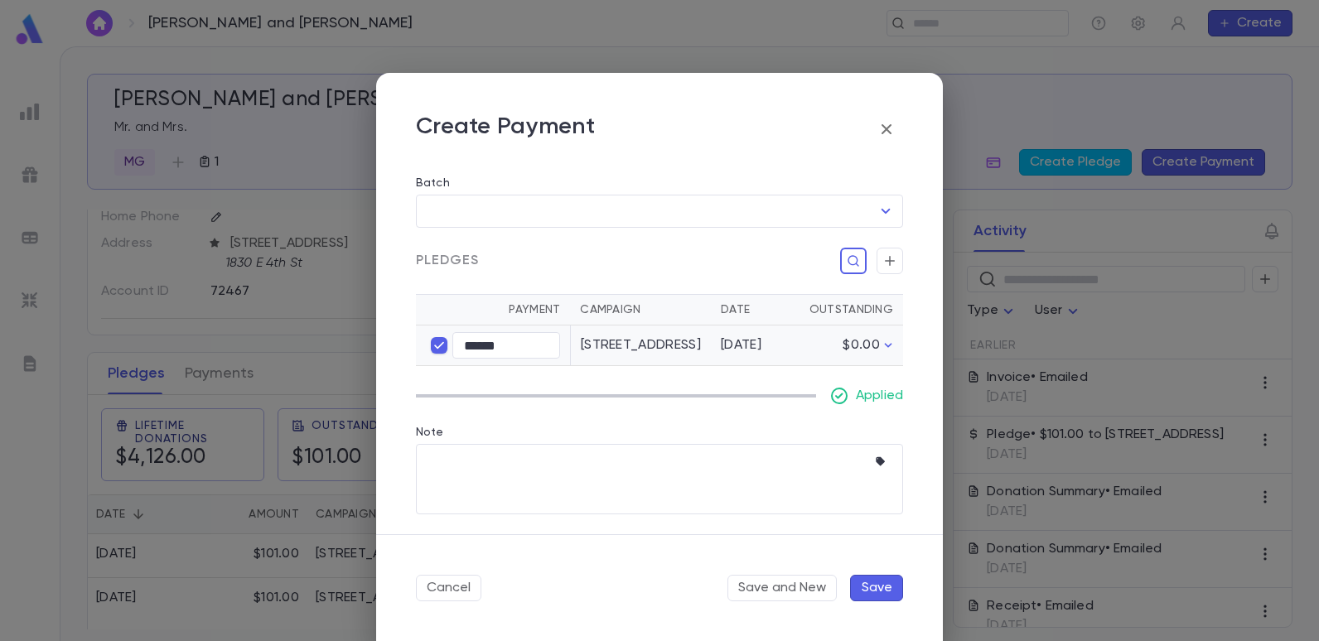
scroll to position [362, 0]
click at [887, 585] on button "Save" at bounding box center [876, 588] width 53 height 27
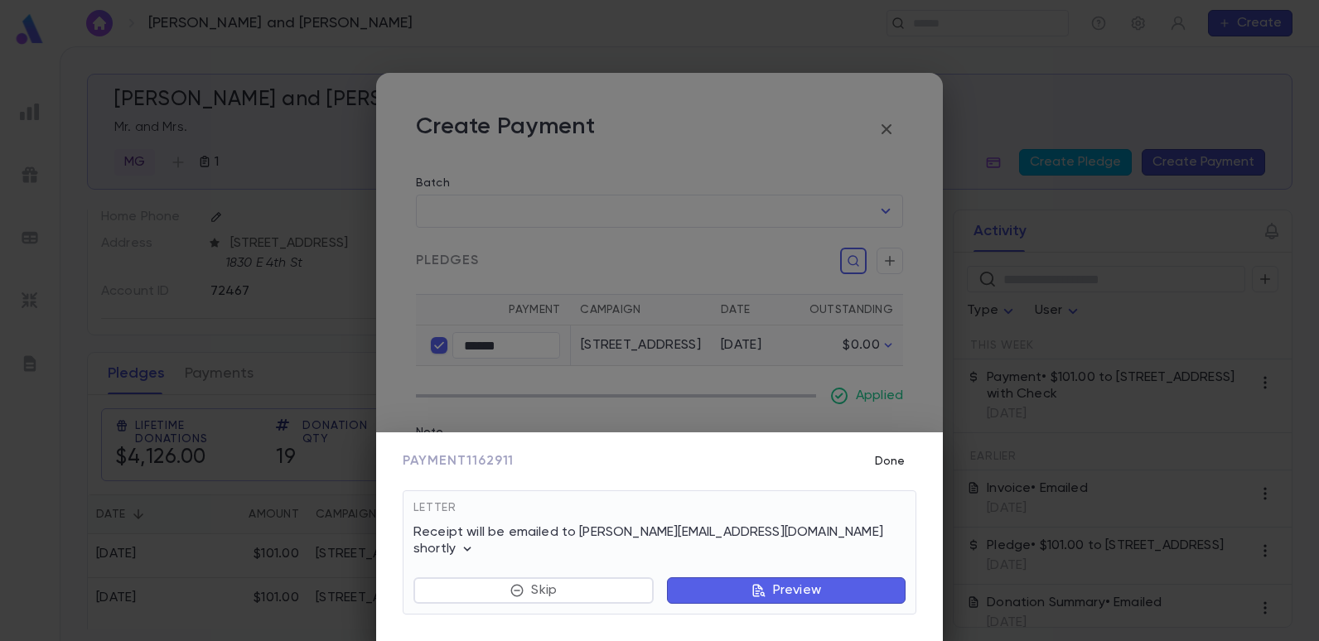
click at [898, 476] on button "Done" at bounding box center [889, 461] width 53 height 31
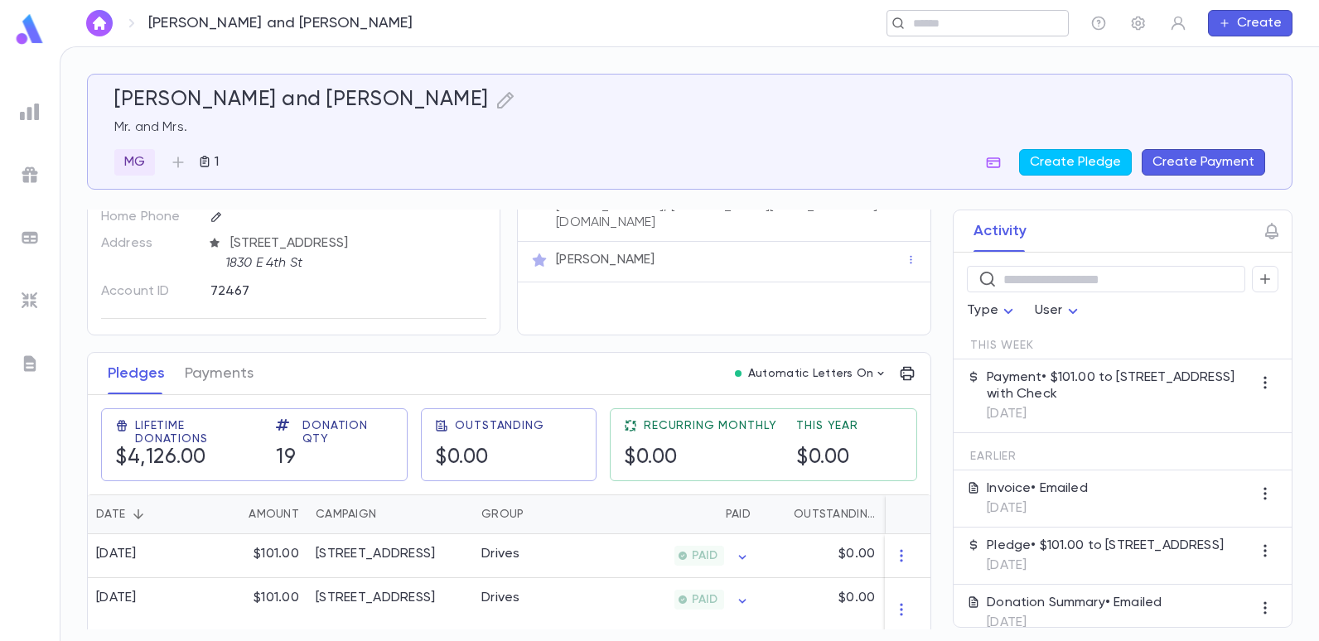
drag, startPoint x: 944, startPoint y: 29, endPoint x: 920, endPoint y: 19, distance: 26.0
click at [944, 29] on input "text" at bounding box center [972, 24] width 128 height 16
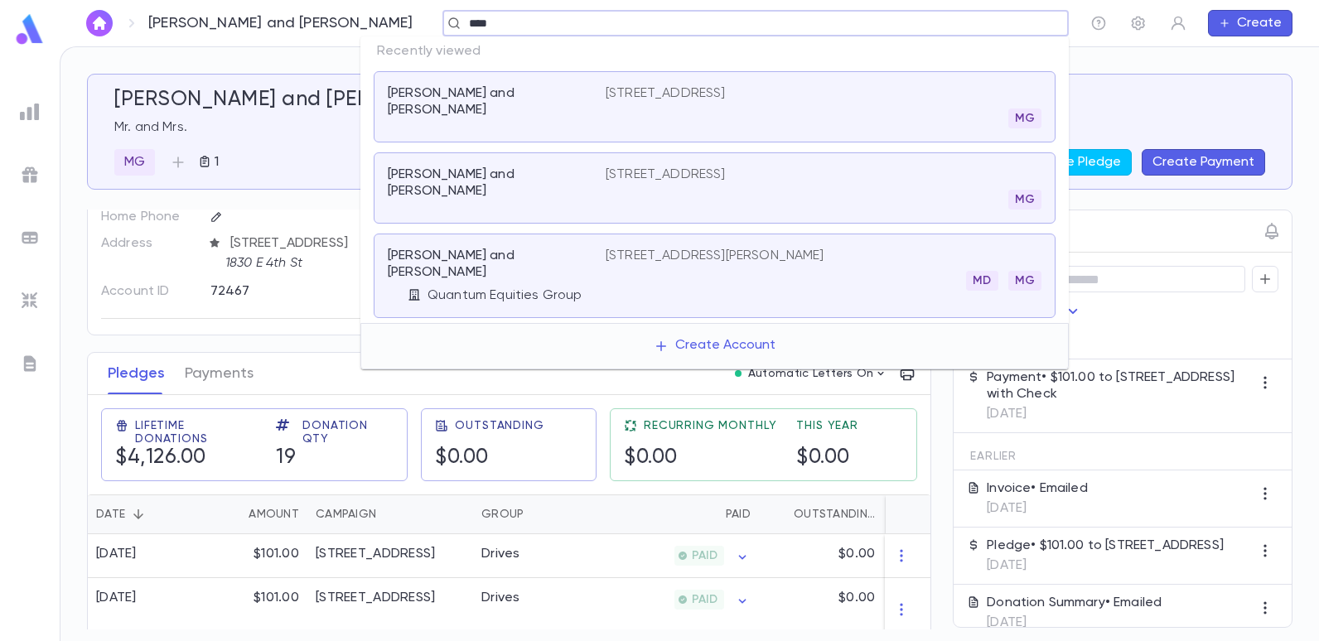
type input "*****"
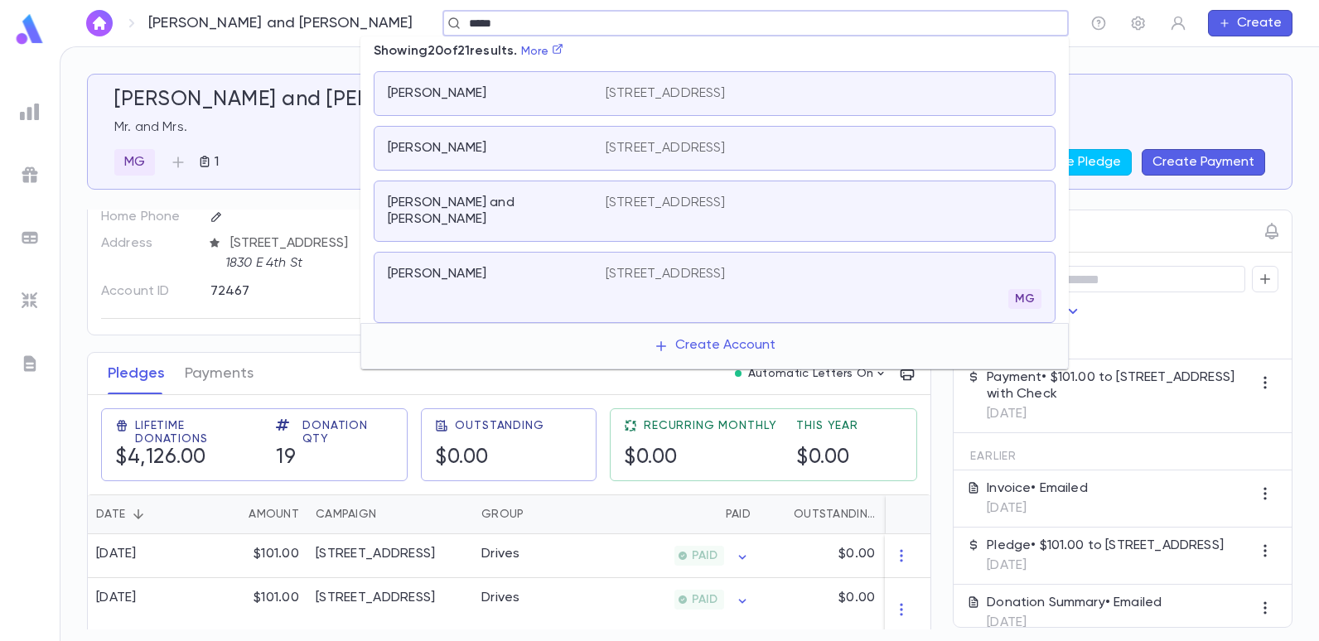
click at [650, 266] on p "[STREET_ADDRESS]" at bounding box center [666, 274] width 120 height 17
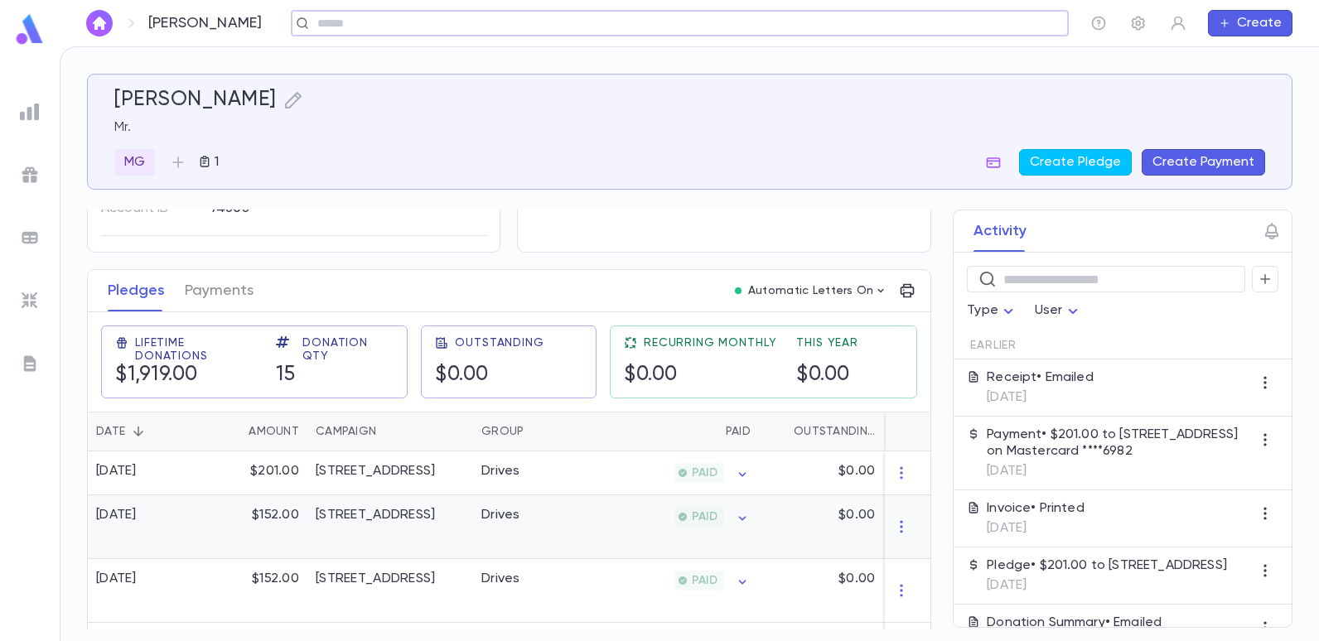
scroll to position [83, 0]
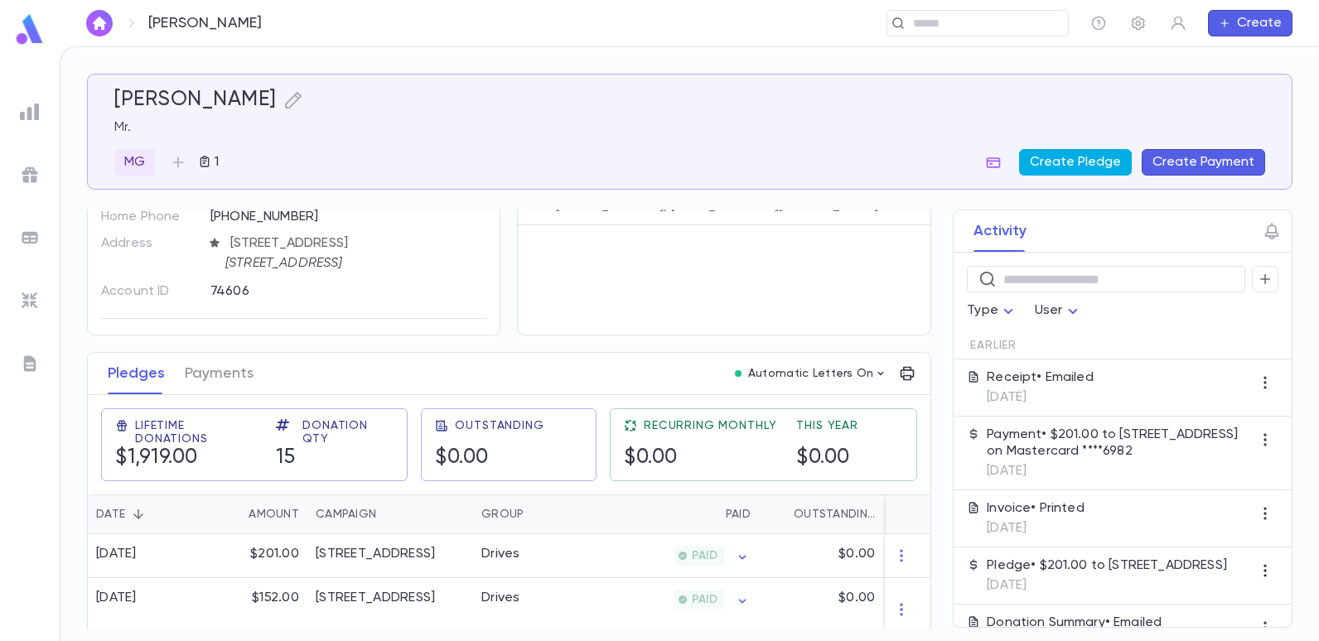
click at [1043, 162] on button "Create Pledge" at bounding box center [1075, 162] width 113 height 27
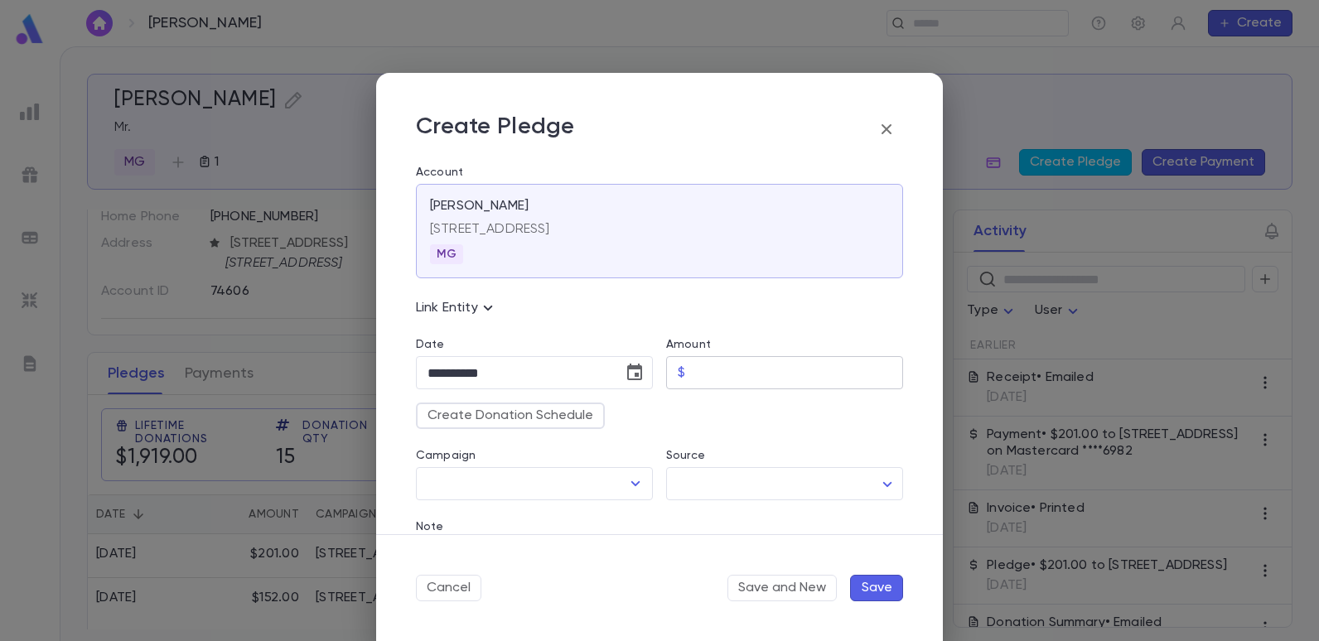
click at [715, 370] on input "Amount" at bounding box center [797, 373] width 211 height 32
type input "******"
click at [627, 487] on icon "Open" at bounding box center [636, 484] width 20 height 20
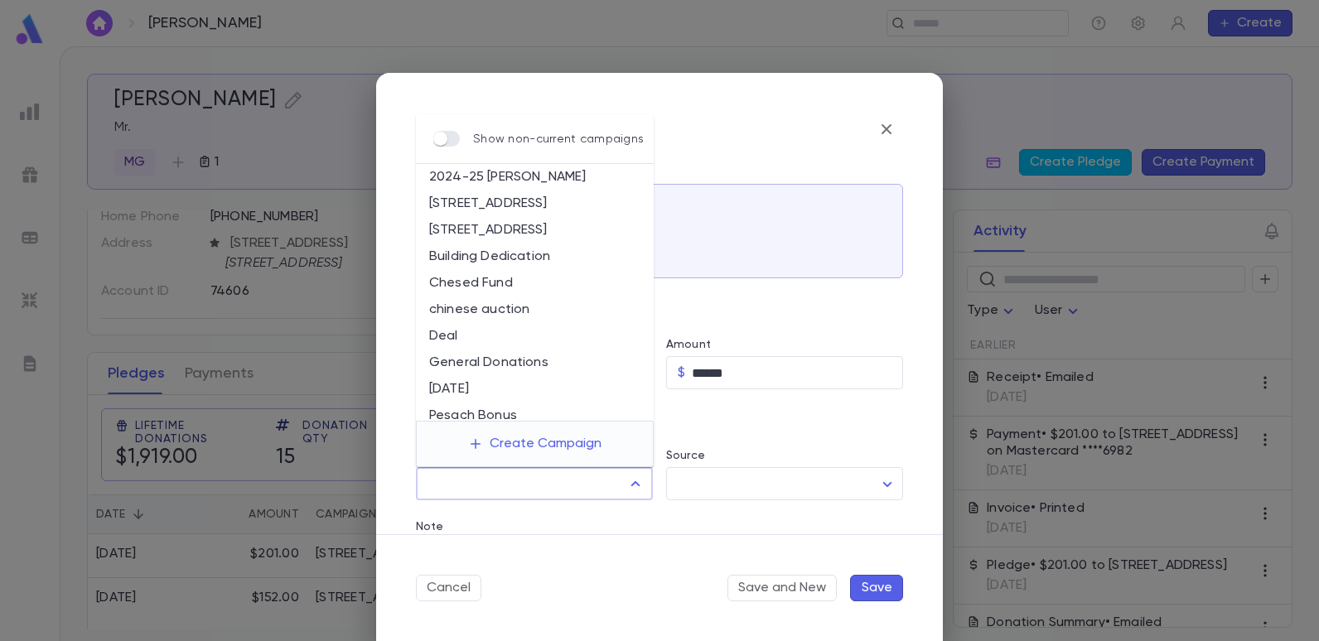
click at [500, 232] on li "[STREET_ADDRESS]" at bounding box center [535, 230] width 238 height 27
type input "**********"
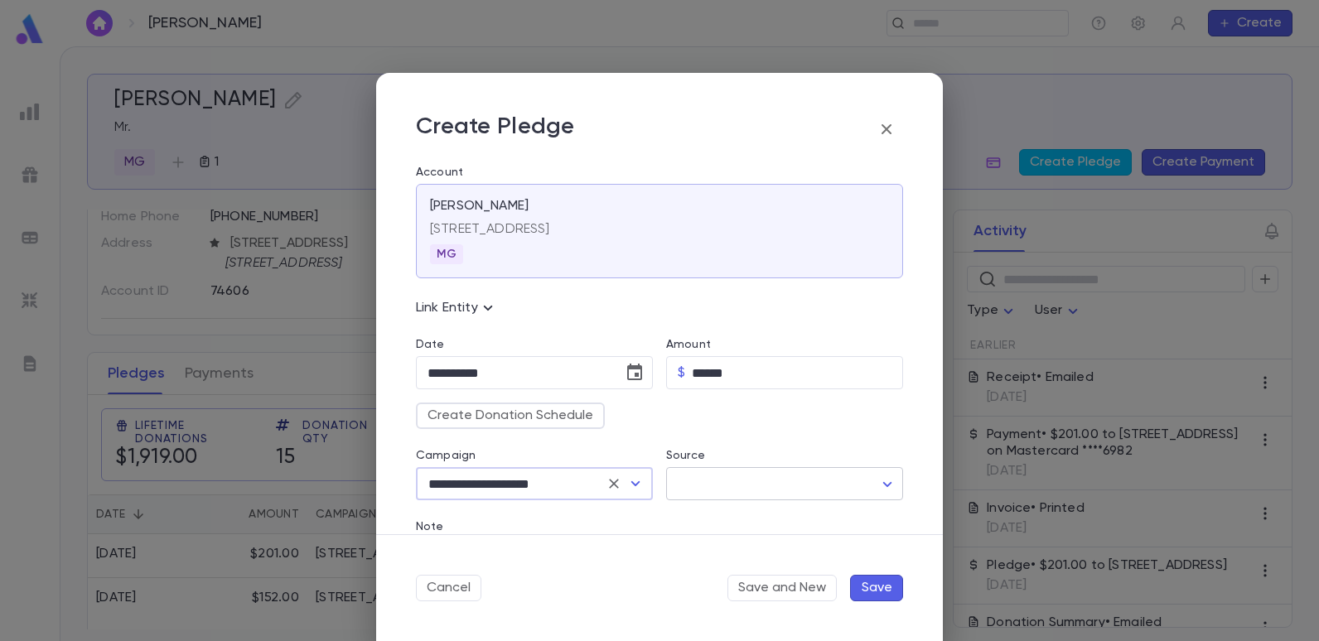
click at [823, 488] on body "[PERSON_NAME] ​ Create [PERSON_NAME] Mr. MG 1 Create Pledge Create Payment Cont…" at bounding box center [659, 343] width 1319 height 595
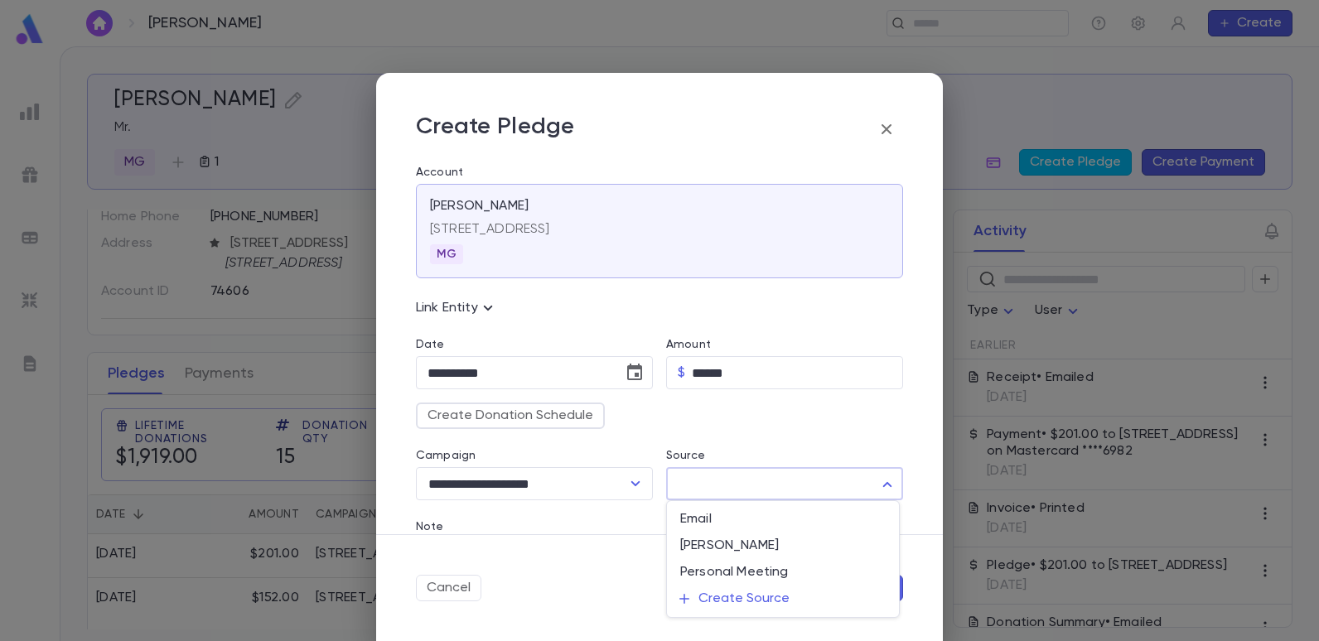
click at [544, 544] on div at bounding box center [659, 320] width 1319 height 641
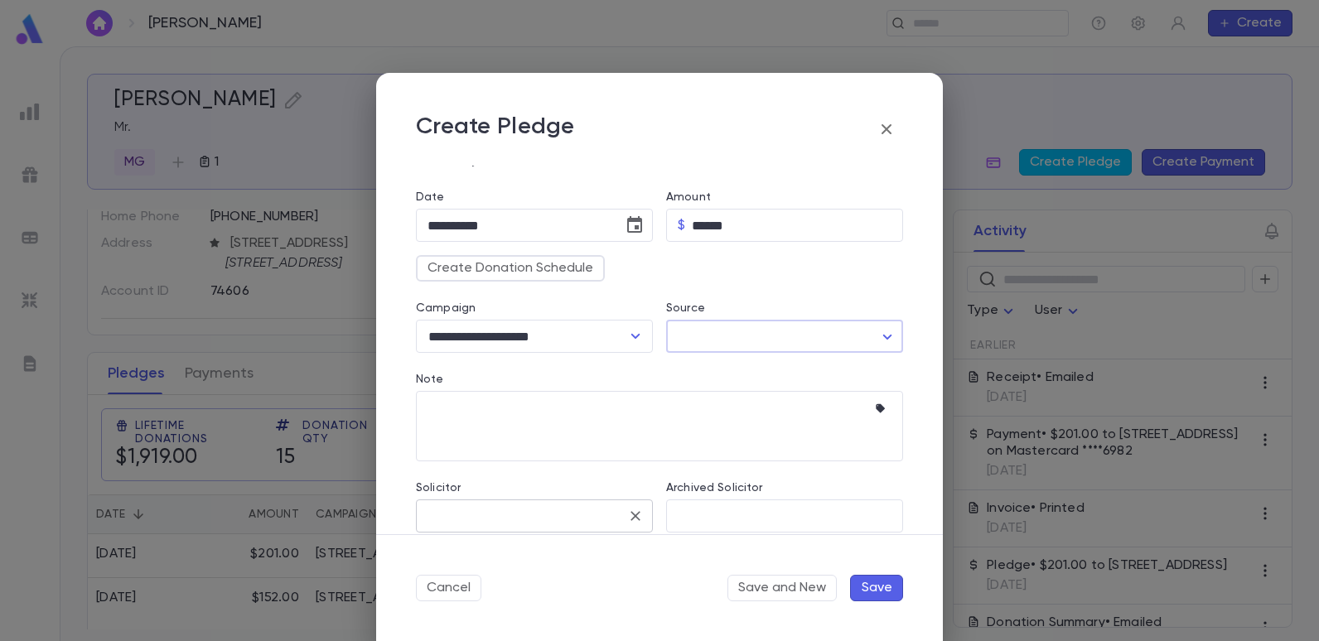
scroll to position [166, 0]
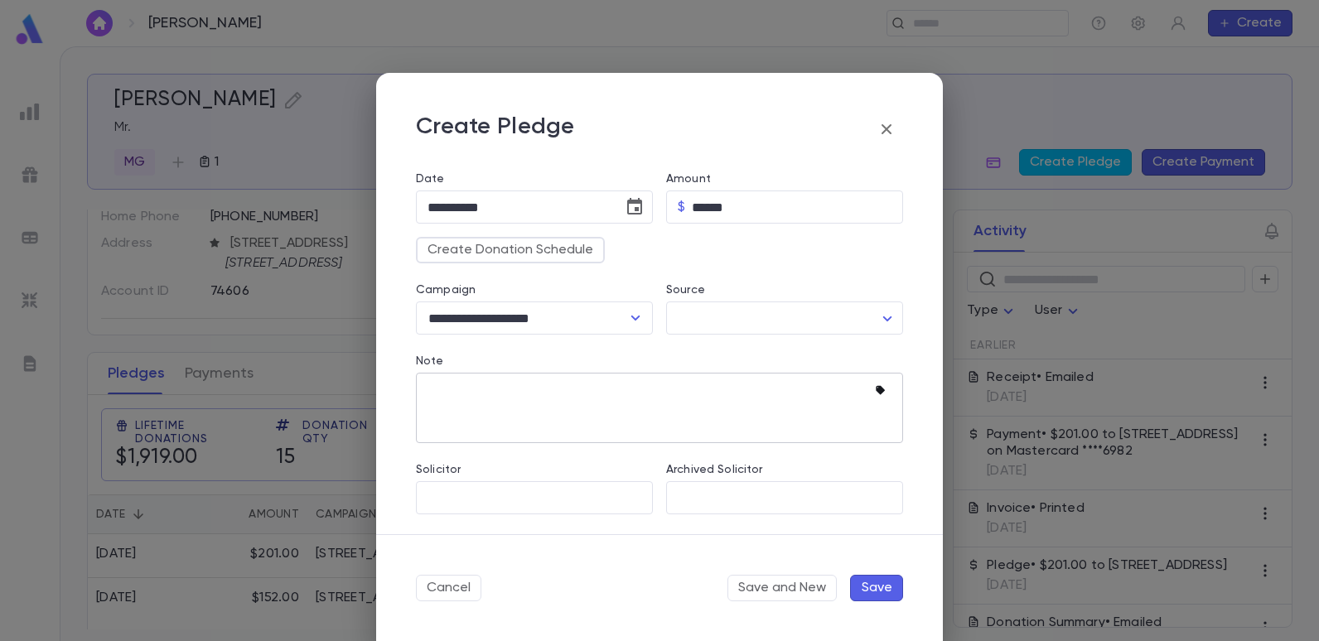
click at [876, 389] on icon "button" at bounding box center [880, 390] width 9 height 9
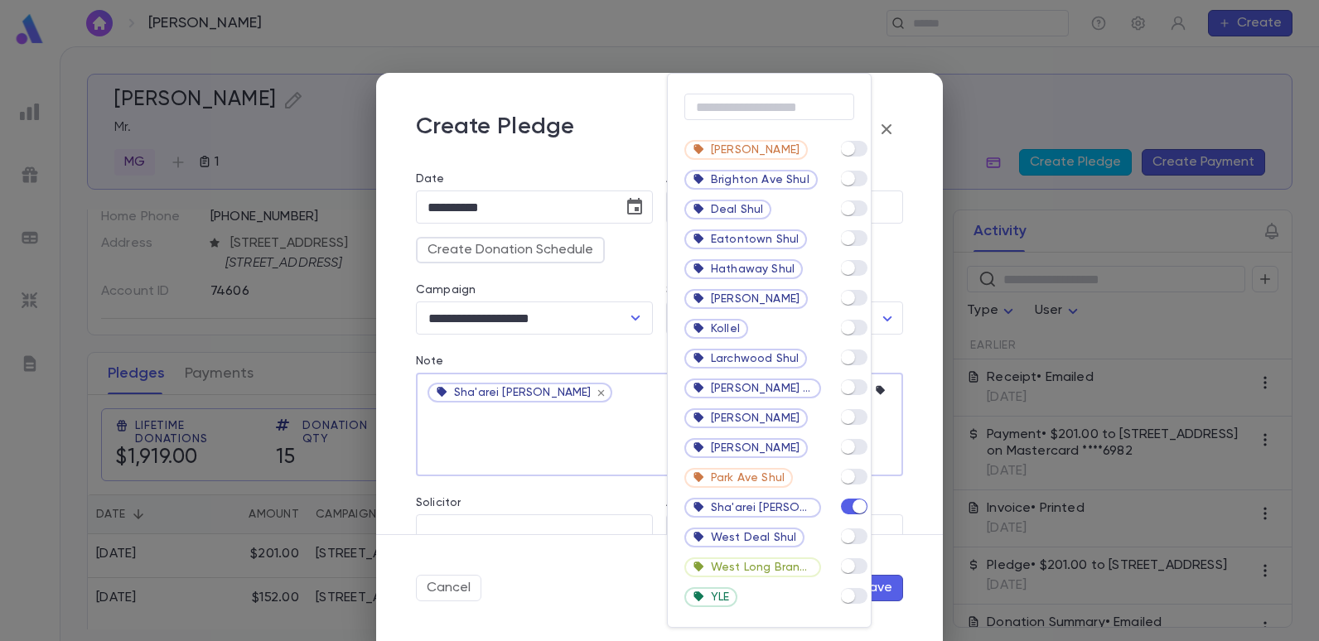
click at [597, 446] on div at bounding box center [659, 320] width 1319 height 641
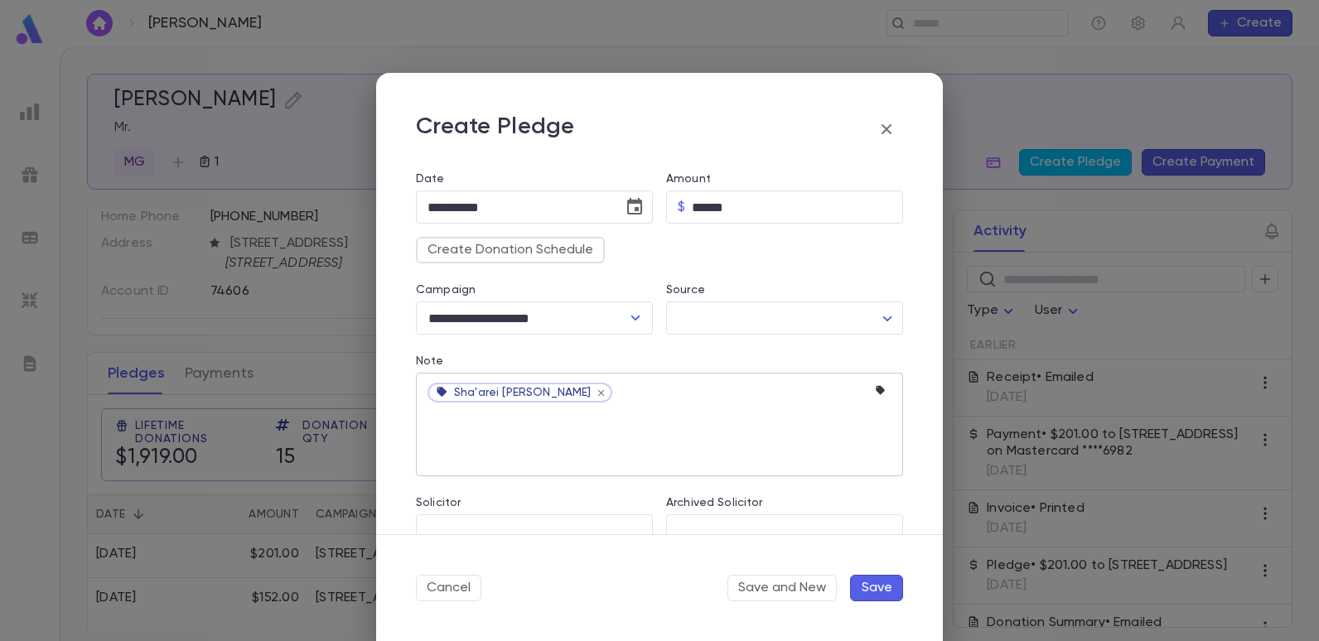
scroll to position [199, 0]
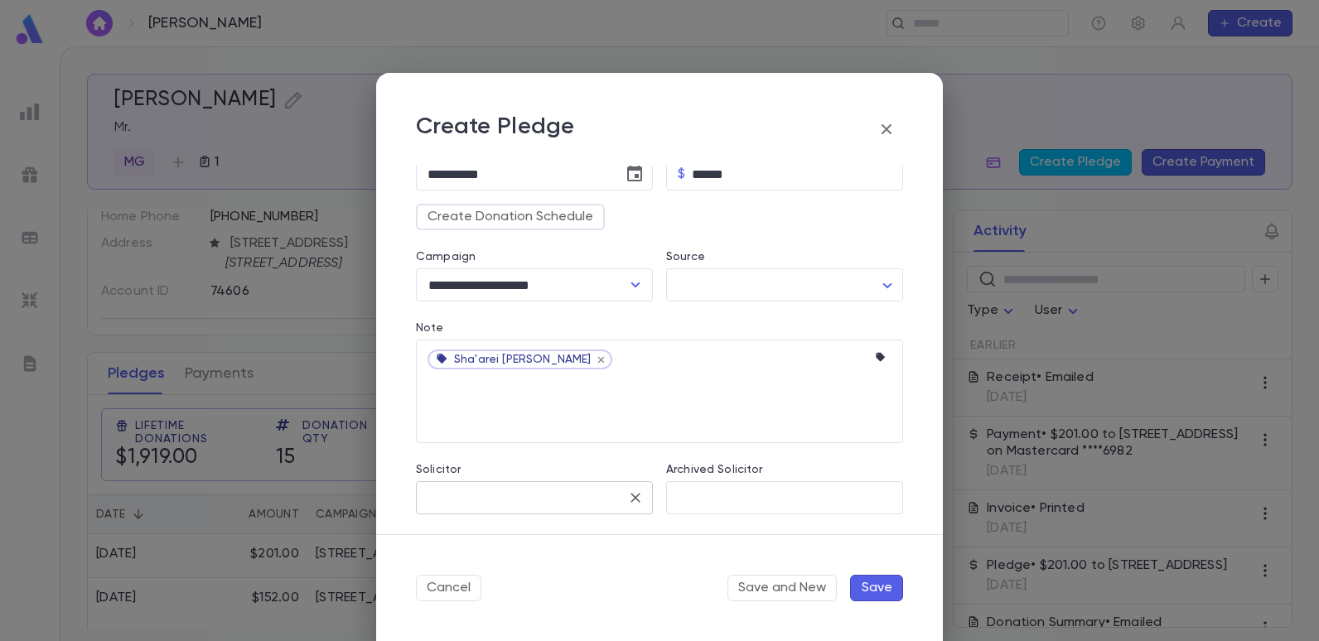
click at [535, 509] on input "Solicitor" at bounding box center [521, 497] width 197 height 31
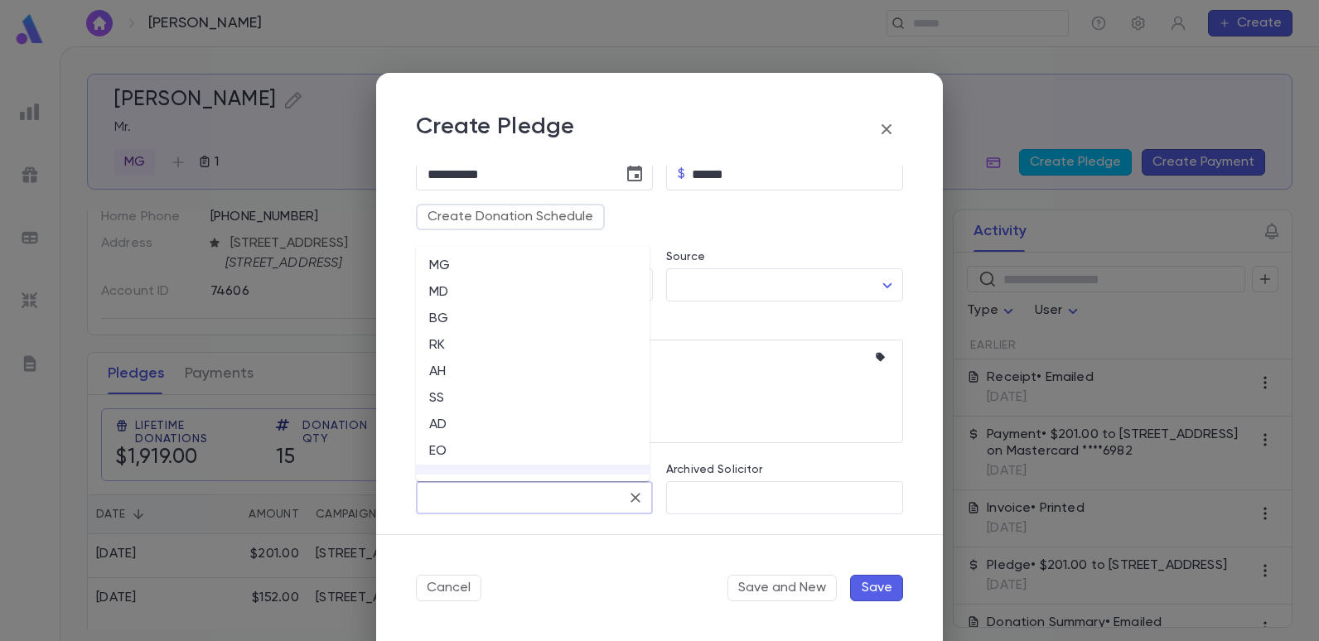
click at [444, 267] on li "MG" at bounding box center [533, 266] width 234 height 27
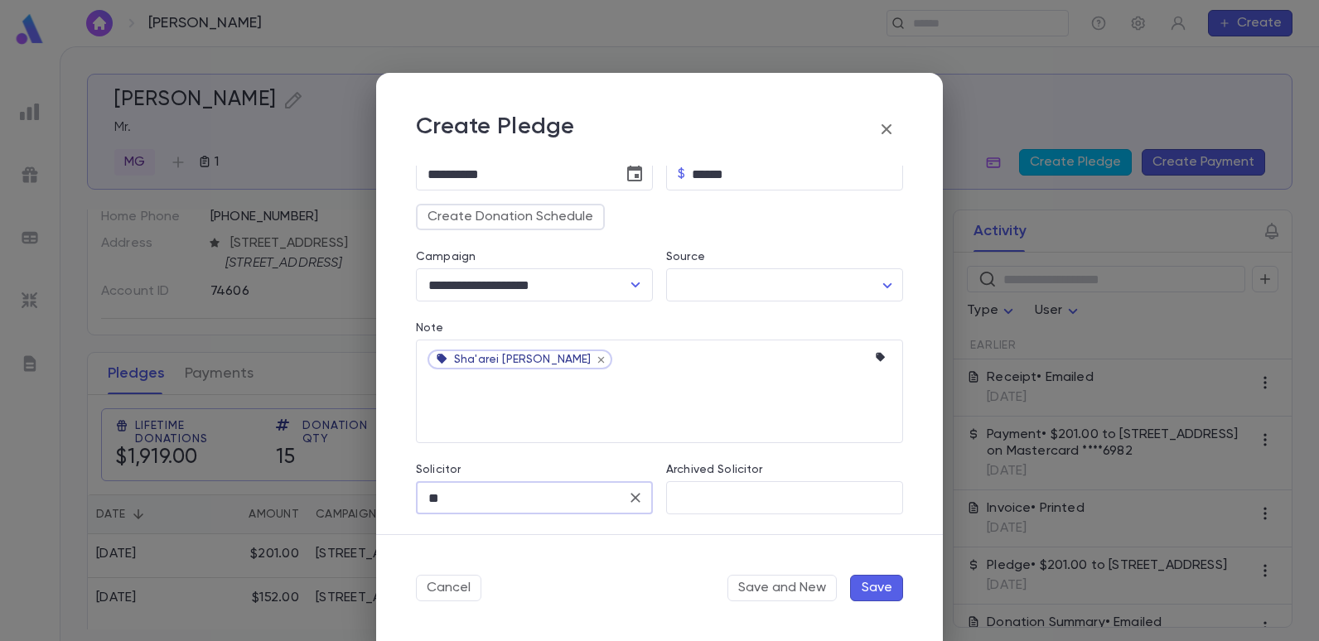
type input "**"
click at [871, 591] on button "Save" at bounding box center [876, 588] width 53 height 27
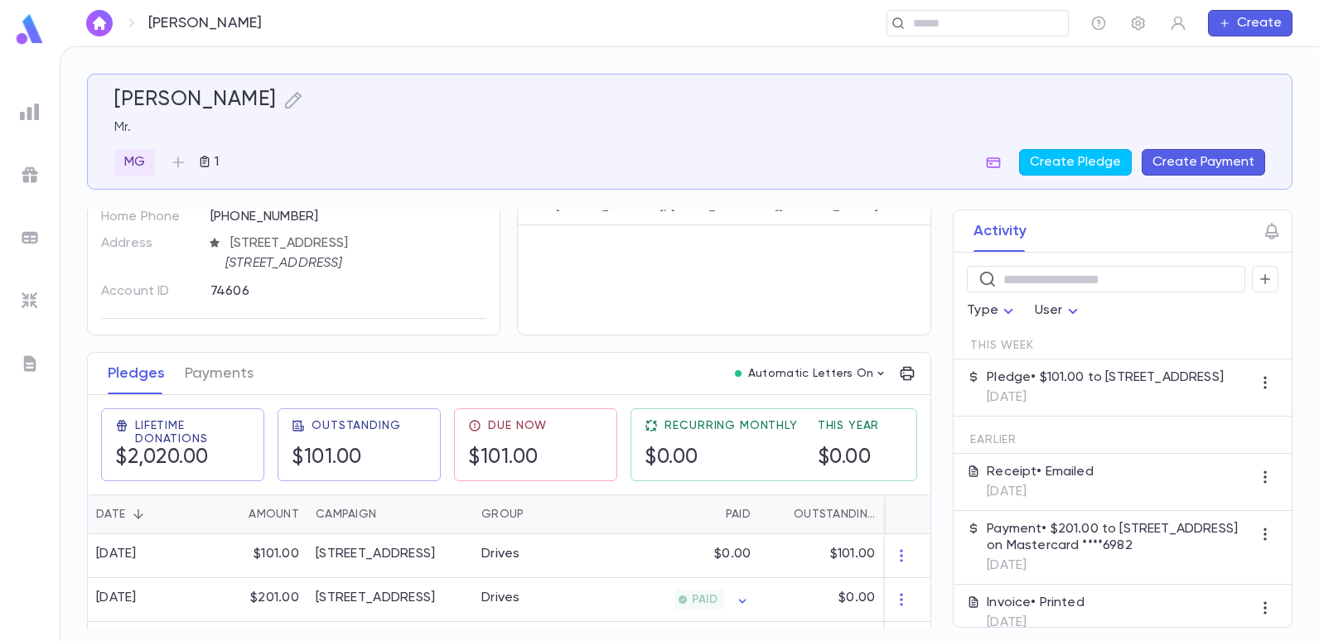
click at [1177, 166] on button "Create Payment" at bounding box center [1203, 162] width 123 height 27
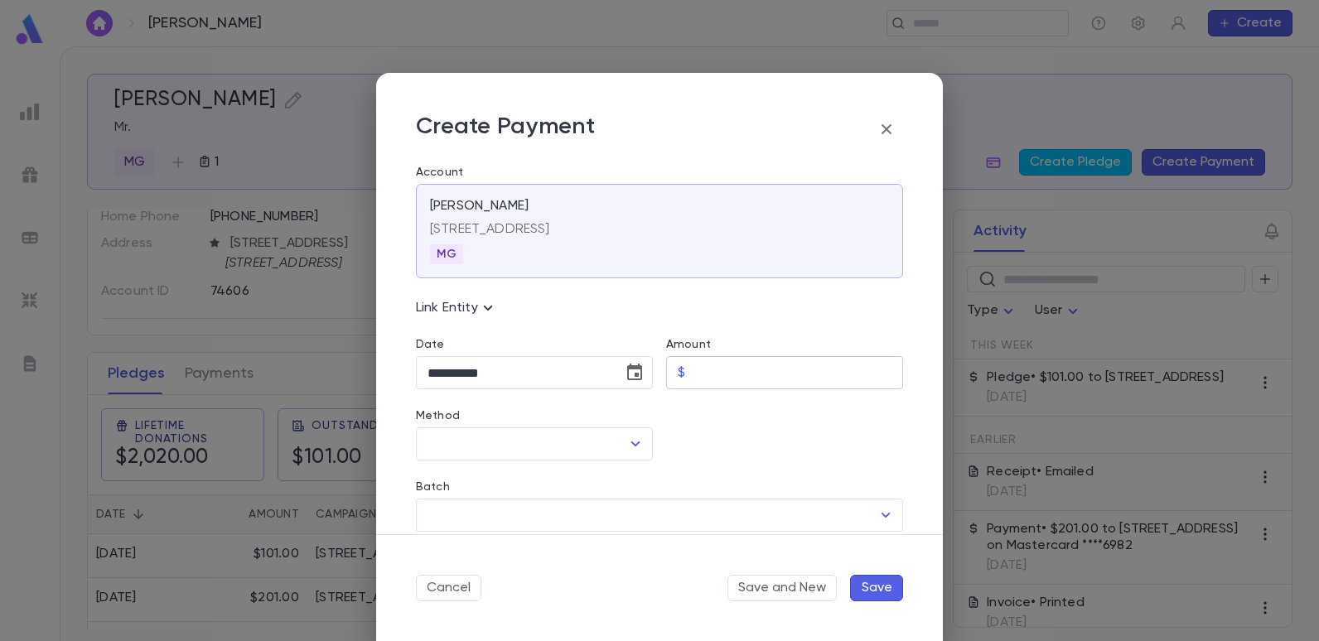
click at [710, 378] on input "Amount" at bounding box center [797, 373] width 211 height 32
type input "******"
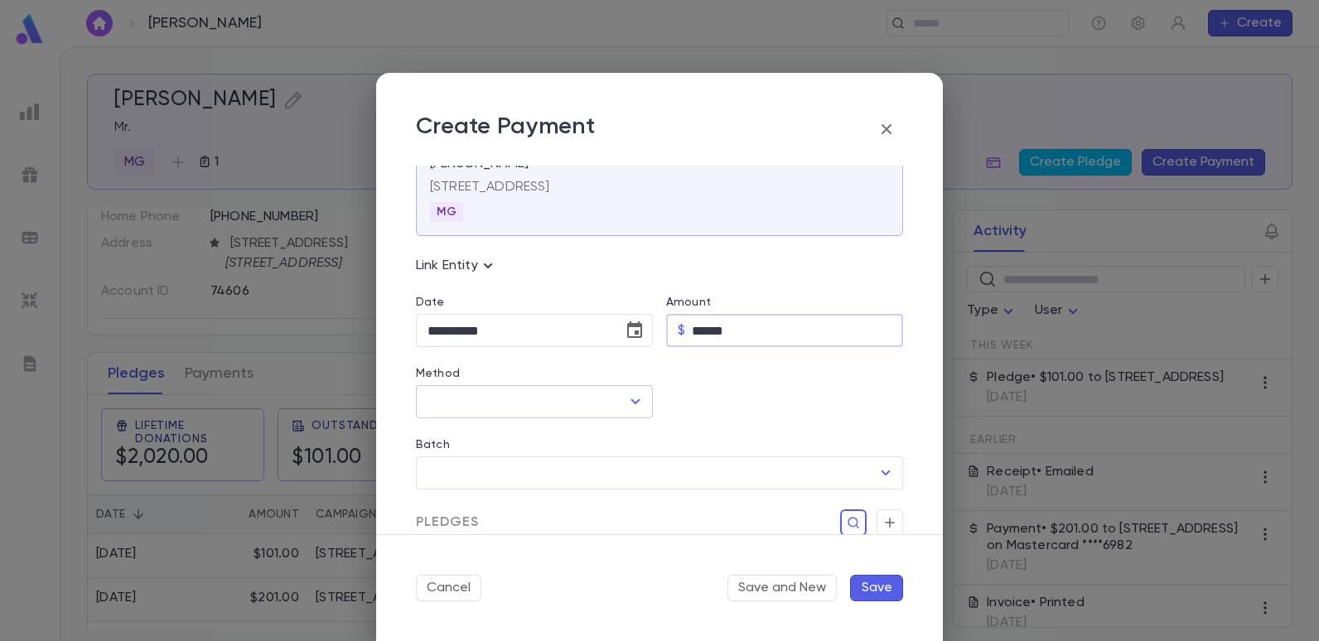
scroll to position [83, 0]
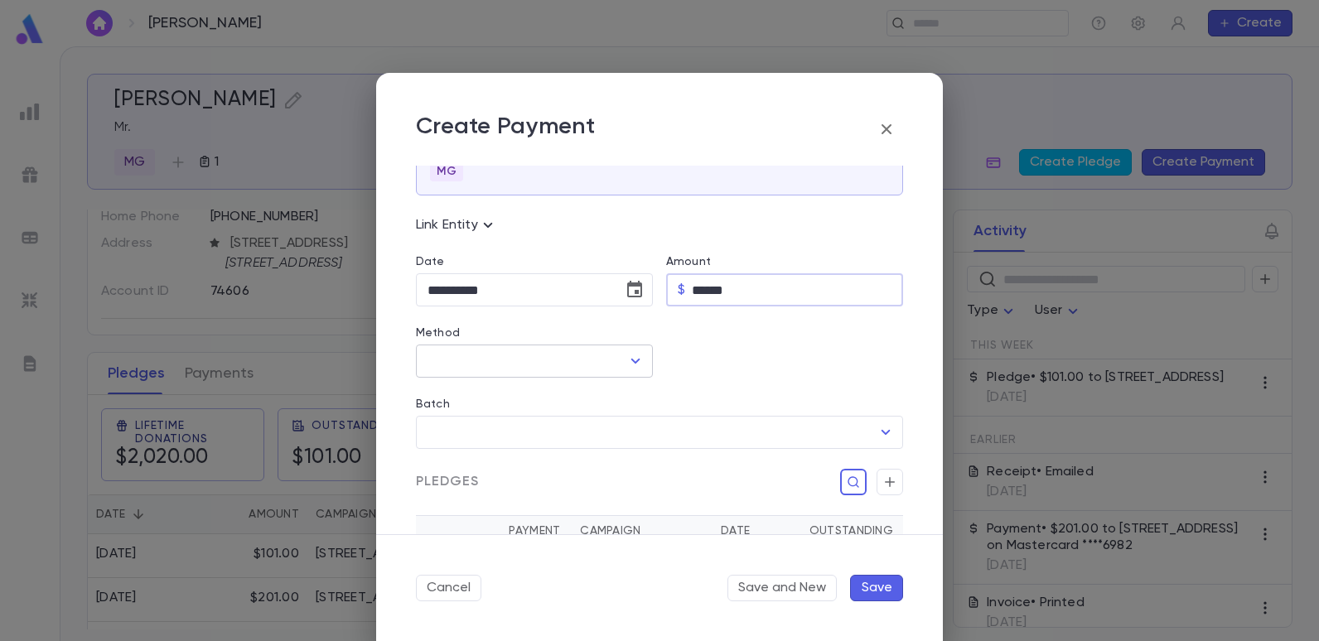
click at [626, 358] on icon "Open" at bounding box center [636, 361] width 20 height 20
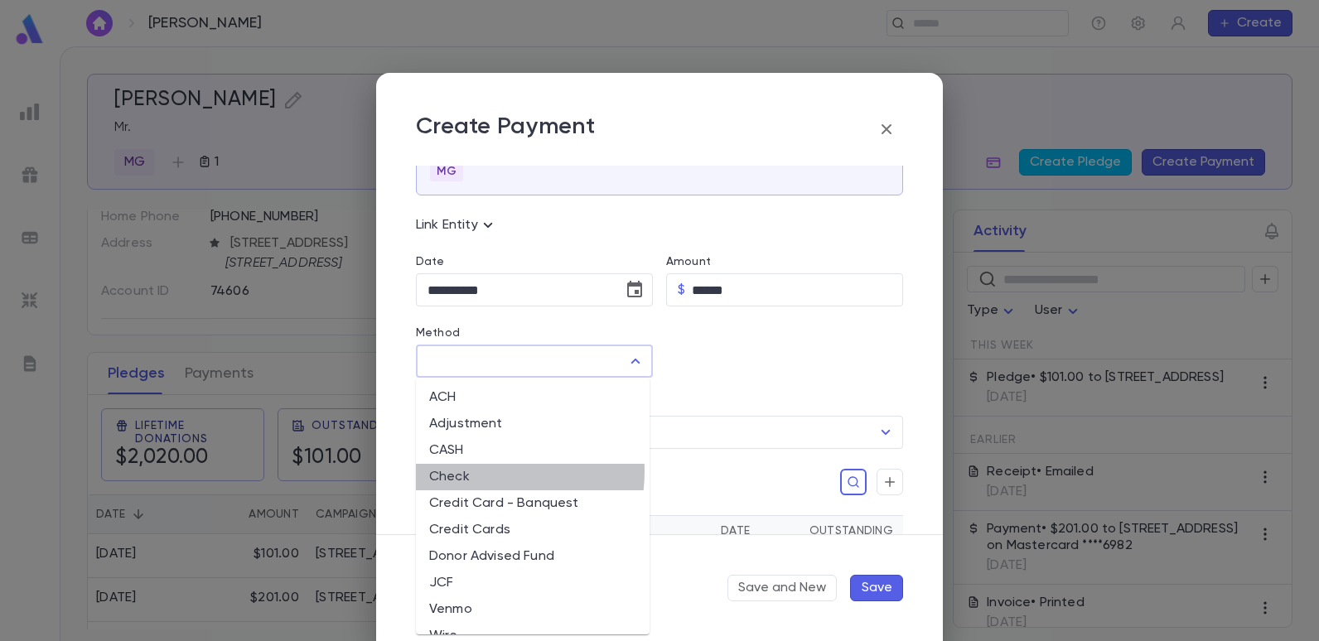
click at [467, 471] on li "Check" at bounding box center [533, 477] width 234 height 27
type input "*****"
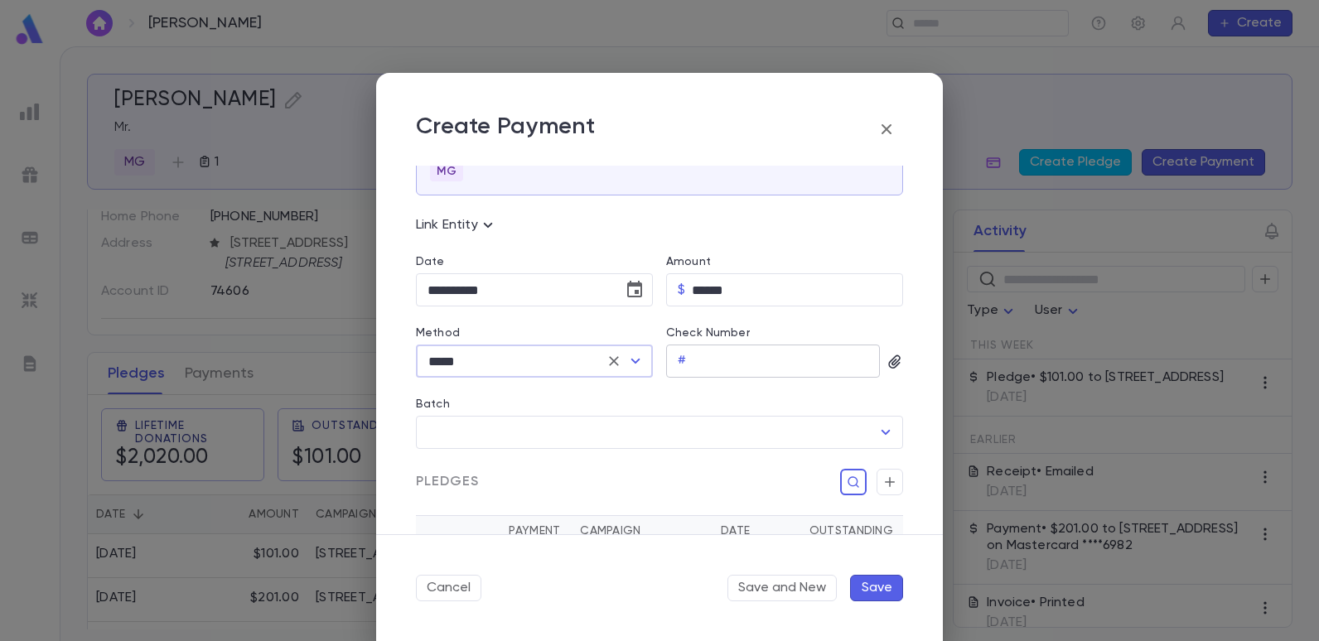
click at [693, 360] on input "Check Number" at bounding box center [786, 362] width 187 height 32
type input "****"
click at [891, 359] on icon "button" at bounding box center [895, 362] width 17 height 17
click at [921, 384] on div "Upload Front Image" at bounding box center [958, 389] width 123 height 17
click at [0, 0] on input "Upload Front Image" at bounding box center [0, 0] width 0 height 0
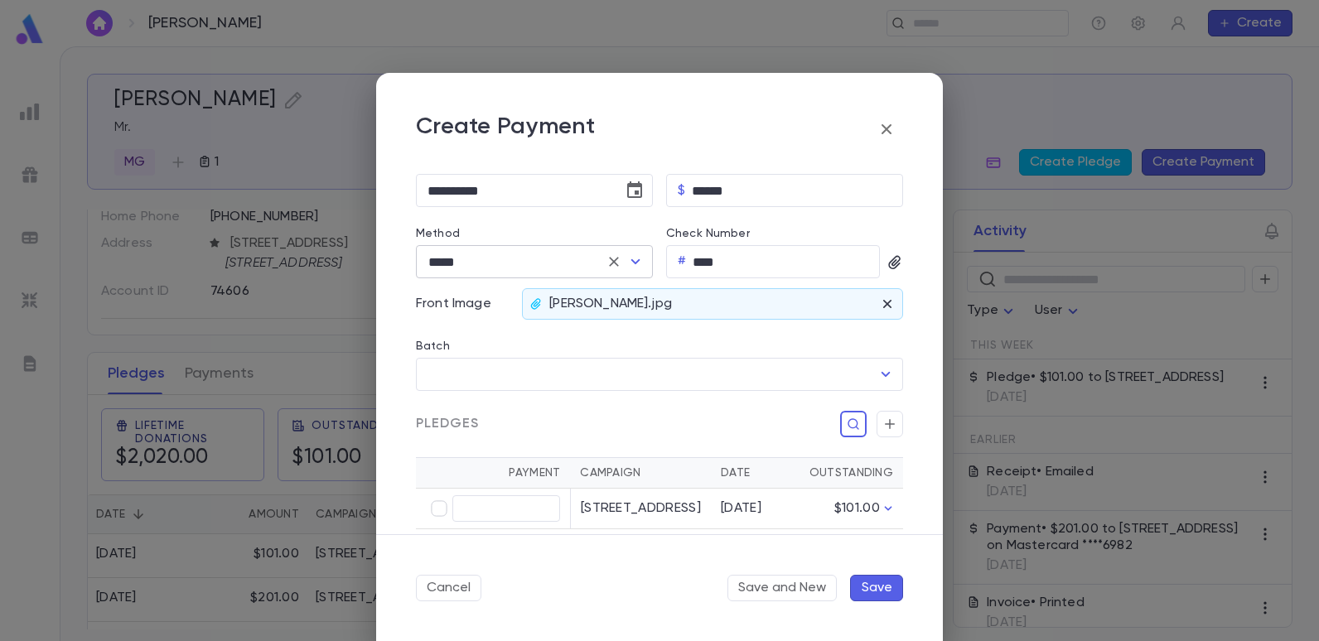
scroll to position [249, 0]
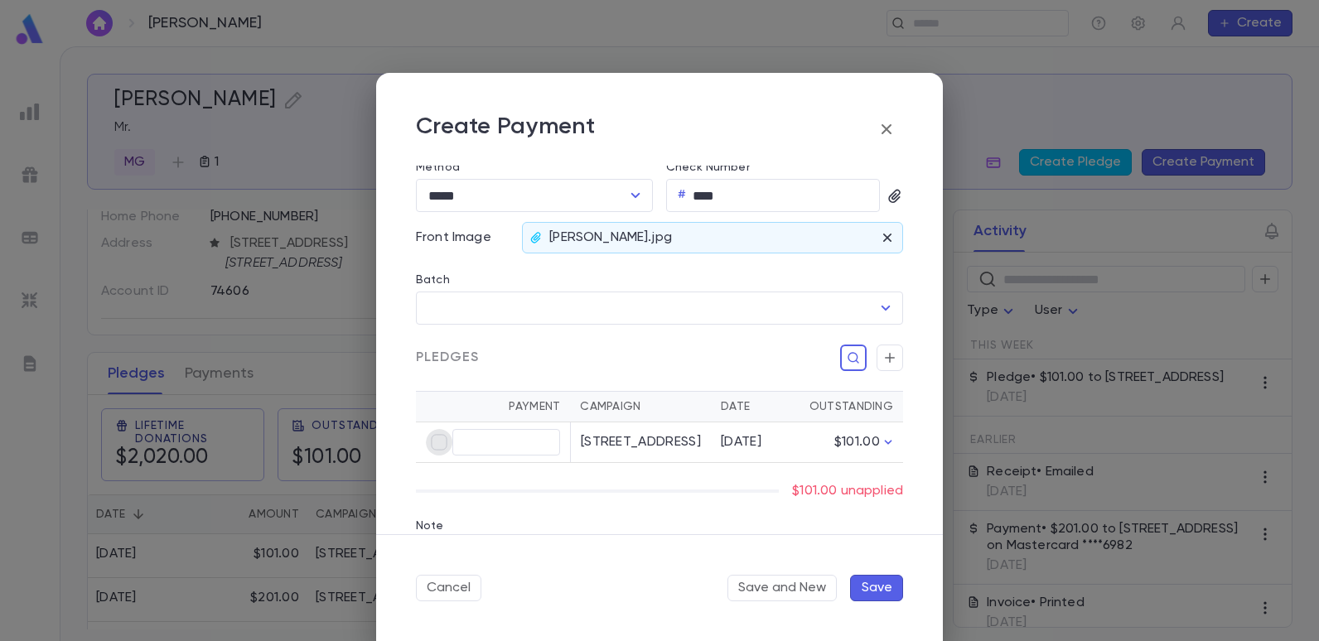
type input "******"
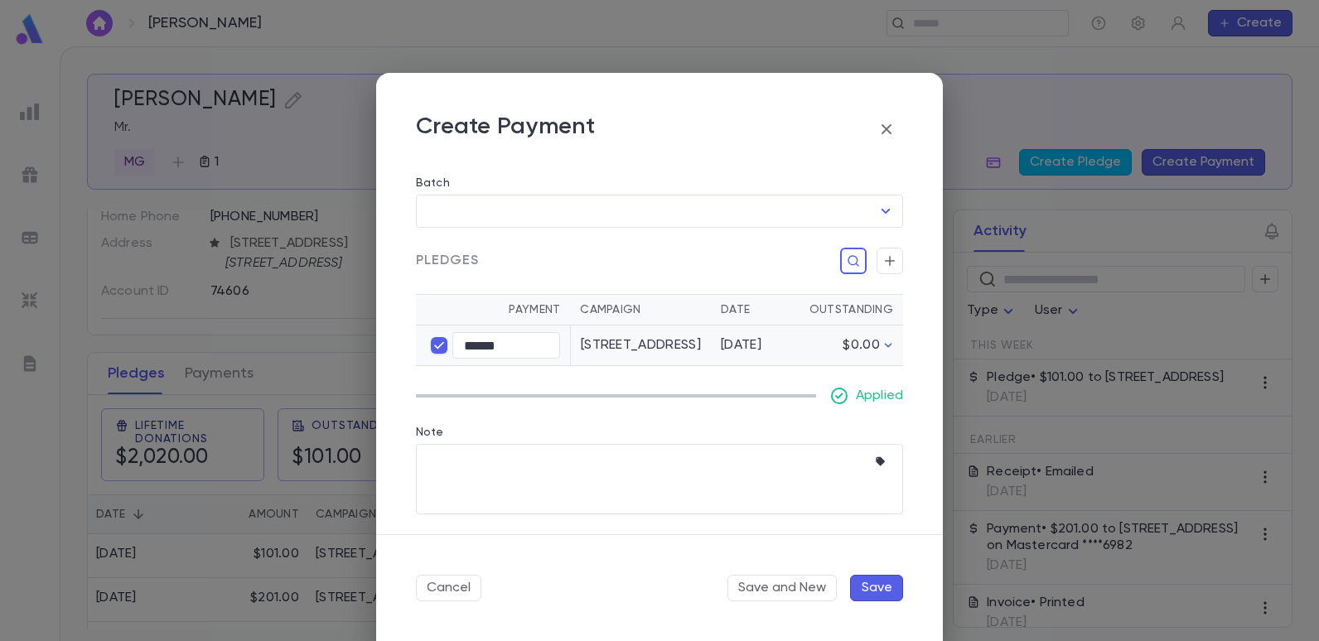
scroll to position [362, 0]
click at [894, 589] on button "Save" at bounding box center [876, 588] width 53 height 27
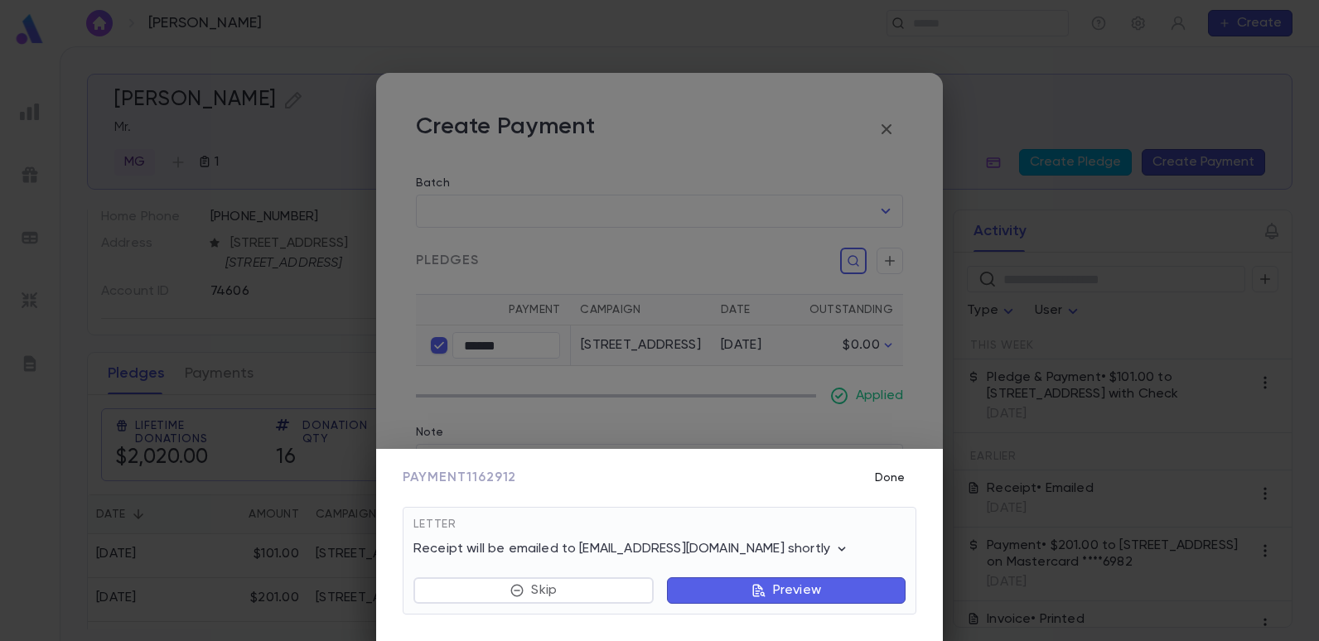
click at [902, 481] on button "Done" at bounding box center [889, 477] width 53 height 31
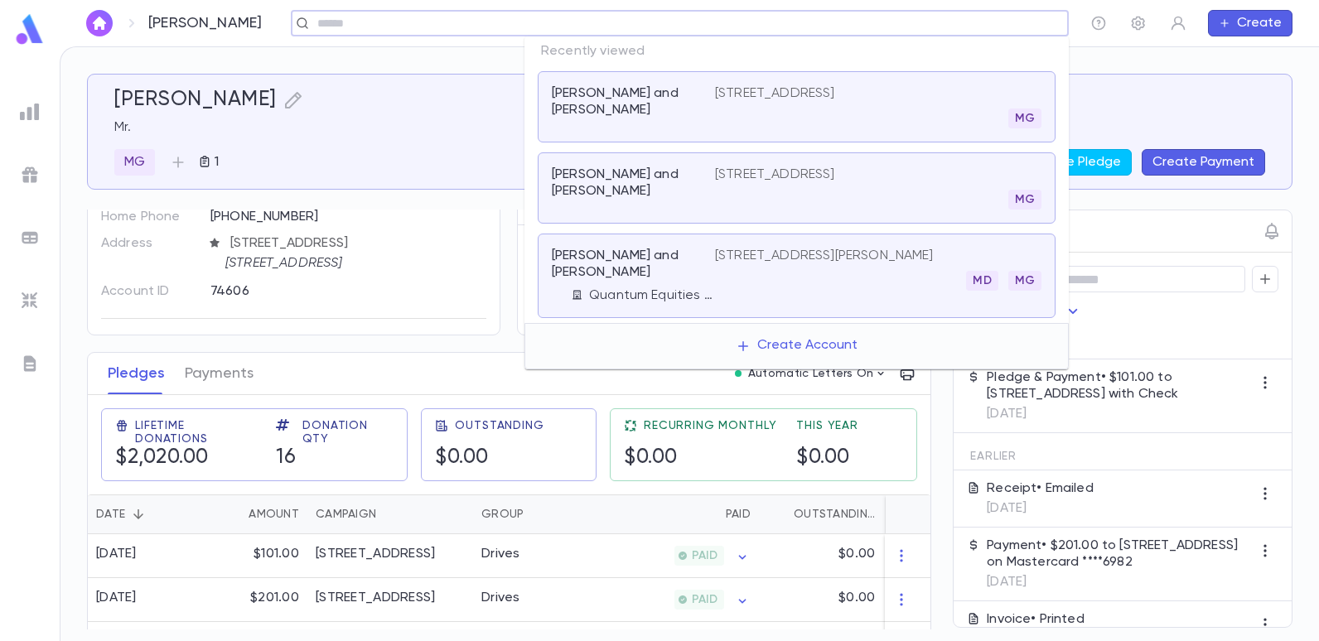
click at [984, 23] on input "text" at bounding box center [674, 24] width 724 height 16
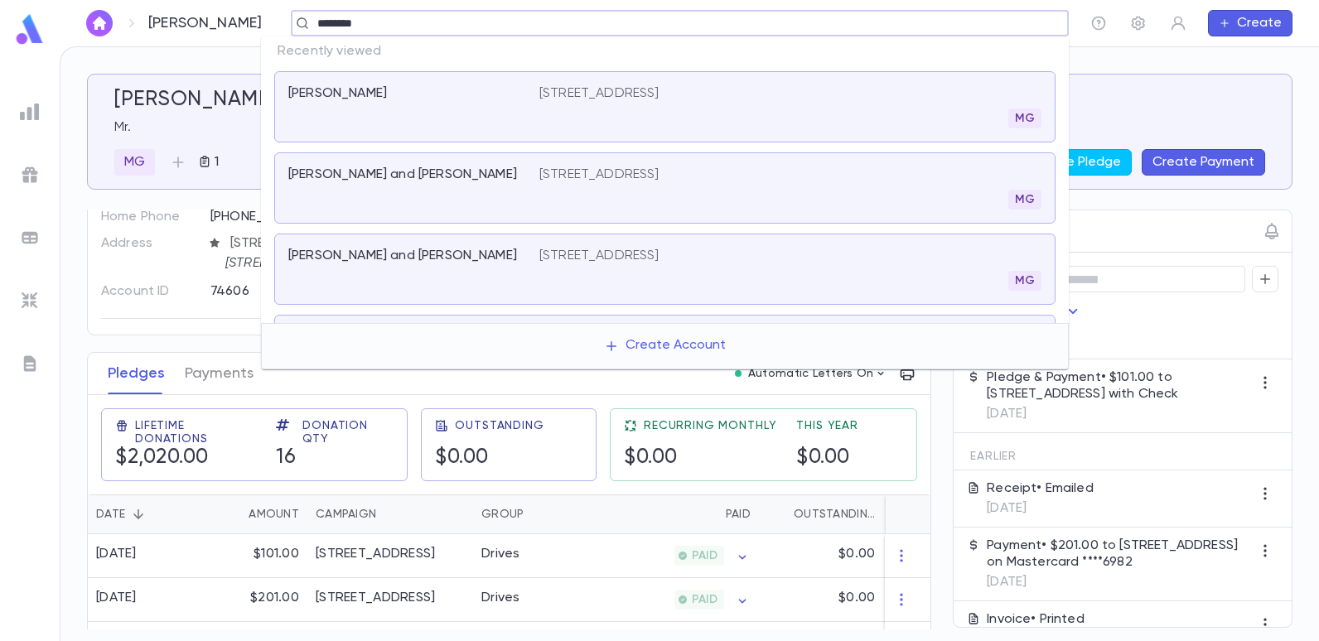
type input "*********"
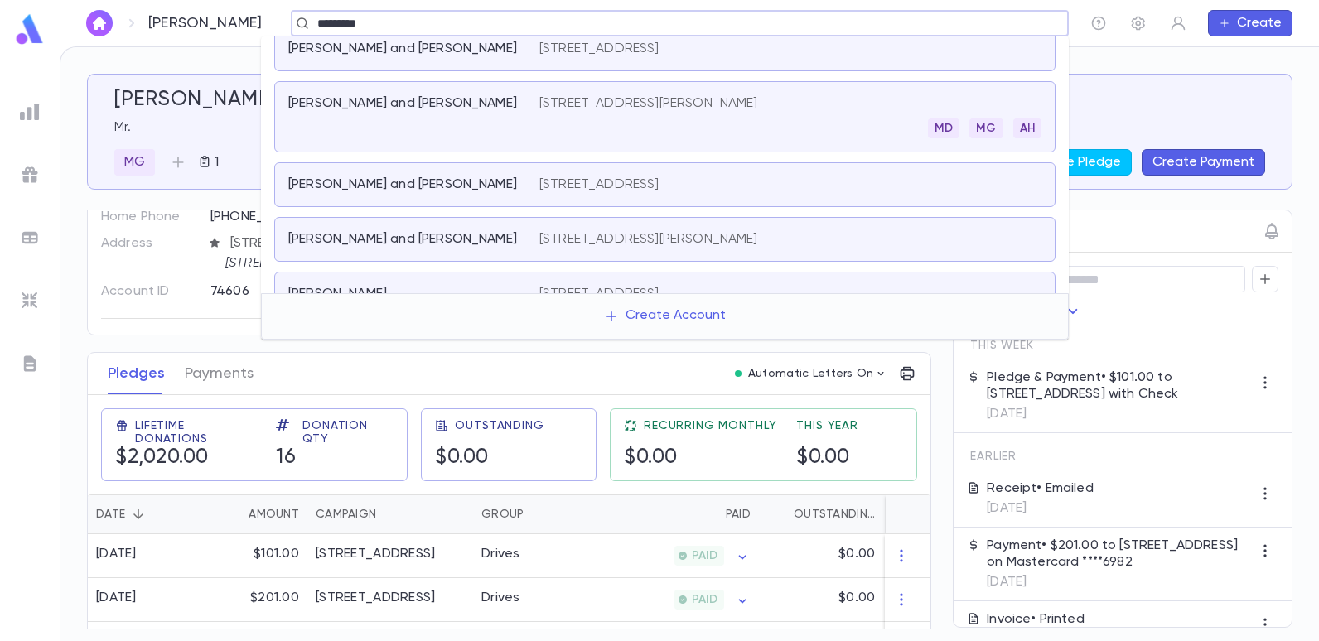
scroll to position [0, 0]
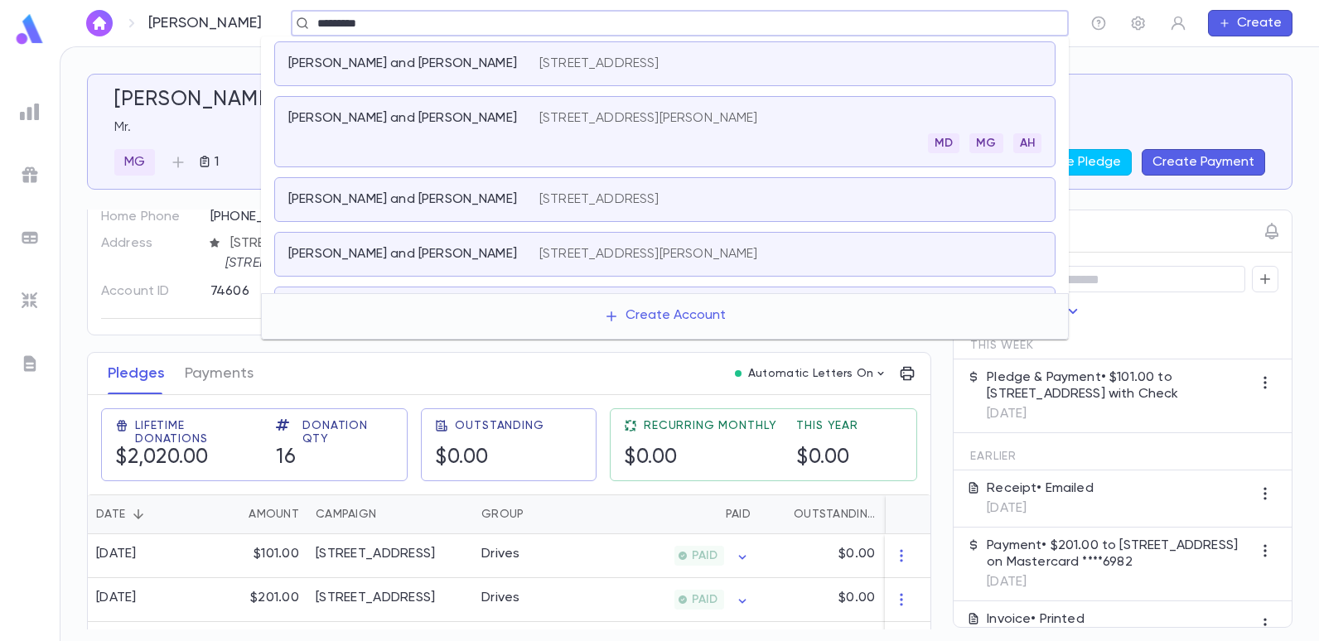
click at [554, 114] on p "[STREET_ADDRESS][PERSON_NAME]" at bounding box center [648, 118] width 219 height 17
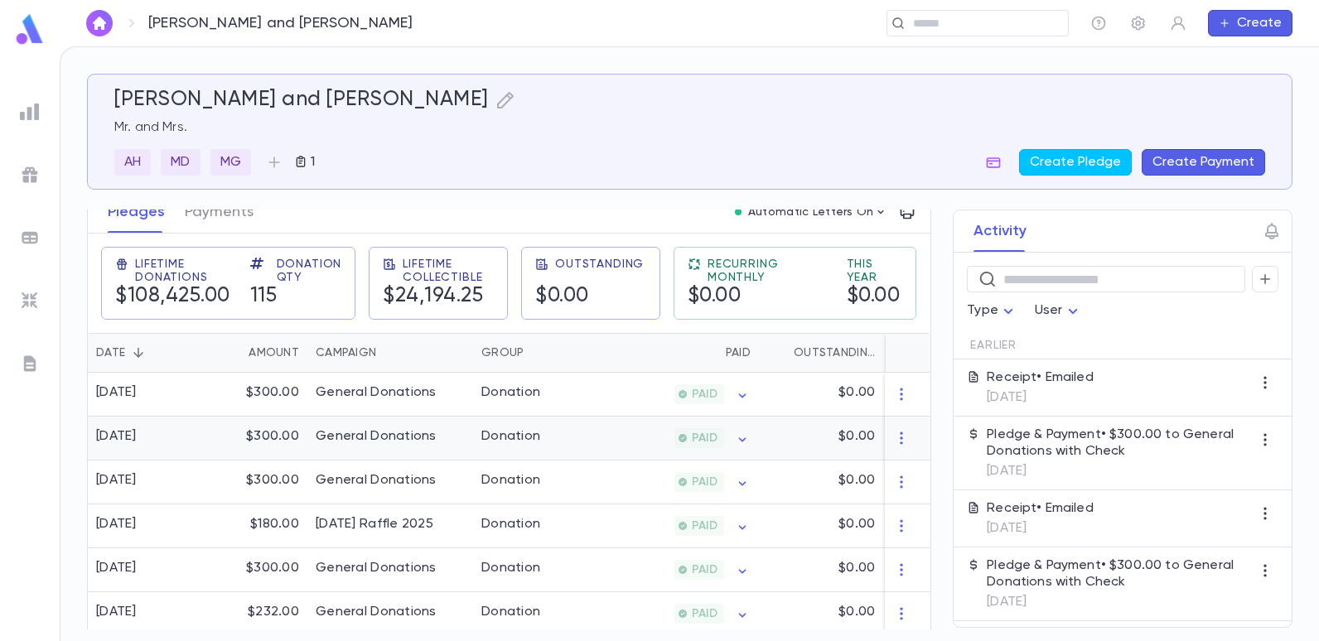
scroll to position [249, 0]
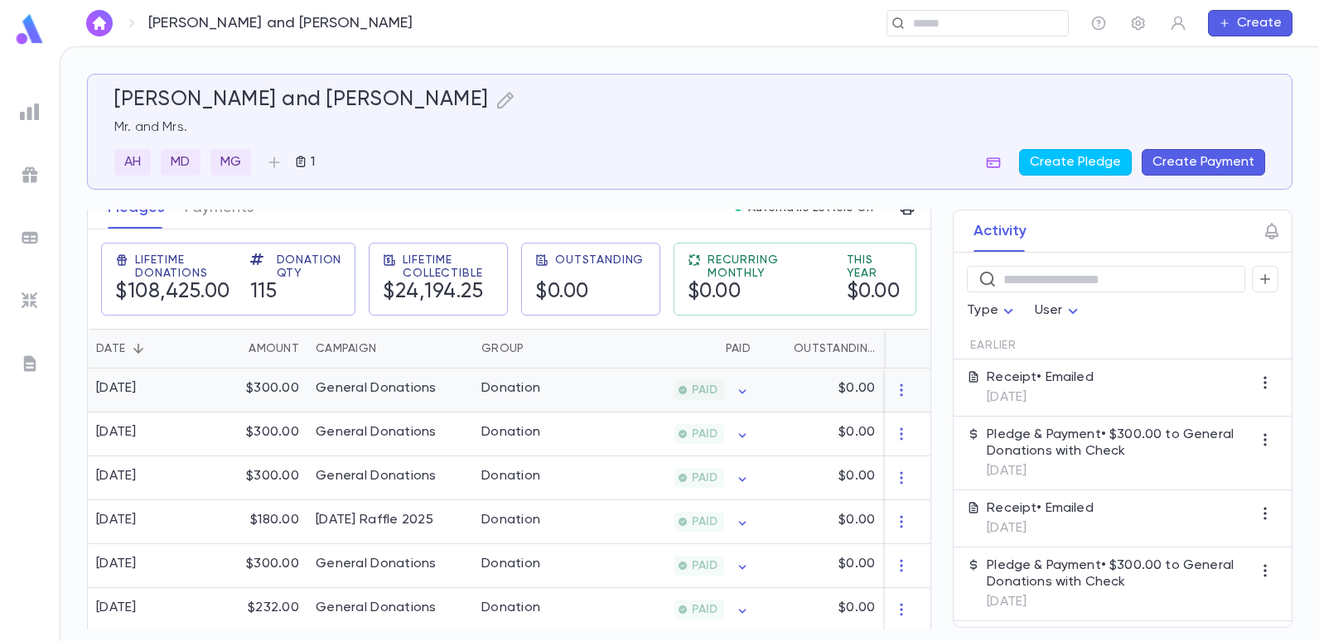
click at [415, 395] on div "General Donations" at bounding box center [376, 388] width 121 height 17
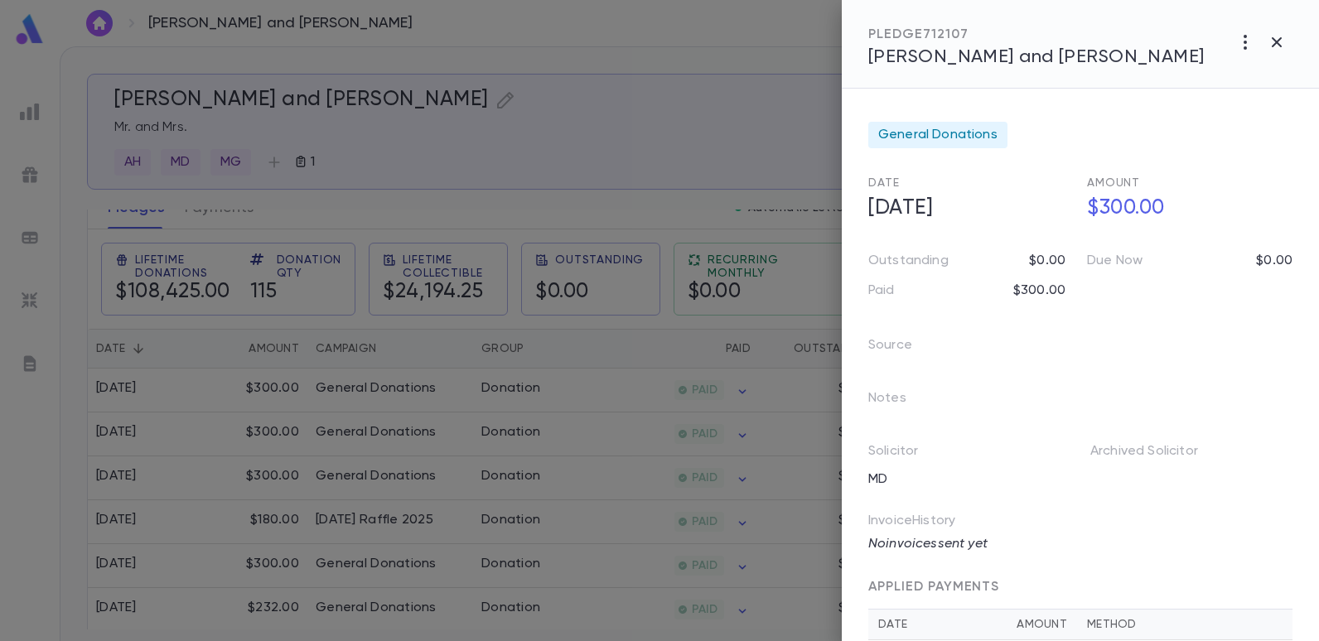
click at [733, 206] on div at bounding box center [659, 320] width 1319 height 641
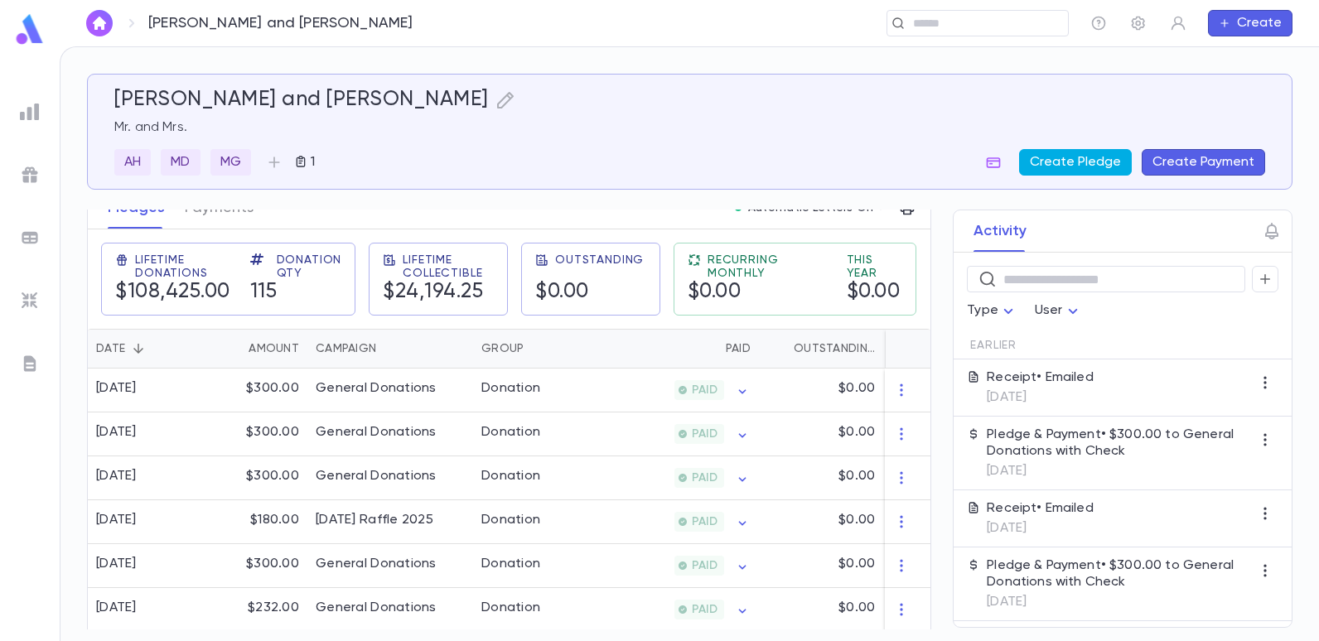
click at [1098, 160] on button "Create Pledge" at bounding box center [1075, 162] width 113 height 27
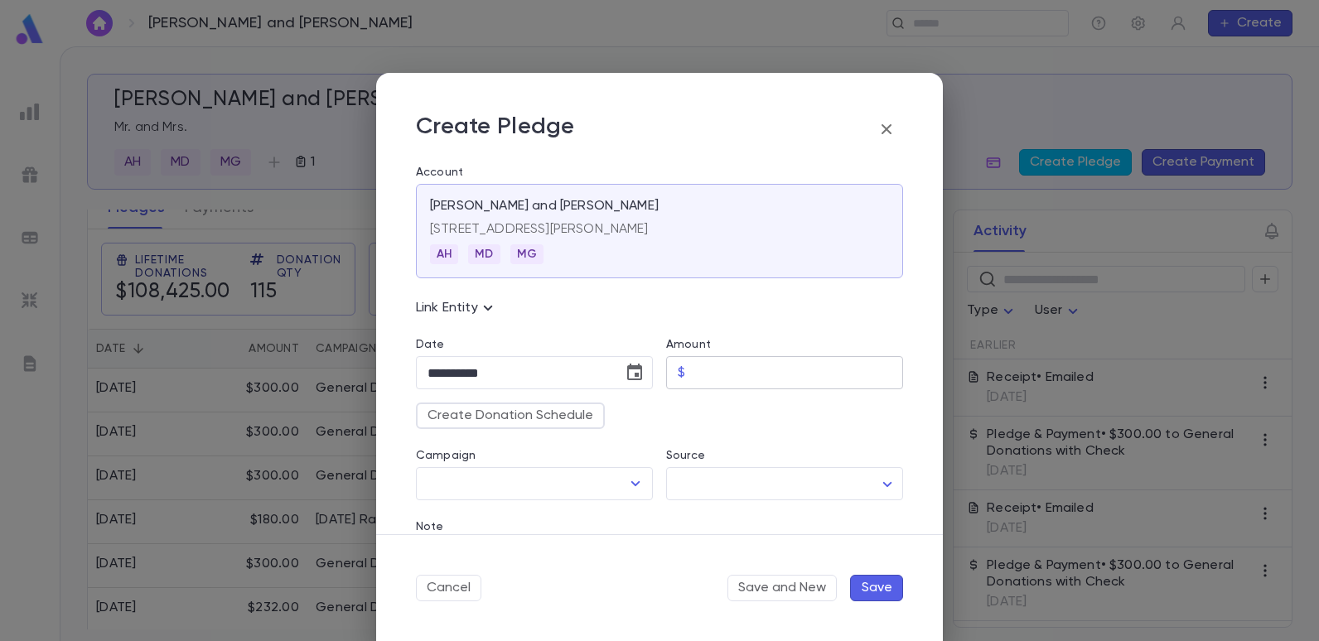
click at [723, 373] on input "Amount" at bounding box center [797, 373] width 211 height 32
type input "******"
click at [679, 453] on label "Source" at bounding box center [685, 455] width 39 height 13
click at [635, 486] on icon "Open" at bounding box center [636, 484] width 20 height 20
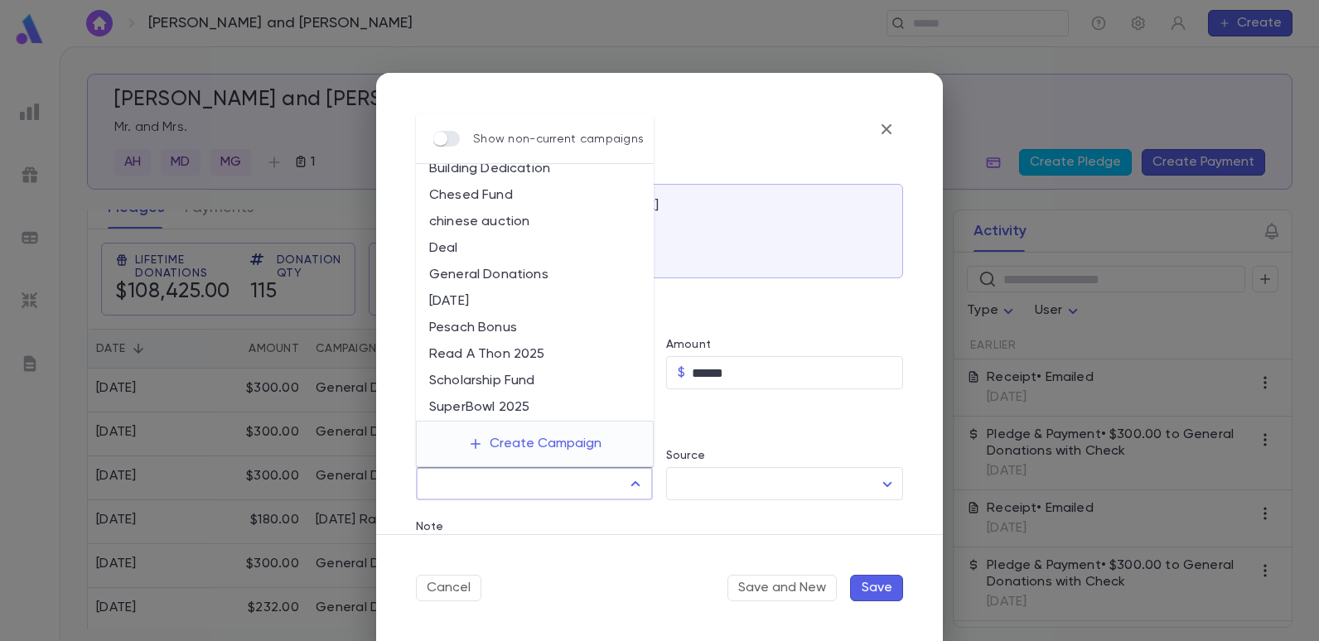
scroll to position [5, 0]
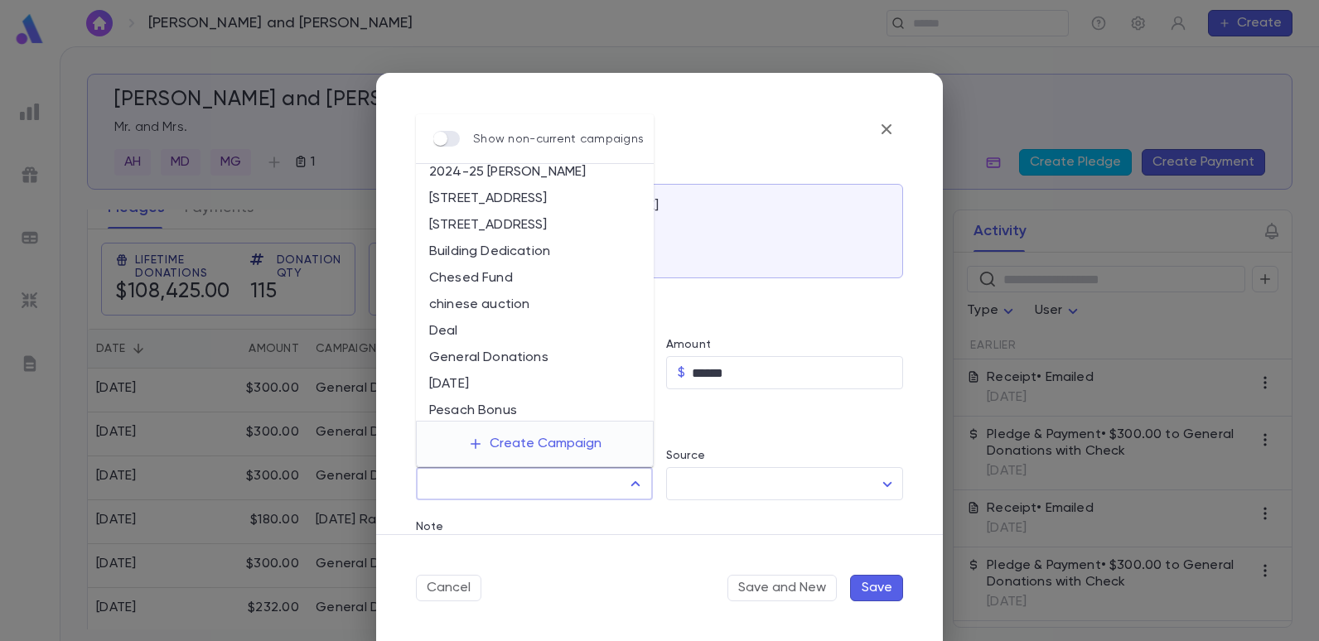
click at [500, 351] on li "General Donations" at bounding box center [535, 358] width 238 height 27
type input "**********"
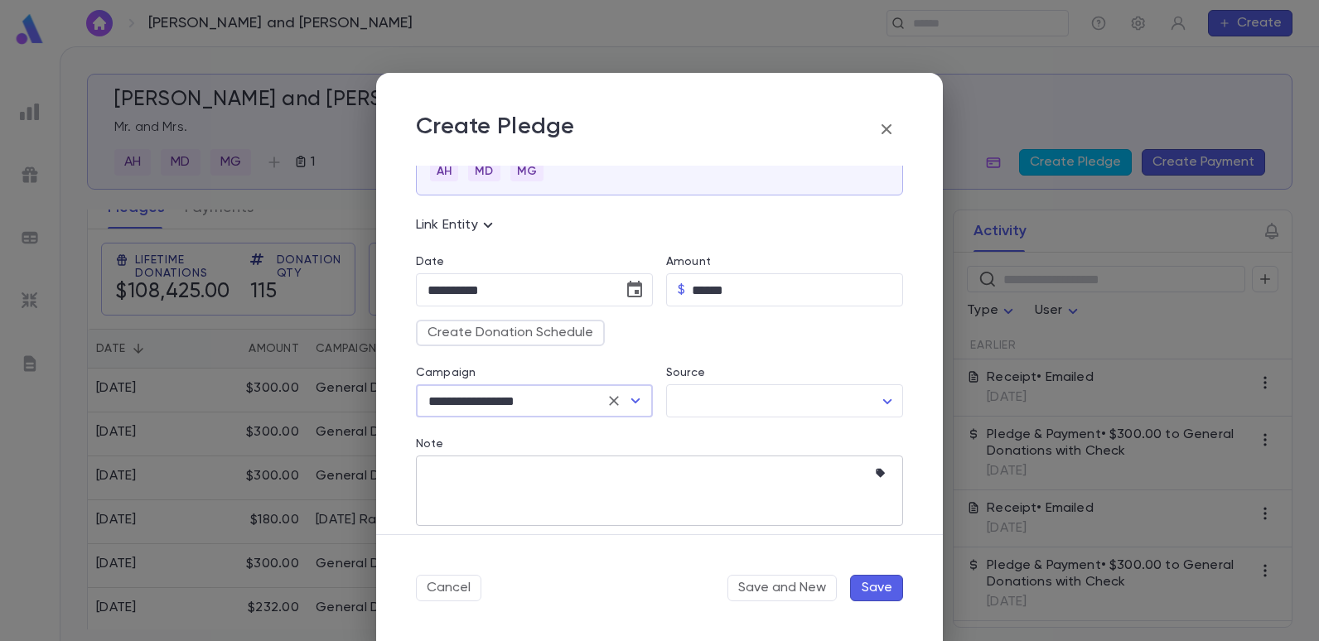
scroll to position [166, 0]
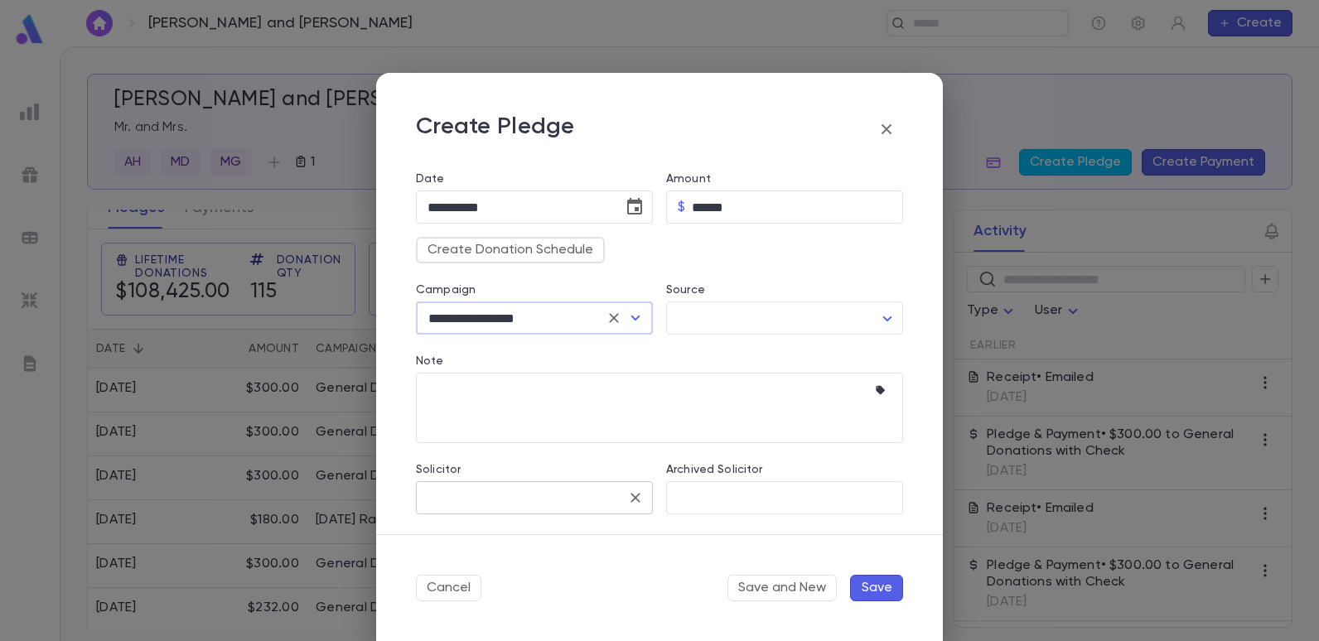
click at [482, 493] on input "Solicitor" at bounding box center [521, 497] width 197 height 31
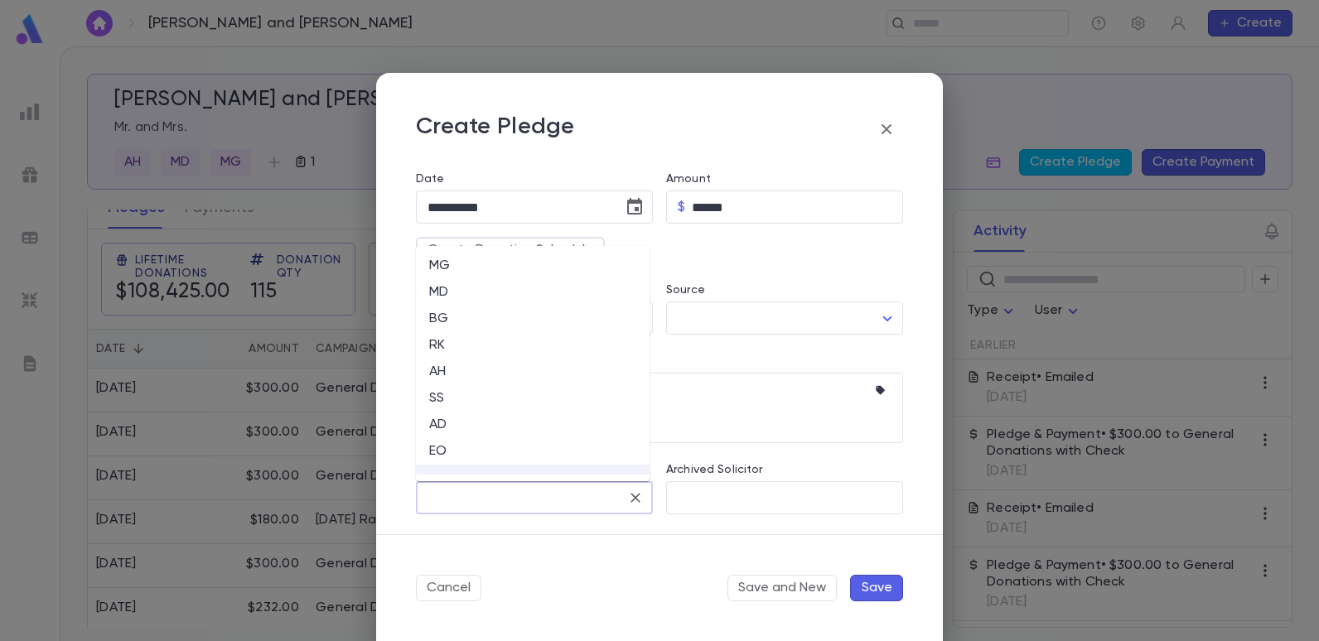
click at [444, 446] on li "EO" at bounding box center [533, 451] width 234 height 27
type input "**"
click at [891, 588] on button "Save" at bounding box center [876, 588] width 53 height 27
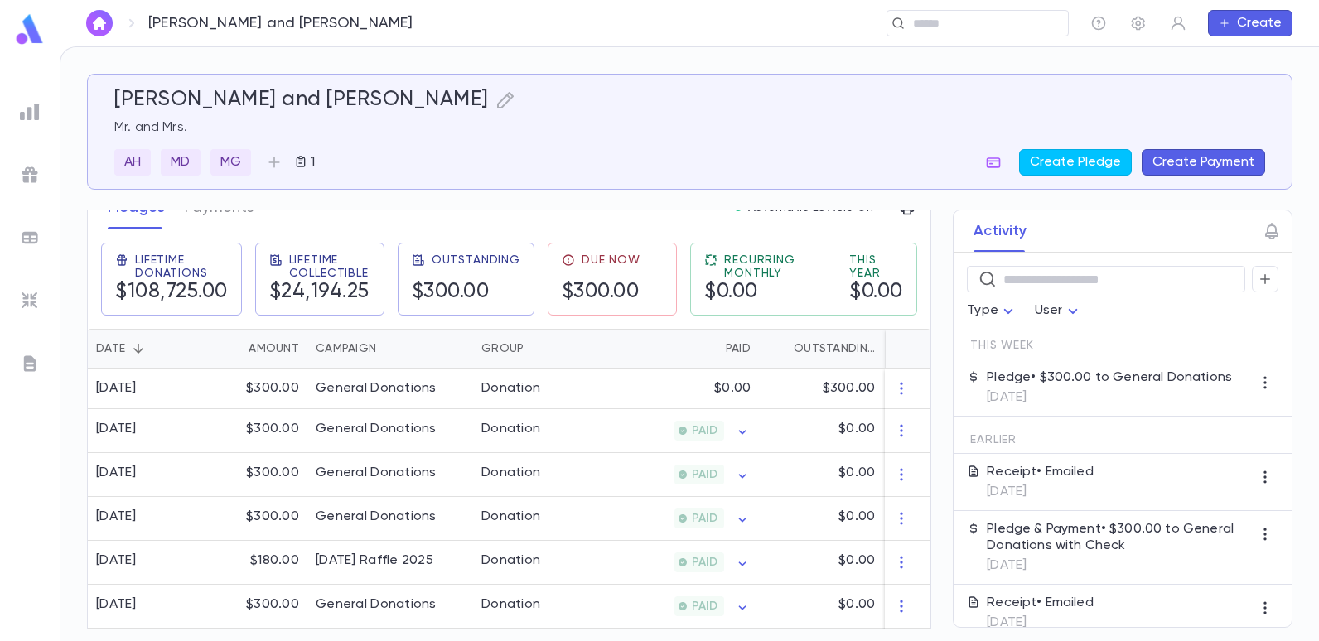
click at [1197, 153] on button "Create Payment" at bounding box center [1203, 162] width 123 height 27
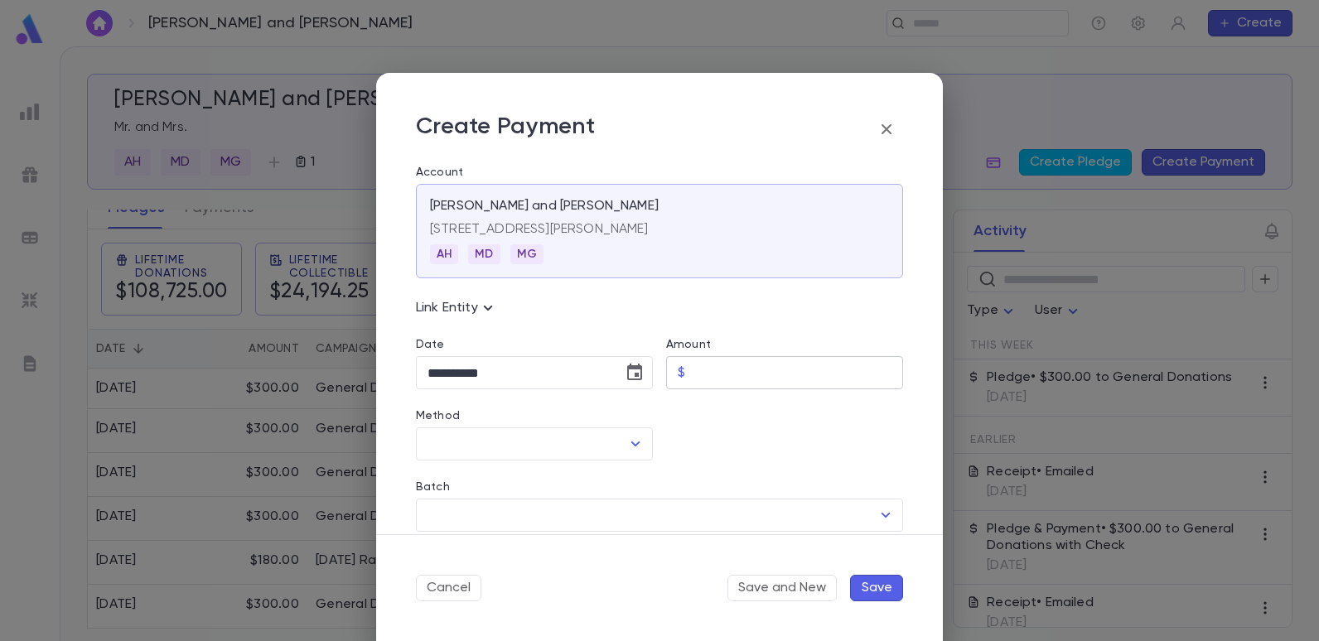
click at [782, 367] on input "Amount" at bounding box center [797, 373] width 211 height 32
type input "******"
click at [668, 447] on div at bounding box center [778, 424] width 250 height 71
click at [626, 439] on icon "Open" at bounding box center [636, 444] width 20 height 20
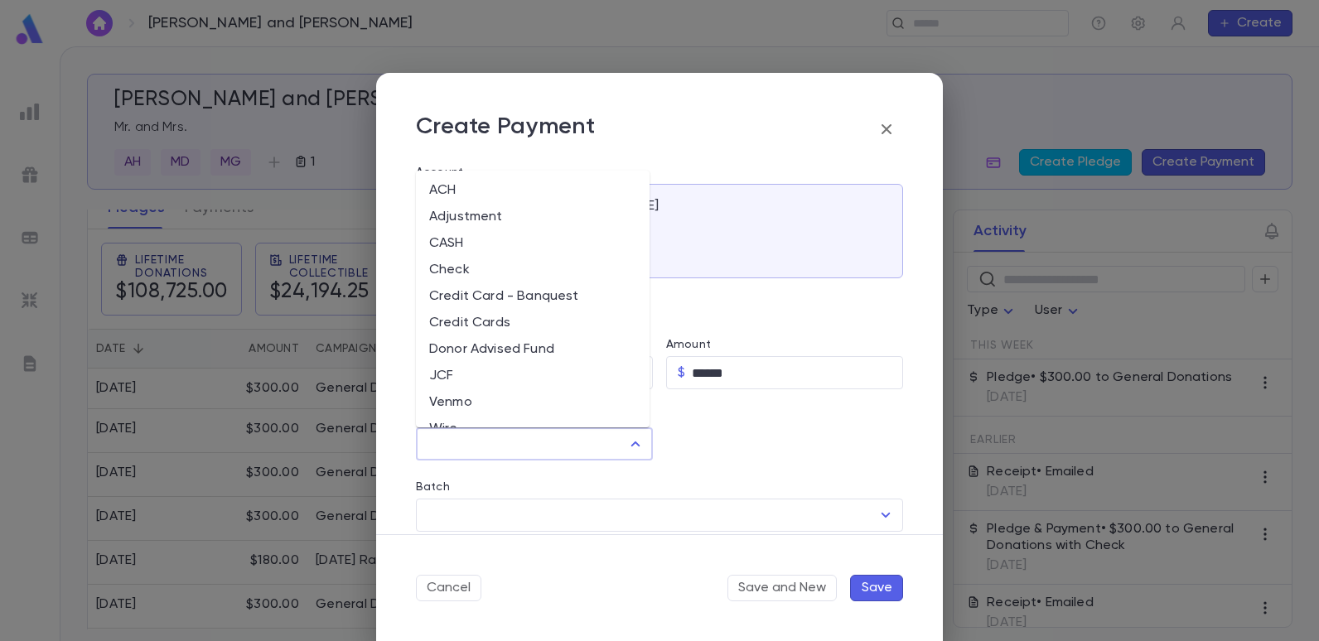
click at [449, 269] on li "Check" at bounding box center [533, 270] width 234 height 27
type input "*****"
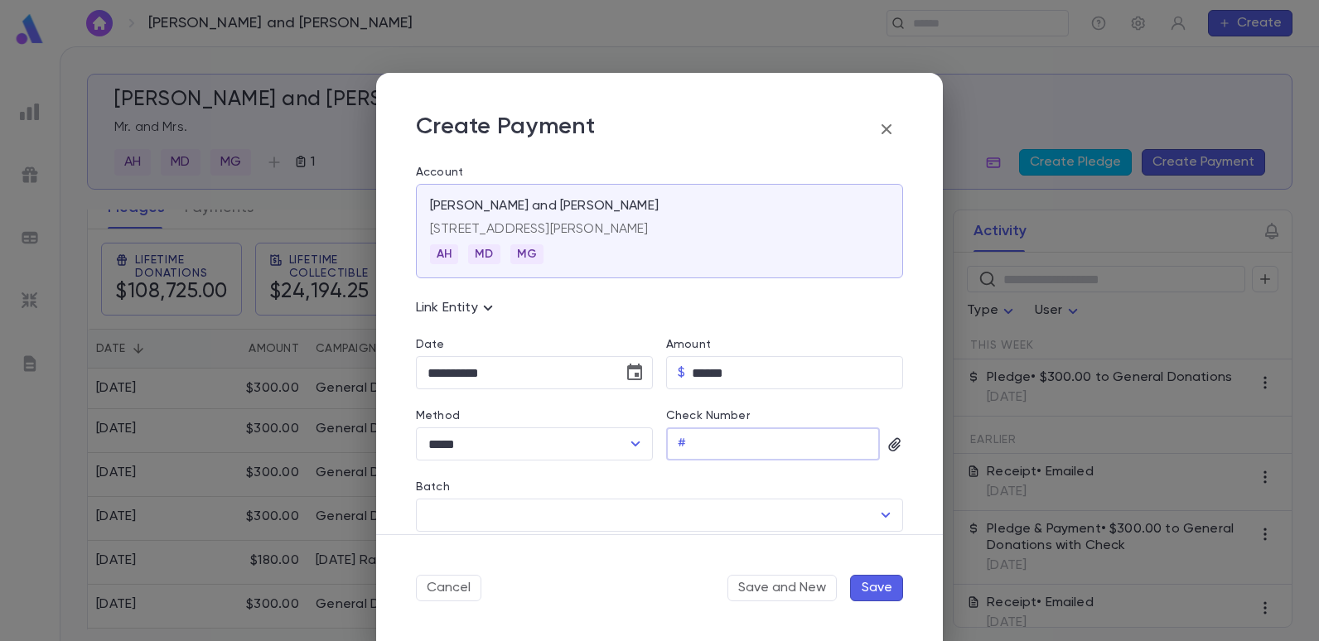
click at [693, 450] on input "Check Number" at bounding box center [786, 444] width 187 height 32
type input "********"
click at [887, 448] on icon "button" at bounding box center [895, 445] width 17 height 17
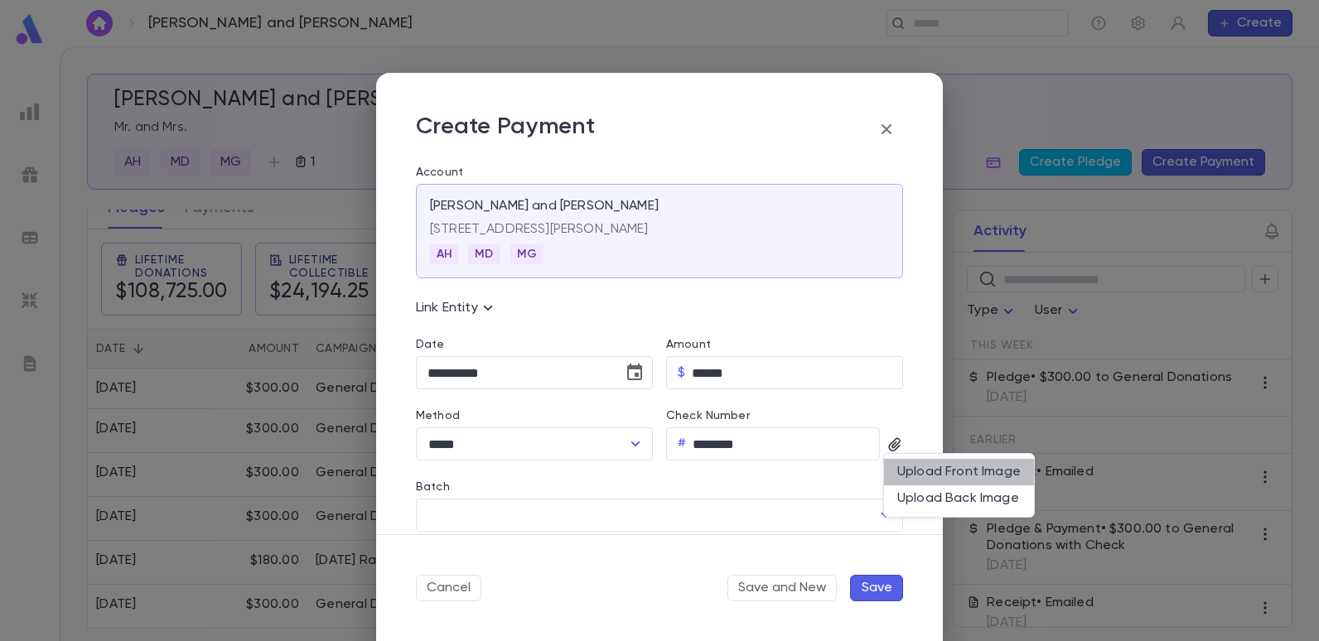
click at [909, 475] on div "Upload Front Image" at bounding box center [958, 472] width 123 height 17
click at [0, 0] on input "Upload Front Image" at bounding box center [0, 0] width 0 height 0
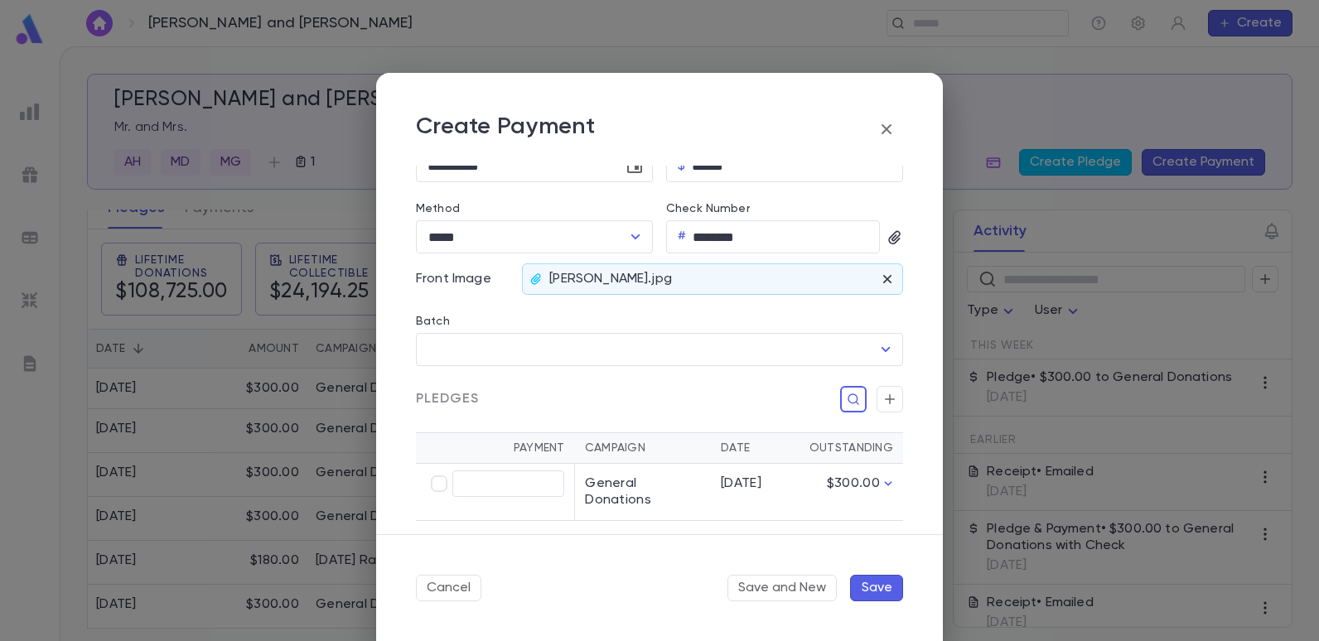
scroll to position [249, 0]
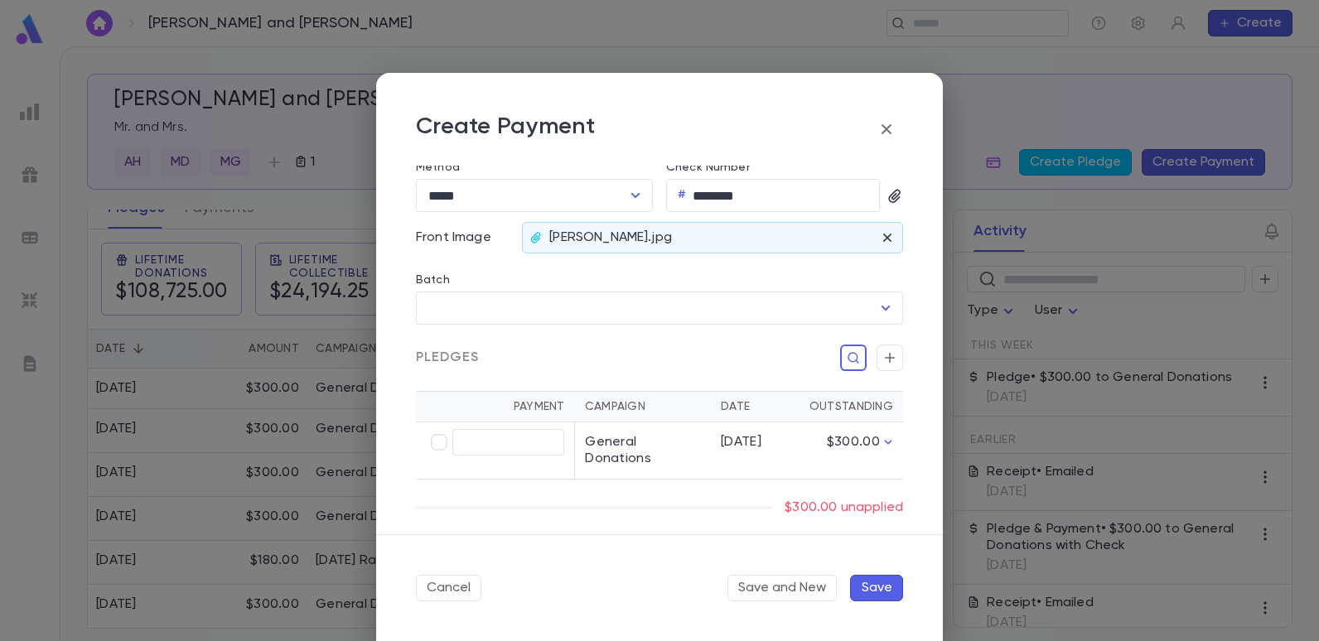
type input "******"
click at [864, 588] on button "Save" at bounding box center [876, 588] width 53 height 27
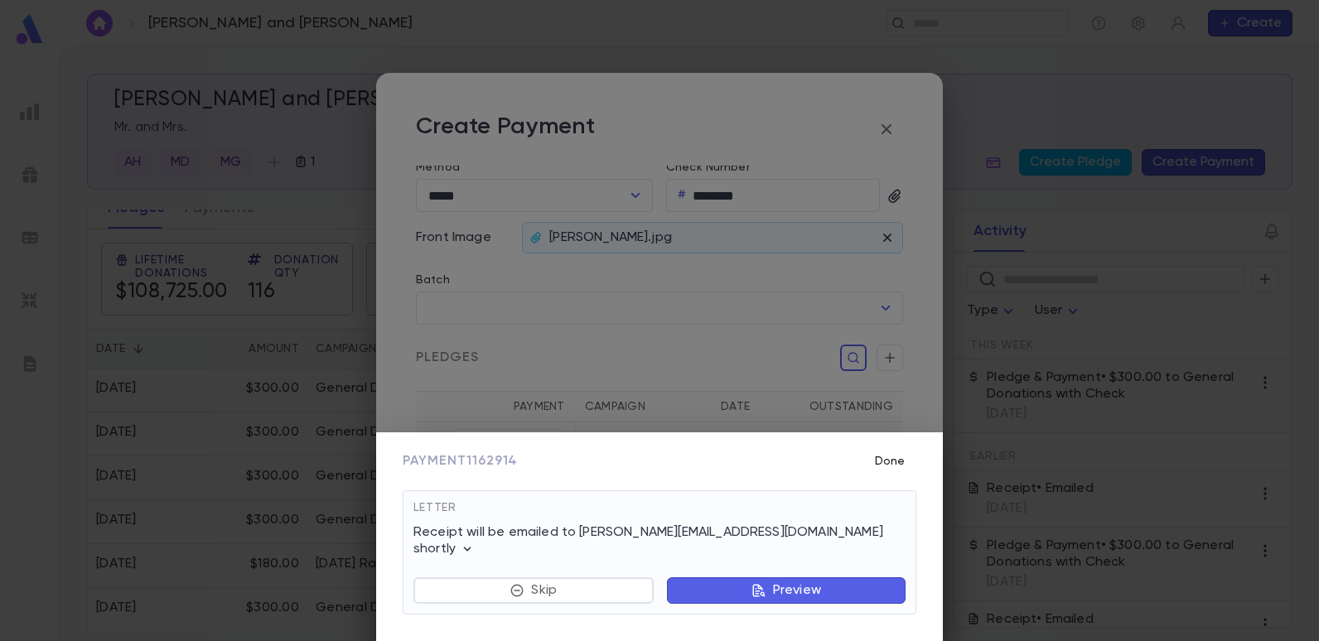
click at [896, 477] on button "Done" at bounding box center [889, 461] width 53 height 31
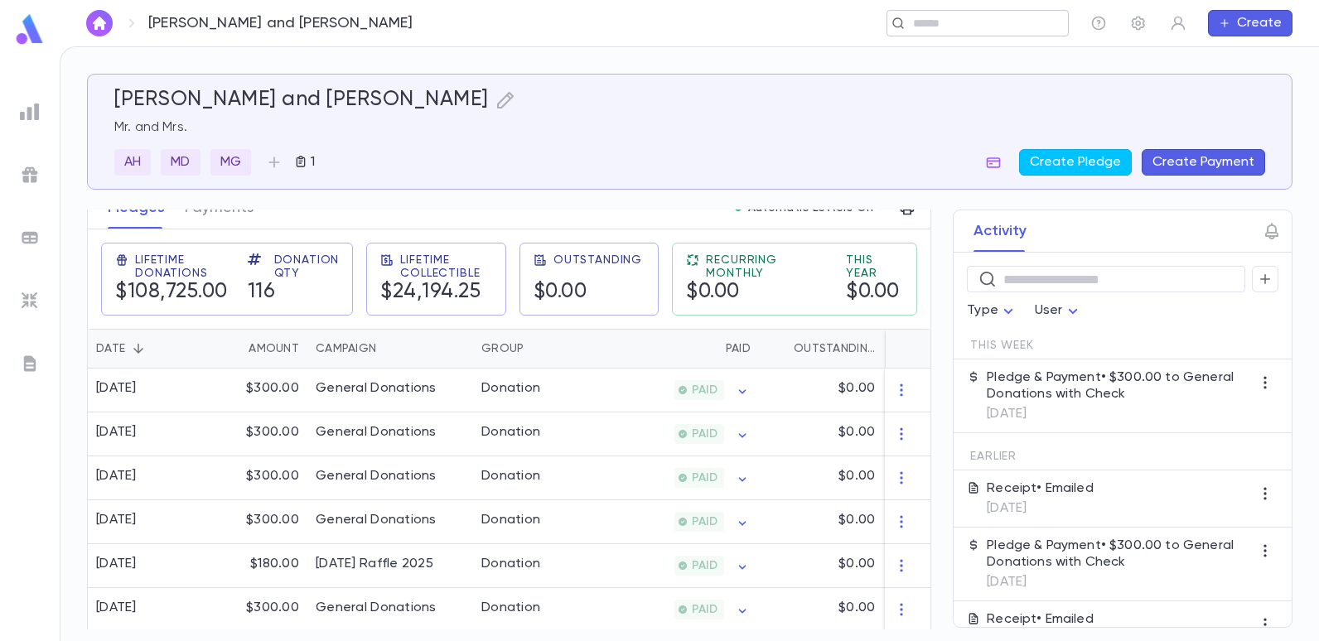
click at [987, 32] on div "​" at bounding box center [978, 23] width 182 height 27
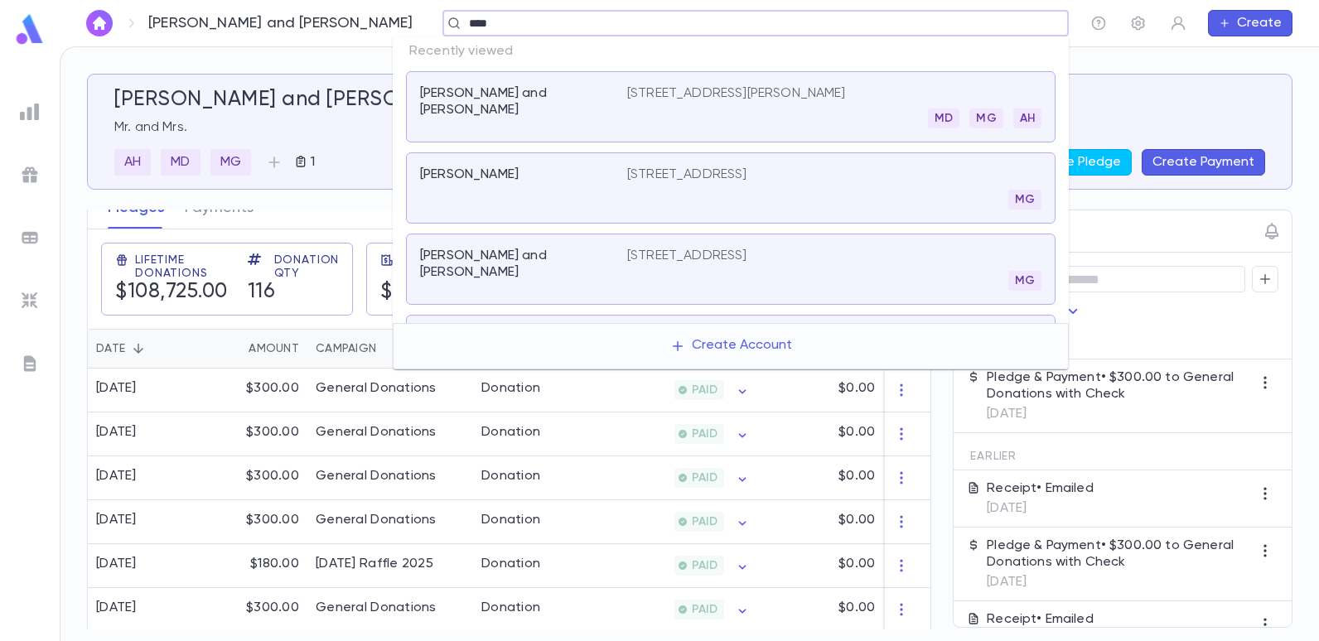
type input "*****"
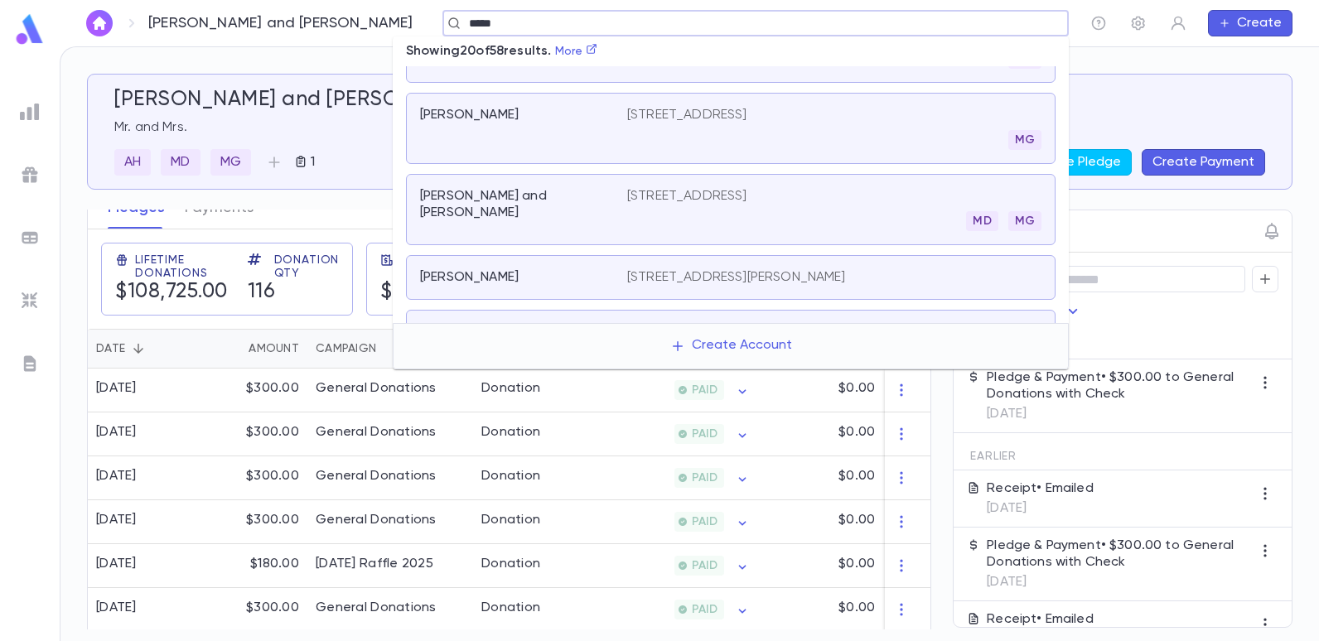
scroll to position [497, 0]
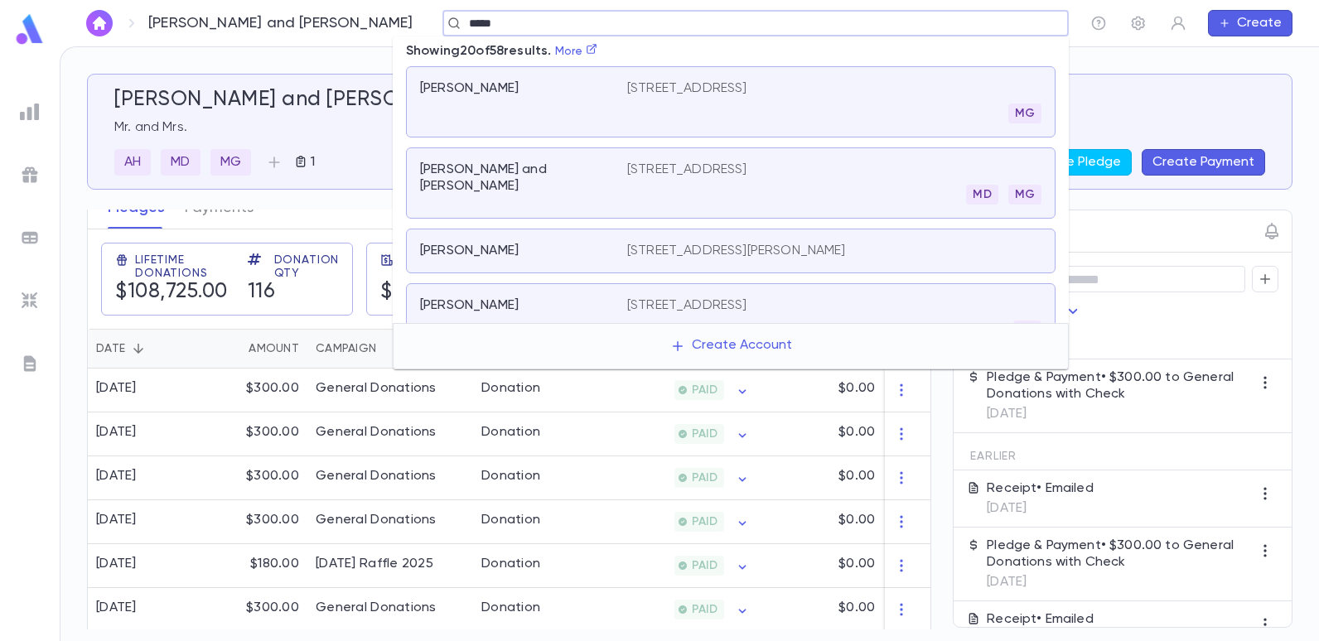
click at [665, 162] on p "[STREET_ADDRESS]" at bounding box center [687, 170] width 120 height 17
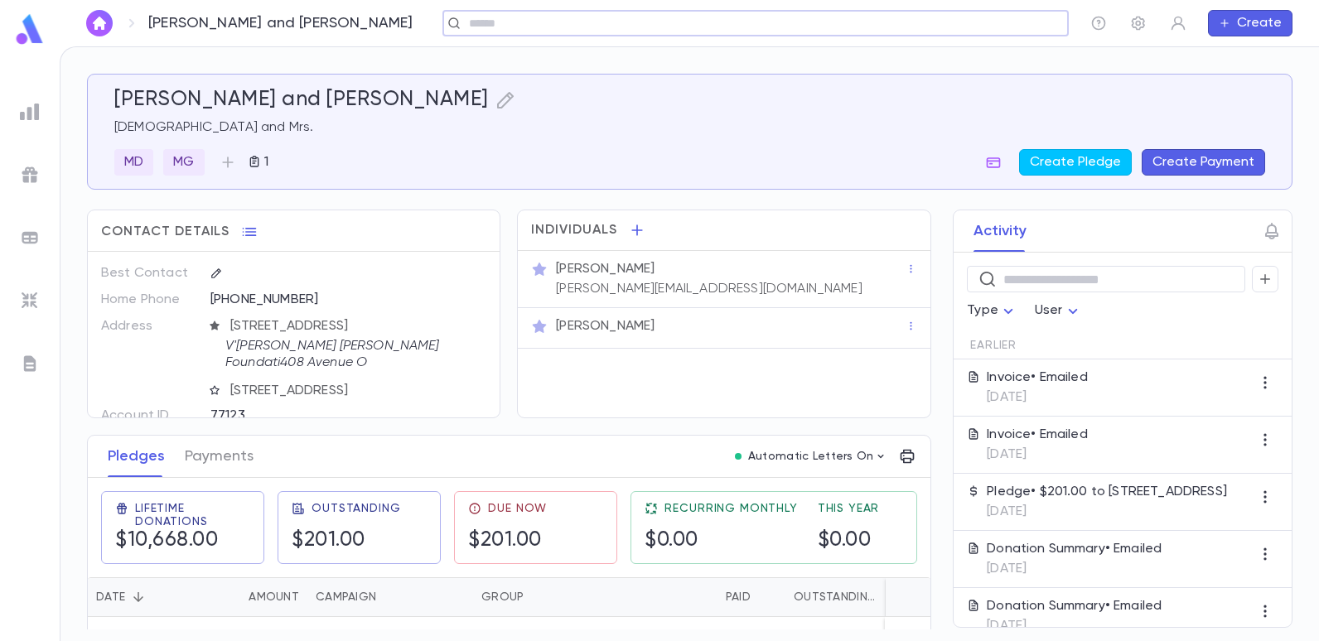
click at [1196, 168] on button "Create Payment" at bounding box center [1203, 162] width 123 height 27
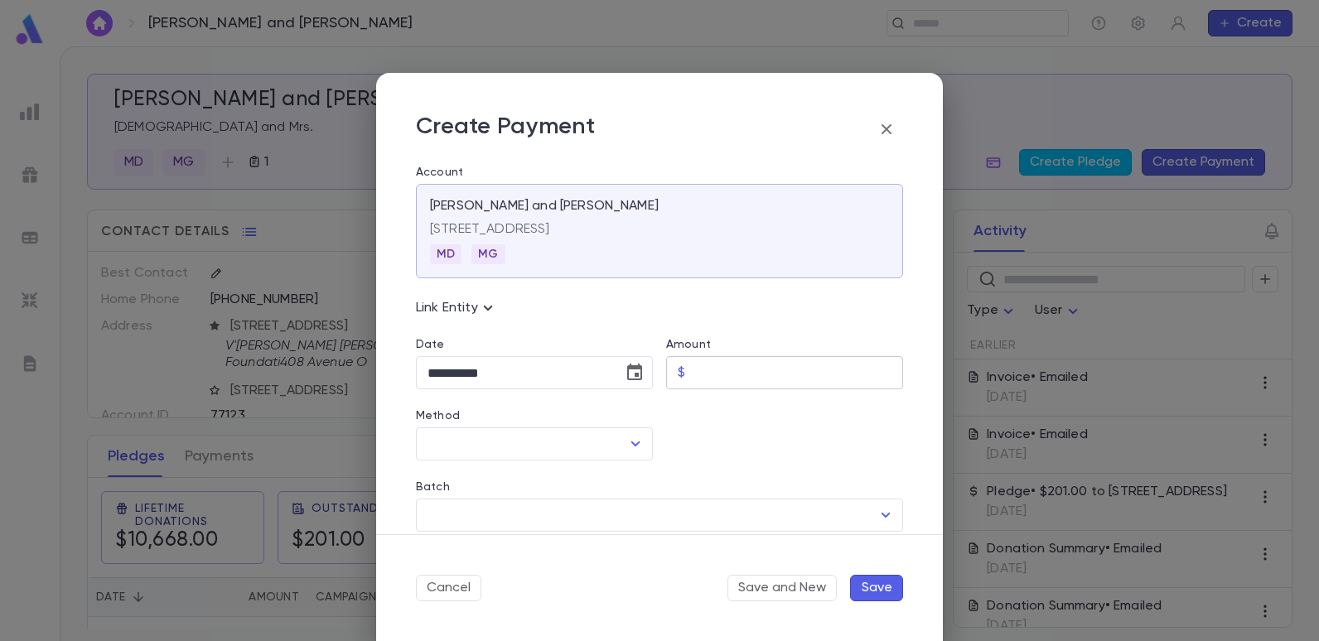
click at [697, 383] on input "Amount" at bounding box center [797, 373] width 211 height 32
type input "******"
click at [637, 443] on icon "Open" at bounding box center [636, 444] width 20 height 20
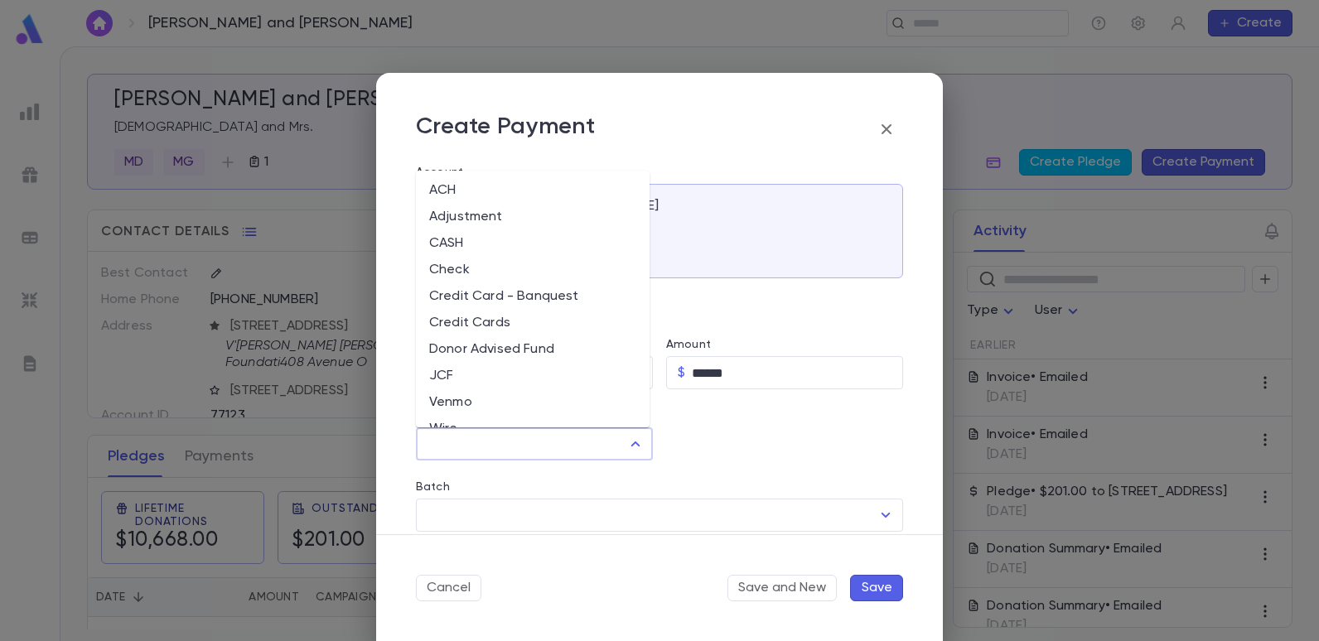
click at [450, 274] on li "Check" at bounding box center [533, 270] width 234 height 27
type input "*****"
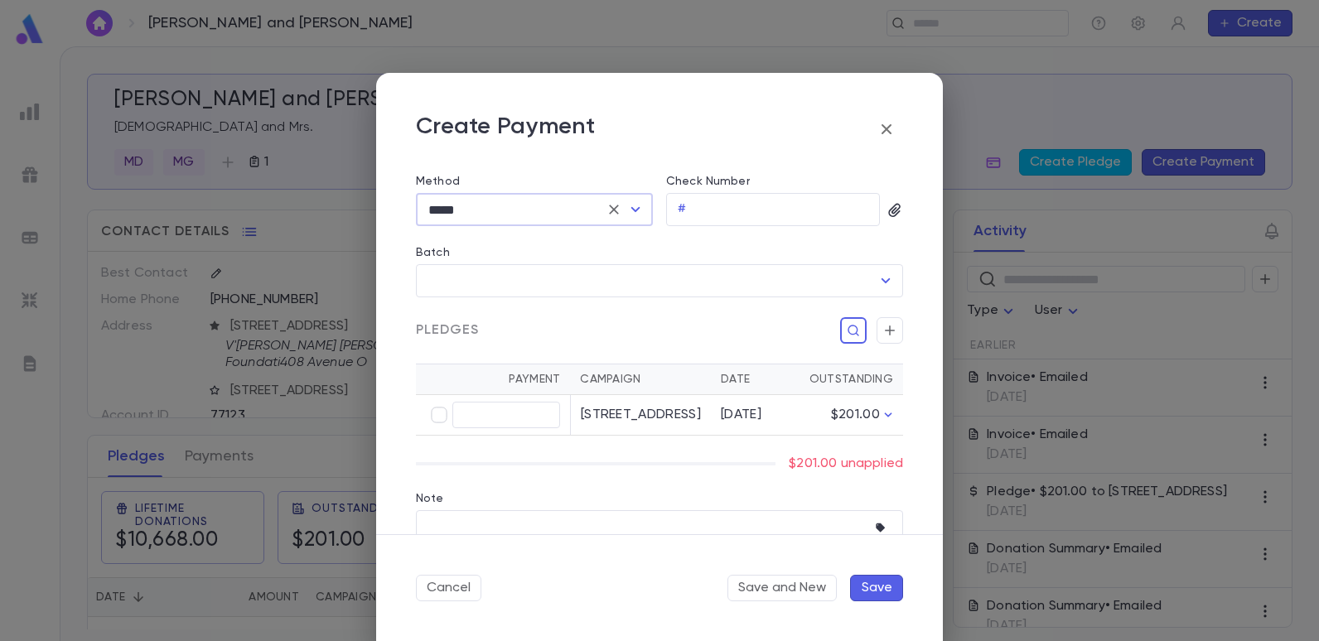
scroll to position [249, 0]
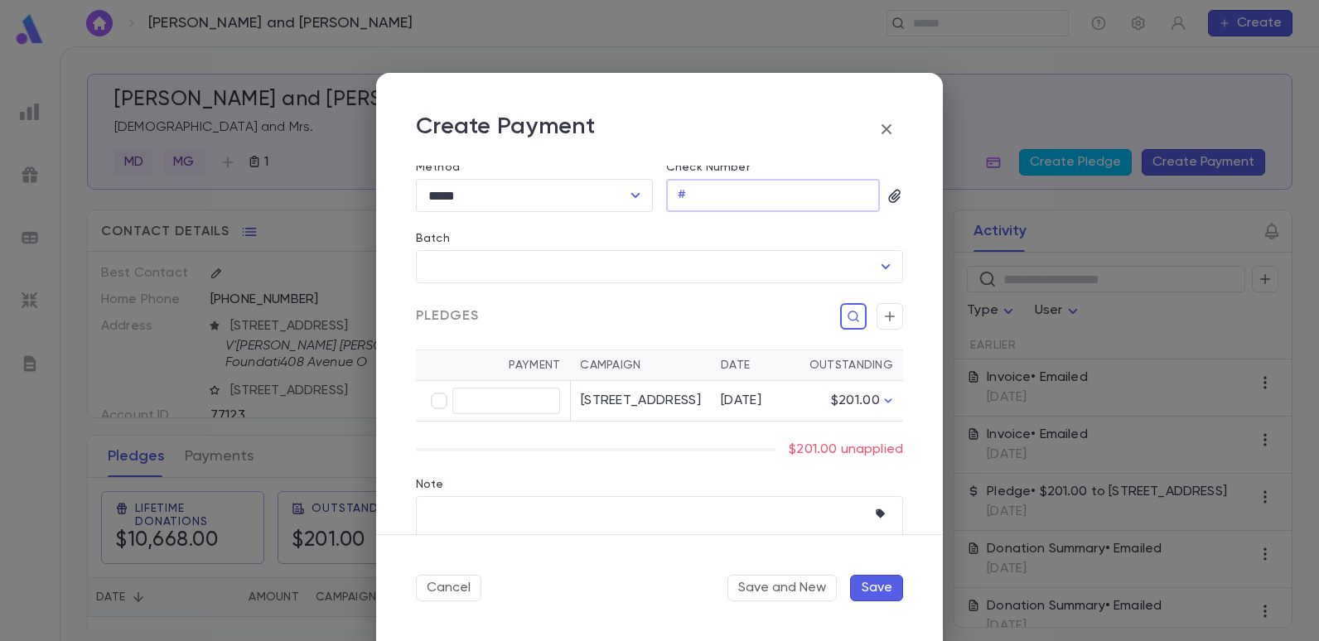
click at [742, 206] on input "Check Number" at bounding box center [786, 196] width 187 height 32
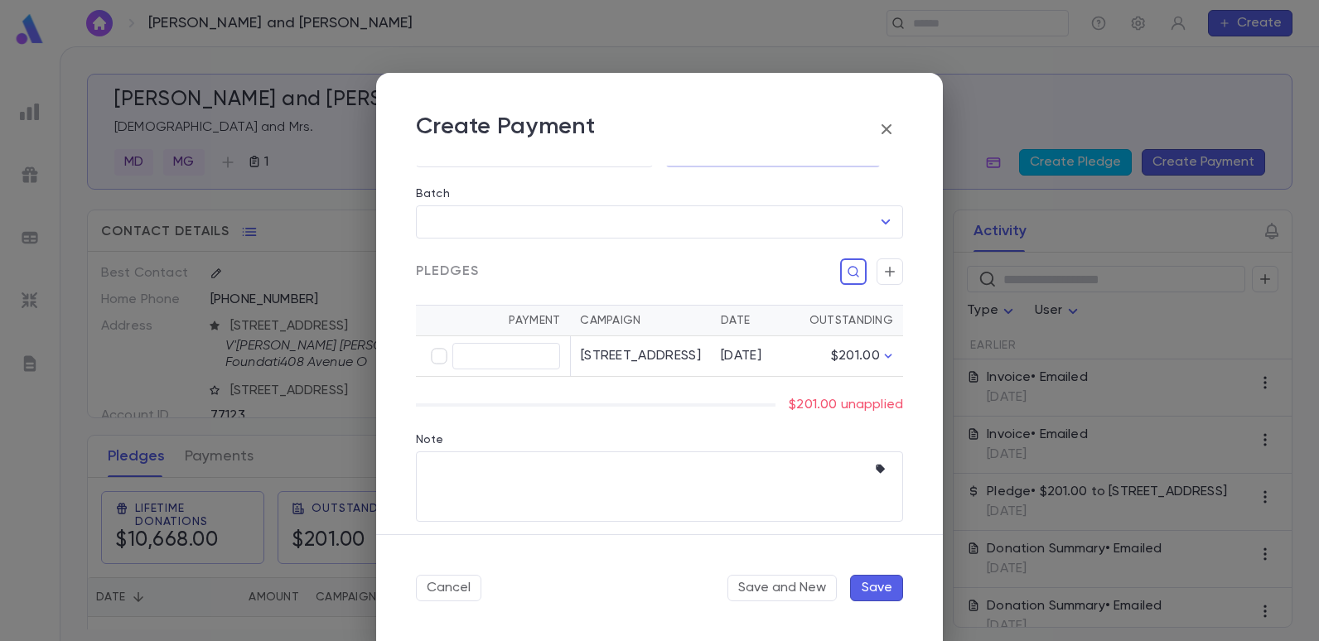
scroll to position [317, 0]
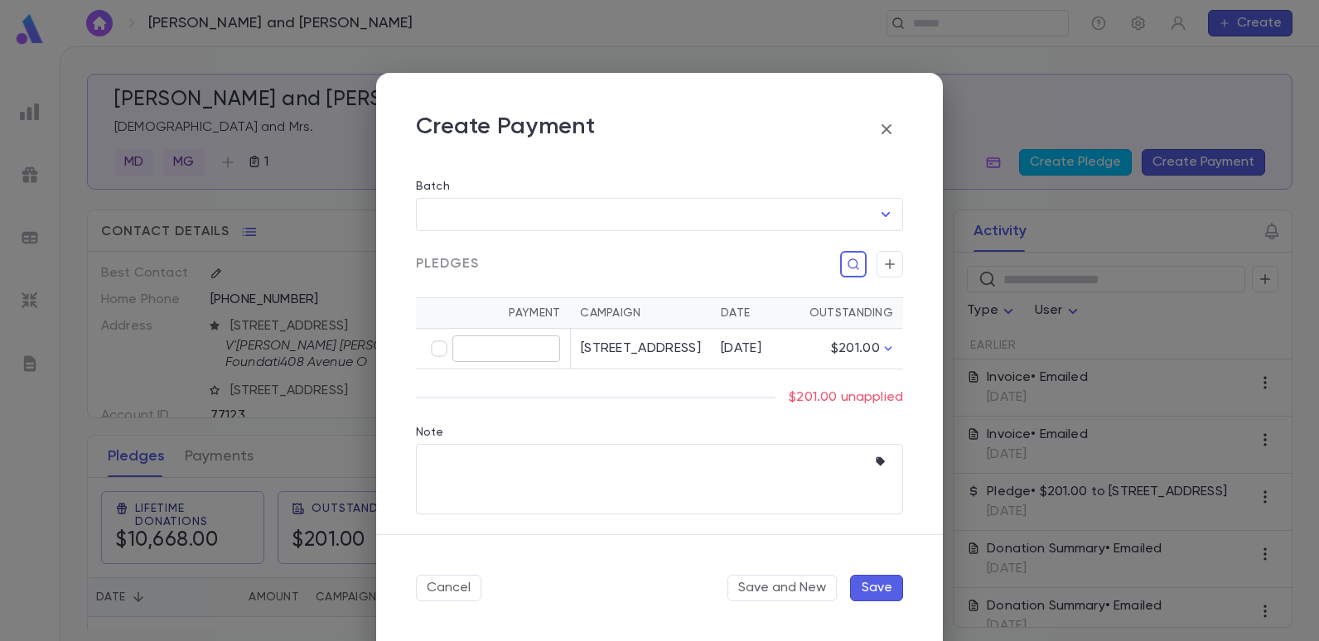
type input "*****"
type input "******"
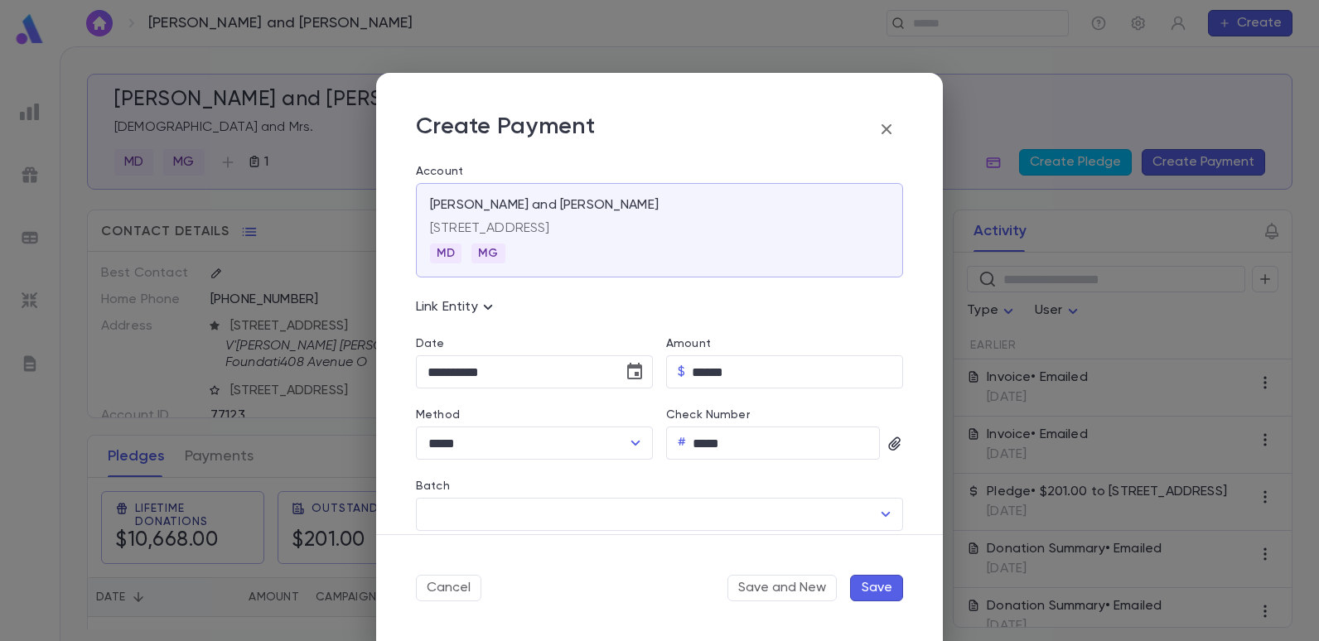
scroll to position [0, 0]
click at [888, 441] on icon "button" at bounding box center [894, 444] width 12 height 13
click at [919, 470] on div "Upload Front Image" at bounding box center [958, 472] width 123 height 17
click at [0, 0] on input "Upload Front Image" at bounding box center [0, 0] width 0 height 0
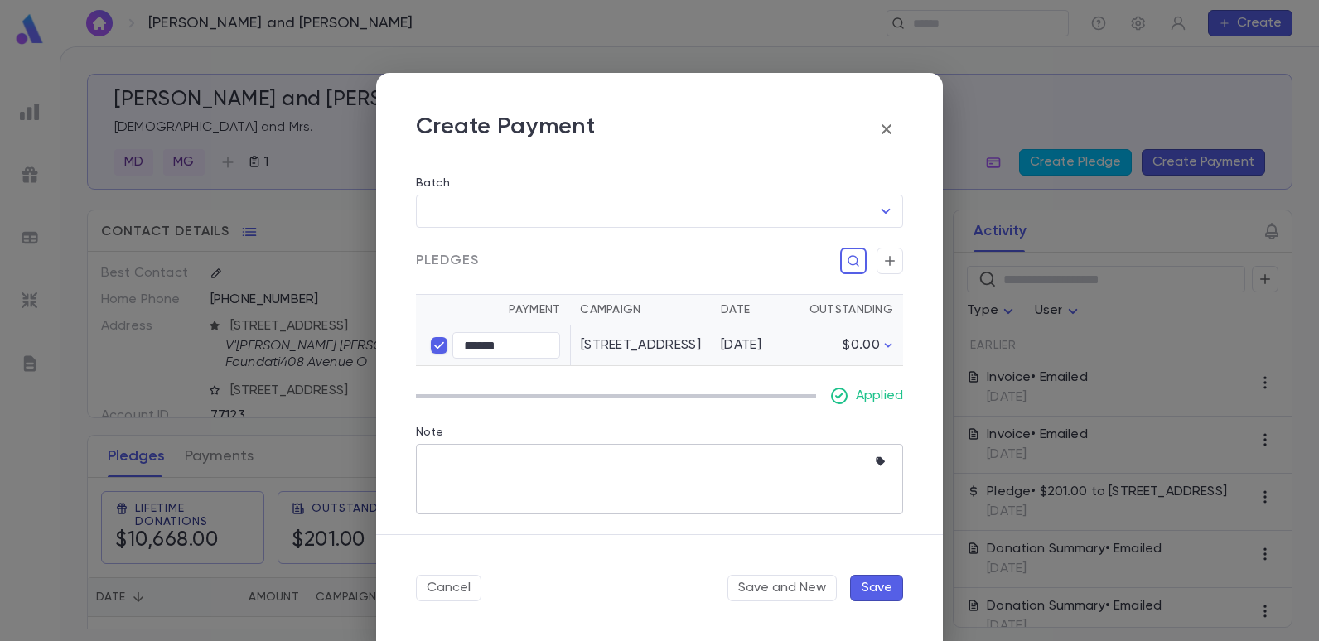
scroll to position [362, 0]
click at [863, 592] on button "Save" at bounding box center [876, 588] width 53 height 27
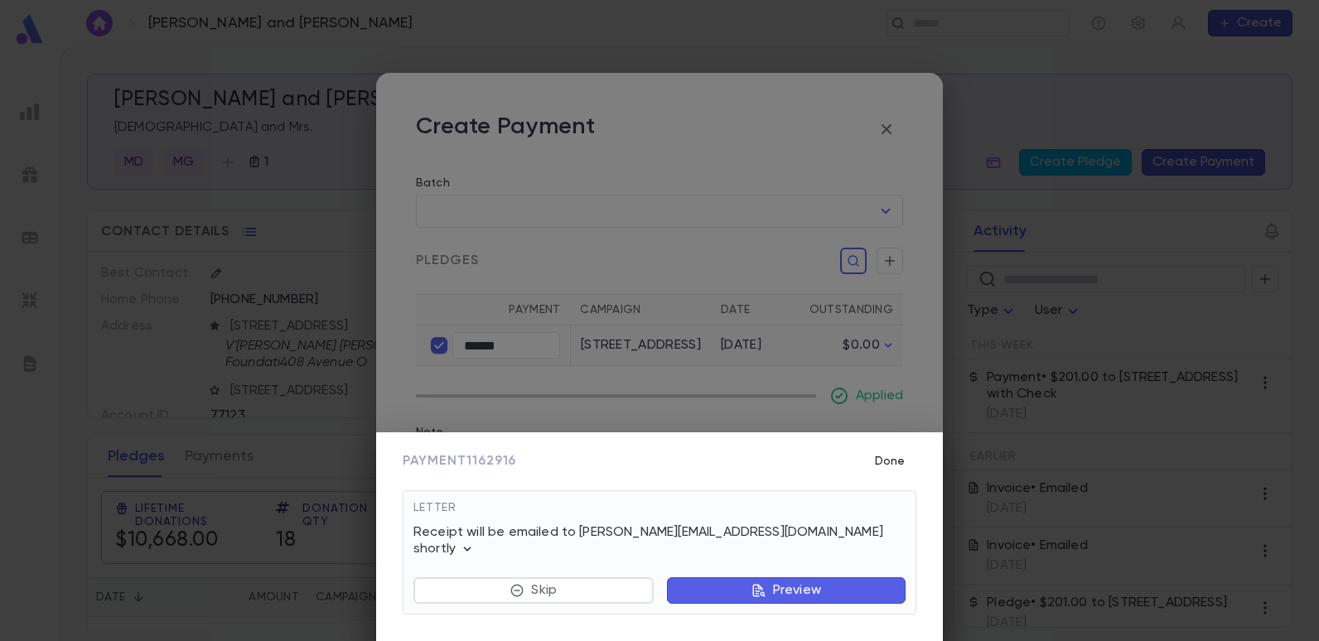
click at [878, 474] on button "Done" at bounding box center [889, 461] width 53 height 31
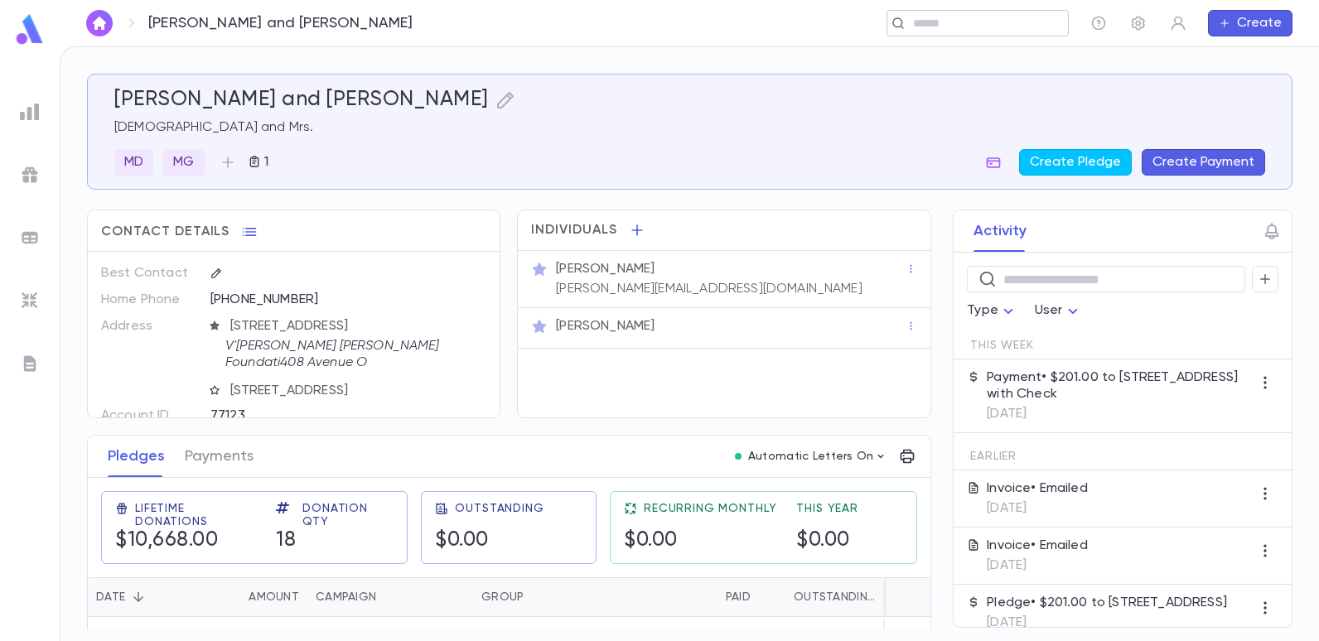
click at [950, 34] on div "​" at bounding box center [978, 23] width 182 height 27
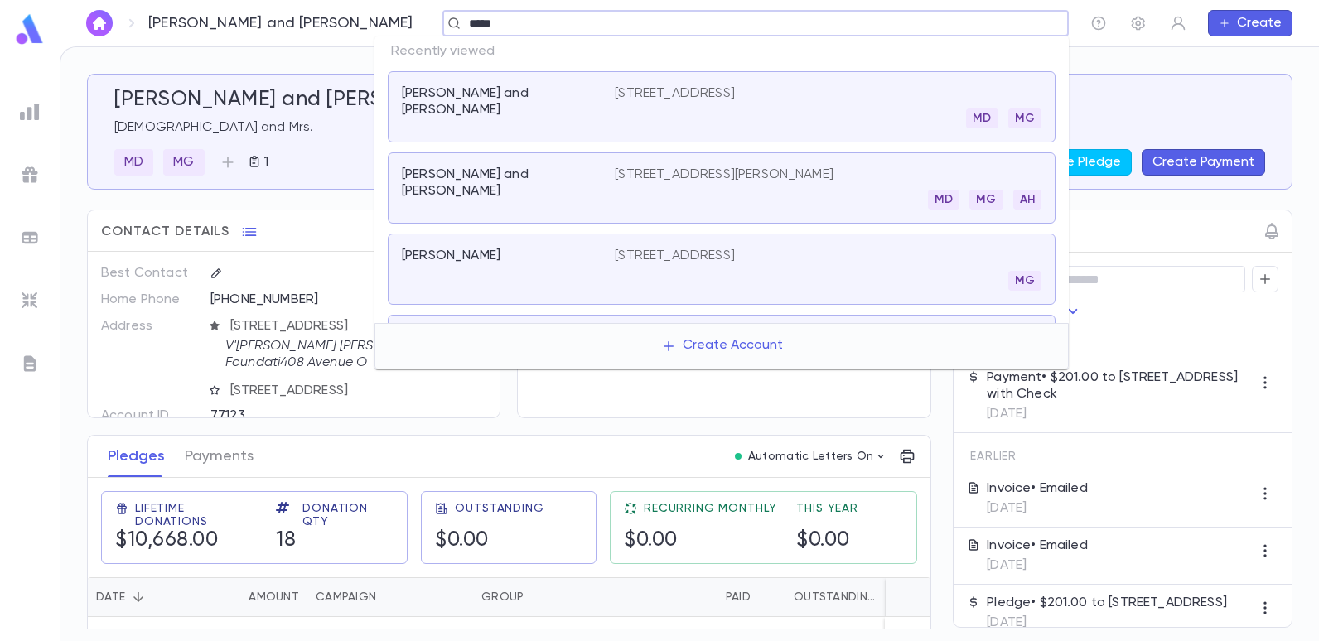
type input "******"
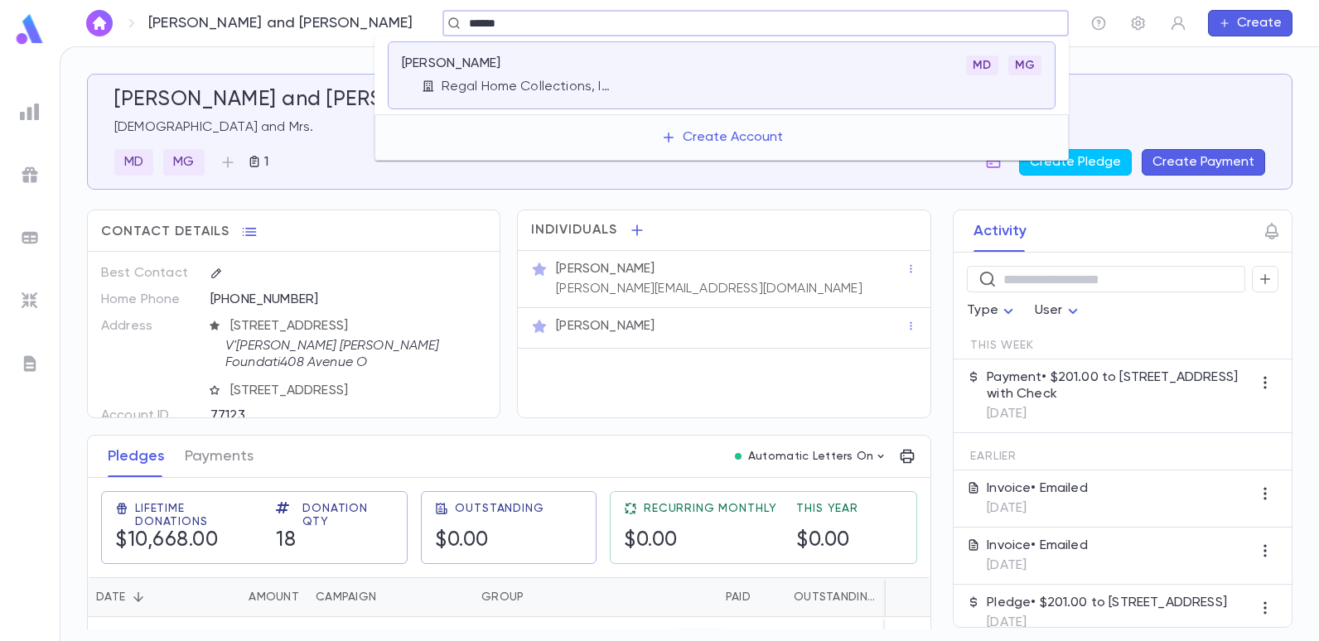
click at [487, 90] on p "Regal Home Collections, Inc." at bounding box center [529, 87] width 174 height 17
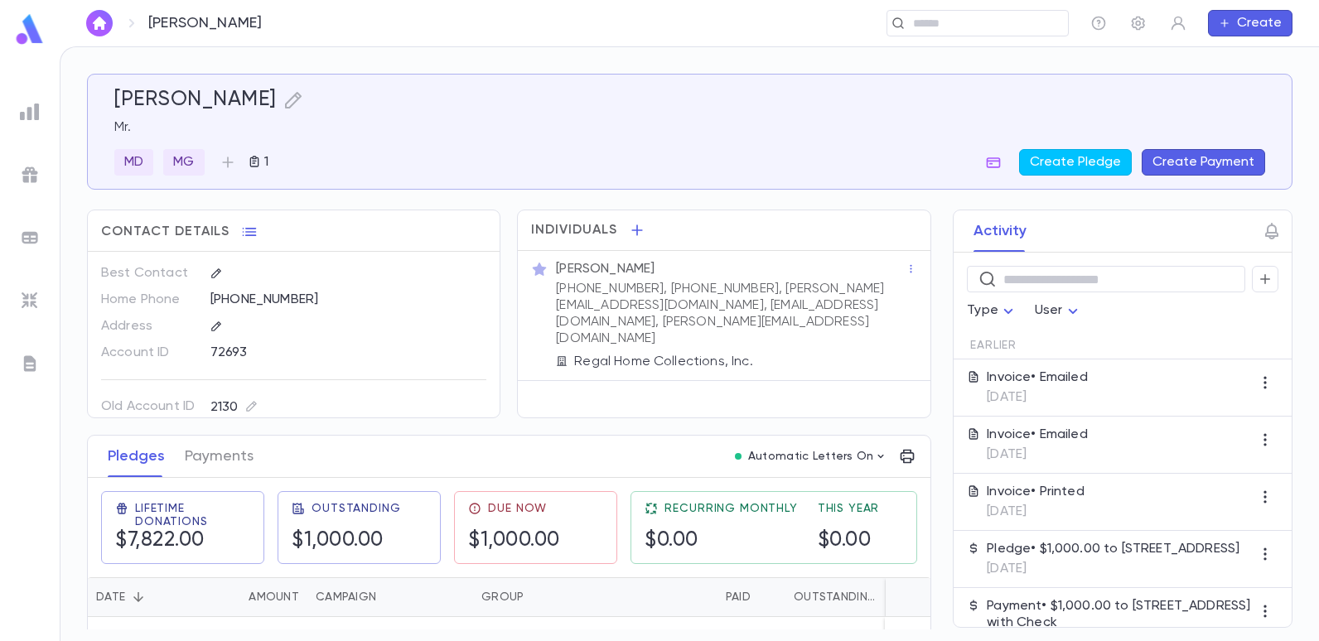
click at [1199, 163] on button "Create Payment" at bounding box center [1203, 162] width 123 height 27
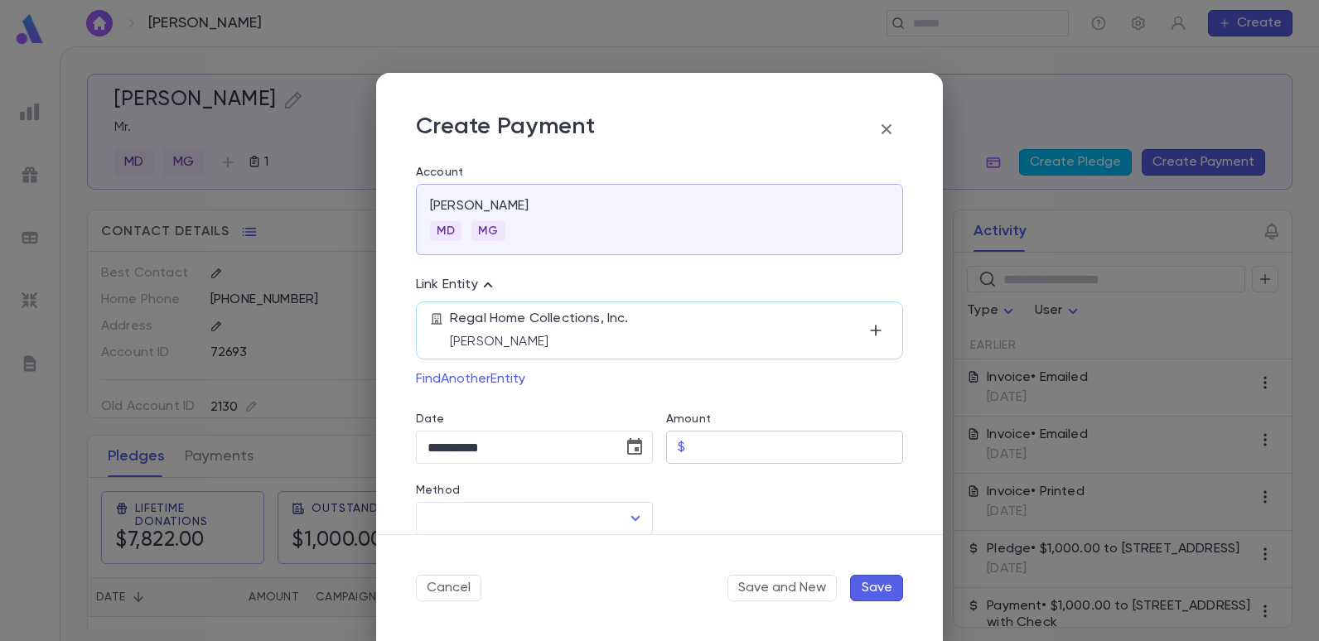
click at [694, 452] on input "Amount" at bounding box center [797, 448] width 211 height 32
type input "********"
click at [576, 556] on div "Cancel Save and New Save" at bounding box center [659, 587] width 567 height 107
click at [631, 520] on icon "Open" at bounding box center [636, 519] width 20 height 20
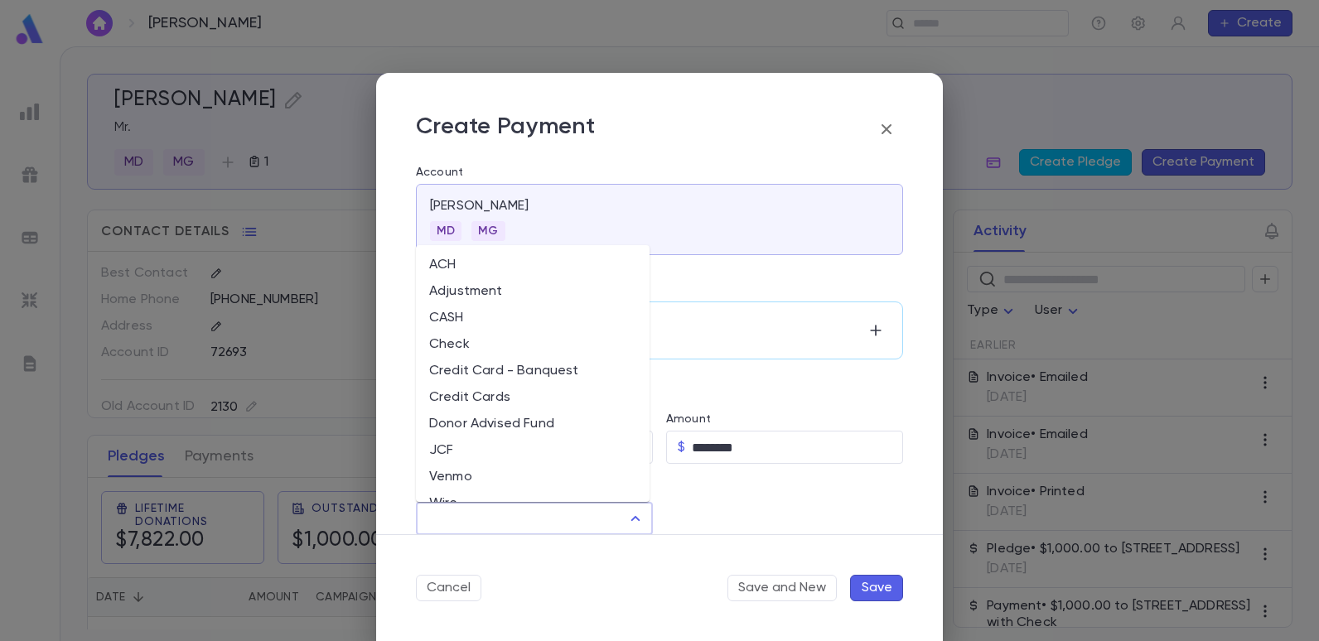
click at [472, 337] on li "Check" at bounding box center [533, 344] width 234 height 27
type input "*****"
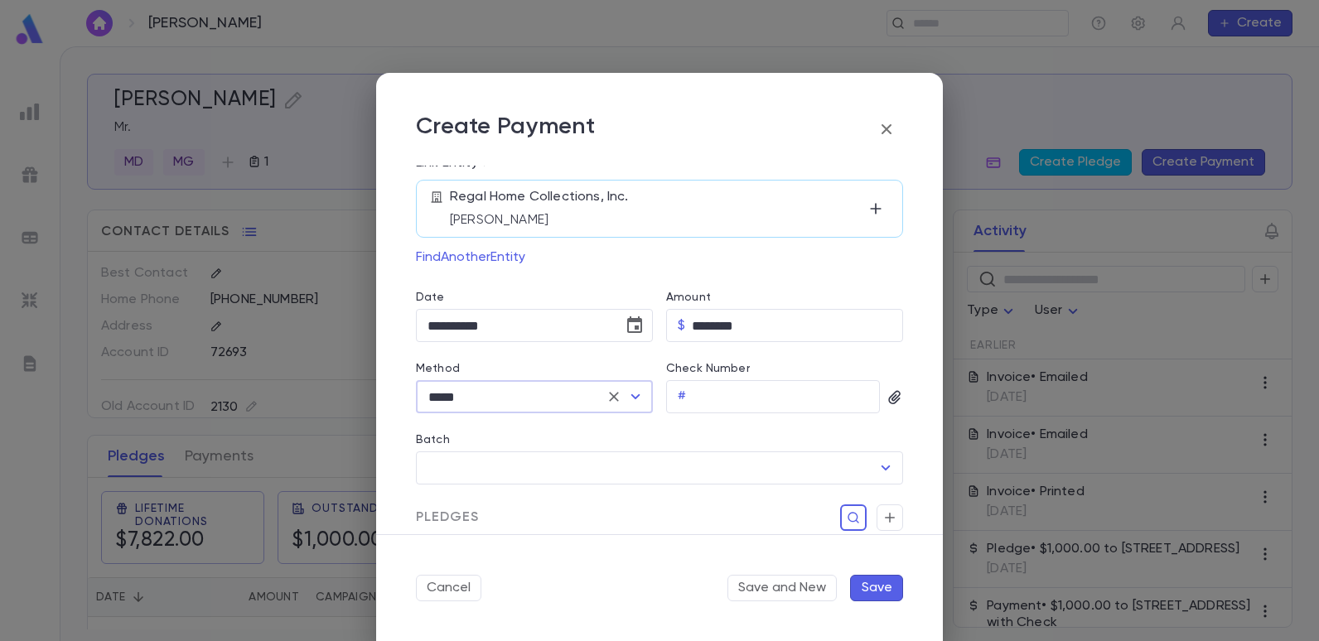
scroll to position [166, 0]
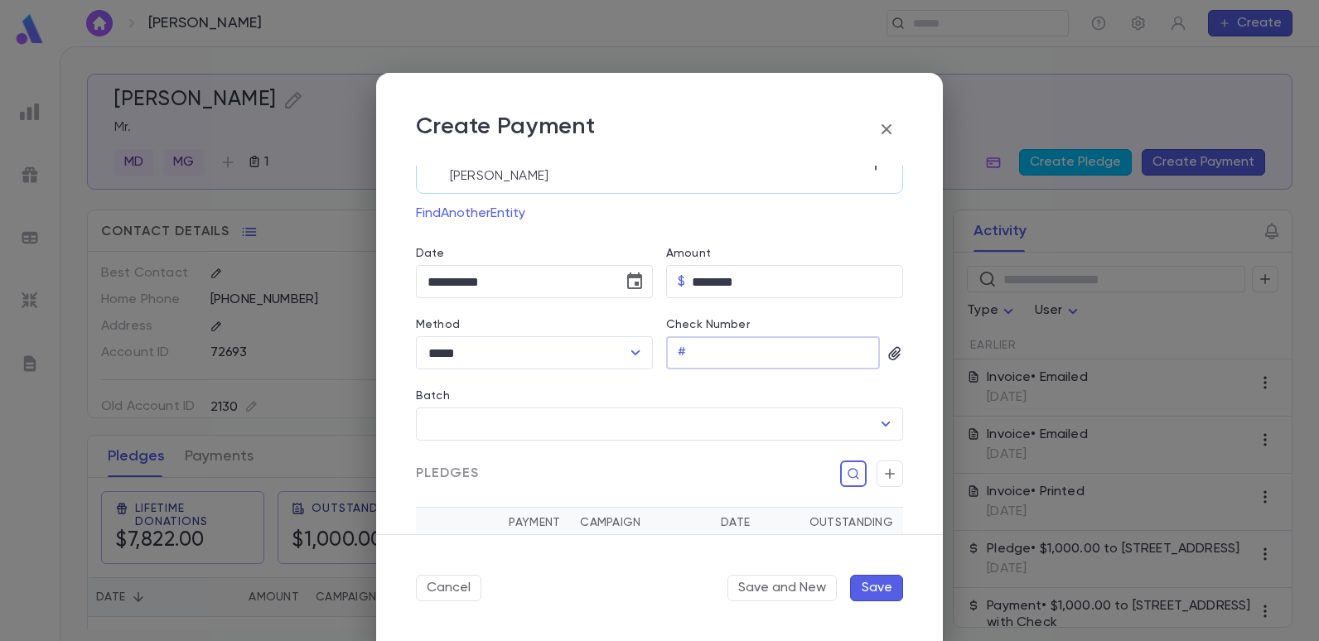
click at [725, 360] on input "Check Number" at bounding box center [786, 353] width 187 height 32
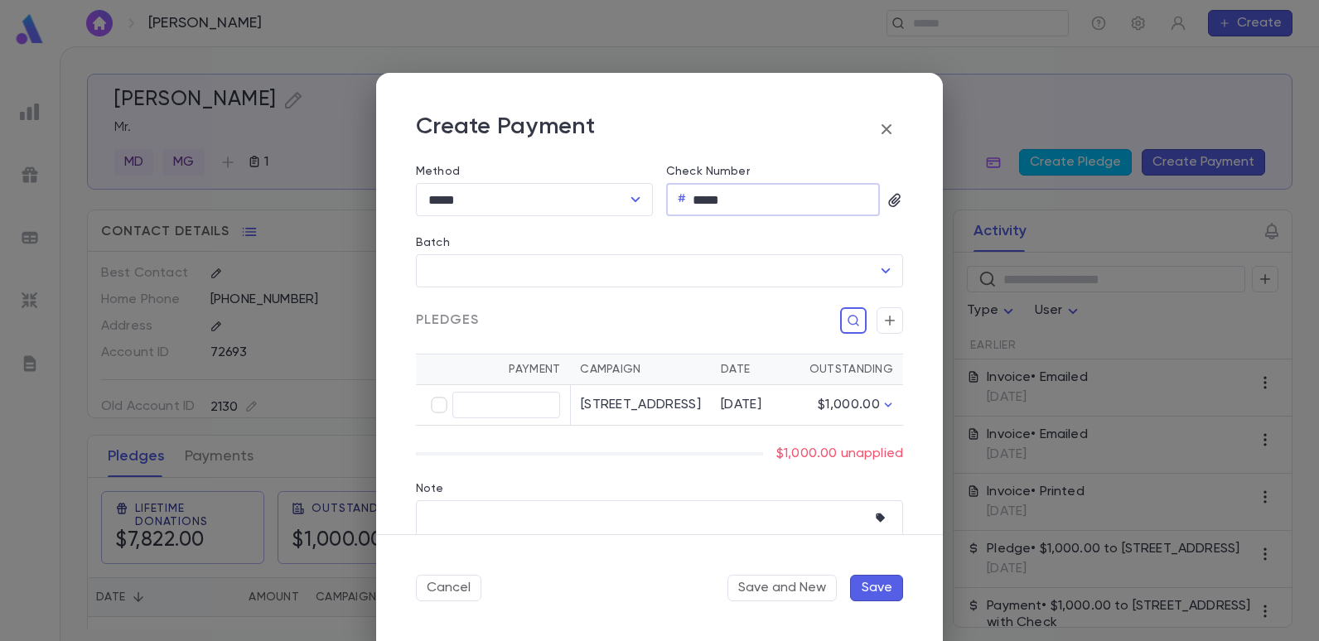
scroll to position [331, 0]
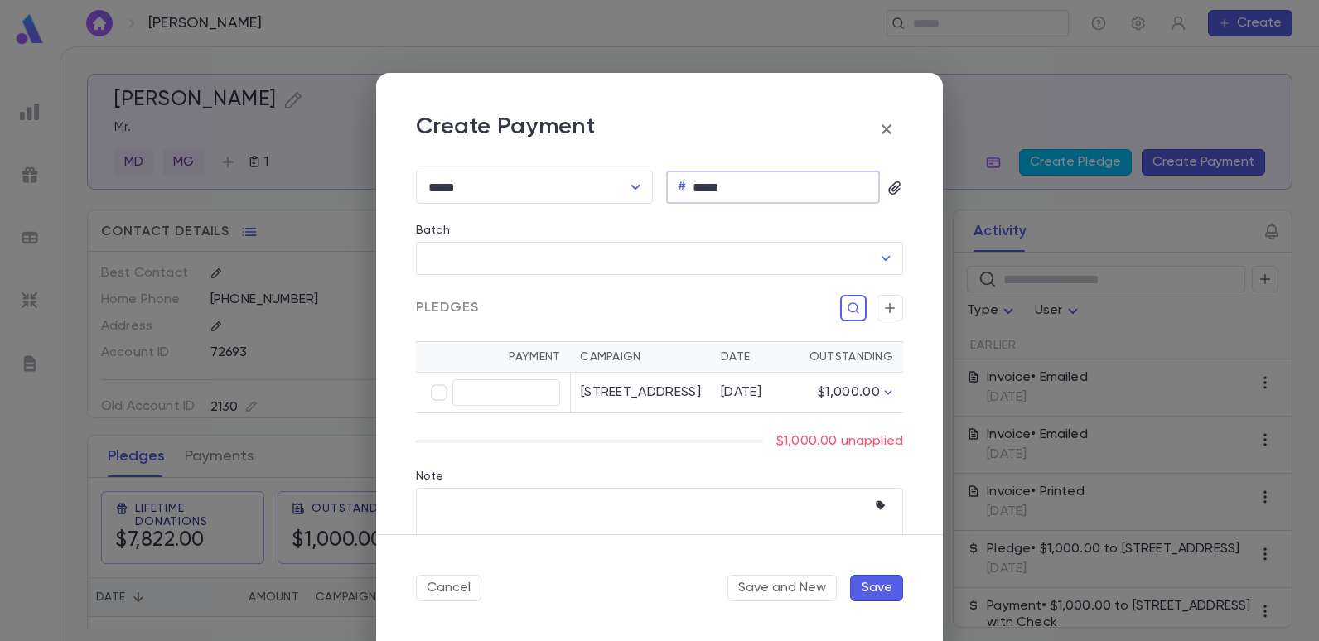
type input "*****"
type input "********"
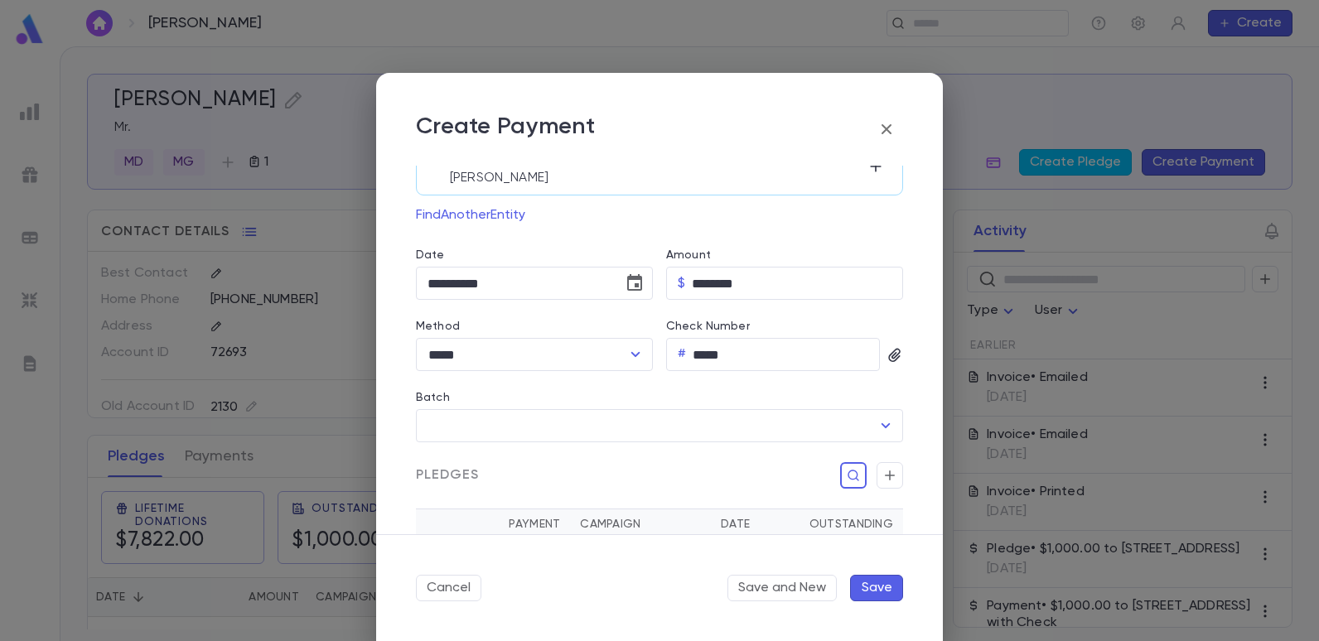
scroll to position [166, 0]
click at [887, 355] on icon "button" at bounding box center [895, 354] width 17 height 17
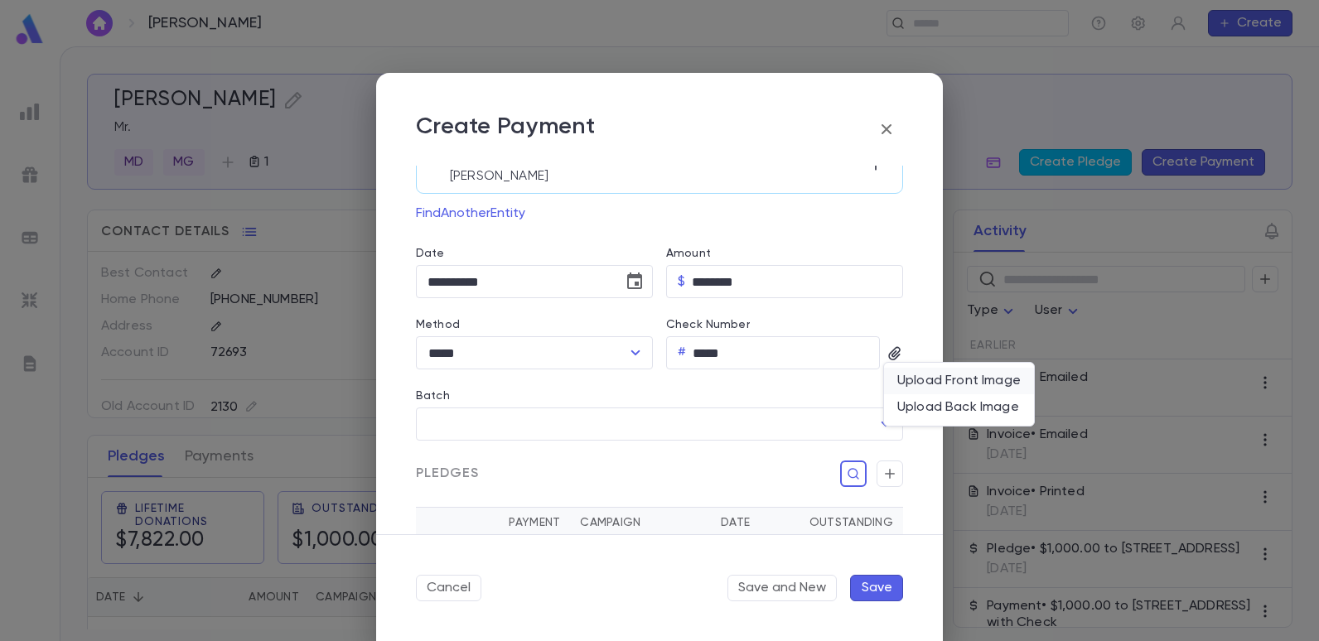
click at [912, 378] on div "Upload Front Image" at bounding box center [958, 381] width 123 height 17
click at [0, 0] on input "Upload Front Image" at bounding box center [0, 0] width 0 height 0
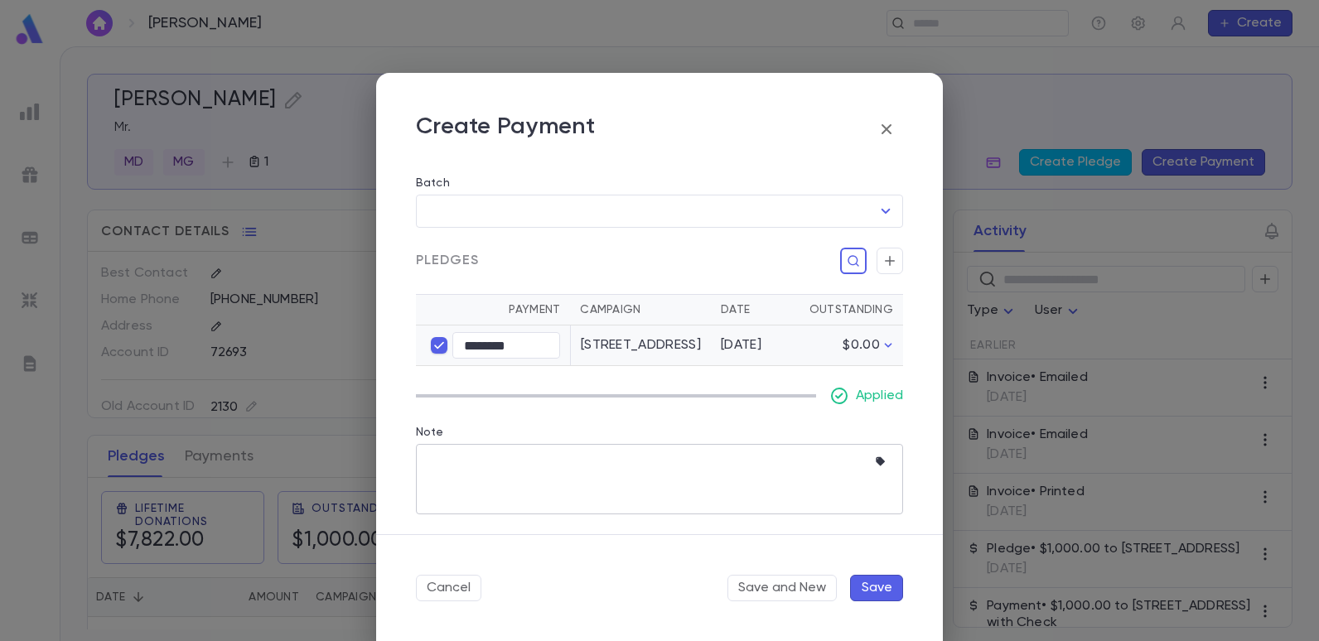
scroll to position [437, 0]
click at [874, 579] on button "Save" at bounding box center [876, 588] width 53 height 27
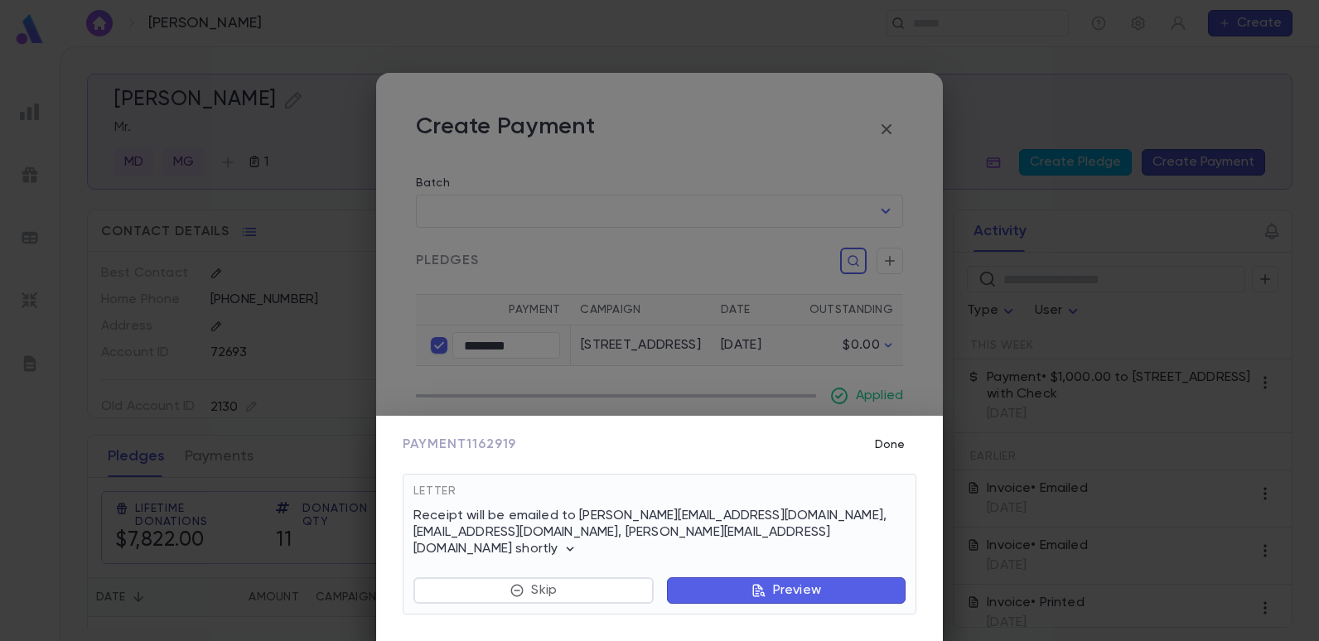
click at [883, 456] on button "Done" at bounding box center [889, 444] width 53 height 31
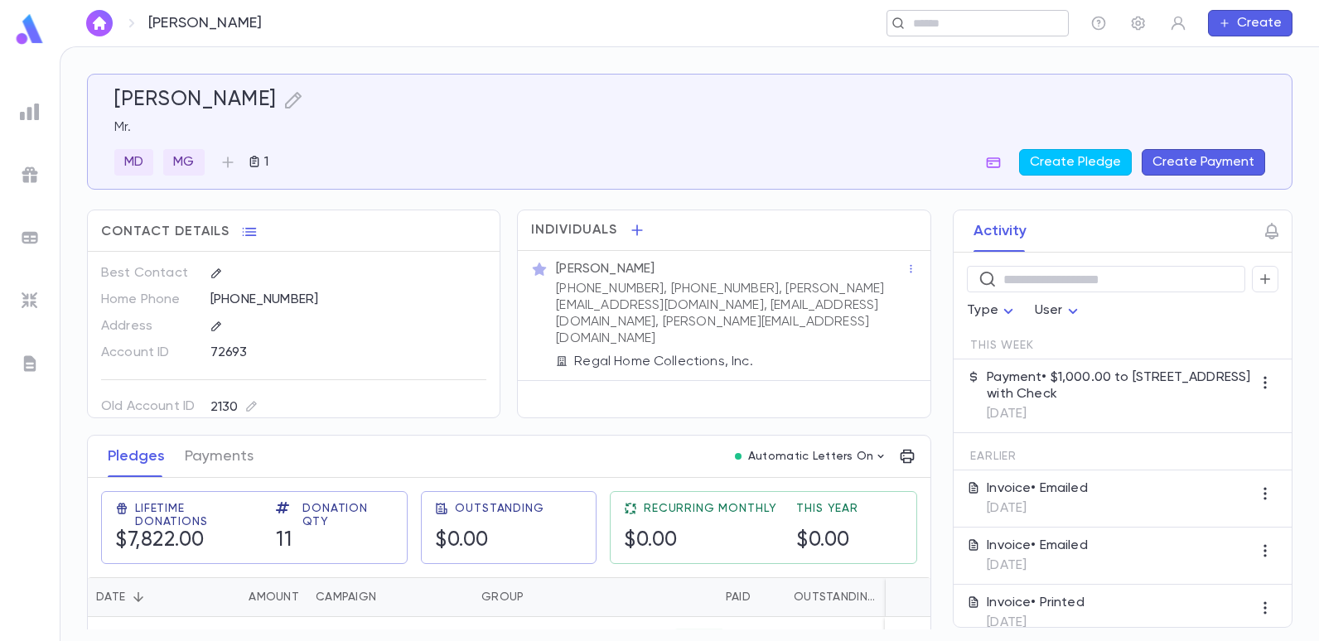
click at [974, 30] on input "text" at bounding box center [972, 24] width 128 height 16
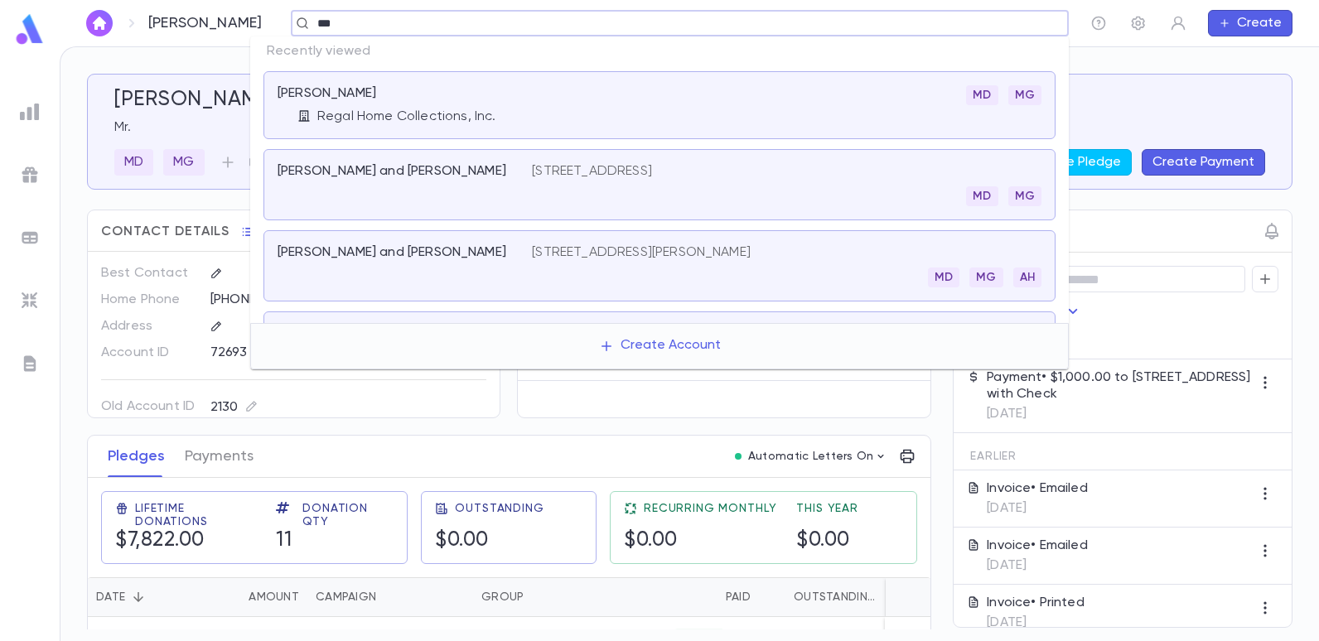
type input "****"
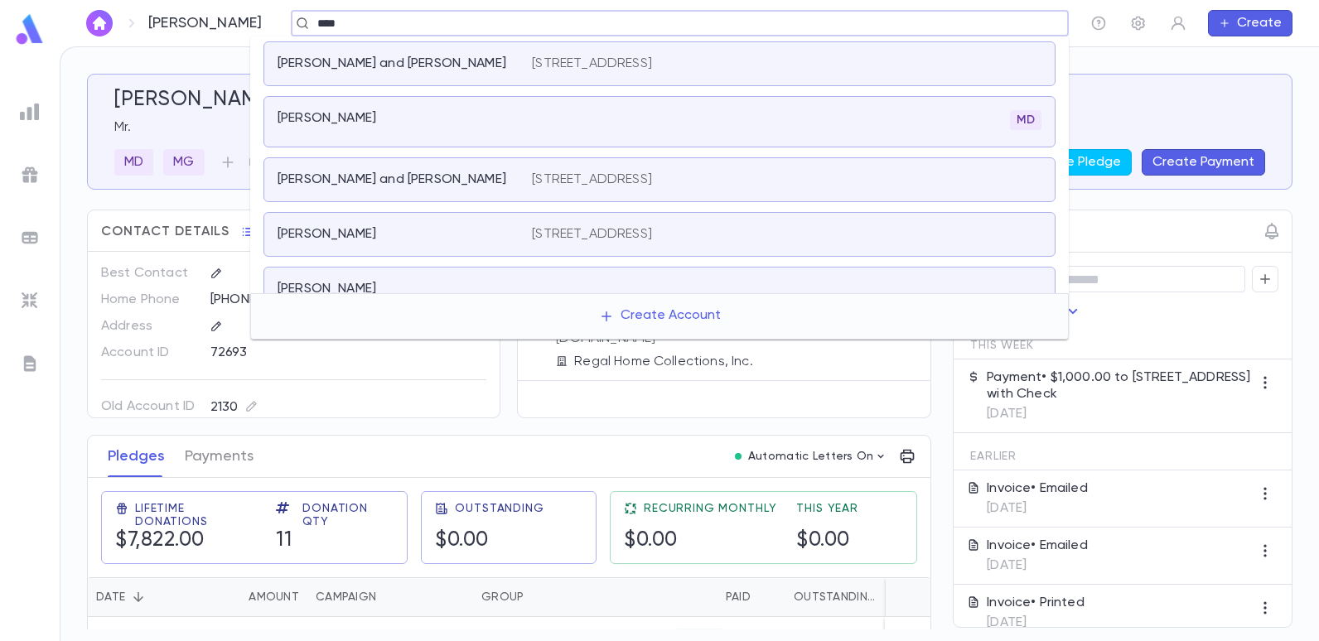
click at [572, 67] on p "[STREET_ADDRESS]" at bounding box center [592, 64] width 120 height 17
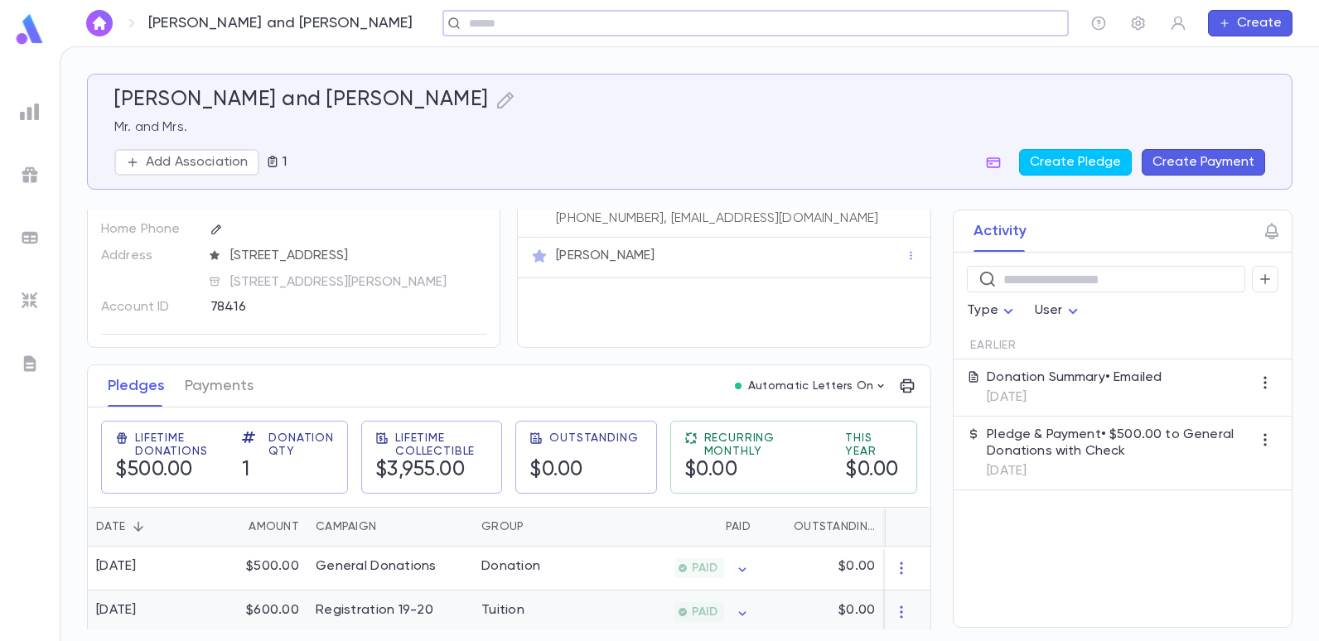
scroll to position [166, 0]
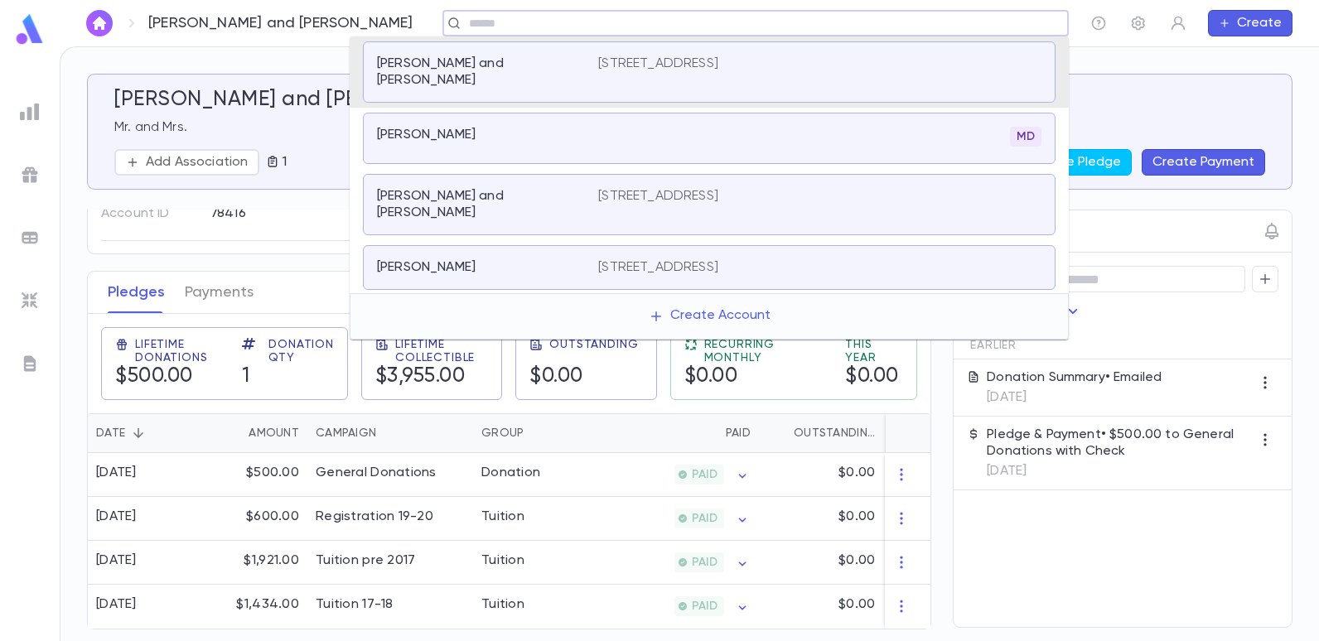
click at [464, 27] on input "text" at bounding box center [750, 24] width 573 height 16
type input "******"
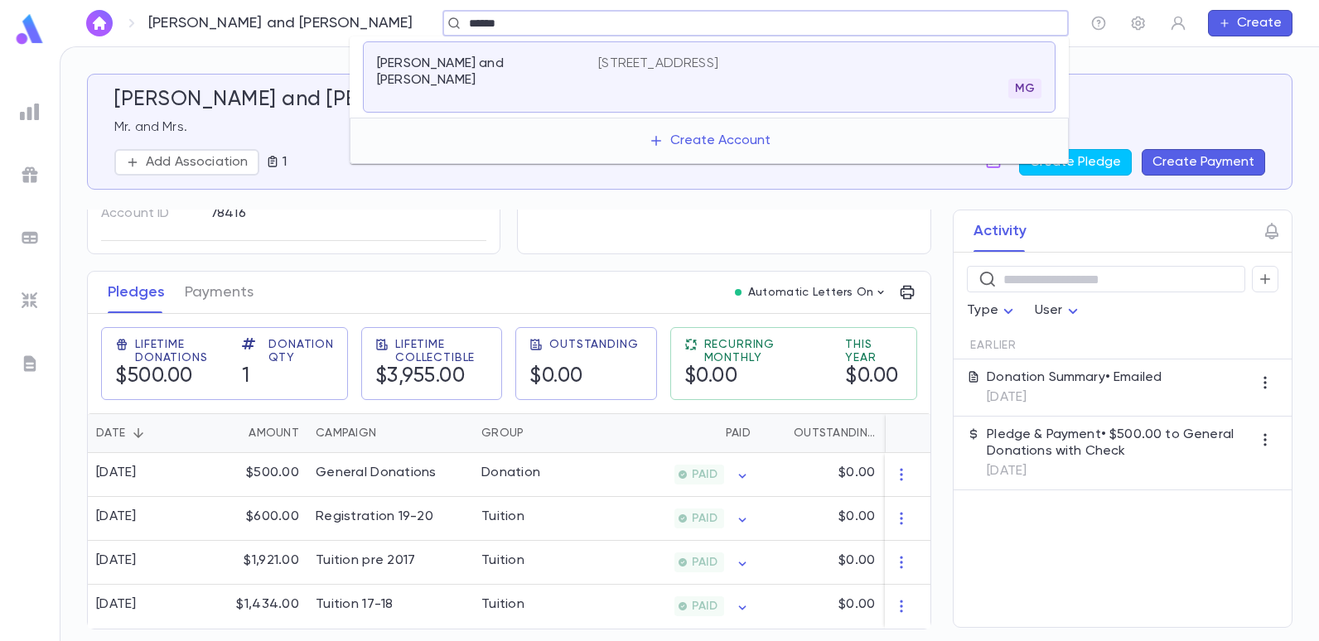
click at [443, 60] on p "[PERSON_NAME] and [PERSON_NAME]" at bounding box center [477, 72] width 201 height 33
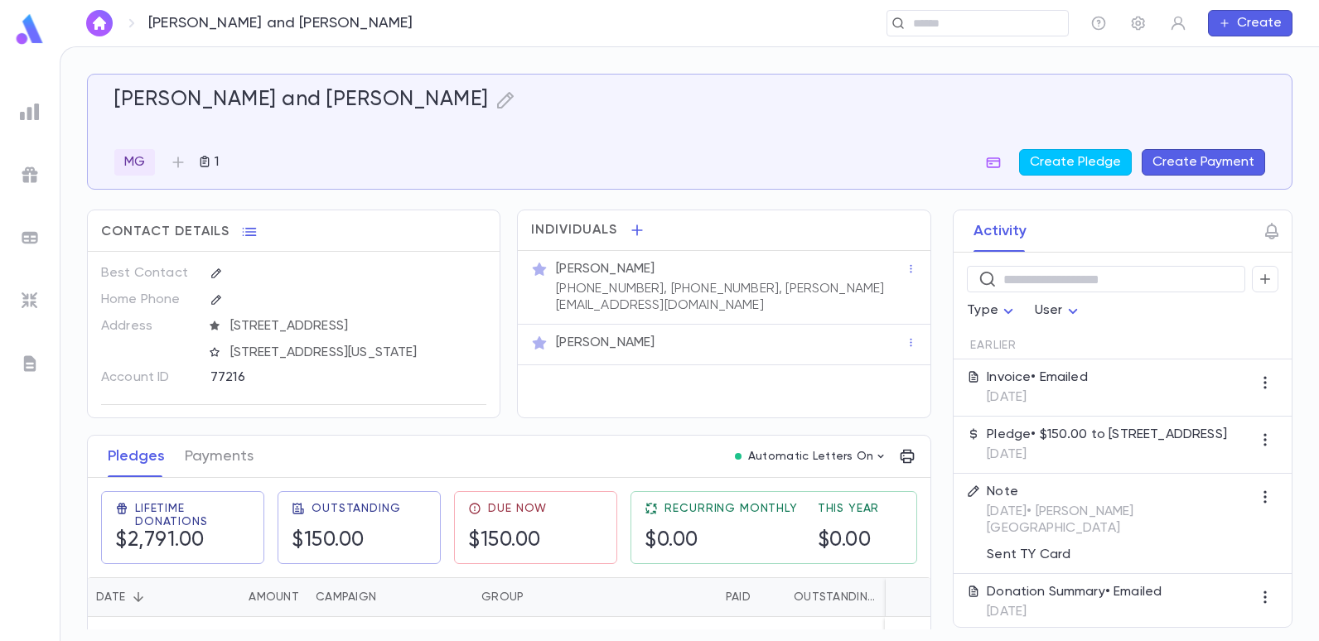
click at [1179, 172] on button "Create Payment" at bounding box center [1203, 162] width 123 height 27
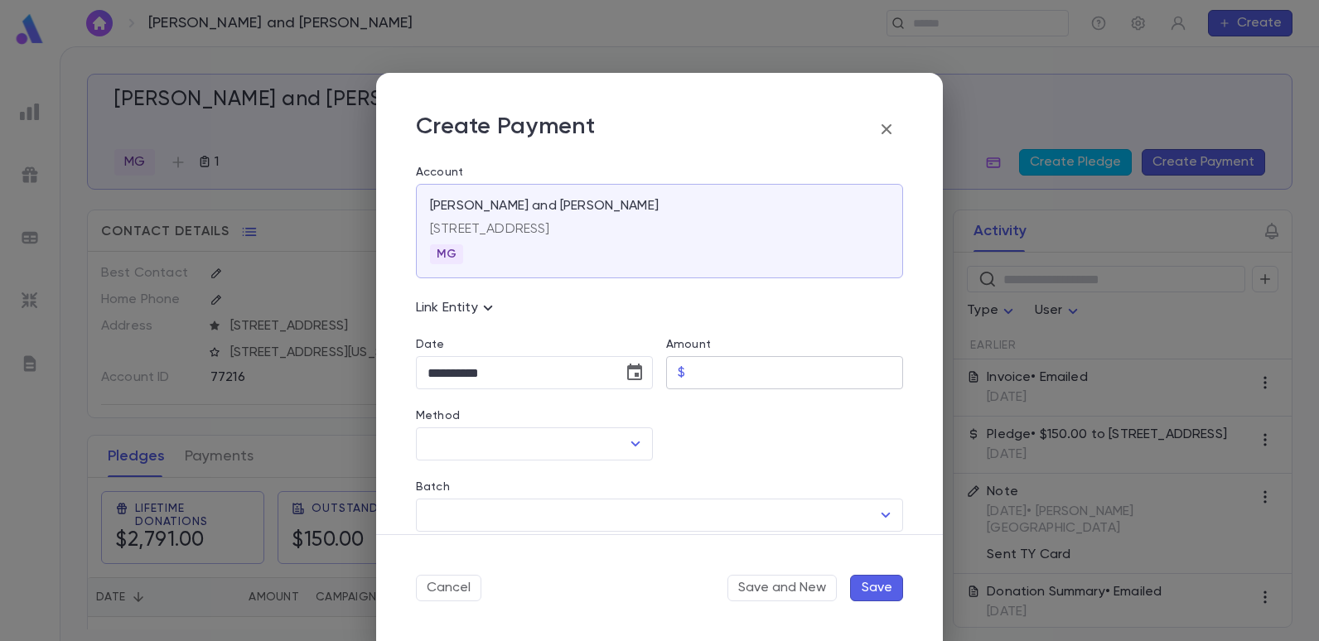
click at [709, 378] on input "Amount" at bounding box center [797, 373] width 211 height 32
type input "******"
click at [515, 467] on div "Batch ​" at bounding box center [653, 496] width 500 height 71
click at [515, 444] on input "Method" at bounding box center [521, 443] width 197 height 31
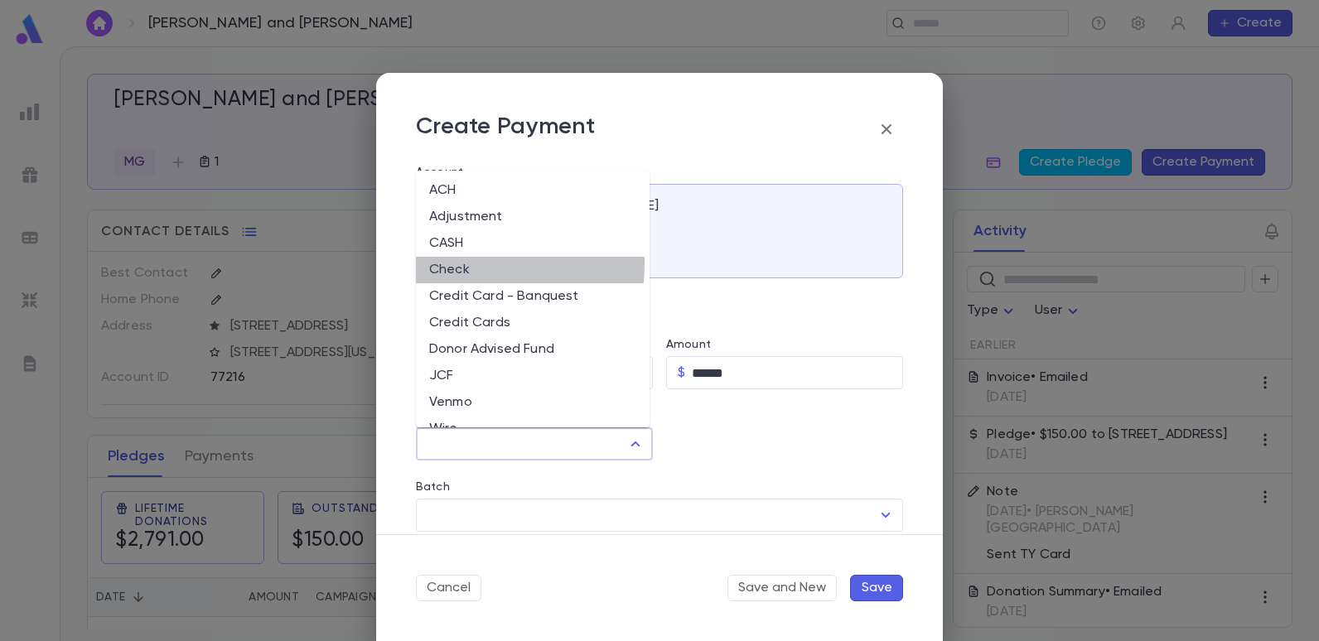
click at [454, 263] on li "Check" at bounding box center [533, 270] width 234 height 27
type input "*****"
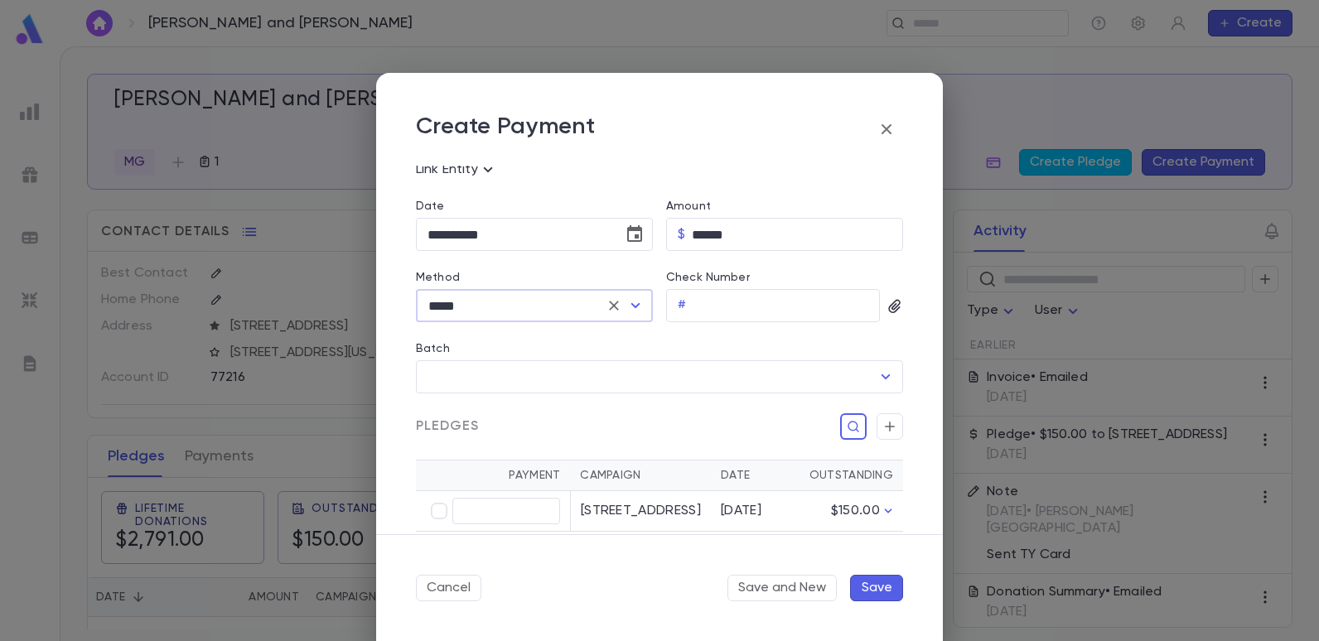
scroll to position [166, 0]
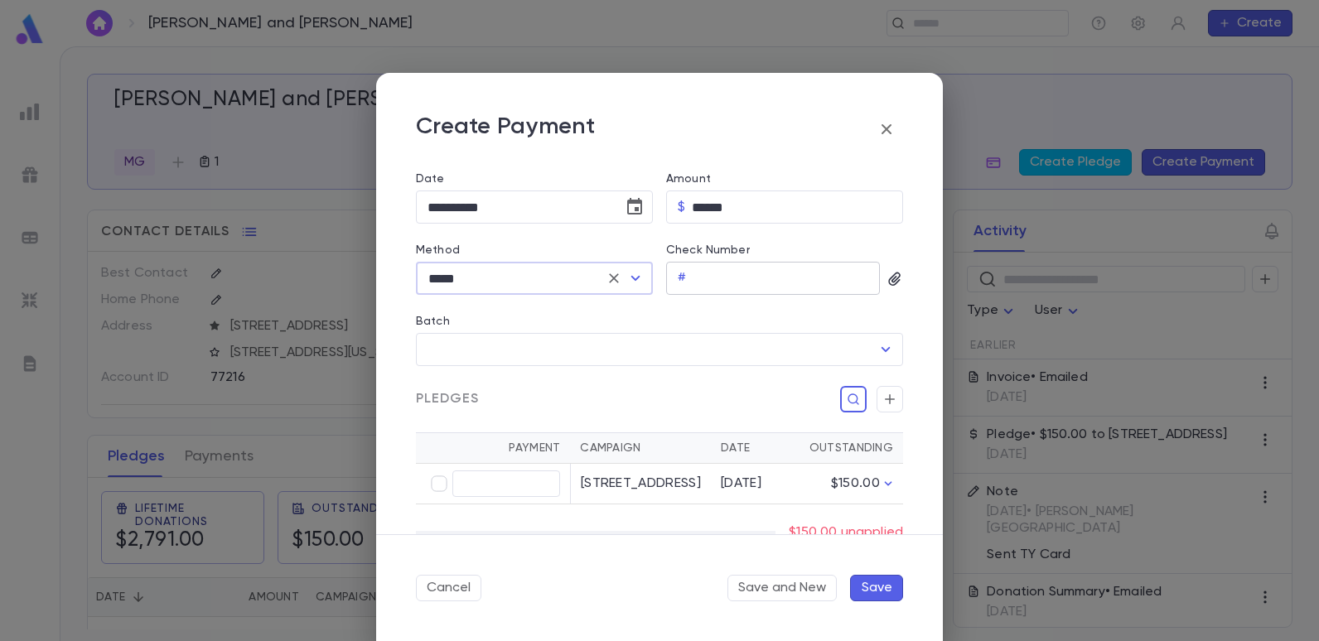
click at [703, 281] on input "Check Number" at bounding box center [786, 279] width 187 height 32
click at [728, 283] on input "***" at bounding box center [786, 279] width 187 height 32
type input "*********"
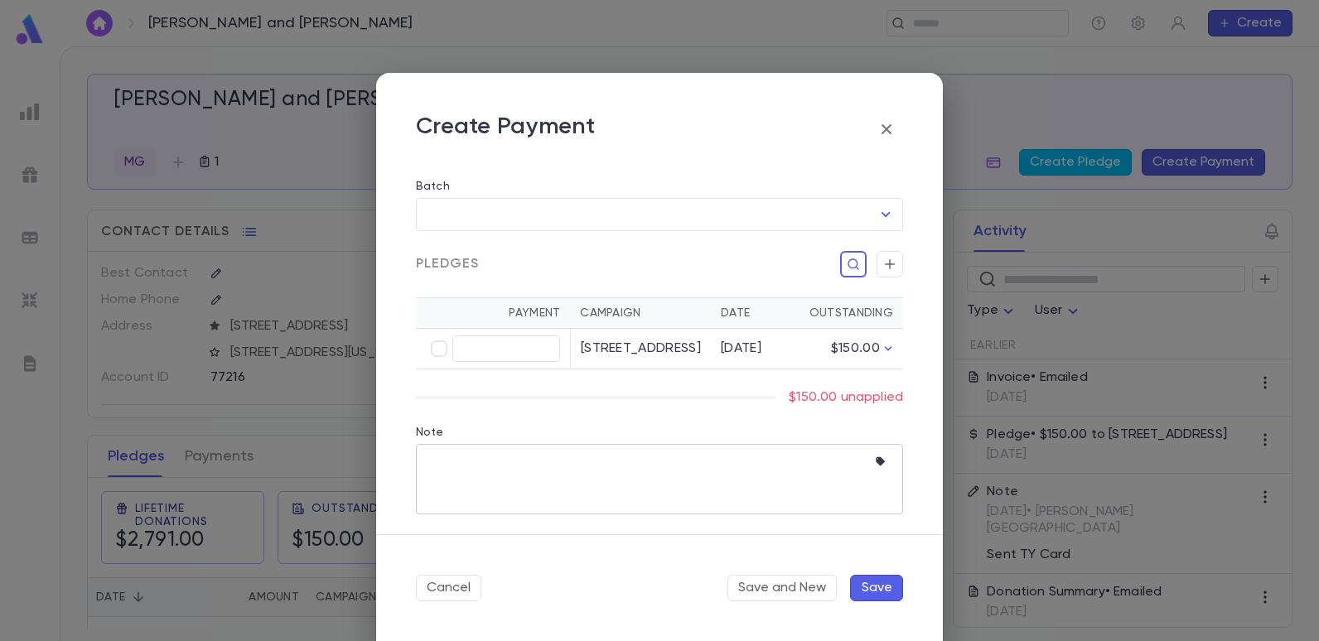
scroll to position [317, 0]
type input "******"
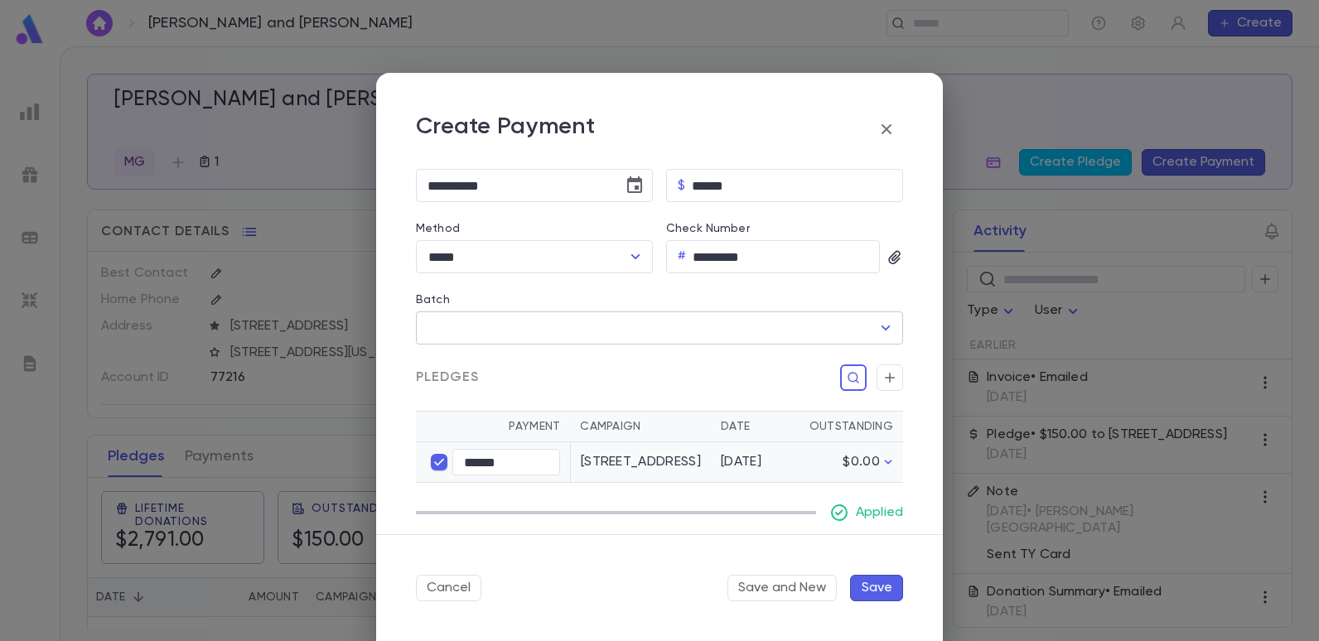
scroll to position [249, 0]
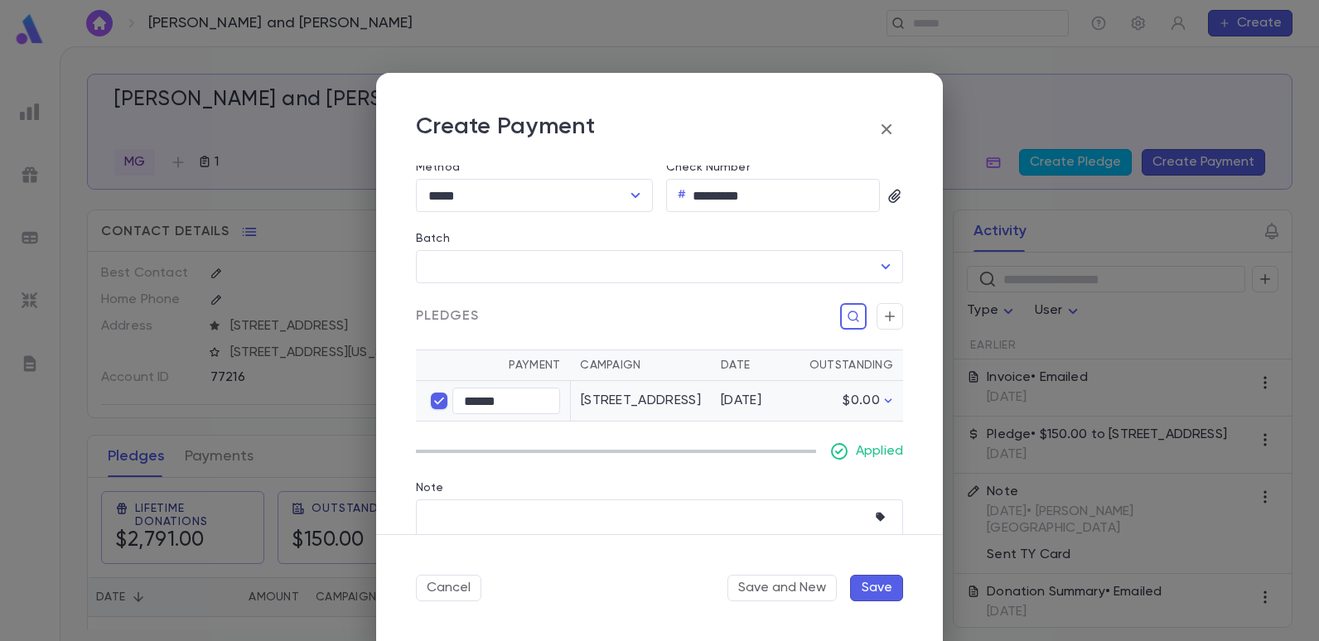
click at [885, 584] on button "Save" at bounding box center [876, 588] width 53 height 27
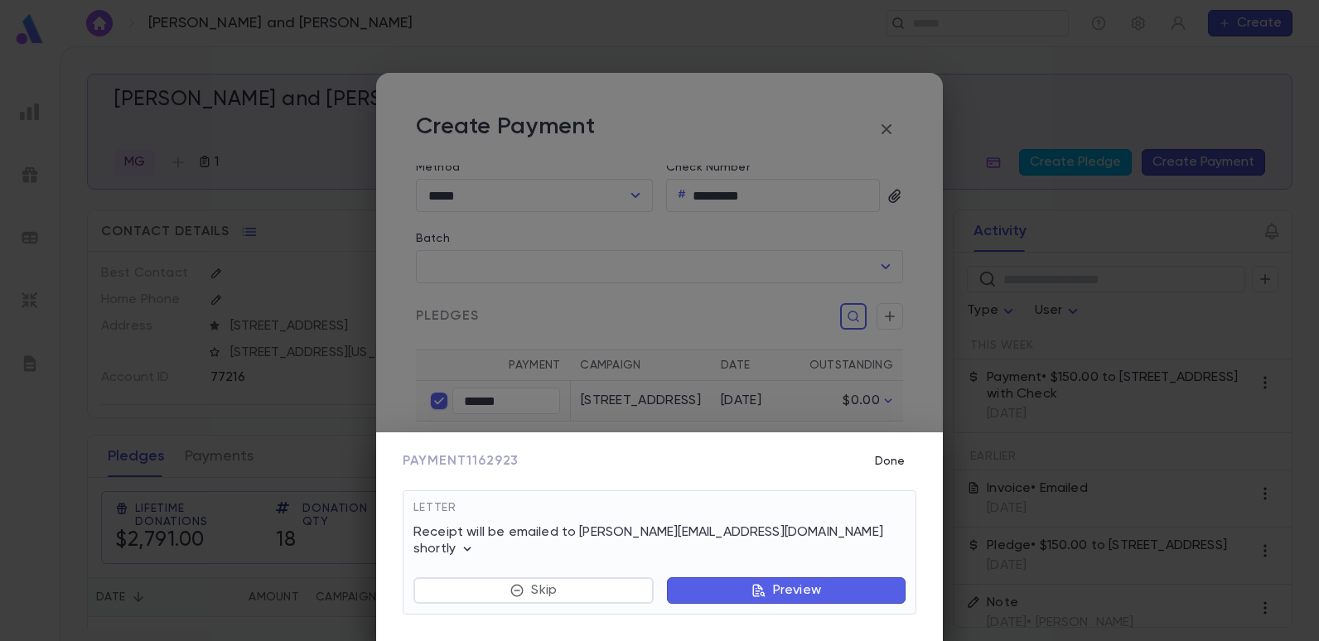
click at [877, 471] on button "Done" at bounding box center [889, 461] width 53 height 31
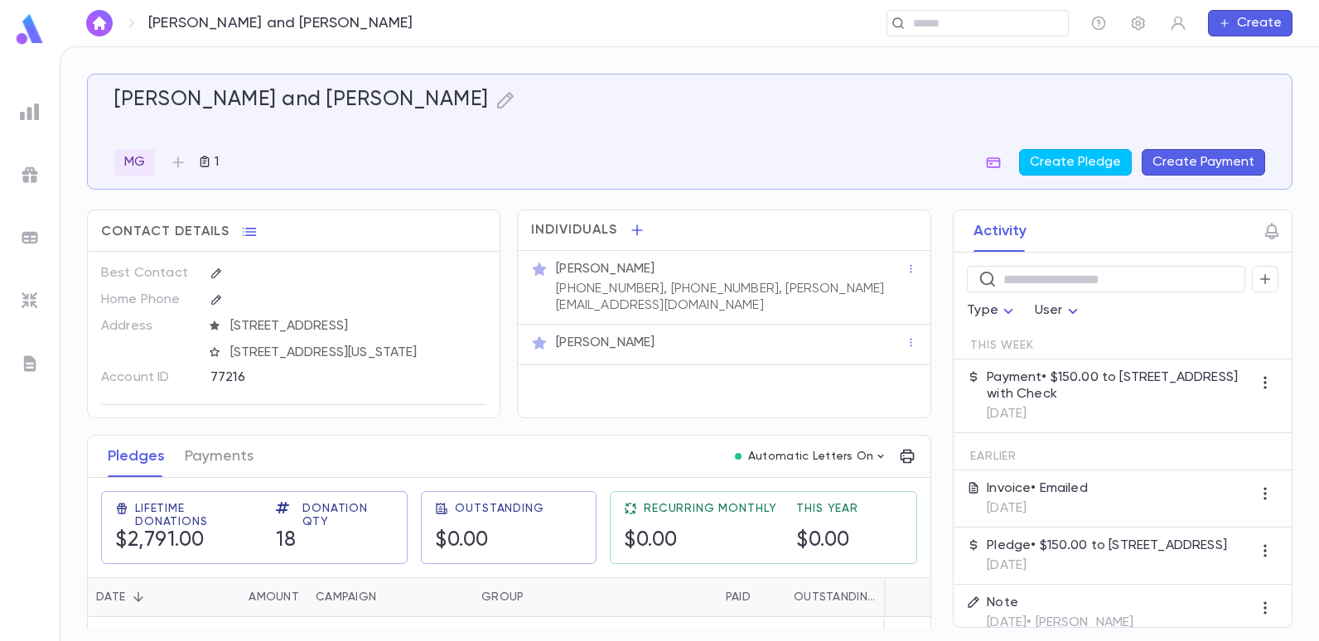
click at [1094, 393] on p "Payment • $150.00 to [STREET_ADDRESS] with Check" at bounding box center [1119, 386] width 265 height 33
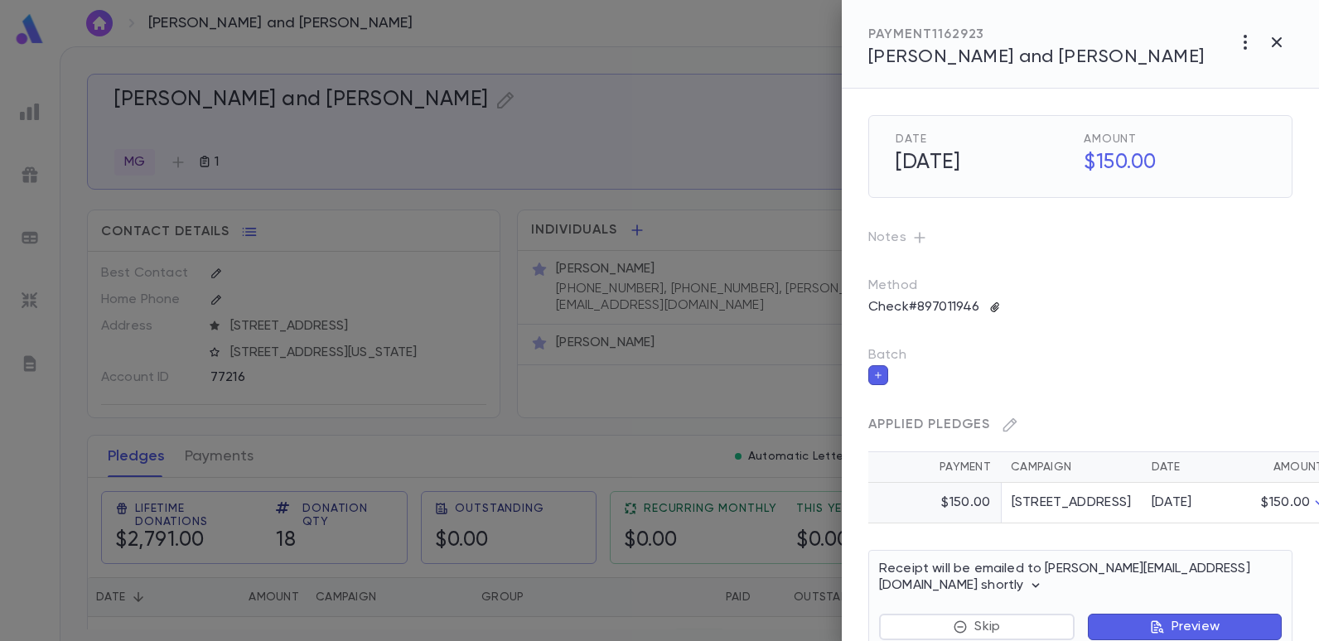
click at [1000, 303] on icon "button" at bounding box center [995, 308] width 12 height 12
click at [1000, 303] on div at bounding box center [659, 320] width 1319 height 641
click at [993, 308] on icon "button" at bounding box center [995, 308] width 12 height 12
click at [1018, 336] on div "Upload Front Image" at bounding box center [1069, 339] width 123 height 17
click at [0, 0] on input "Upload Front Image" at bounding box center [0, 0] width 0 height 0
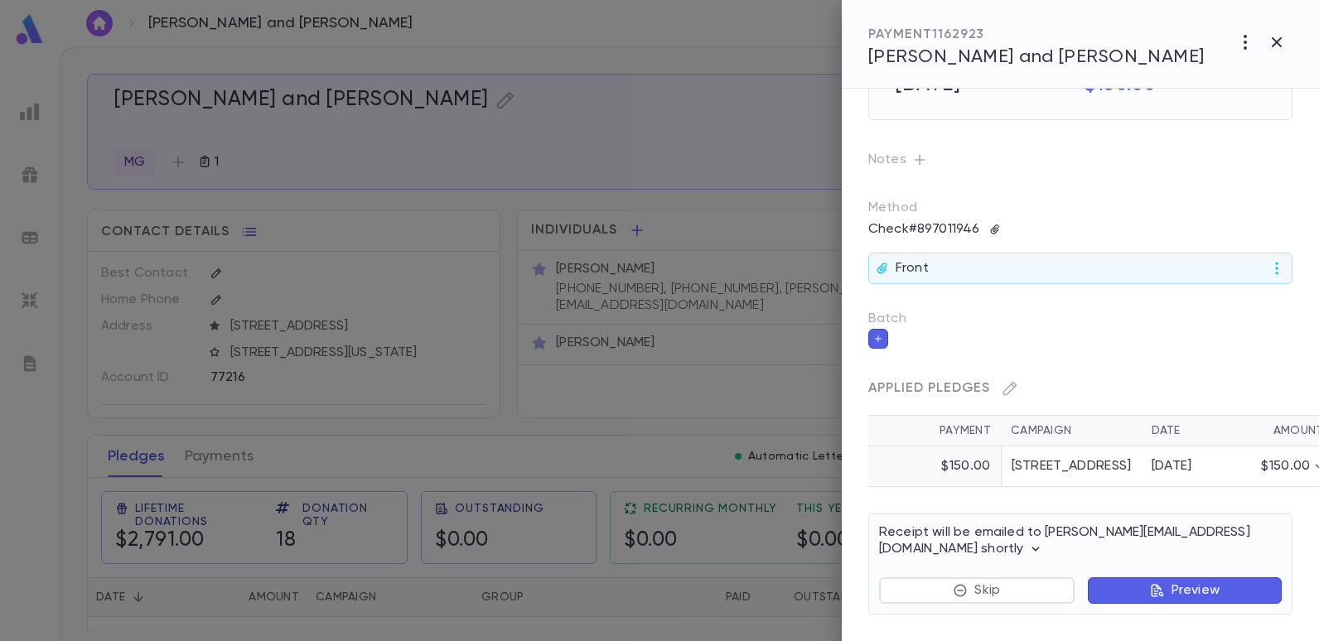
scroll to position [95, 0]
click at [1162, 587] on button "Preview" at bounding box center [1185, 591] width 194 height 27
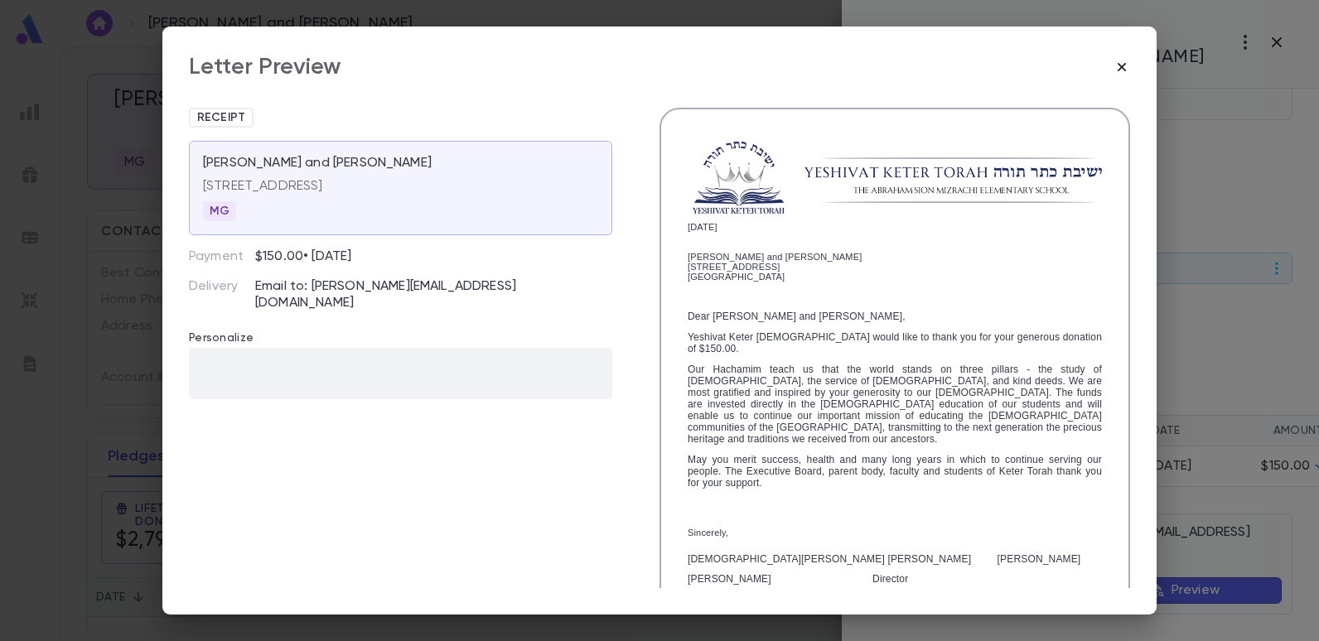
click at [1122, 70] on icon "button" at bounding box center [1122, 67] width 17 height 17
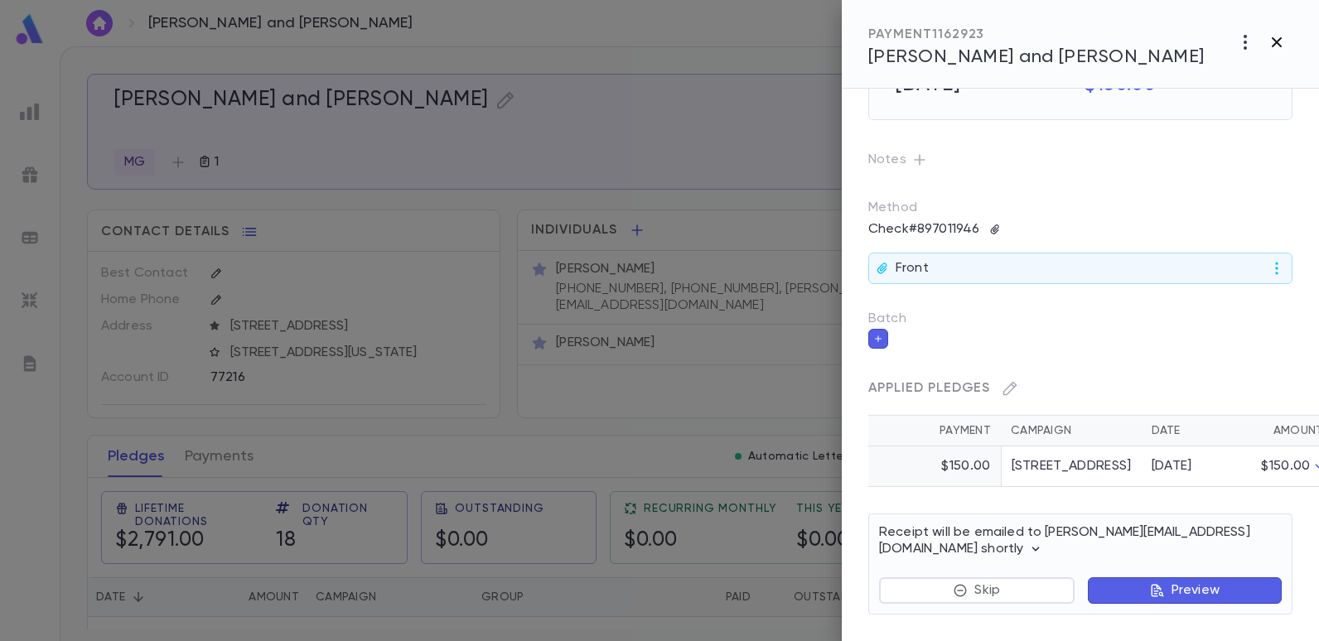
click at [1274, 46] on icon "button" at bounding box center [1277, 42] width 10 height 10
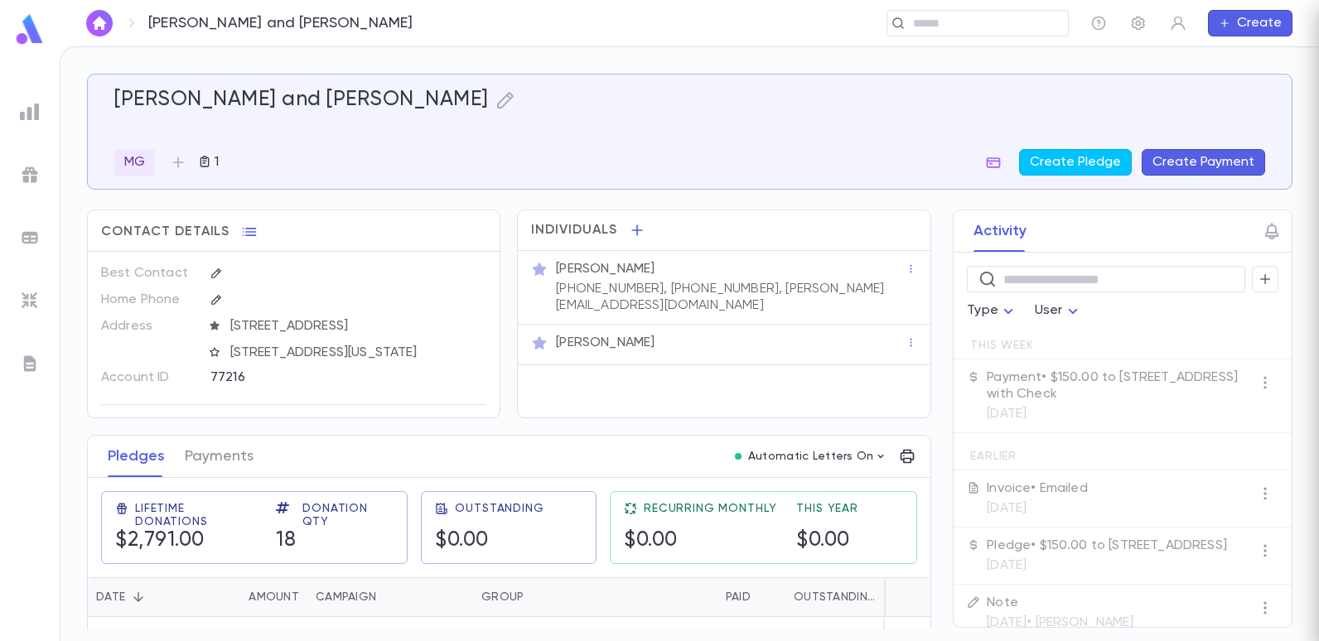
scroll to position [0, 0]
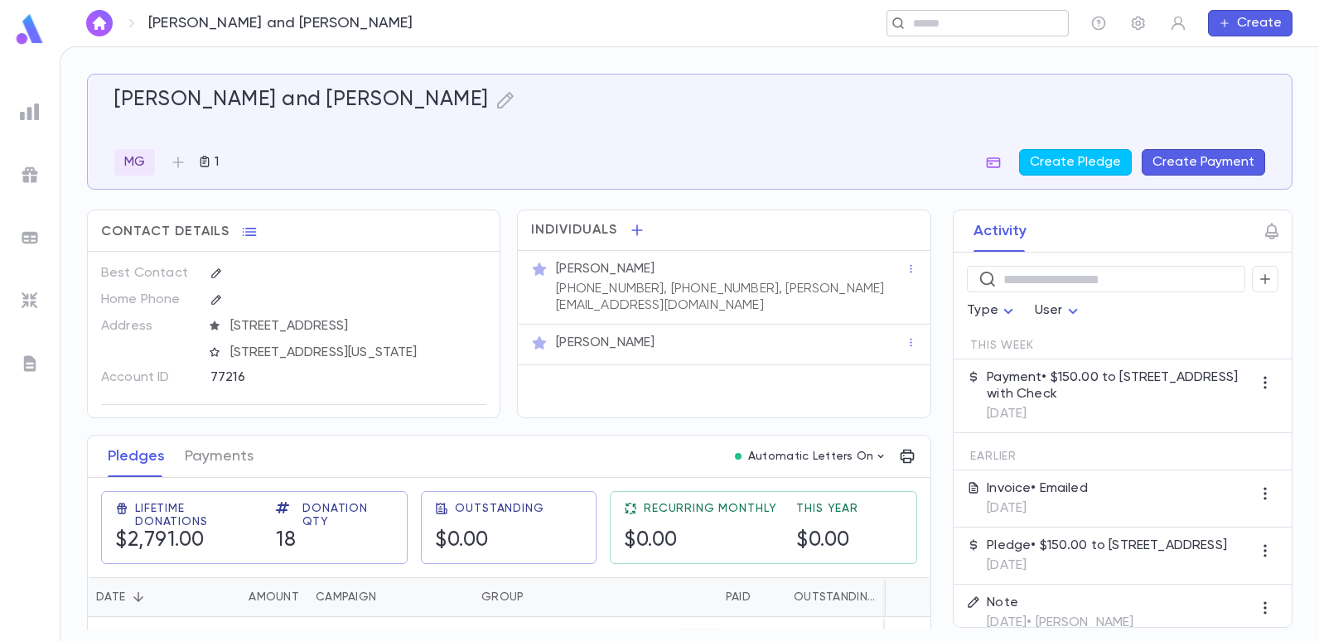
click at [968, 23] on input "text" at bounding box center [972, 24] width 128 height 16
